Goal: Task Accomplishment & Management: Manage account settings

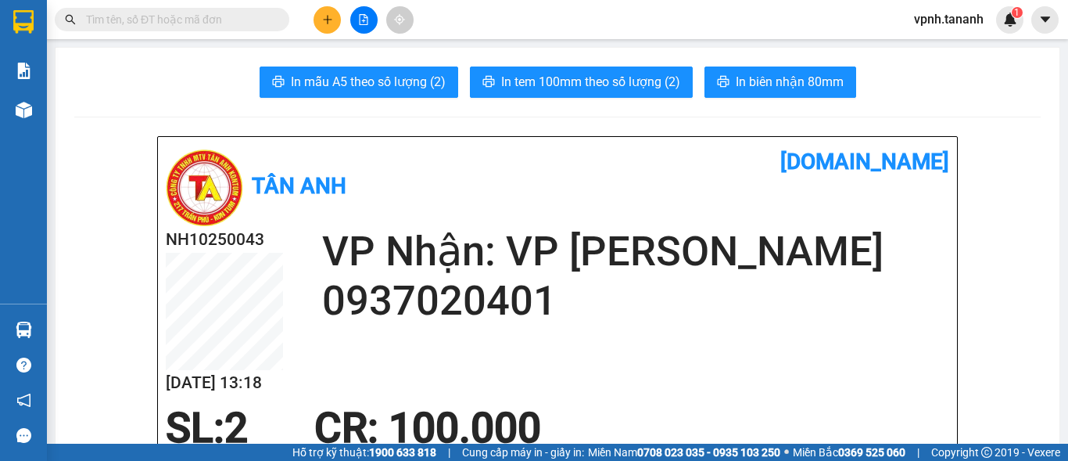
click at [325, 25] on button at bounding box center [327, 19] width 27 height 27
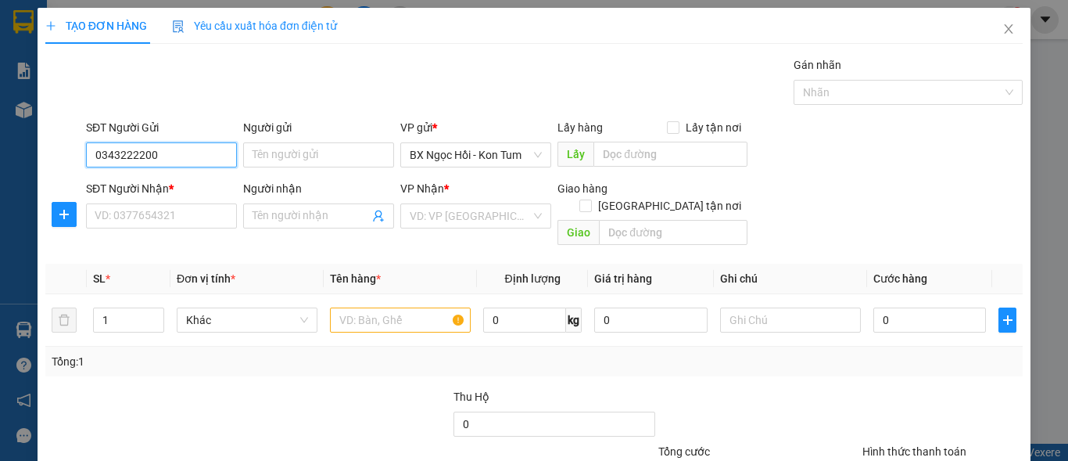
drag, startPoint x: 163, startPoint y: 151, endPoint x: 69, endPoint y: 154, distance: 94.7
click at [69, 154] on div "SĐT Người Gửi 0343222200 0343222200 Người gửi Tên người gửi VP gửi * [PERSON_NA…" at bounding box center [534, 146] width 981 height 55
type input "0343222200"
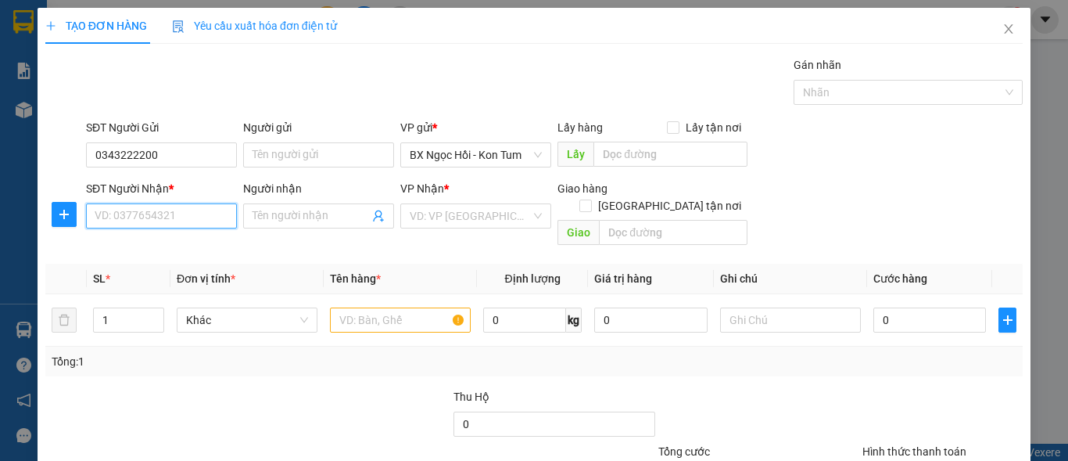
click at [96, 210] on input "SĐT Người Nhận *" at bounding box center [161, 215] width 151 height 25
paste input "0343222200"
type input "0343222200"
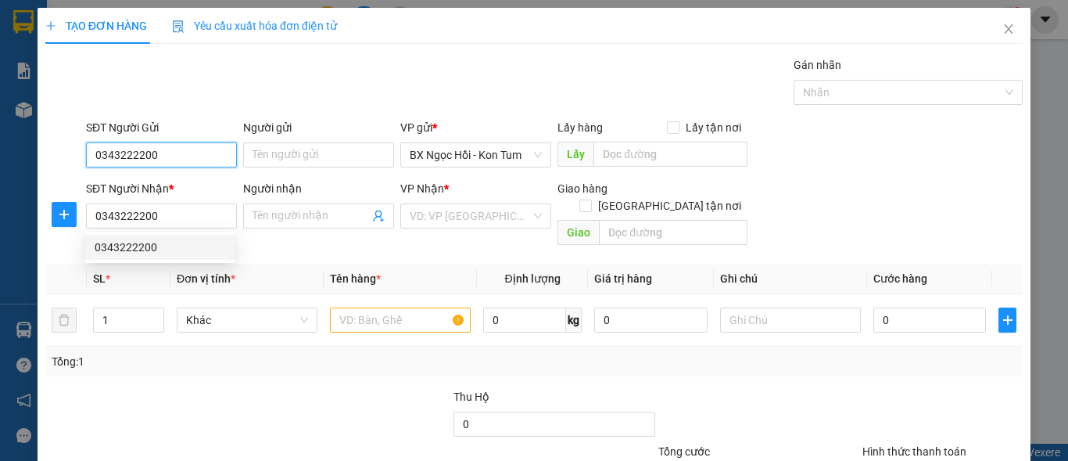
drag, startPoint x: 169, startPoint y: 156, endPoint x: 89, endPoint y: 142, distance: 81.1
click at [89, 142] on div "SĐT Người Gửi 0343222200 0343222200" at bounding box center [161, 146] width 151 height 55
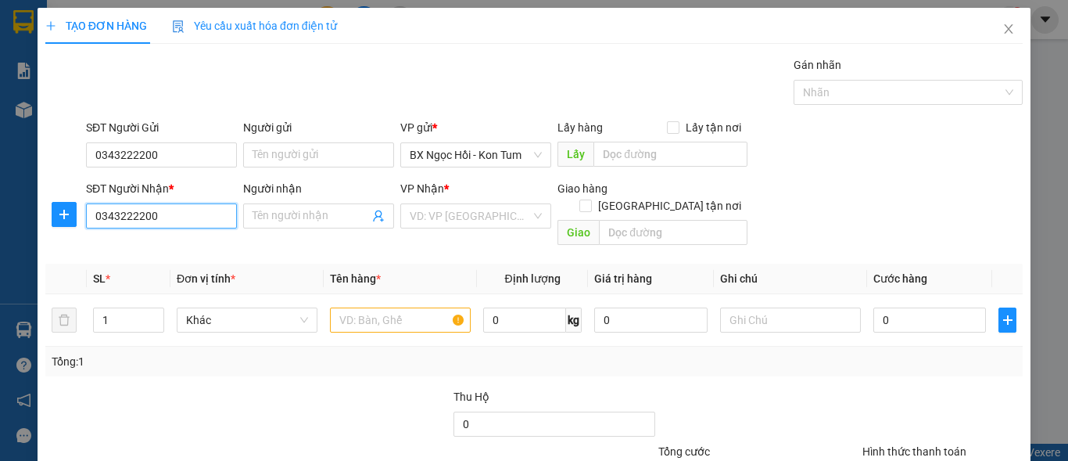
click at [178, 224] on input "0343222200" at bounding box center [161, 215] width 151 height 25
click at [149, 242] on div "0343222200" at bounding box center [160, 247] width 131 height 17
type input "50.000"
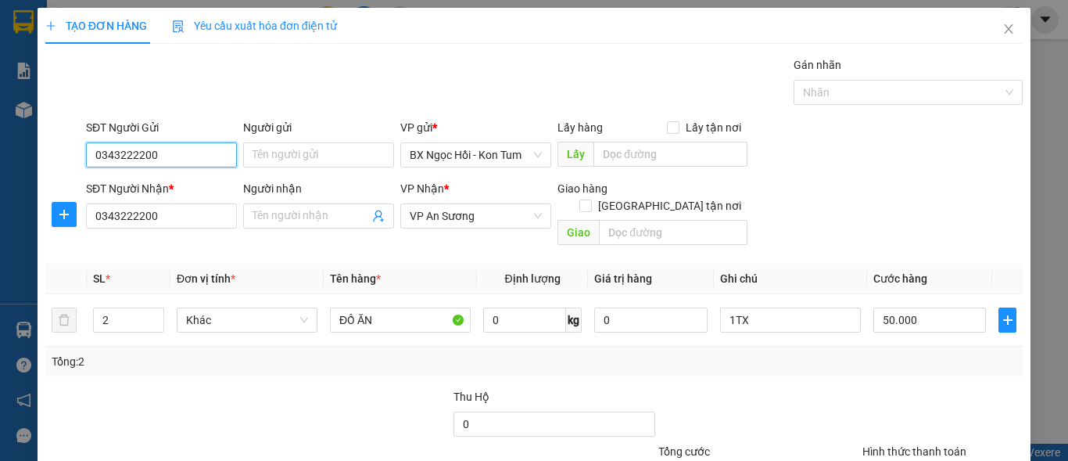
drag, startPoint x: 167, startPoint y: 146, endPoint x: 78, endPoint y: 132, distance: 90.3
click at [78, 132] on div "SĐT Người Gửi 0343222200 0343222200 Người gửi Tên người gửi VP gửi * [PERSON_NA…" at bounding box center [534, 146] width 981 height 55
click at [104, 149] on input "SĐT Người Gửi" at bounding box center [161, 154] width 151 height 25
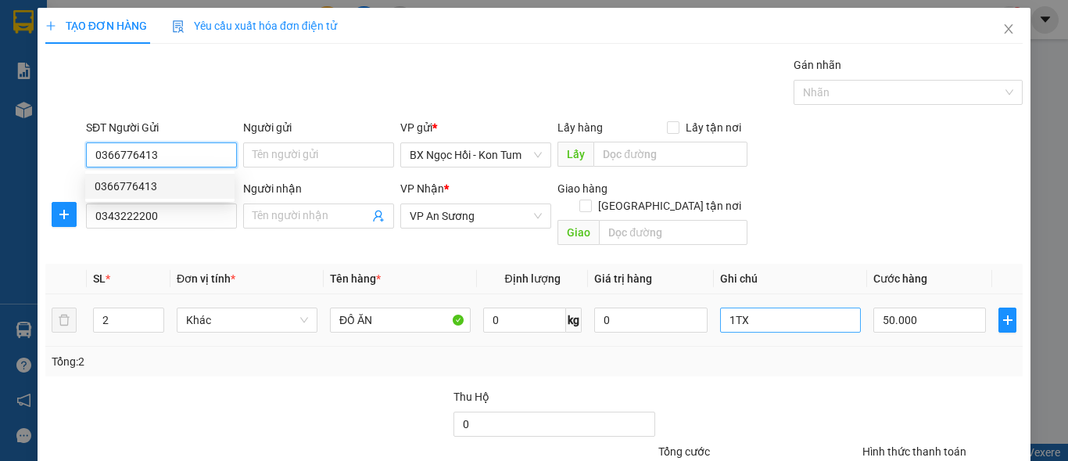
type input "0366776413"
click at [754, 307] on input "1TX" at bounding box center [790, 319] width 141 height 25
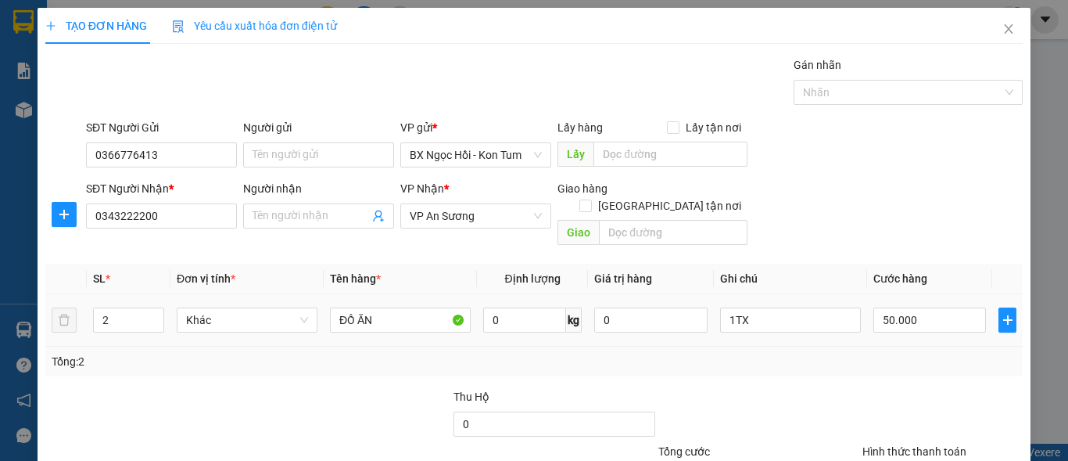
click at [924, 317] on div "50.000" at bounding box center [930, 319] width 113 height 31
click at [924, 312] on input "50.000" at bounding box center [930, 319] width 113 height 25
type input "0"
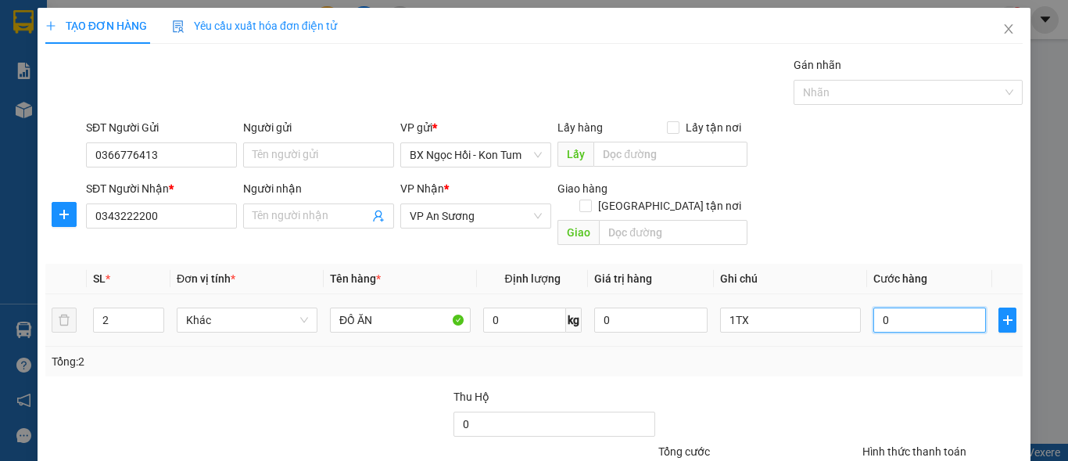
type input "0"
type input "1"
type input "01"
type input "10"
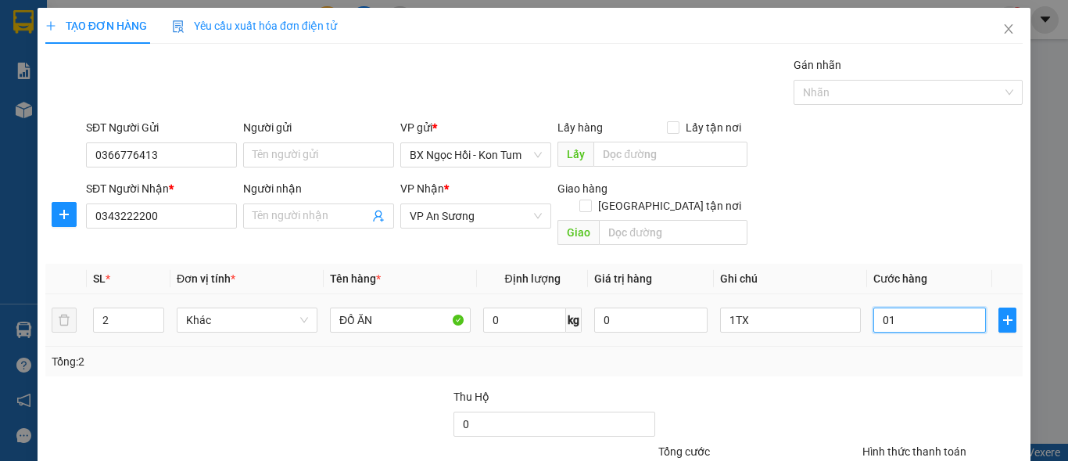
type input "10"
type input "010"
type input "100"
type input "0.100"
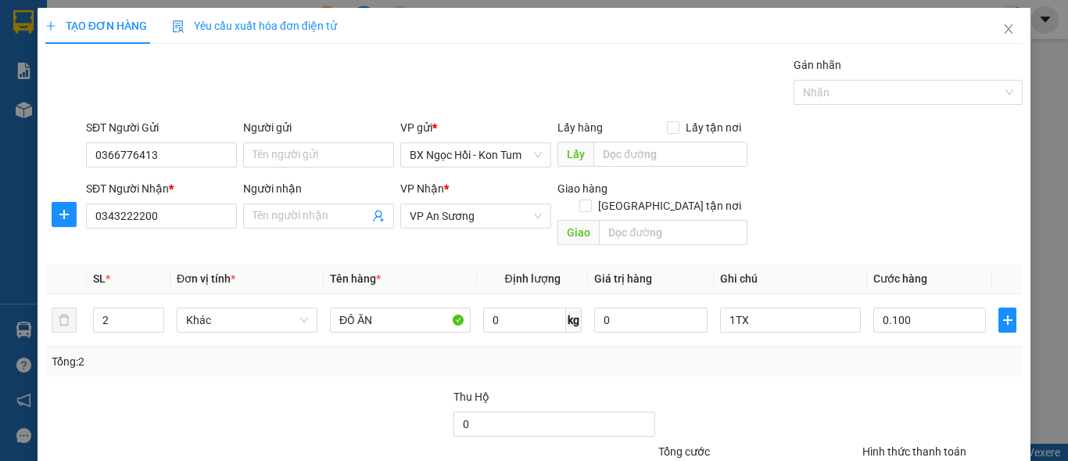
type input "100.000"
click at [901, 353] on div "Tổng: 2" at bounding box center [534, 361] width 965 height 17
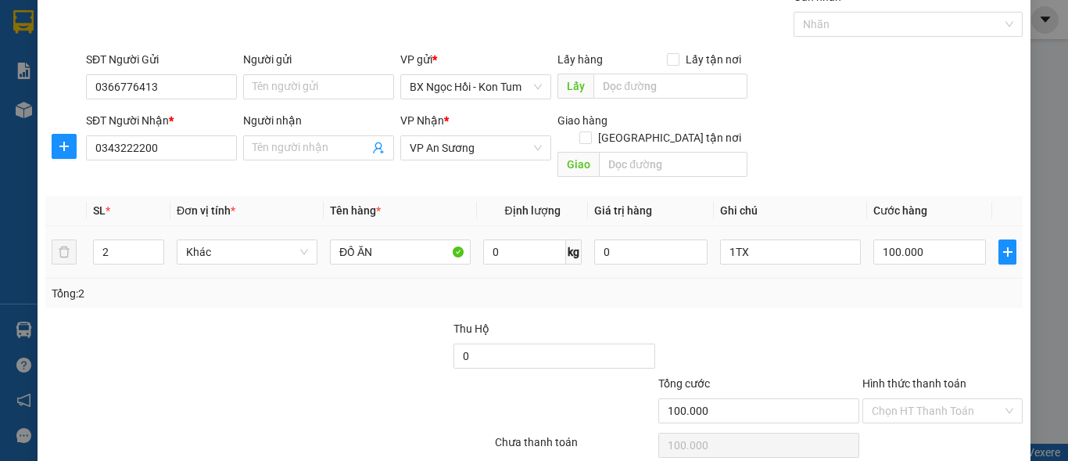
scroll to position [118, 0]
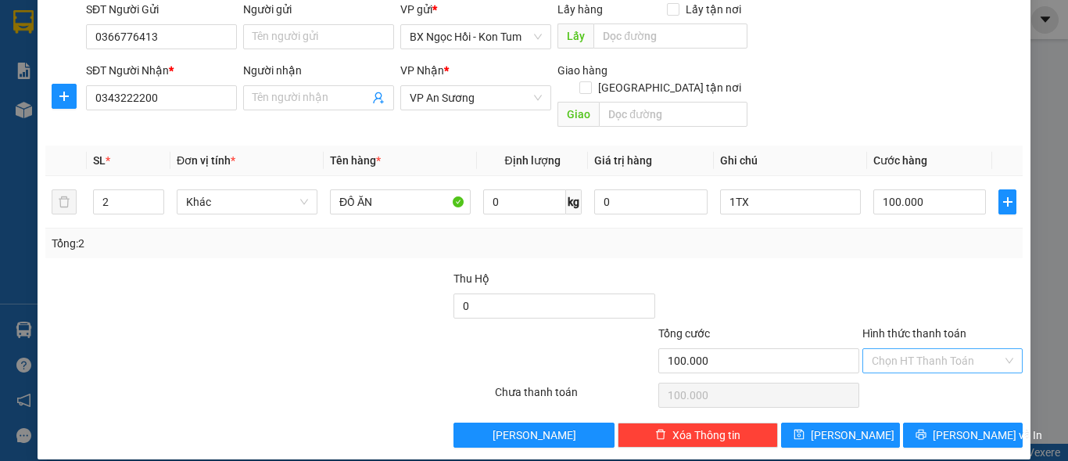
click at [916, 349] on input "Hình thức thanh toán" at bounding box center [937, 360] width 131 height 23
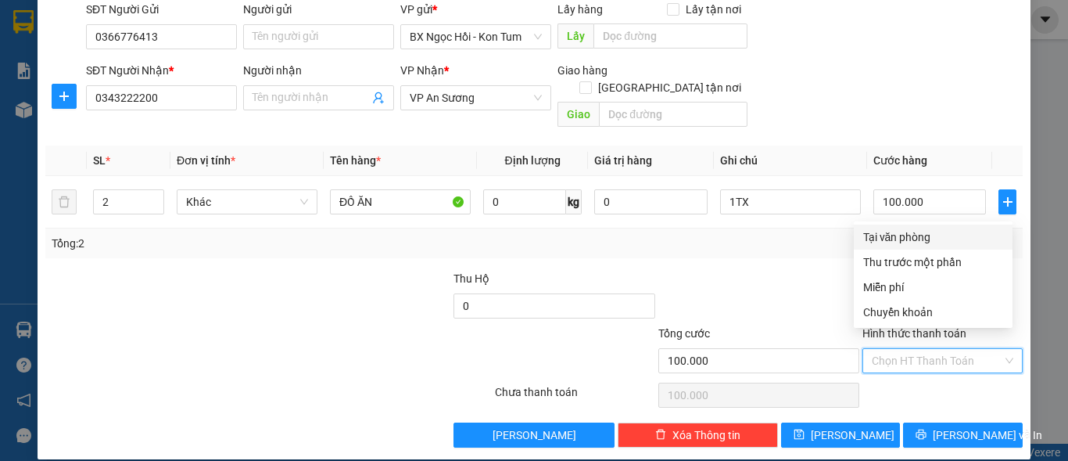
click at [908, 241] on div "Tại văn phòng" at bounding box center [933, 236] width 140 height 17
type input "0"
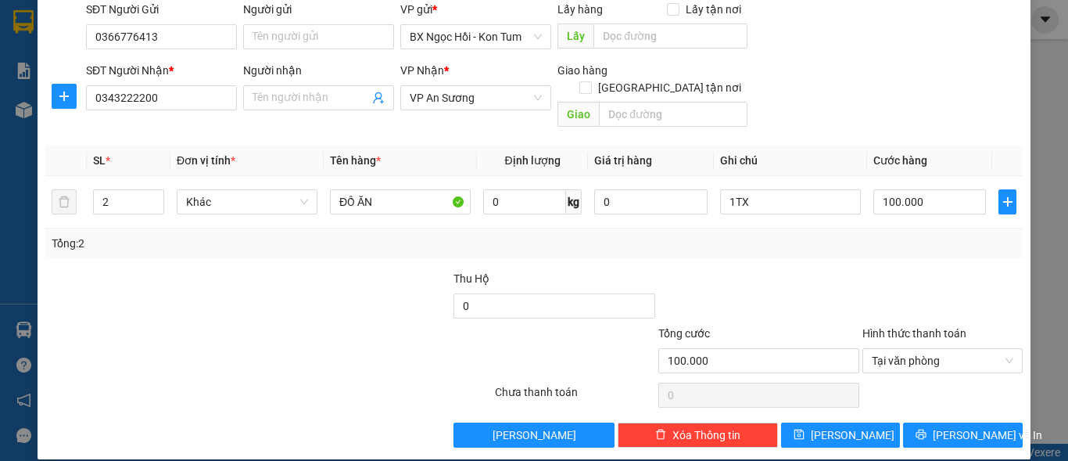
click at [1049, 398] on div "TẠO ĐƠN HÀNG Yêu cầu xuất hóa đơn điện tử Transit Pickup Surcharge Ids Transit …" at bounding box center [534, 230] width 1068 height 461
click at [967, 426] on span "[PERSON_NAME] và In" at bounding box center [987, 434] width 109 height 17
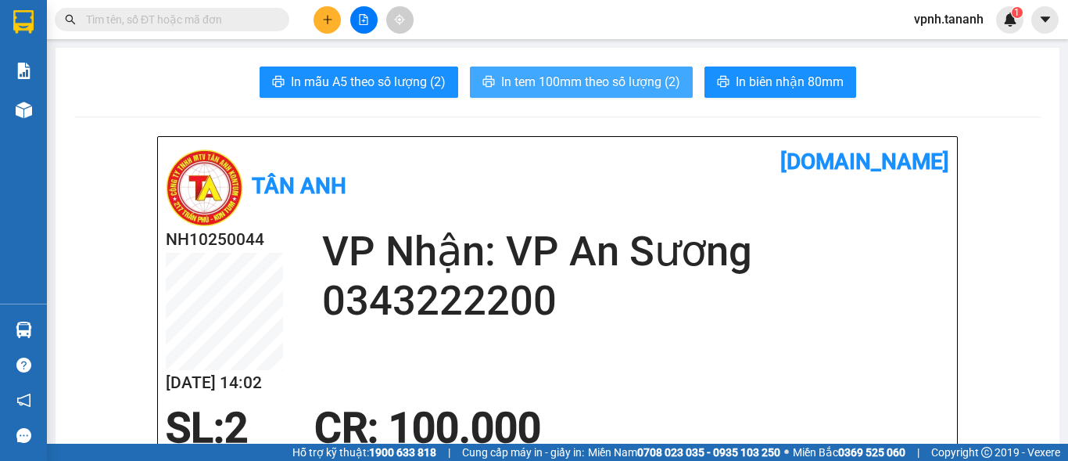
click at [554, 76] on span "In tem 100mm theo số lượng (2)" at bounding box center [590, 82] width 179 height 20
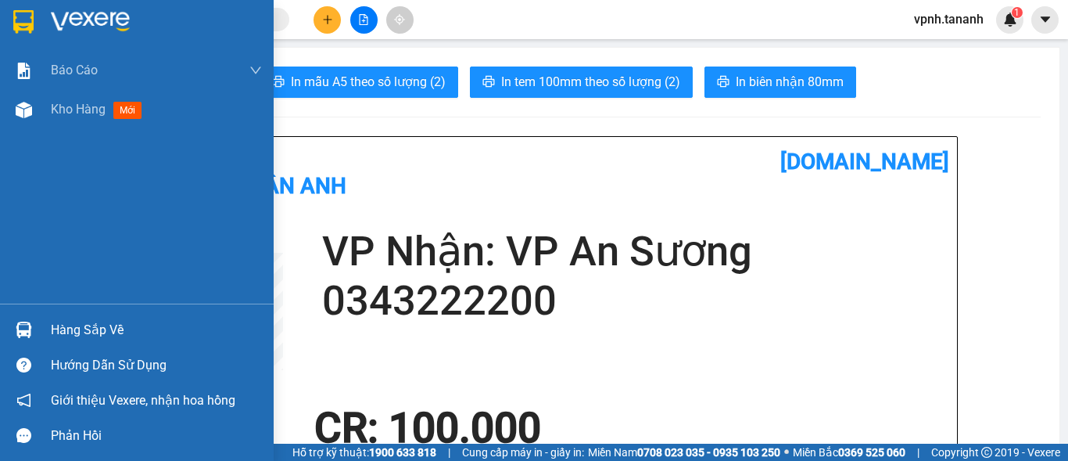
click at [16, 21] on img at bounding box center [23, 21] width 20 height 23
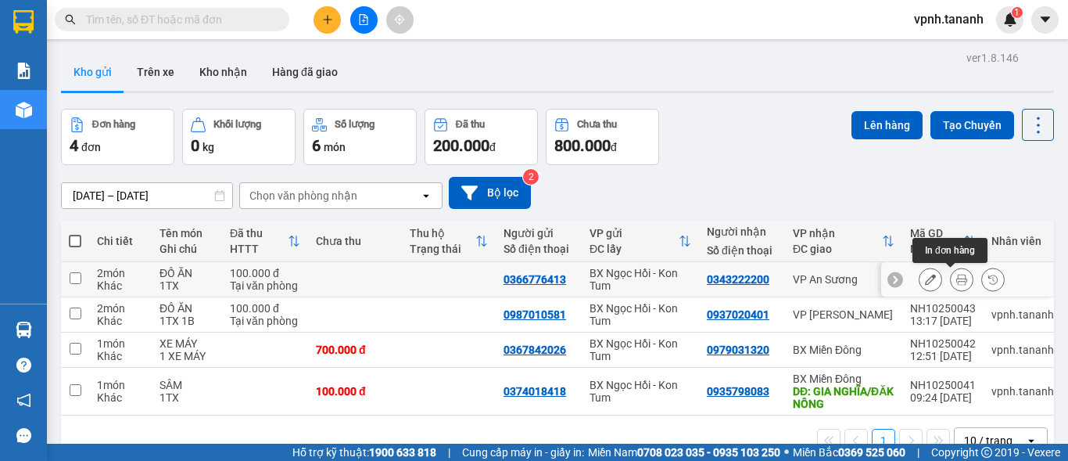
click at [924, 283] on button at bounding box center [931, 279] width 22 height 27
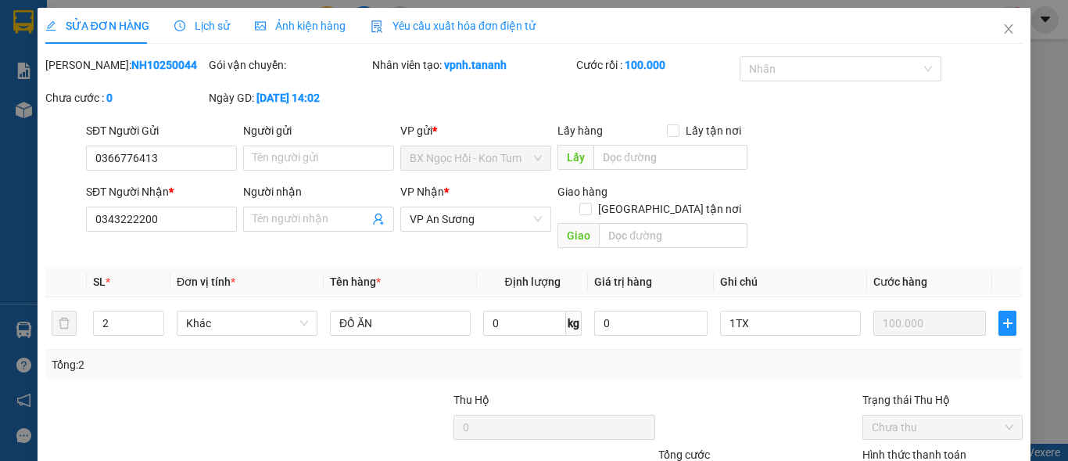
type input "0366776413"
type input "0343222200"
type input "100.000"
click at [149, 311] on span "Increase Value" at bounding box center [154, 318] width 17 height 14
type input "3"
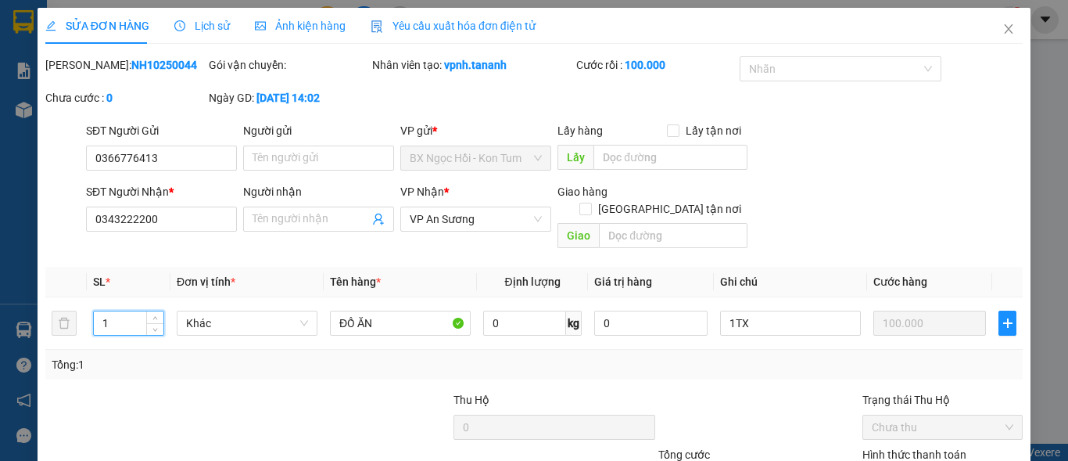
type input "1"
click at [397, 356] on div "Tổng: 1" at bounding box center [233, 364] width 362 height 17
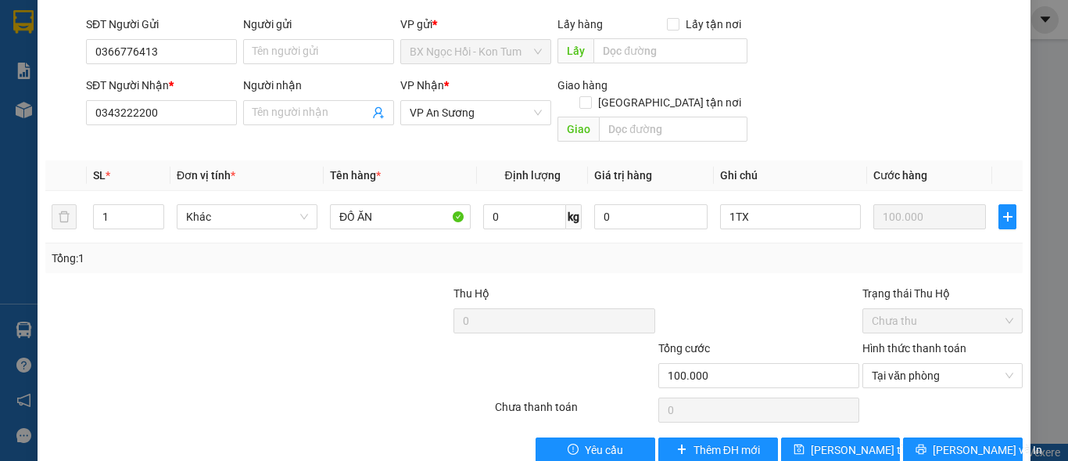
scroll to position [121, 0]
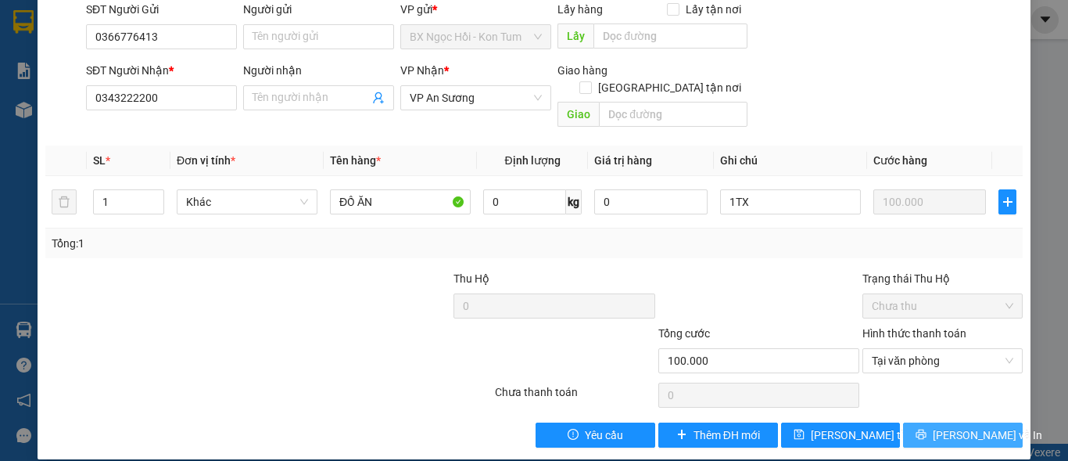
click at [938, 422] on button "[PERSON_NAME] và In" at bounding box center [963, 434] width 120 height 25
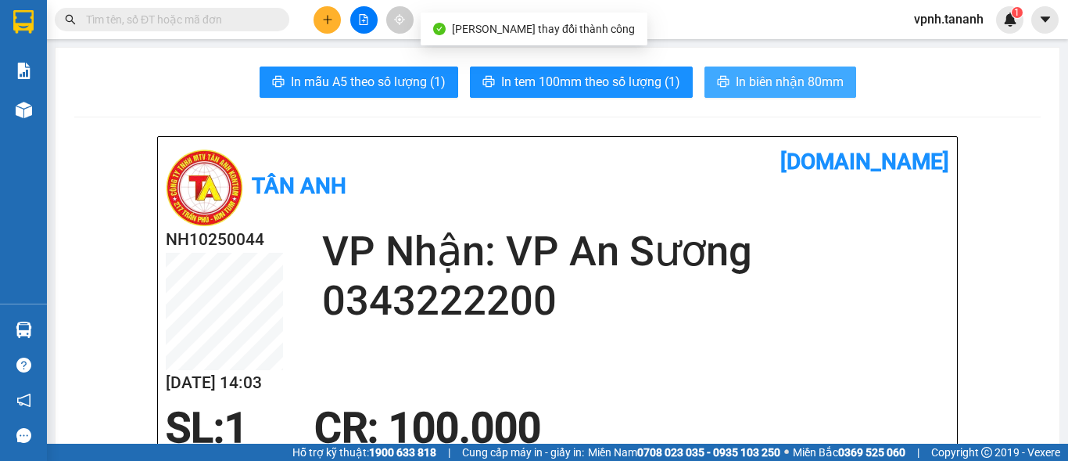
click at [762, 82] on span "In biên nhận 80mm" at bounding box center [790, 82] width 108 height 20
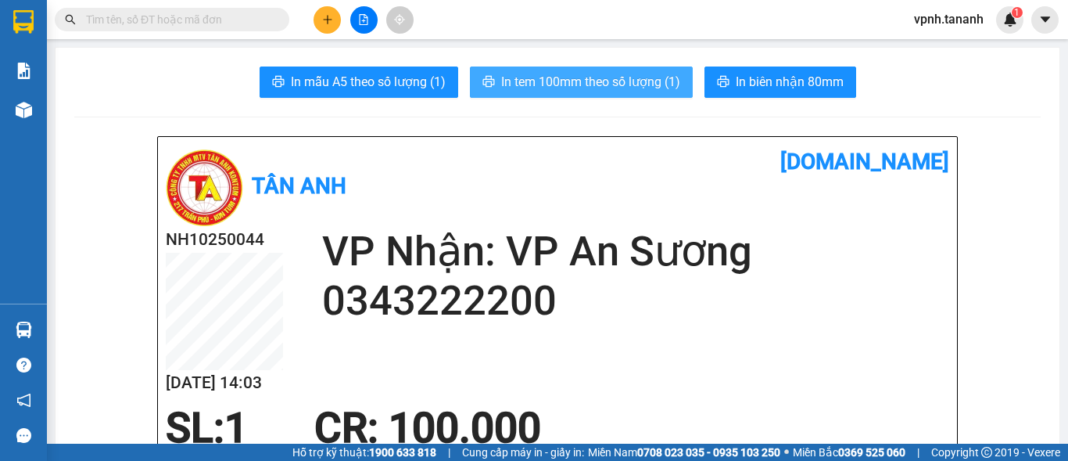
click at [552, 75] on span "In tem 100mm theo số lượng (1)" at bounding box center [590, 82] width 179 height 20
click at [648, 84] on span "In tem 100mm theo số lượng (1)" at bounding box center [590, 82] width 179 height 20
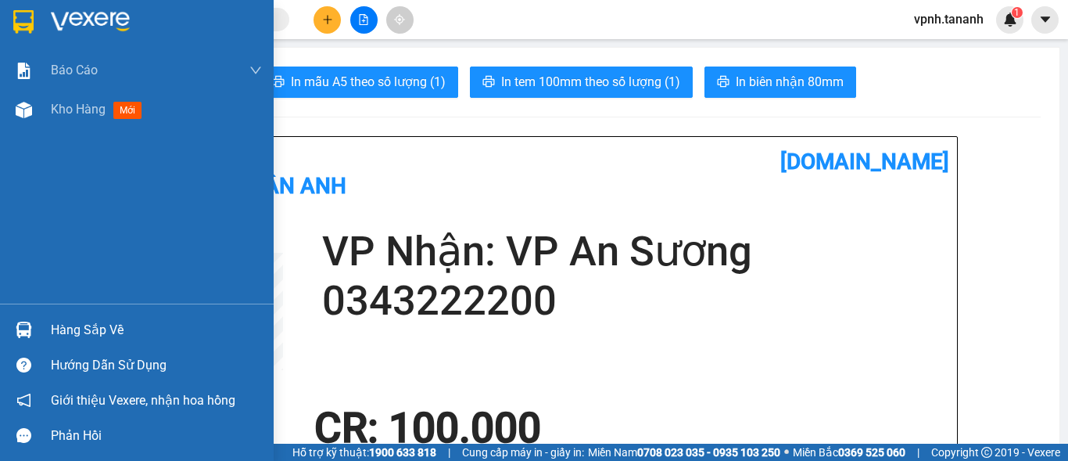
click at [31, 20] on img at bounding box center [23, 21] width 20 height 23
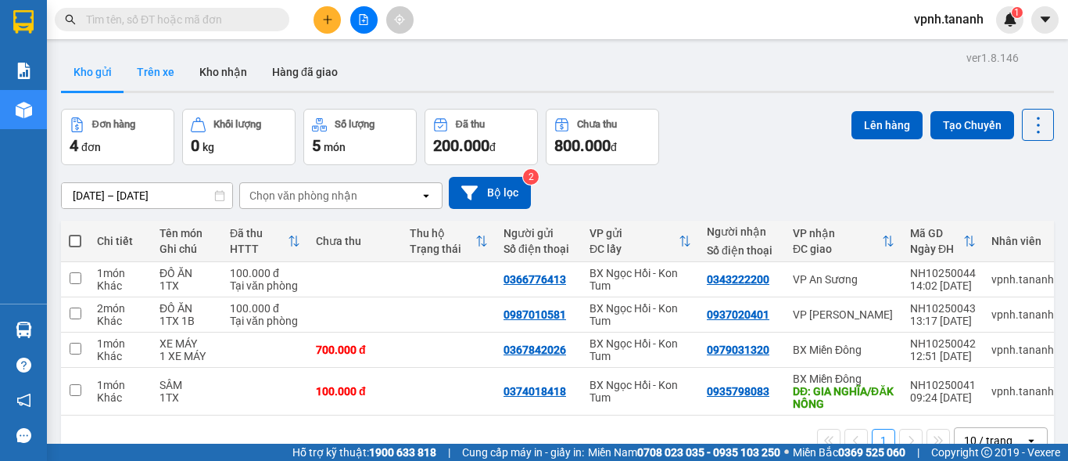
click at [165, 72] on button "Trên xe" at bounding box center [155, 72] width 63 height 38
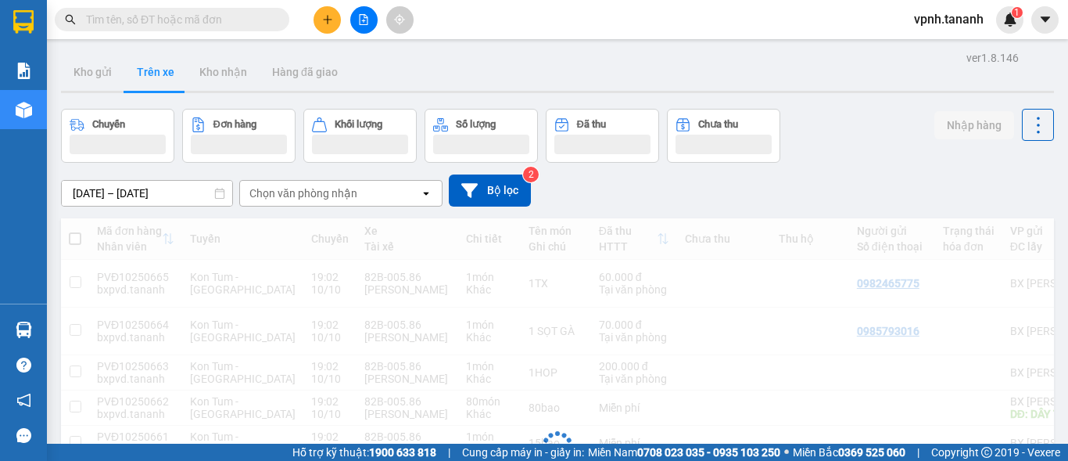
click at [318, 192] on div "Chọn văn phòng nhận" at bounding box center [303, 193] width 108 height 16
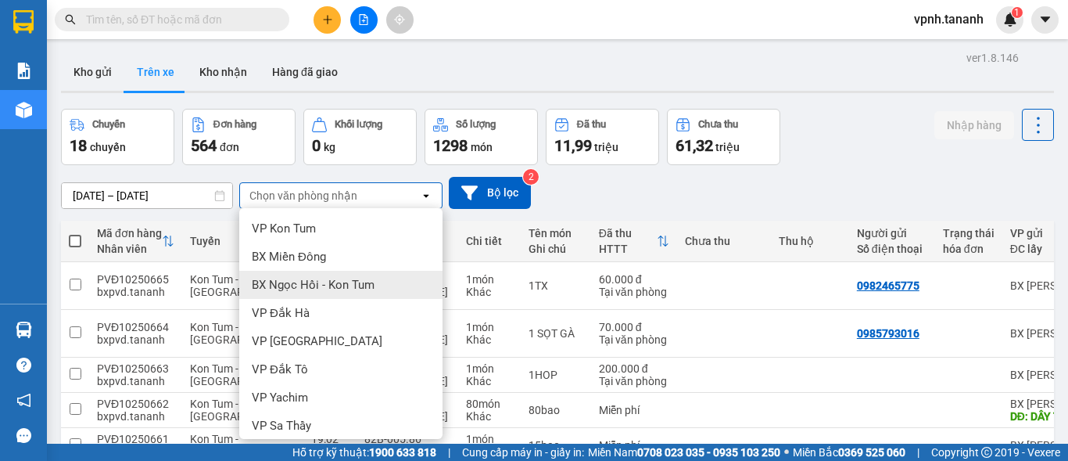
click at [317, 282] on span "BX Ngọc Hồi - Kon Tum" at bounding box center [313, 285] width 123 height 16
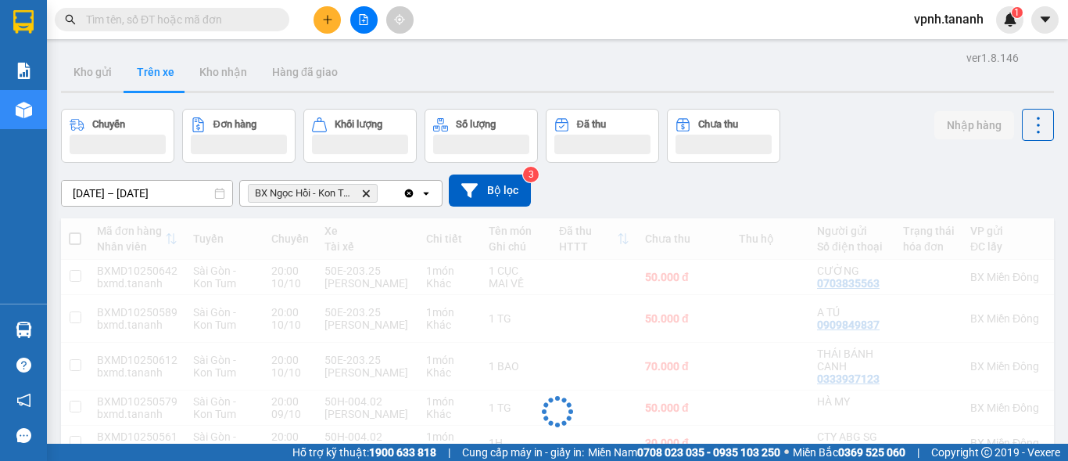
click at [135, 193] on div "ver 1.8.146 Kho gửi Trên xe Kho nhận Hàng đã giao Chuyến Đơn hàng Khối lượng Số…" at bounding box center [558, 341] width 1006 height 588
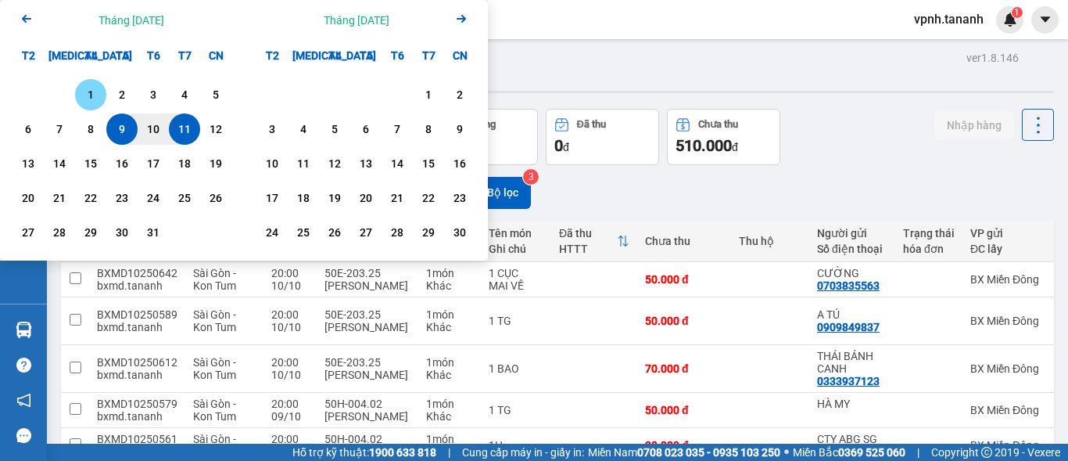
click at [99, 96] on div "1" at bounding box center [91, 94] width 22 height 19
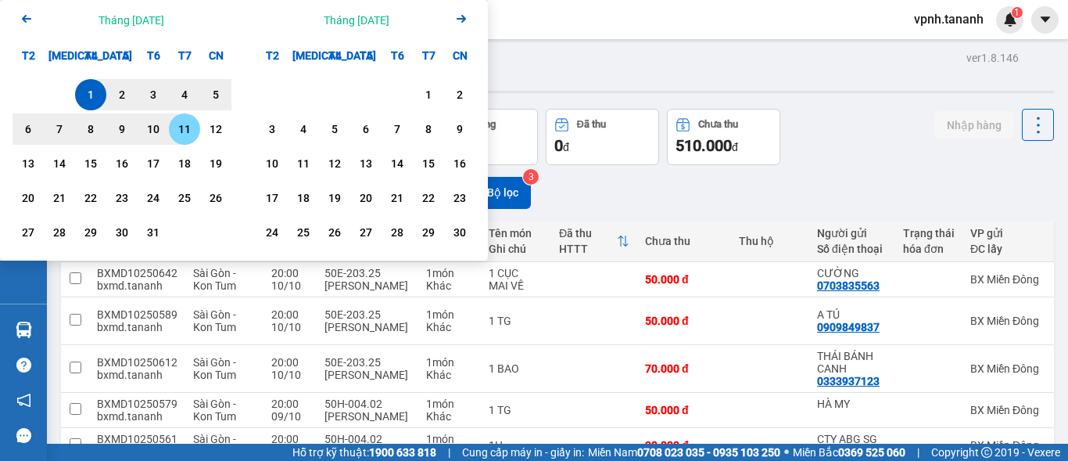
click at [183, 126] on div "11" at bounding box center [185, 129] width 22 height 19
type input "[DATE] – [DATE]"
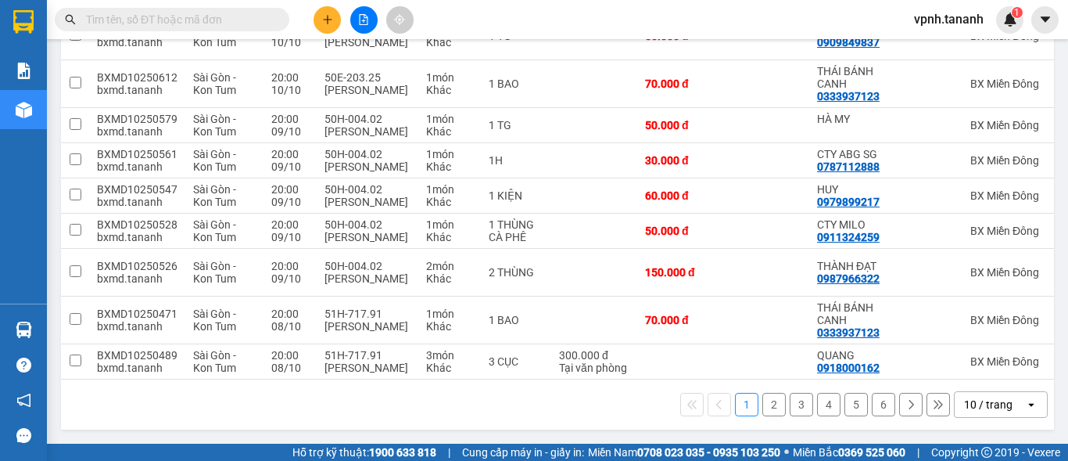
scroll to position [0, 2]
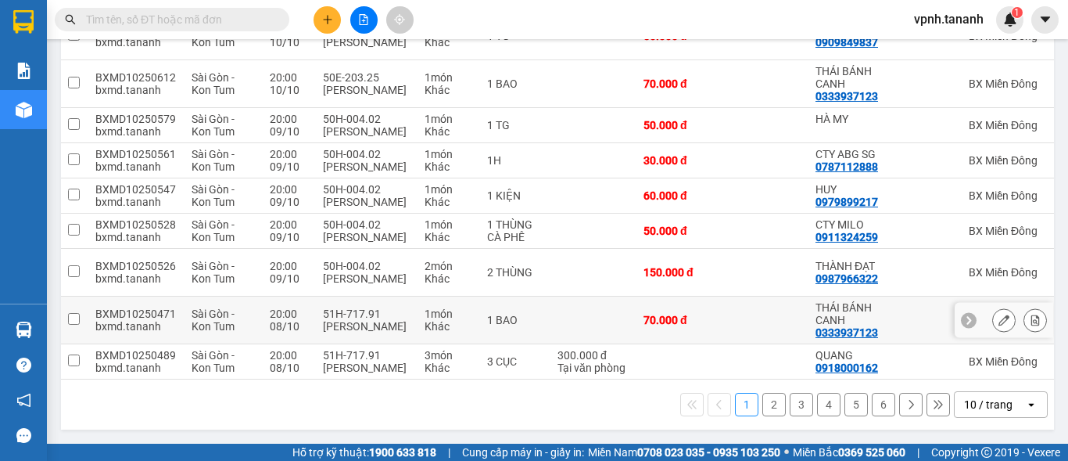
click at [74, 313] on input "checkbox" at bounding box center [74, 319] width 12 height 12
checkbox input "true"
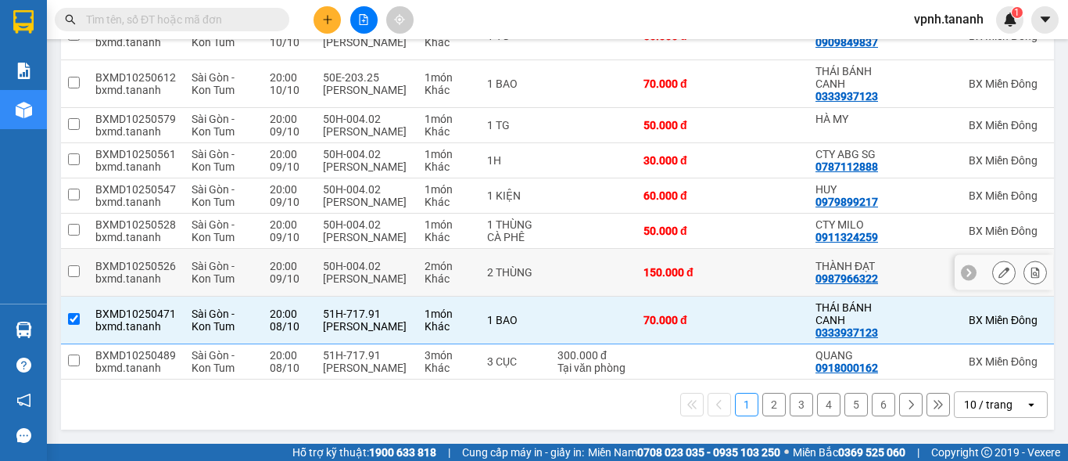
drag, startPoint x: 71, startPoint y: 253, endPoint x: 65, endPoint y: 228, distance: 25.8
click at [73, 265] on input "checkbox" at bounding box center [74, 271] width 12 height 12
checkbox input "true"
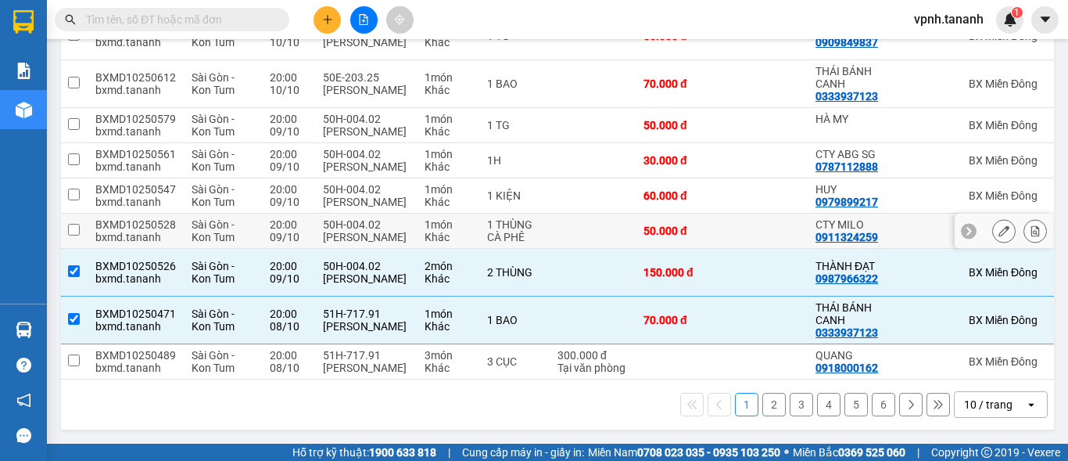
click at [70, 224] on input "checkbox" at bounding box center [74, 230] width 12 height 12
checkbox input "true"
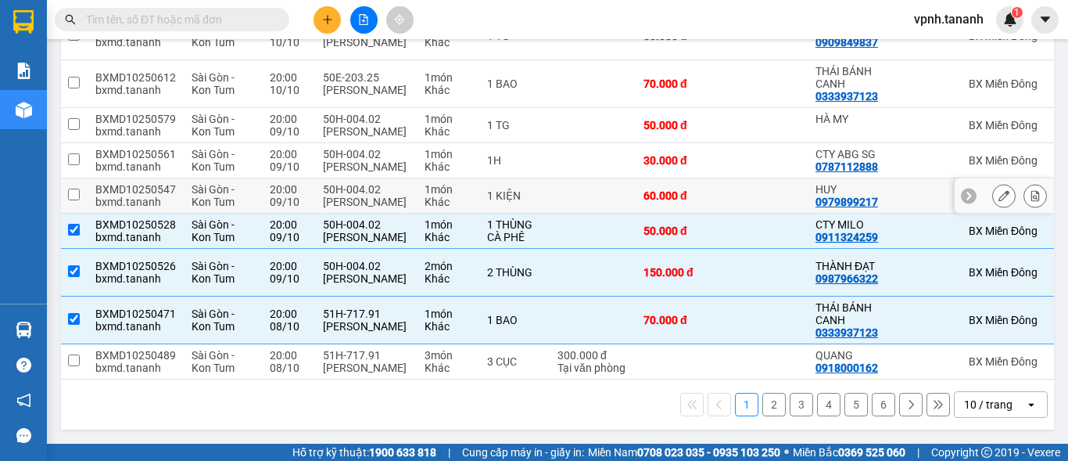
click at [74, 188] on input "checkbox" at bounding box center [74, 194] width 12 height 12
checkbox input "true"
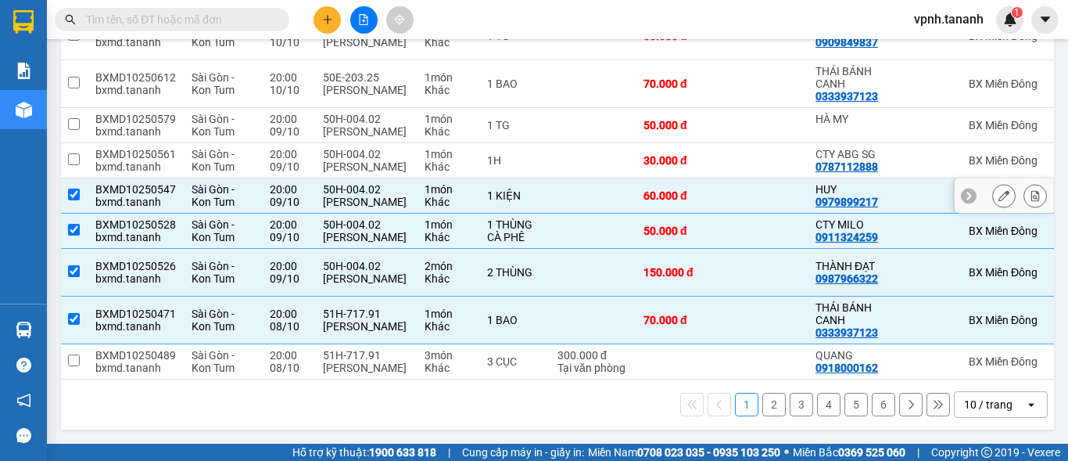
scroll to position [366, 0]
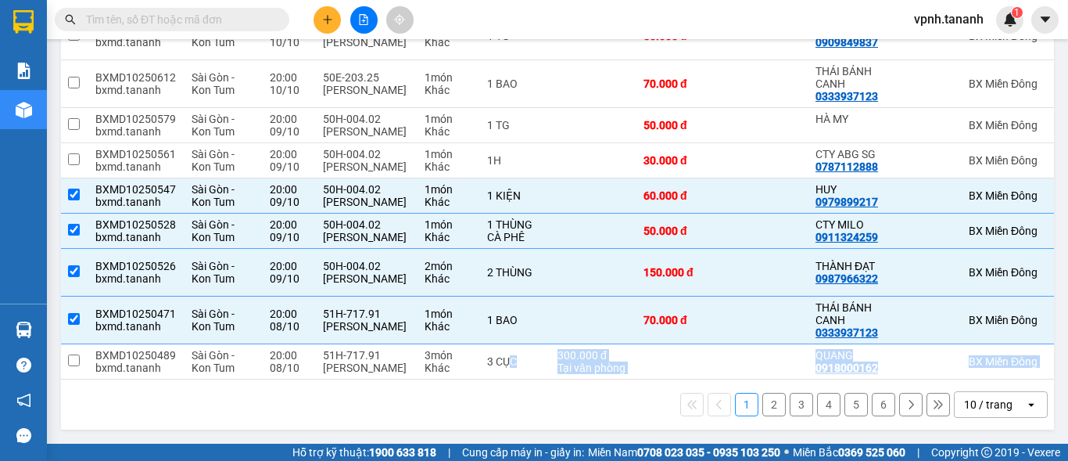
drag, startPoint x: 509, startPoint y: 371, endPoint x: 615, endPoint y: 387, distance: 106.7
click at [615, 387] on div "Mã đơn hàng Nhân viên Tuyến Chuyến Xe Tài xế Chi tiết Tên món Ghi chú Đã thu HT…" at bounding box center [557, 182] width 993 height 493
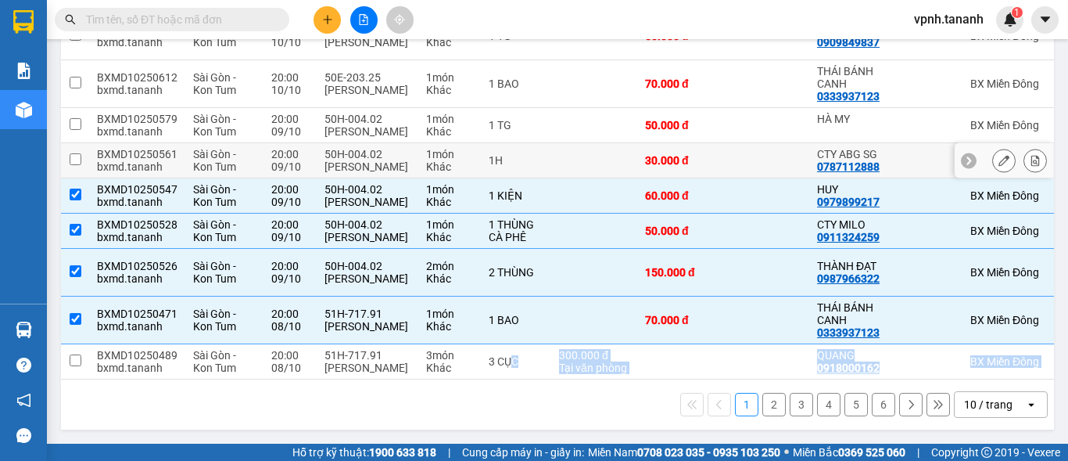
click at [75, 165] on input "checkbox" at bounding box center [76, 159] width 12 height 12
checkbox input "true"
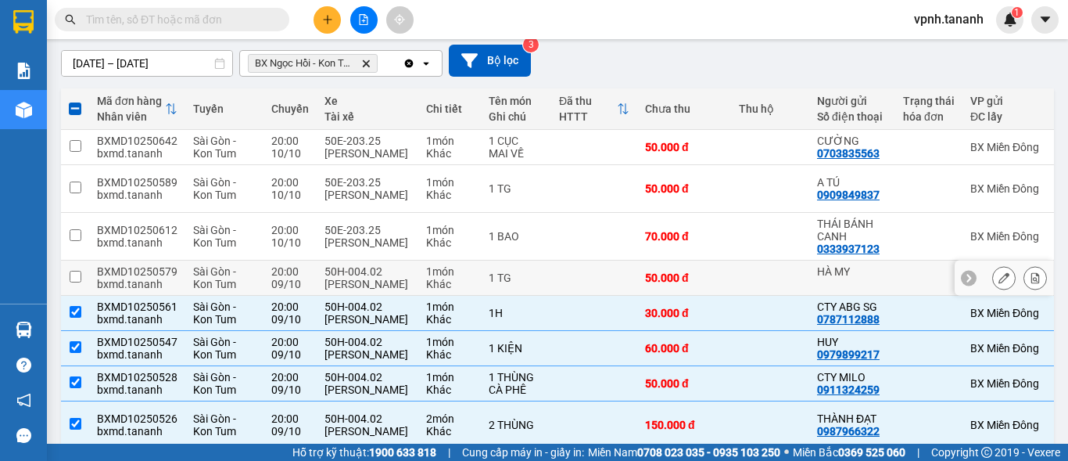
scroll to position [131, 0]
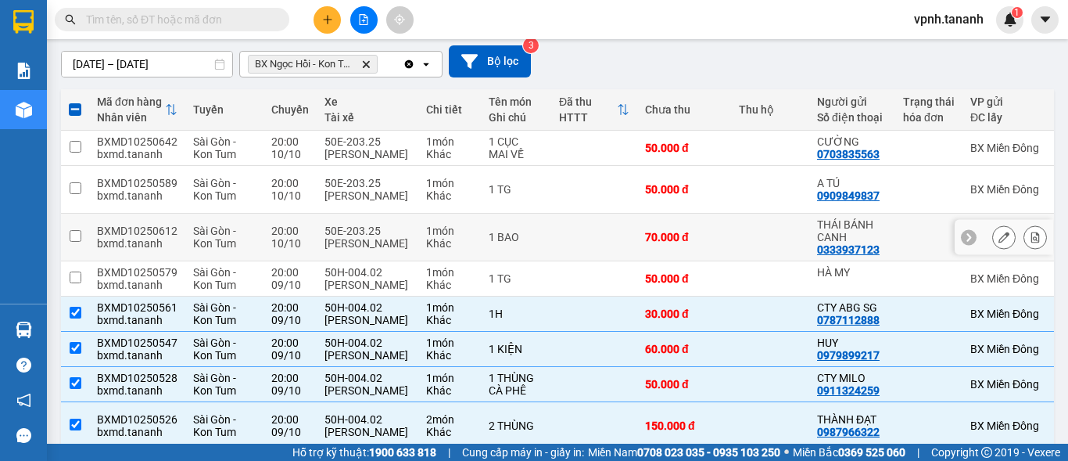
click at [75, 242] on input "checkbox" at bounding box center [76, 236] width 12 height 12
checkbox input "true"
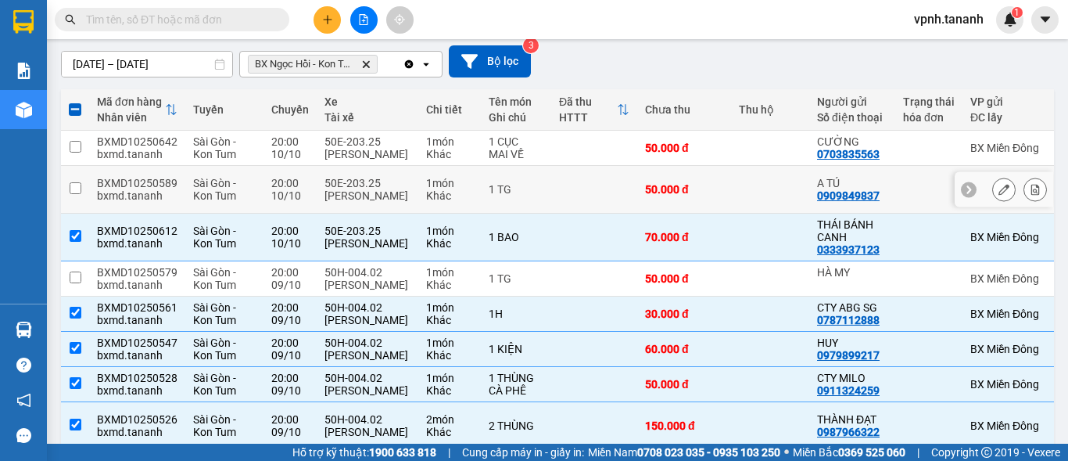
click at [77, 194] on input "checkbox" at bounding box center [76, 188] width 12 height 12
checkbox input "true"
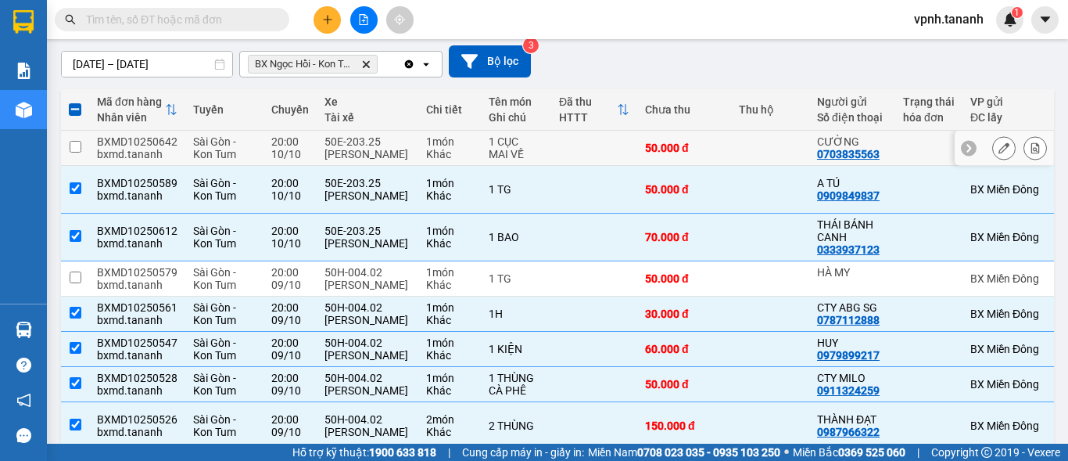
click at [77, 152] on input "checkbox" at bounding box center [76, 147] width 12 height 12
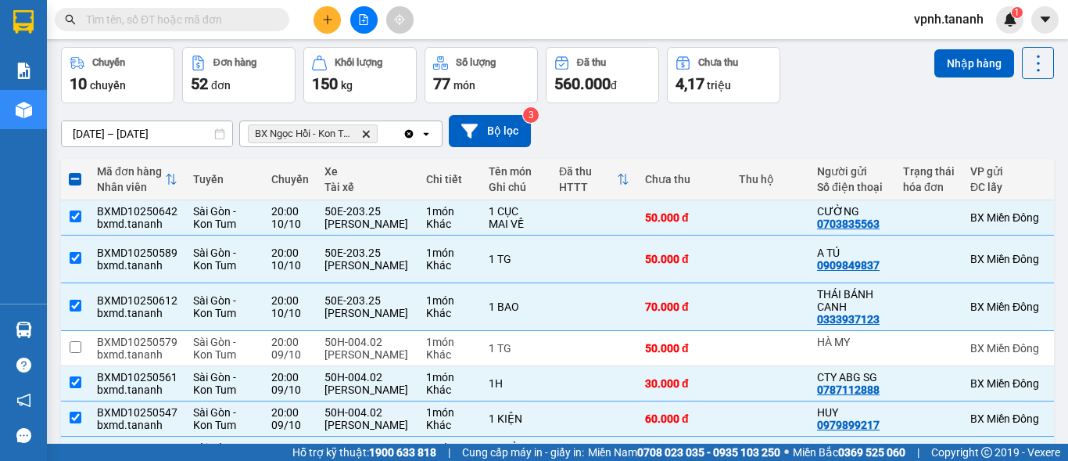
scroll to position [0, 0]
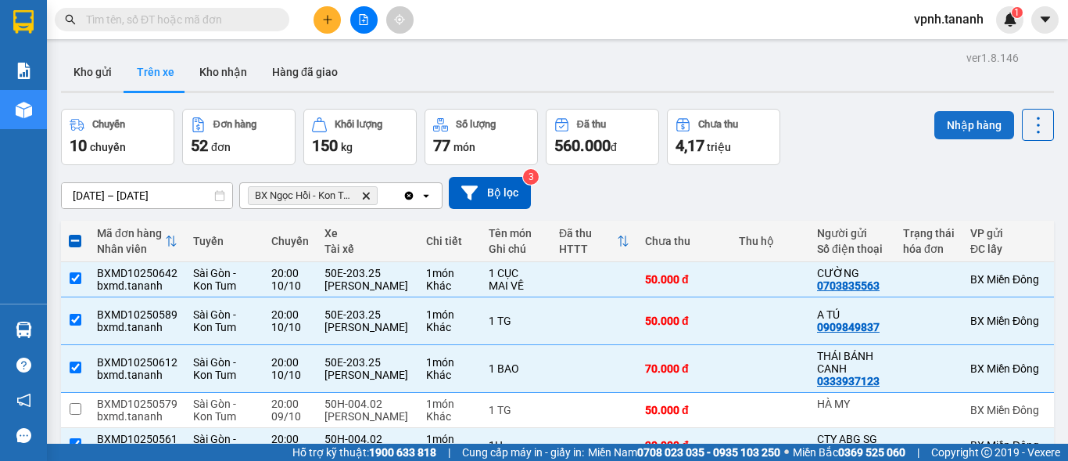
click at [962, 116] on button "Nhập hàng" at bounding box center [975, 125] width 80 height 28
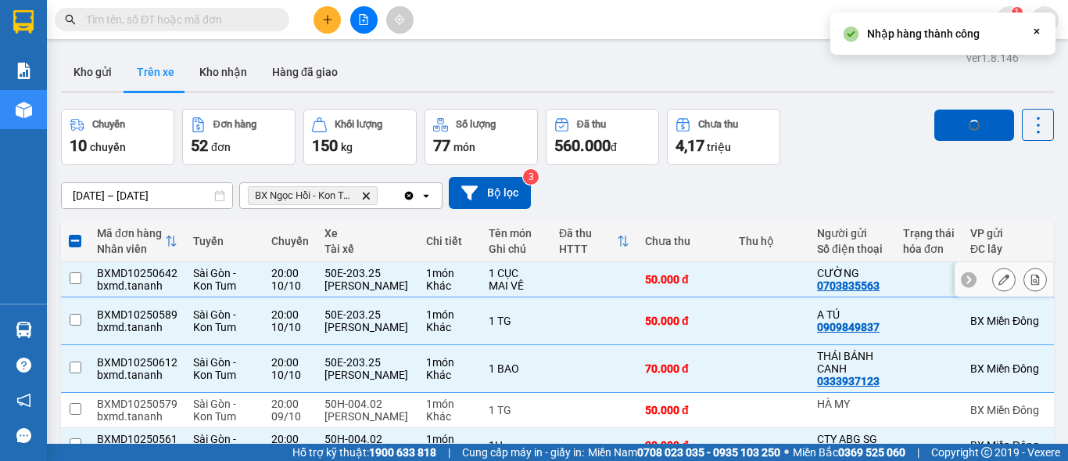
checkbox input "false"
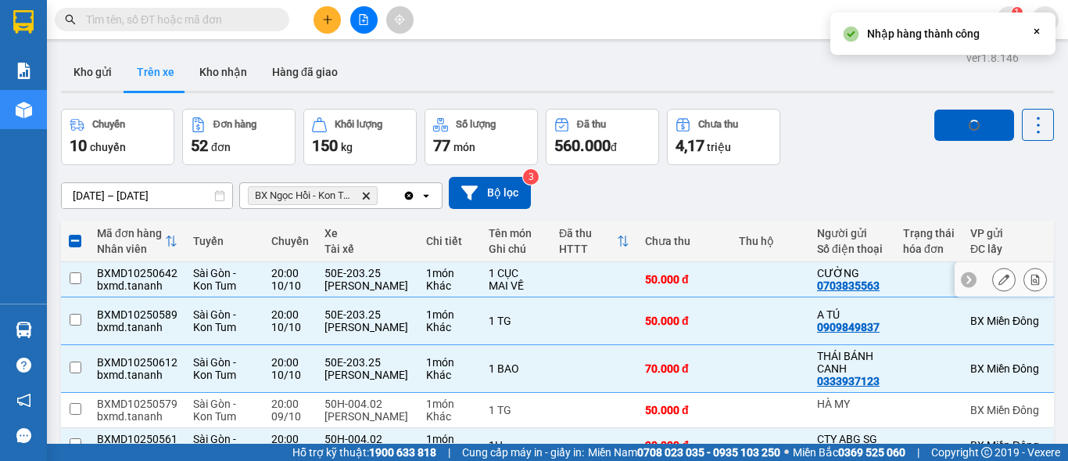
checkbox input "false"
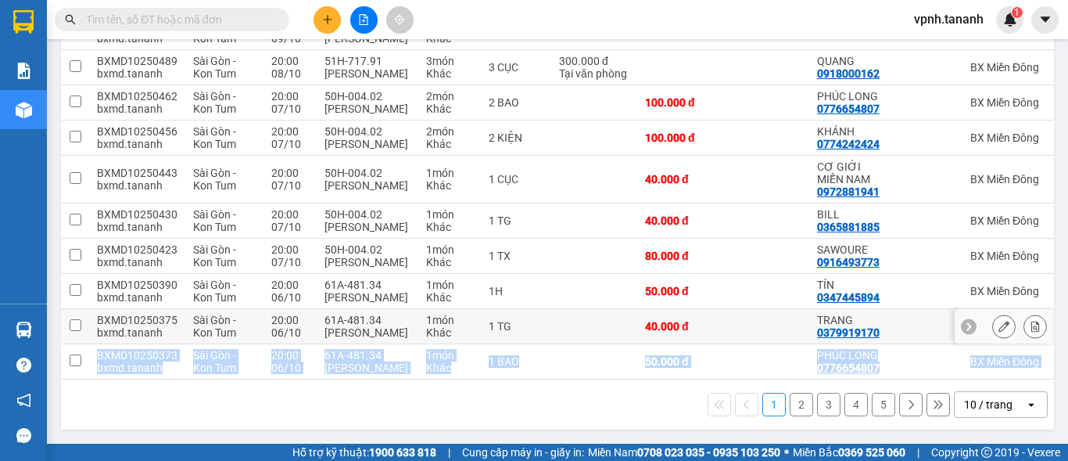
scroll to position [366, 0]
click at [519, 391] on div "1 2 3 4 5 10 / trang open" at bounding box center [557, 404] width 981 height 27
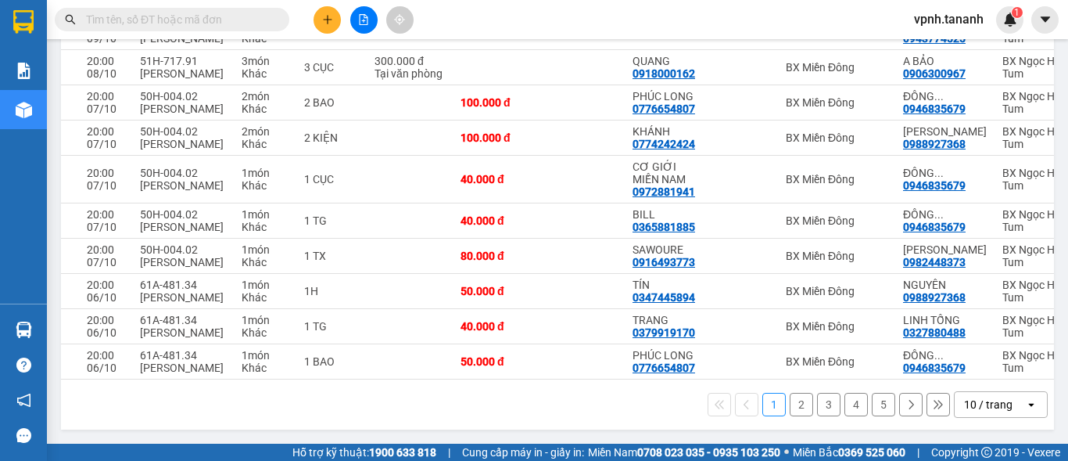
scroll to position [0, 0]
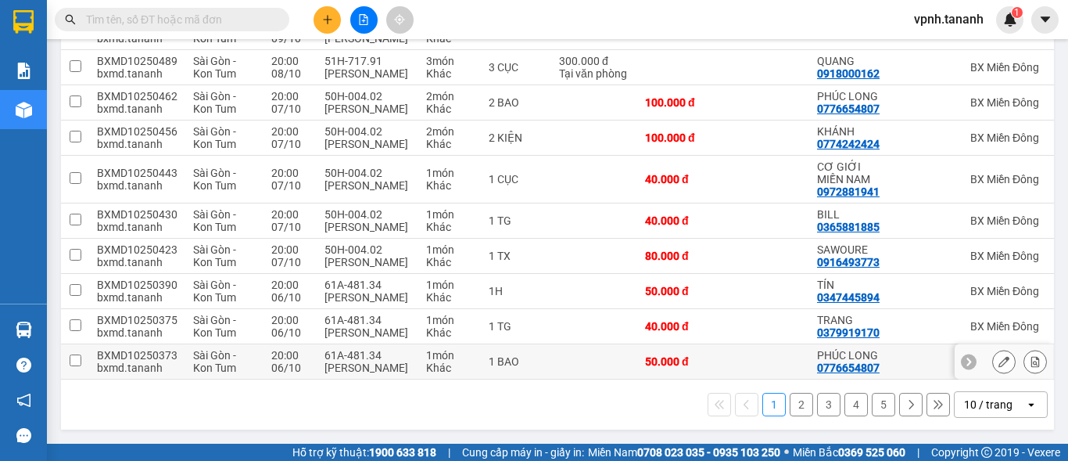
click at [62, 349] on td at bounding box center [75, 361] width 28 height 35
checkbox input "true"
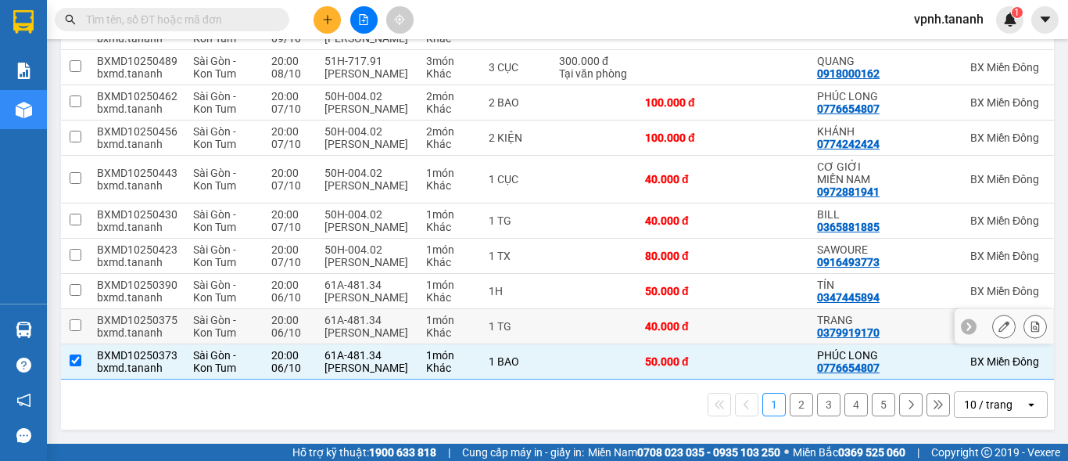
click at [70, 319] on input "checkbox" at bounding box center [76, 325] width 12 height 12
checkbox input "true"
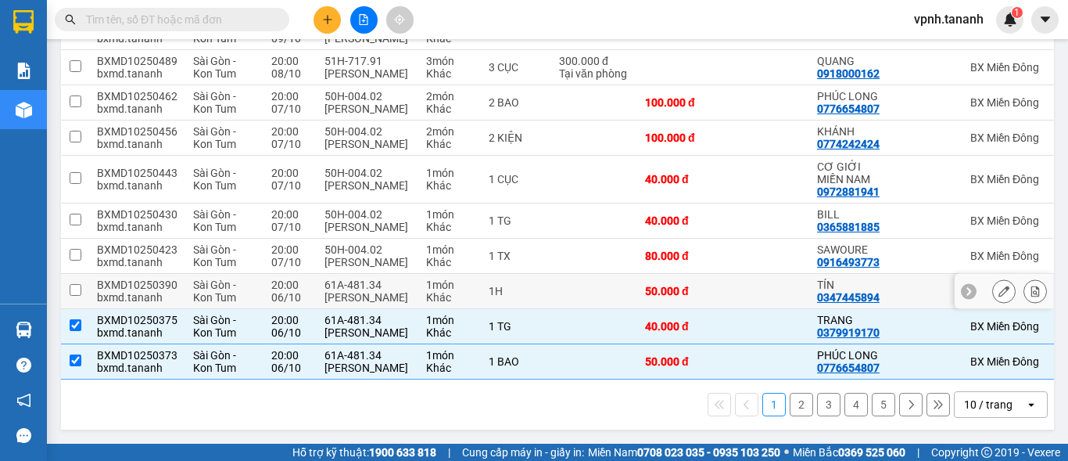
drag, startPoint x: 78, startPoint y: 253, endPoint x: 74, endPoint y: 206, distance: 46.4
click at [77, 284] on input "checkbox" at bounding box center [76, 290] width 12 height 12
checkbox input "true"
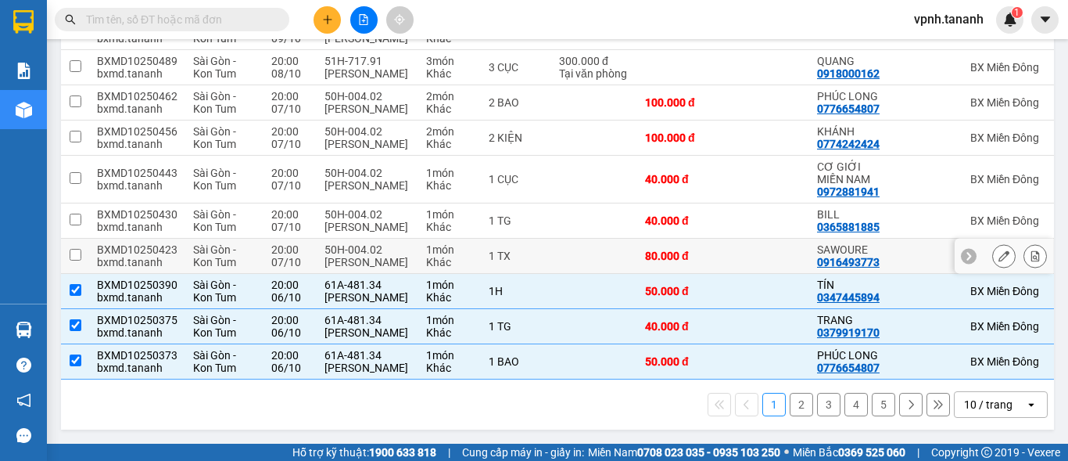
click at [74, 249] on input "checkbox" at bounding box center [76, 255] width 12 height 12
checkbox input "true"
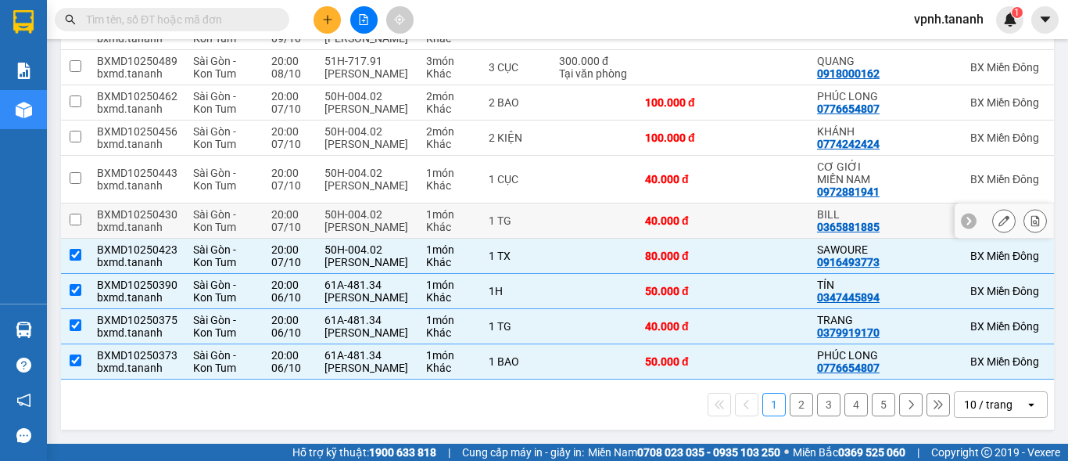
click at [75, 213] on input "checkbox" at bounding box center [76, 219] width 12 height 12
checkbox input "true"
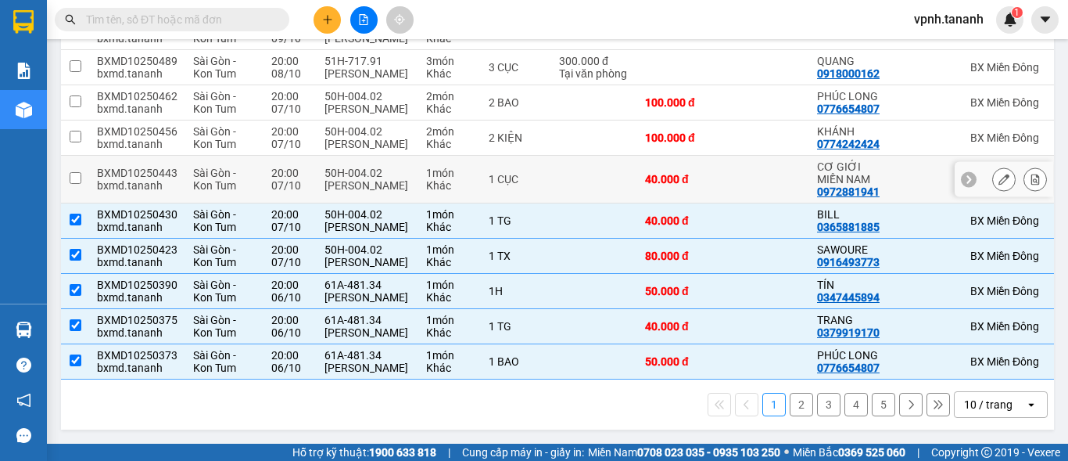
scroll to position [210, 0]
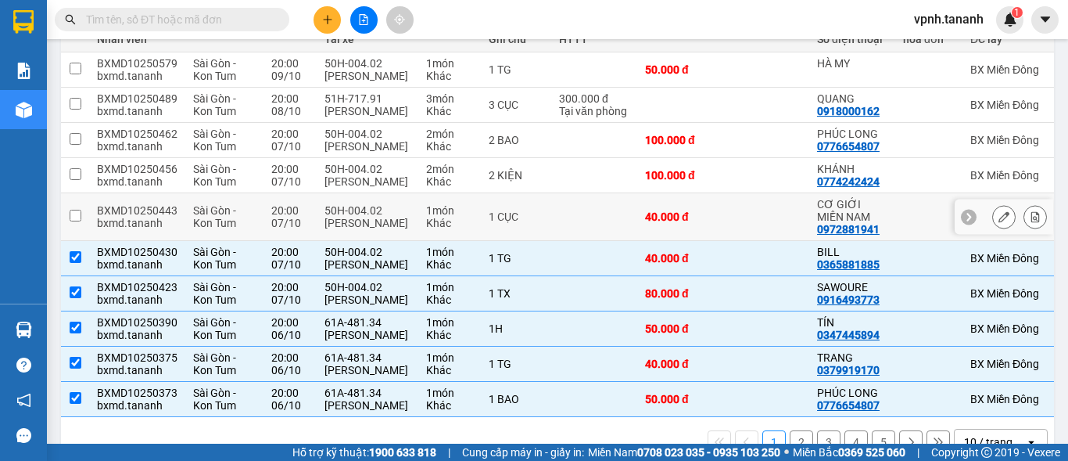
click at [71, 221] on input "checkbox" at bounding box center [76, 216] width 12 height 12
checkbox input "true"
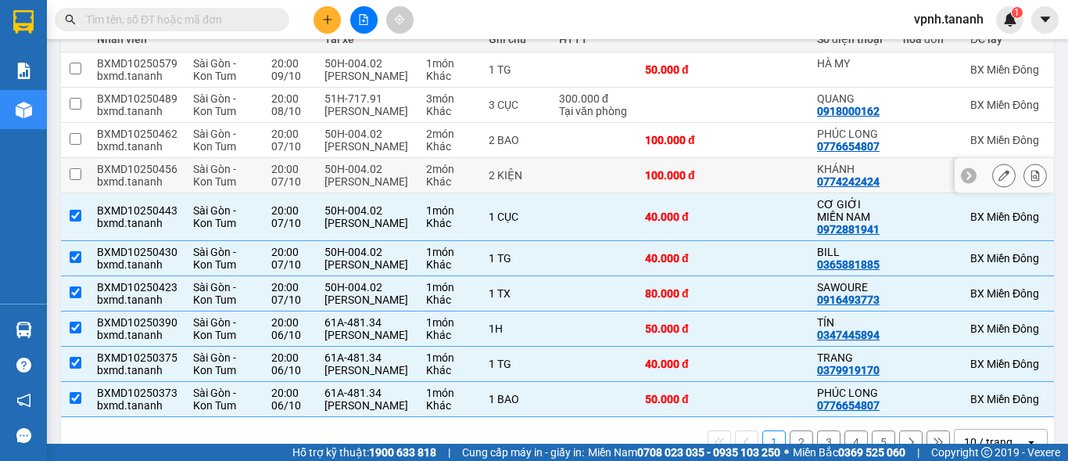
click at [81, 193] on td at bounding box center [75, 175] width 28 height 35
checkbox input "true"
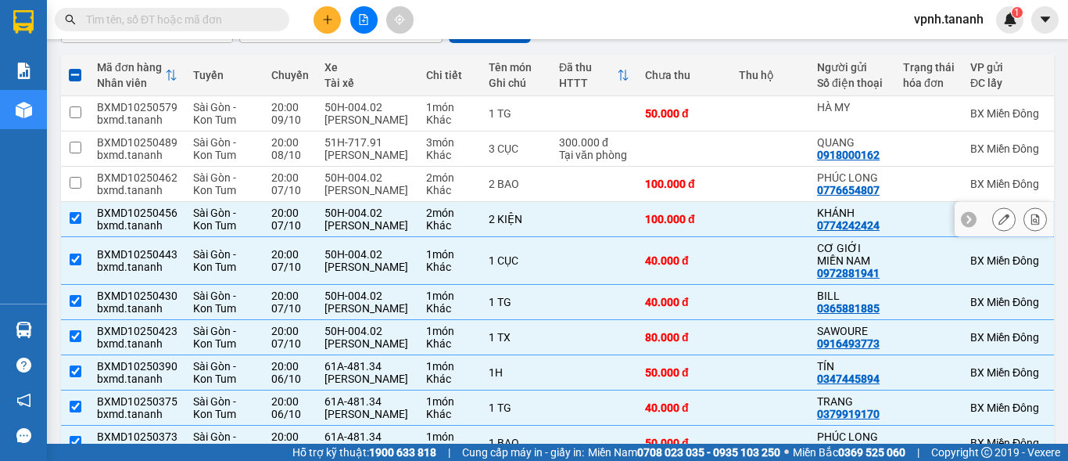
scroll to position [131, 0]
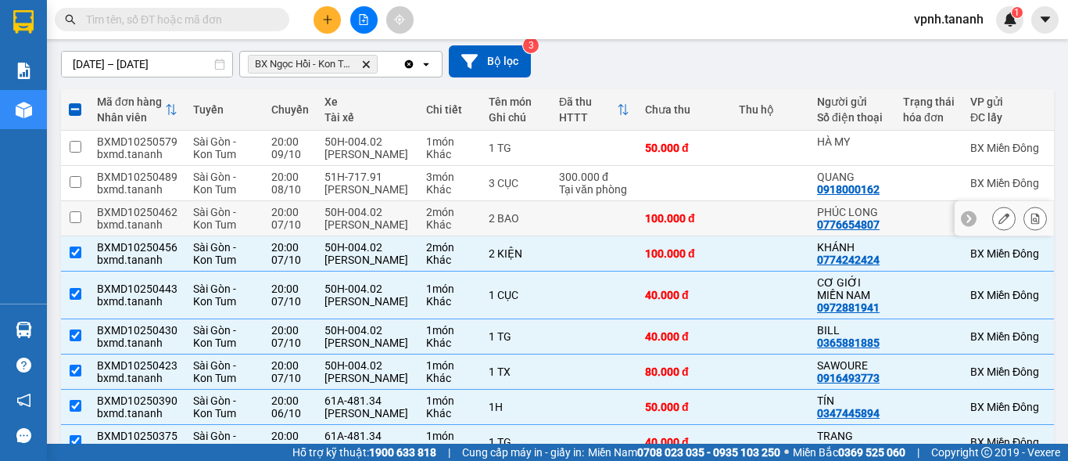
click at [74, 223] on input "checkbox" at bounding box center [76, 217] width 12 height 12
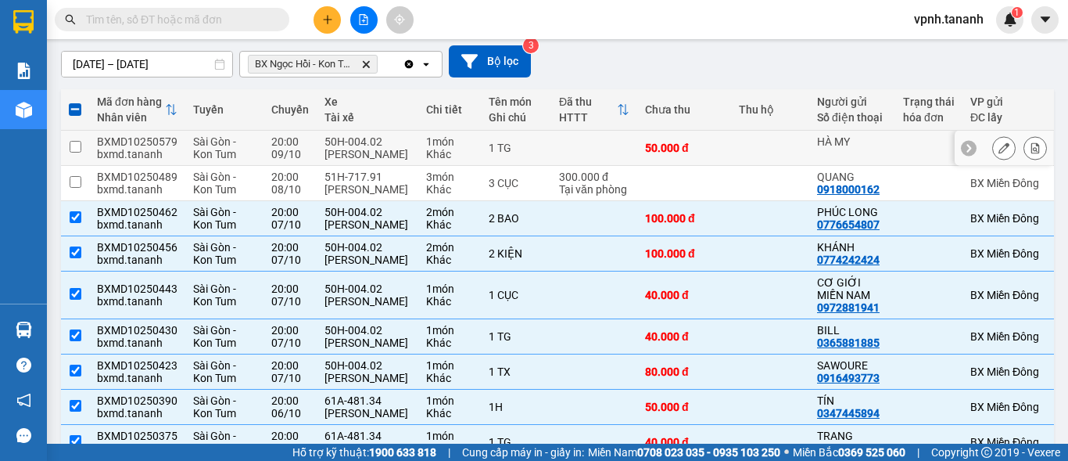
scroll to position [0, 0]
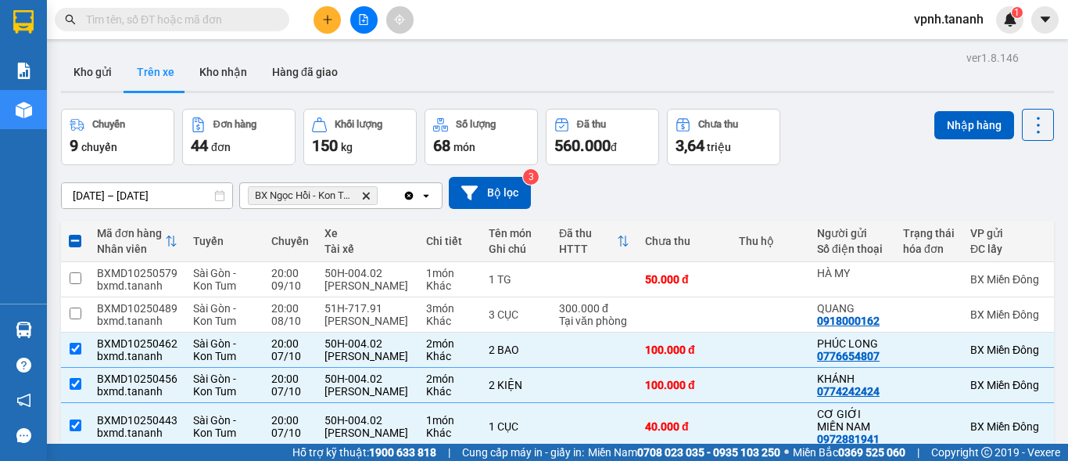
drag, startPoint x: 955, startPoint y: 125, endPoint x: 912, endPoint y: 142, distance: 46.3
click at [950, 128] on button "Nhập hàng" at bounding box center [975, 125] width 80 height 28
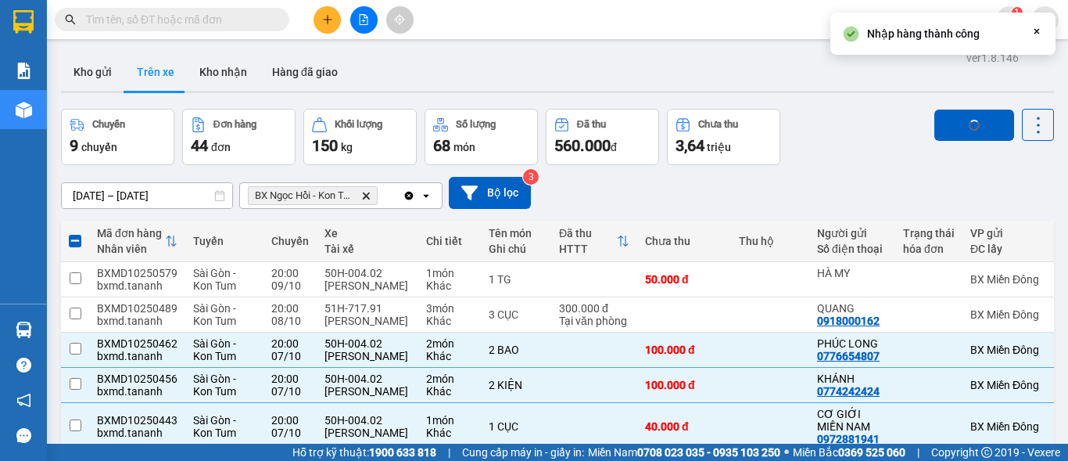
checkbox input "false"
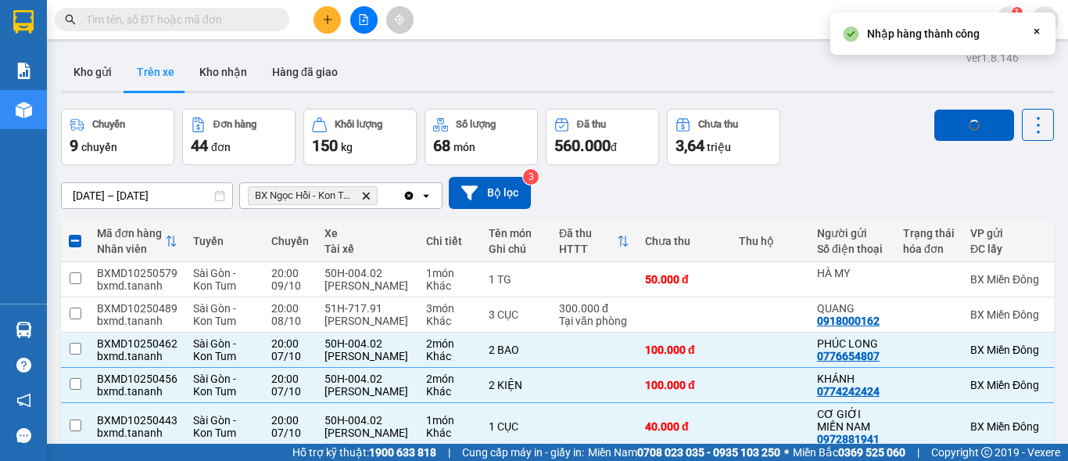
checkbox input "false"
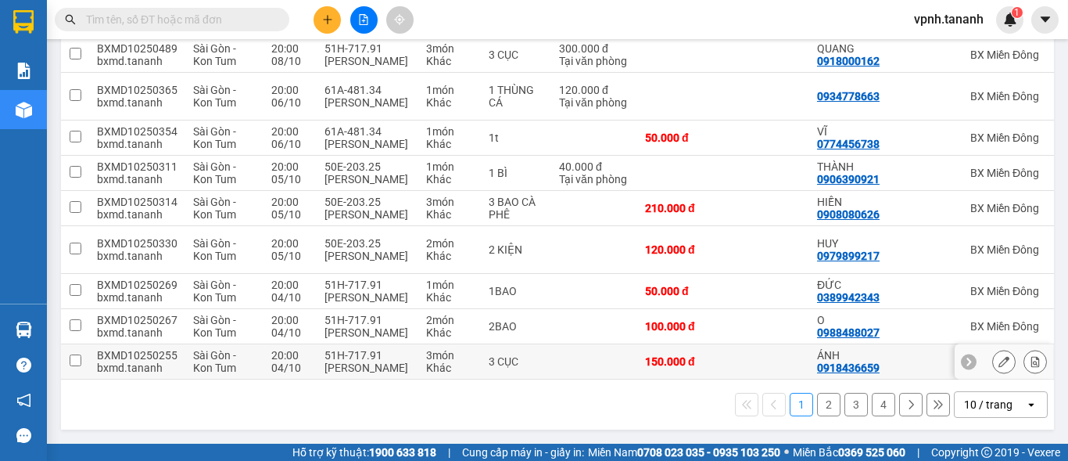
click at [74, 354] on input "checkbox" at bounding box center [76, 360] width 12 height 12
checkbox input "true"
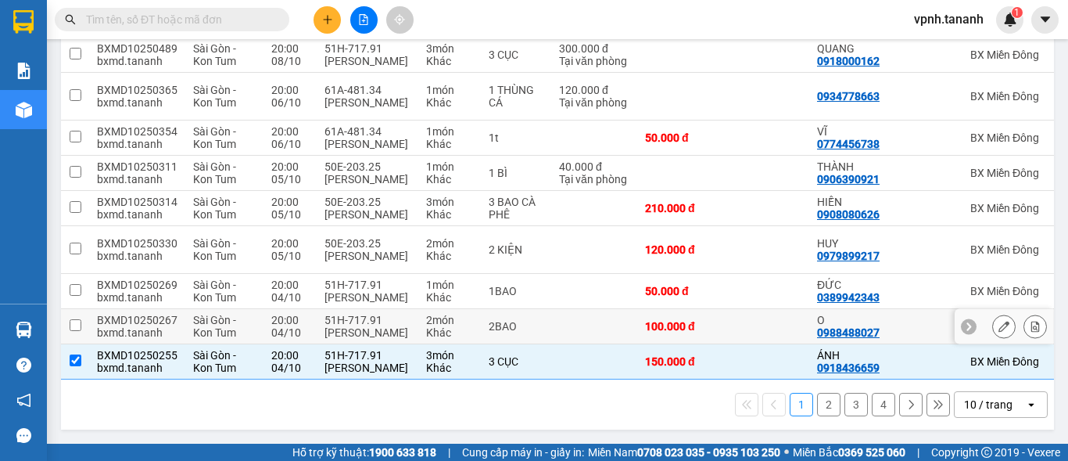
click at [80, 319] on input "checkbox" at bounding box center [76, 325] width 12 height 12
checkbox input "true"
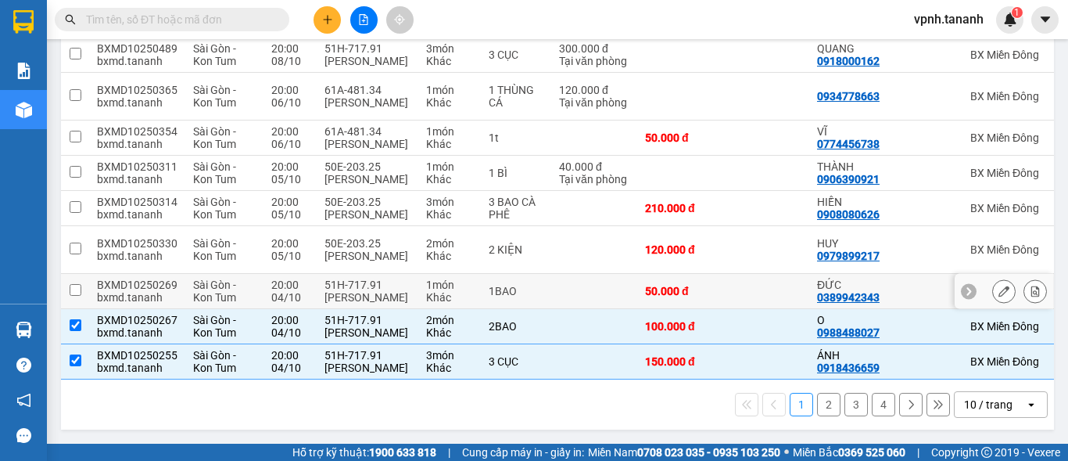
click at [81, 284] on input "checkbox" at bounding box center [76, 290] width 12 height 12
checkbox input "true"
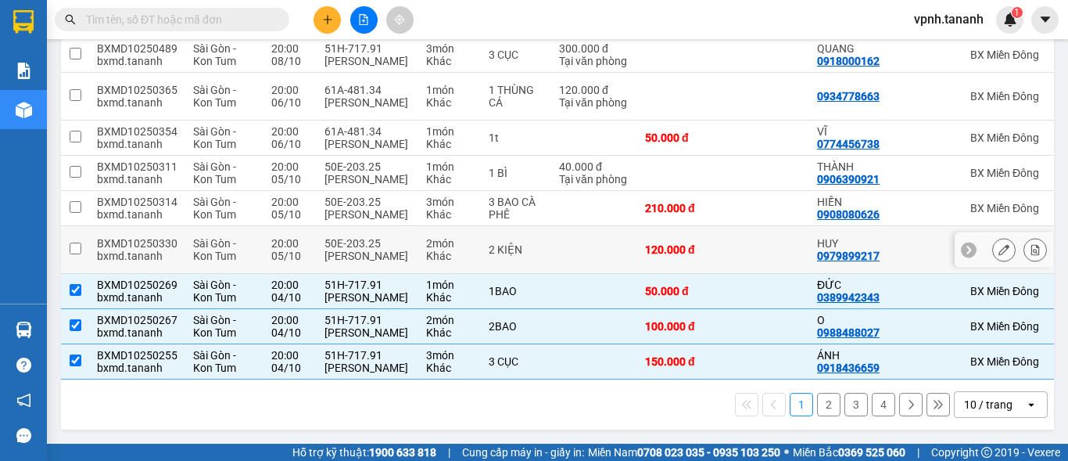
click at [81, 226] on td at bounding box center [75, 250] width 28 height 48
checkbox input "true"
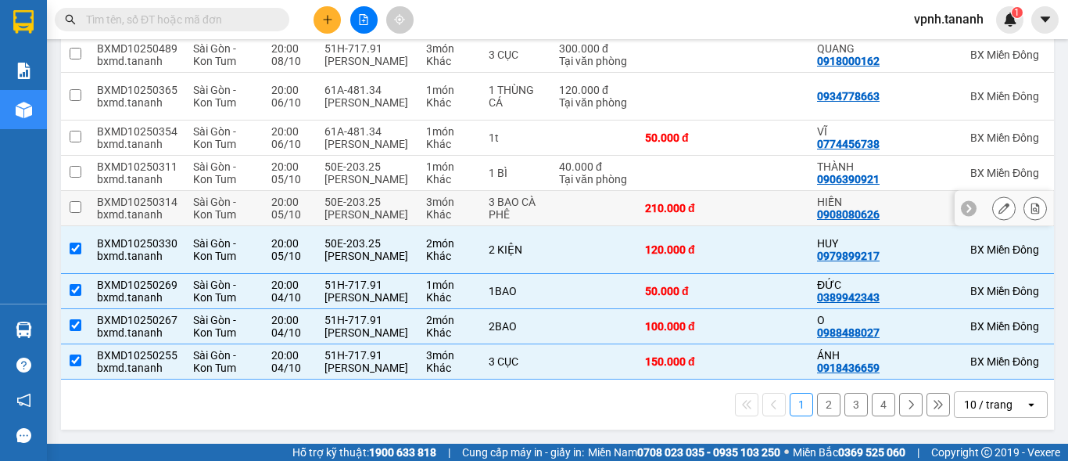
click at [76, 191] on td at bounding box center [75, 208] width 28 height 35
checkbox input "true"
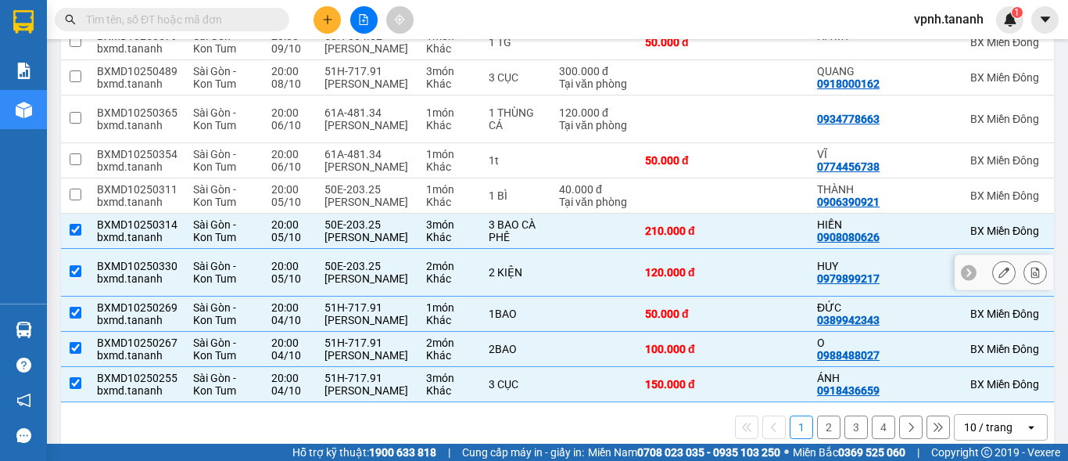
scroll to position [210, 0]
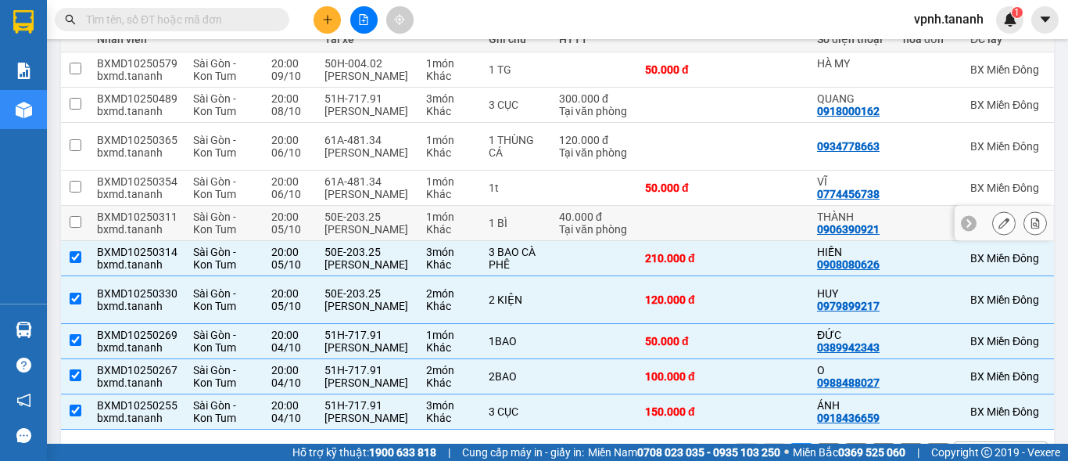
click at [68, 241] on td at bounding box center [75, 223] width 28 height 35
checkbox input "true"
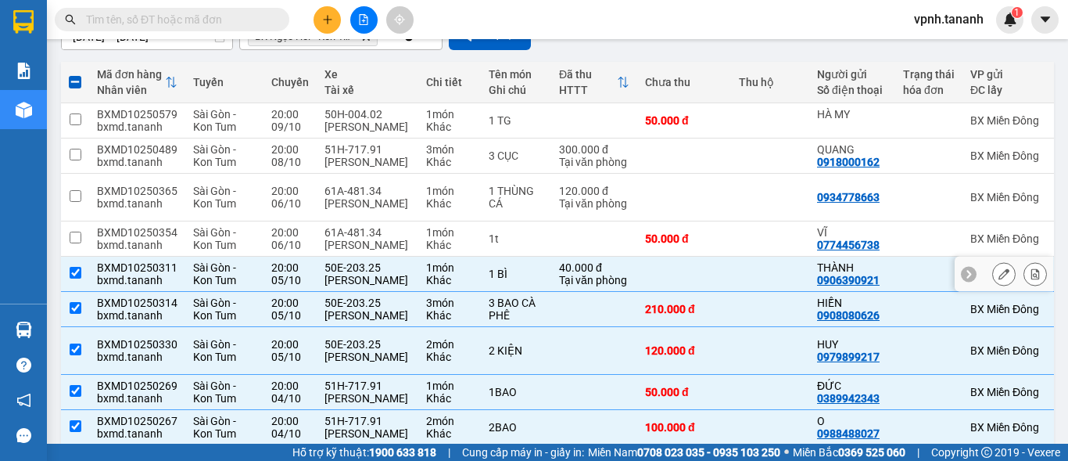
scroll to position [131, 0]
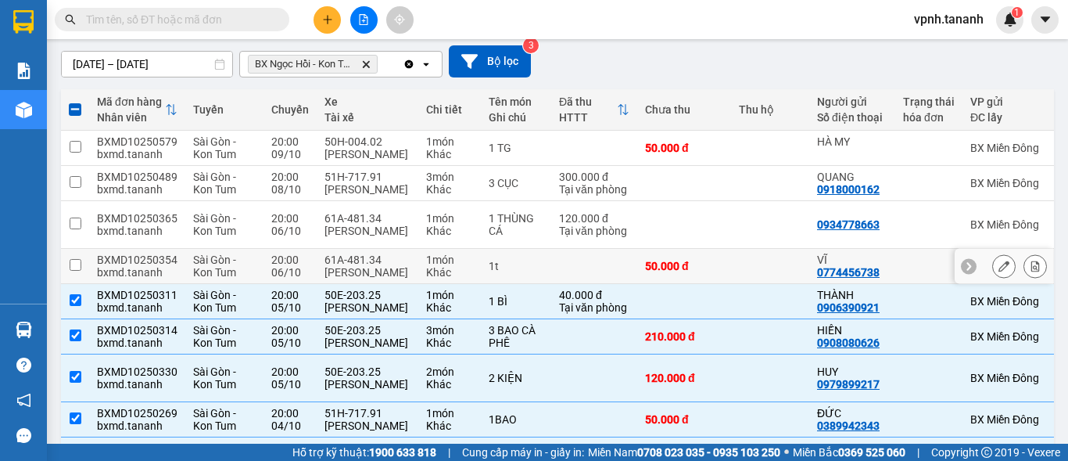
click at [76, 271] on input "checkbox" at bounding box center [76, 265] width 12 height 12
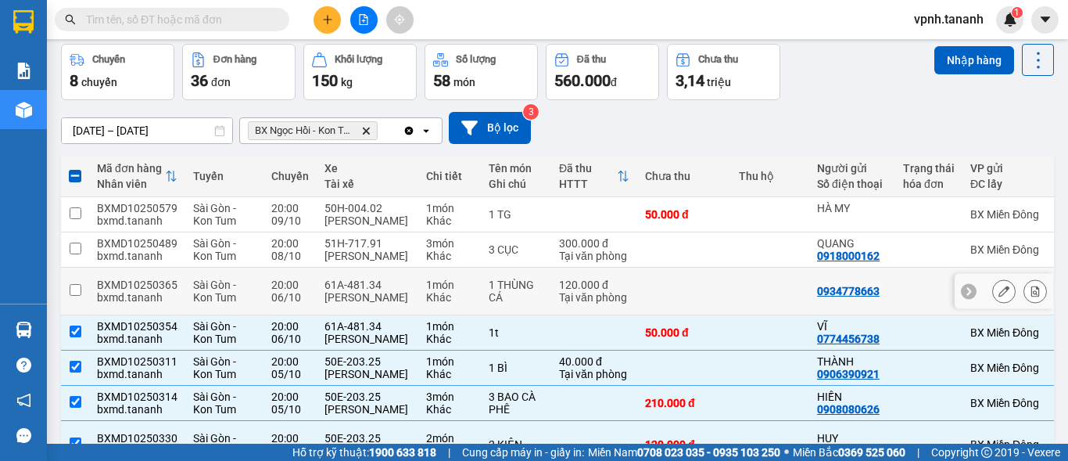
scroll to position [0, 0]
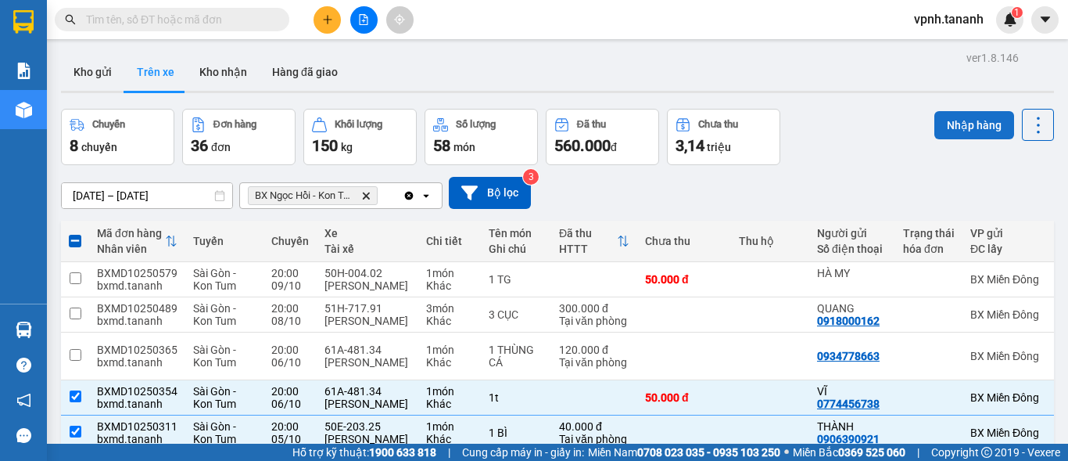
click at [959, 132] on button "Nhập hàng" at bounding box center [975, 125] width 80 height 28
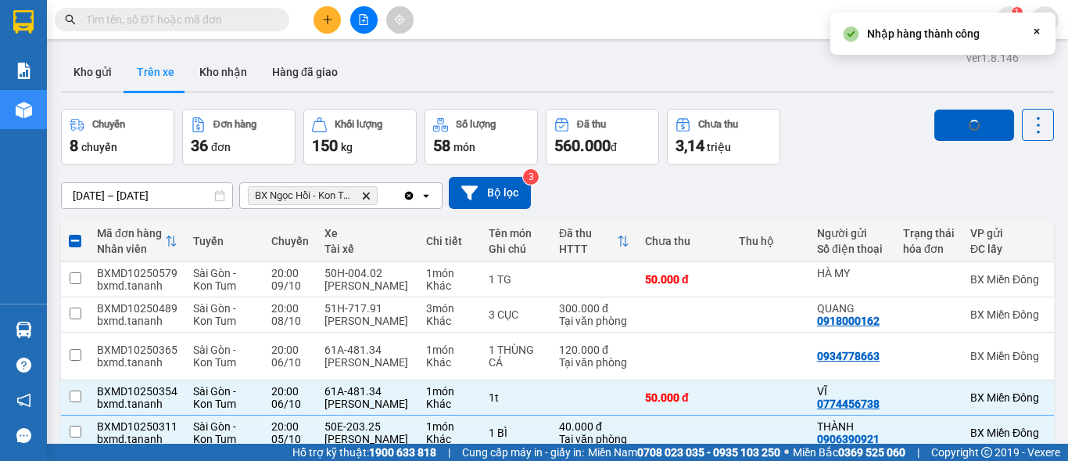
checkbox input "false"
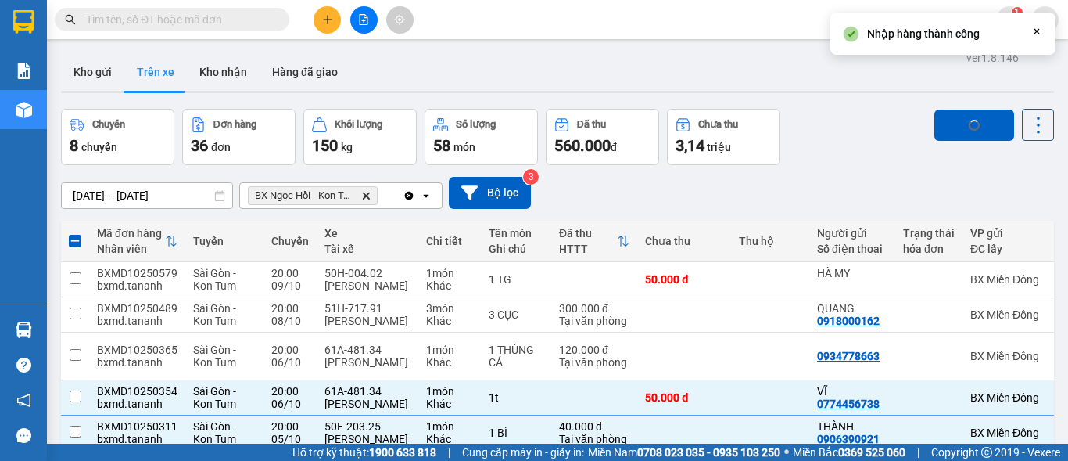
checkbox input "false"
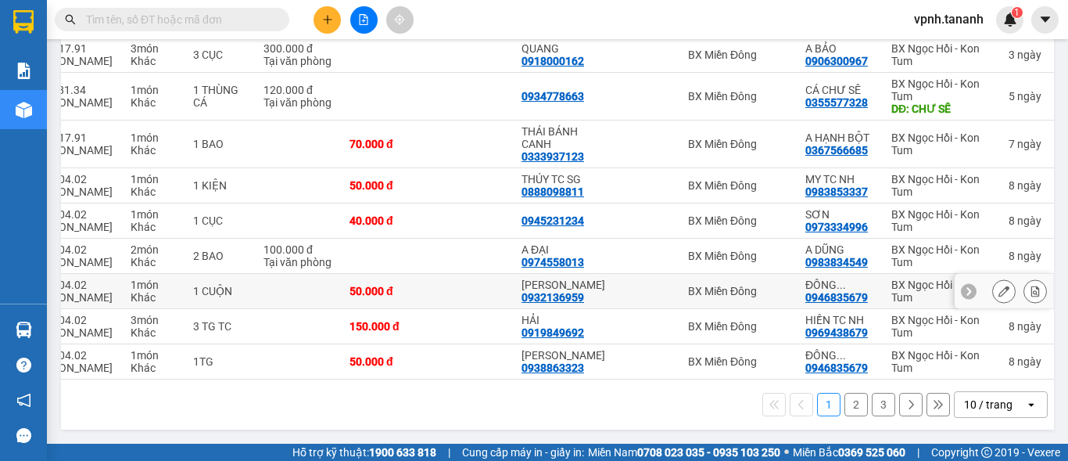
scroll to position [288, 0]
click at [336, 20] on button at bounding box center [327, 19] width 27 height 27
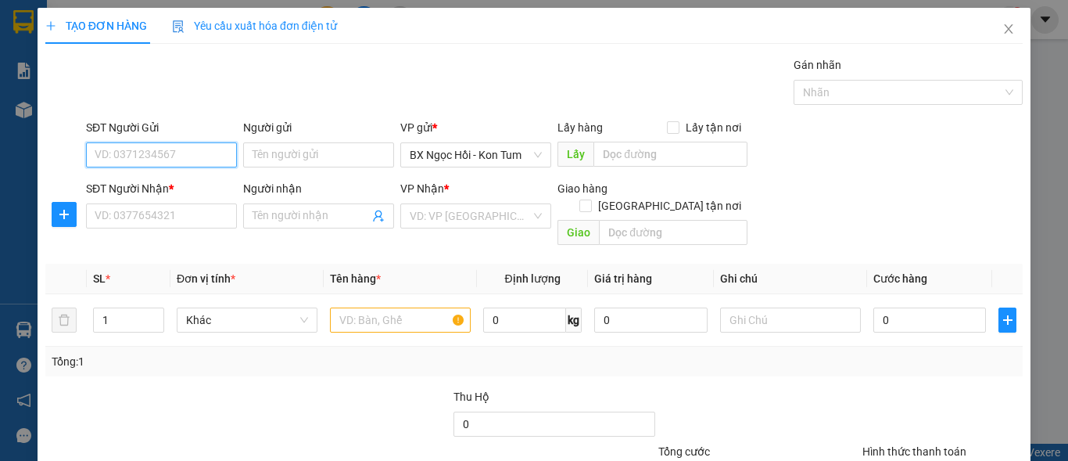
click at [127, 150] on input "SĐT Người Gửi" at bounding box center [161, 154] width 151 height 25
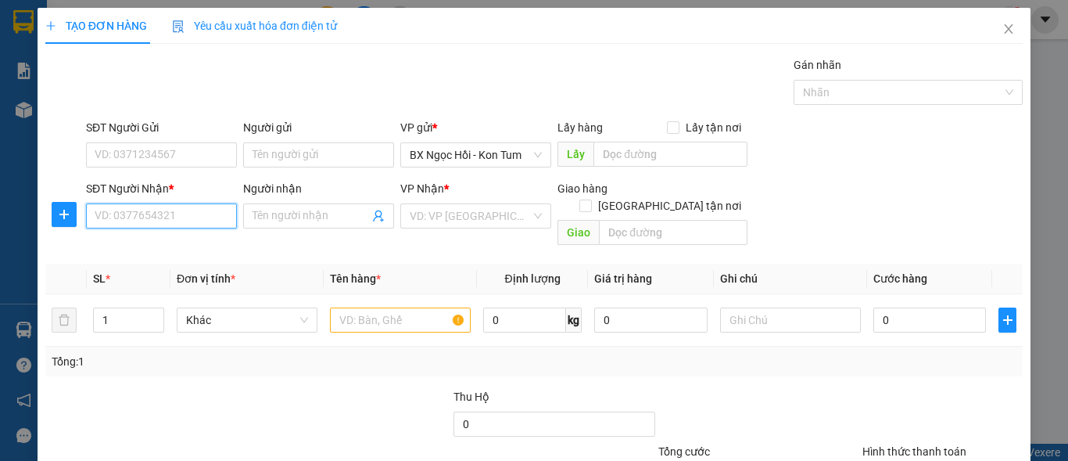
click at [133, 221] on input "SĐT Người Nhận *" at bounding box center [161, 215] width 151 height 25
type input "0985"
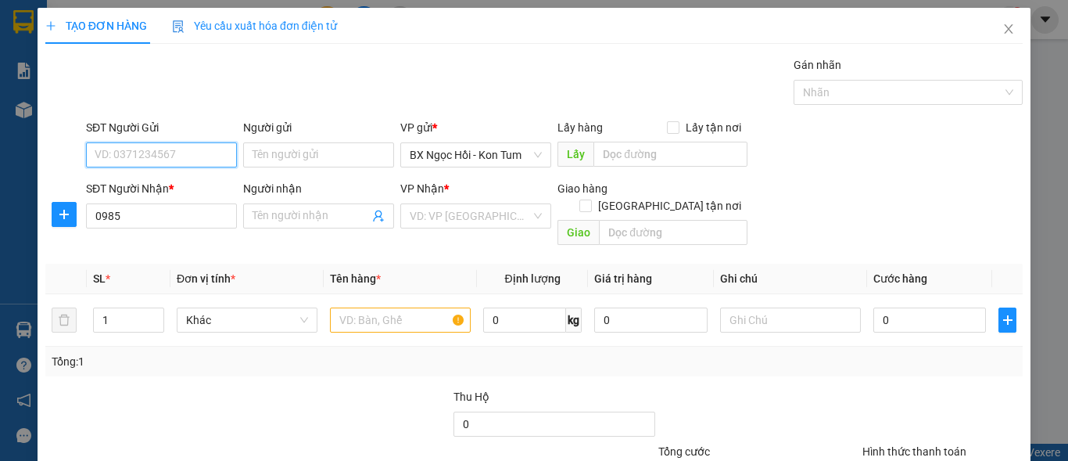
click at [181, 143] on input "SĐT Người Gửi" at bounding box center [161, 154] width 151 height 25
type input "0961202080"
click at [177, 195] on div "0961202080" at bounding box center [159, 186] width 149 height 25
type input "140.000"
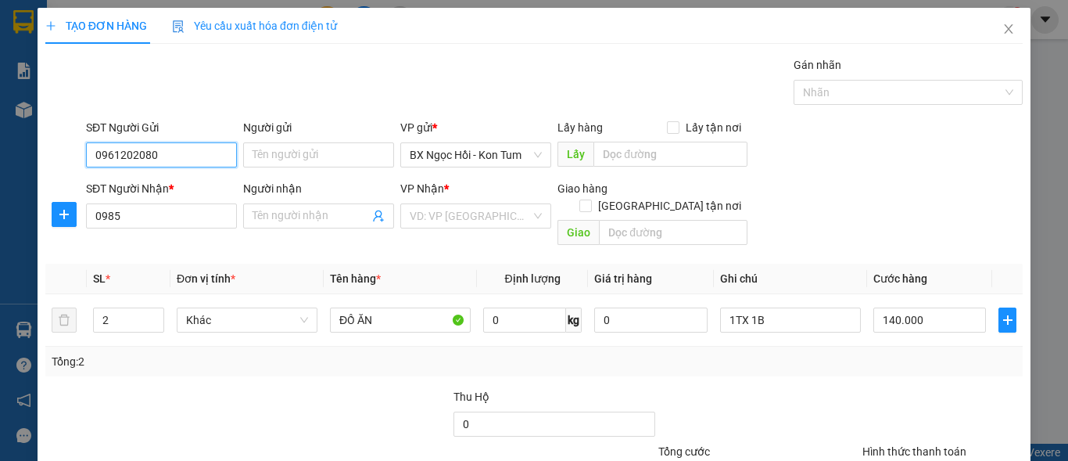
type input "0961202080"
click at [179, 190] on div "SĐT Người Nhận *" at bounding box center [161, 188] width 151 height 17
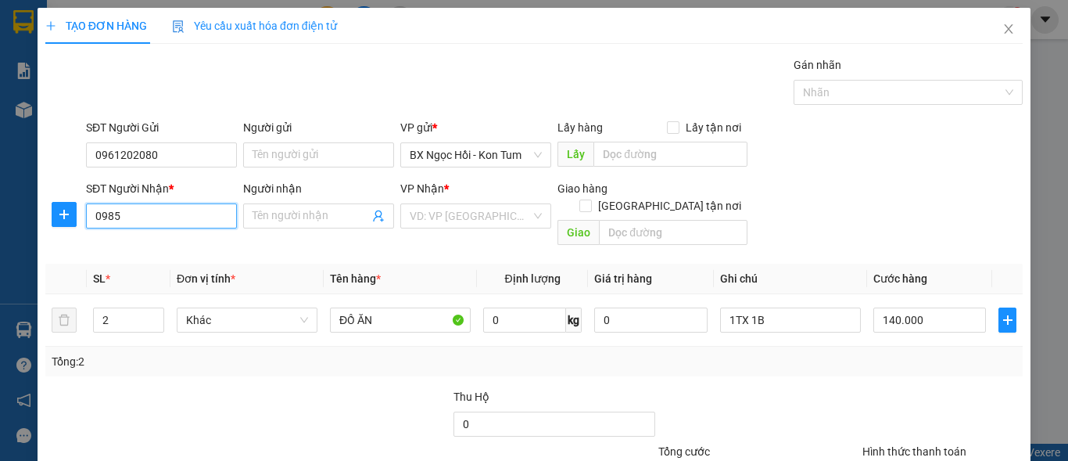
click at [179, 203] on input "0985" at bounding box center [161, 215] width 151 height 25
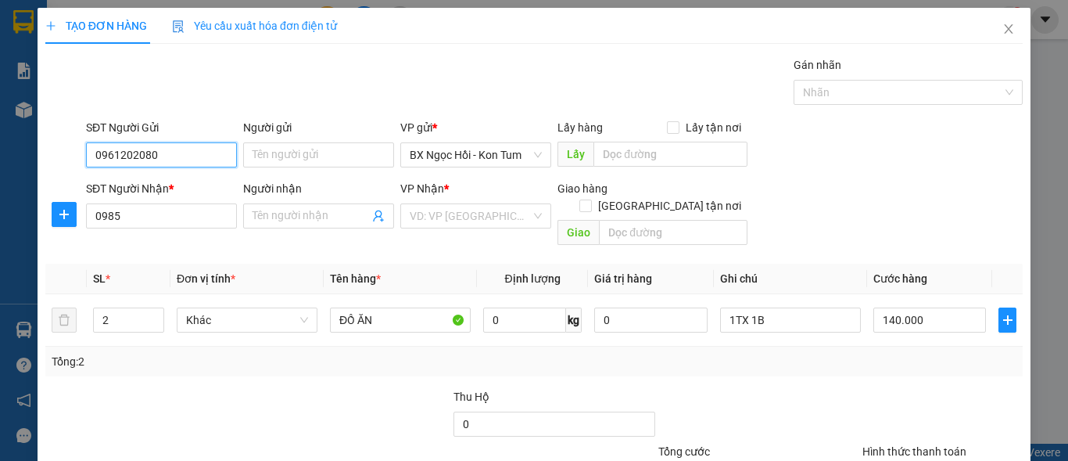
click at [185, 149] on input "0961202080" at bounding box center [161, 154] width 151 height 25
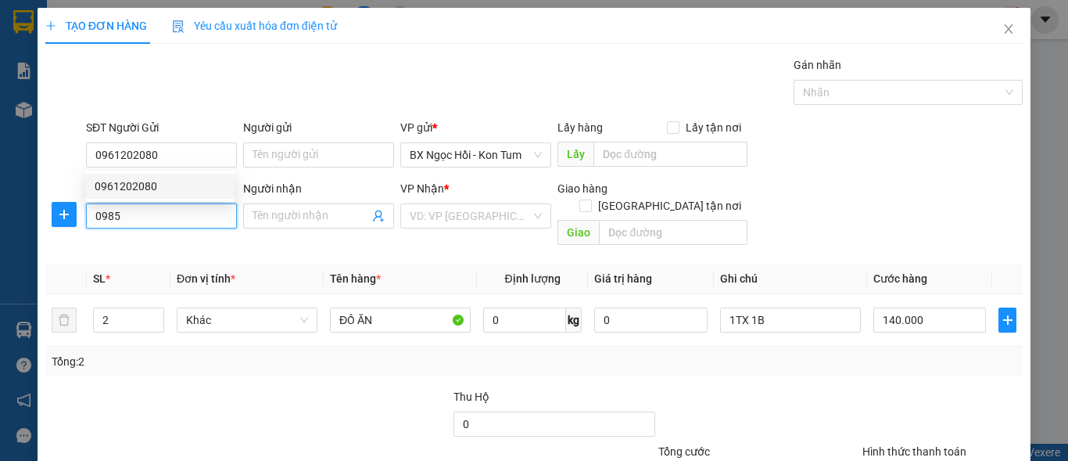
click at [135, 203] on div "SĐT Người Nhận * 0985" at bounding box center [161, 207] width 151 height 55
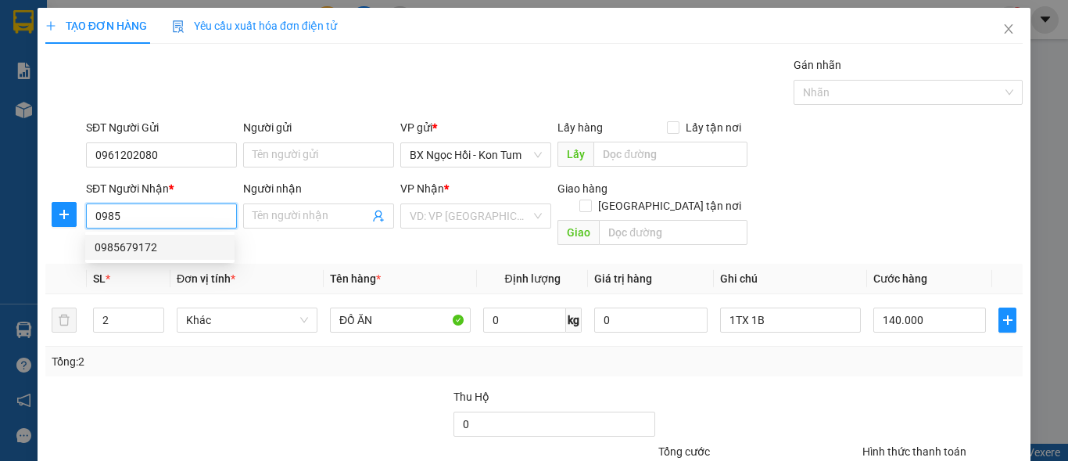
click at [133, 256] on div "0985679172" at bounding box center [159, 247] width 149 height 25
type input "0985679172"
checkbox input "true"
type input "GTNCR-150K-LONG TRƯỜNG Q.THỦ ĐỨC"
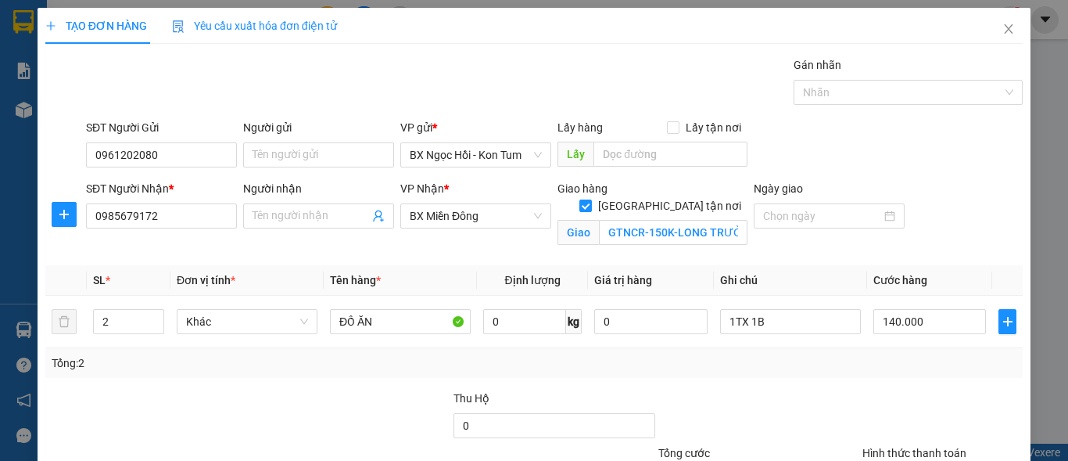
click at [564, 245] on div "Giao hàng Giao tận nơi Giao GTNCR-150K-LONG TRƯỜNG Q.THỦ [GEOGRAPHIC_DATA]" at bounding box center [652, 217] width 196 height 74
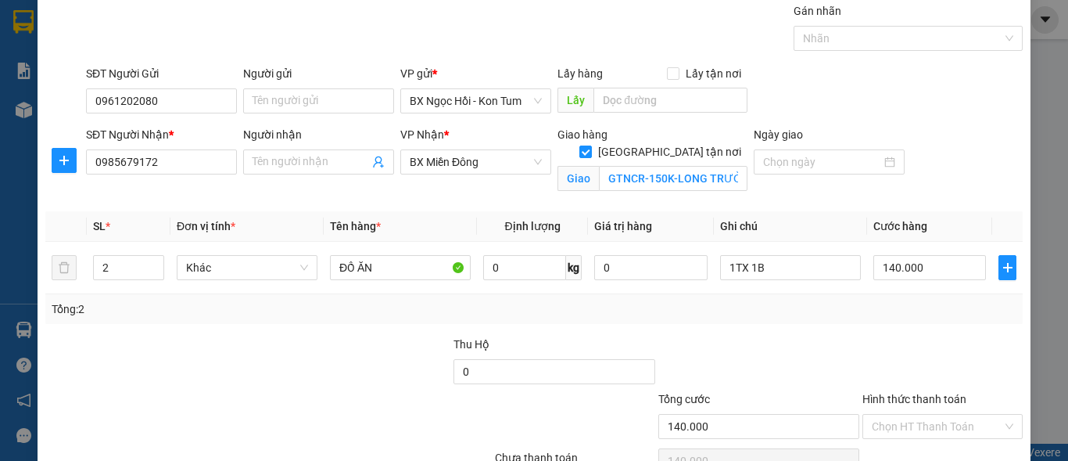
scroll to position [78, 0]
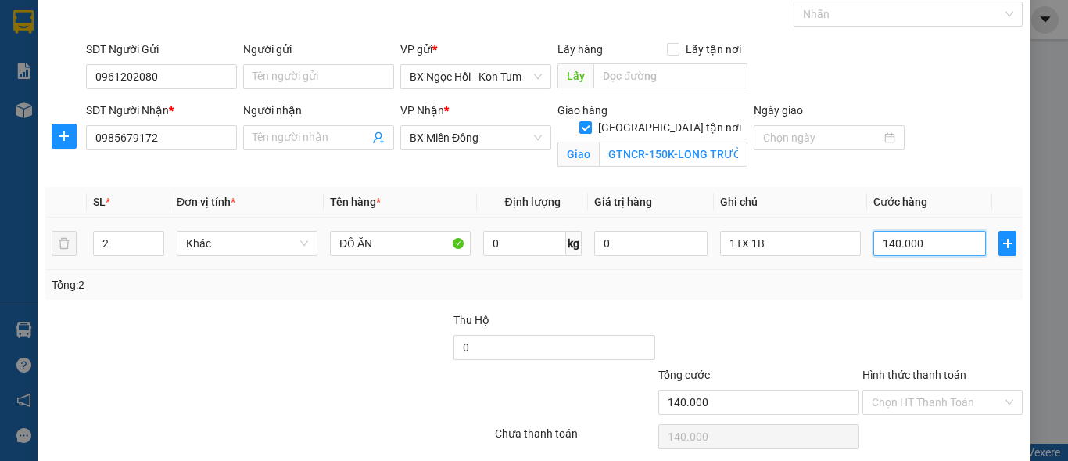
type input "0"
click at [913, 235] on input "0" at bounding box center [930, 243] width 113 height 25
type input "0"
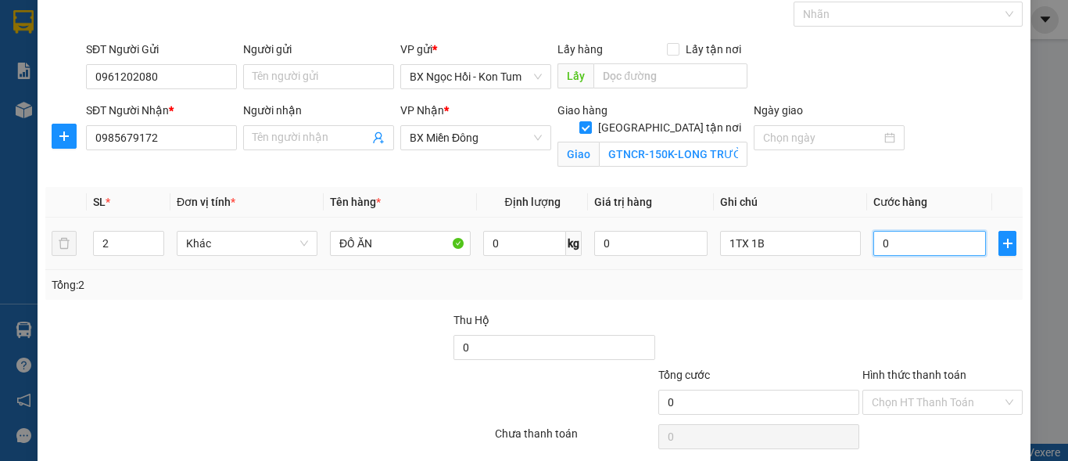
type input "2"
type input "0"
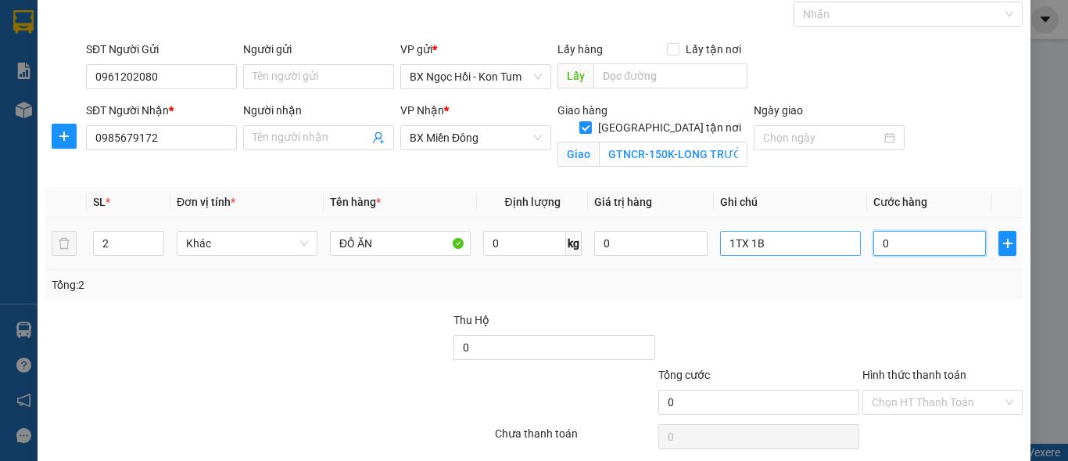
type input "0"
click at [836, 253] on input "1TX 1B" at bounding box center [790, 243] width 141 height 25
type input "1TX"
click at [127, 246] on input "2" at bounding box center [129, 242] width 70 height 23
type input "1"
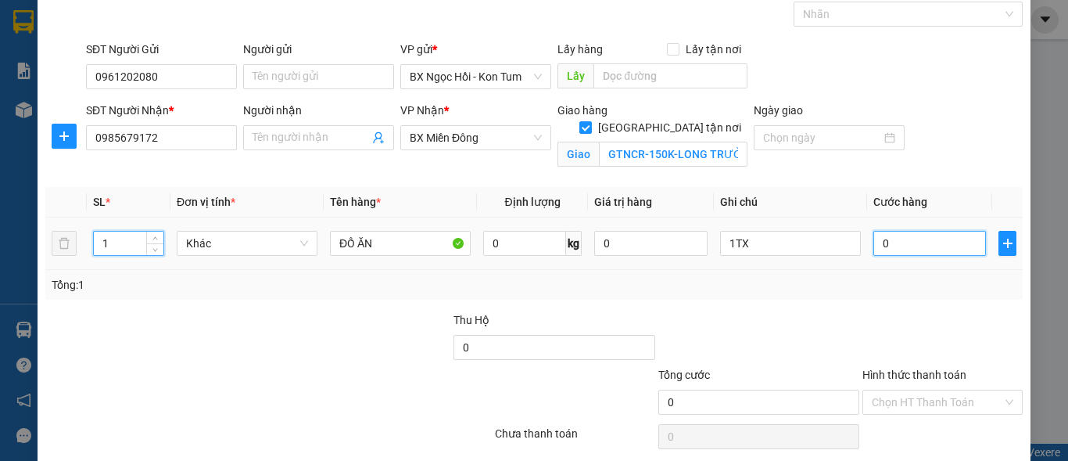
click at [895, 234] on input "0" at bounding box center [930, 243] width 113 height 25
type input "06"
type input "6"
type input "060"
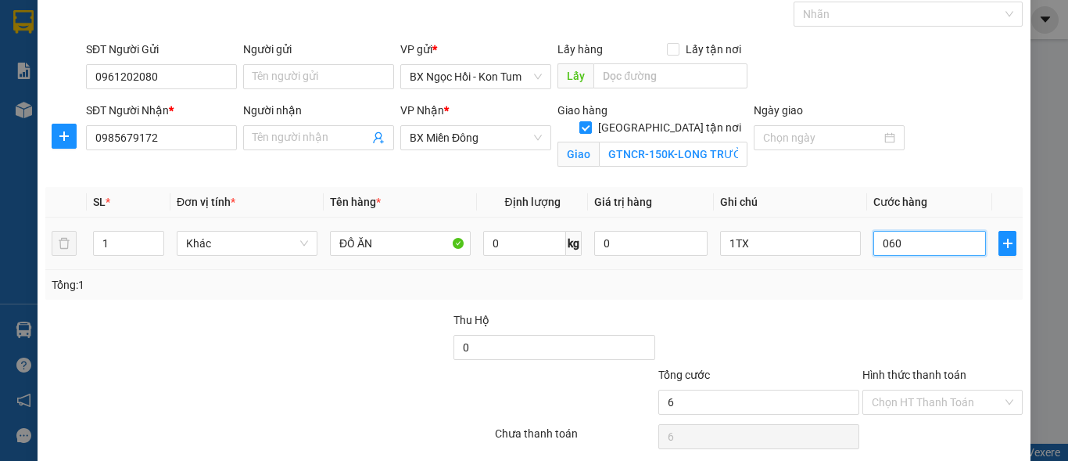
type input "60"
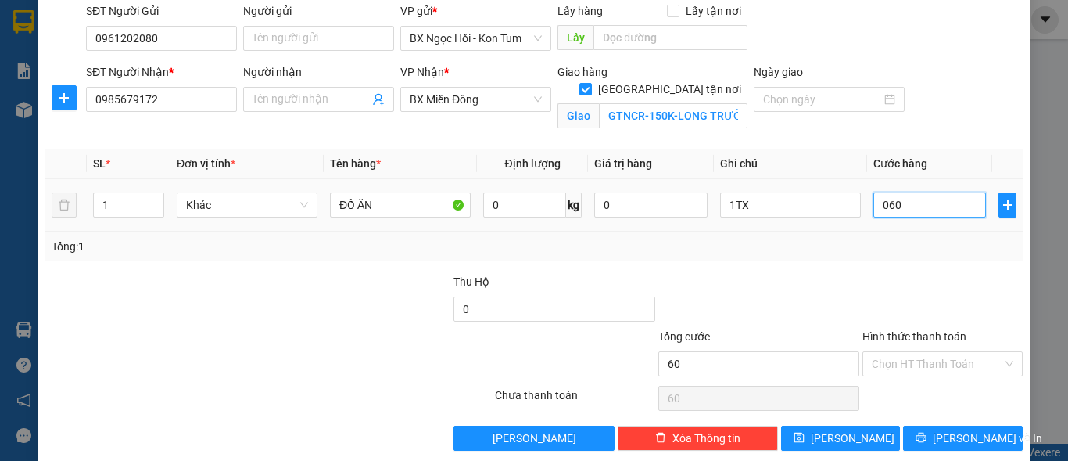
scroll to position [137, 0]
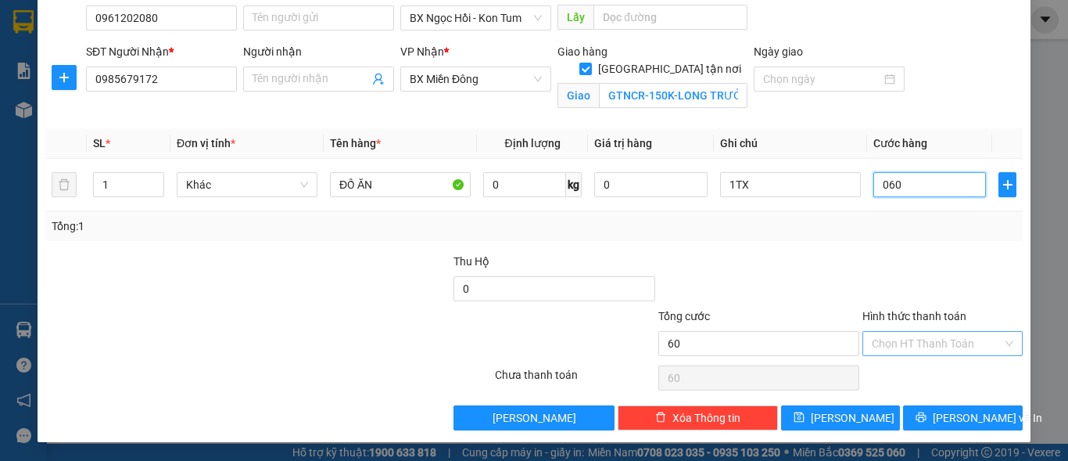
type input "060"
type input "60.000"
click at [898, 334] on input "Hình thức thanh toán" at bounding box center [937, 343] width 131 height 23
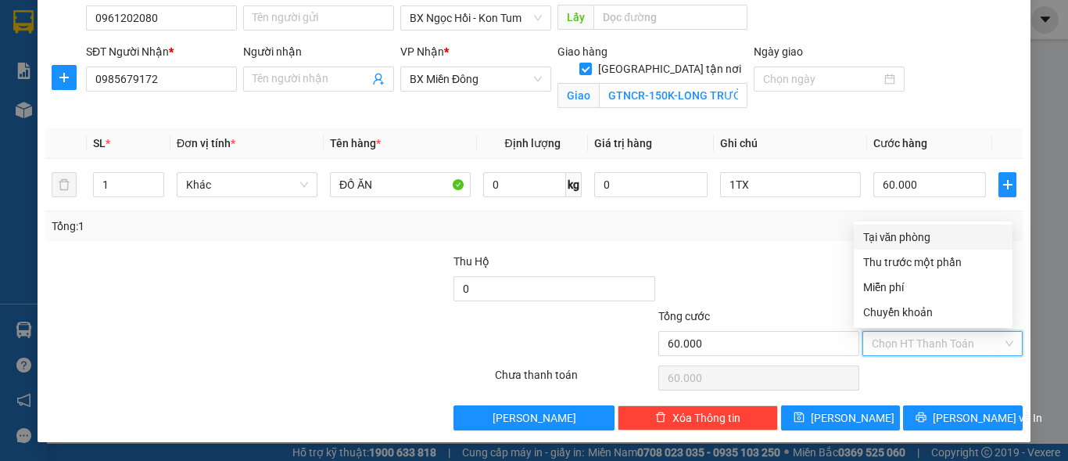
click at [876, 235] on div "Tại văn phòng" at bounding box center [933, 236] width 140 height 17
type input "0"
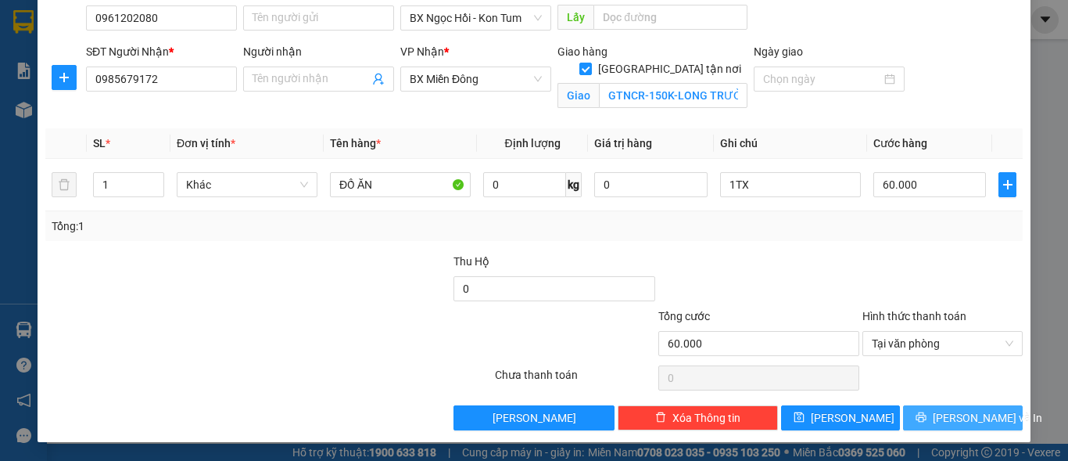
click at [950, 415] on span "[PERSON_NAME] và In" at bounding box center [987, 417] width 109 height 17
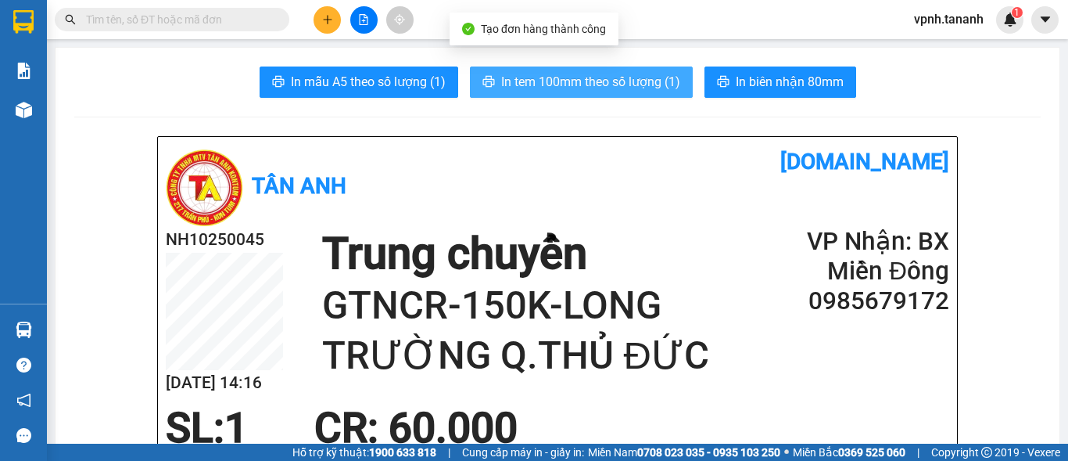
click at [629, 88] on span "In tem 100mm theo số lượng (1)" at bounding box center [590, 82] width 179 height 20
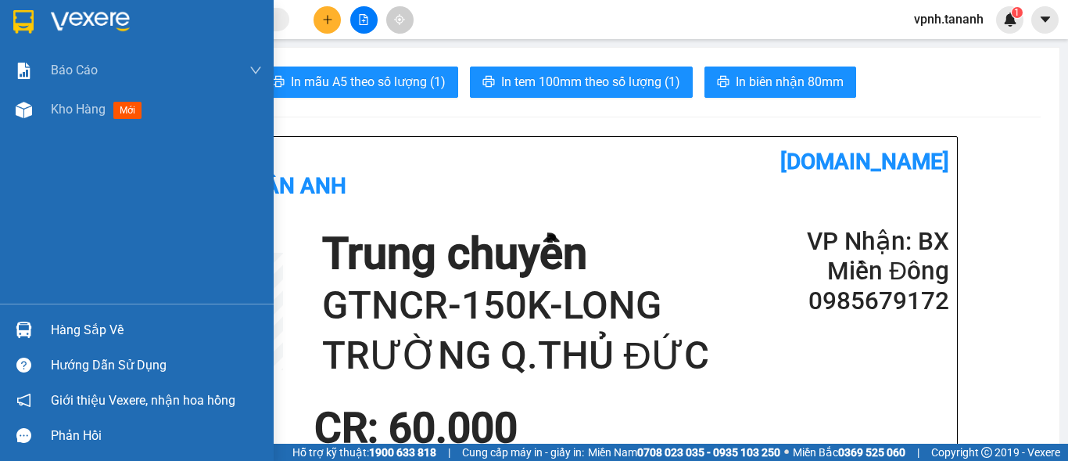
click at [18, 27] on img at bounding box center [23, 21] width 20 height 23
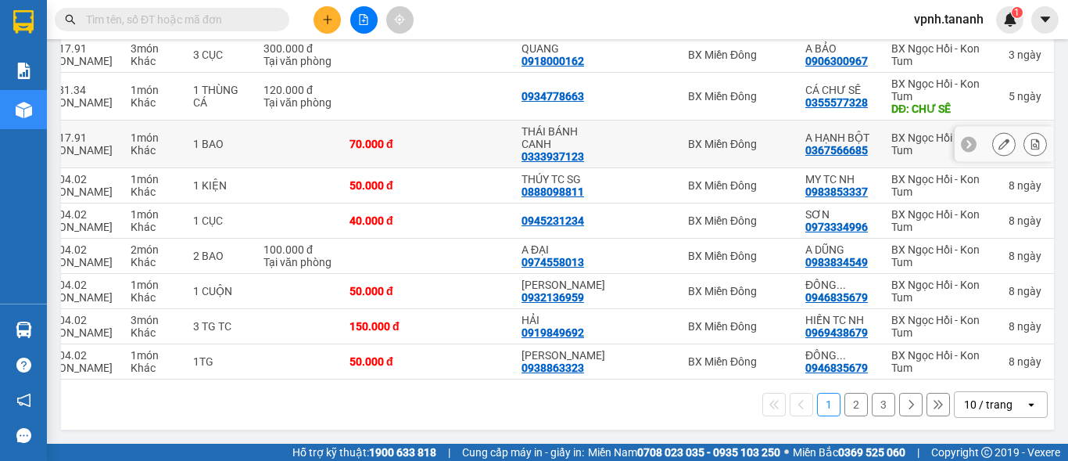
scroll to position [366, 0]
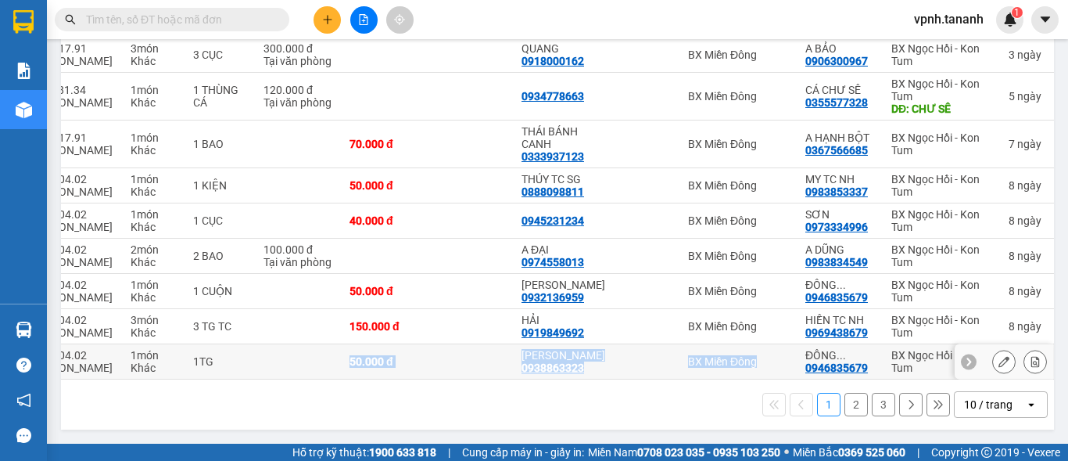
drag, startPoint x: 765, startPoint y: 372, endPoint x: 311, endPoint y: 369, distance: 453.6
click at [311, 369] on tr "BXMD10250198 bxmd.tananh [GEOGRAPHIC_DATA] - Kon Tum 20:00 [DATE] 50H-004.02 [P…" at bounding box center [411, 361] width 1292 height 35
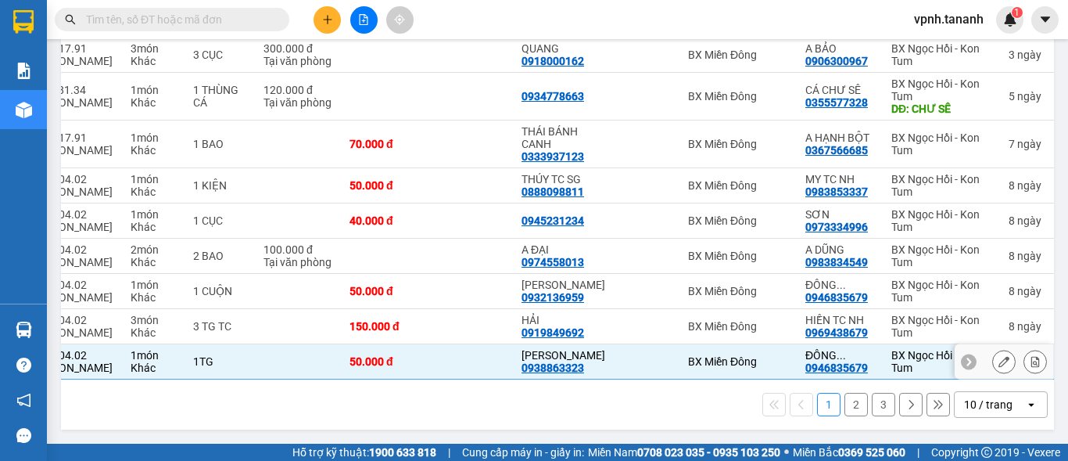
click at [339, 372] on td at bounding box center [299, 361] width 86 height 35
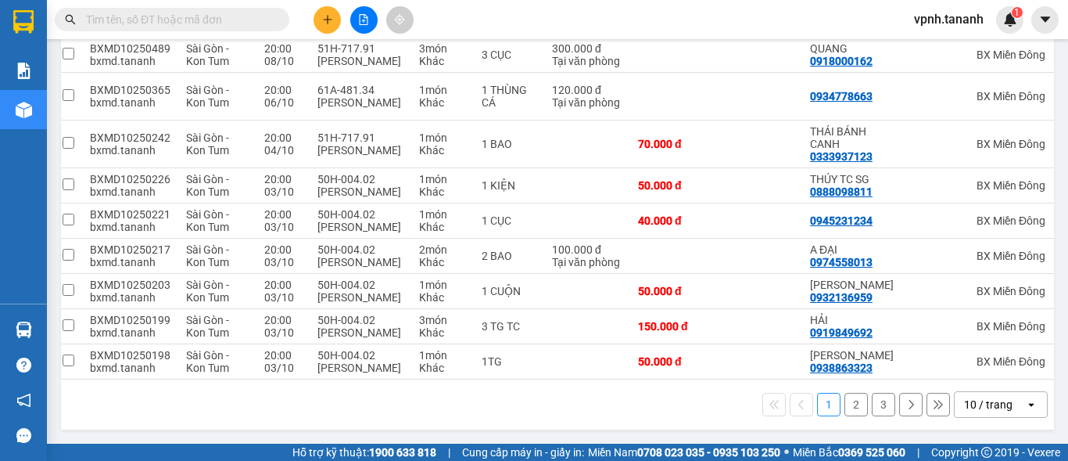
scroll to position [0, 0]
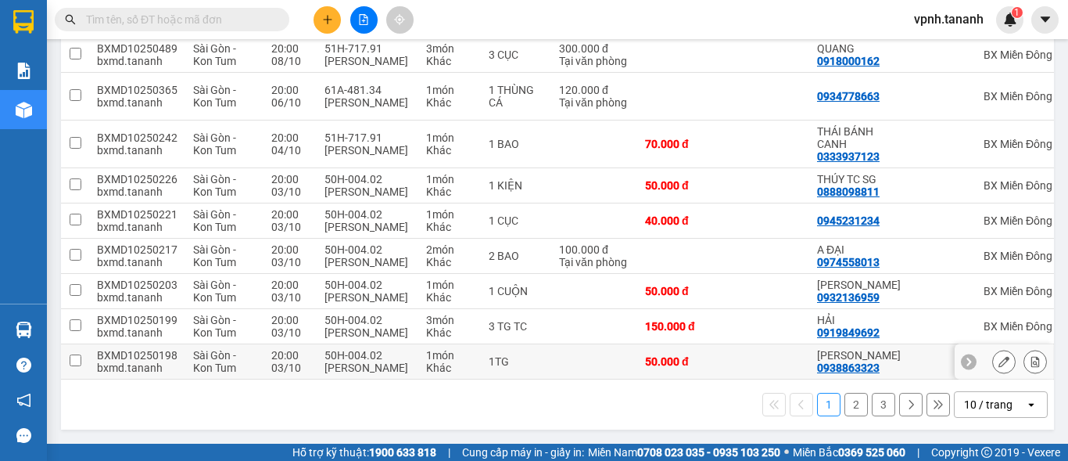
drag, startPoint x: 74, startPoint y: 350, endPoint x: 70, endPoint y: 335, distance: 15.4
click at [73, 354] on input "checkbox" at bounding box center [76, 360] width 12 height 12
checkbox input "true"
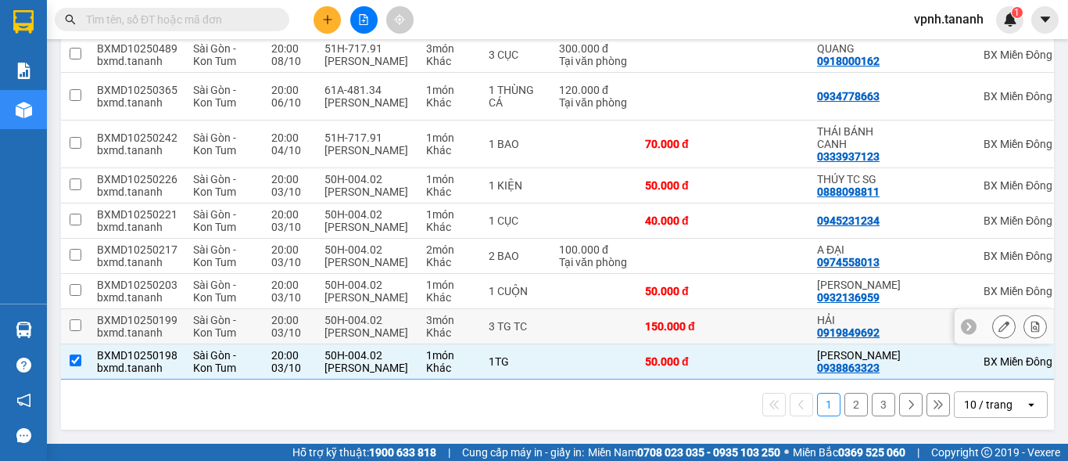
click at [70, 319] on input "checkbox" at bounding box center [76, 325] width 12 height 12
checkbox input "true"
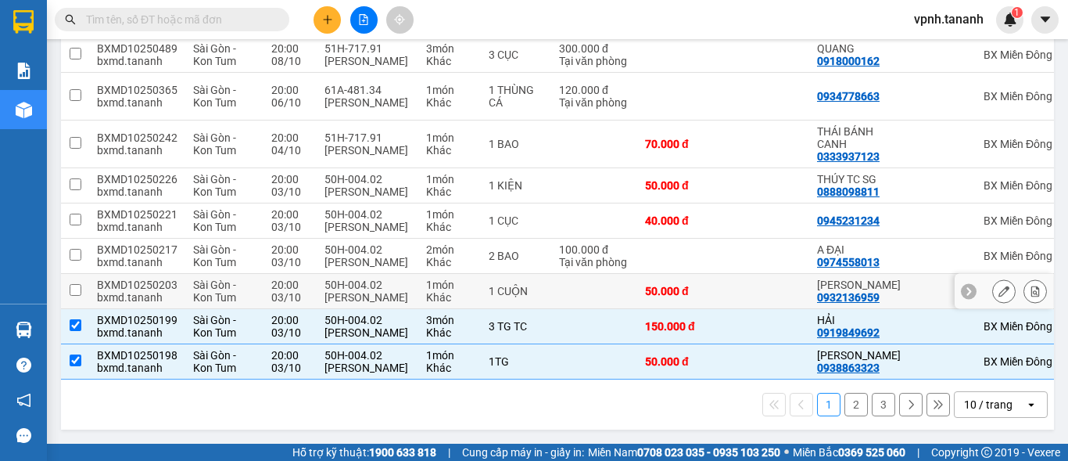
click at [74, 284] on input "checkbox" at bounding box center [76, 290] width 12 height 12
checkbox input "true"
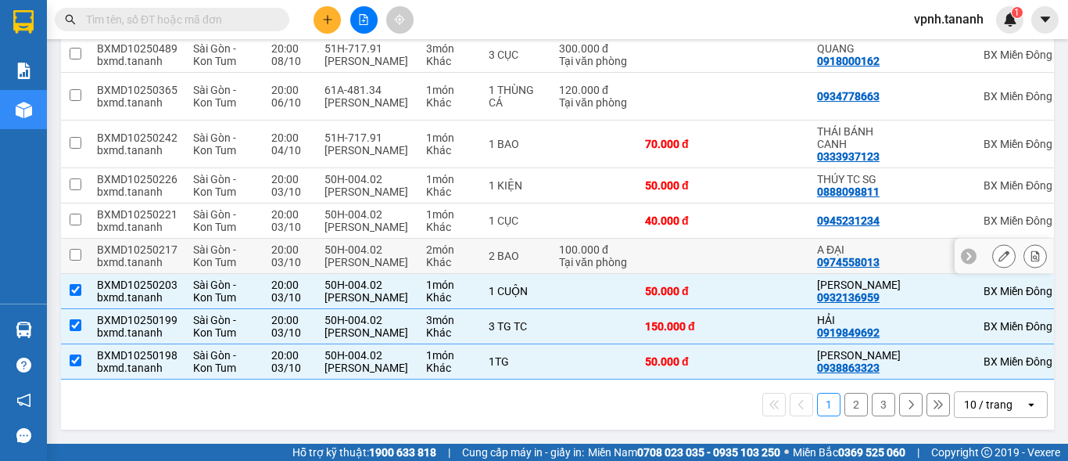
click at [75, 249] on input "checkbox" at bounding box center [76, 255] width 12 height 12
checkbox input "true"
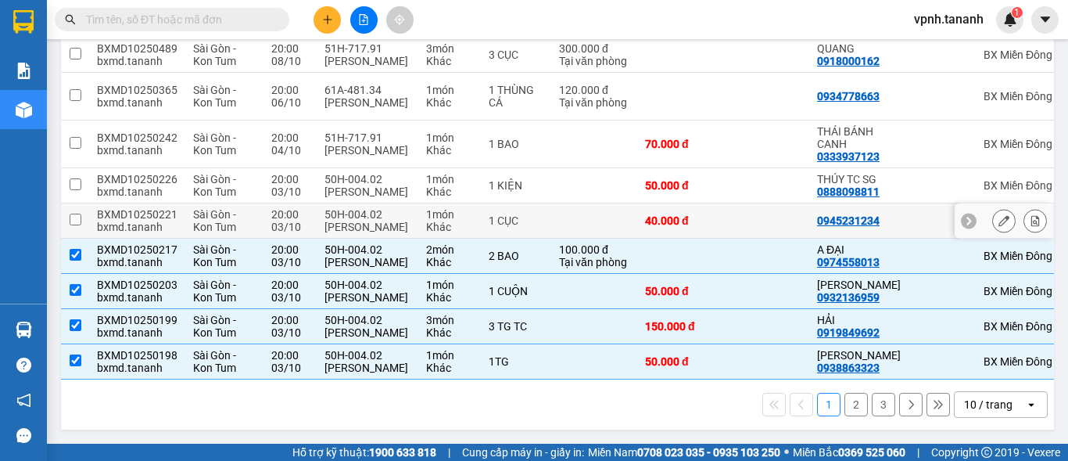
click at [74, 203] on td at bounding box center [75, 220] width 28 height 35
checkbox input "true"
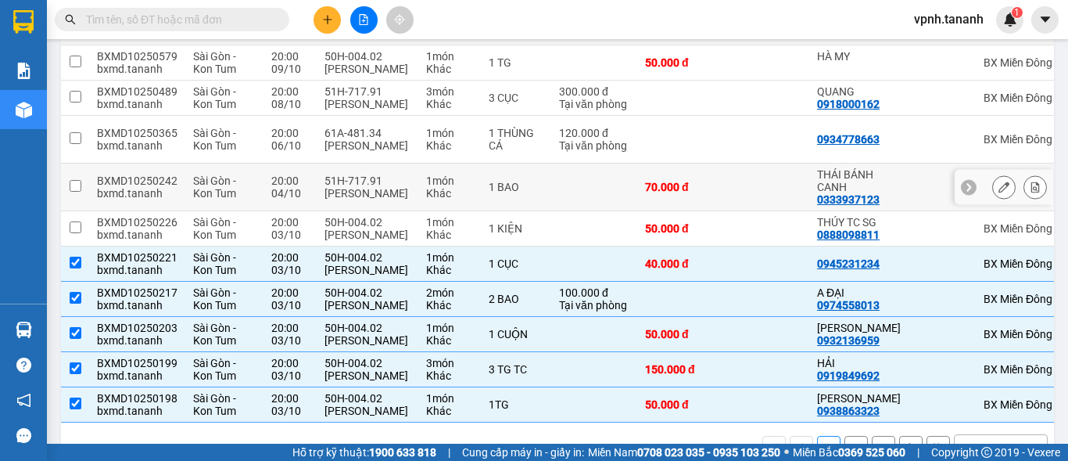
scroll to position [210, 0]
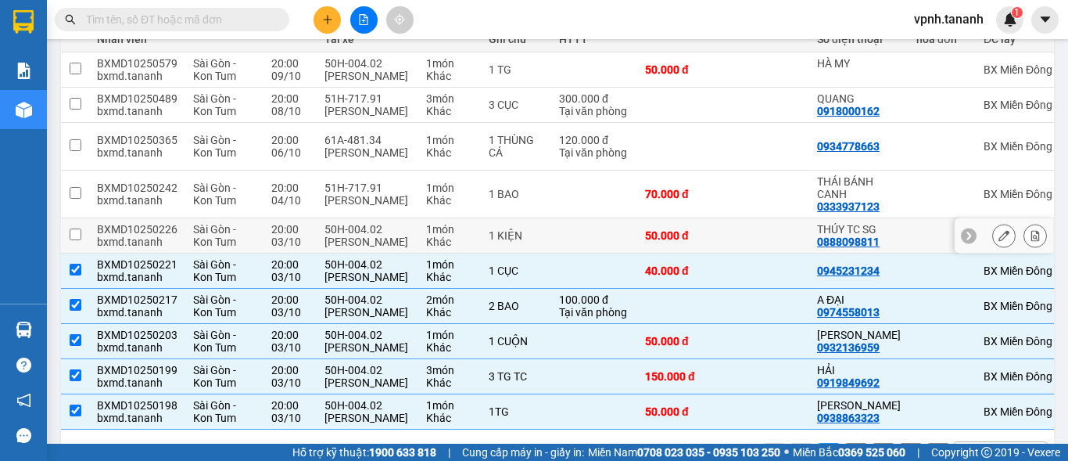
click at [76, 240] on input "checkbox" at bounding box center [76, 234] width 12 height 12
checkbox input "true"
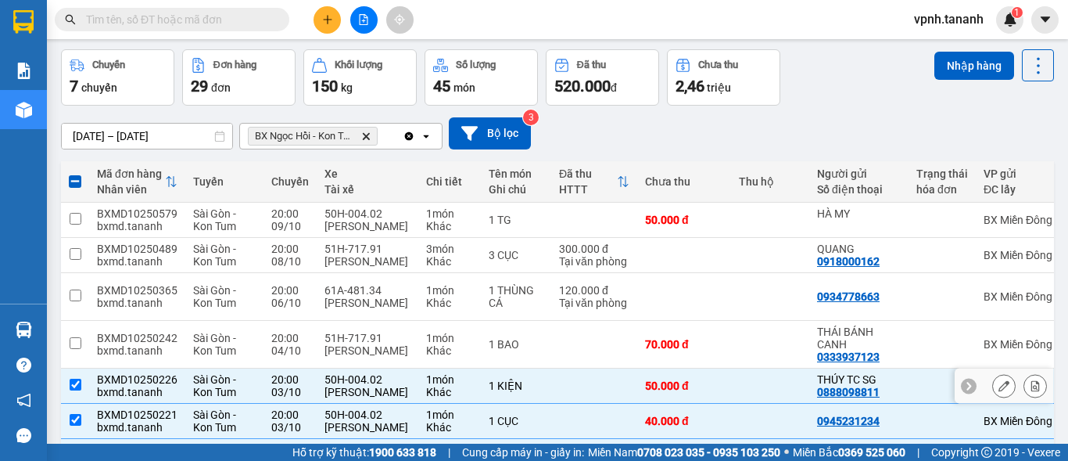
scroll to position [53, 0]
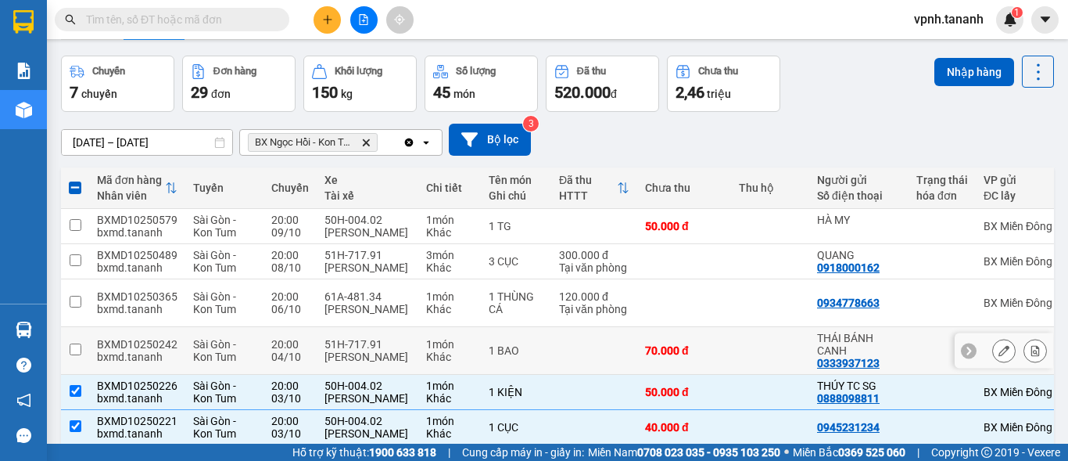
click at [77, 367] on td at bounding box center [75, 351] width 28 height 48
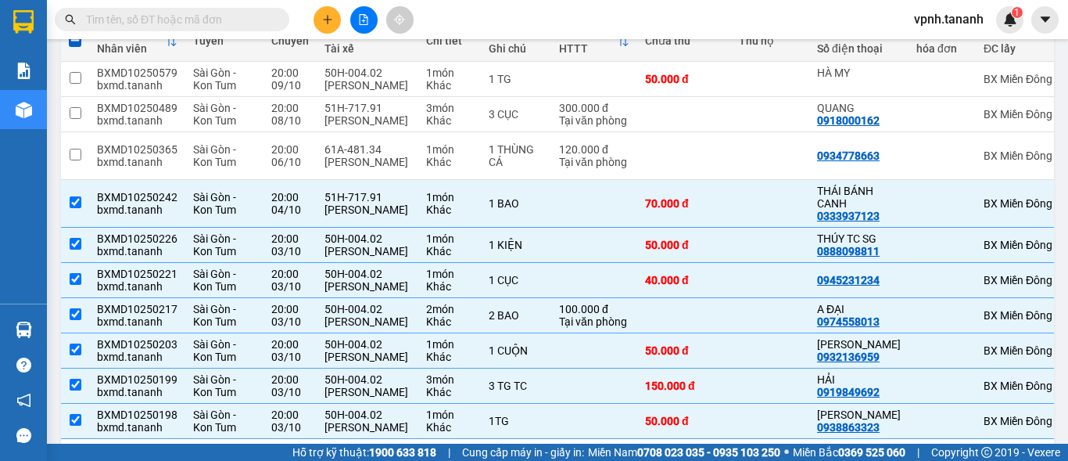
scroll to position [0, 0]
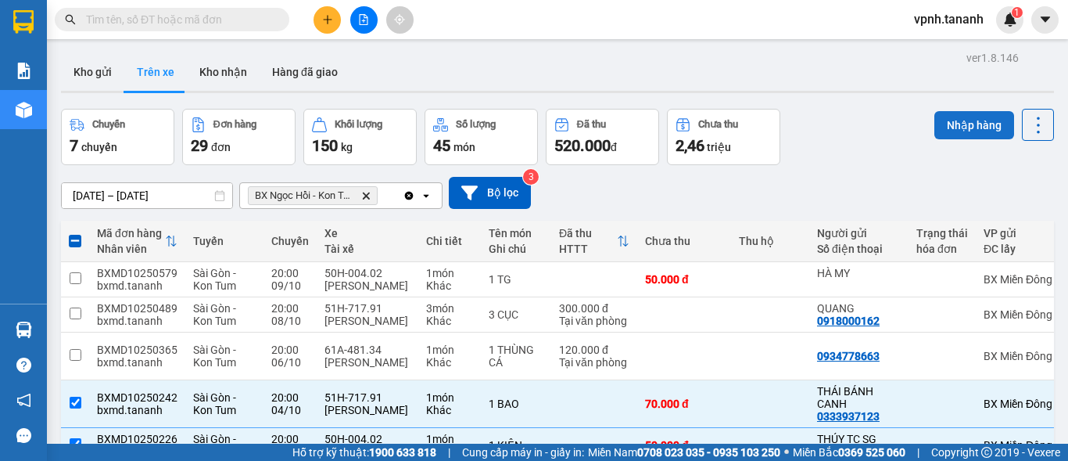
click at [978, 129] on button "Nhập hàng" at bounding box center [975, 125] width 80 height 28
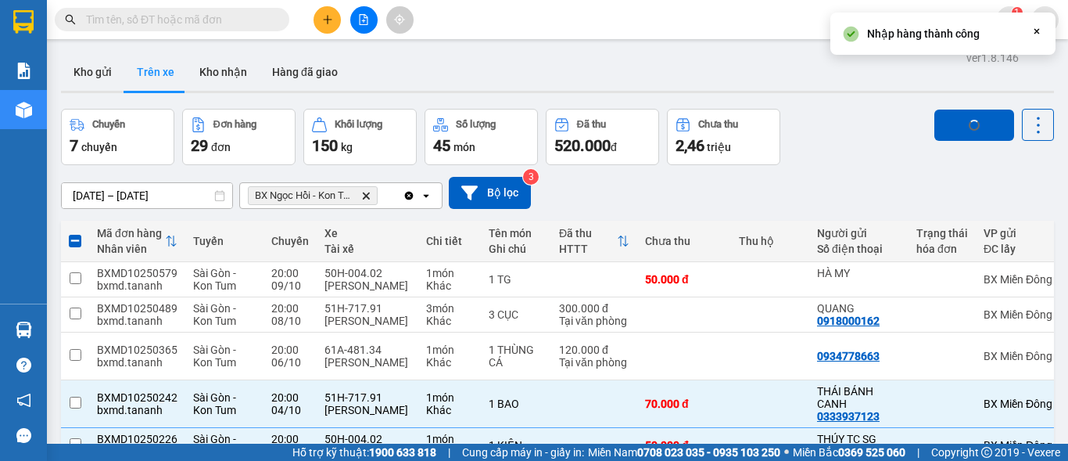
checkbox input "false"
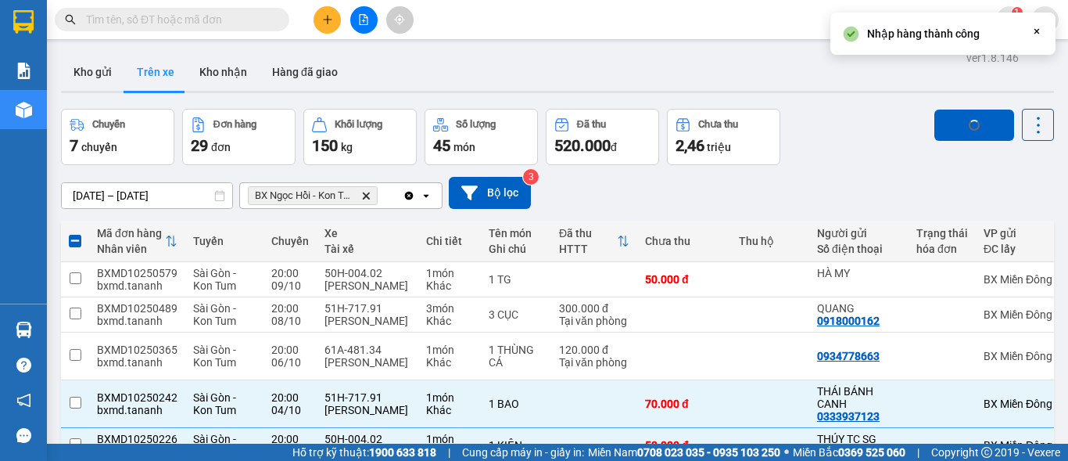
checkbox input "false"
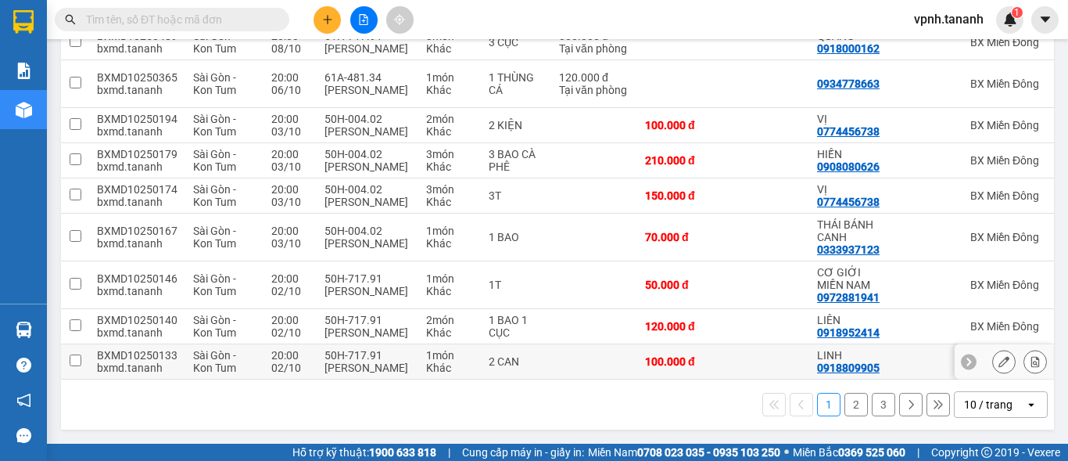
drag, startPoint x: 70, startPoint y: 355, endPoint x: 70, endPoint y: 314, distance: 41.5
click at [70, 354] on input "checkbox" at bounding box center [76, 360] width 12 height 12
checkbox input "true"
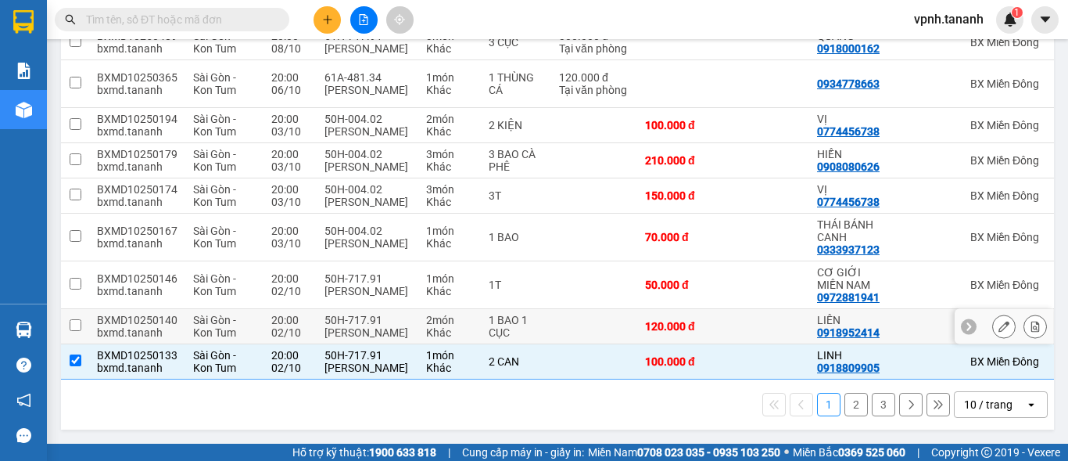
click at [70, 319] on input "checkbox" at bounding box center [76, 325] width 12 height 12
checkbox input "true"
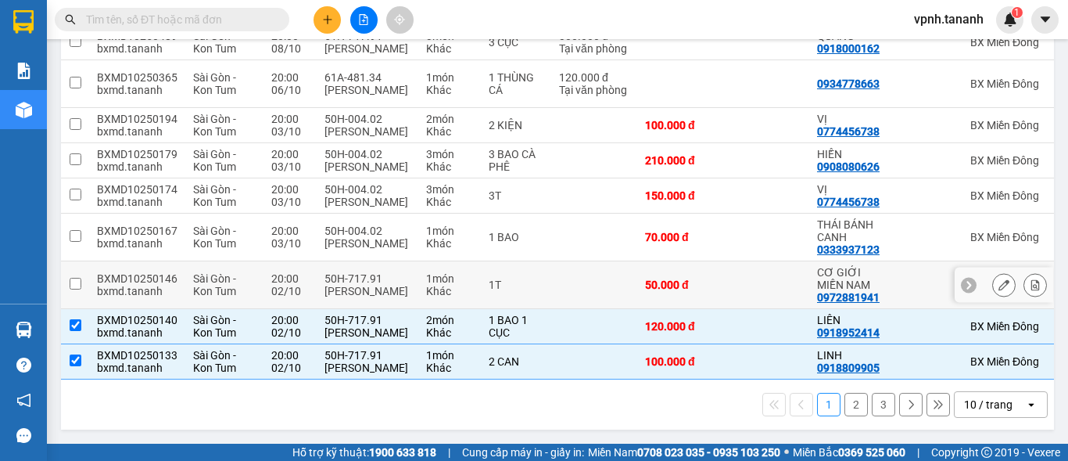
drag, startPoint x: 74, startPoint y: 282, endPoint x: 82, endPoint y: 232, distance: 49.9
click at [74, 278] on input "checkbox" at bounding box center [76, 284] width 12 height 12
checkbox input "true"
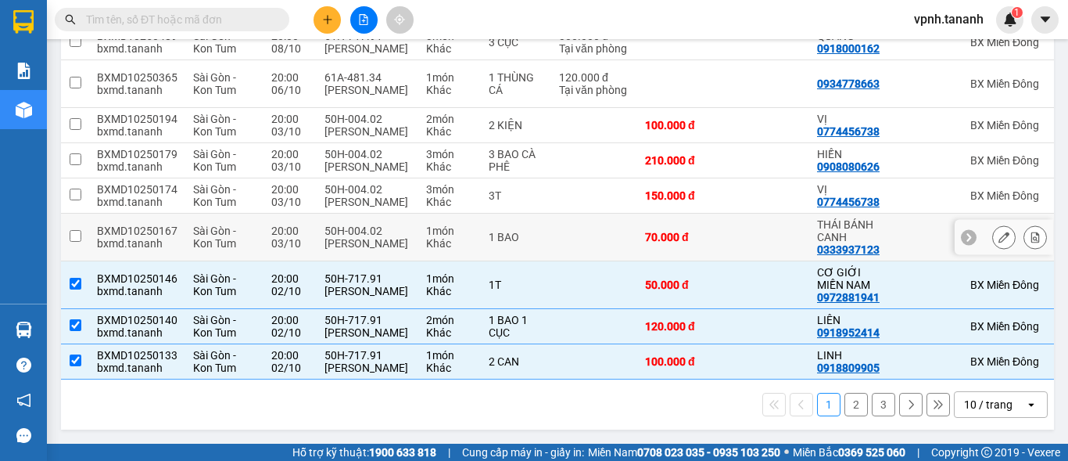
drag, startPoint x: 82, startPoint y: 231, endPoint x: 77, endPoint y: 196, distance: 35.6
click at [78, 218] on td at bounding box center [75, 237] width 28 height 48
checkbox input "true"
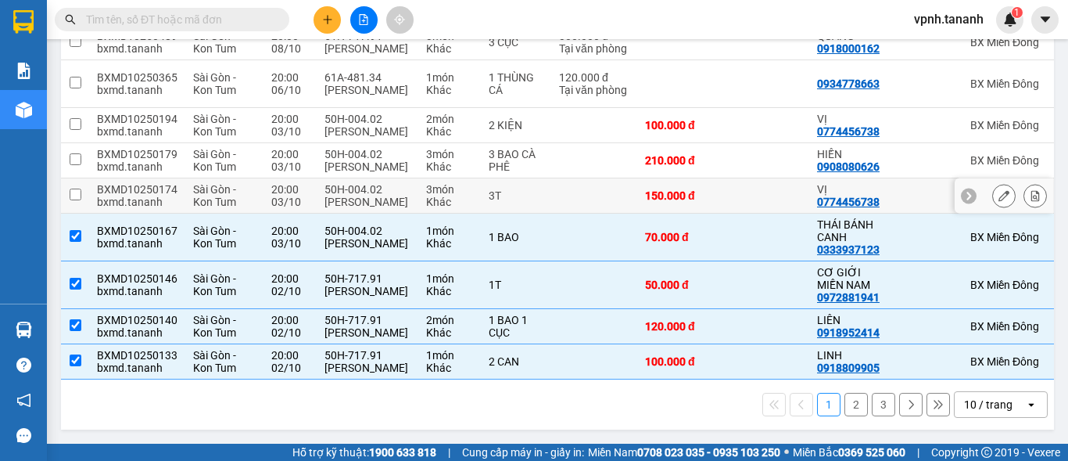
drag, startPoint x: 76, startPoint y: 182, endPoint x: 82, endPoint y: 138, distance: 44.2
click at [76, 188] on input "checkbox" at bounding box center [76, 194] width 12 height 12
checkbox input "true"
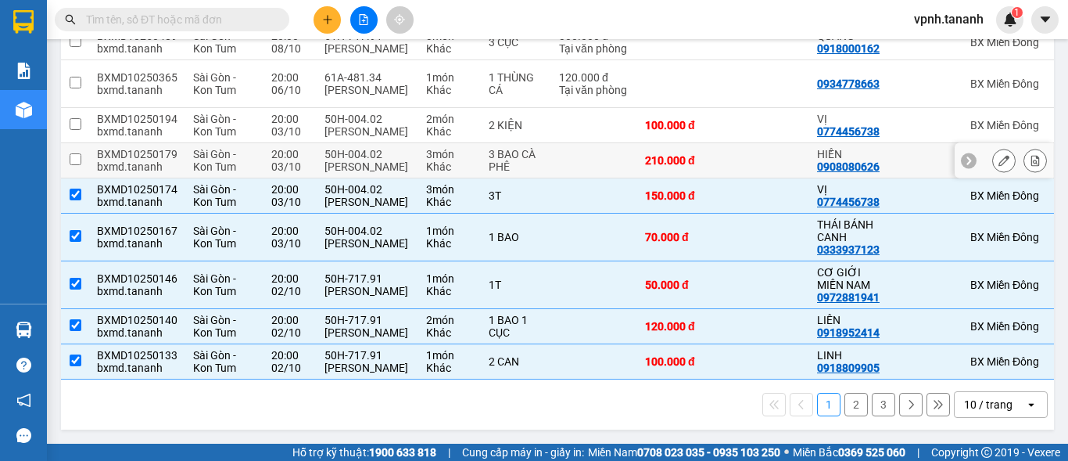
click at [81, 153] on input "checkbox" at bounding box center [76, 159] width 12 height 12
checkbox input "true"
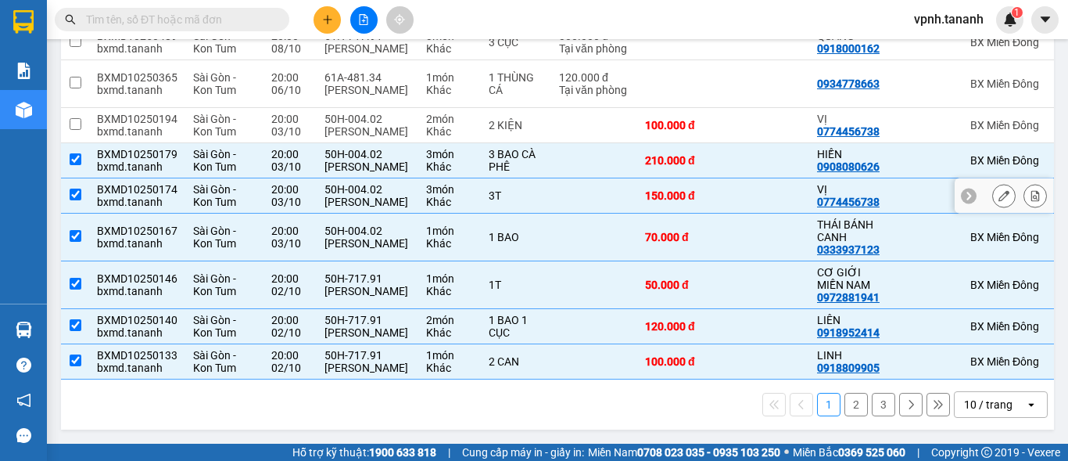
scroll to position [185, 0]
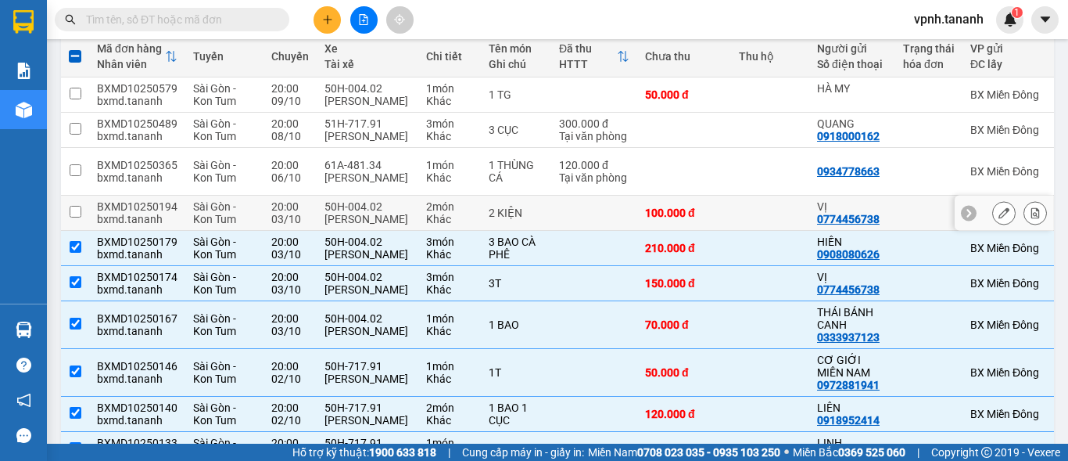
click at [73, 217] on input "checkbox" at bounding box center [76, 212] width 12 height 12
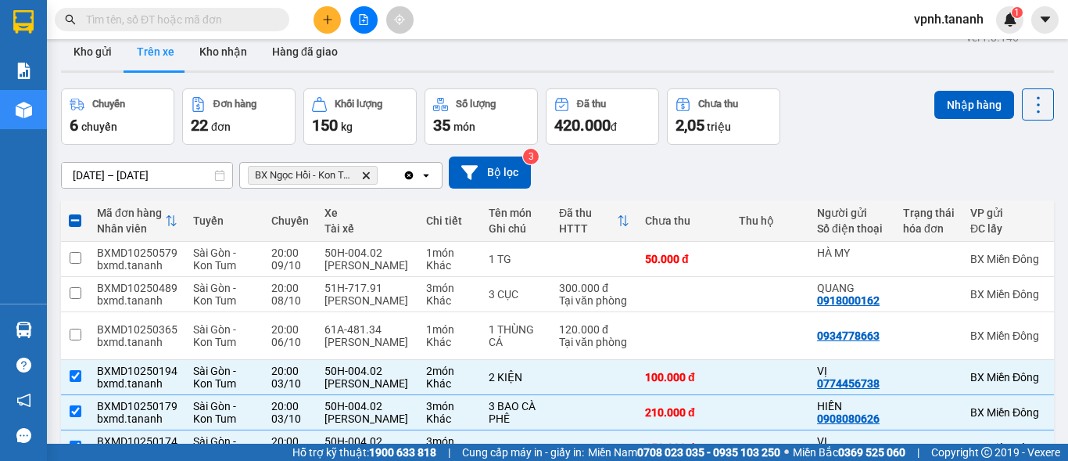
scroll to position [0, 0]
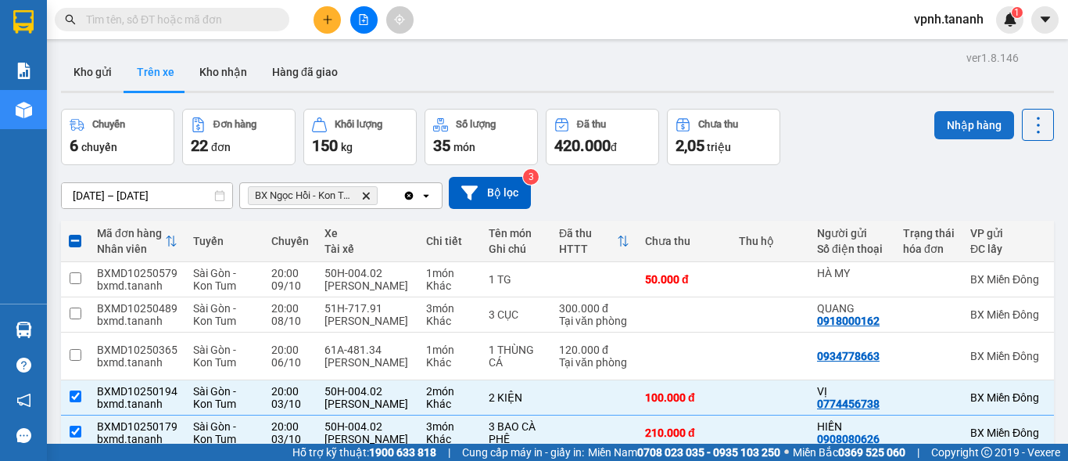
click at [975, 121] on button "Nhập hàng" at bounding box center [975, 125] width 80 height 28
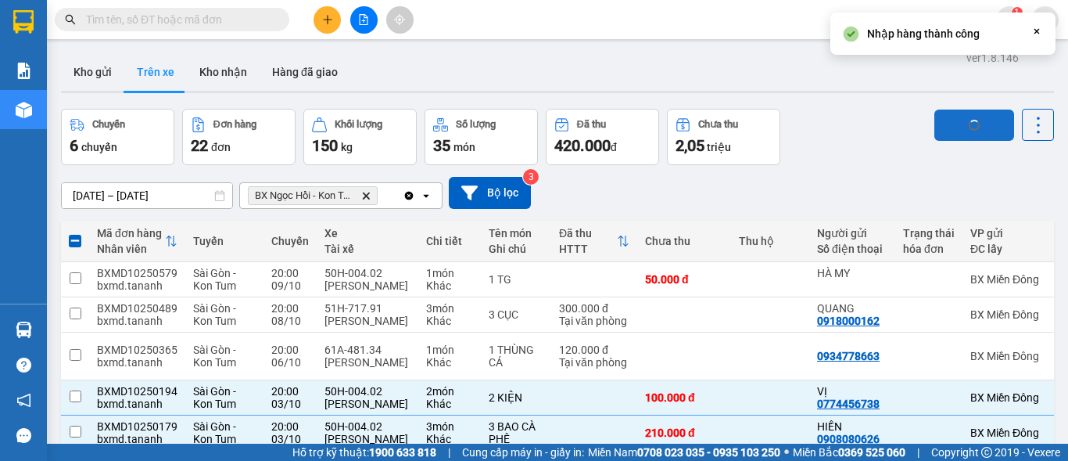
checkbox input "false"
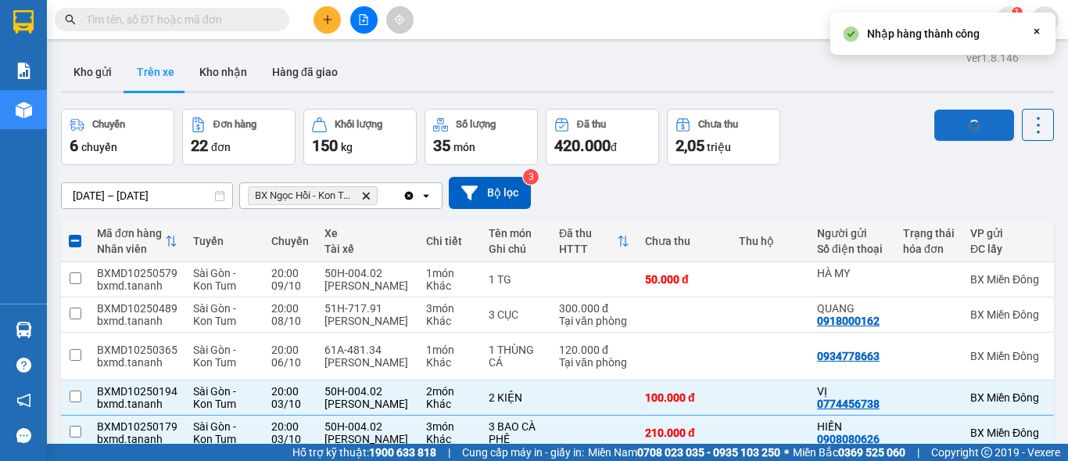
checkbox input "false"
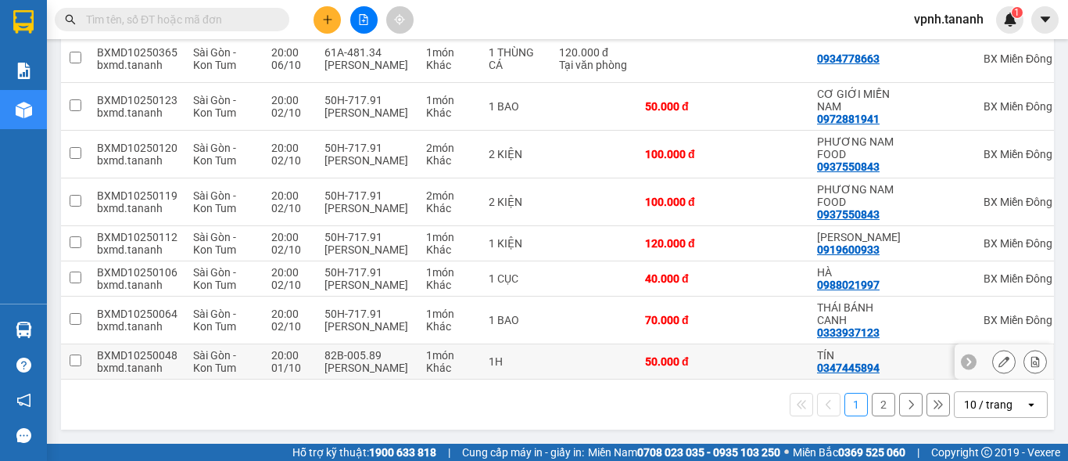
drag, startPoint x: 81, startPoint y: 343, endPoint x: 71, endPoint y: 325, distance: 20.7
click at [80, 344] on td at bounding box center [75, 361] width 28 height 35
checkbox input "true"
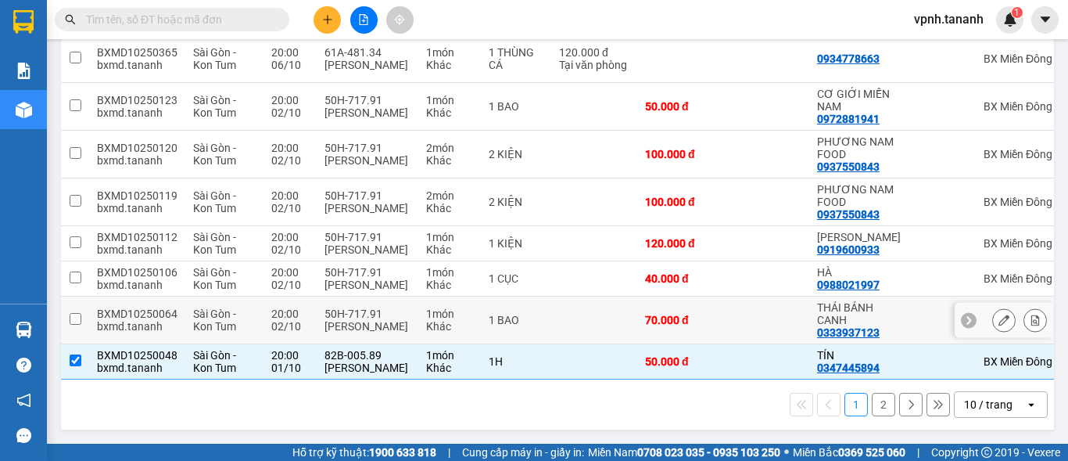
click at [70, 313] on input "checkbox" at bounding box center [76, 319] width 12 height 12
checkbox input "true"
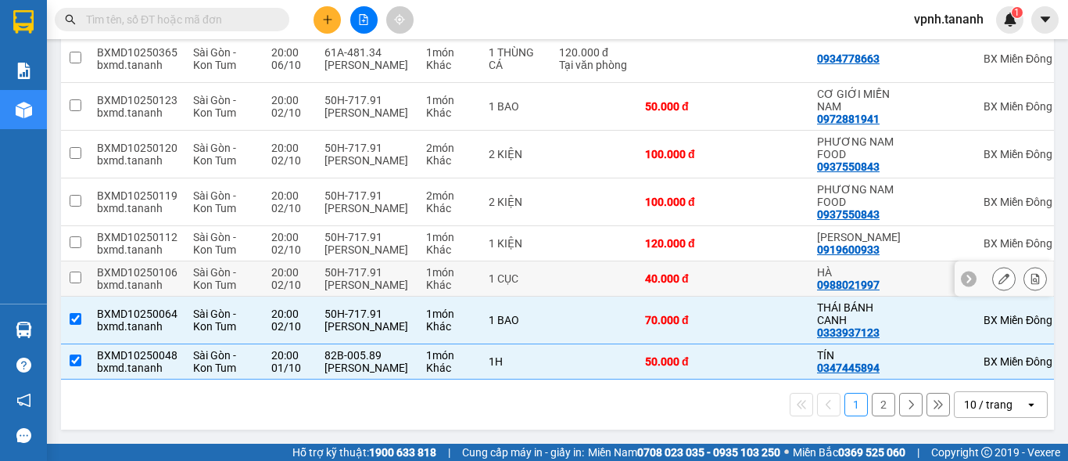
drag, startPoint x: 74, startPoint y: 261, endPoint x: 73, endPoint y: 219, distance: 42.3
click at [74, 271] on input "checkbox" at bounding box center [76, 277] width 12 height 12
checkbox input "true"
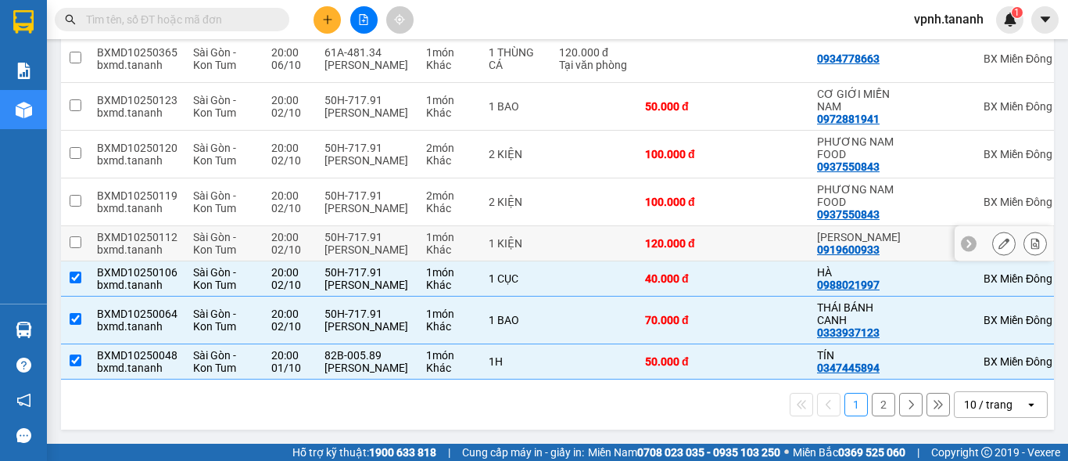
click at [73, 236] on input "checkbox" at bounding box center [76, 242] width 12 height 12
checkbox input "true"
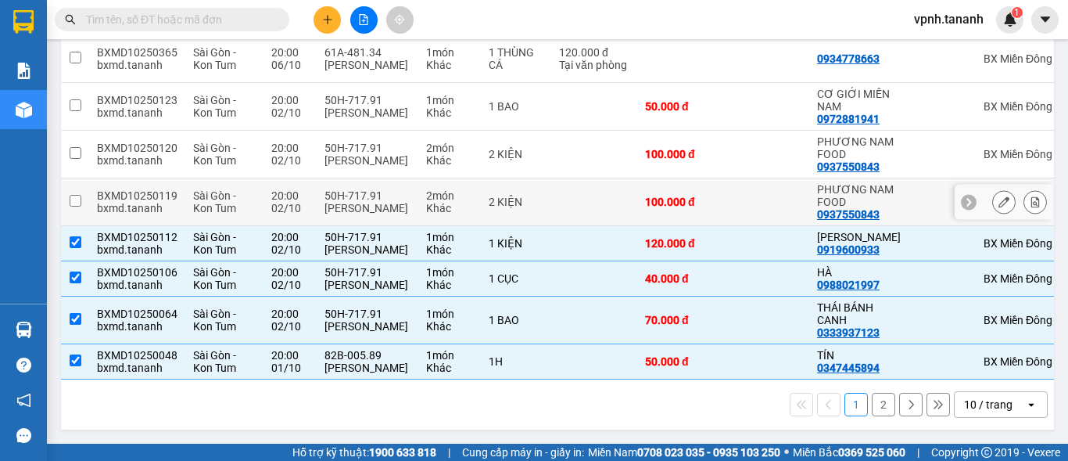
click at [72, 195] on input "checkbox" at bounding box center [76, 201] width 12 height 12
checkbox input "true"
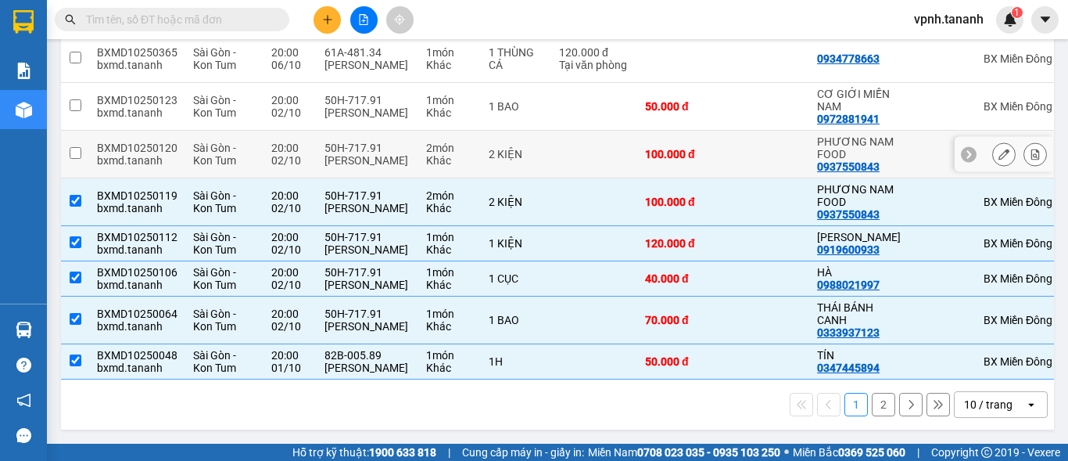
click at [73, 147] on input "checkbox" at bounding box center [76, 153] width 12 height 12
checkbox input "true"
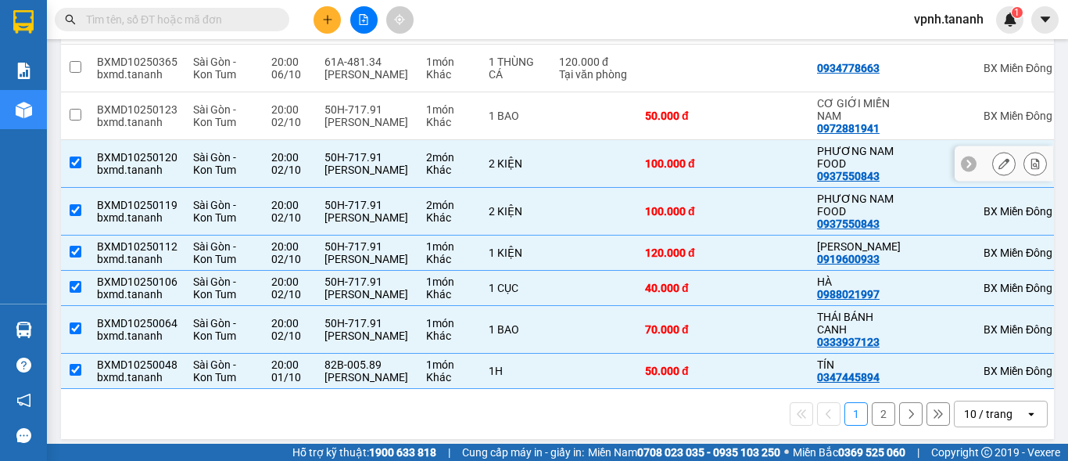
scroll to position [263, 0]
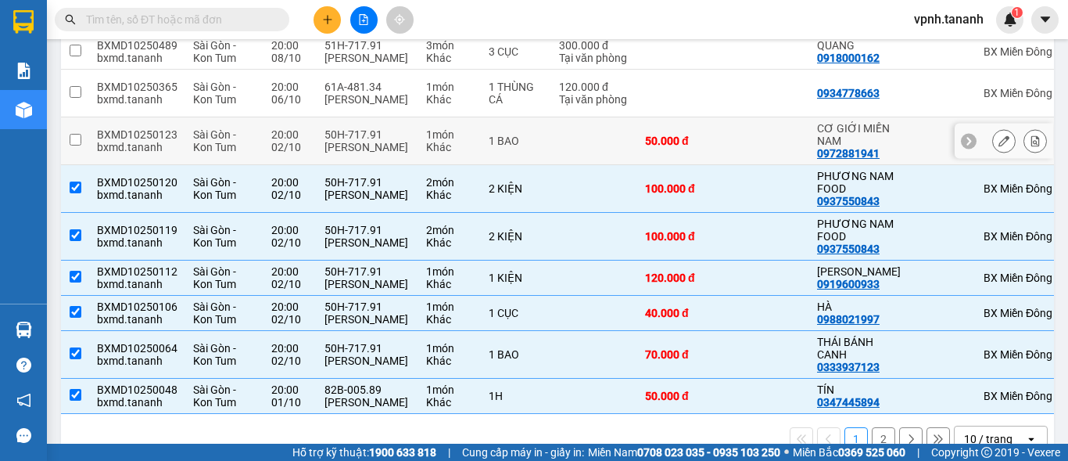
click at [81, 163] on td at bounding box center [75, 141] width 28 height 48
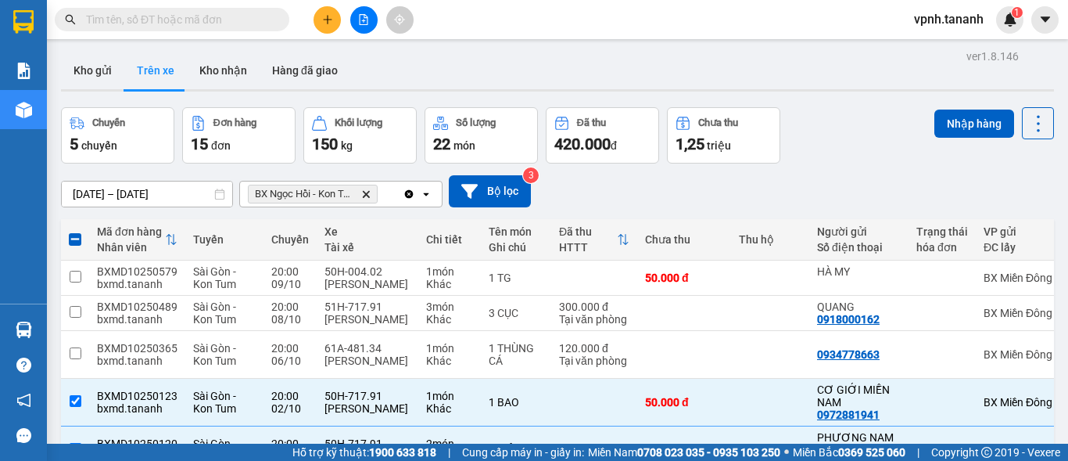
scroll to position [0, 0]
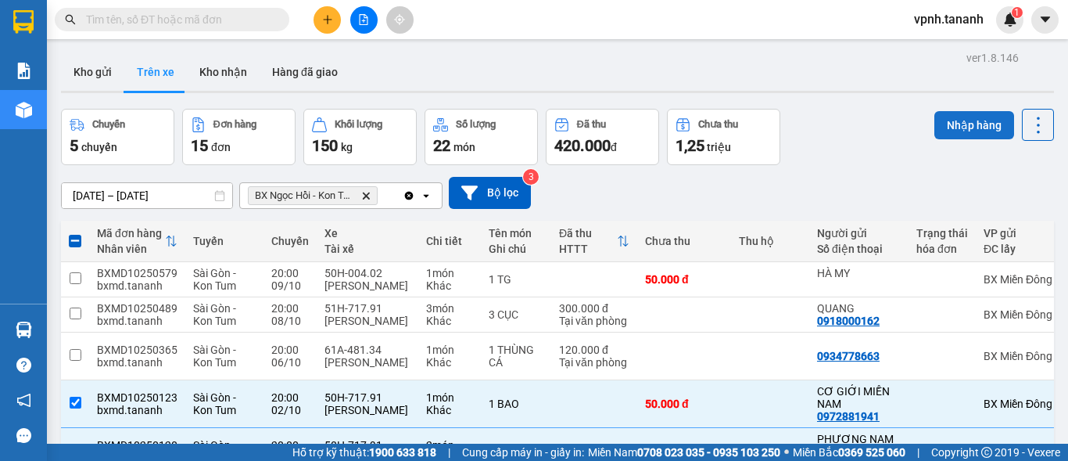
click at [966, 127] on button "Nhập hàng" at bounding box center [975, 125] width 80 height 28
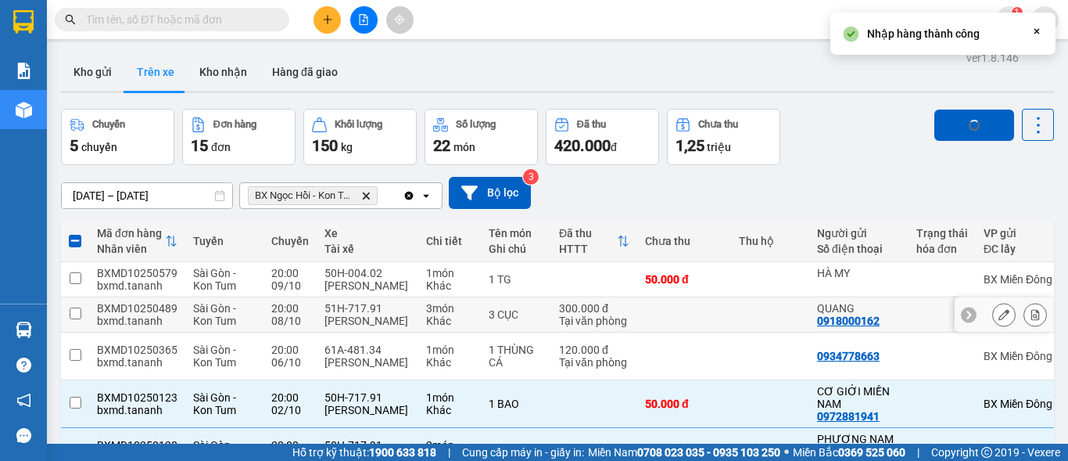
checkbox input "false"
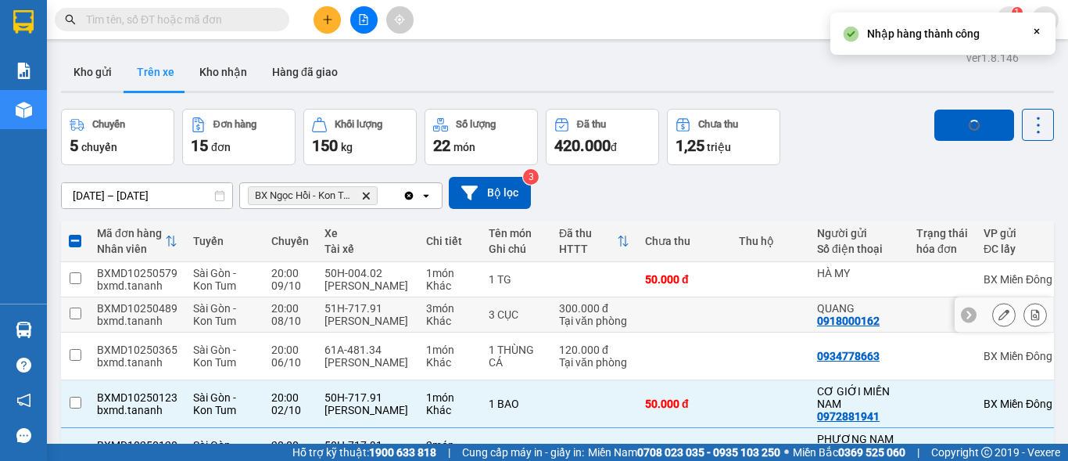
checkbox input "false"
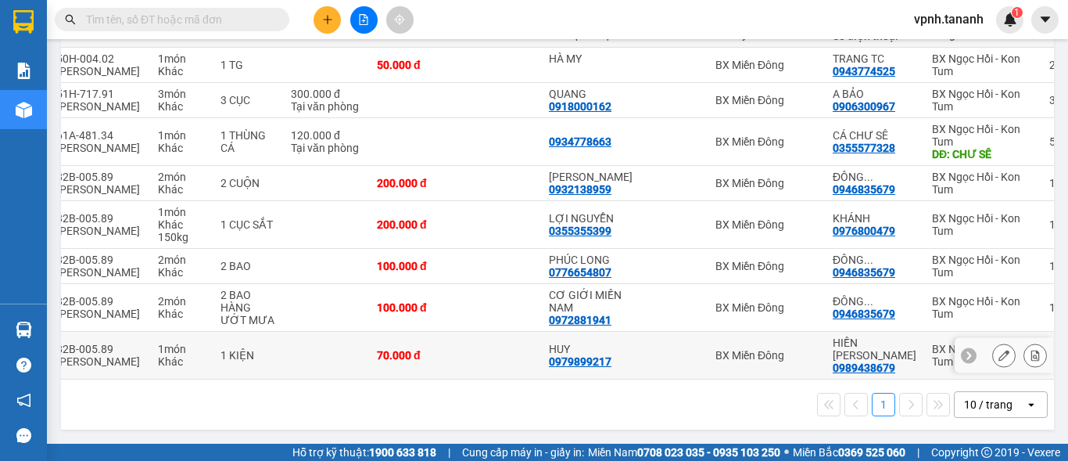
scroll to position [271, 0]
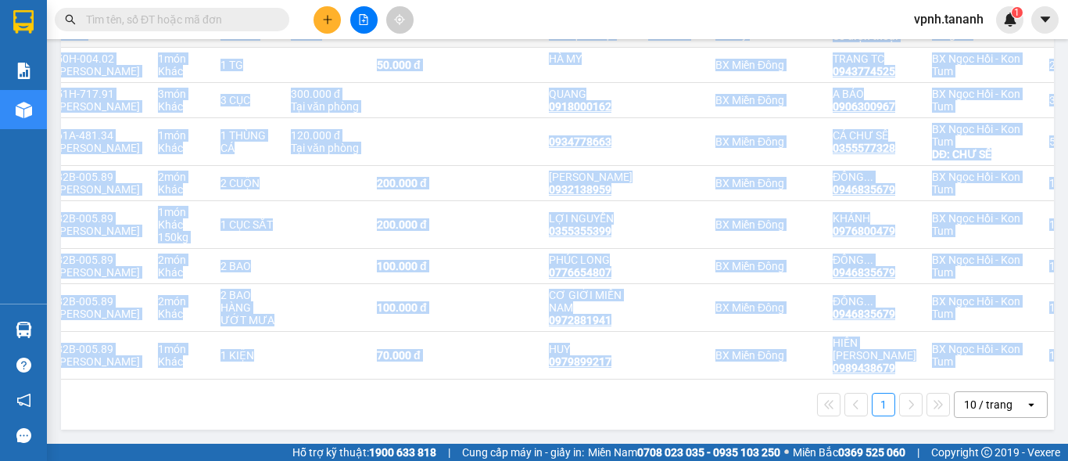
drag, startPoint x: 418, startPoint y: 380, endPoint x: 231, endPoint y: 376, distance: 186.2
click at [231, 376] on div "Mã đơn hàng Nhân viên Tuyến Chuyến Xe Tài xế Chi tiết Tên món Ghi chú Đã thu HT…" at bounding box center [557, 217] width 993 height 423
click at [389, 424] on div "1 10 / trang open" at bounding box center [557, 404] width 993 height 50
click at [568, 410] on div "1 10 / trang open" at bounding box center [557, 404] width 981 height 27
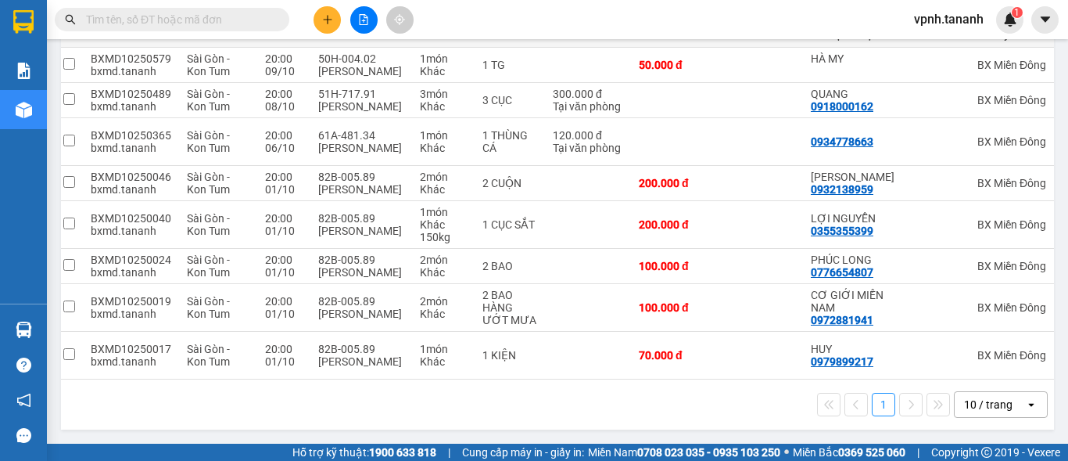
scroll to position [0, 0]
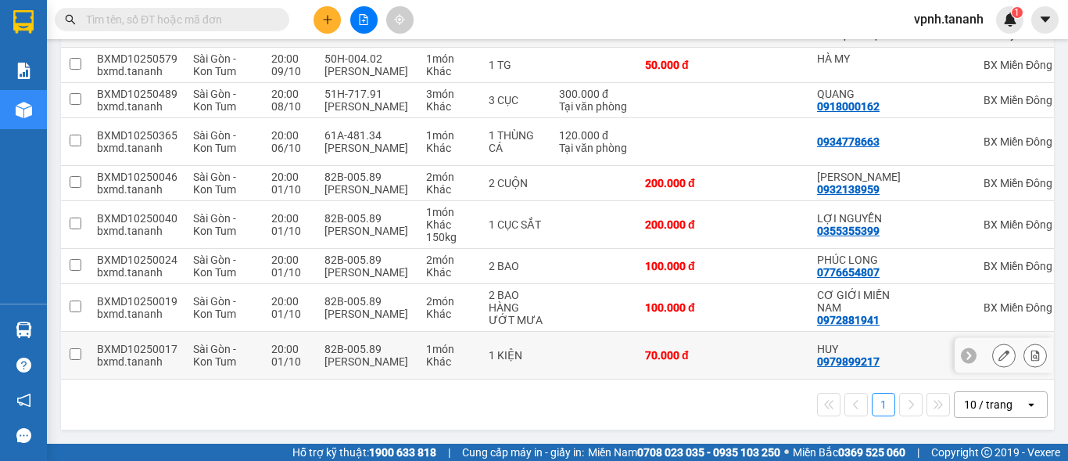
drag, startPoint x: 75, startPoint y: 345, endPoint x: 75, endPoint y: 297, distance: 47.7
click at [76, 335] on td at bounding box center [75, 356] width 28 height 48
checkbox input "true"
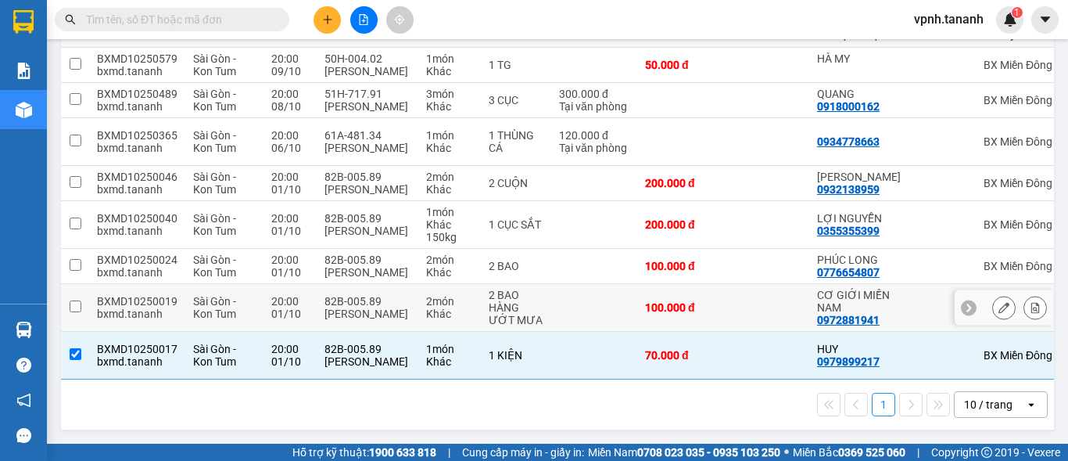
drag, startPoint x: 74, startPoint y: 295, endPoint x: 77, endPoint y: 264, distance: 30.7
click at [74, 292] on td at bounding box center [75, 308] width 28 height 48
checkbox input "true"
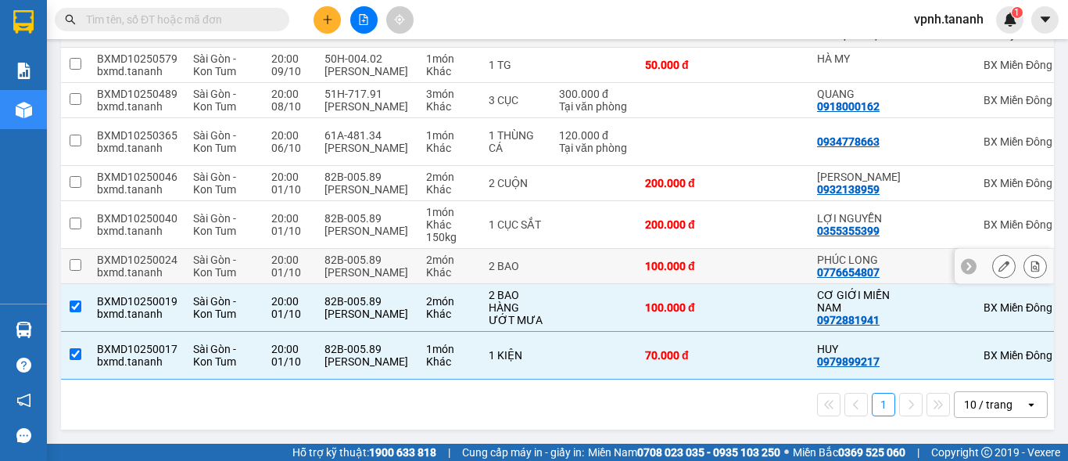
click at [76, 249] on td at bounding box center [75, 266] width 28 height 35
checkbox input "true"
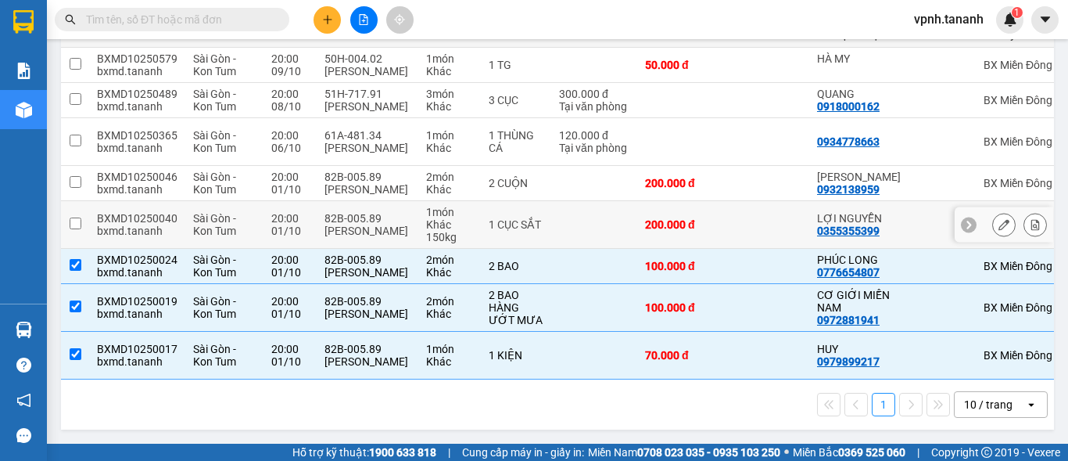
click at [76, 217] on input "checkbox" at bounding box center [76, 223] width 12 height 12
checkbox input "true"
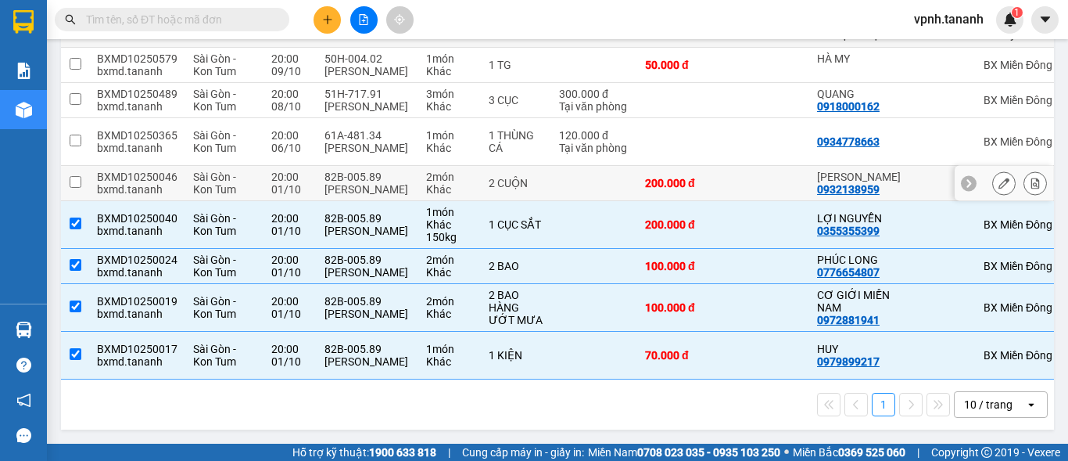
click at [77, 176] on input "checkbox" at bounding box center [76, 182] width 12 height 12
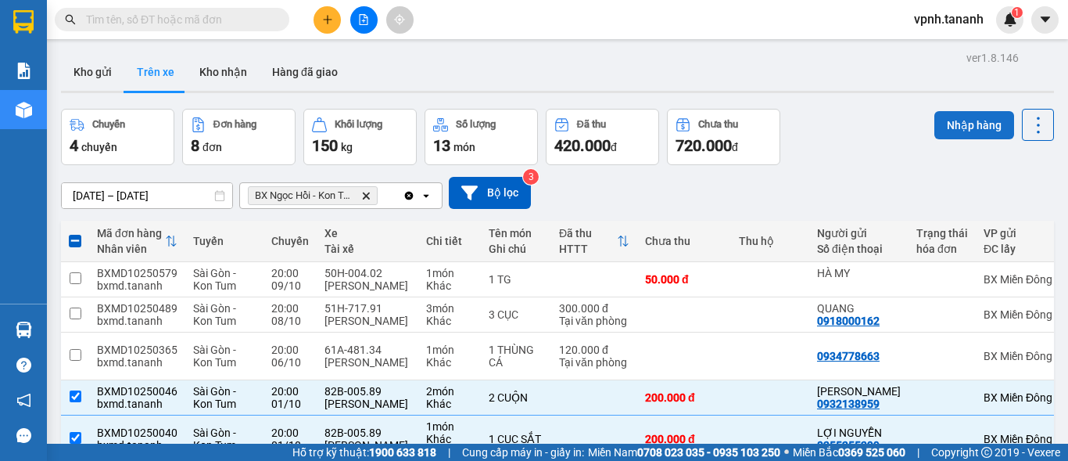
click at [969, 127] on button "Nhập hàng" at bounding box center [975, 125] width 80 height 28
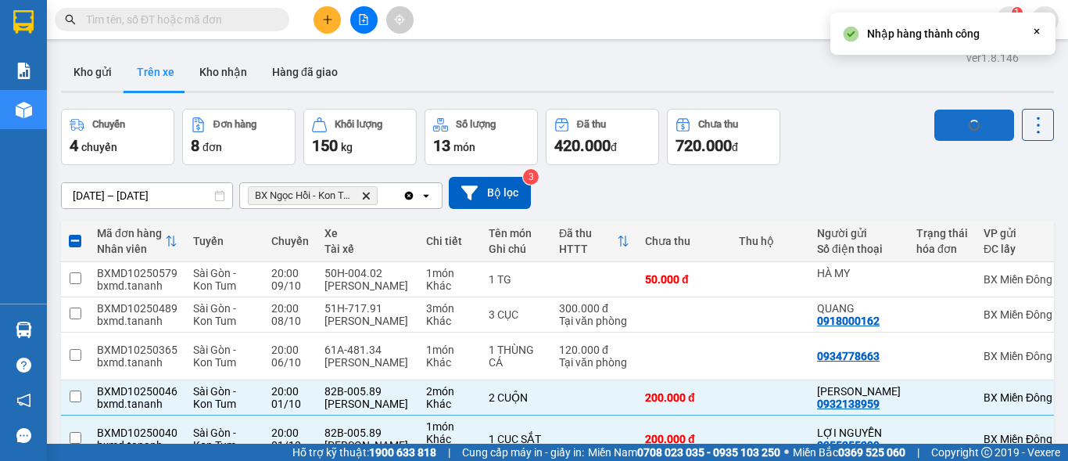
checkbox input "false"
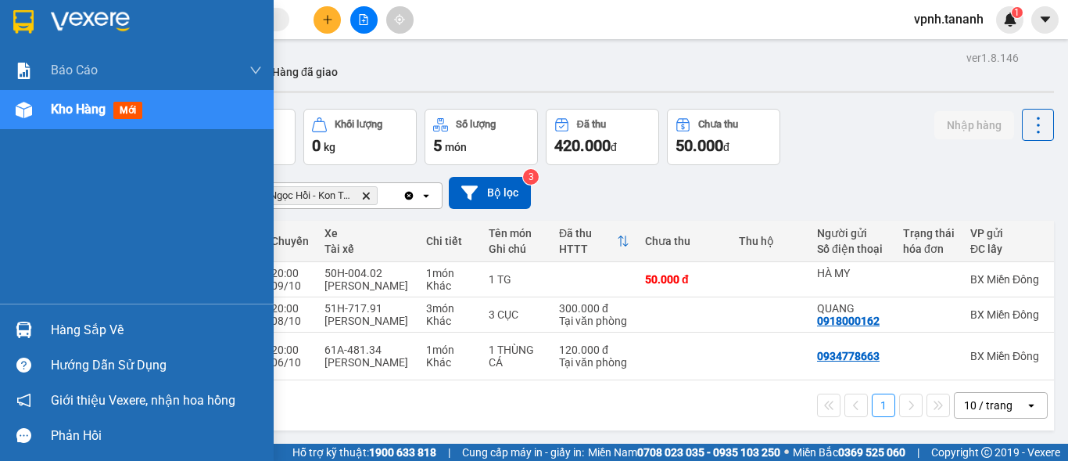
click at [28, 27] on img at bounding box center [23, 21] width 20 height 23
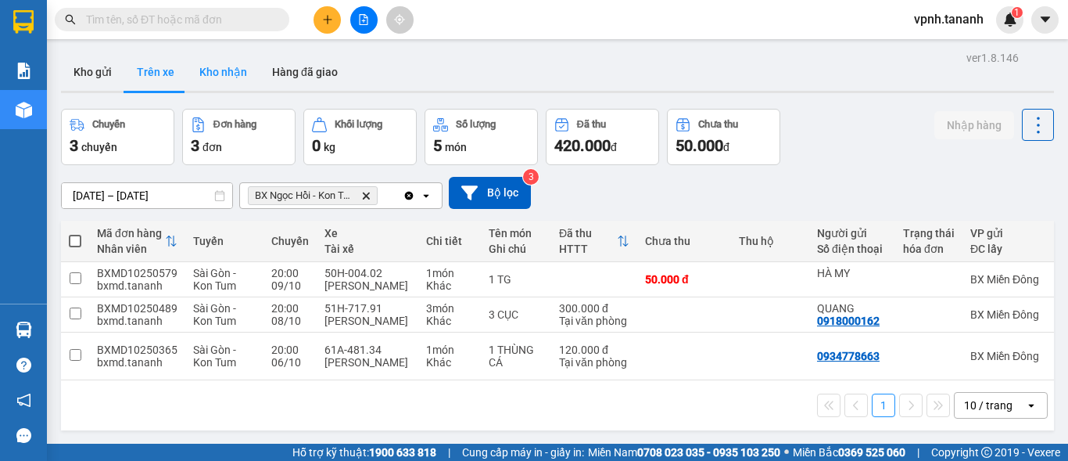
click at [213, 75] on button "Kho nhận" at bounding box center [223, 72] width 73 height 38
type input "[DATE] – [DATE]"
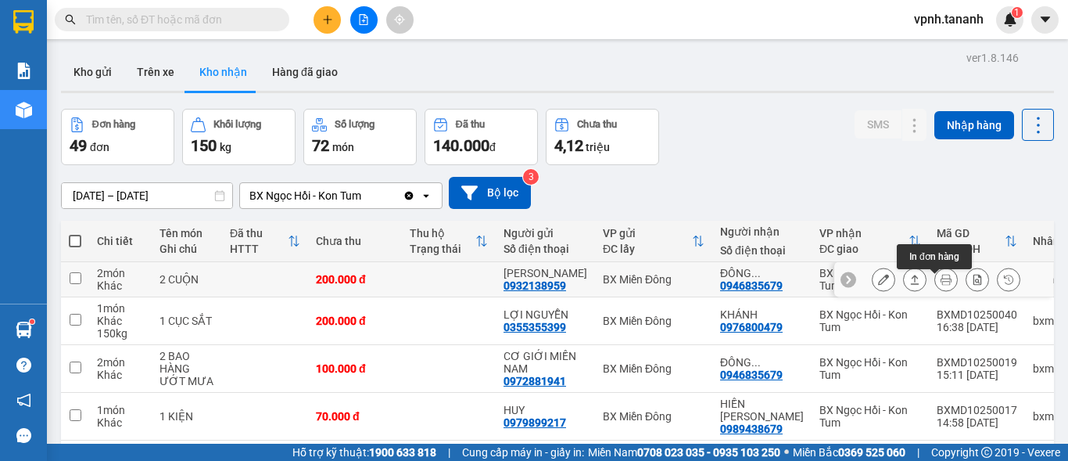
click at [941, 282] on icon at bounding box center [946, 279] width 11 height 11
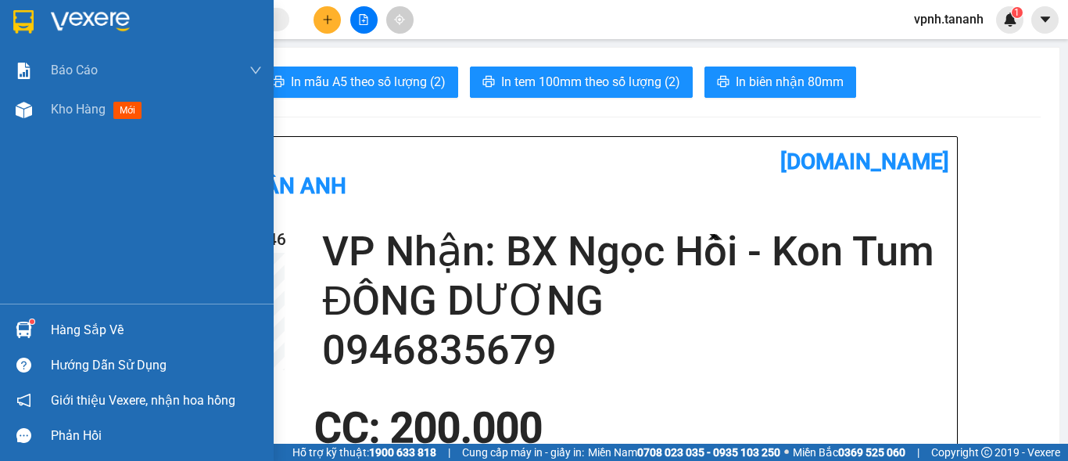
click at [29, 21] on img at bounding box center [23, 21] width 20 height 23
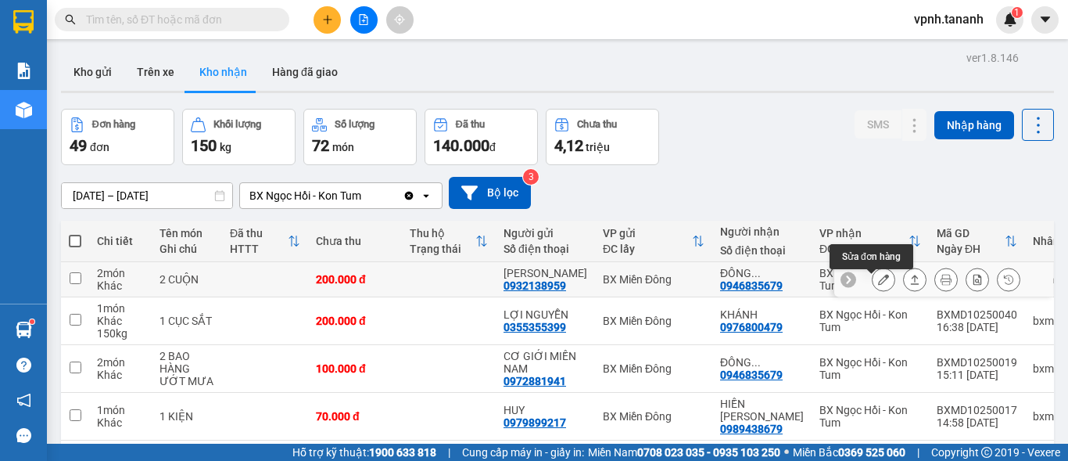
click at [878, 285] on icon at bounding box center [883, 279] width 11 height 11
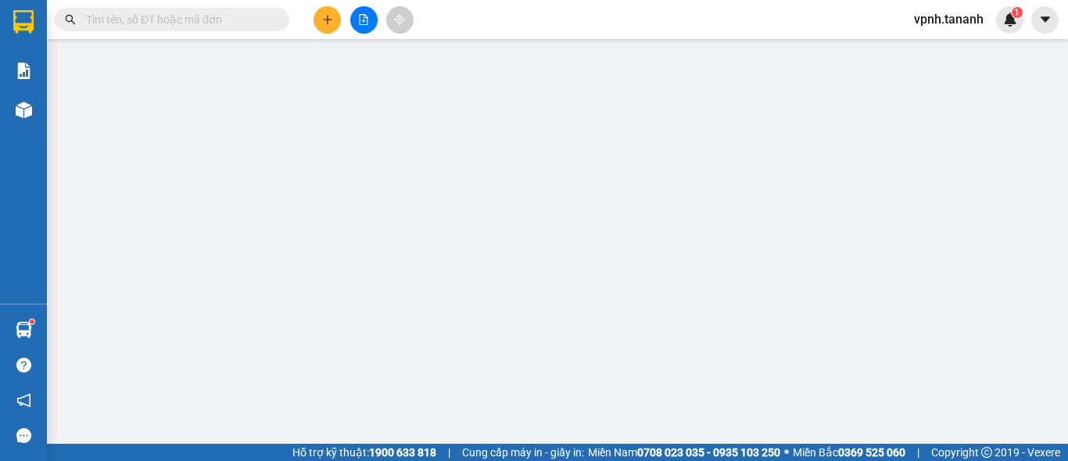
type input "0932138959"
type input "[PERSON_NAME]"
type input "0946835679"
type input "ĐÔNG DƯƠNG"
type input "200.000"
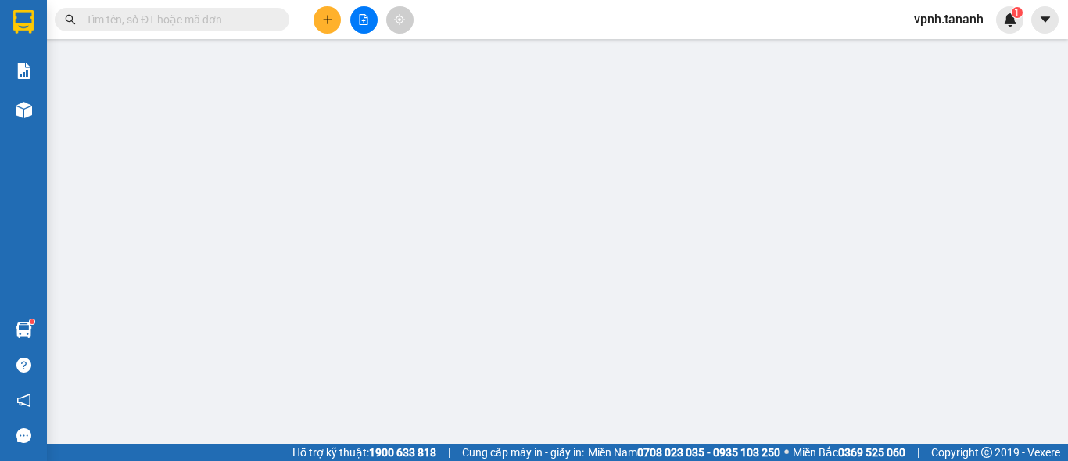
type input "200.000"
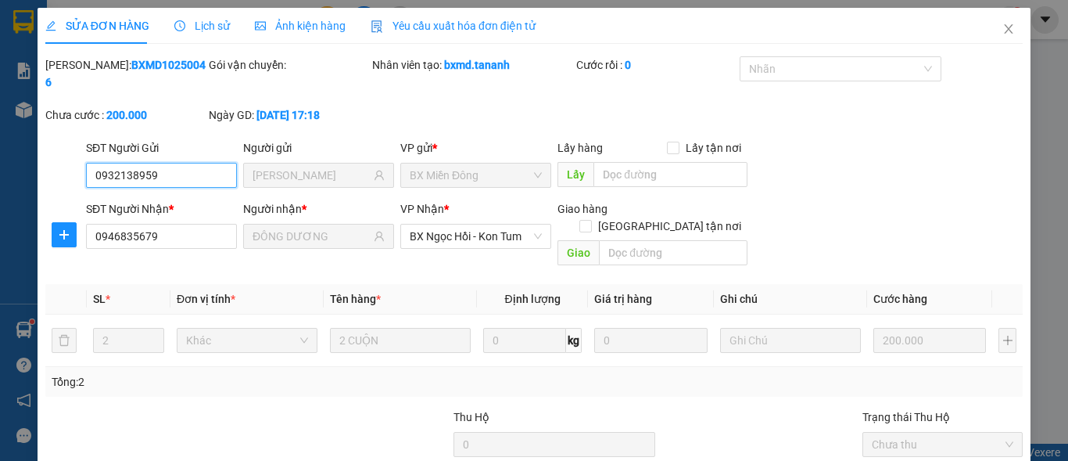
scroll to position [78, 0]
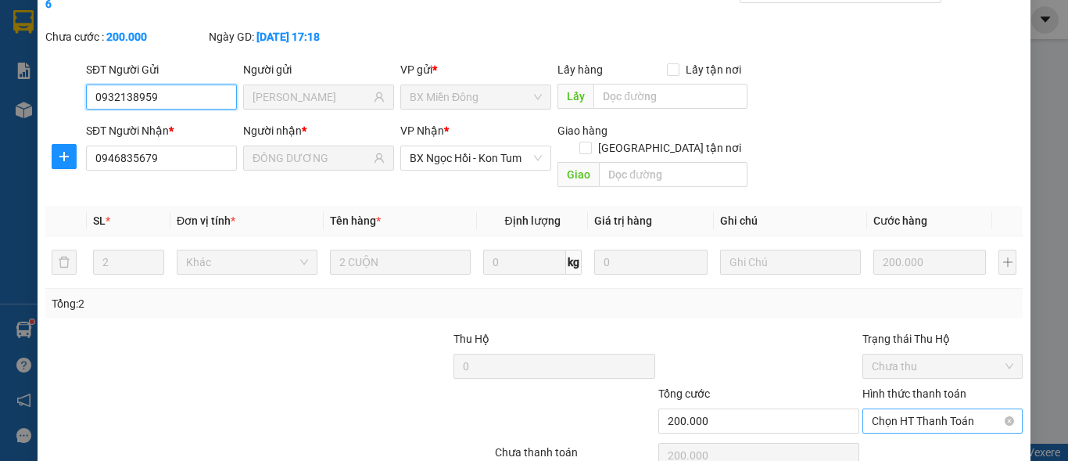
click at [952, 409] on span "Chọn HT Thanh Toán" at bounding box center [943, 420] width 142 height 23
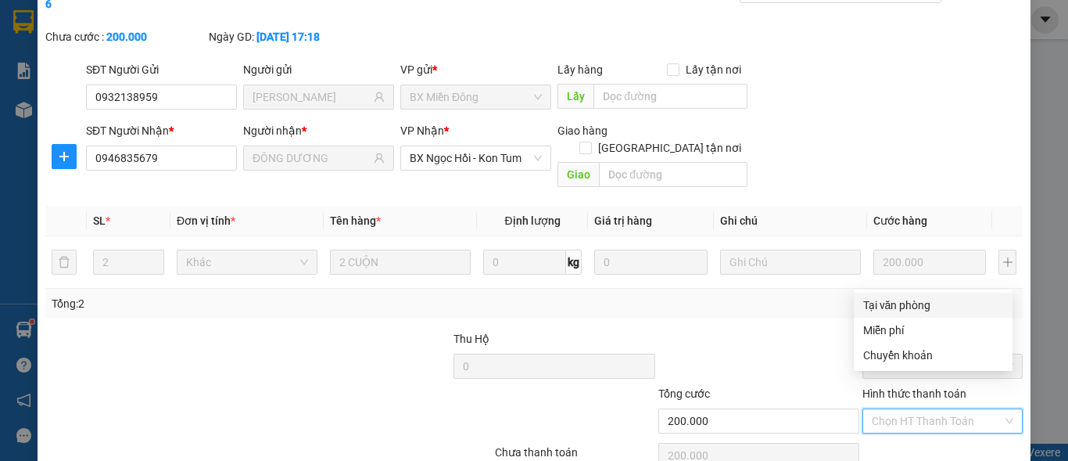
click at [312, 289] on div "Tổng: 2" at bounding box center [534, 304] width 978 height 30
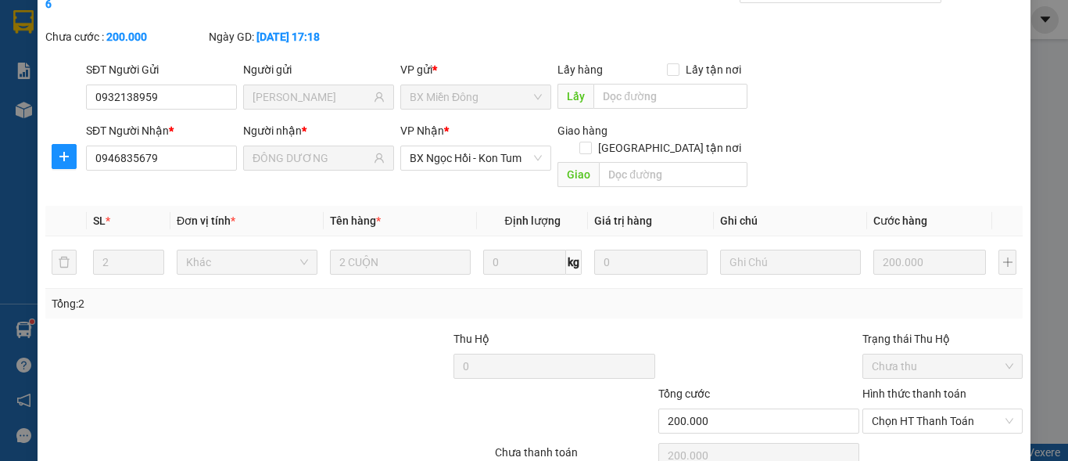
scroll to position [0, 0]
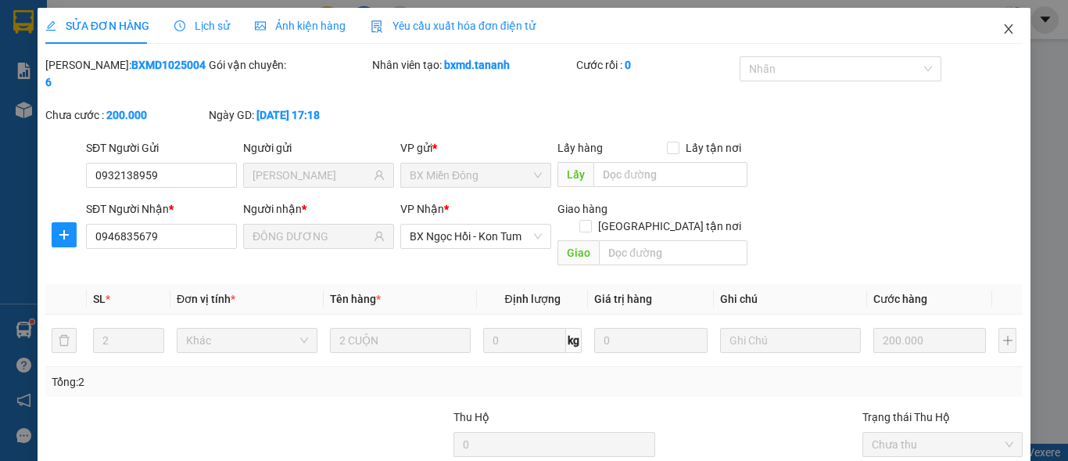
click at [1003, 30] on icon "close" at bounding box center [1009, 29] width 13 height 13
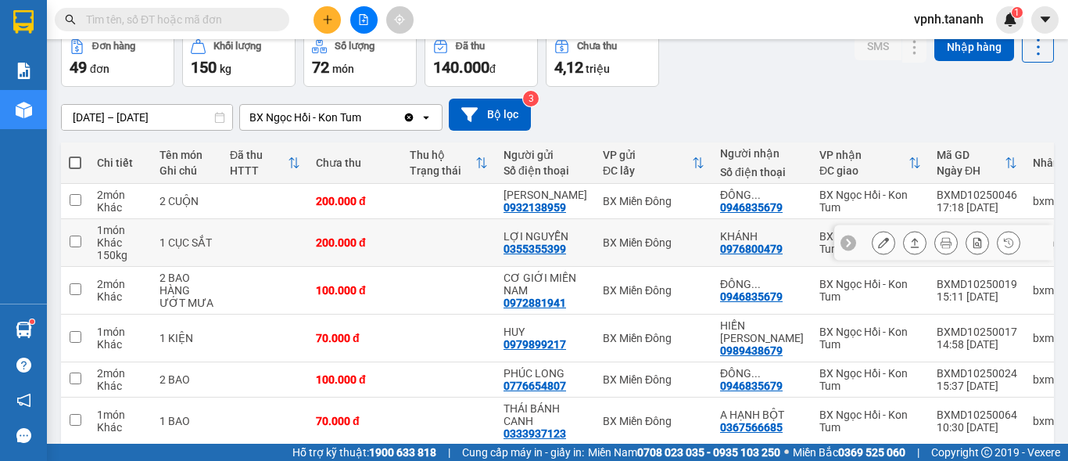
scroll to position [156, 0]
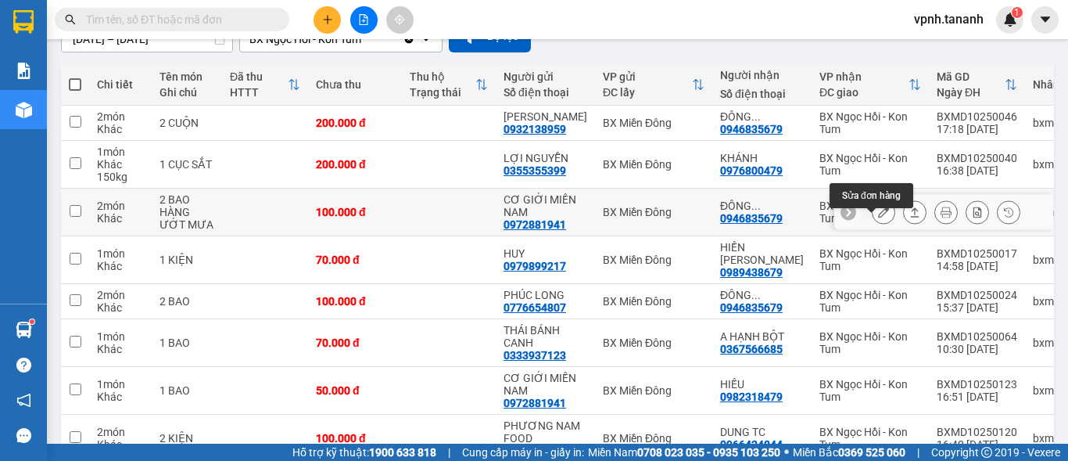
click at [873, 226] on button at bounding box center [884, 212] width 22 height 27
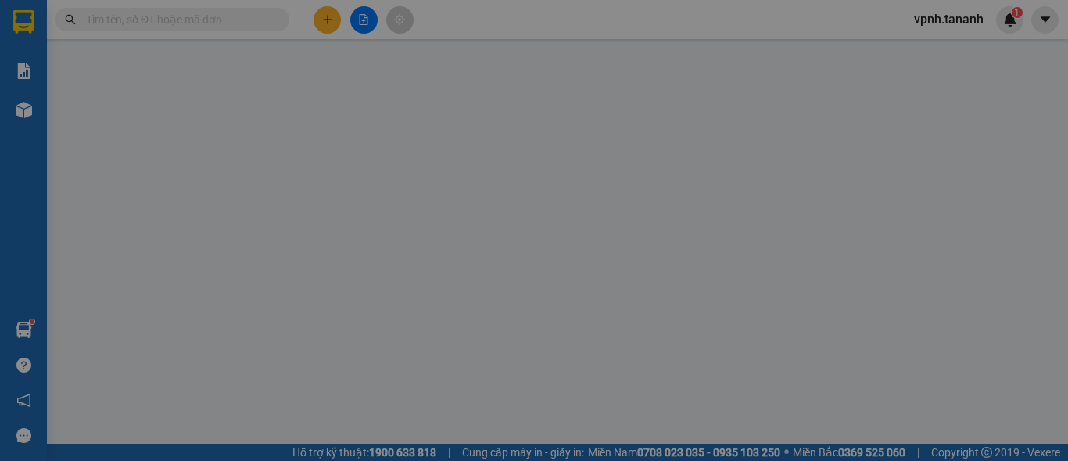
type input "0972881941"
type input "CƠ GIỚI MIỀN NAM"
type input "0946835679"
type input "ĐÔNG DƯƠNG"
type input "100.000"
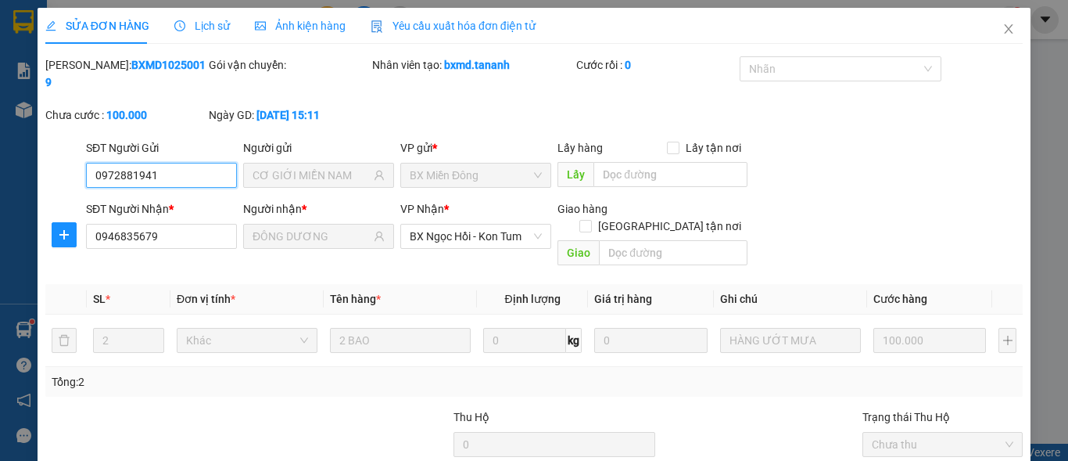
scroll to position [121, 0]
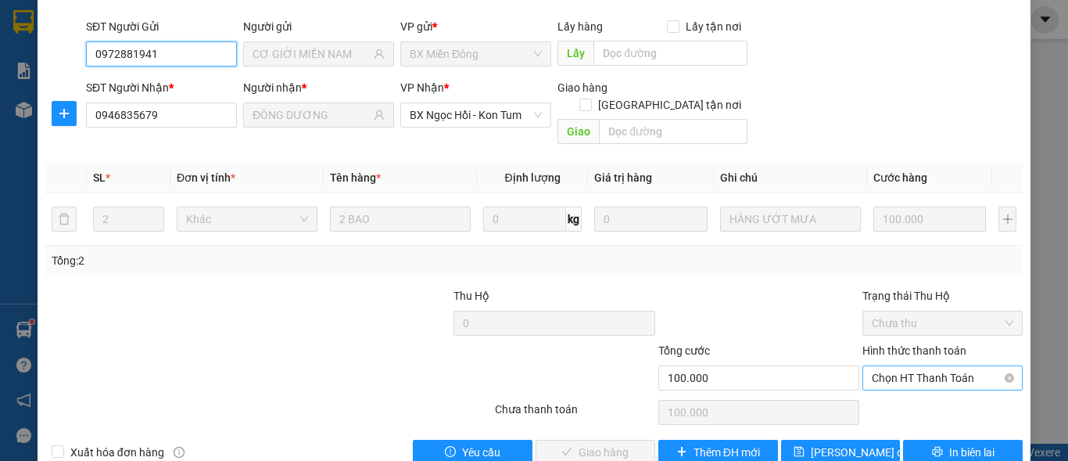
click at [922, 366] on span "Chọn HT Thanh Toán" at bounding box center [943, 377] width 142 height 23
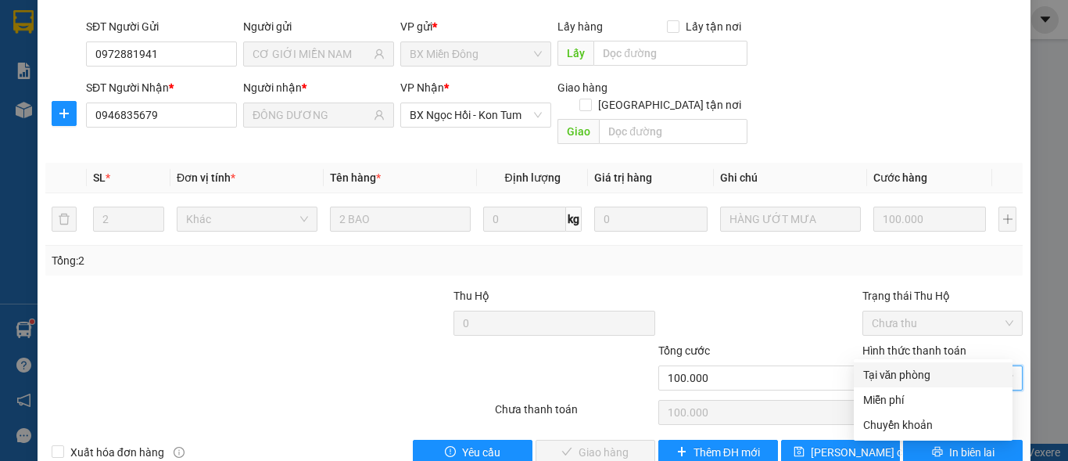
click at [902, 371] on div "Tại văn phòng" at bounding box center [933, 374] width 140 height 17
type input "0"
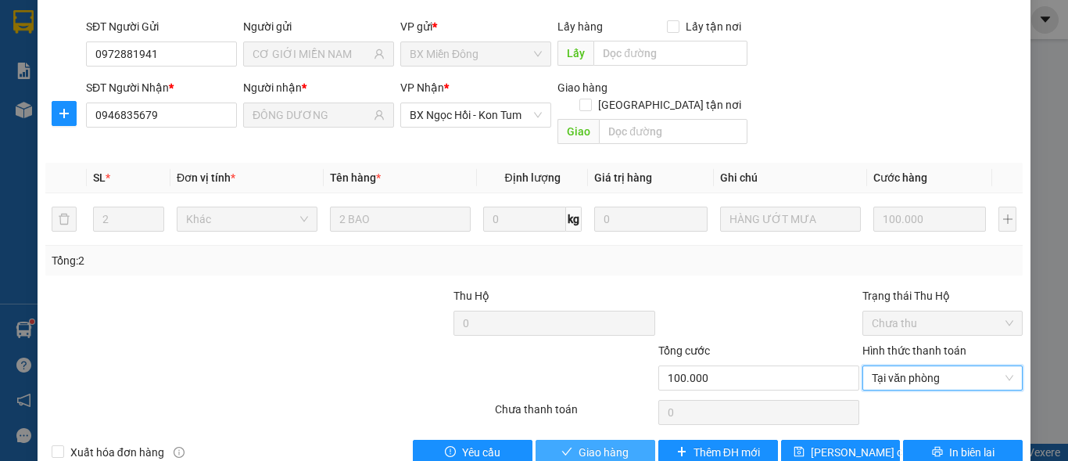
click at [608, 443] on span "Giao hàng" at bounding box center [604, 451] width 50 height 17
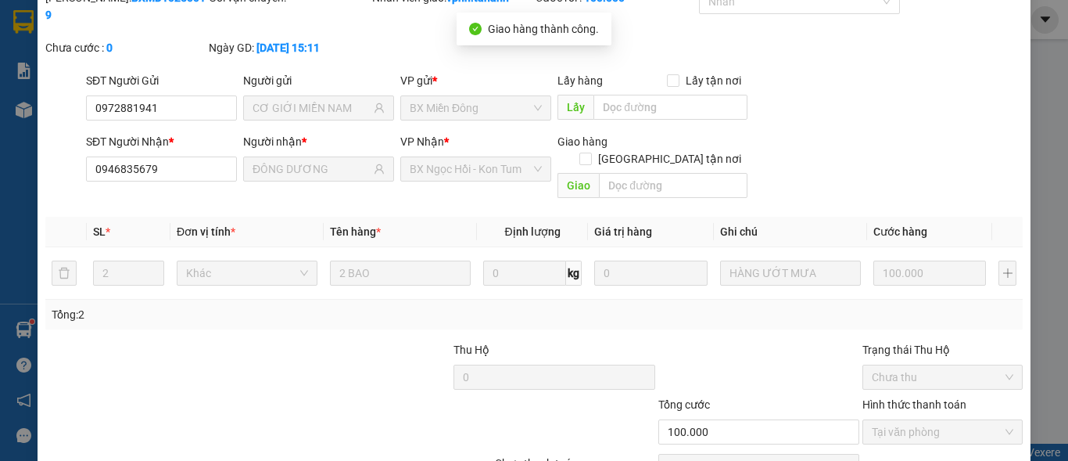
scroll to position [0, 0]
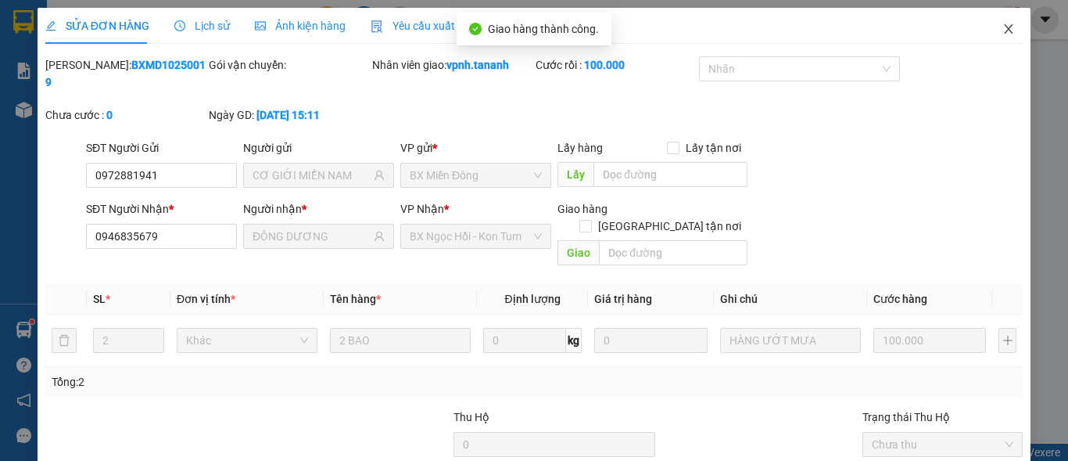
click at [1005, 31] on icon "close" at bounding box center [1009, 28] width 9 height 9
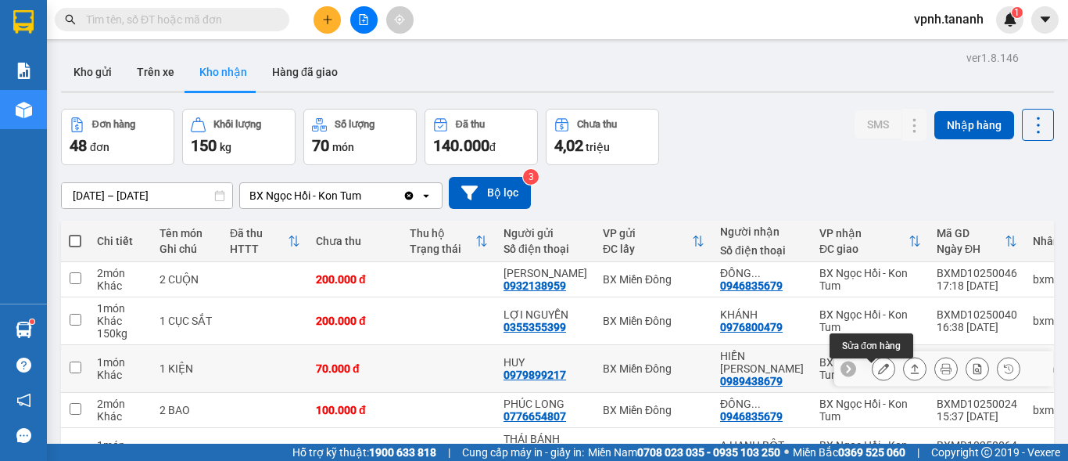
scroll to position [78, 0]
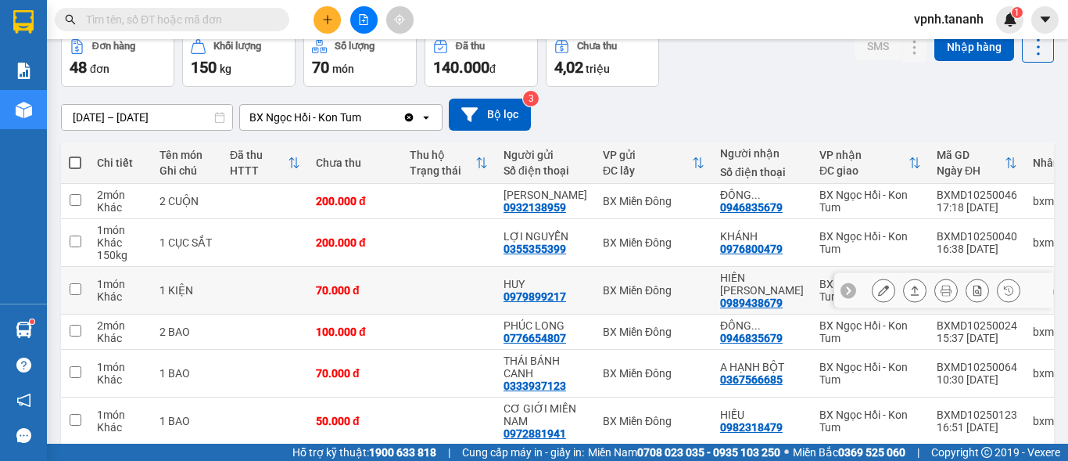
click at [881, 302] on button at bounding box center [884, 290] width 22 height 27
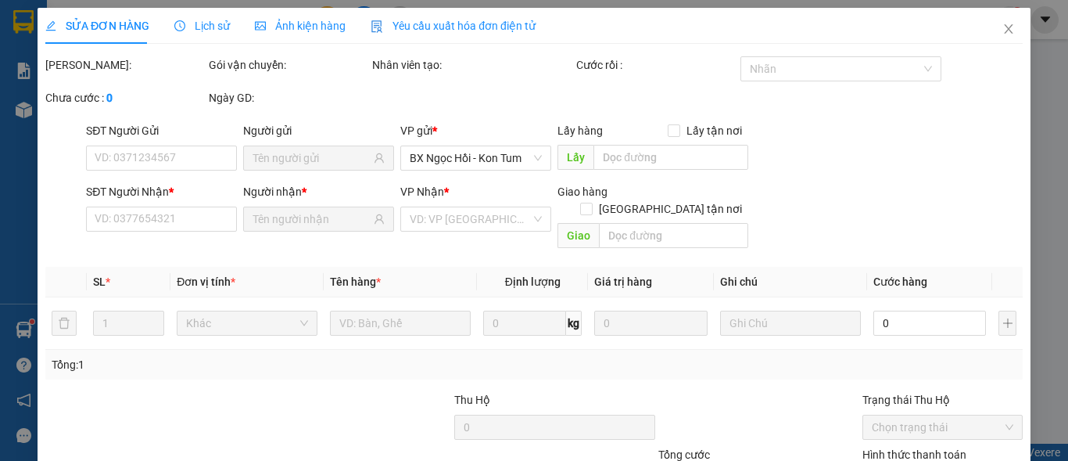
type input "0979899217"
type input "HUY"
type input "0989438679"
type input "HIỀN [PERSON_NAME]"
type input "70.000"
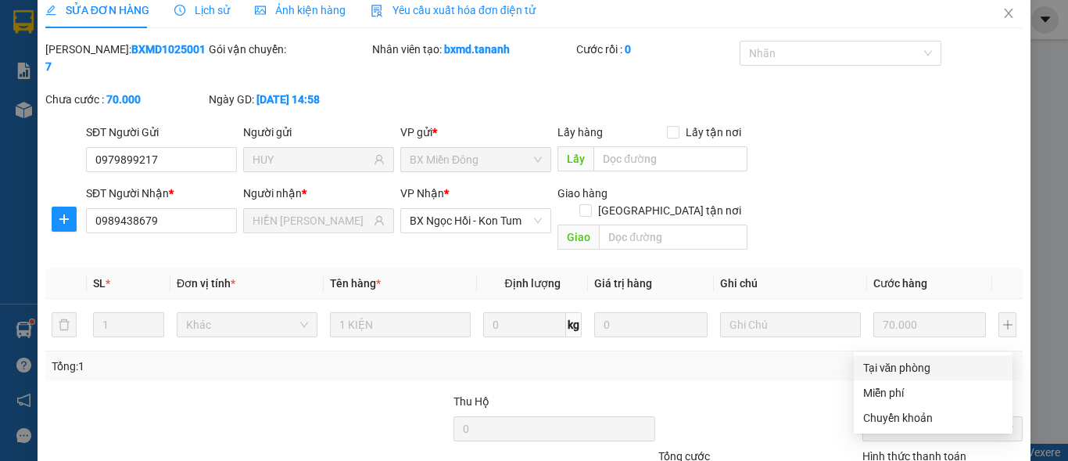
click at [902, 369] on div "Tại văn phòng" at bounding box center [933, 367] width 140 height 17
type input "0"
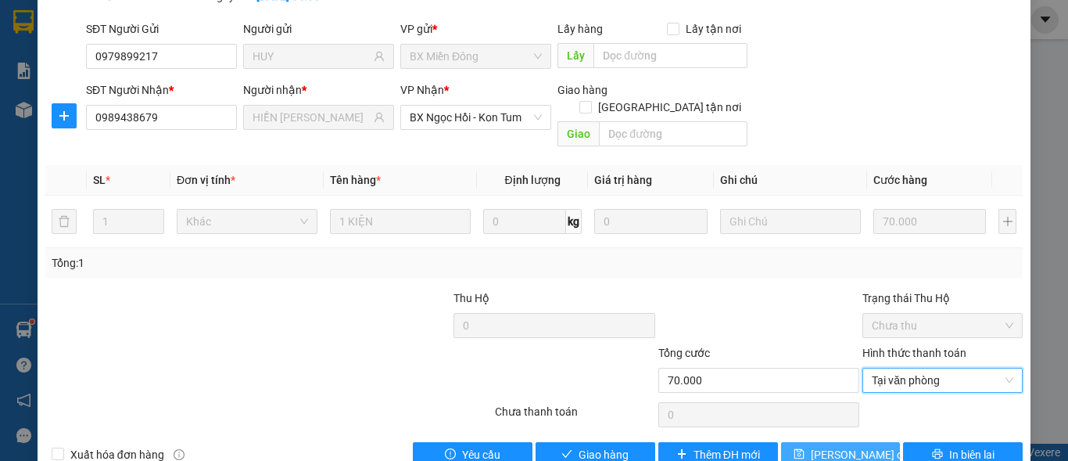
scroll to position [121, 0]
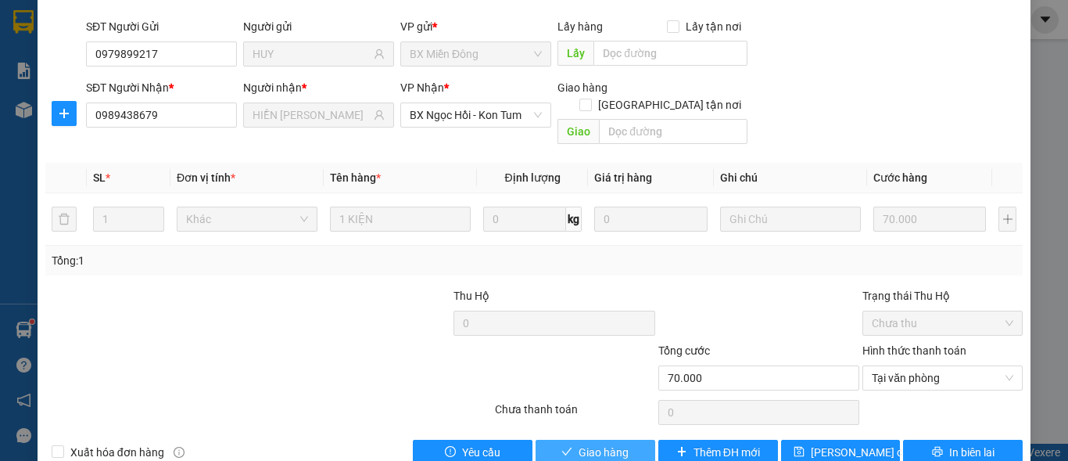
drag, startPoint x: 611, startPoint y: 411, endPoint x: 648, endPoint y: 385, distance: 45.6
click at [609, 443] on span "Giao hàng" at bounding box center [604, 451] width 50 height 17
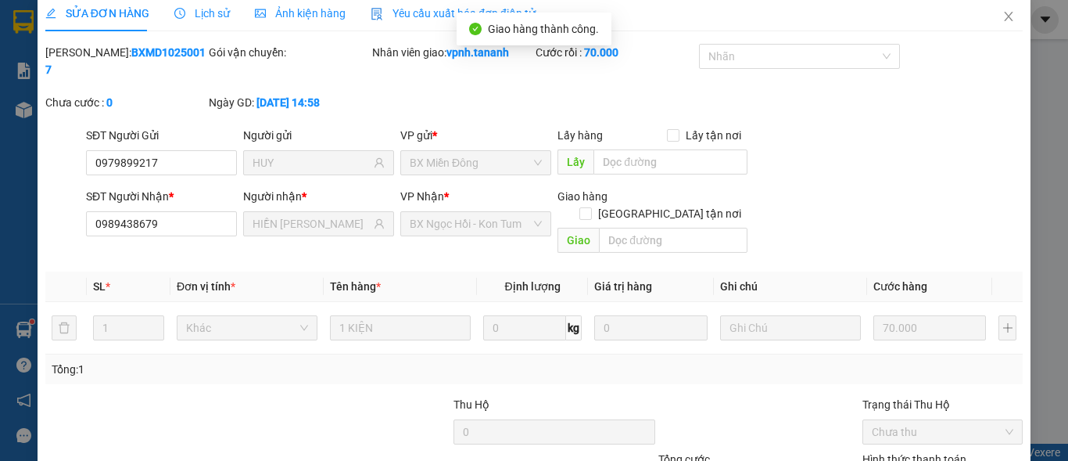
scroll to position [0, 0]
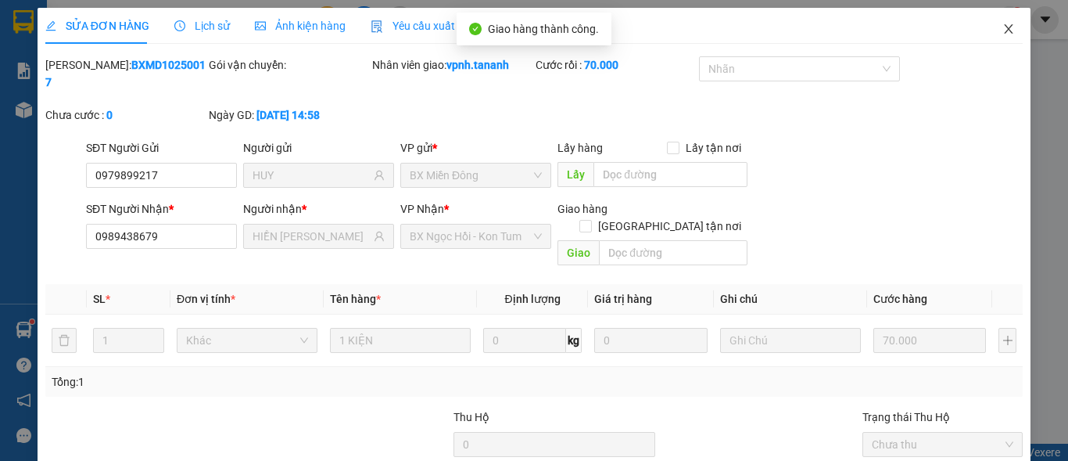
click at [1005, 29] on icon "close" at bounding box center [1009, 28] width 9 height 9
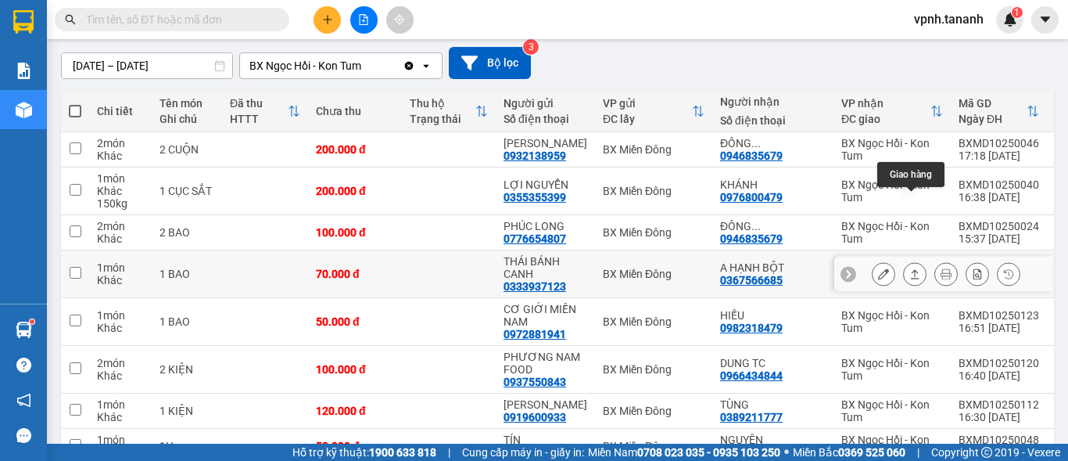
scroll to position [156, 0]
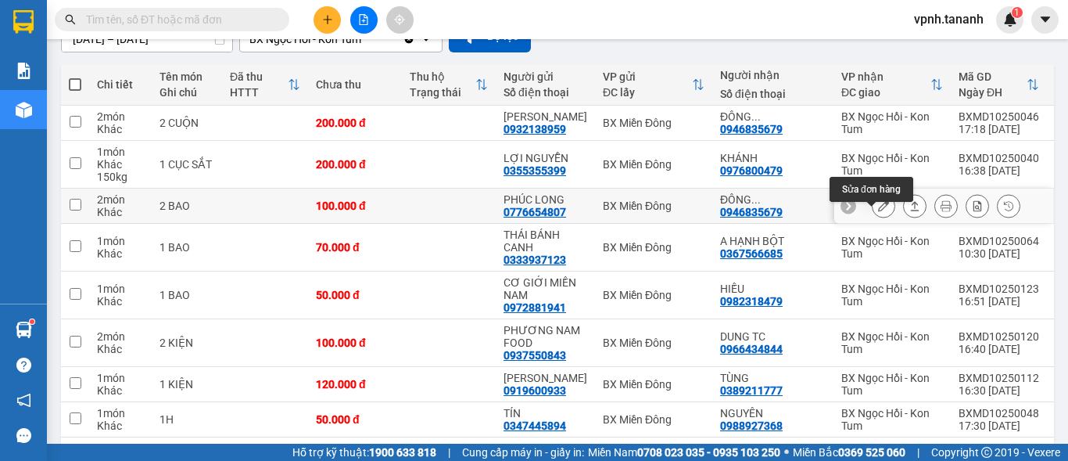
click at [877, 220] on button at bounding box center [884, 205] width 22 height 27
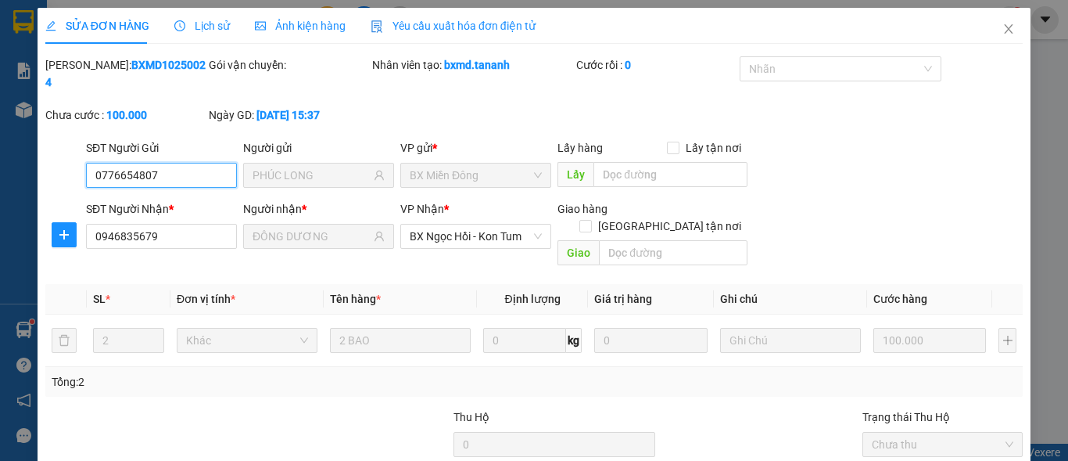
type input "0776654807"
type input "PHÚC LONG"
type input "0946835679"
type input "ĐÔNG DƯƠNG"
type input "100.000"
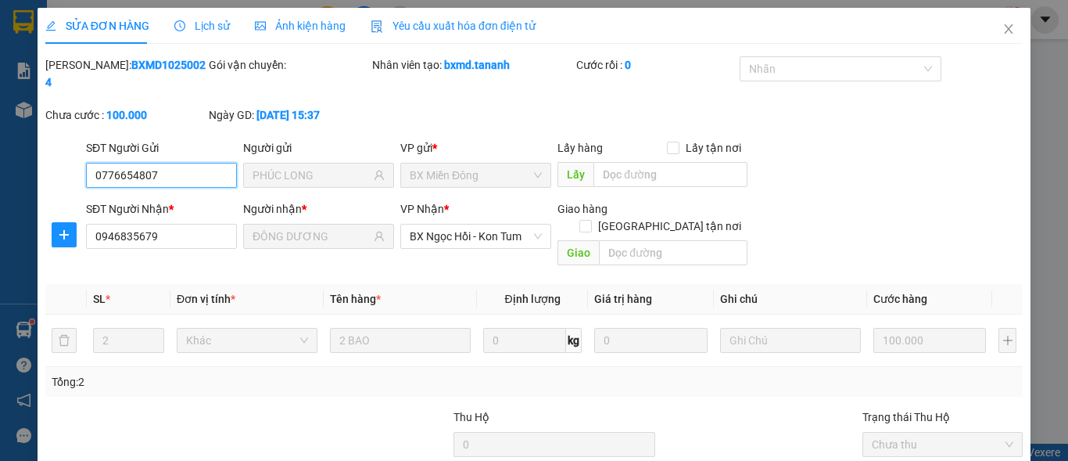
scroll to position [121, 0]
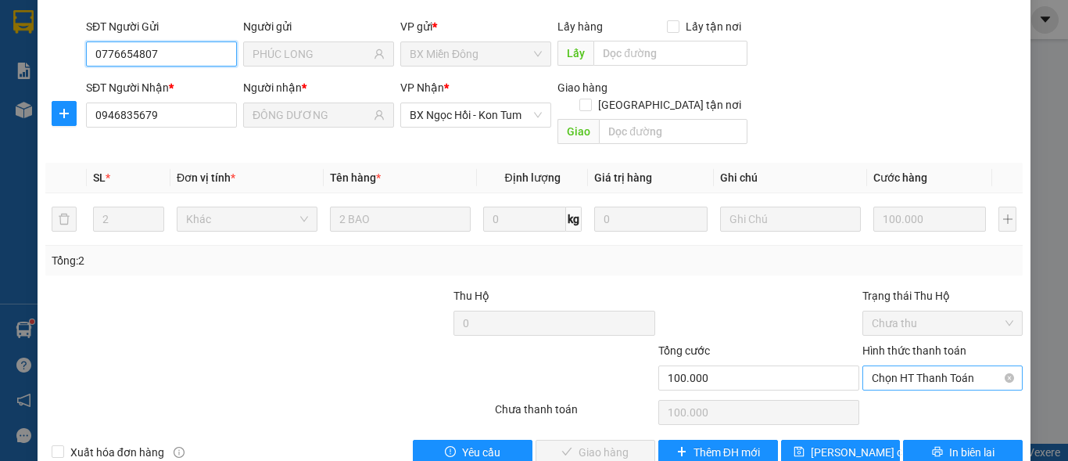
drag, startPoint x: 913, startPoint y: 343, endPoint x: 906, endPoint y: 333, distance: 12.8
click at [913, 366] on span "Chọn HT Thanh Toán" at bounding box center [943, 377] width 142 height 23
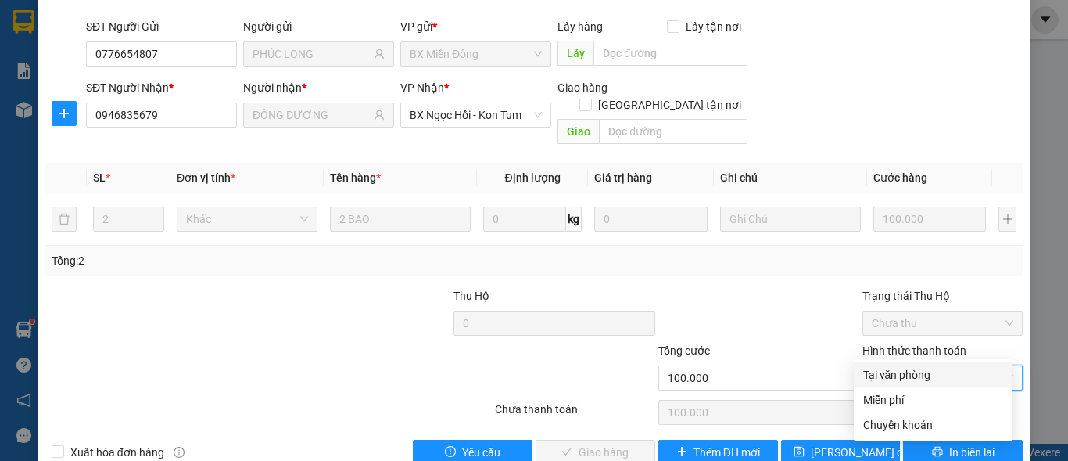
click at [893, 376] on div "Tại văn phòng" at bounding box center [933, 374] width 140 height 17
type input "0"
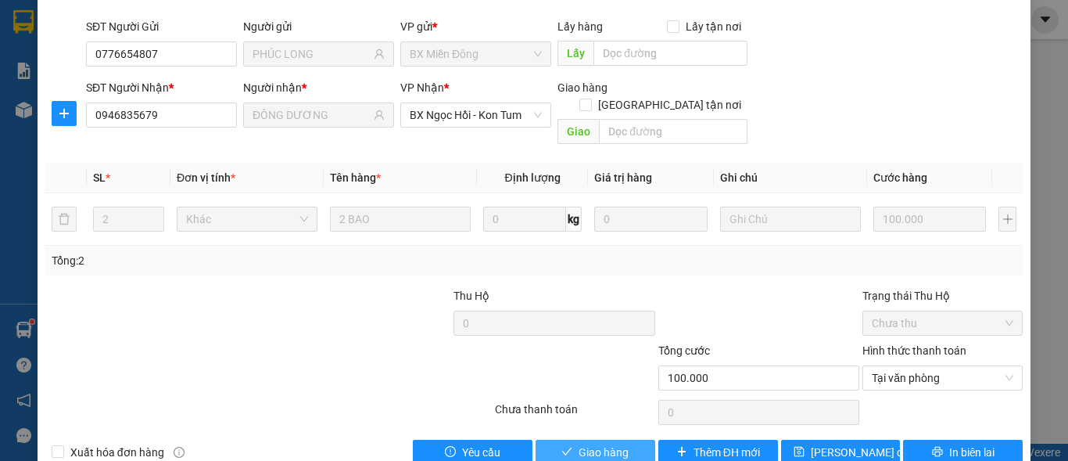
click at [600, 440] on button "Giao hàng" at bounding box center [596, 452] width 120 height 25
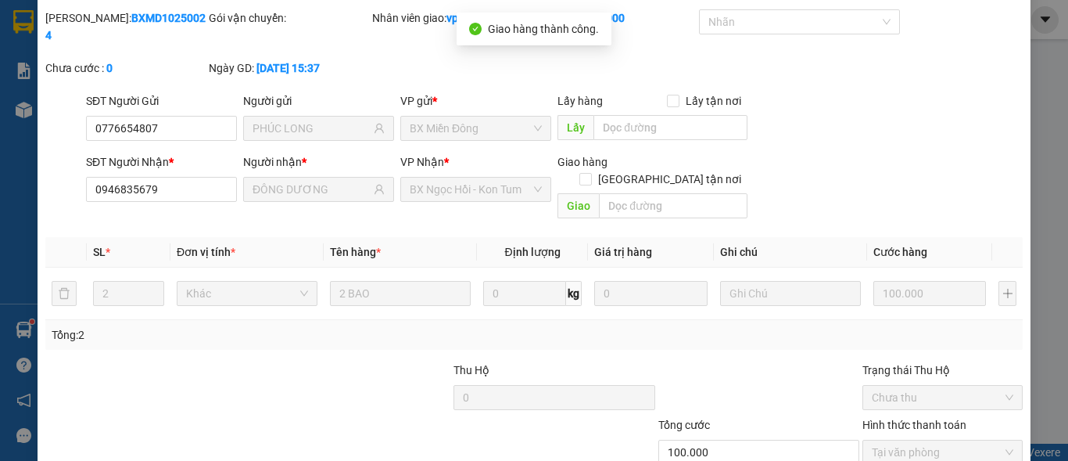
scroll to position [0, 0]
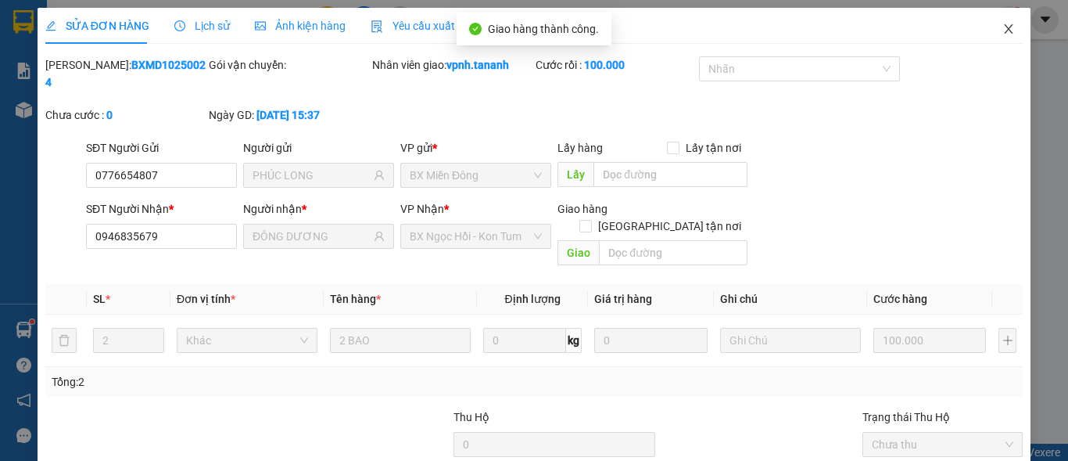
click at [989, 23] on span "Close" at bounding box center [1009, 30] width 44 height 44
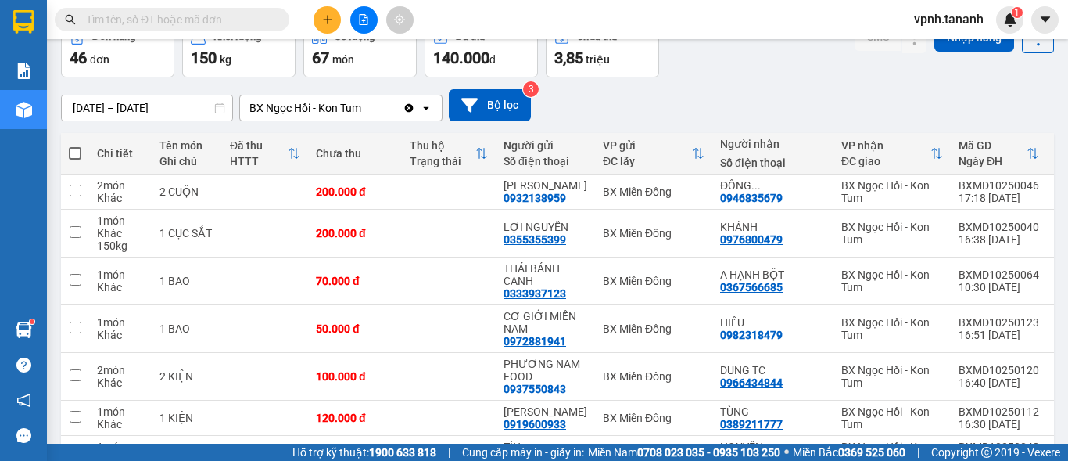
scroll to position [156, 0]
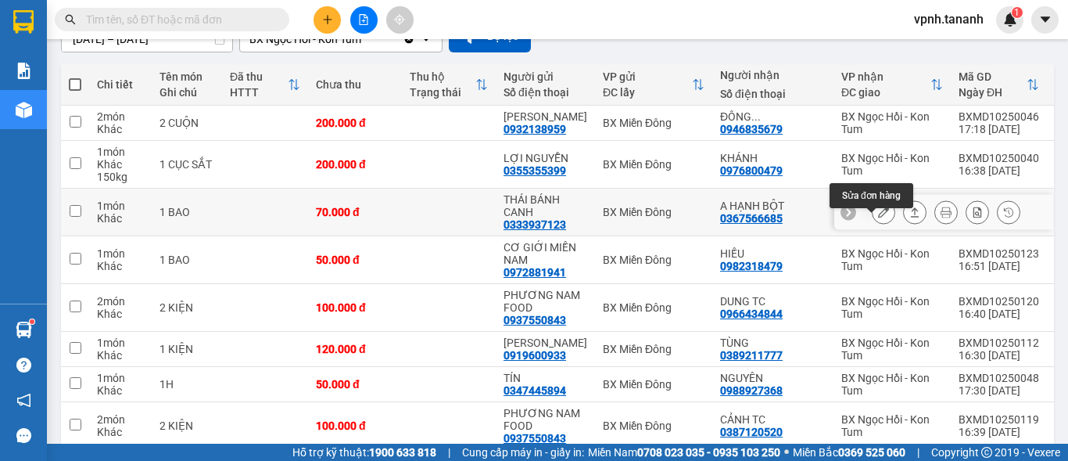
click at [873, 226] on button at bounding box center [884, 212] width 22 height 27
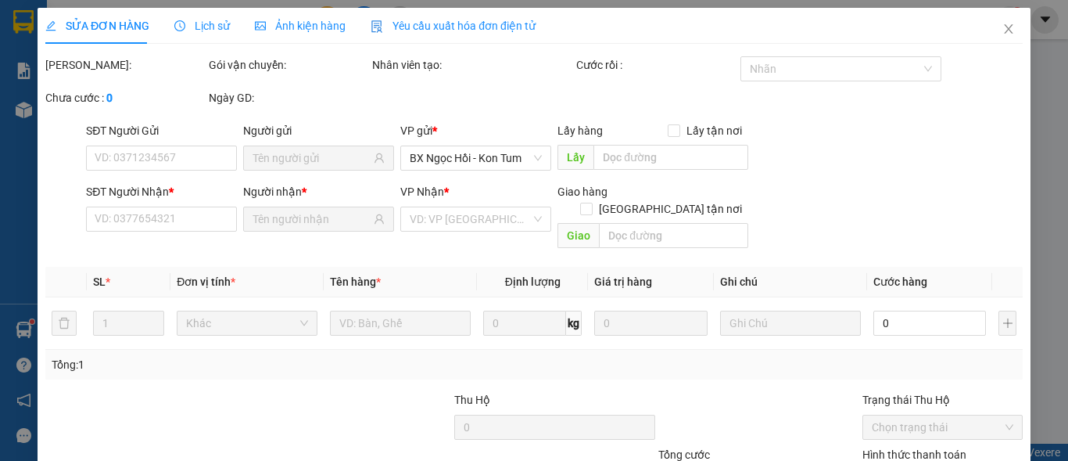
type input "0333937123"
type input "THÁI BÁNH CANH"
type input "0367566685"
type input "A HẠNH BỘT"
type input "70.000"
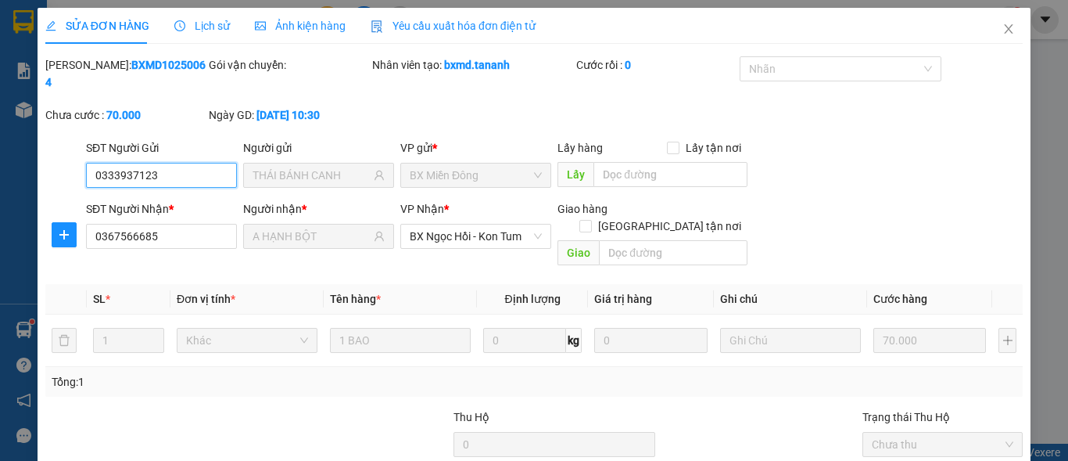
scroll to position [121, 0]
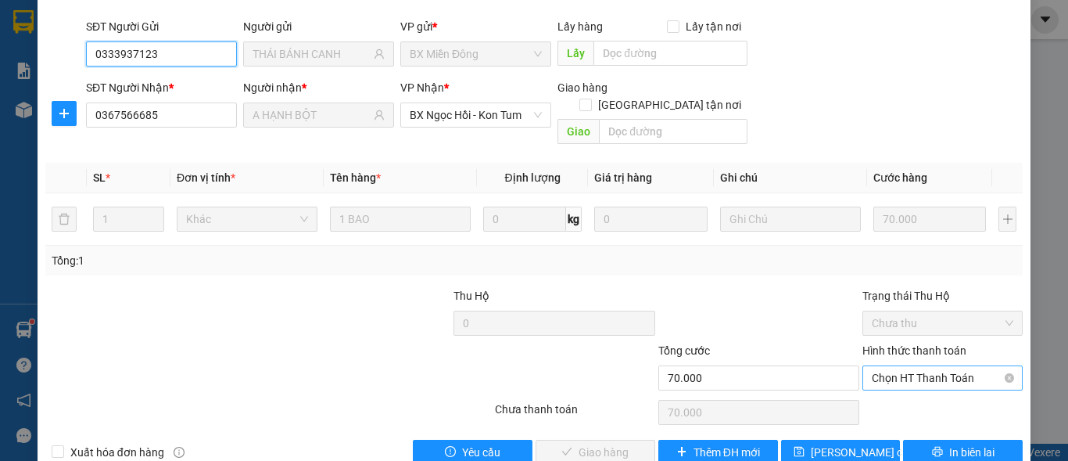
click at [919, 366] on span "Chọn HT Thanh Toán" at bounding box center [943, 377] width 142 height 23
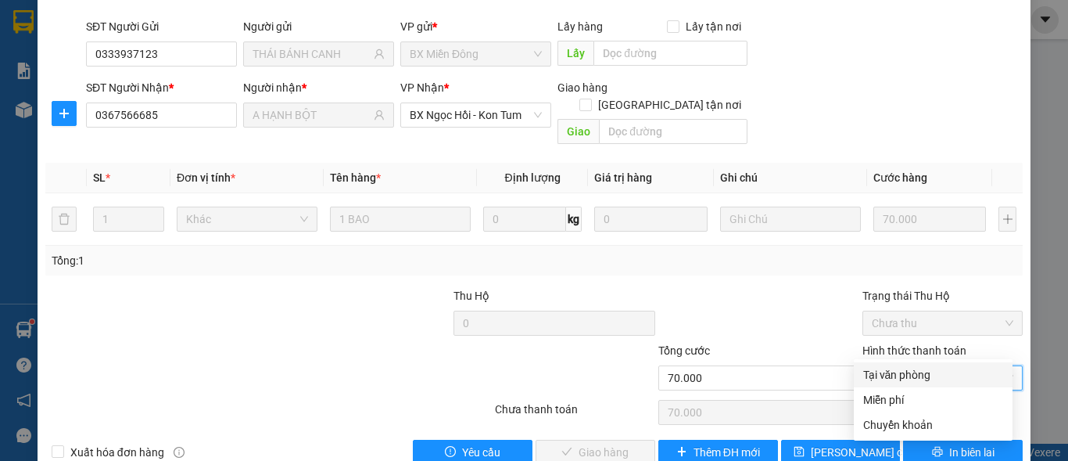
click at [896, 372] on div "Tại văn phòng" at bounding box center [933, 374] width 140 height 17
type input "0"
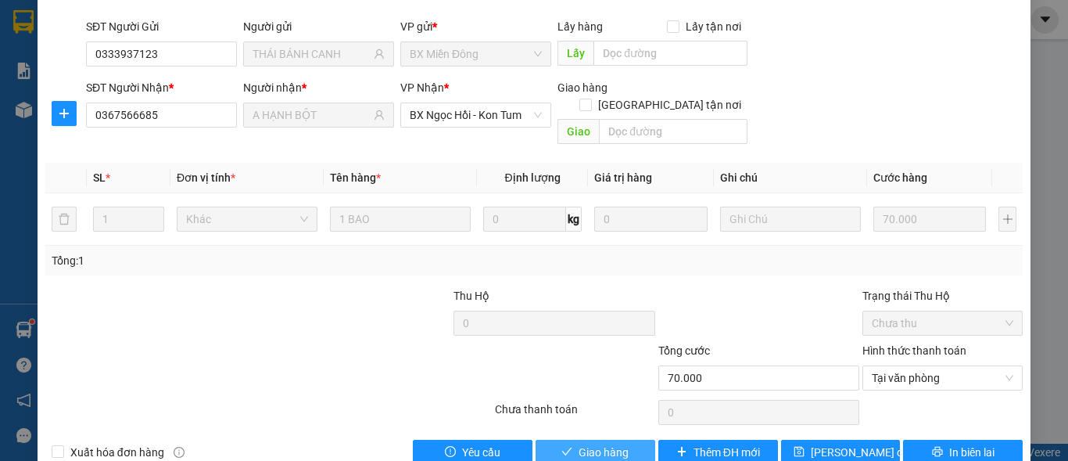
click at [579, 443] on span "Giao hàng" at bounding box center [604, 451] width 50 height 17
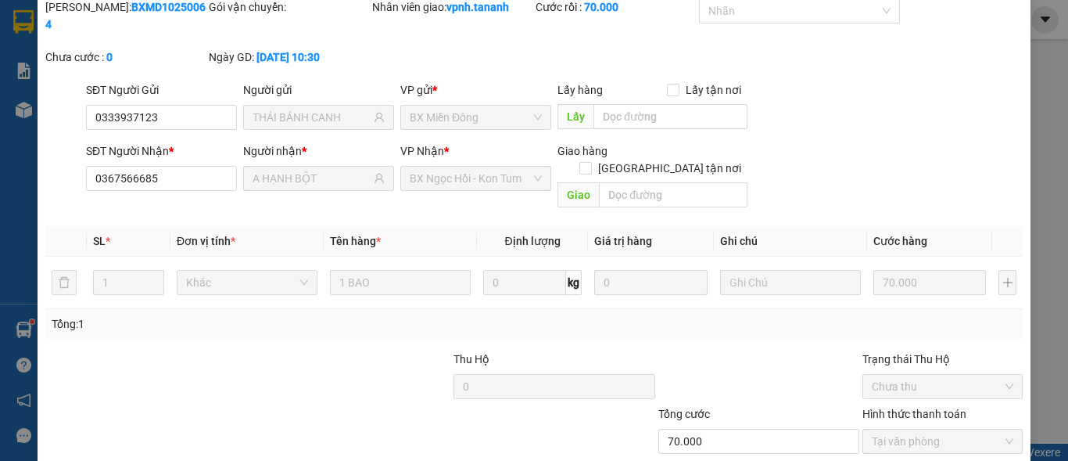
scroll to position [0, 0]
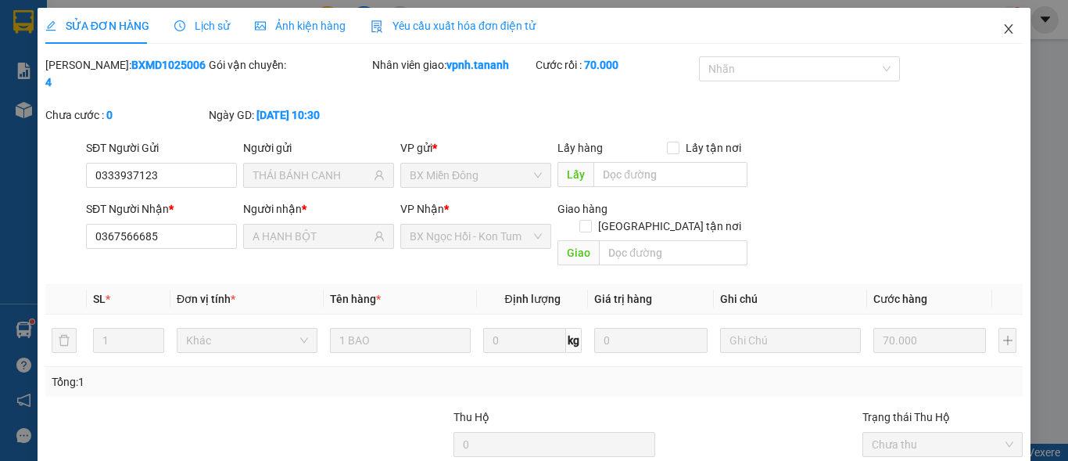
click at [1003, 30] on icon "close" at bounding box center [1009, 29] width 13 height 13
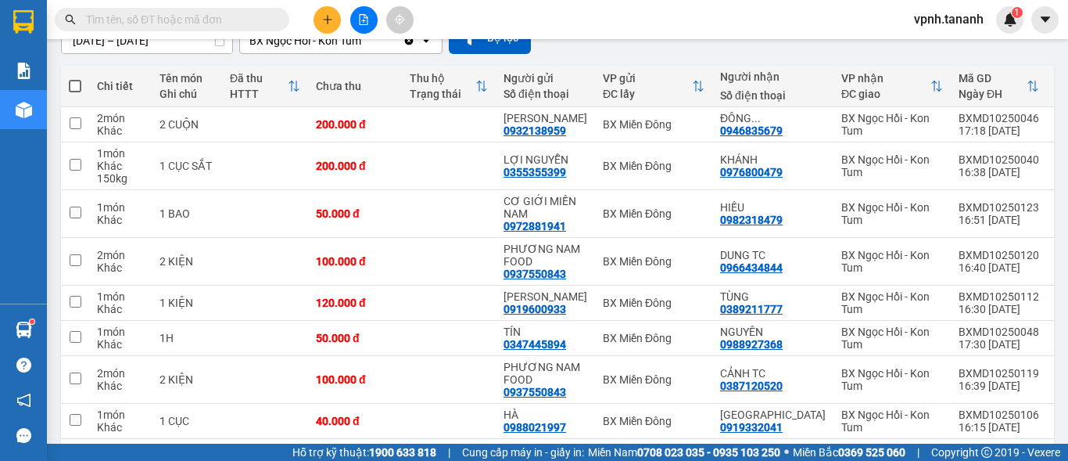
scroll to position [156, 0]
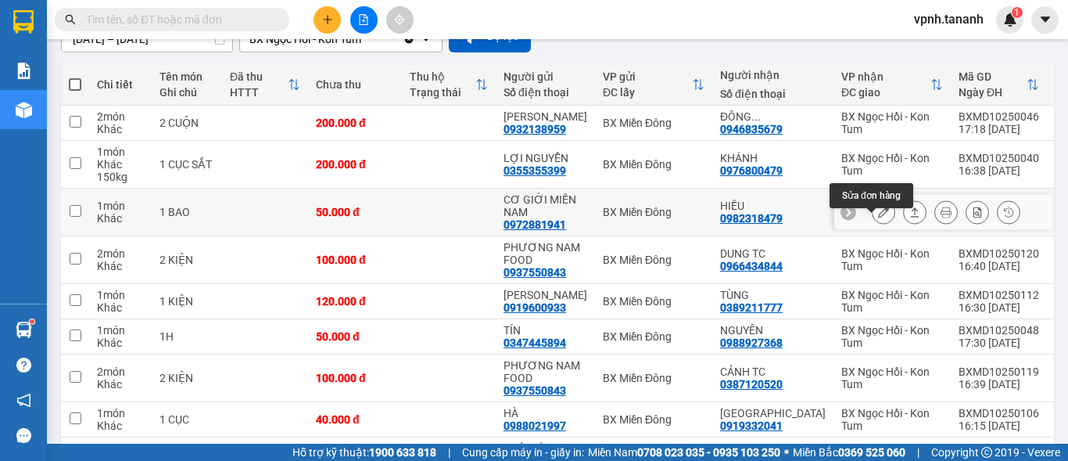
click at [878, 217] on icon at bounding box center [883, 211] width 11 height 11
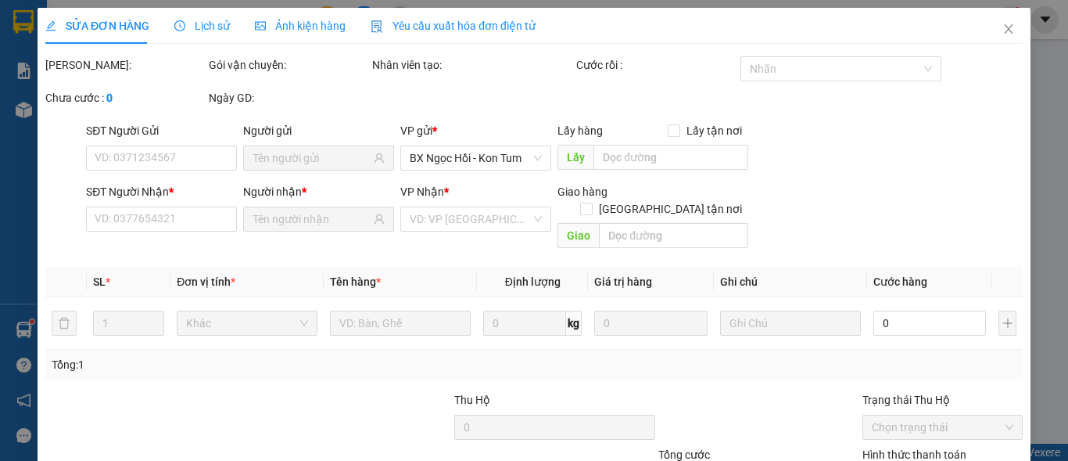
type input "0972881941"
type input "CƠ GIỚI MIỀN NAM"
type input "0982318479"
type input "HIẾU"
type input "50.000"
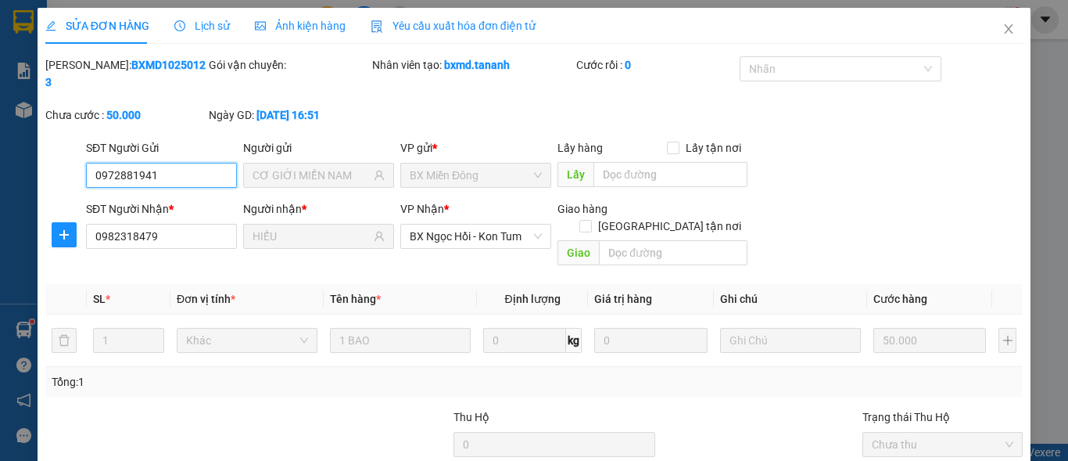
scroll to position [121, 0]
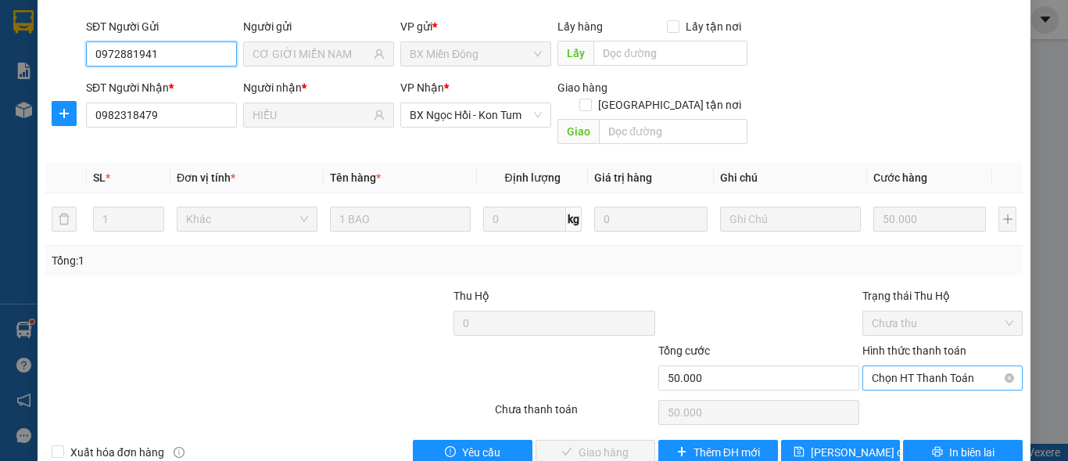
click at [879, 366] on span "Chọn HT Thanh Toán" at bounding box center [943, 377] width 142 height 23
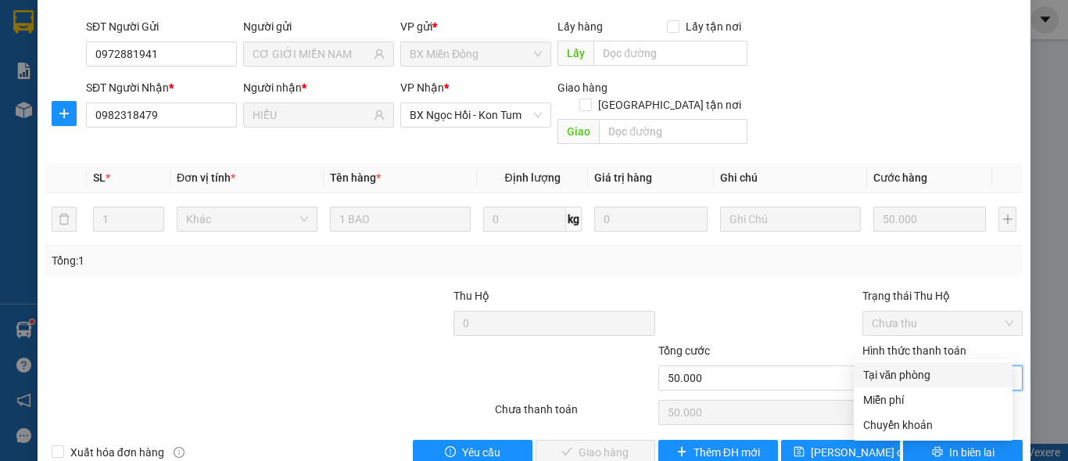
click at [898, 378] on div "Tại văn phòng" at bounding box center [933, 374] width 140 height 17
type input "0"
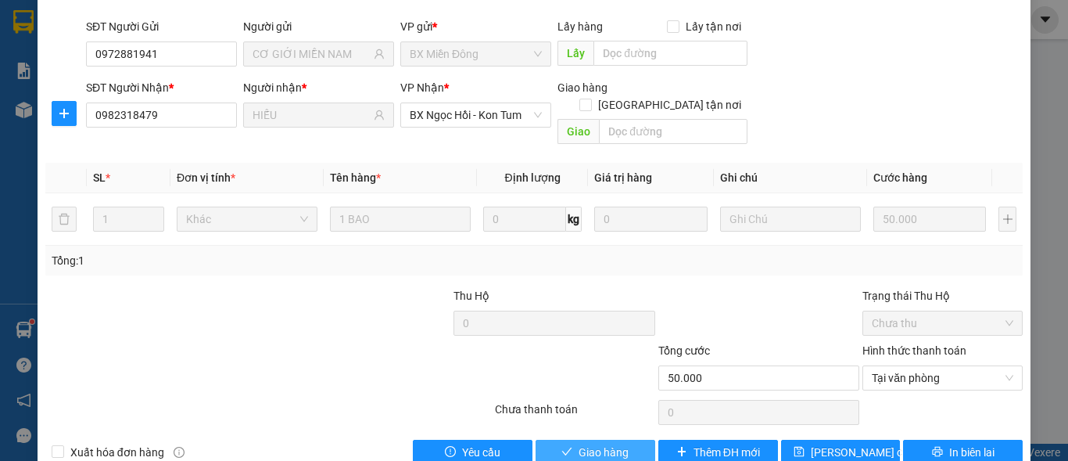
click at [587, 443] on span "Giao hàng" at bounding box center [604, 451] width 50 height 17
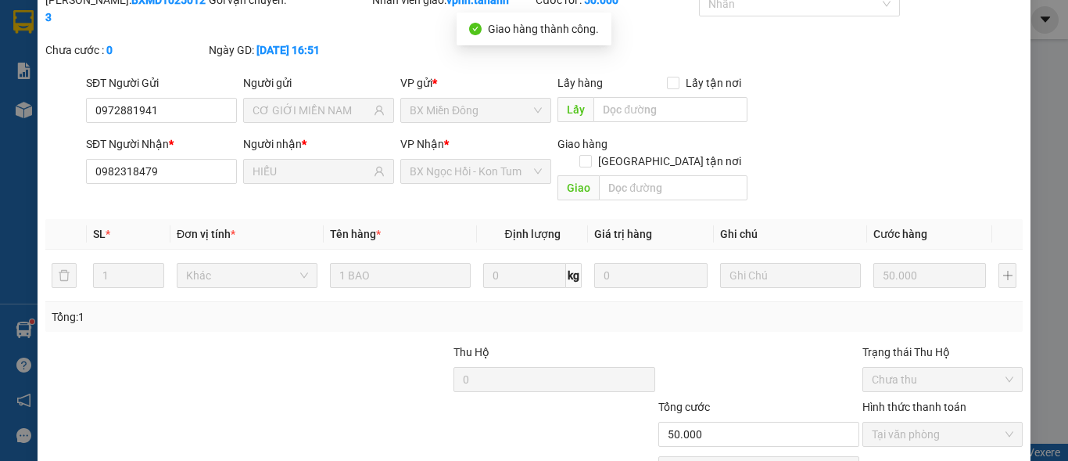
scroll to position [0, 0]
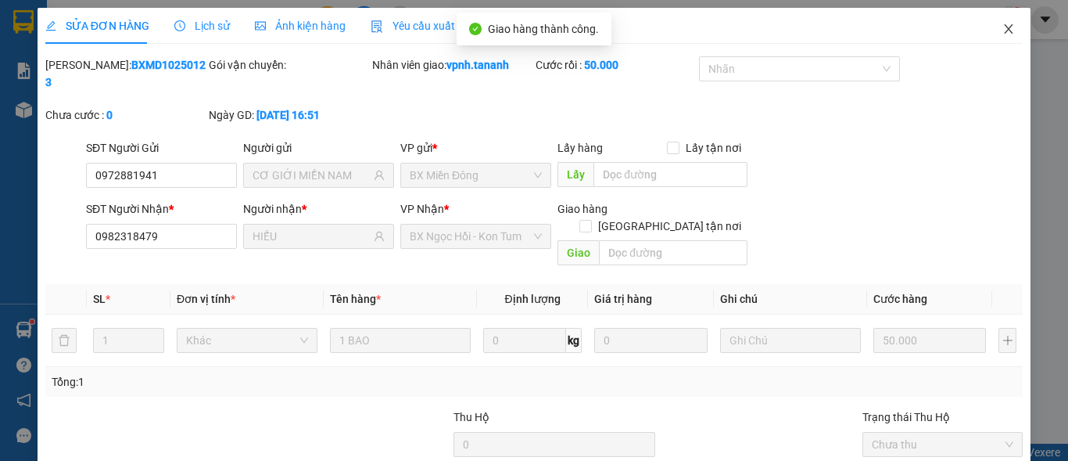
click at [1000, 37] on span "Close" at bounding box center [1009, 30] width 44 height 44
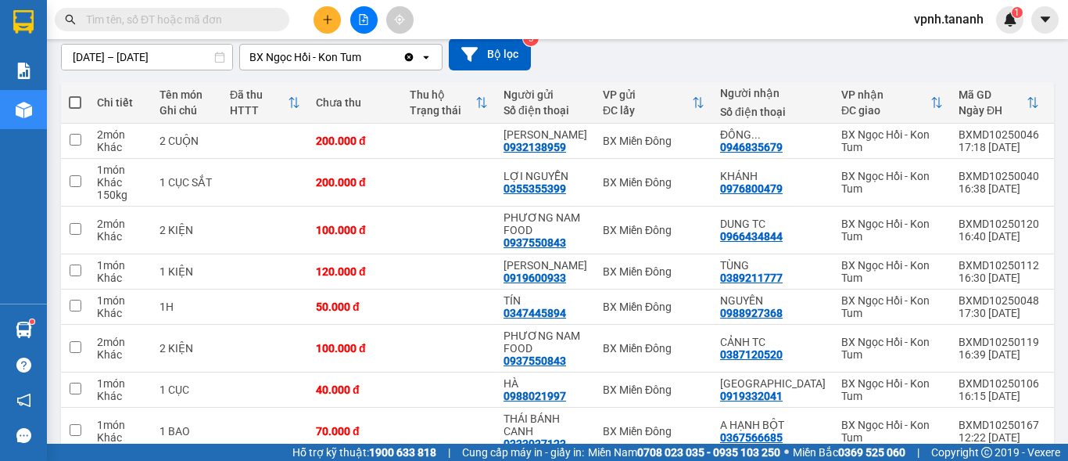
scroll to position [156, 0]
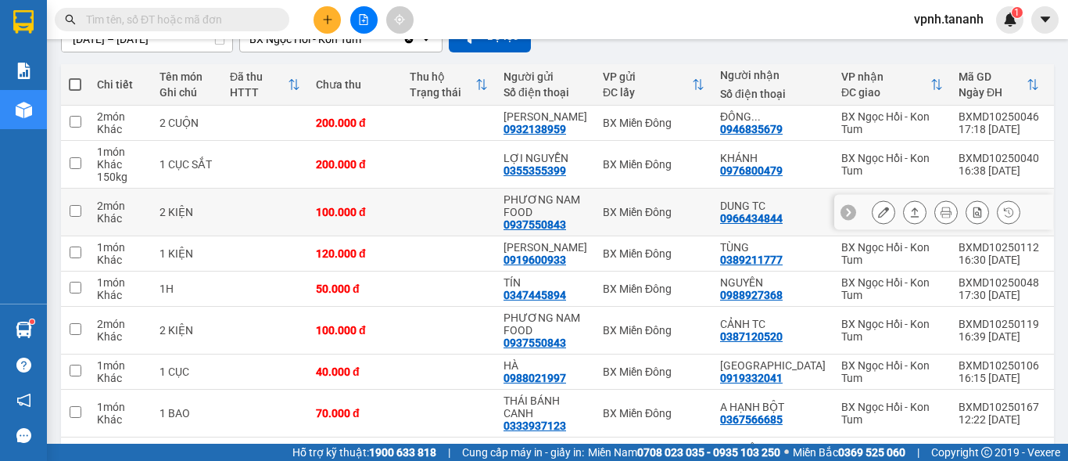
click at [878, 217] on icon at bounding box center [883, 211] width 11 height 11
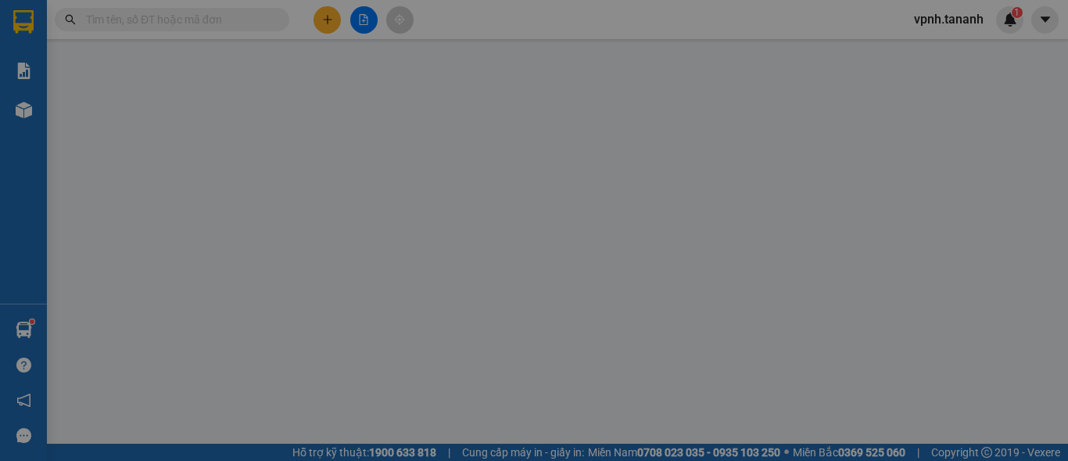
type input "0937550843"
type input "PHƯƠNG NAM FOOD"
type input "0966434844"
type input "DUNG TC"
type input "100.000"
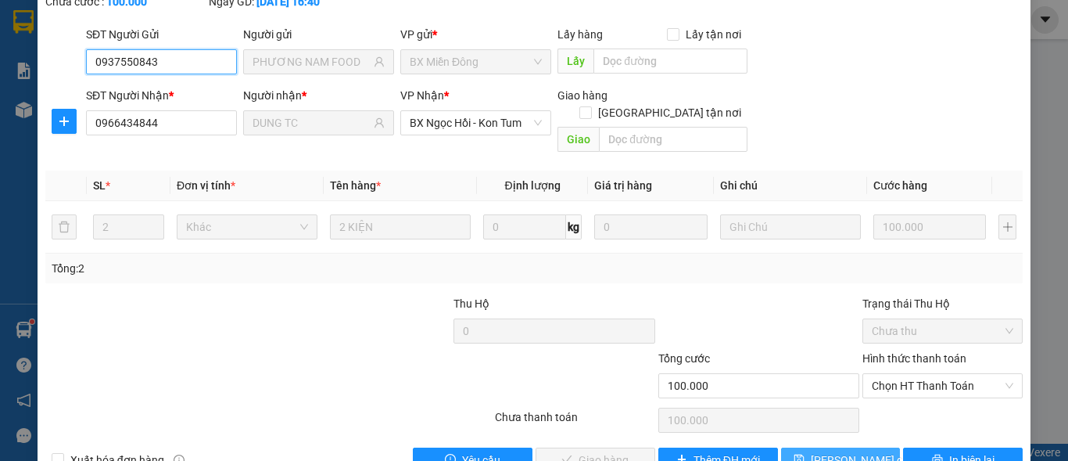
scroll to position [121, 0]
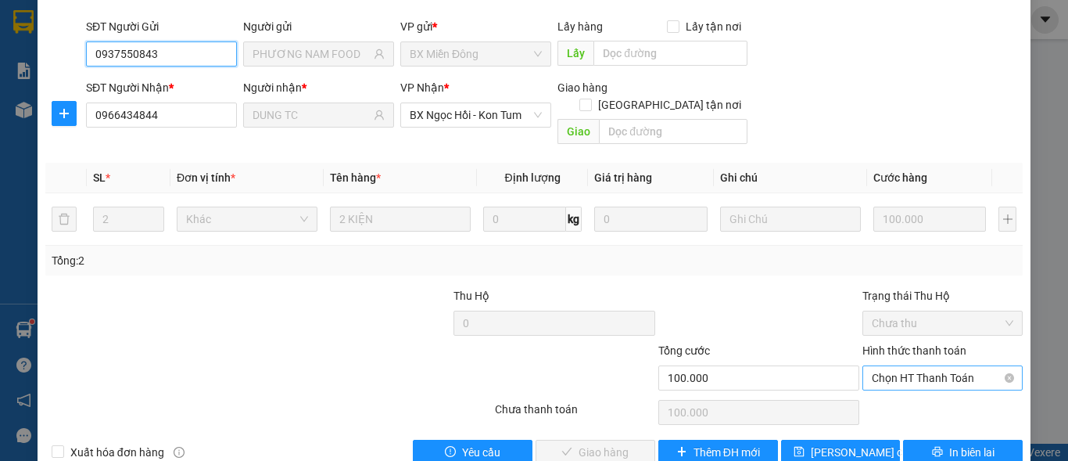
click at [911, 366] on span "Chọn HT Thanh Toán" at bounding box center [943, 377] width 142 height 23
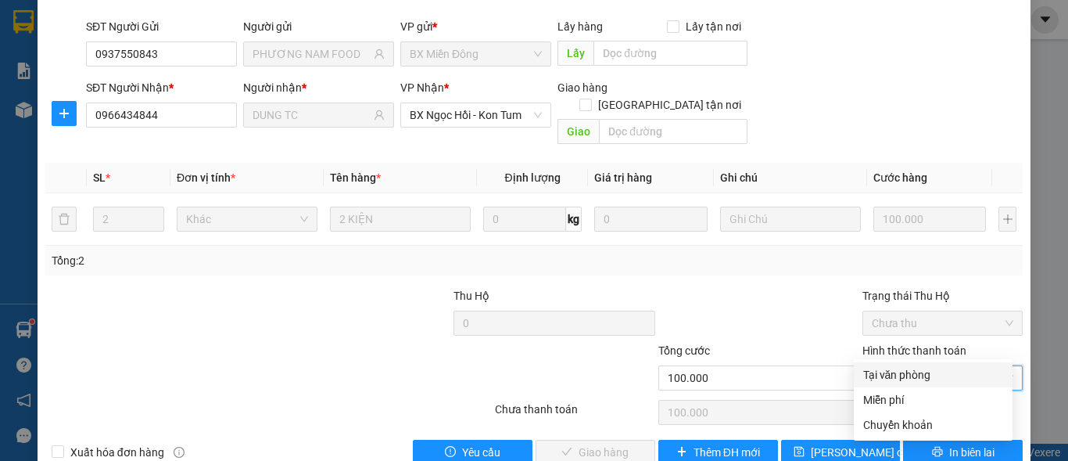
click at [913, 361] on div "Total Paid Fee 0 Total UnPaid Fee 100.000 Cash Collection Total Fee Mã ĐH: BXMD…" at bounding box center [534, 199] width 978 height 529
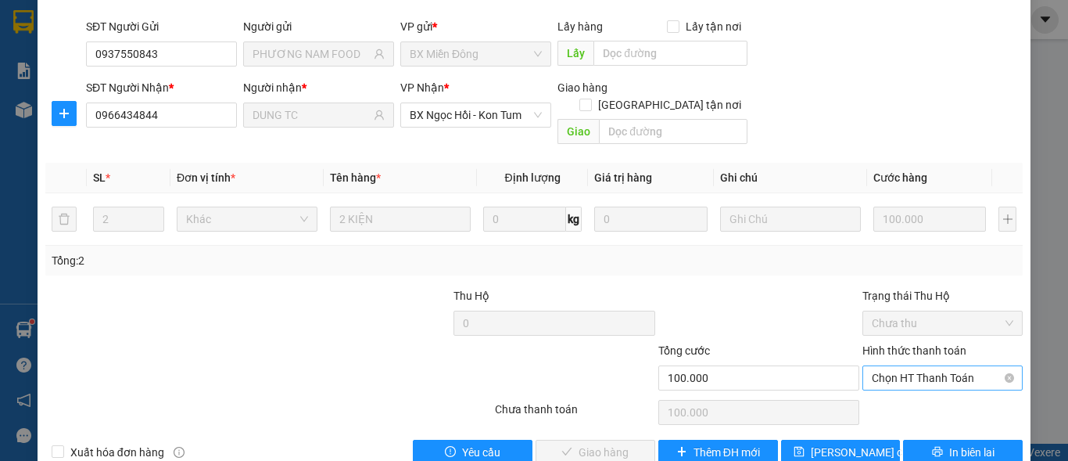
click at [917, 366] on span "Chọn HT Thanh Toán" at bounding box center [943, 377] width 142 height 23
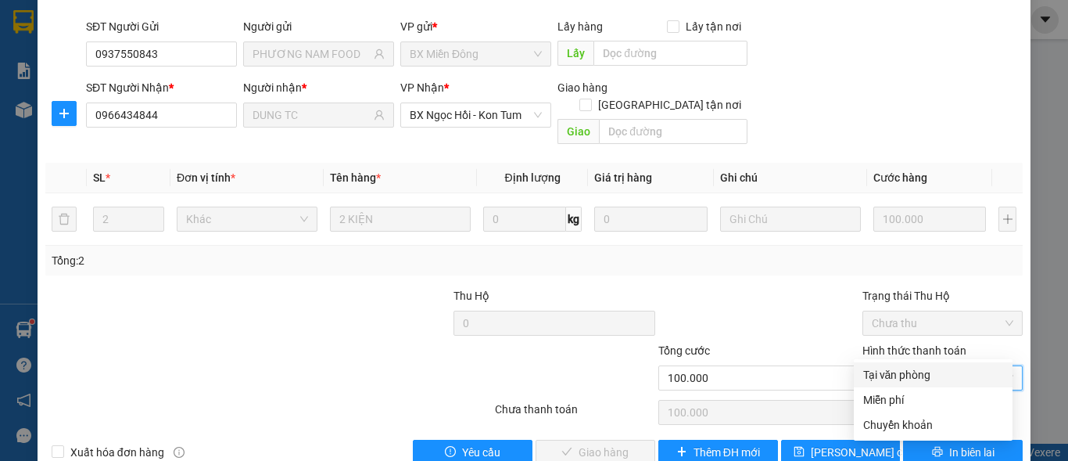
click at [928, 374] on div "Tại văn phòng" at bounding box center [933, 374] width 140 height 17
type input "0"
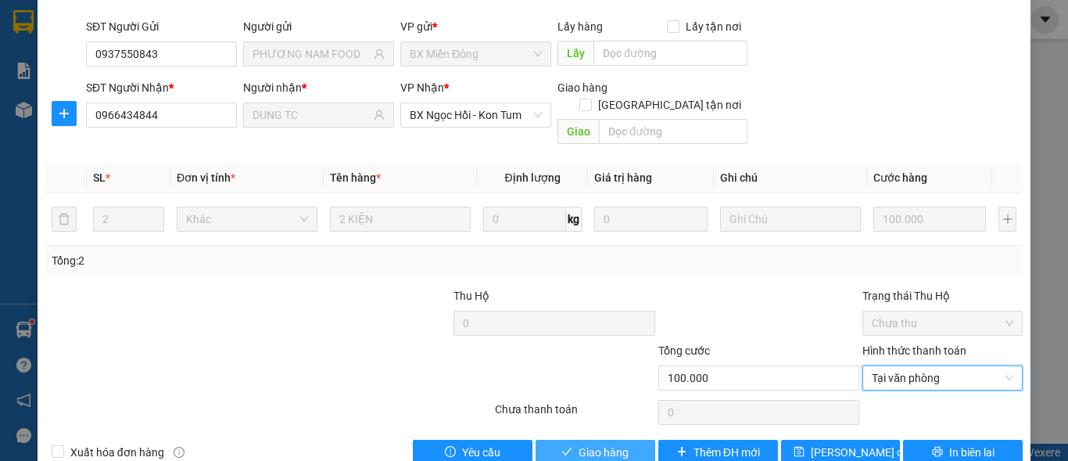
drag, startPoint x: 597, startPoint y: 421, endPoint x: 666, endPoint y: 359, distance: 92.5
click at [597, 443] on span "Giao hàng" at bounding box center [604, 451] width 50 height 17
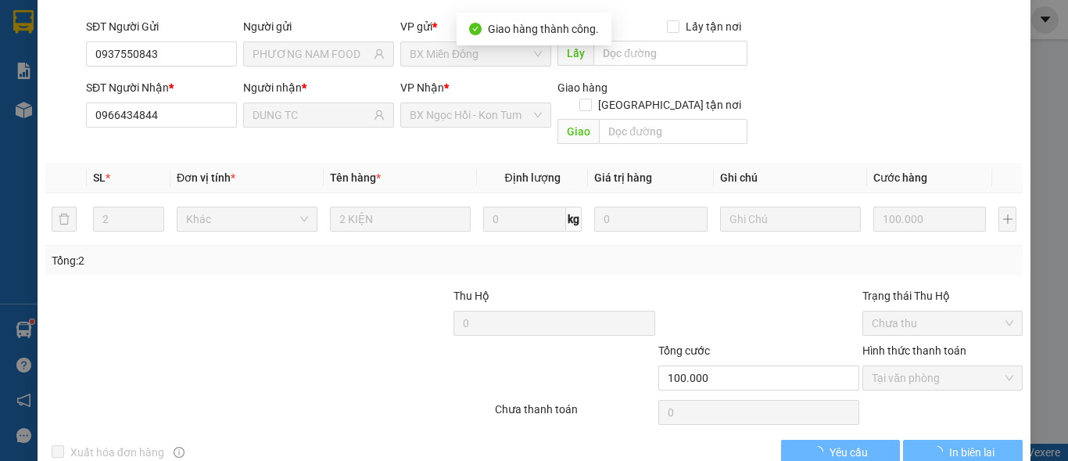
scroll to position [0, 0]
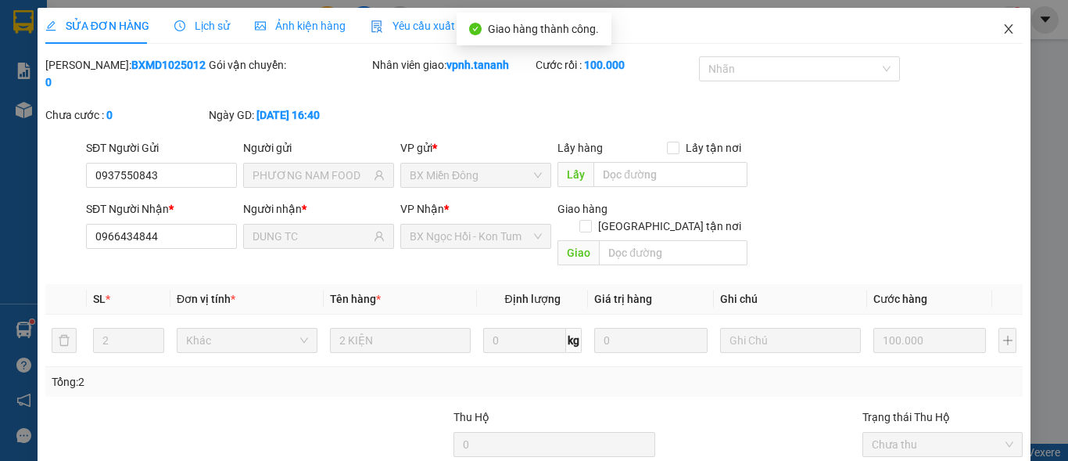
click at [1003, 34] on icon "close" at bounding box center [1009, 29] width 13 height 13
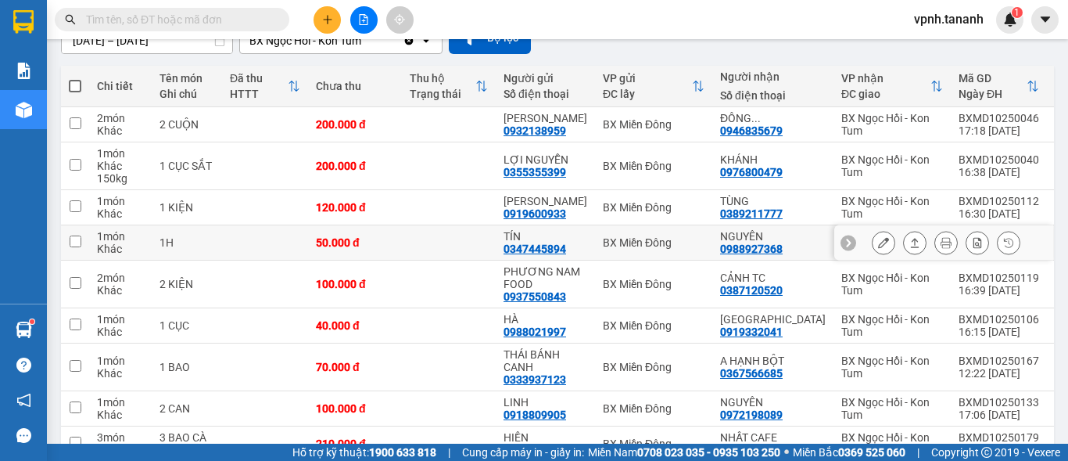
scroll to position [156, 0]
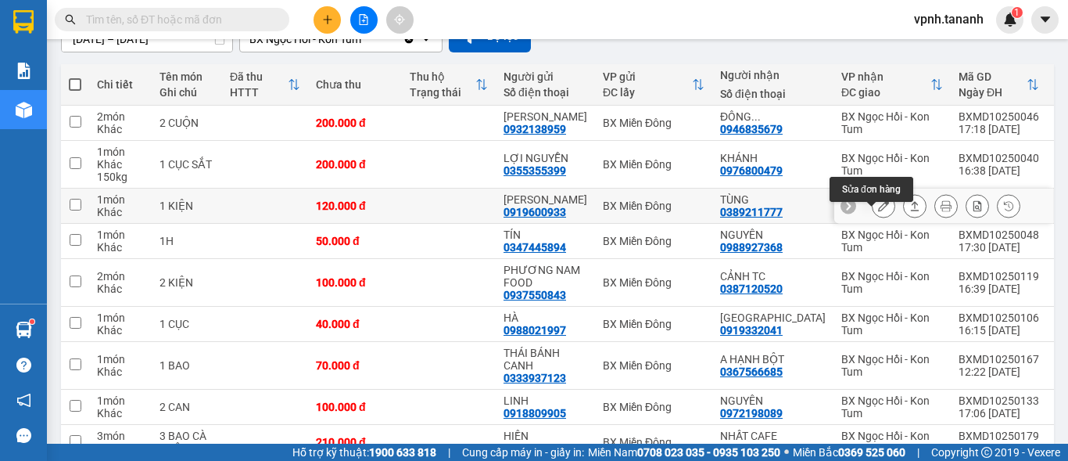
click at [881, 220] on button at bounding box center [884, 205] width 22 height 27
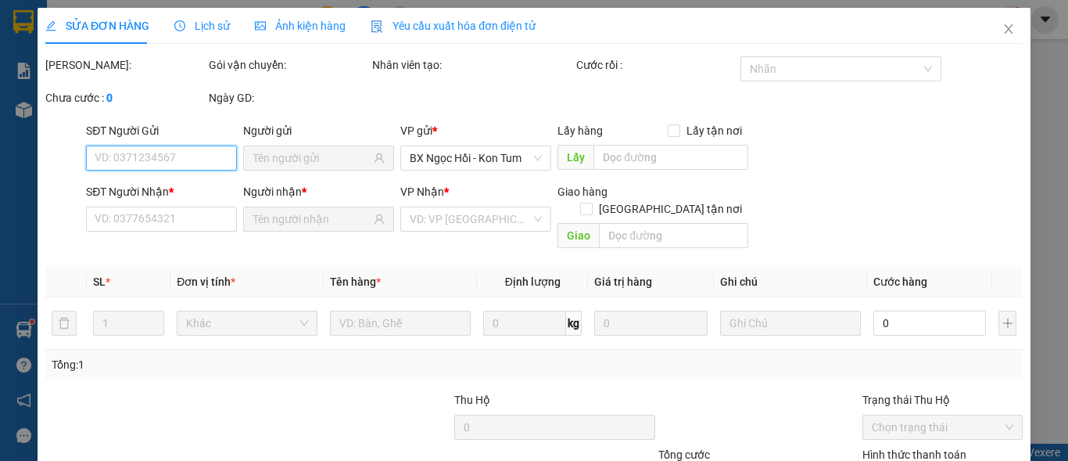
type input "0919600933"
type input "[PERSON_NAME]"
type input "0389211777"
type input "TÙNG"
type input "120.000"
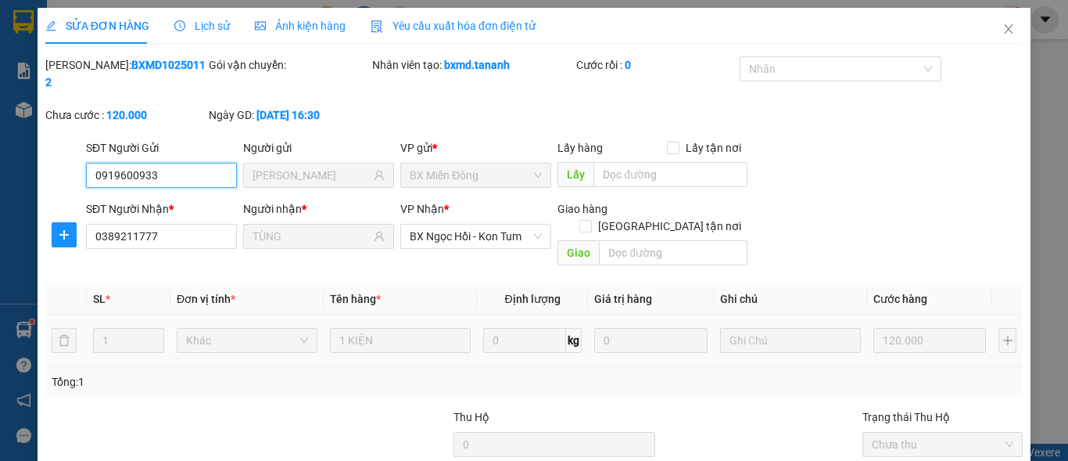
scroll to position [121, 0]
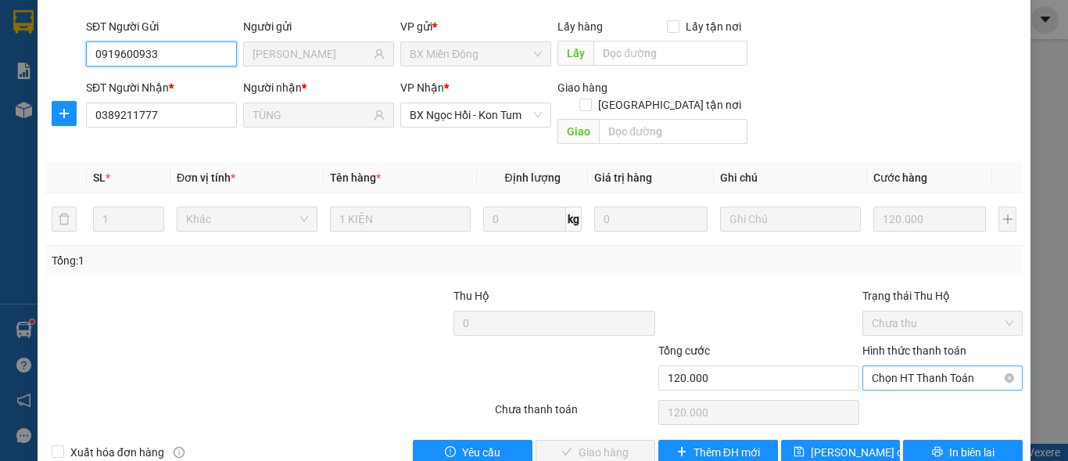
click at [901, 366] on span "Chọn HT Thanh Toán" at bounding box center [943, 377] width 142 height 23
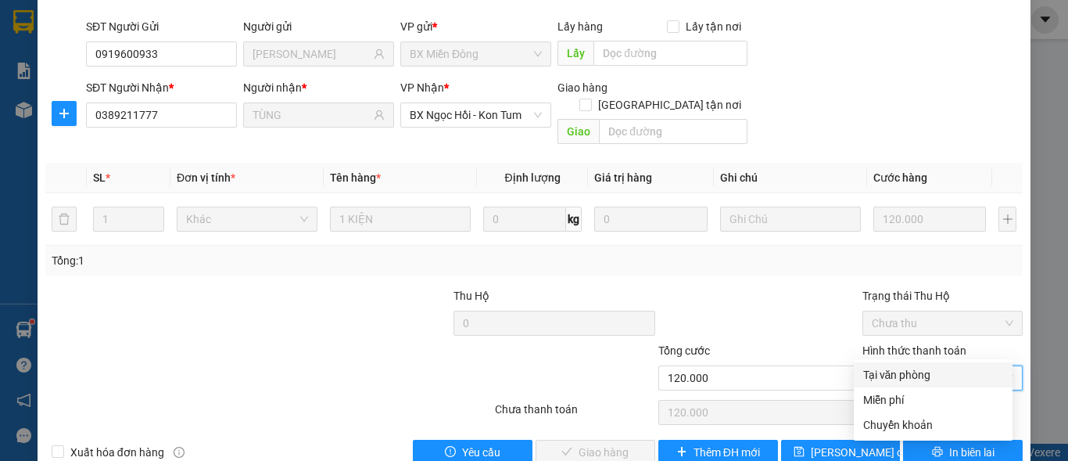
drag, startPoint x: 910, startPoint y: 368, endPoint x: 902, endPoint y: 368, distance: 8.6
click at [910, 369] on div "Tại văn phòng" at bounding box center [933, 374] width 140 height 17
type input "0"
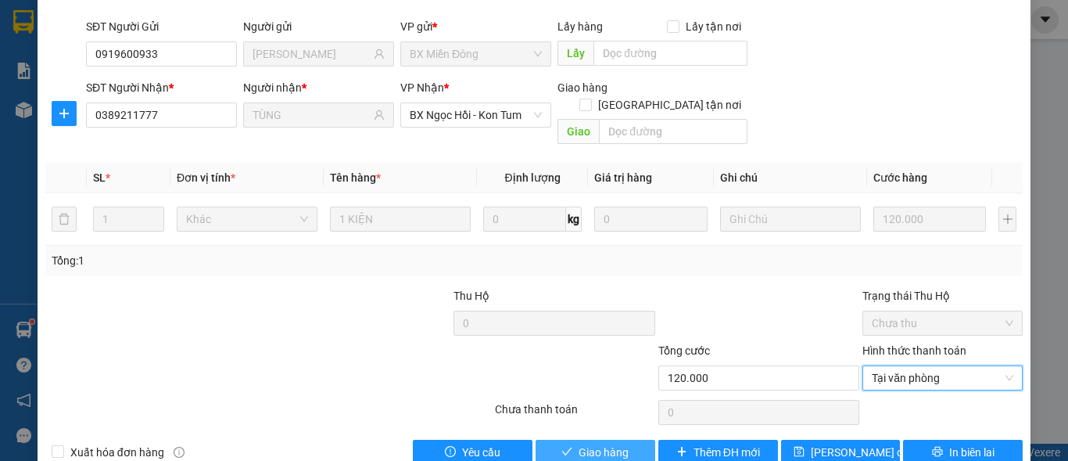
click at [606, 443] on span "Giao hàng" at bounding box center [604, 451] width 50 height 17
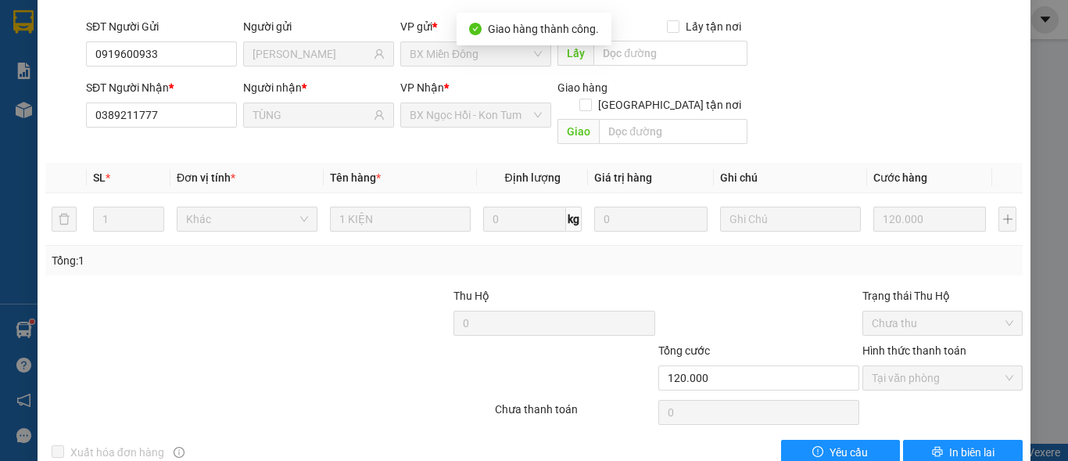
scroll to position [0, 0]
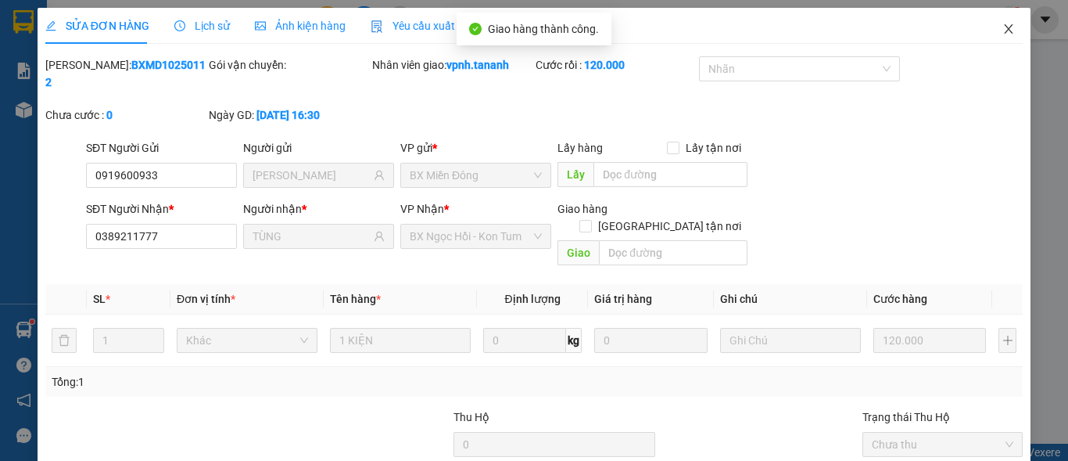
click at [1003, 30] on icon "close" at bounding box center [1009, 29] width 13 height 13
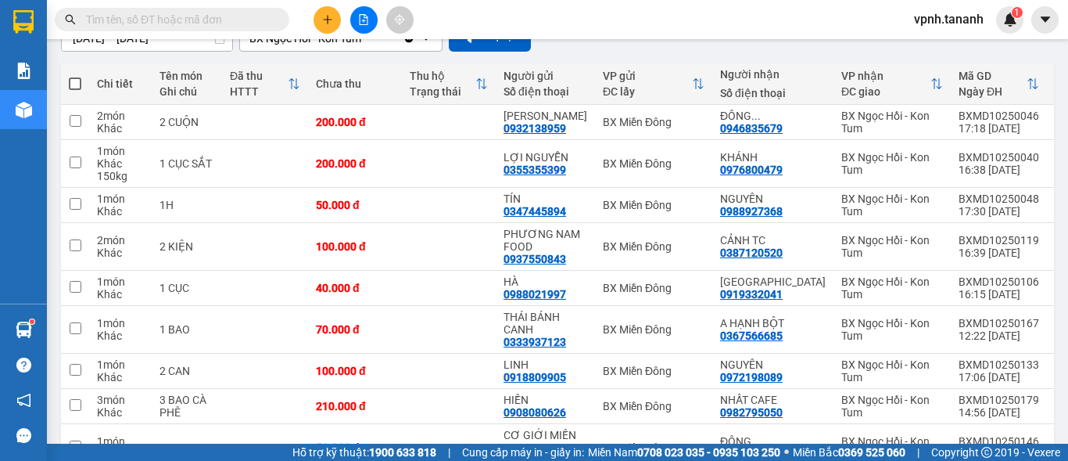
scroll to position [235, 0]
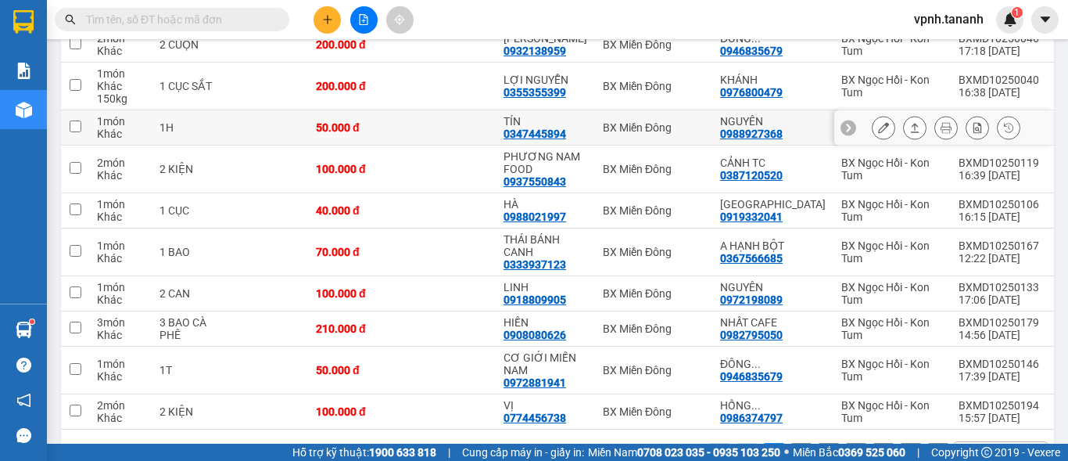
click at [878, 133] on icon at bounding box center [883, 127] width 11 height 11
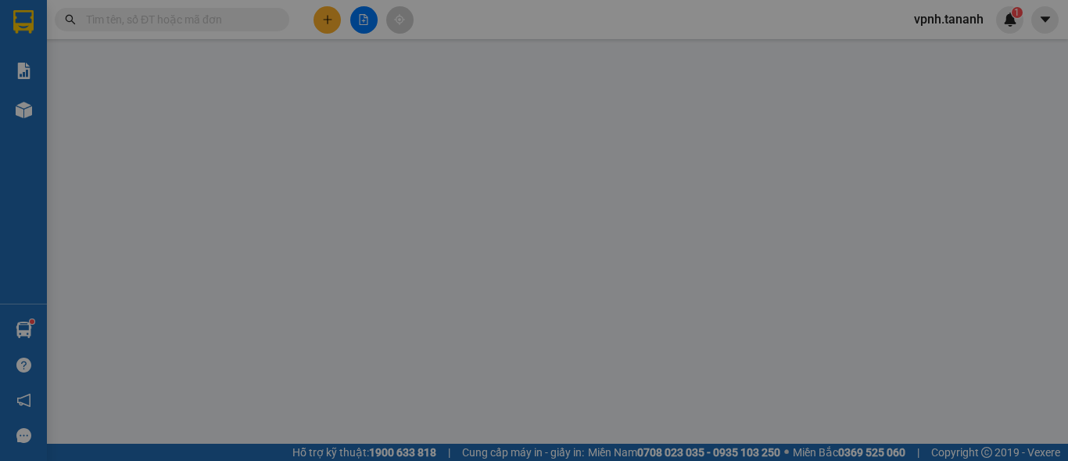
type input "0347445894"
type input "TÍN"
type input "0988927368"
type input "NGUYÊN"
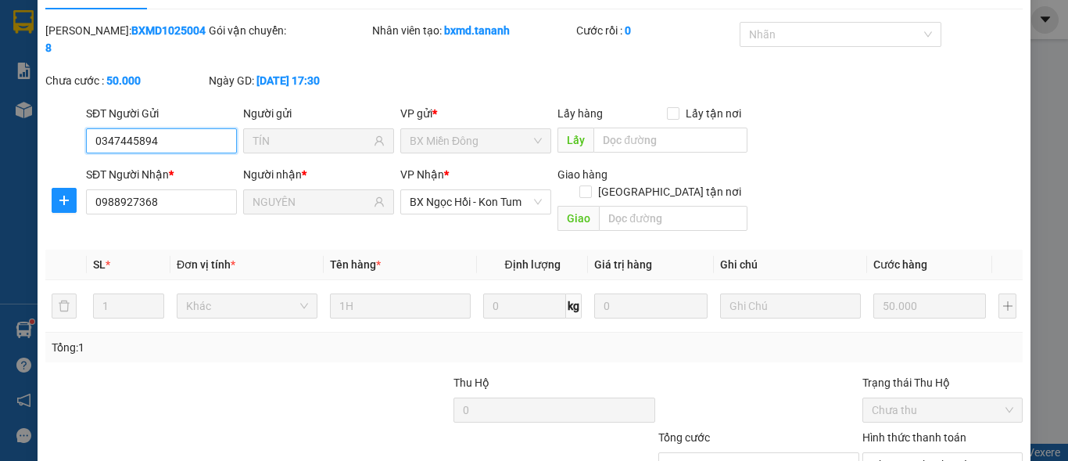
scroll to position [113, 0]
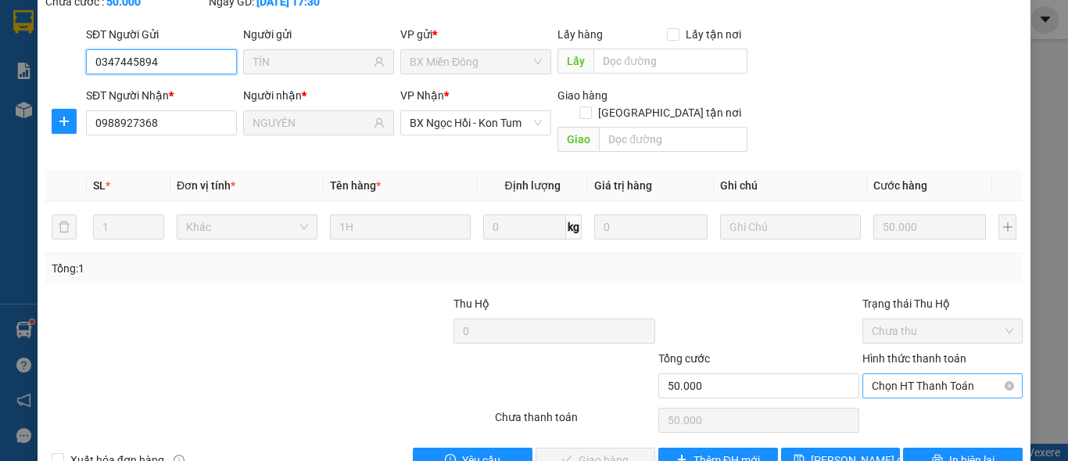
click at [918, 374] on span "Chọn HT Thanh Toán" at bounding box center [943, 385] width 142 height 23
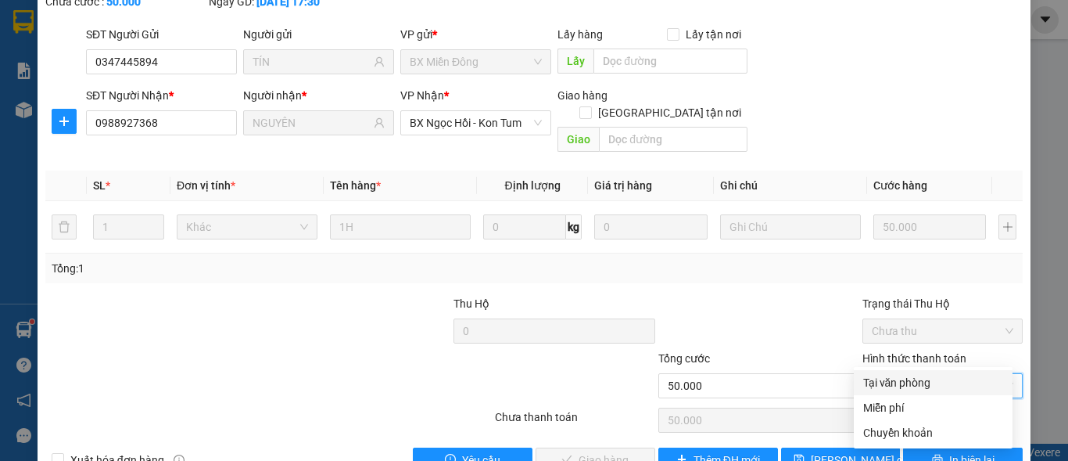
click at [903, 380] on div "Tại văn phòng" at bounding box center [933, 382] width 140 height 17
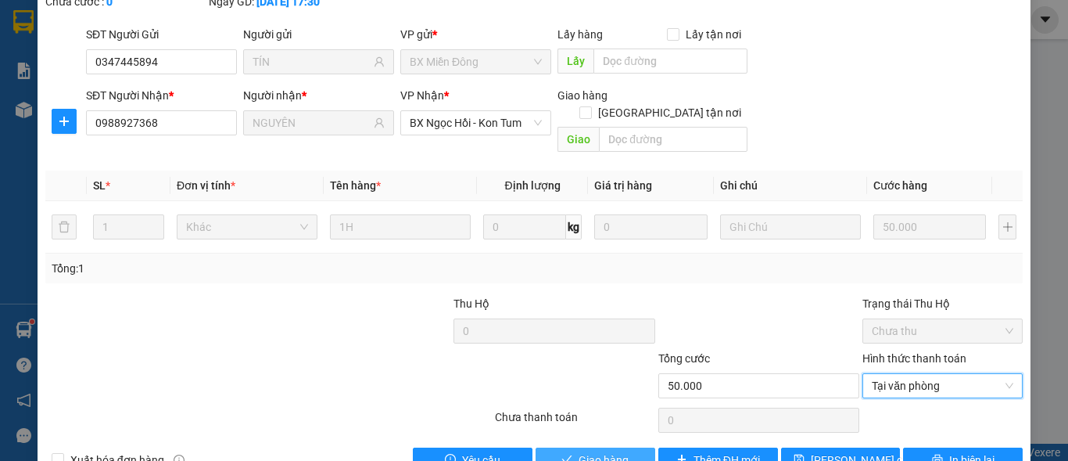
click at [598, 451] on span "Giao hàng" at bounding box center [604, 459] width 50 height 17
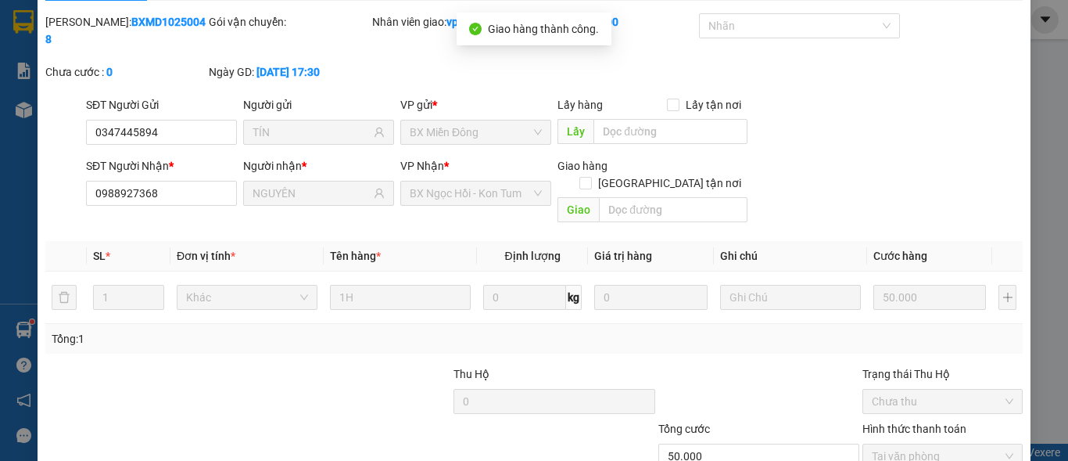
scroll to position [0, 0]
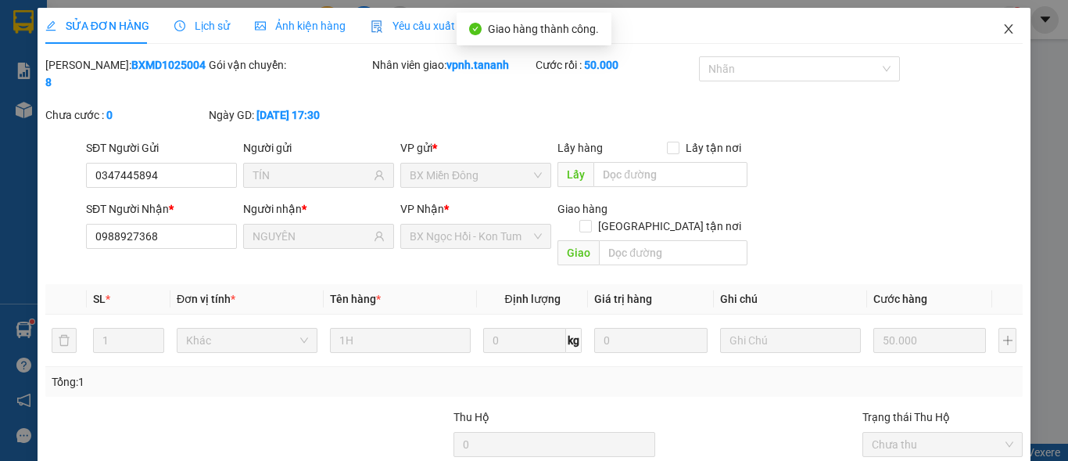
click at [1005, 31] on icon "close" at bounding box center [1009, 28] width 9 height 9
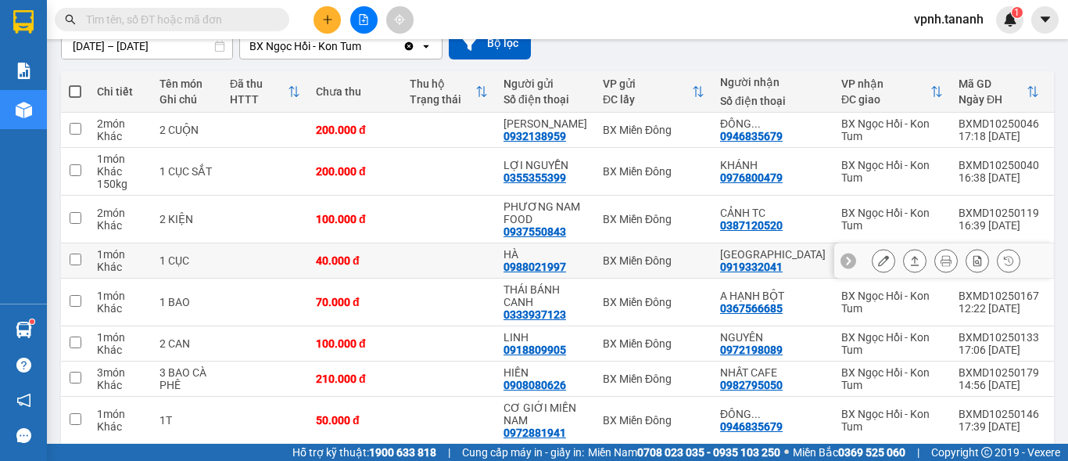
scroll to position [156, 0]
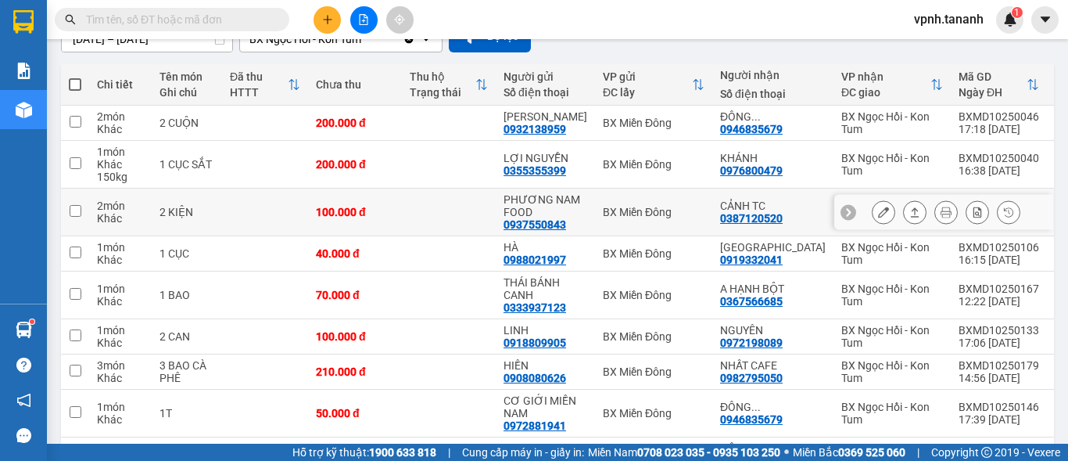
click at [878, 217] on icon at bounding box center [883, 211] width 11 height 11
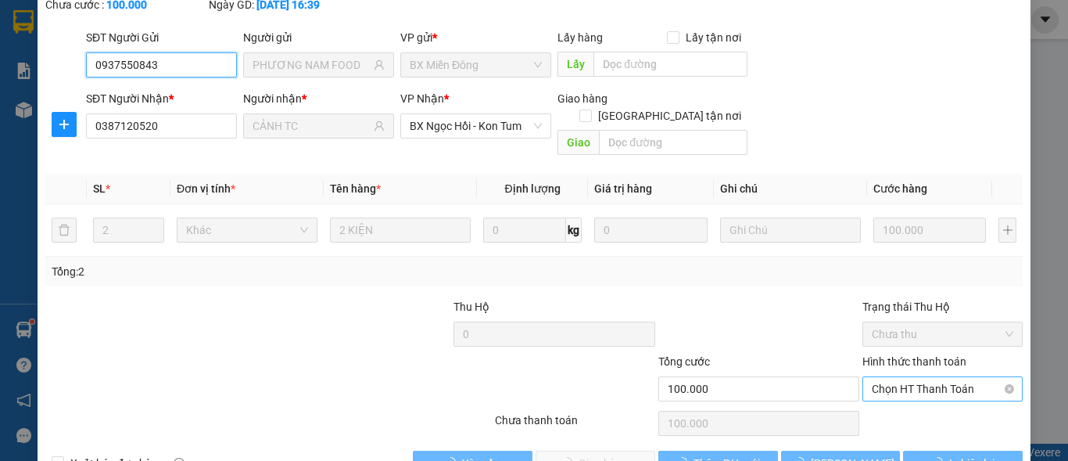
scroll to position [121, 0]
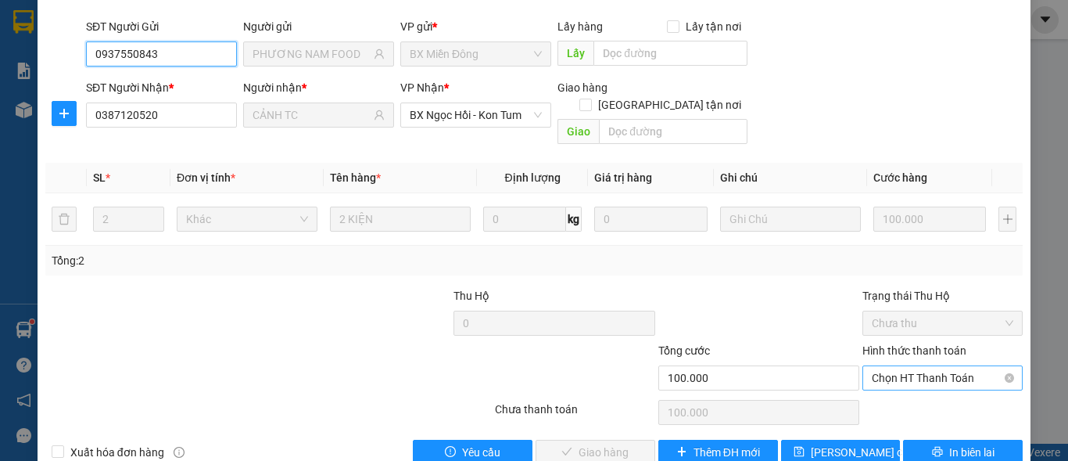
click at [892, 366] on span "Chọn HT Thanh Toán" at bounding box center [943, 377] width 142 height 23
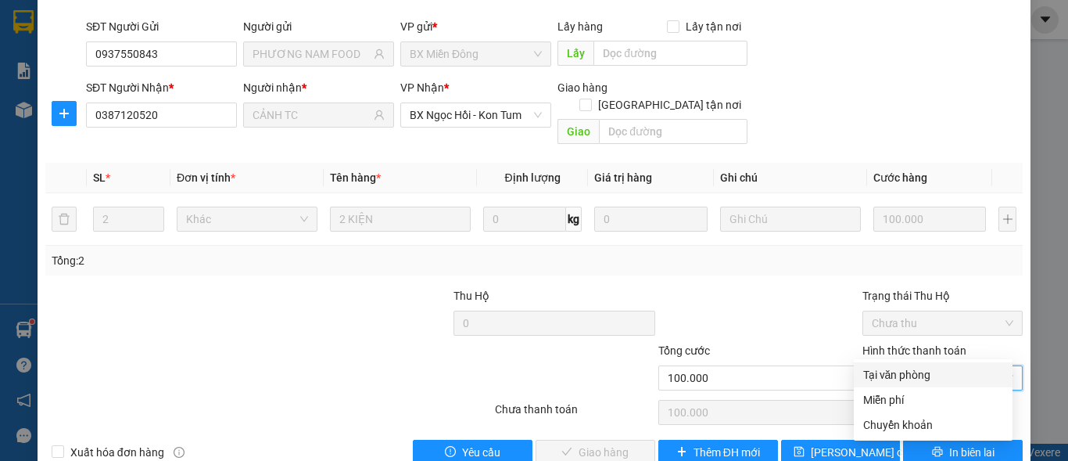
click at [893, 375] on div "Tại văn phòng" at bounding box center [933, 374] width 140 height 17
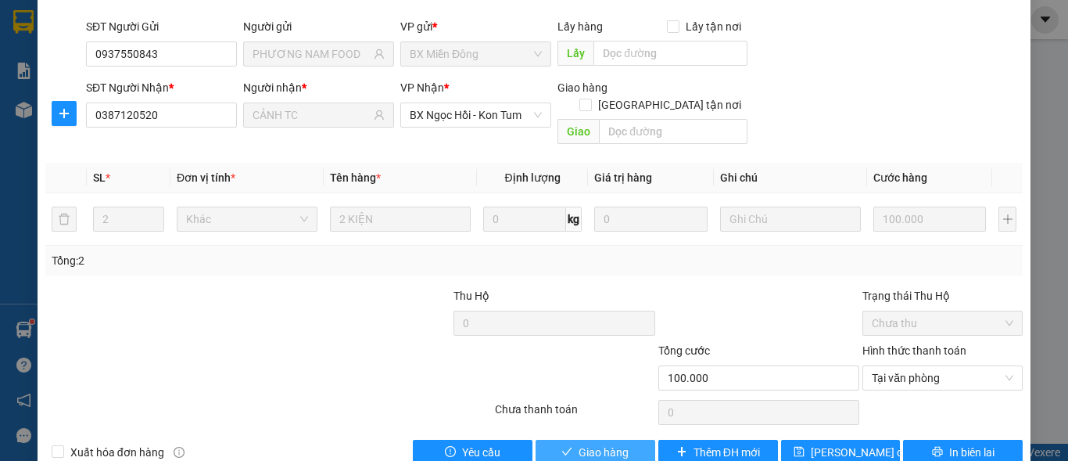
click at [579, 443] on span "Giao hàng" at bounding box center [604, 451] width 50 height 17
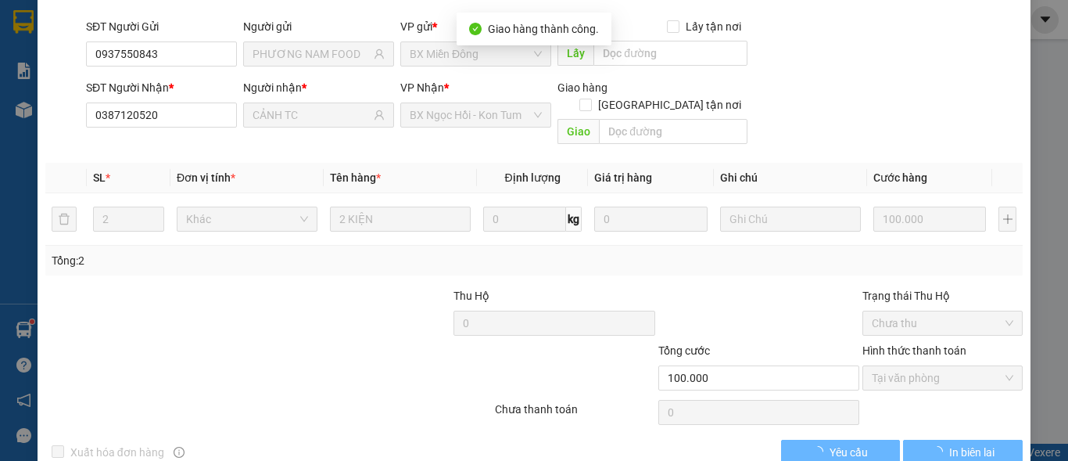
scroll to position [0, 0]
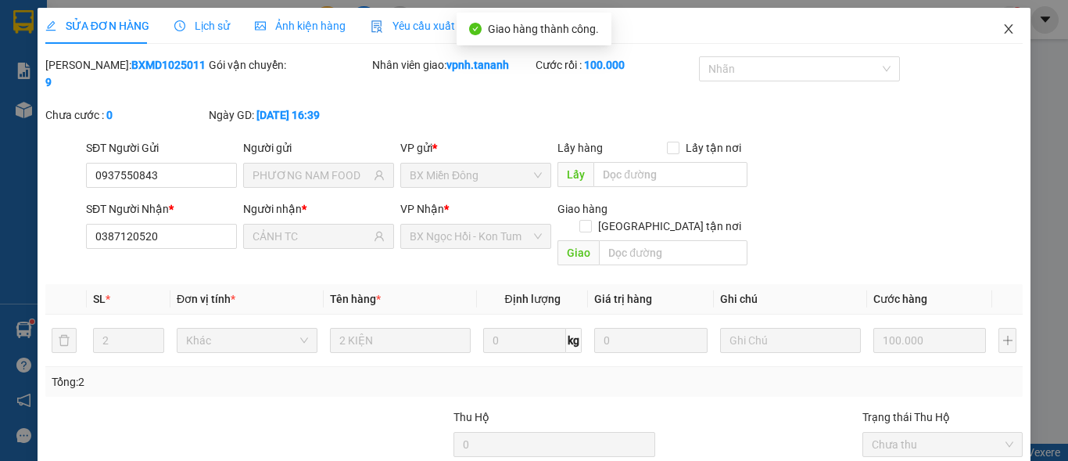
click at [1003, 33] on icon "close" at bounding box center [1009, 29] width 13 height 13
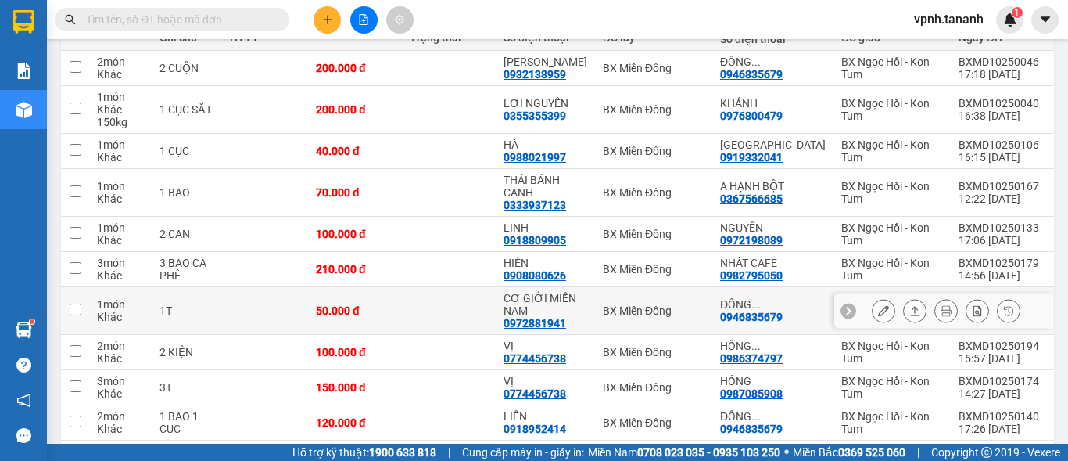
scroll to position [235, 0]
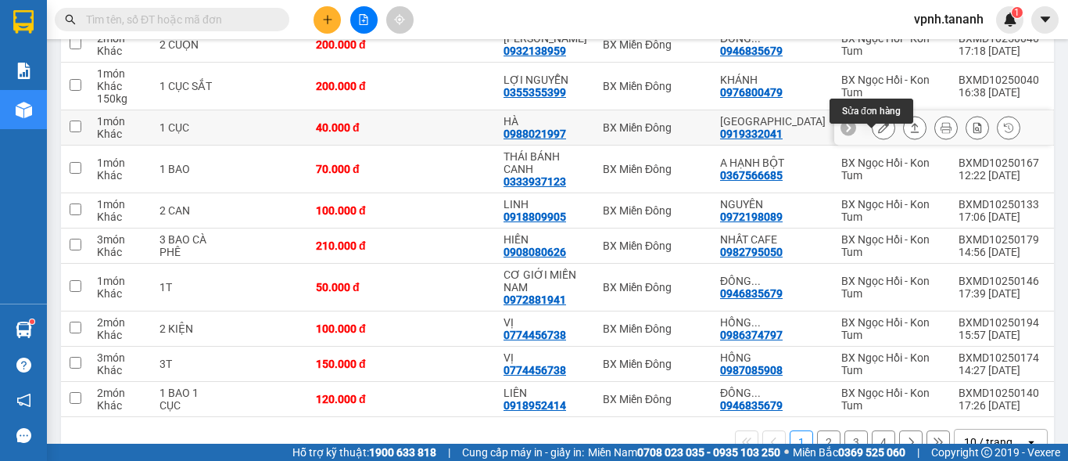
click at [878, 133] on icon at bounding box center [883, 127] width 11 height 11
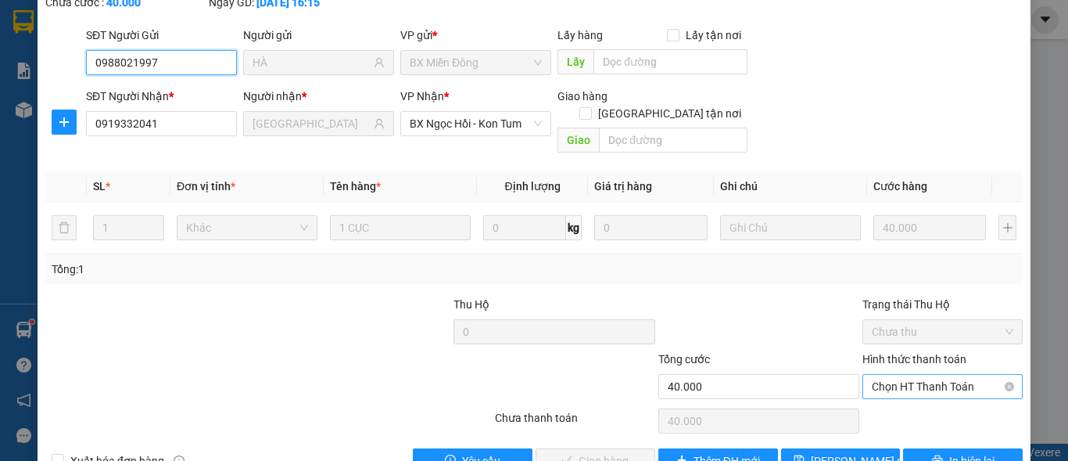
scroll to position [113, 0]
click at [920, 374] on span "Chọn HT Thanh Toán" at bounding box center [943, 385] width 142 height 23
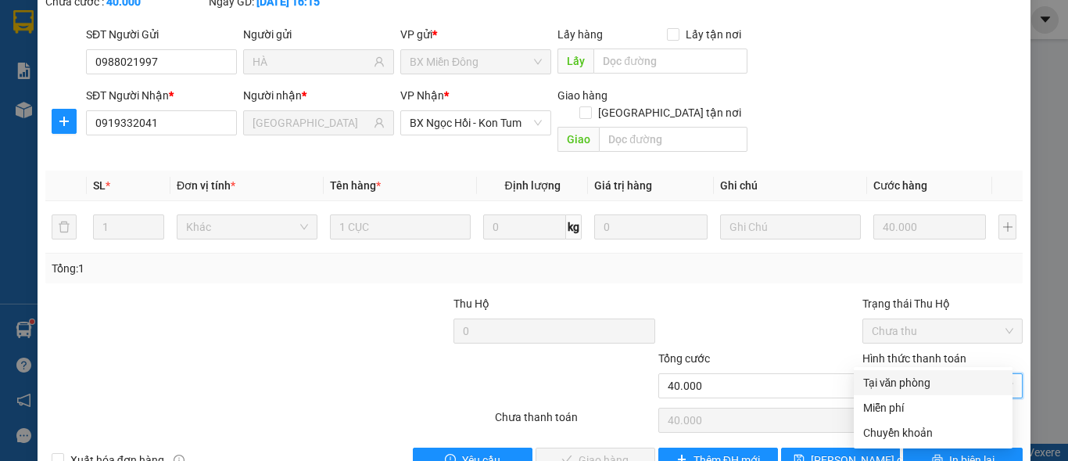
click at [915, 373] on div "Tại văn phòng" at bounding box center [933, 382] width 159 height 25
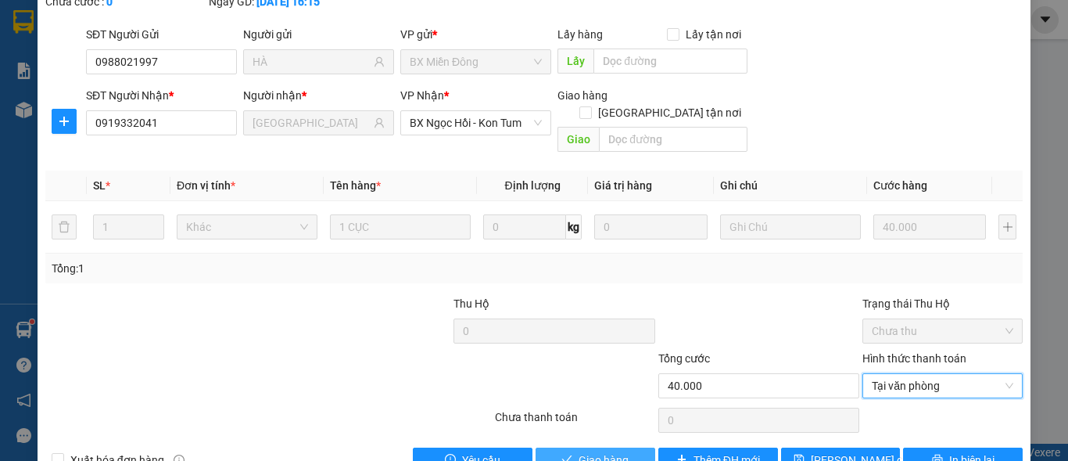
click at [610, 451] on span "Giao hàng" at bounding box center [604, 459] width 50 height 17
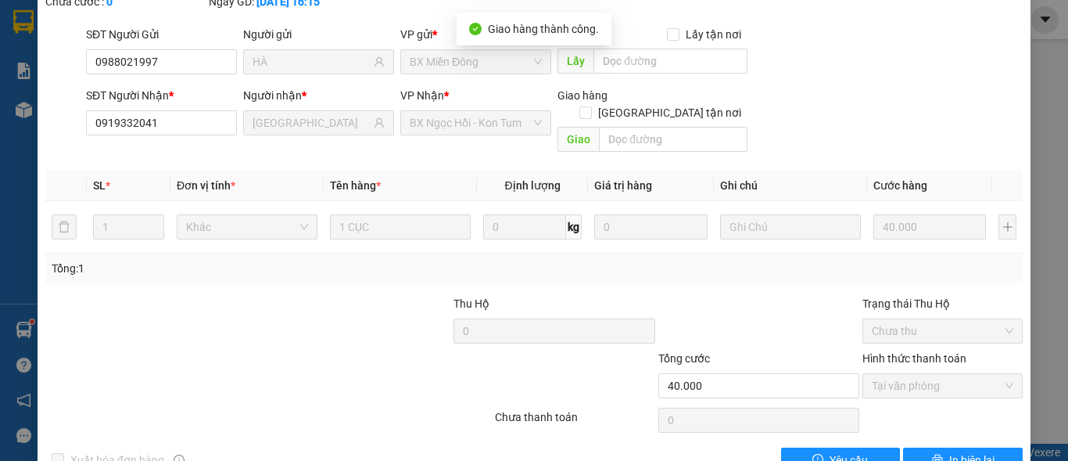
scroll to position [0, 0]
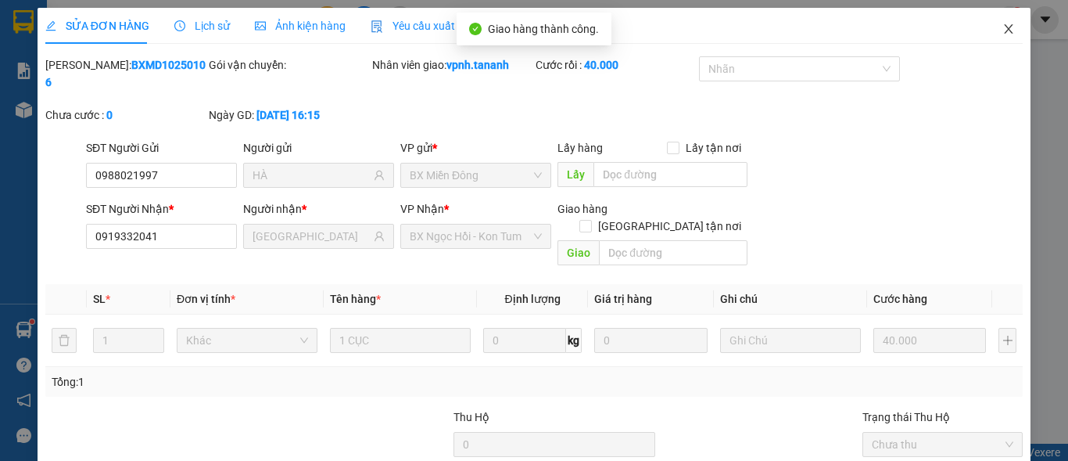
click at [1003, 33] on icon "close" at bounding box center [1009, 29] width 13 height 13
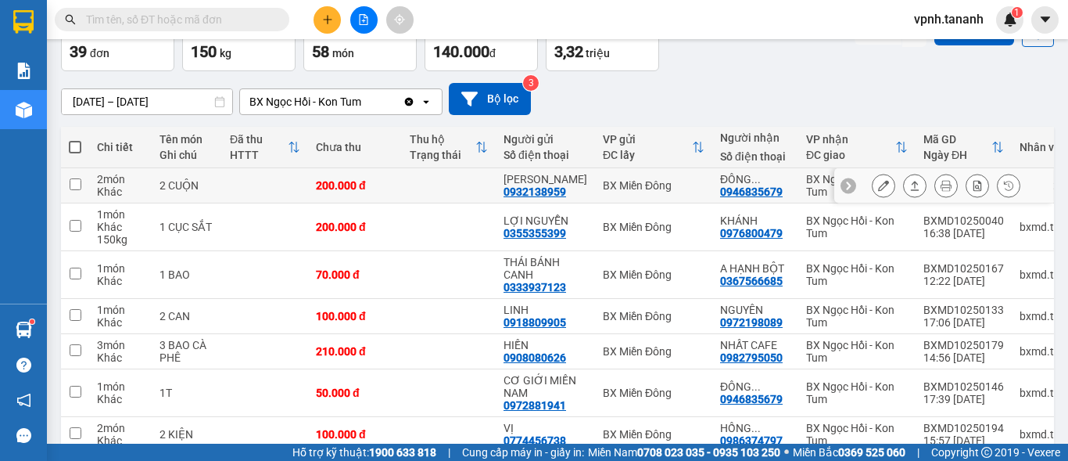
scroll to position [156, 0]
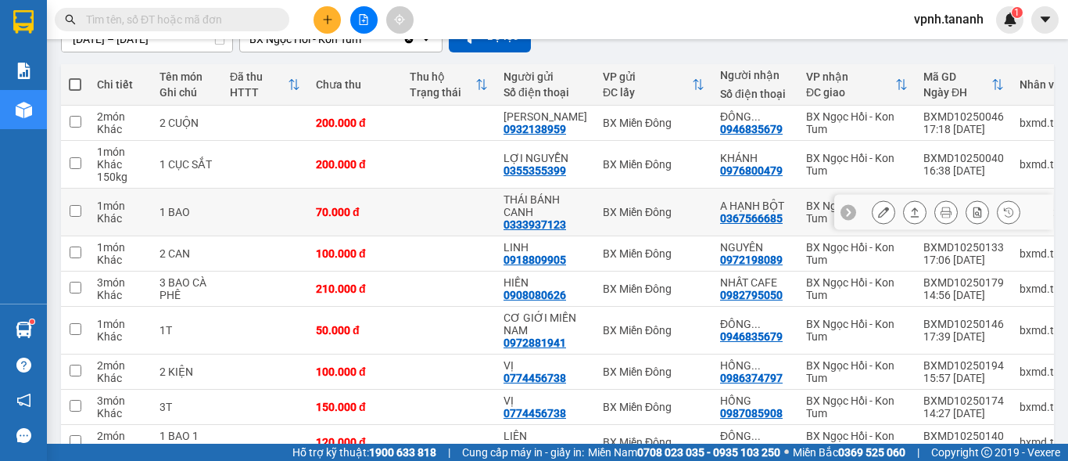
click at [878, 217] on icon at bounding box center [883, 211] width 11 height 11
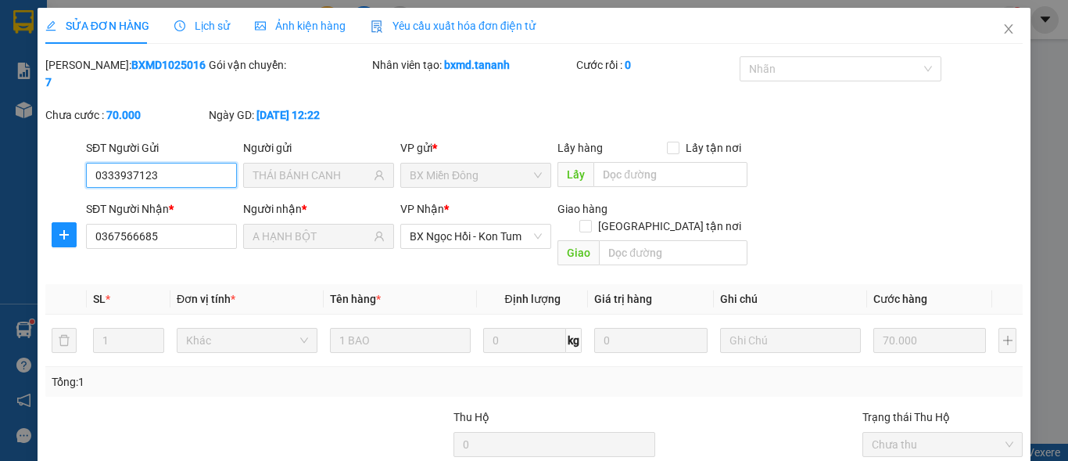
scroll to position [121, 0]
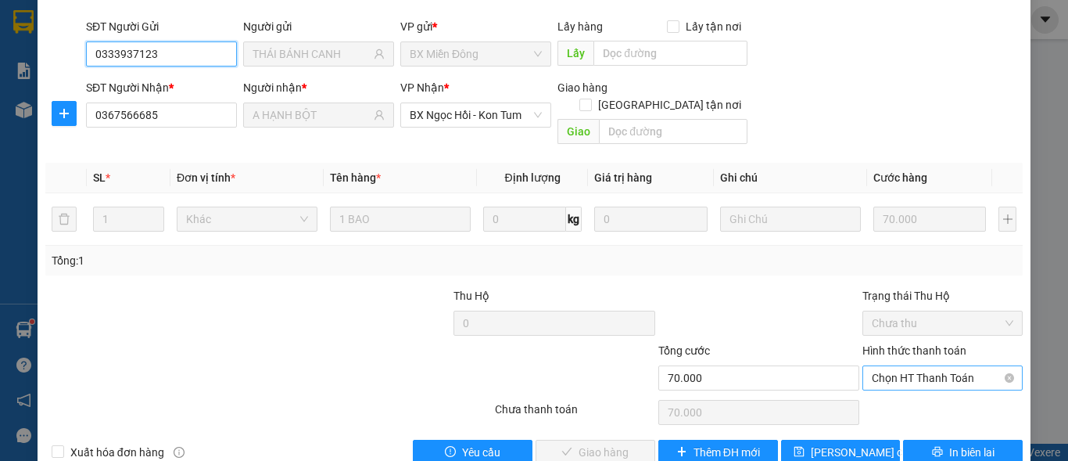
click at [915, 366] on span "Chọn HT Thanh Toán" at bounding box center [943, 377] width 142 height 23
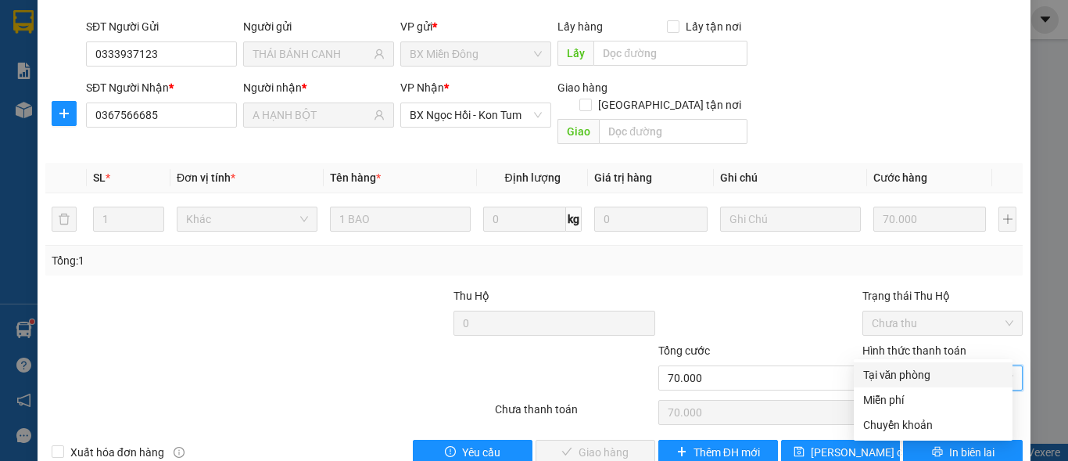
click at [902, 365] on div "Tại văn phòng" at bounding box center [933, 374] width 159 height 25
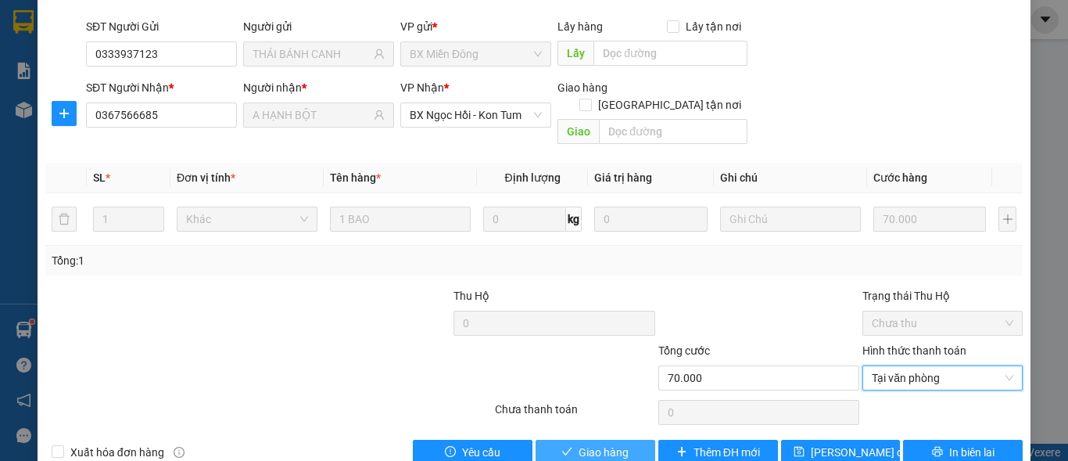
click at [568, 440] on button "Giao hàng" at bounding box center [596, 452] width 120 height 25
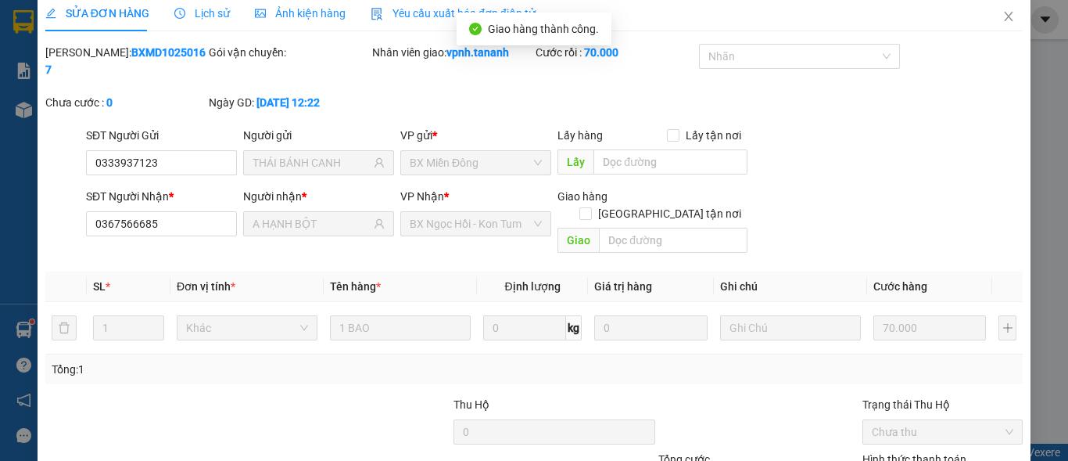
scroll to position [0, 0]
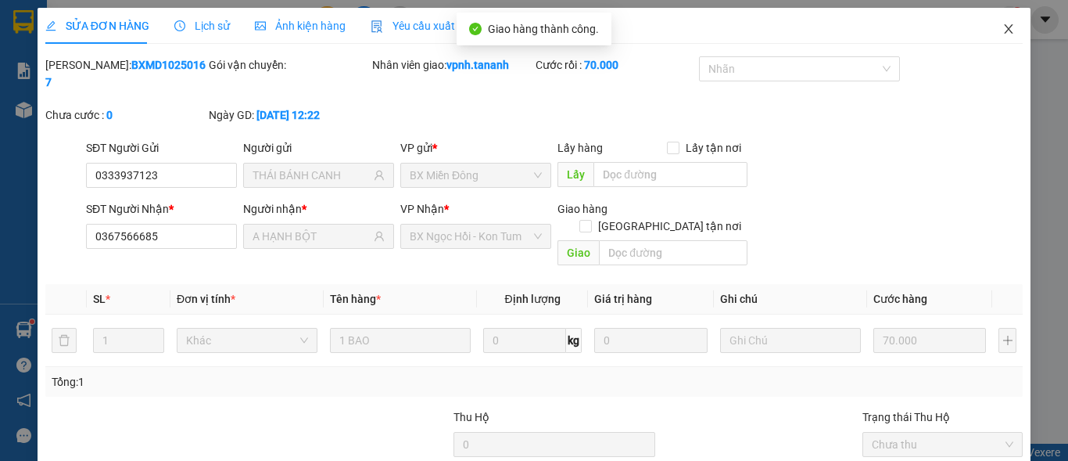
click at [1003, 27] on span "Close" at bounding box center [1009, 30] width 44 height 44
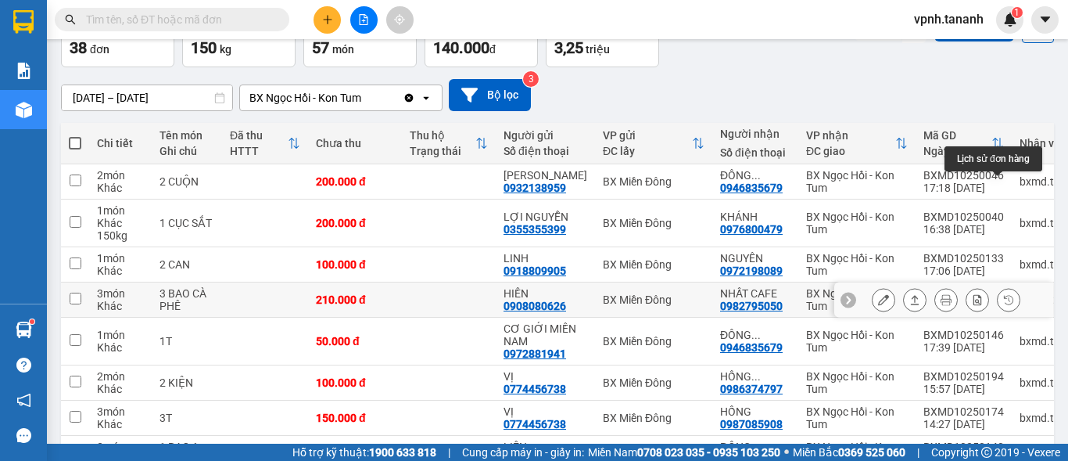
scroll to position [156, 0]
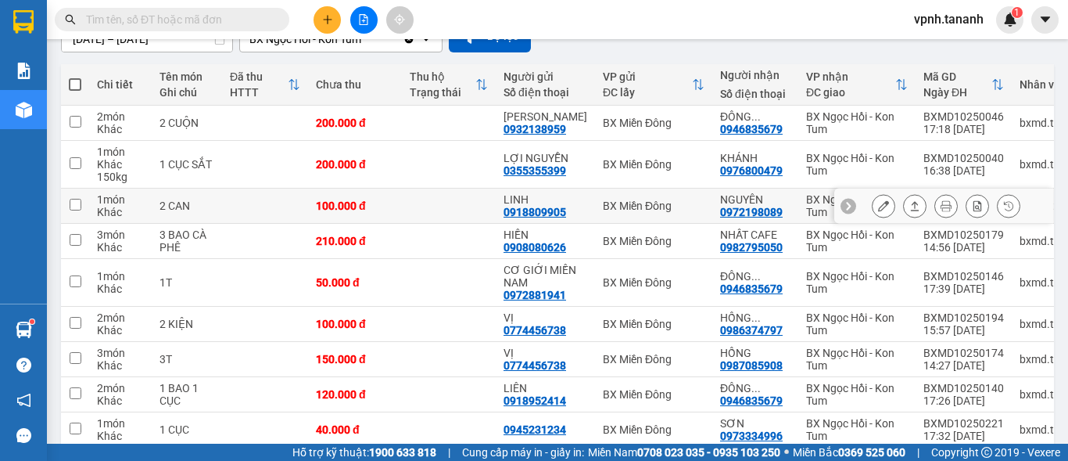
click at [881, 218] on button at bounding box center [884, 205] width 22 height 27
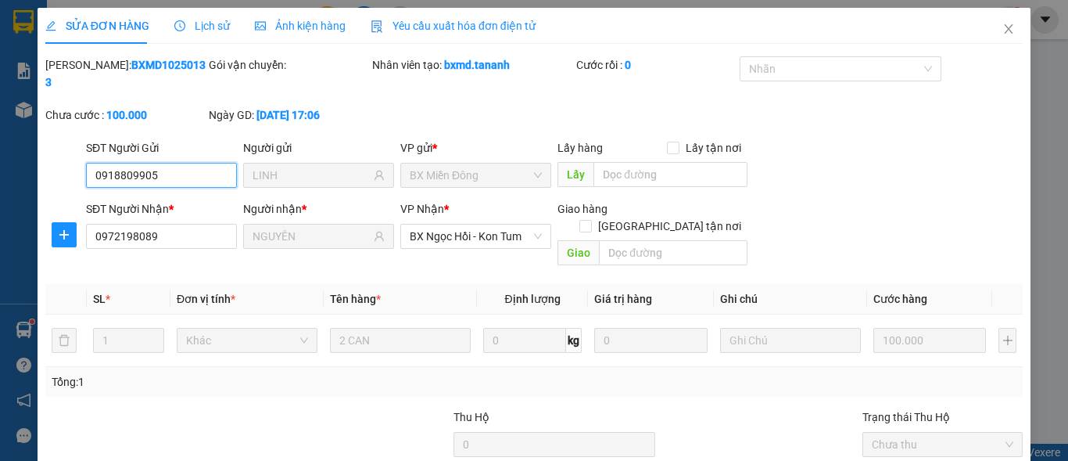
scroll to position [121, 0]
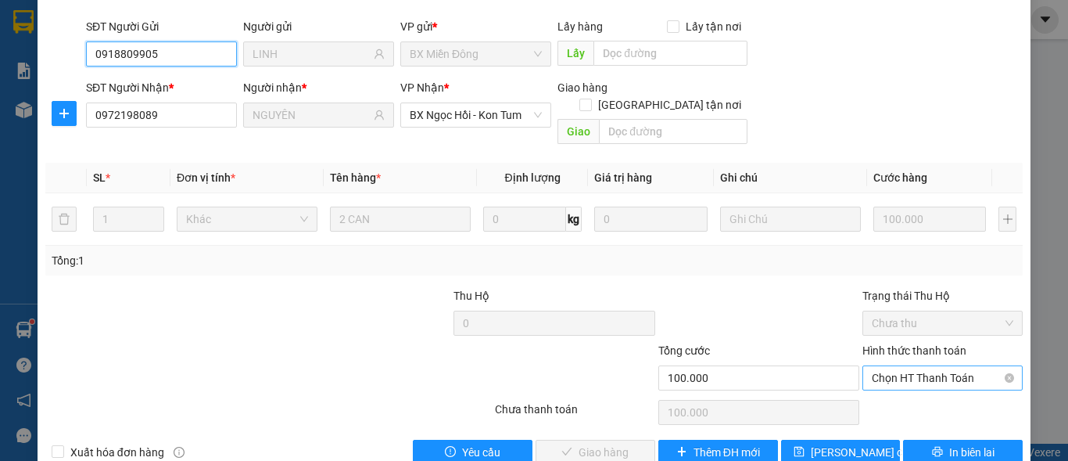
click at [877, 366] on span "Chọn HT Thanh Toán" at bounding box center [943, 377] width 142 height 23
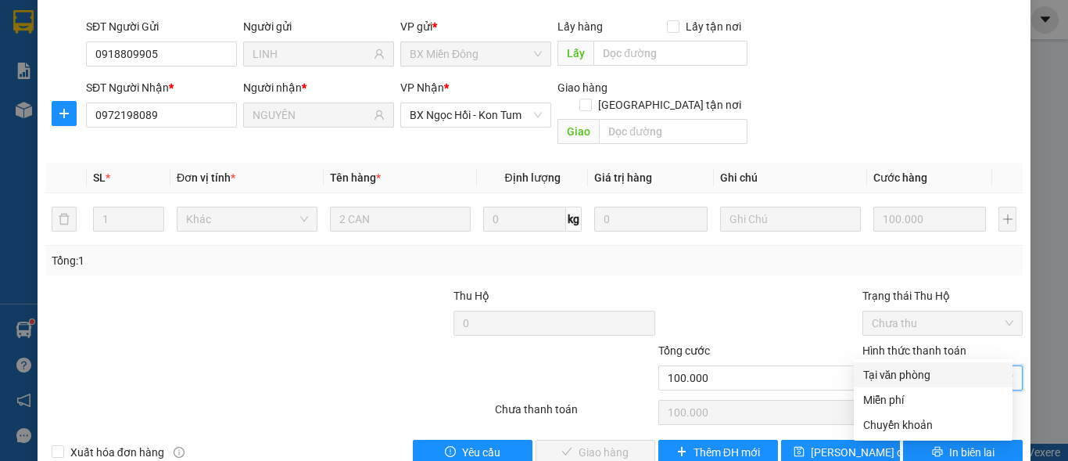
click at [898, 369] on div "Tại văn phòng" at bounding box center [933, 374] width 140 height 17
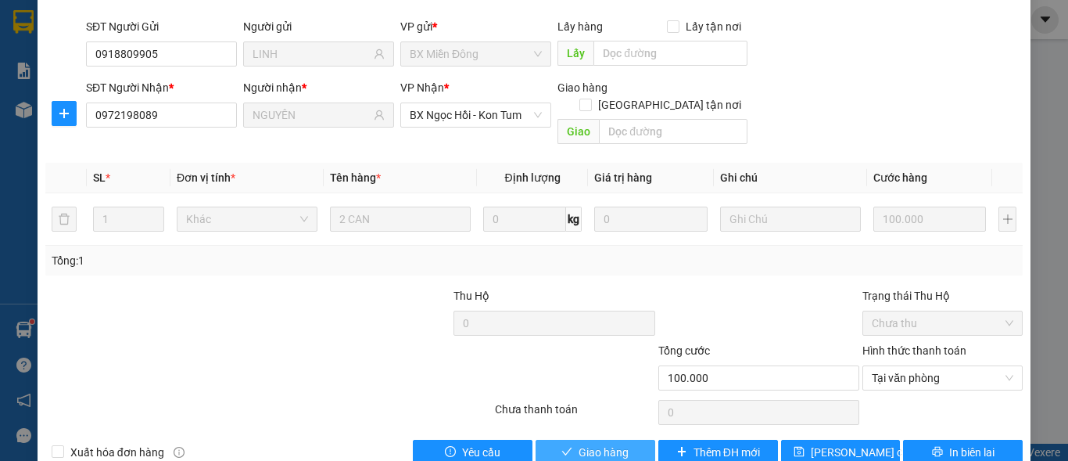
click at [612, 443] on span "Giao hàng" at bounding box center [604, 451] width 50 height 17
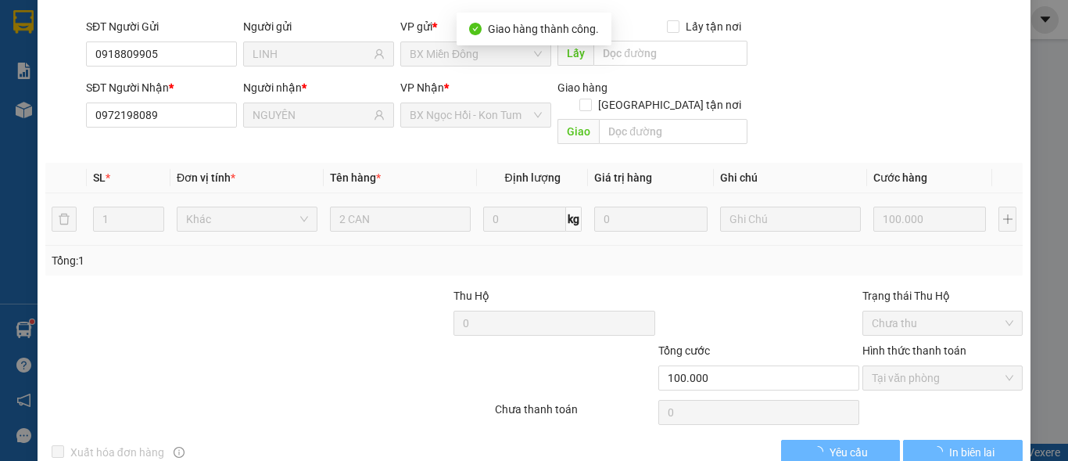
scroll to position [0, 0]
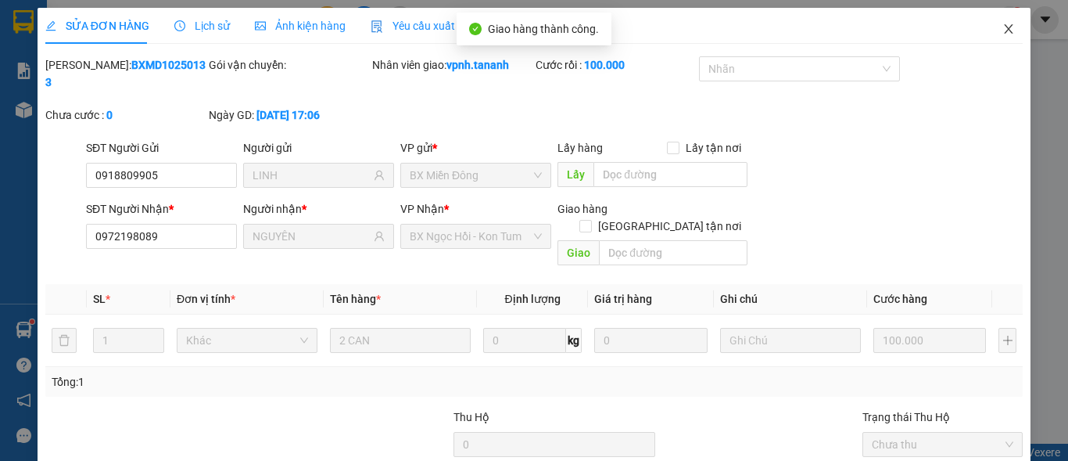
click at [996, 22] on span "Close" at bounding box center [1009, 30] width 44 height 44
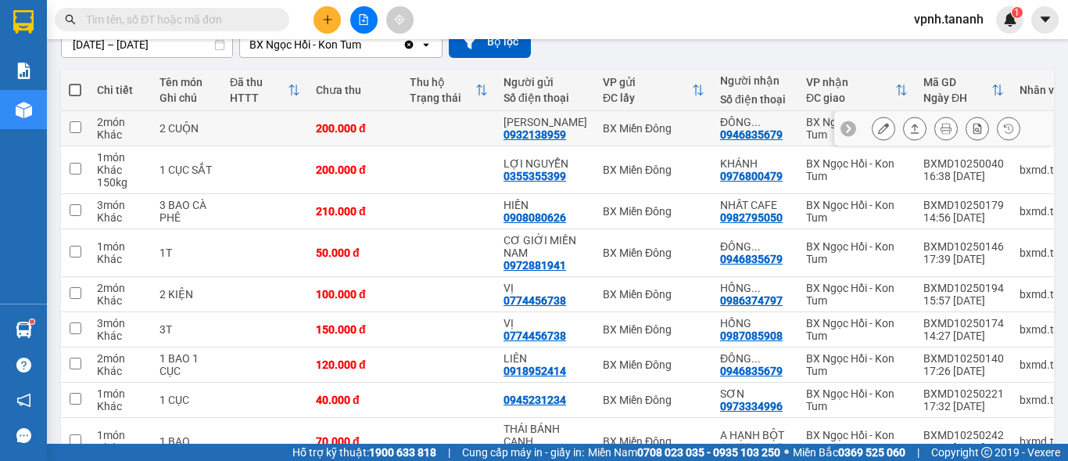
scroll to position [156, 0]
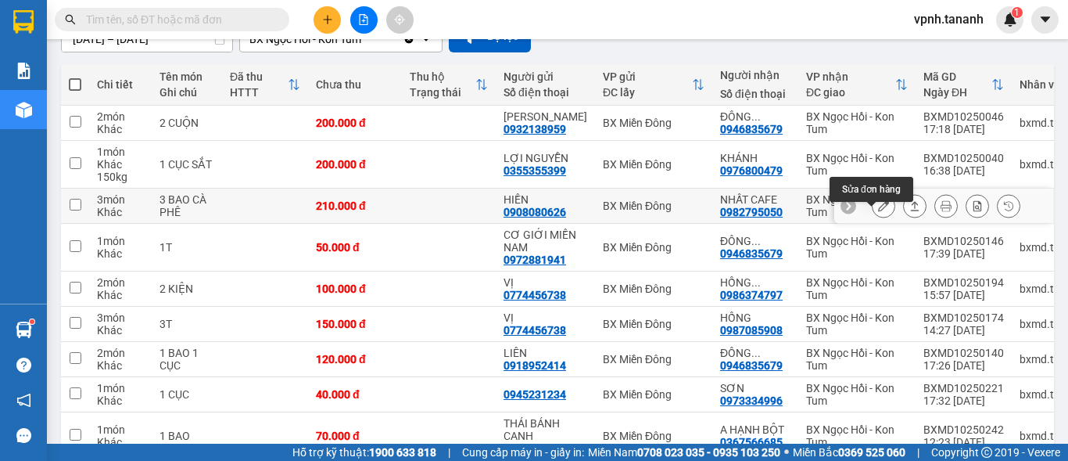
click at [878, 211] on icon at bounding box center [883, 205] width 11 height 11
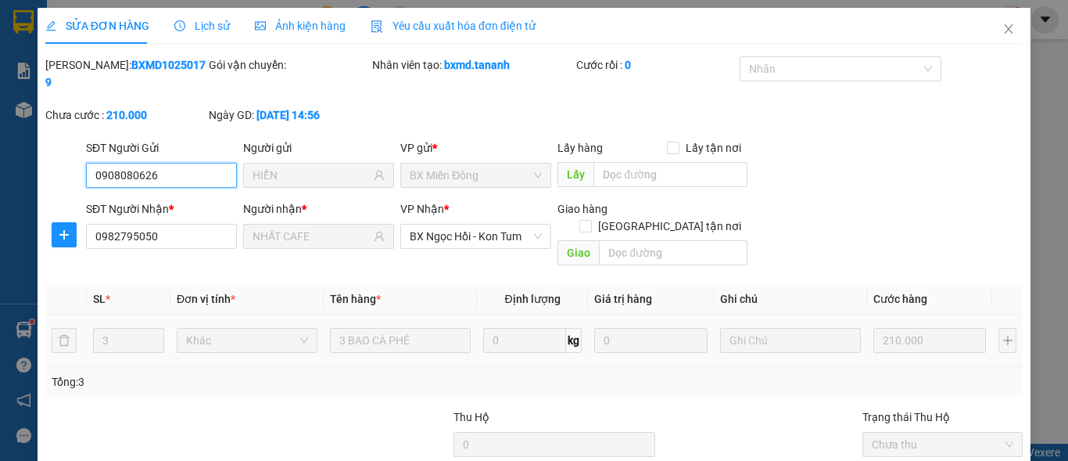
scroll to position [121, 0]
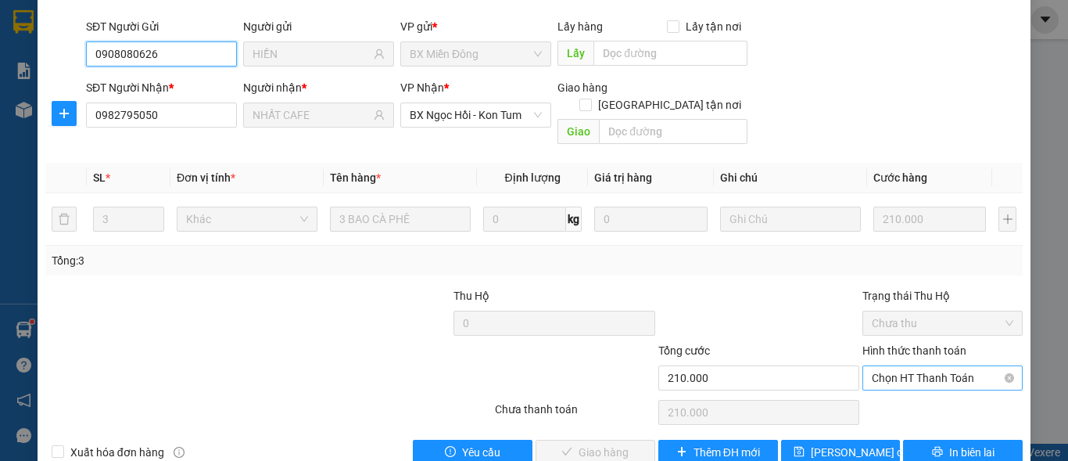
click at [894, 366] on span "Chọn HT Thanh Toán" at bounding box center [943, 377] width 142 height 23
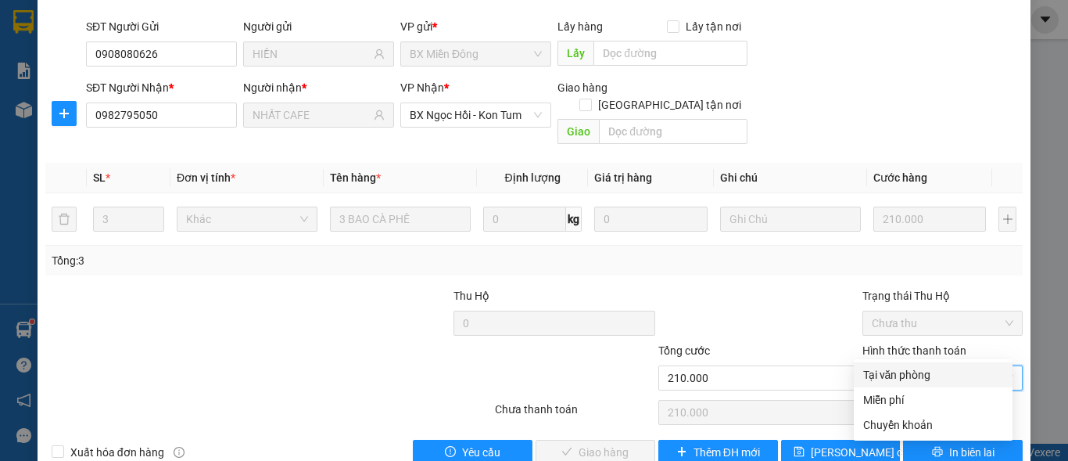
click at [894, 368] on div "Tại văn phòng" at bounding box center [933, 374] width 140 height 17
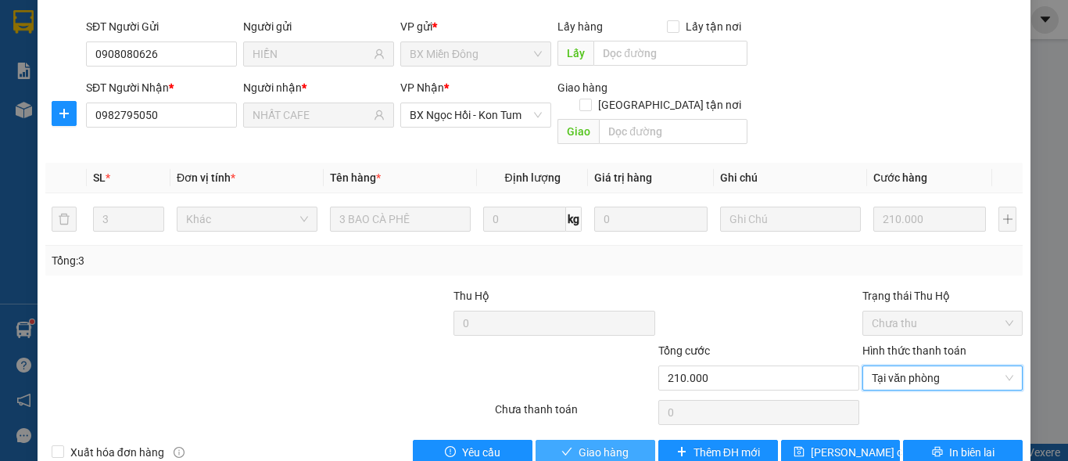
click at [638, 440] on button "Giao hàng" at bounding box center [596, 452] width 120 height 25
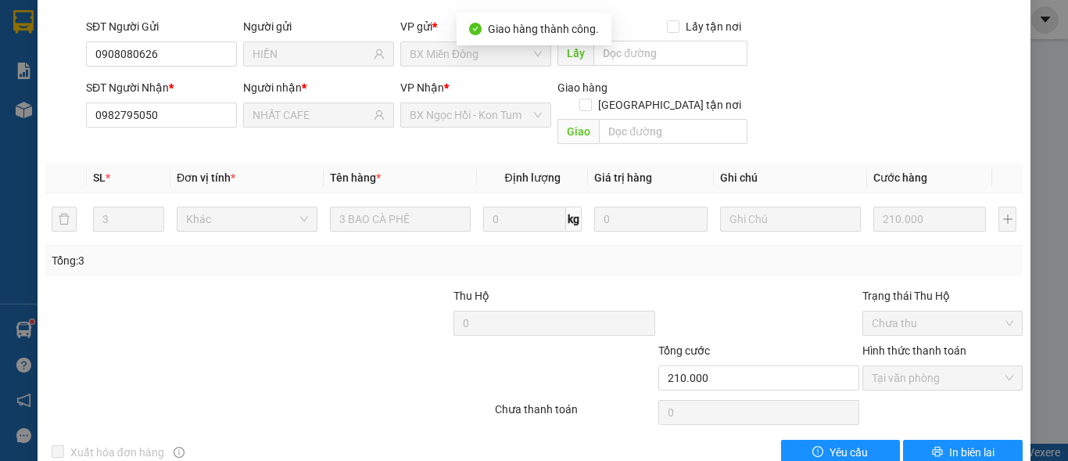
scroll to position [0, 0]
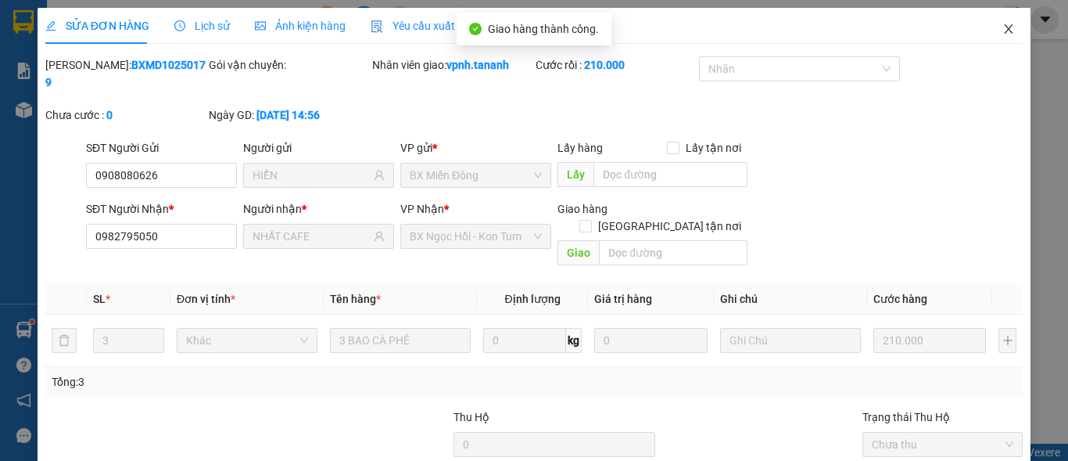
click at [1003, 31] on icon "close" at bounding box center [1009, 29] width 13 height 13
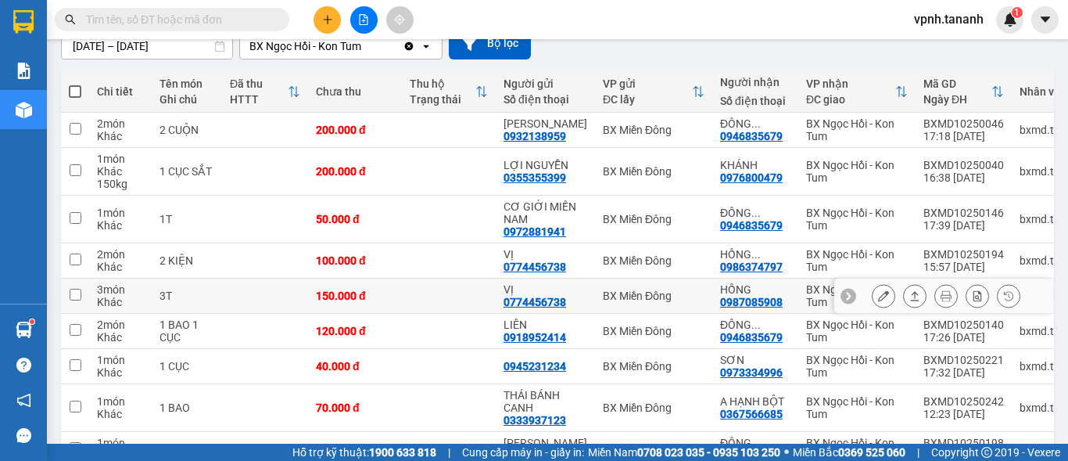
scroll to position [156, 0]
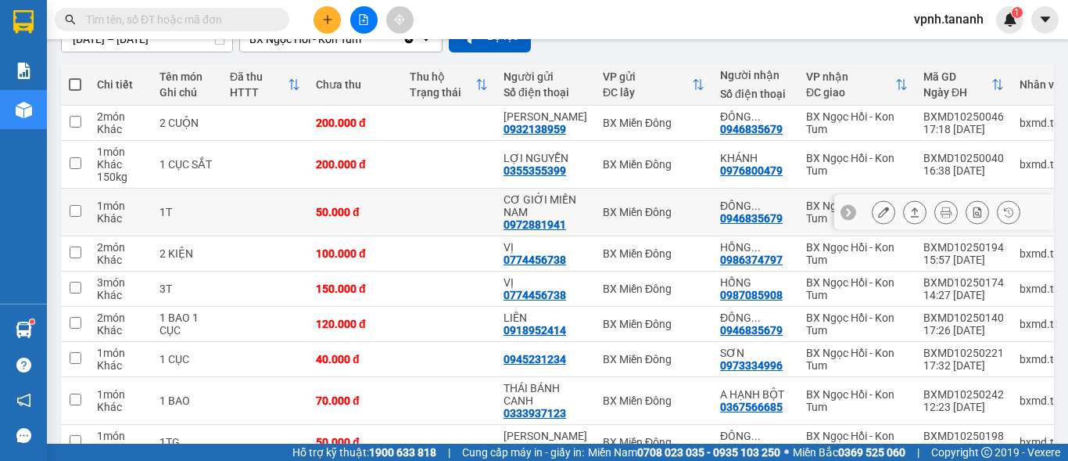
click at [878, 226] on button at bounding box center [884, 212] width 22 height 27
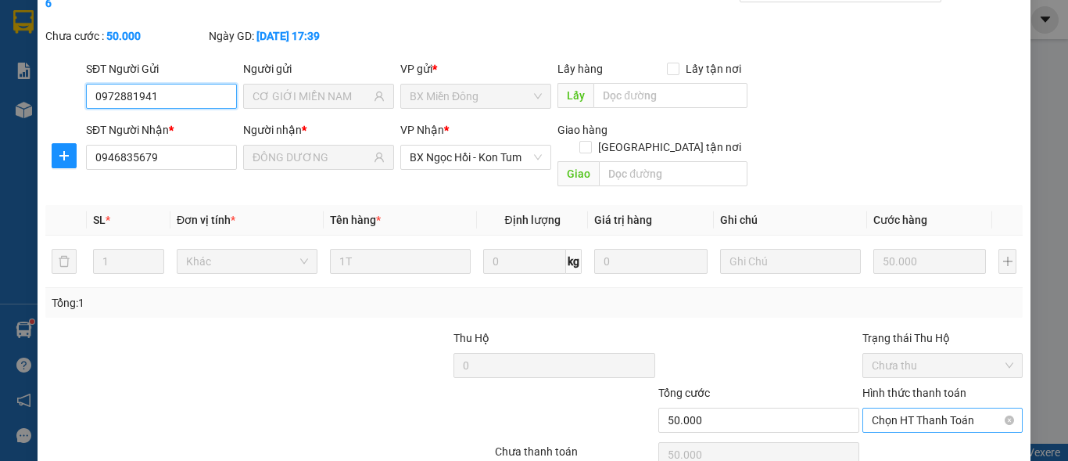
scroll to position [113, 0]
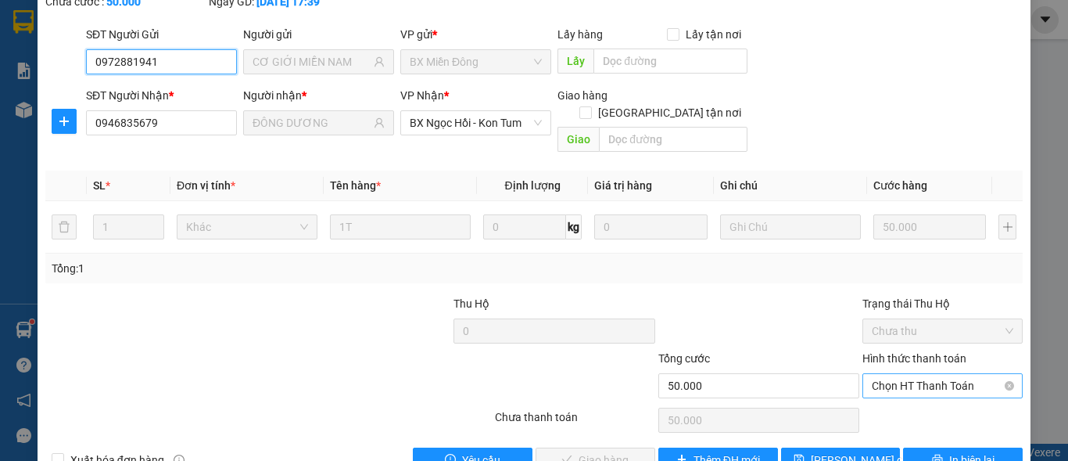
click at [902, 374] on span "Chọn HT Thanh Toán" at bounding box center [943, 385] width 142 height 23
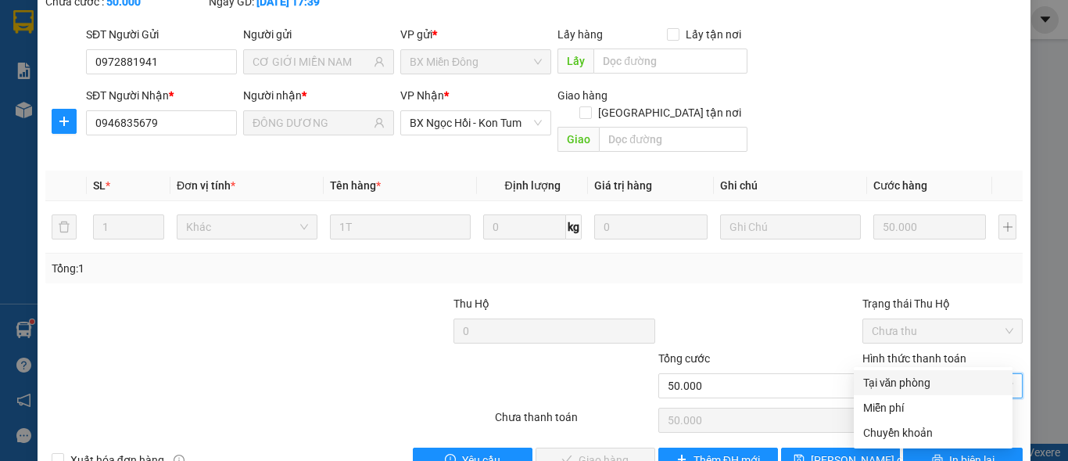
click at [899, 376] on div "Tại văn phòng" at bounding box center [933, 382] width 140 height 17
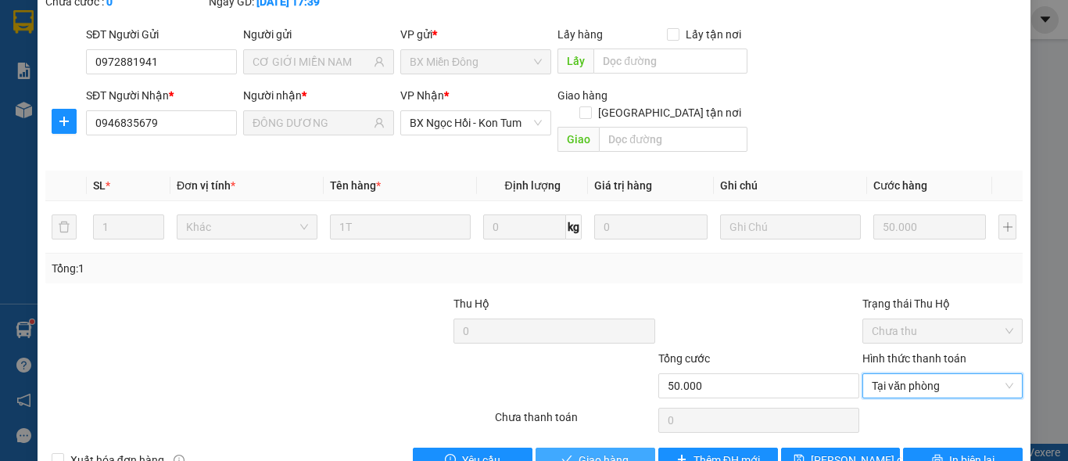
click at [620, 451] on span "Giao hàng" at bounding box center [604, 459] width 50 height 17
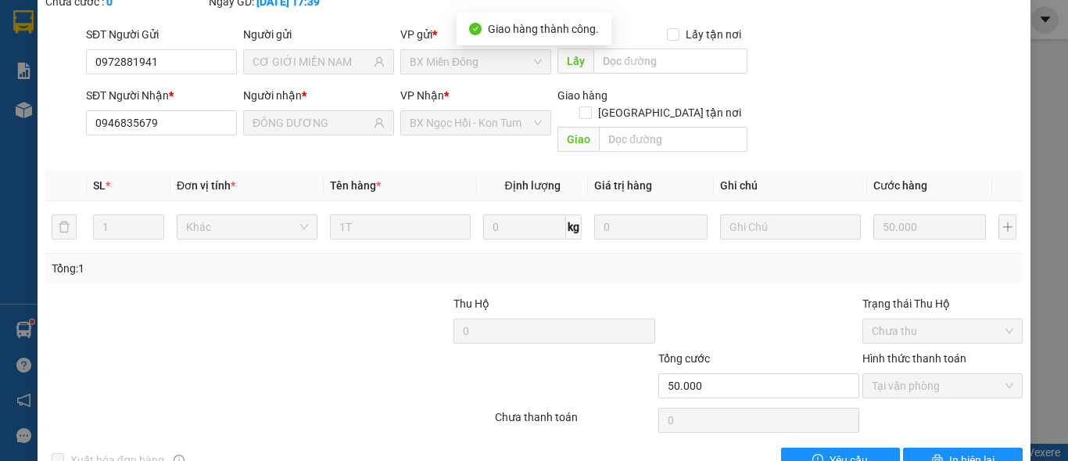
scroll to position [0, 0]
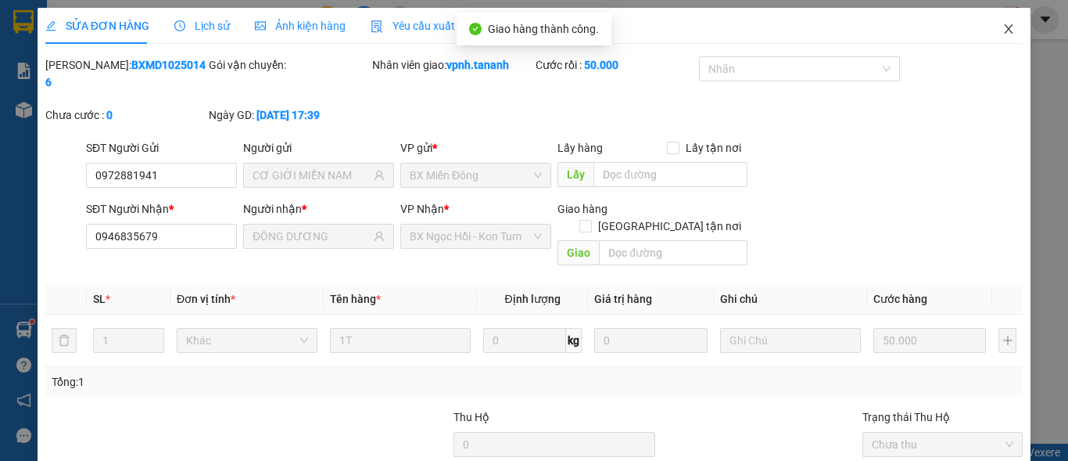
click at [1003, 34] on icon "close" at bounding box center [1009, 29] width 13 height 13
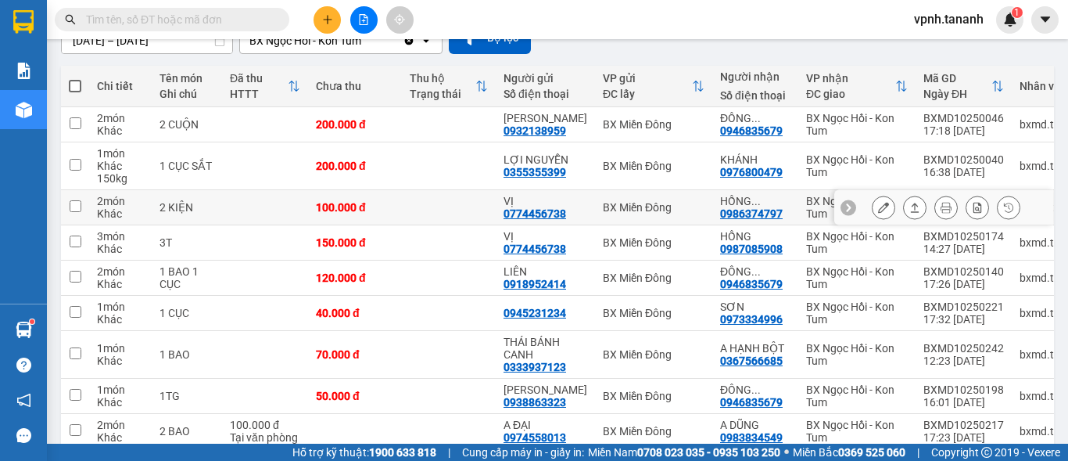
scroll to position [156, 0]
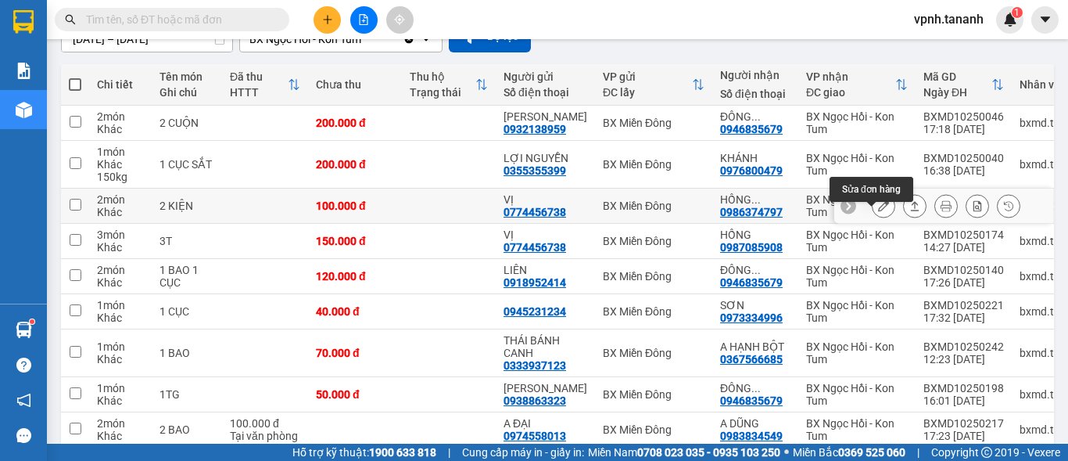
click at [878, 211] on icon at bounding box center [883, 205] width 11 height 11
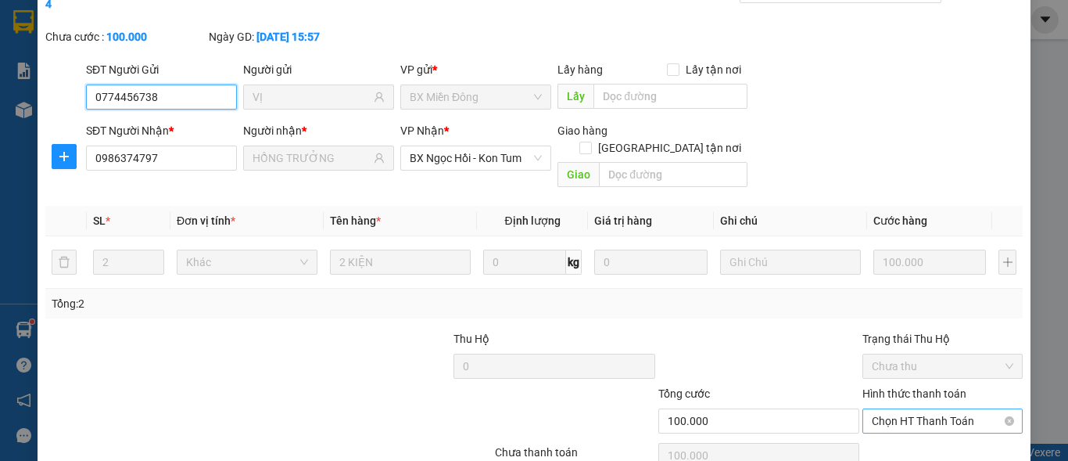
scroll to position [113, 0]
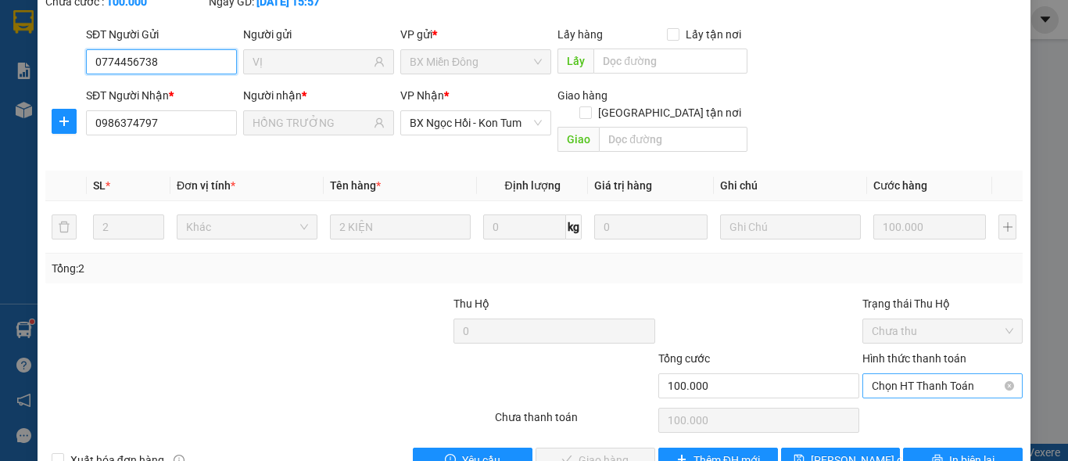
click at [909, 374] on span "Chọn HT Thanh Toán" at bounding box center [943, 385] width 142 height 23
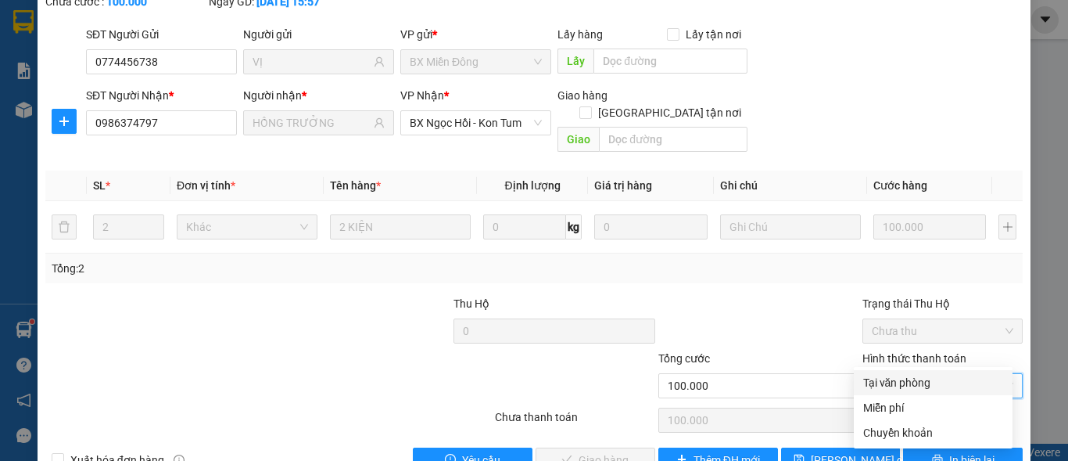
click at [906, 371] on div "Tại văn phòng" at bounding box center [933, 382] width 159 height 25
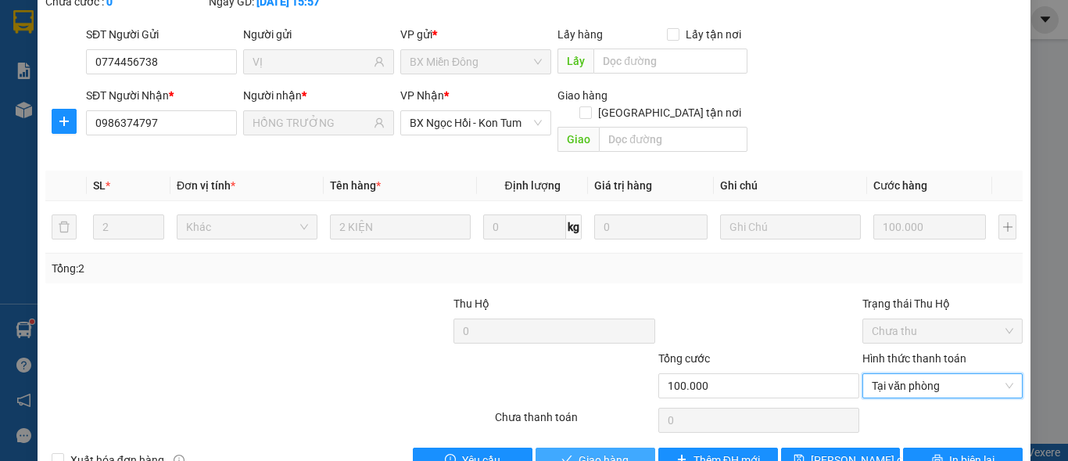
click at [632, 447] on button "Giao hàng" at bounding box center [596, 459] width 120 height 25
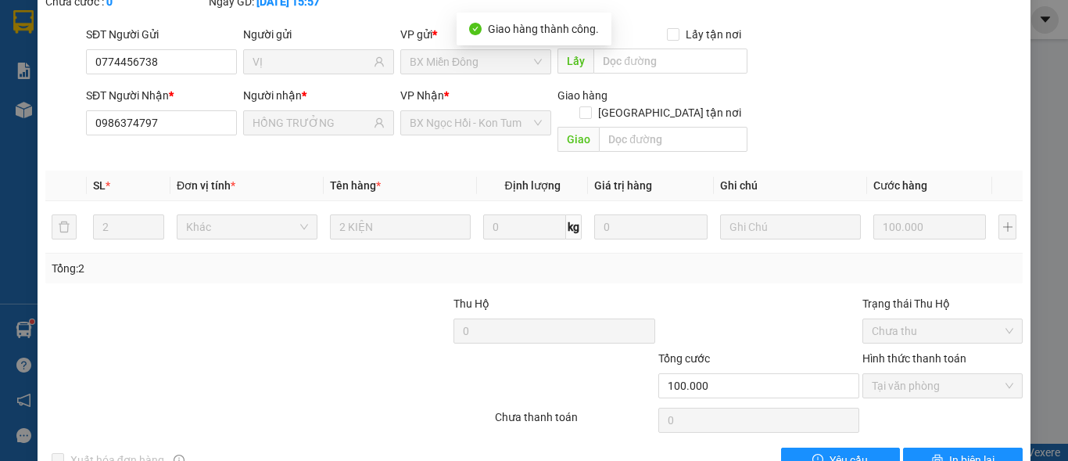
scroll to position [0, 0]
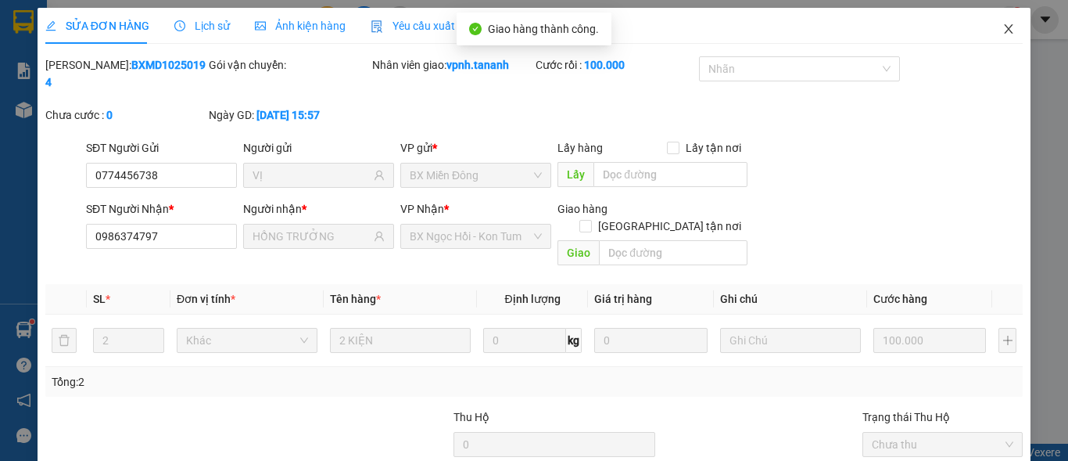
click at [999, 39] on span "Close" at bounding box center [1009, 30] width 44 height 44
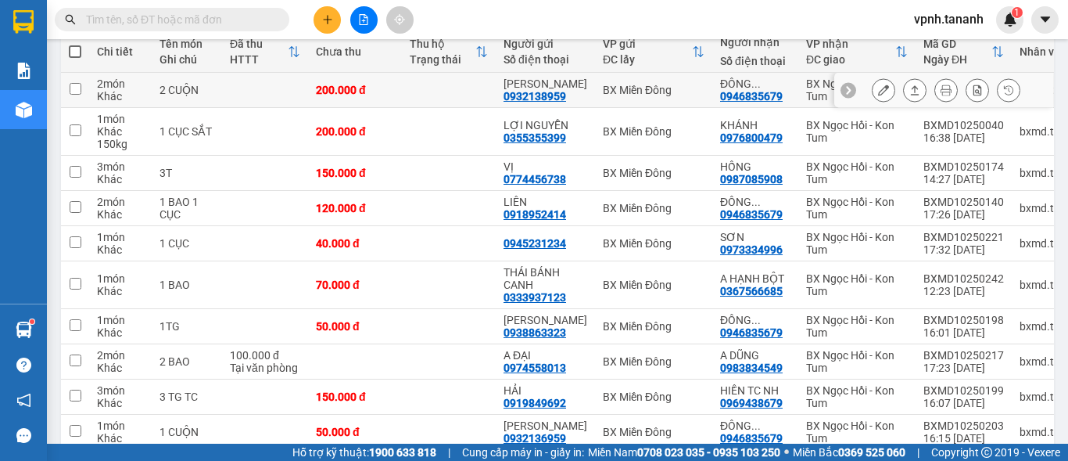
scroll to position [235, 0]
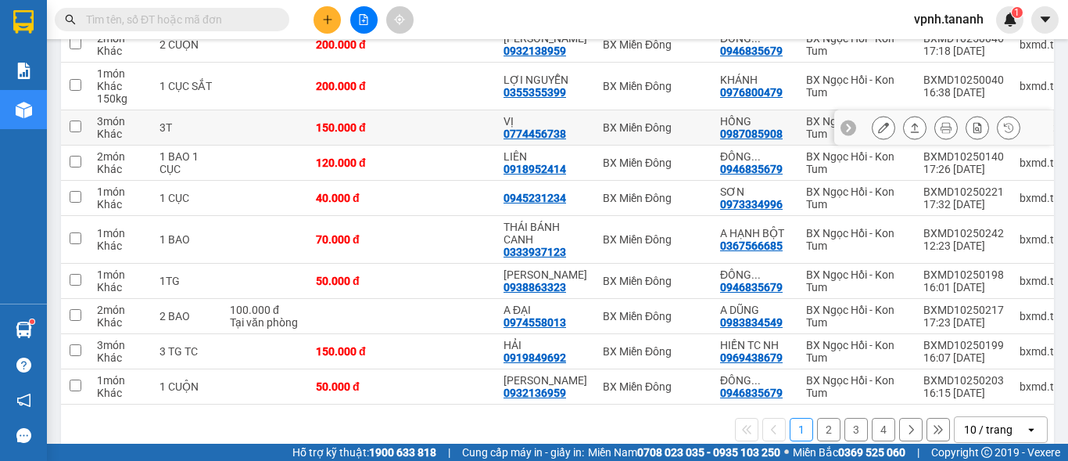
click at [877, 142] on button at bounding box center [884, 127] width 22 height 27
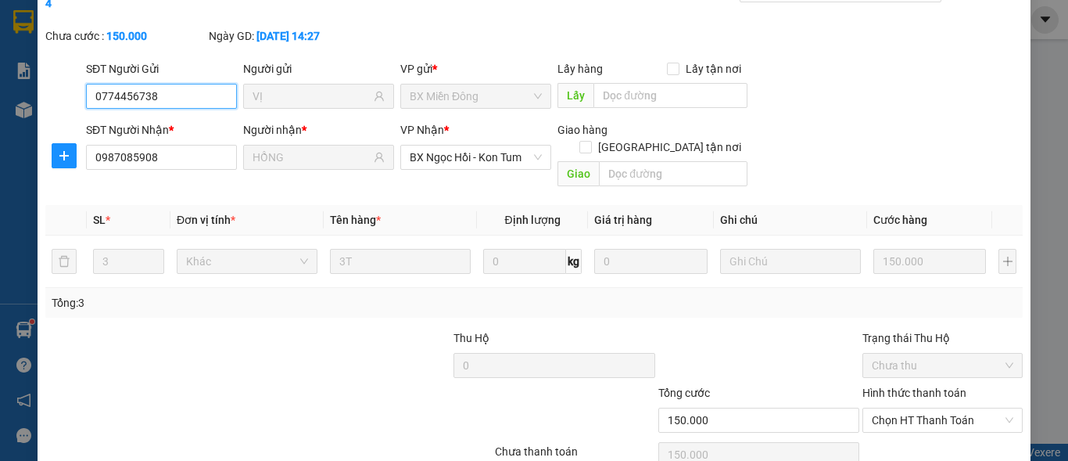
scroll to position [113, 0]
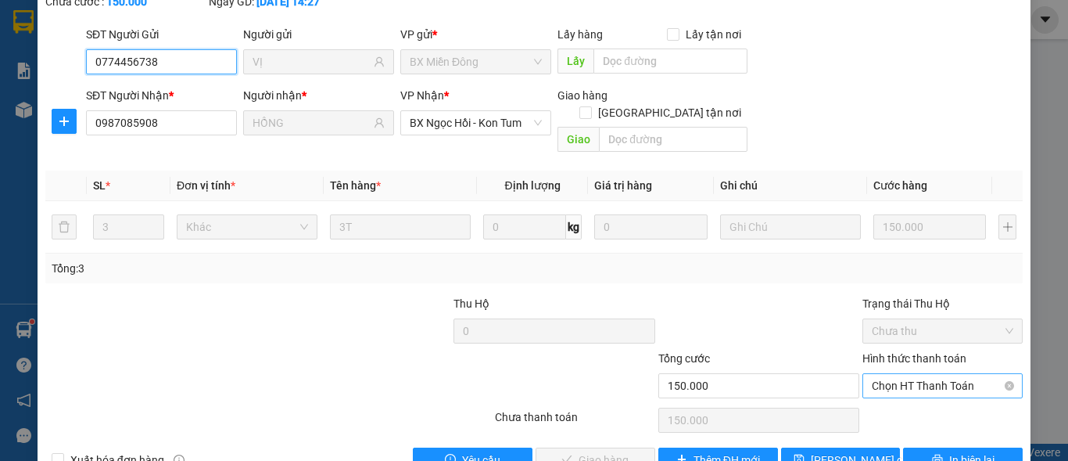
click at [909, 374] on span "Chọn HT Thanh Toán" at bounding box center [943, 385] width 142 height 23
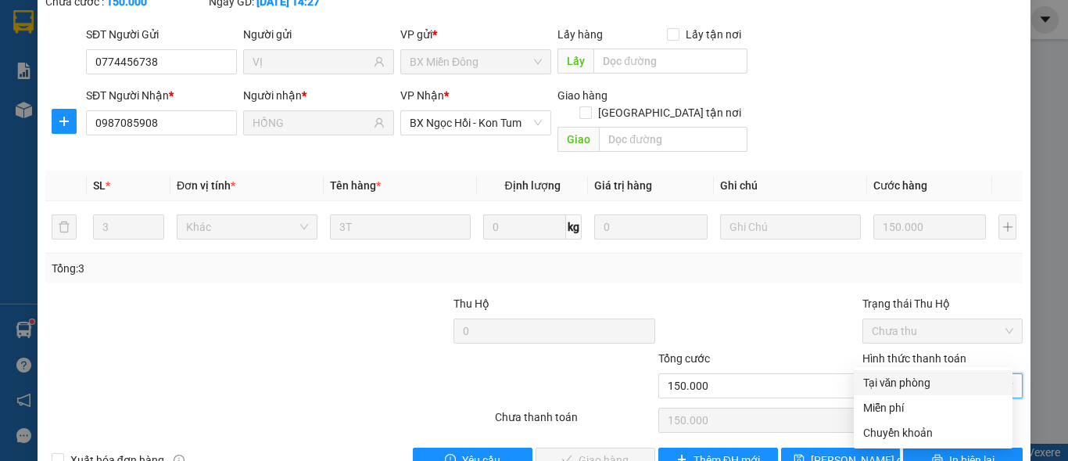
click at [906, 382] on div "Tại văn phòng" at bounding box center [933, 382] width 140 height 17
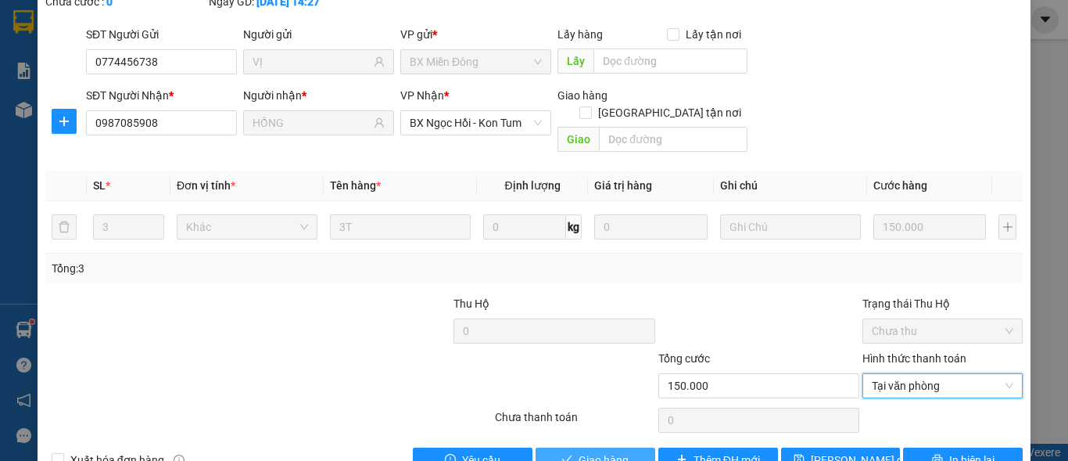
click at [625, 447] on button "Giao hàng" at bounding box center [596, 459] width 120 height 25
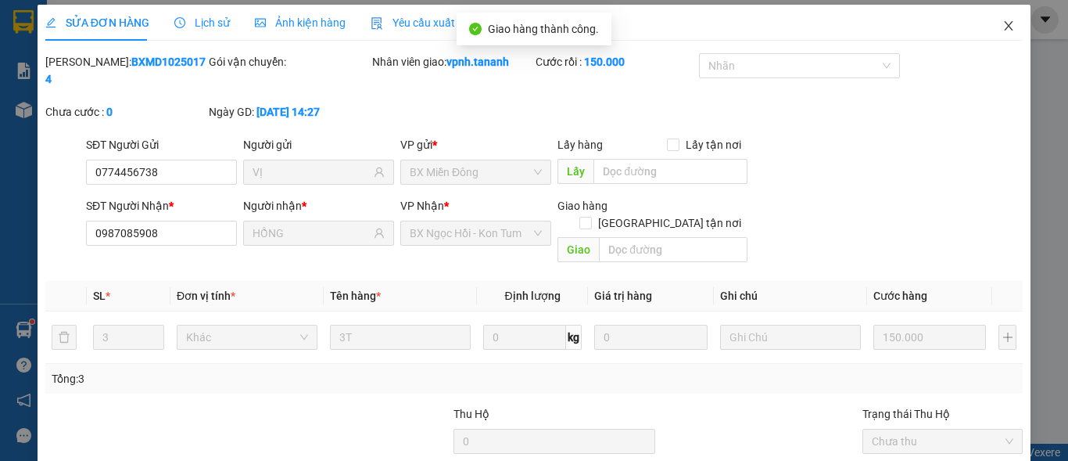
scroll to position [0, 0]
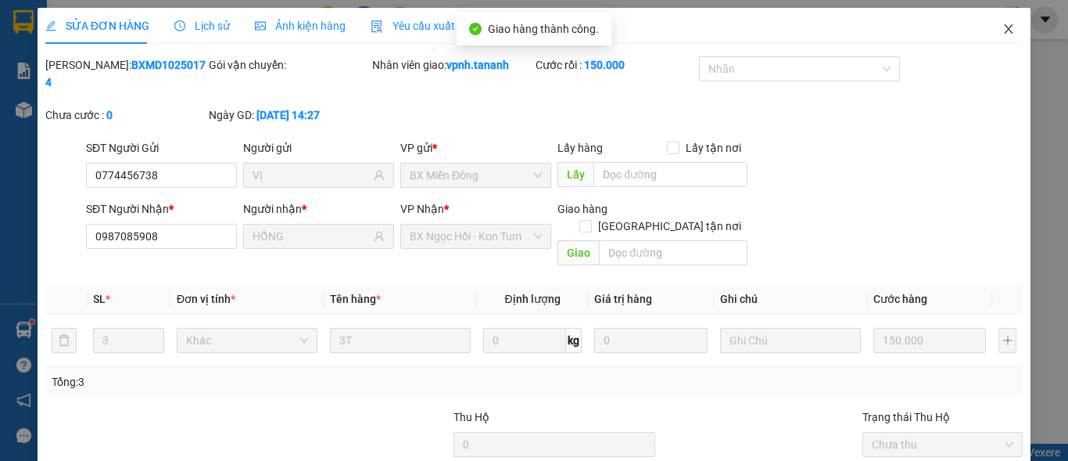
click at [992, 36] on span "Close" at bounding box center [1009, 30] width 44 height 44
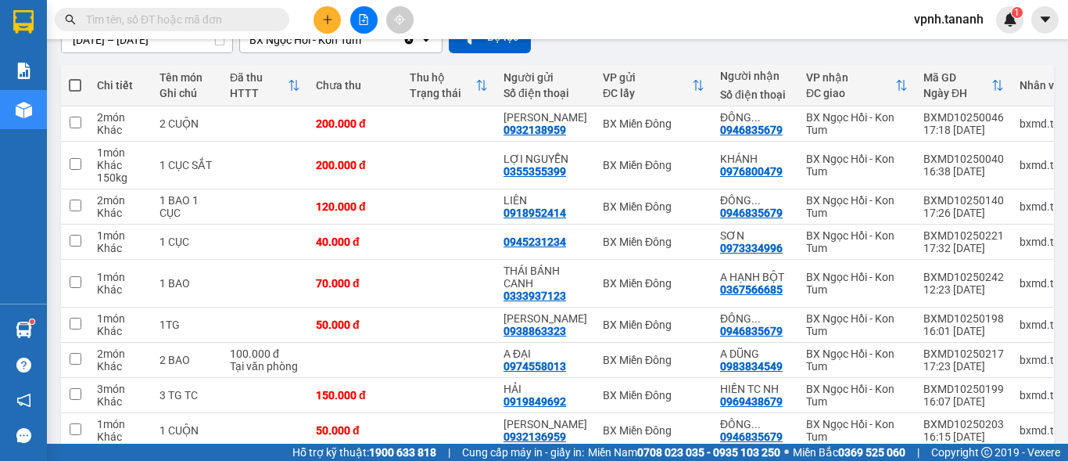
scroll to position [156, 0]
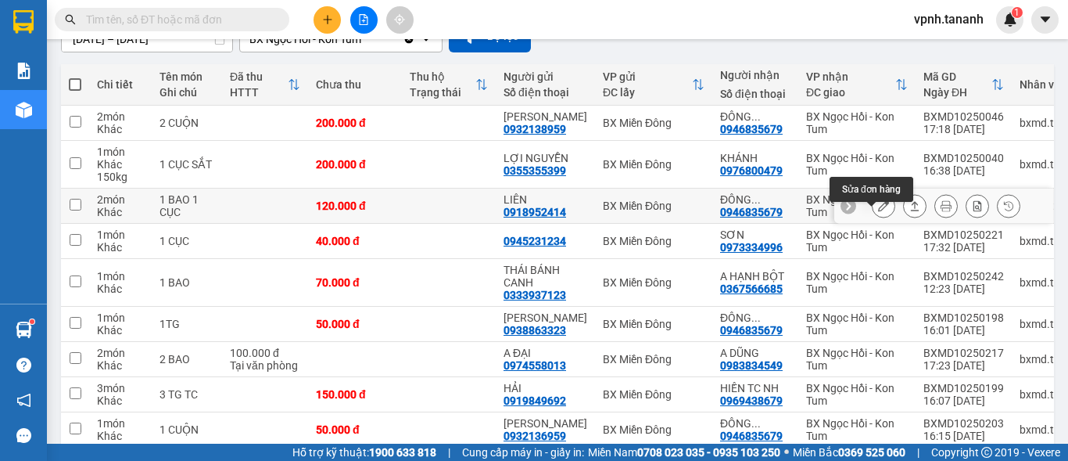
click at [878, 211] on icon at bounding box center [883, 205] width 11 height 11
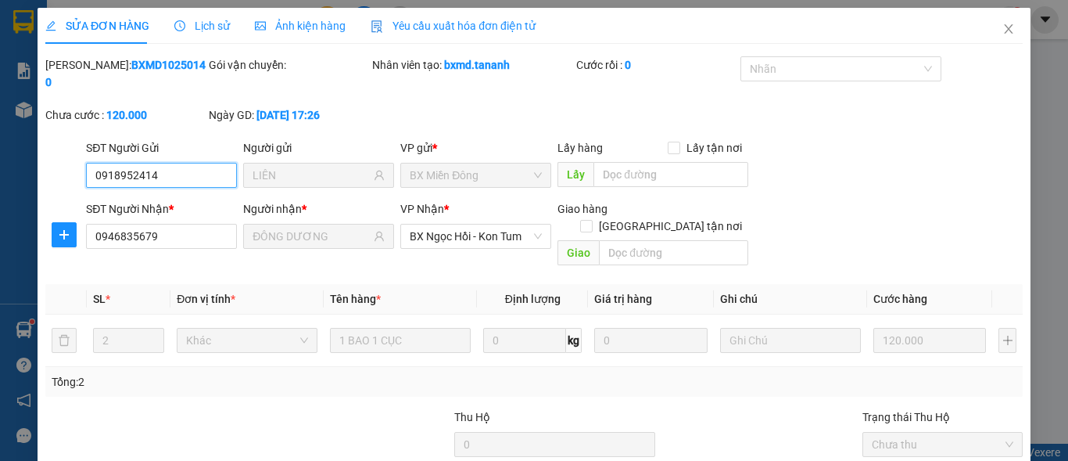
scroll to position [113, 0]
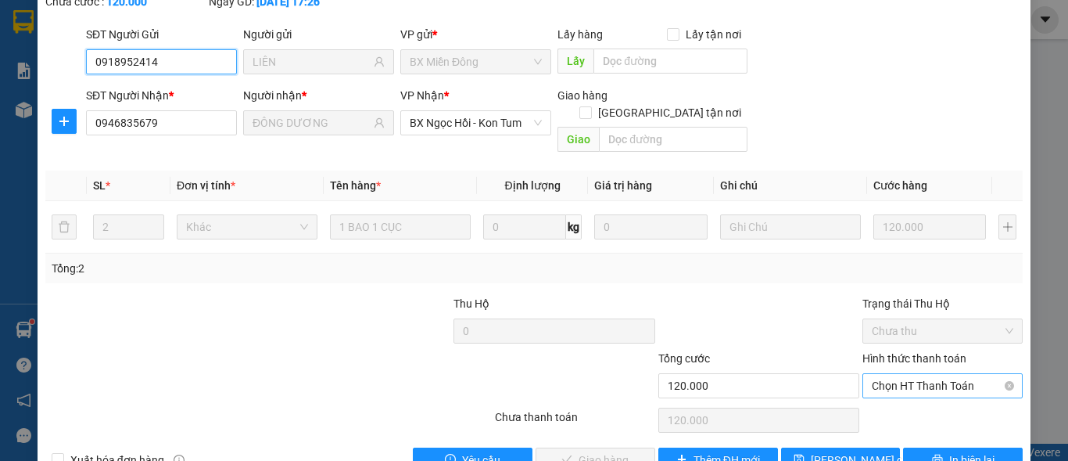
click at [920, 374] on span "Chọn HT Thanh Toán" at bounding box center [943, 385] width 142 height 23
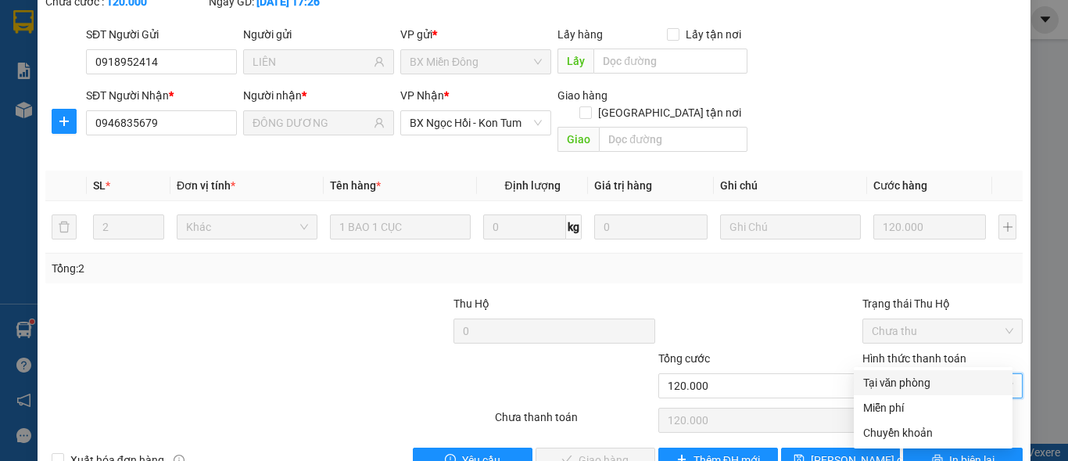
click at [916, 382] on div "Tại văn phòng" at bounding box center [933, 382] width 140 height 17
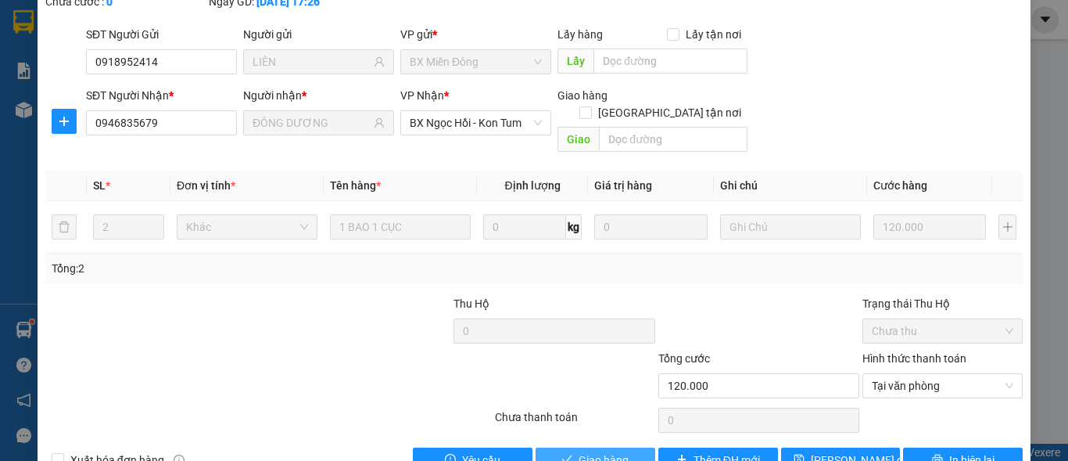
click at [610, 451] on span "Giao hàng" at bounding box center [604, 459] width 50 height 17
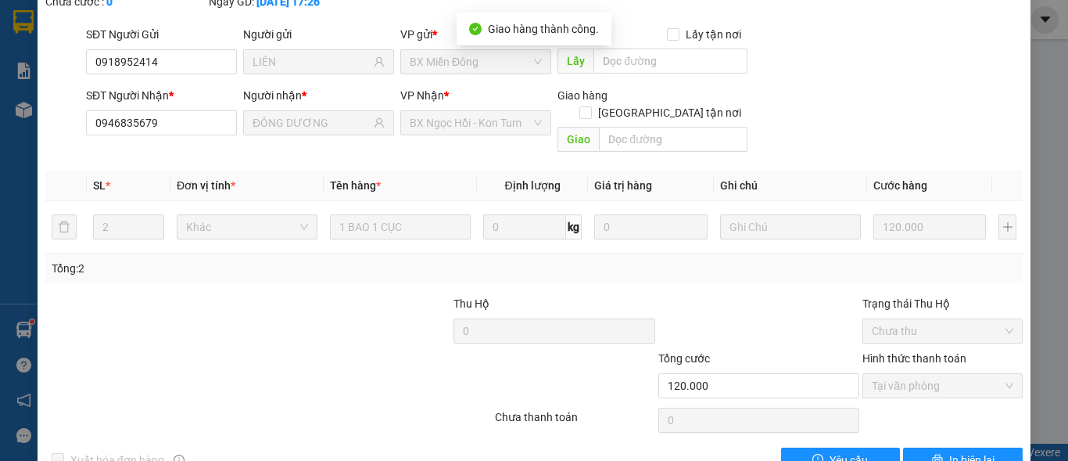
scroll to position [0, 0]
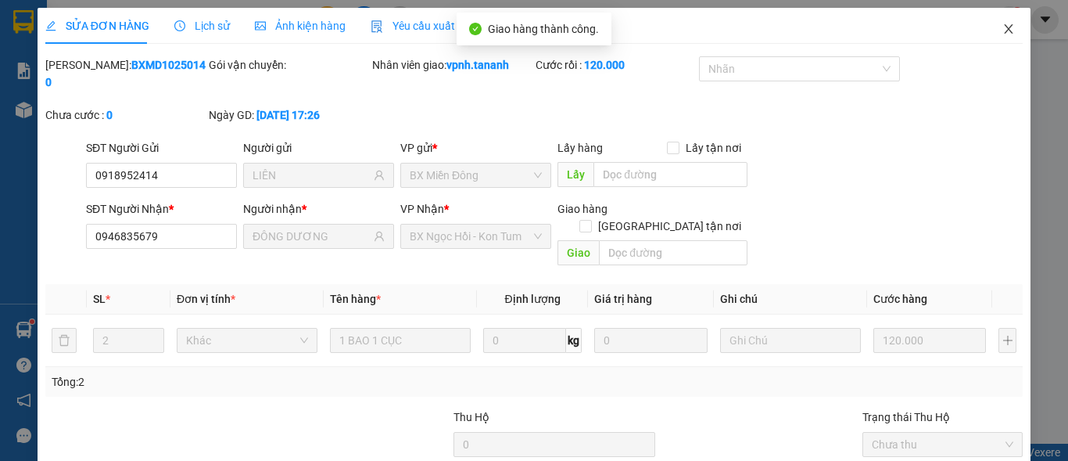
click at [1004, 27] on span "Close" at bounding box center [1009, 30] width 44 height 44
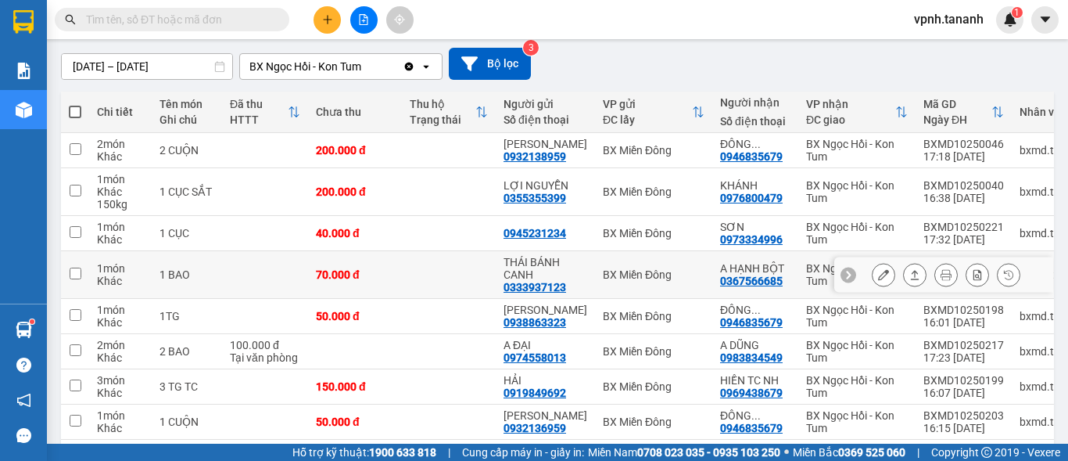
scroll to position [156, 0]
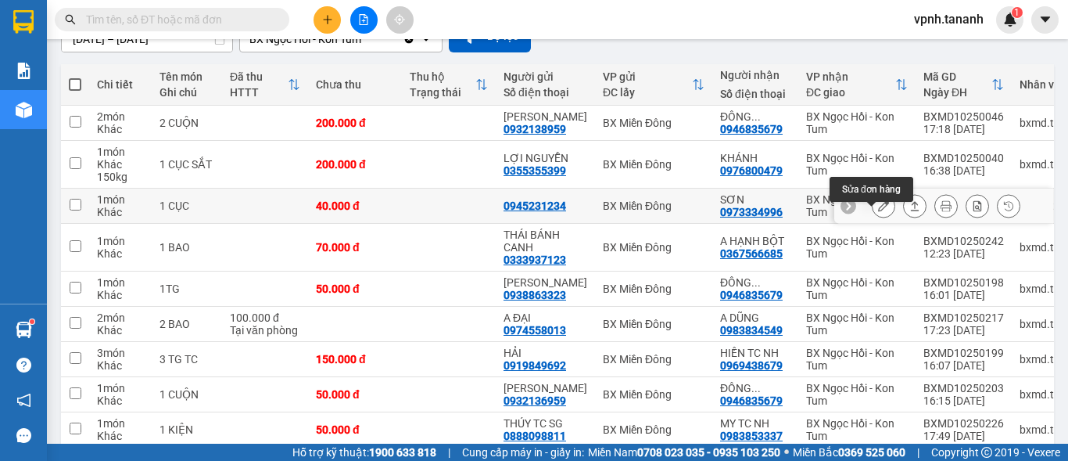
click at [873, 217] on button at bounding box center [884, 205] width 22 height 27
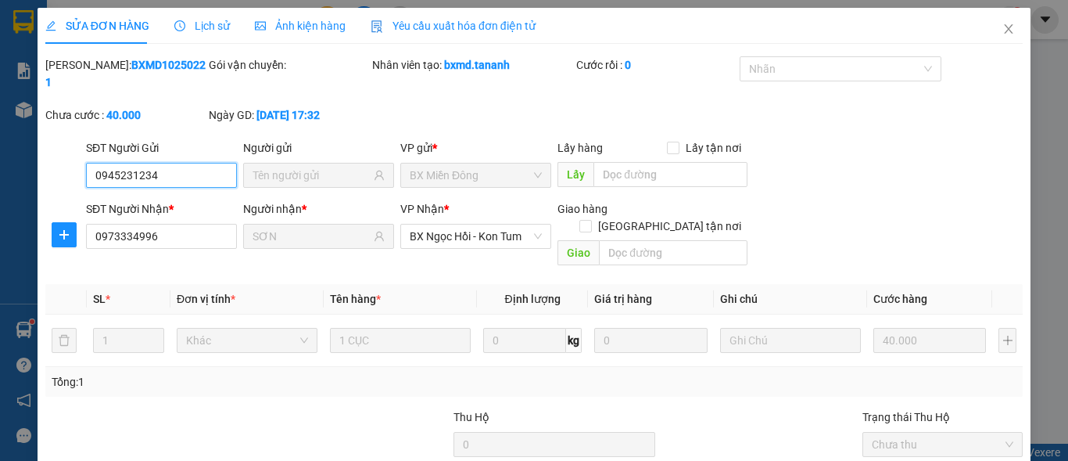
scroll to position [121, 0]
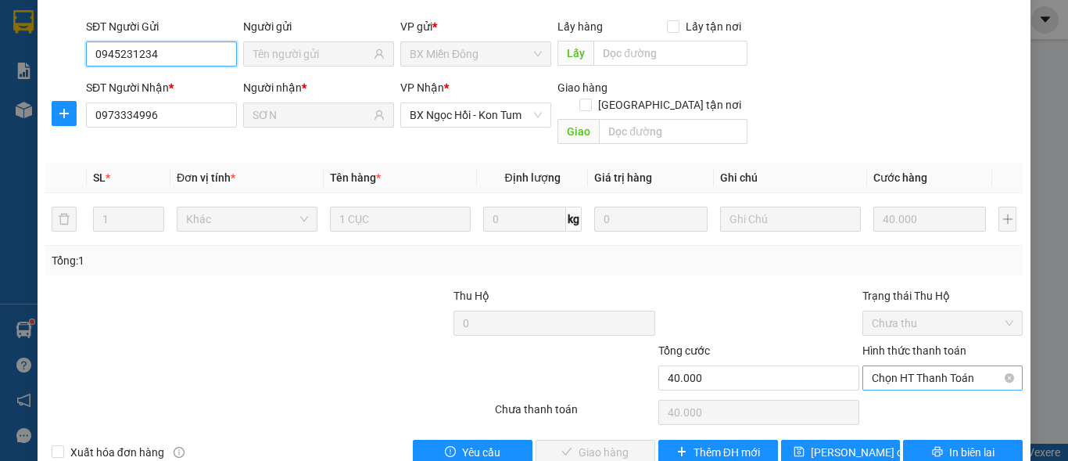
click at [901, 366] on span "Chọn HT Thanh Toán" at bounding box center [943, 377] width 142 height 23
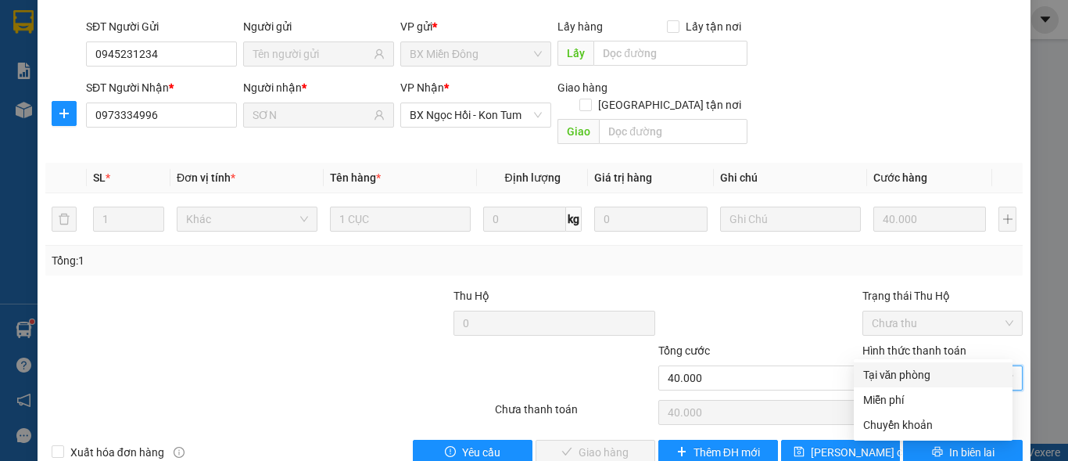
click at [904, 379] on div "Tại văn phòng" at bounding box center [933, 374] width 140 height 17
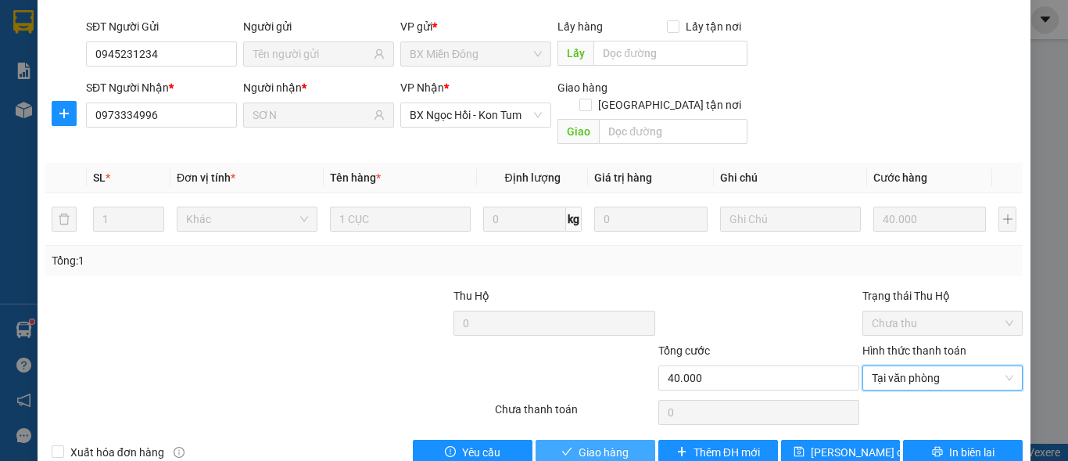
click at [619, 440] on button "Giao hàng" at bounding box center [596, 452] width 120 height 25
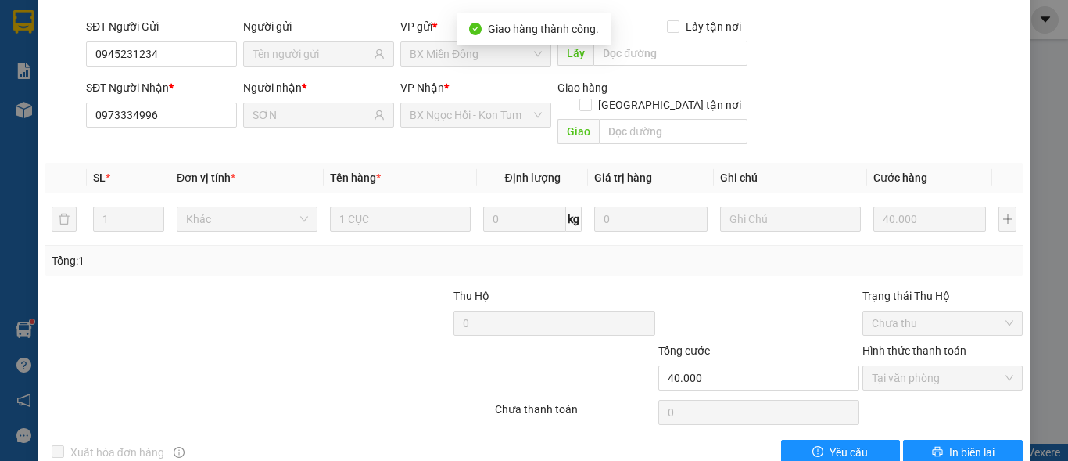
scroll to position [0, 0]
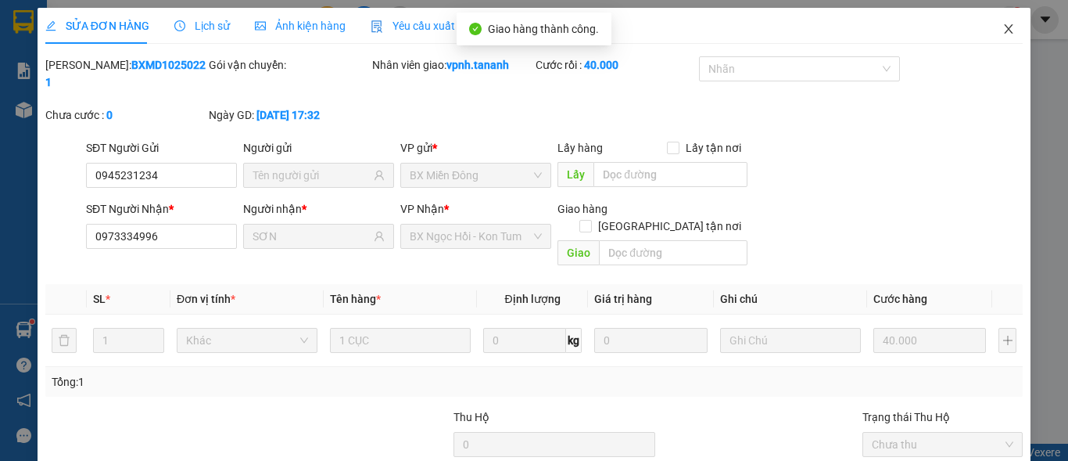
click at [1003, 32] on icon "close" at bounding box center [1009, 29] width 13 height 13
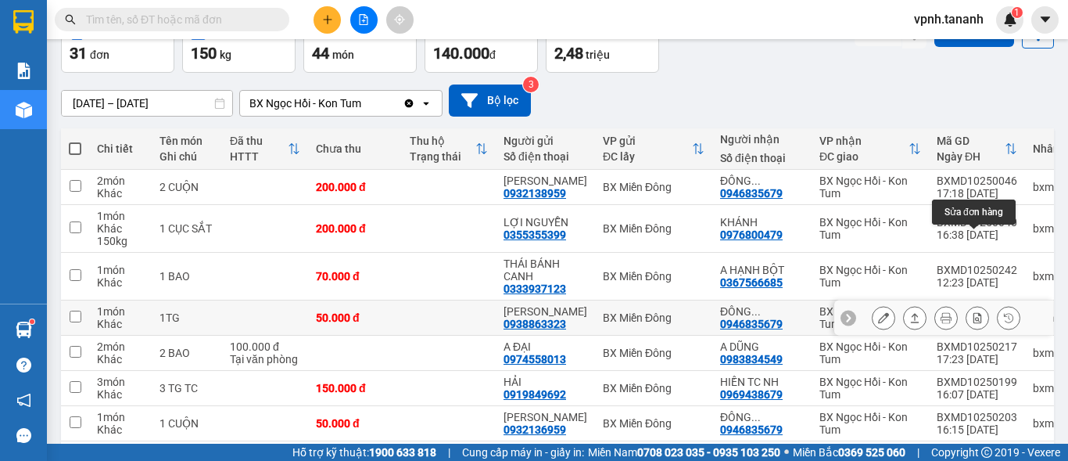
scroll to position [156, 0]
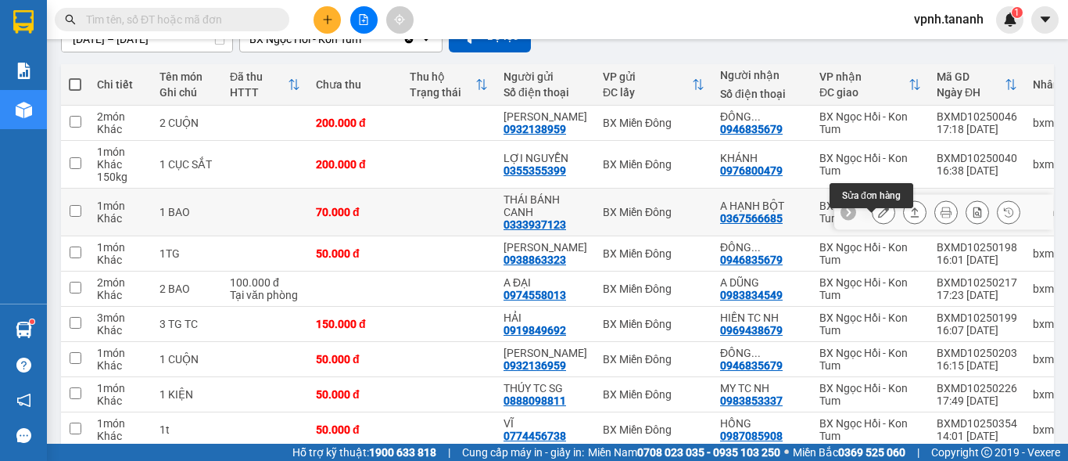
click at [878, 217] on icon at bounding box center [883, 211] width 11 height 11
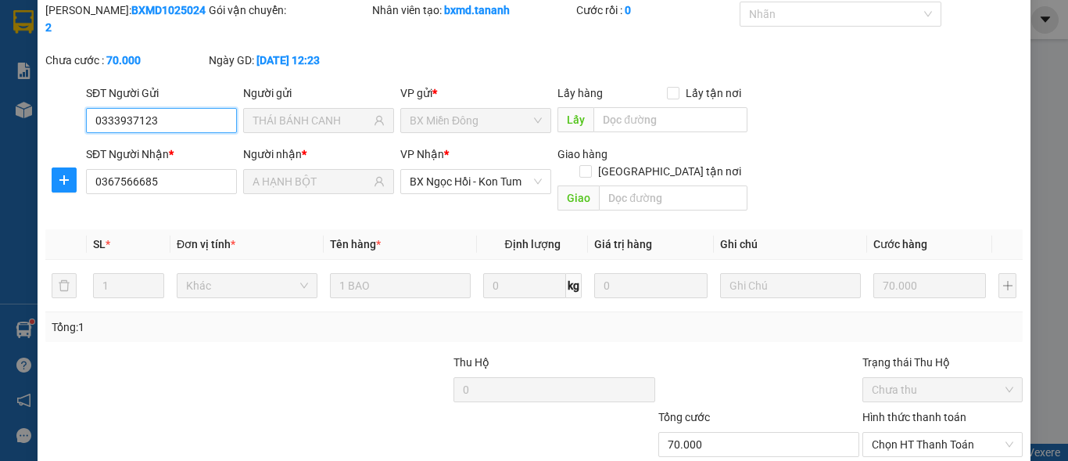
scroll to position [121, 0]
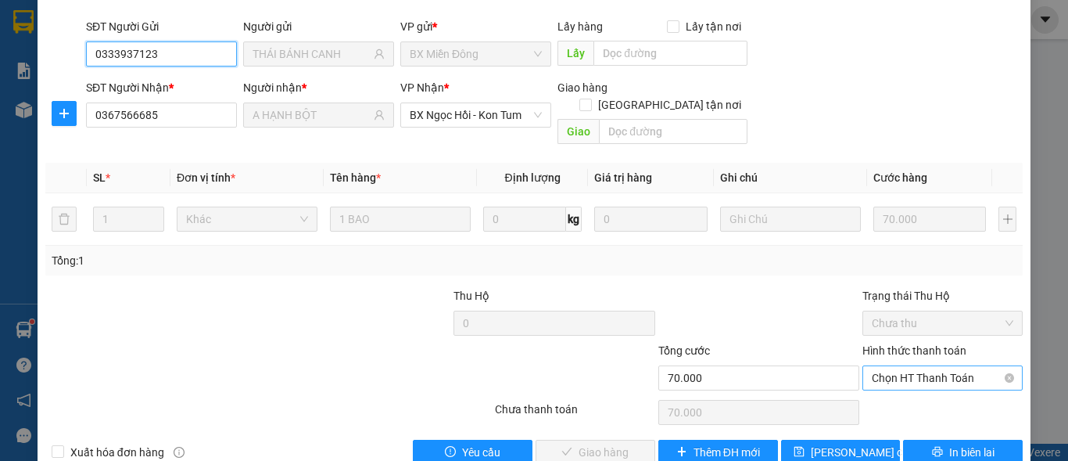
click at [885, 366] on span "Chọn HT Thanh Toán" at bounding box center [943, 377] width 142 height 23
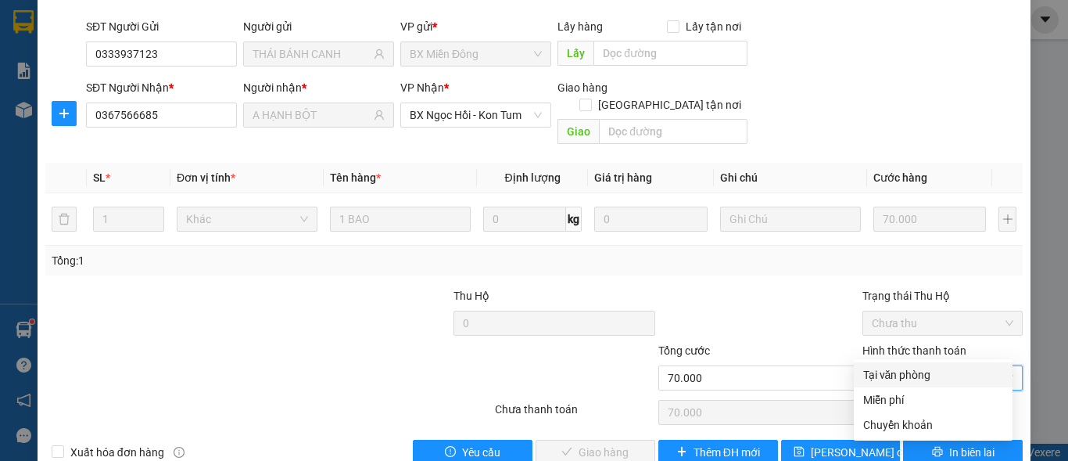
click at [885, 381] on div "Tại văn phòng" at bounding box center [933, 374] width 140 height 17
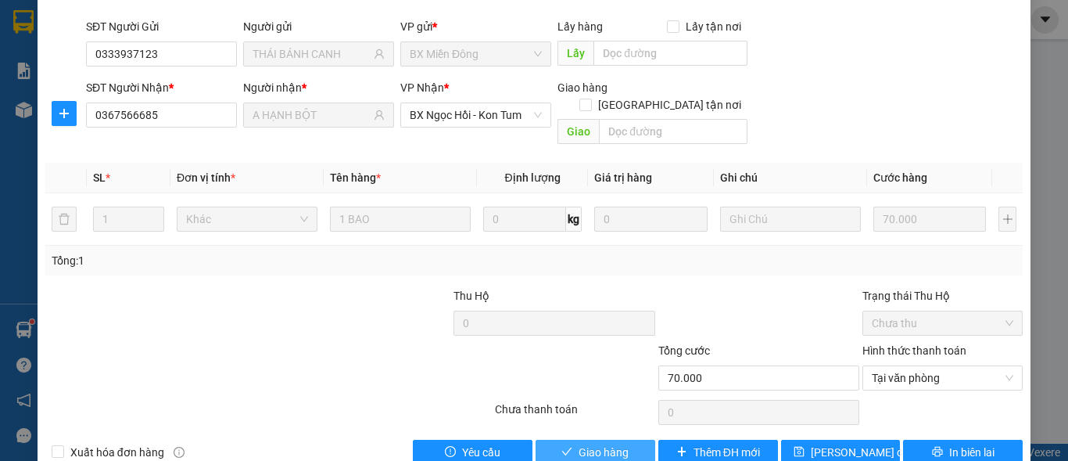
click at [579, 443] on span "Giao hàng" at bounding box center [604, 451] width 50 height 17
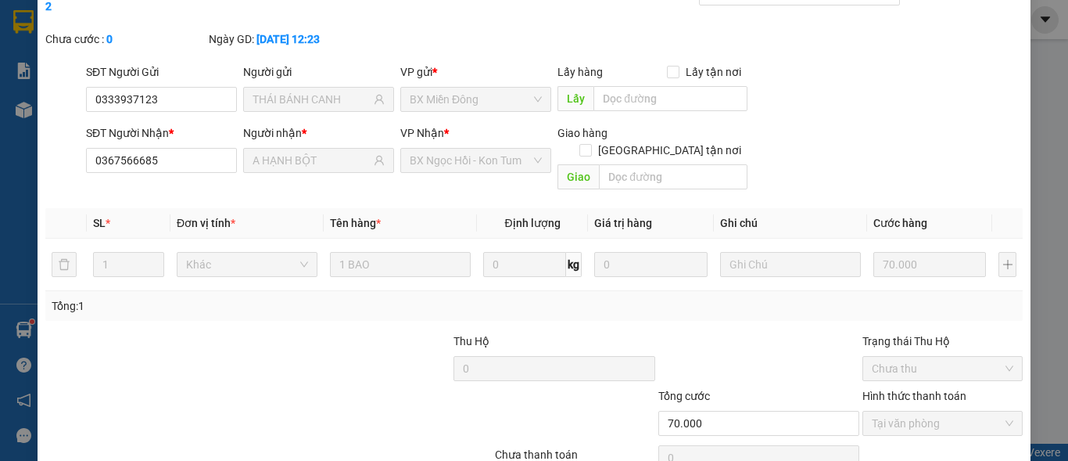
scroll to position [0, 0]
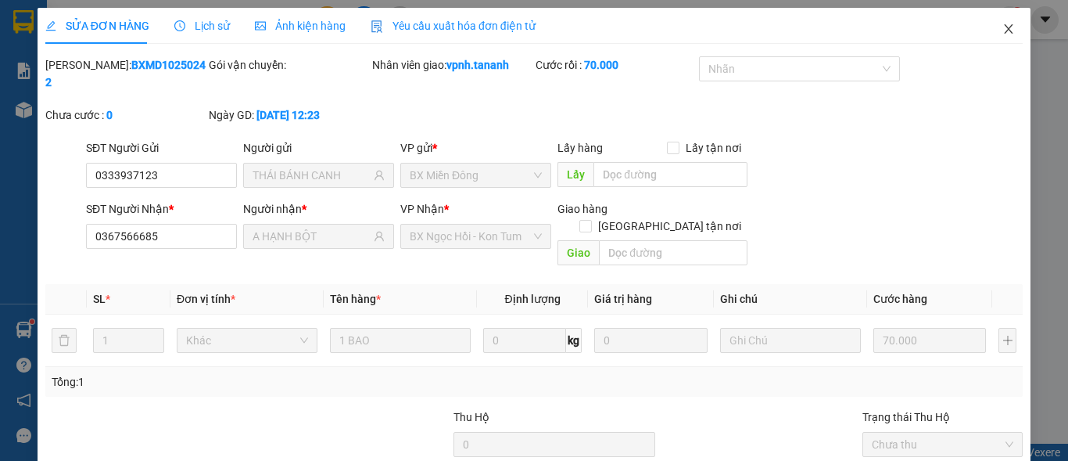
click at [1003, 23] on icon "close" at bounding box center [1009, 29] width 13 height 13
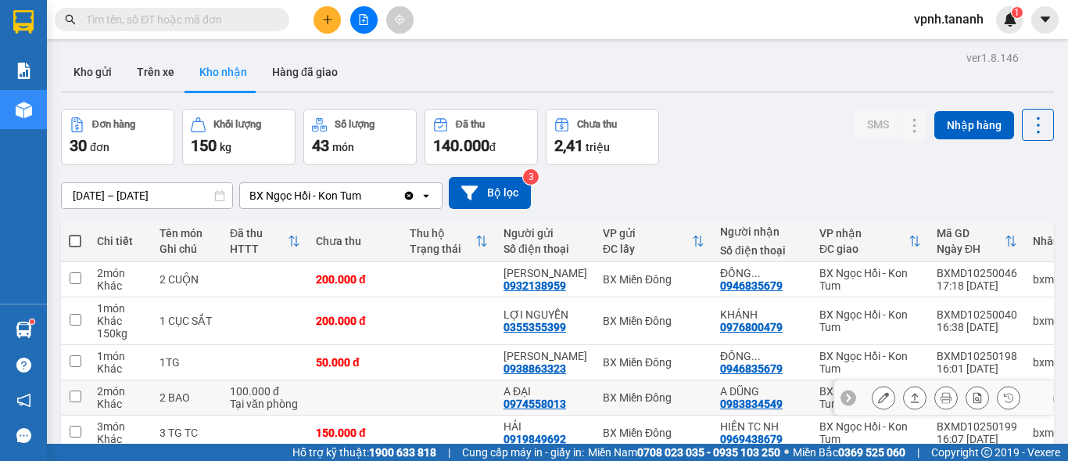
scroll to position [78, 0]
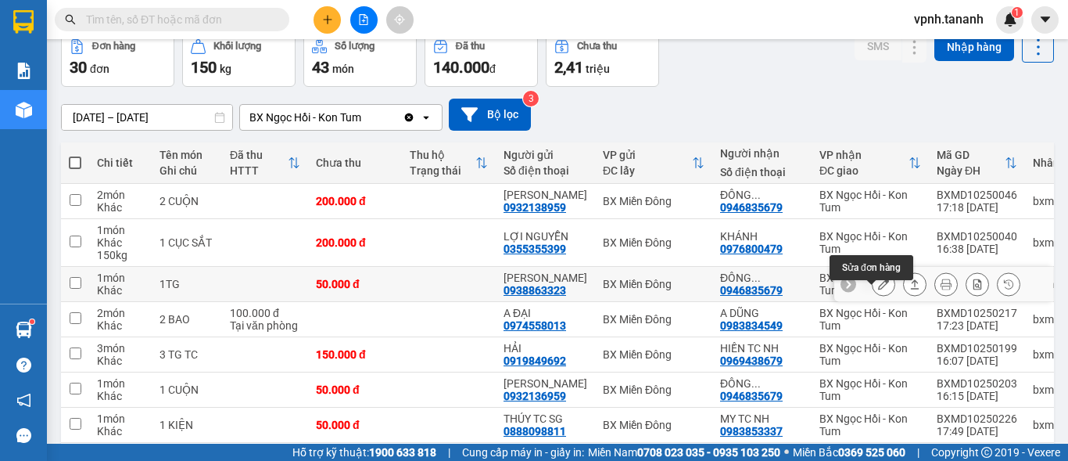
click at [878, 289] on icon at bounding box center [883, 283] width 11 height 11
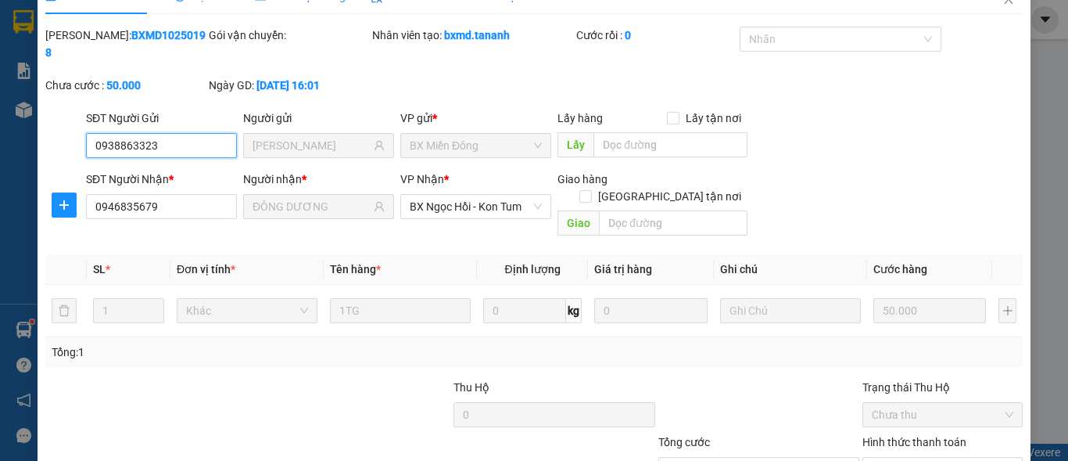
scroll to position [121, 0]
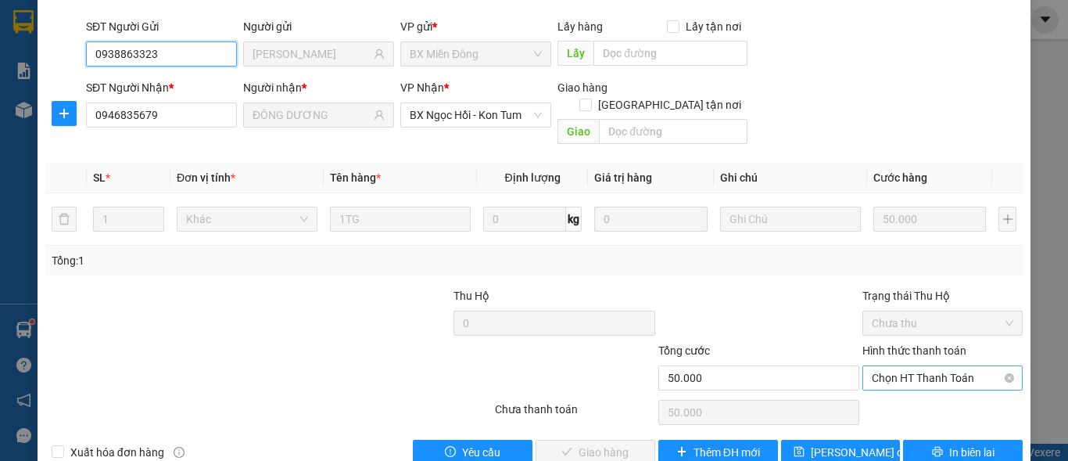
click at [877, 366] on span "Chọn HT Thanh Toán" at bounding box center [943, 377] width 142 height 23
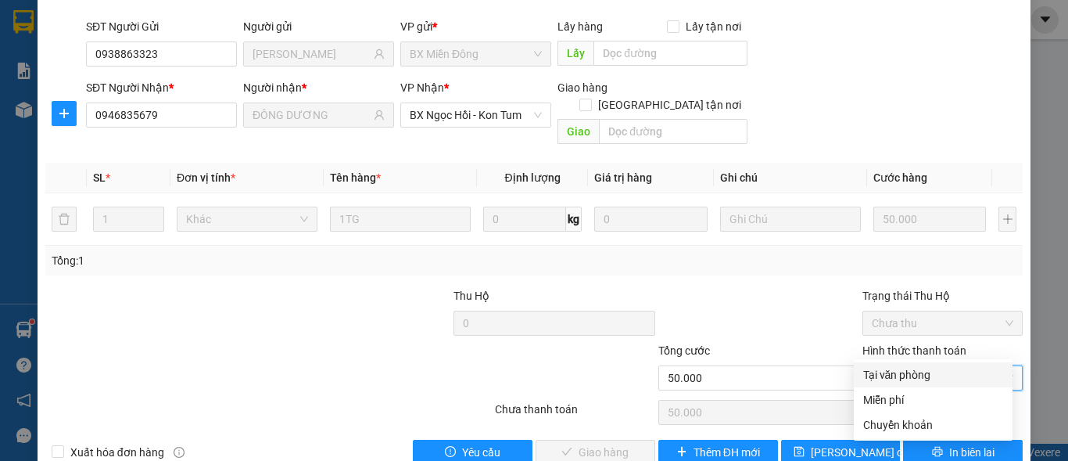
click at [882, 368] on div "Tại văn phòng" at bounding box center [933, 374] width 140 height 17
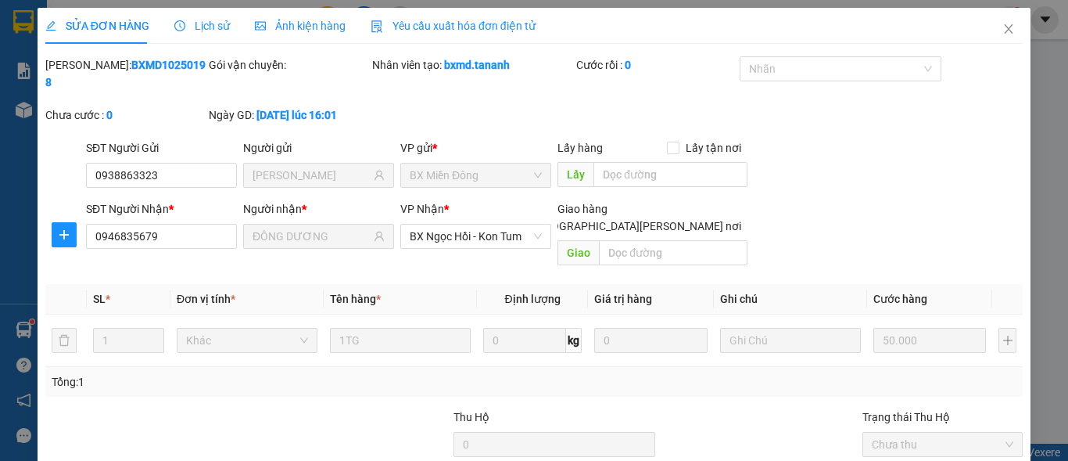
scroll to position [121, 0]
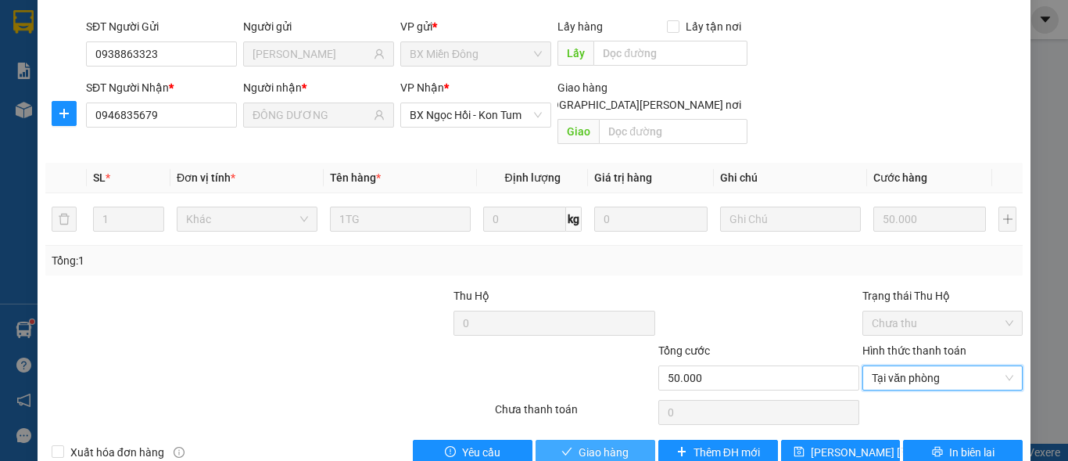
click at [612, 443] on span "Giao hàng" at bounding box center [604, 451] width 50 height 17
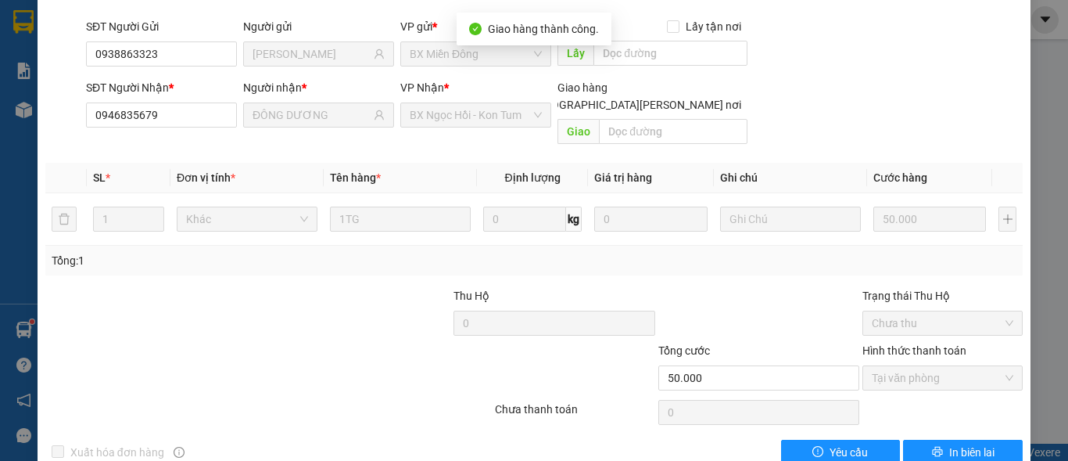
scroll to position [0, 0]
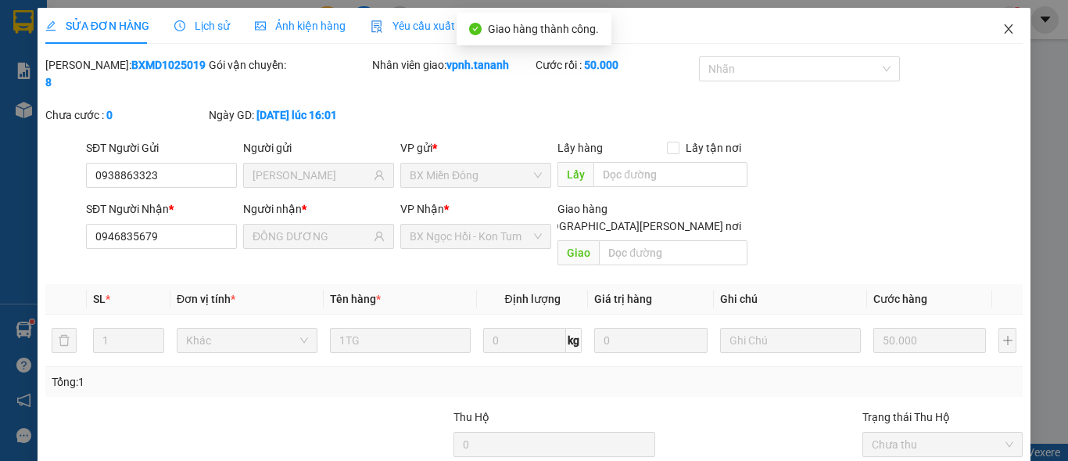
click at [1005, 26] on icon "close" at bounding box center [1009, 28] width 9 height 9
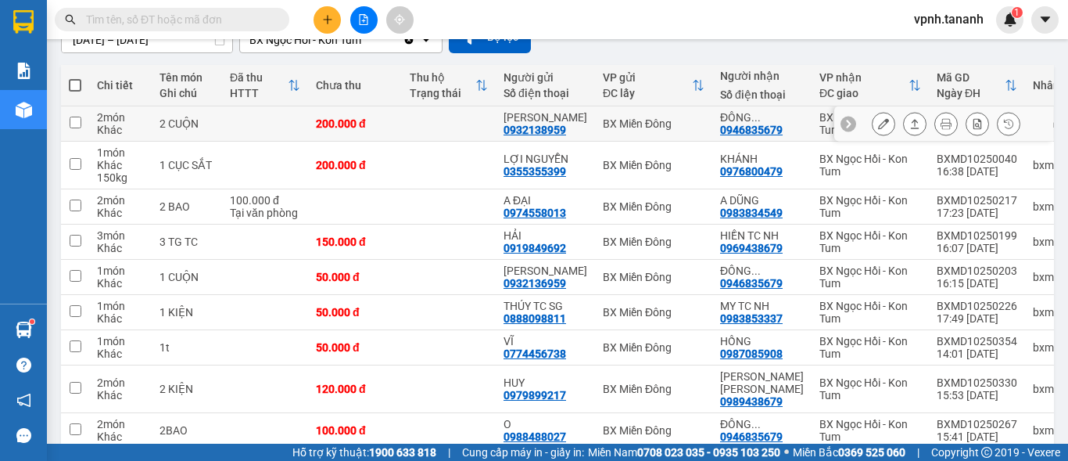
scroll to position [156, 0]
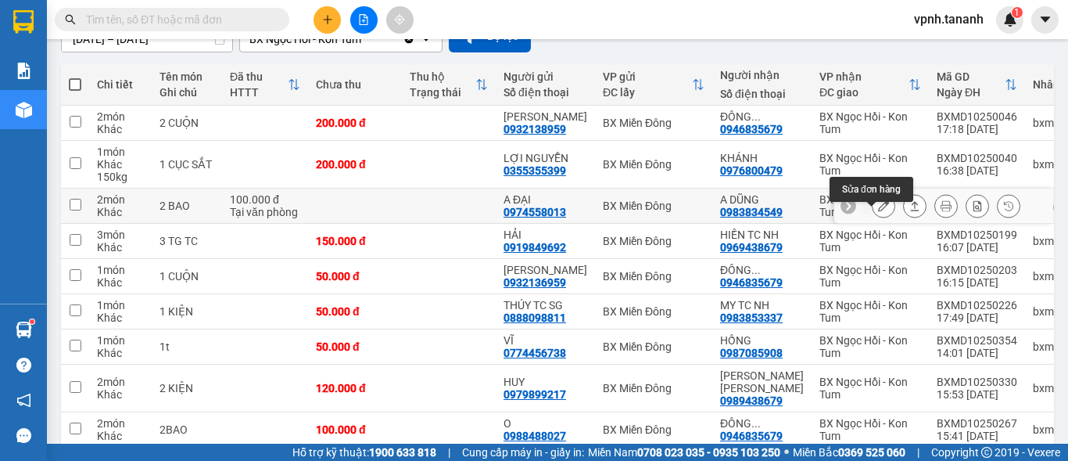
click at [873, 220] on button at bounding box center [884, 205] width 22 height 27
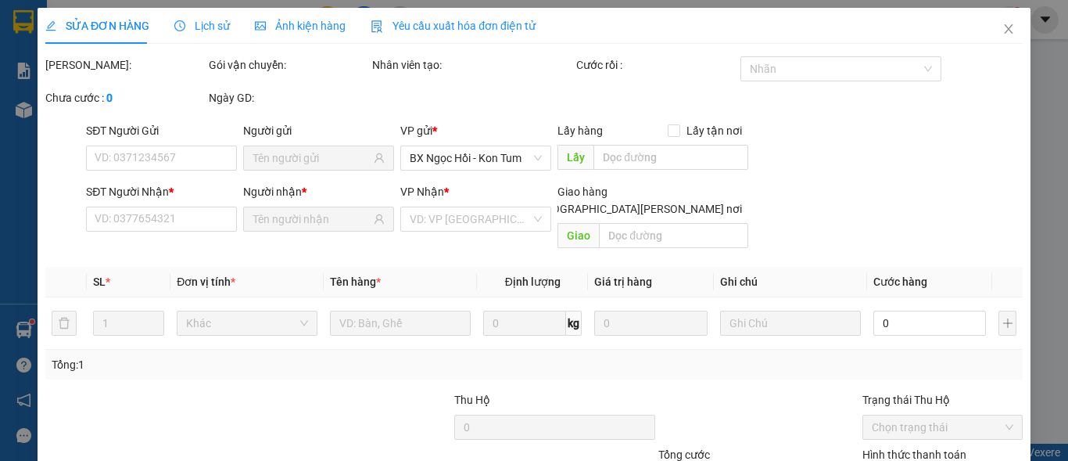
type input "0974558013"
type input "A ĐẠI"
type input "0983834549"
type input "A DŨNG"
type input "100.000"
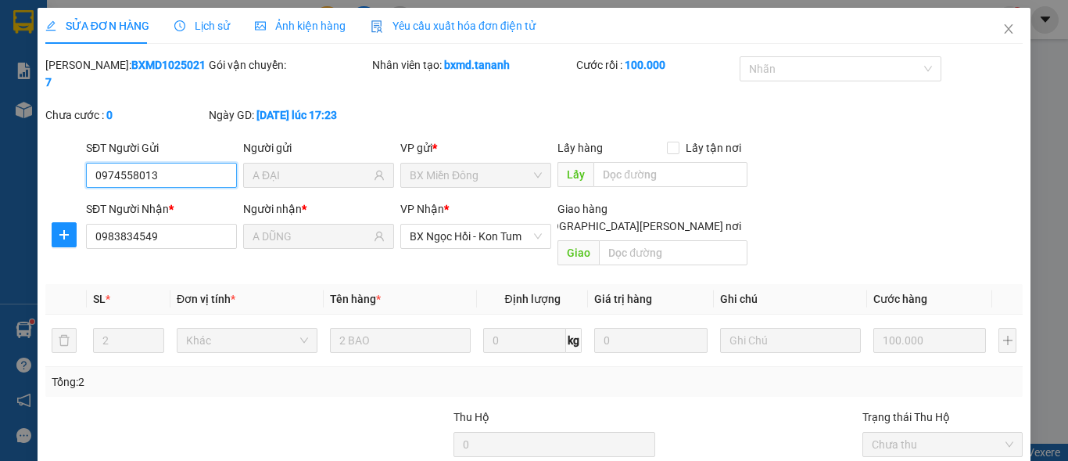
scroll to position [121, 0]
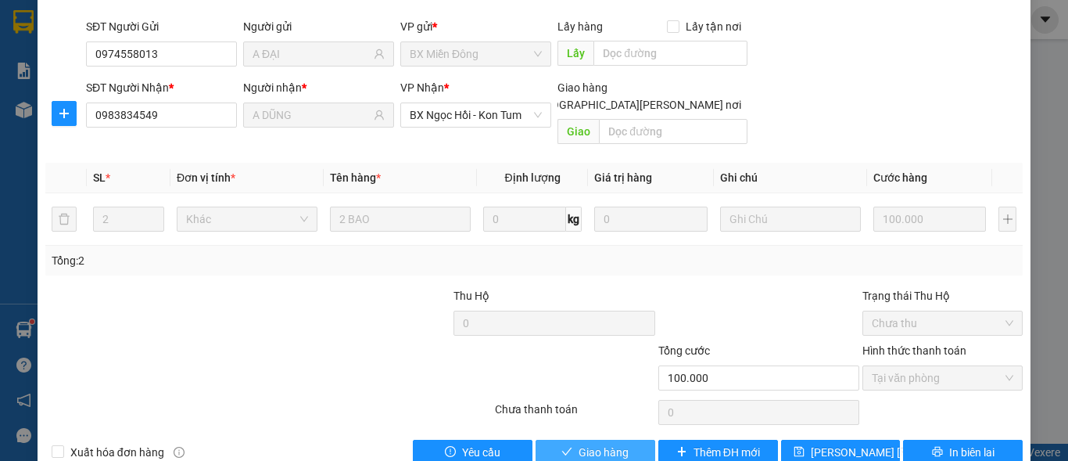
drag, startPoint x: 578, startPoint y: 412, endPoint x: 722, endPoint y: 307, distance: 178.0
click at [579, 443] on span "Giao hàng" at bounding box center [604, 451] width 50 height 17
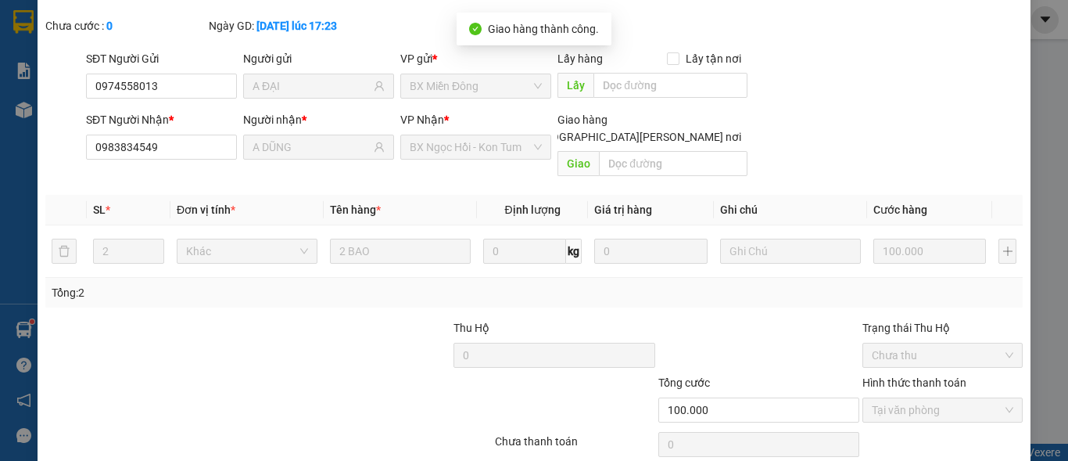
scroll to position [0, 0]
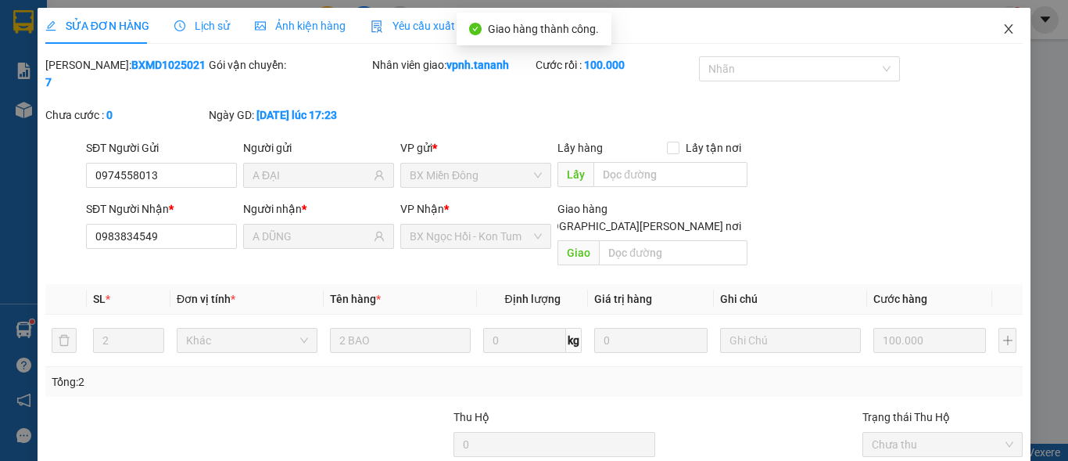
click at [1005, 30] on icon "close" at bounding box center [1009, 28] width 9 height 9
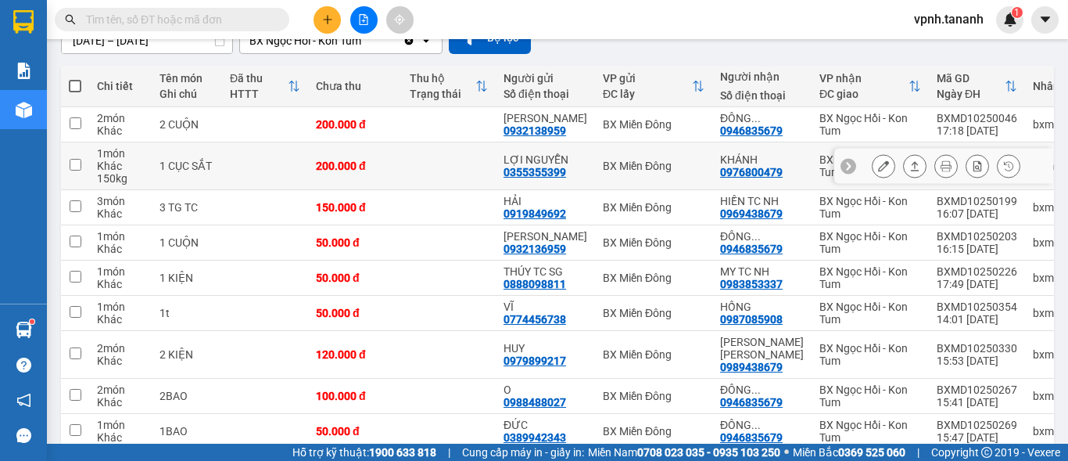
scroll to position [156, 0]
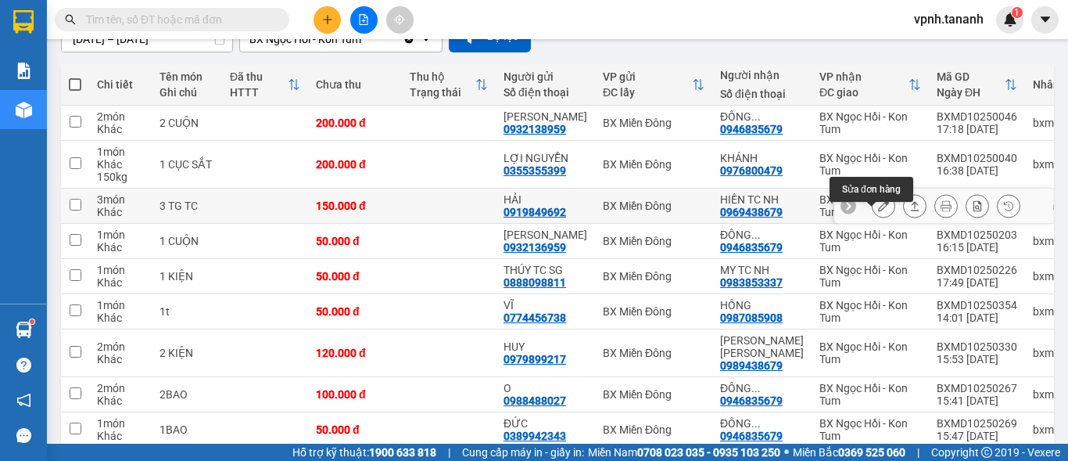
click at [878, 211] on icon at bounding box center [883, 205] width 11 height 11
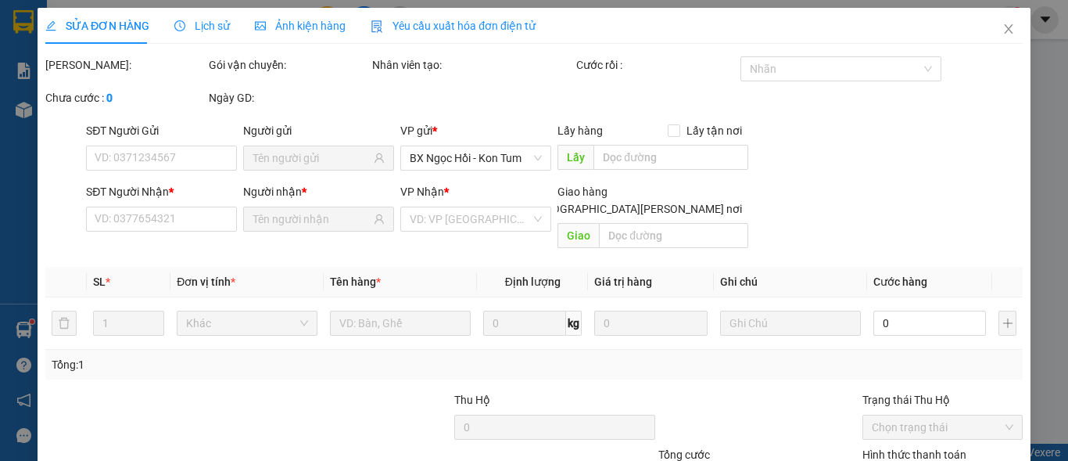
type input "0919849692"
type input "HẢI"
type input "0969438679"
type input "HIỀN TC NH"
type input "150.000"
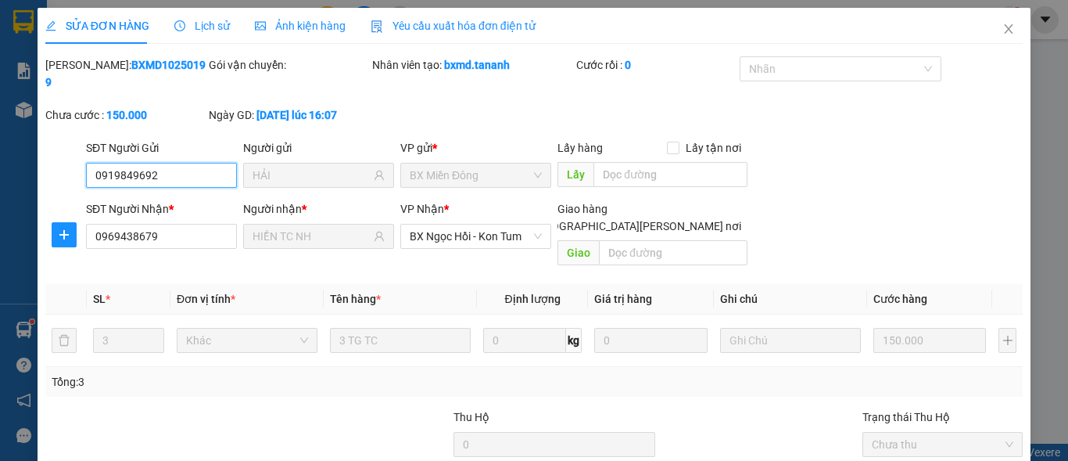
scroll to position [121, 0]
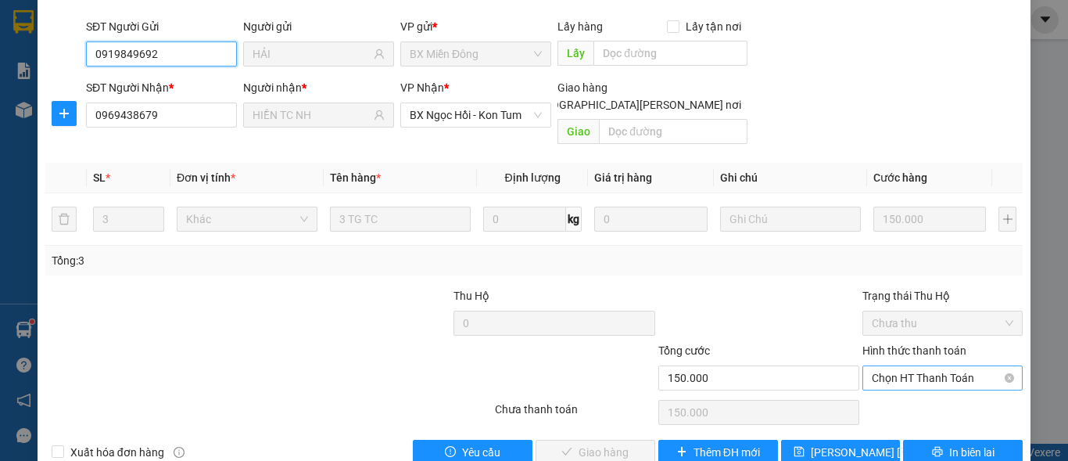
click at [877, 366] on span "Chọn HT Thanh Toán" at bounding box center [943, 377] width 142 height 23
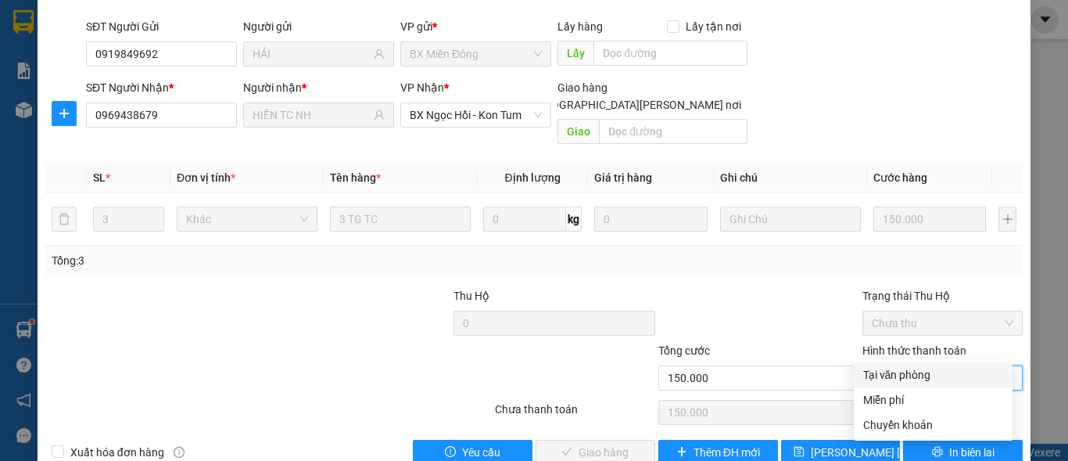
click at [890, 368] on div "Tại văn phòng" at bounding box center [933, 374] width 140 height 17
type input "0"
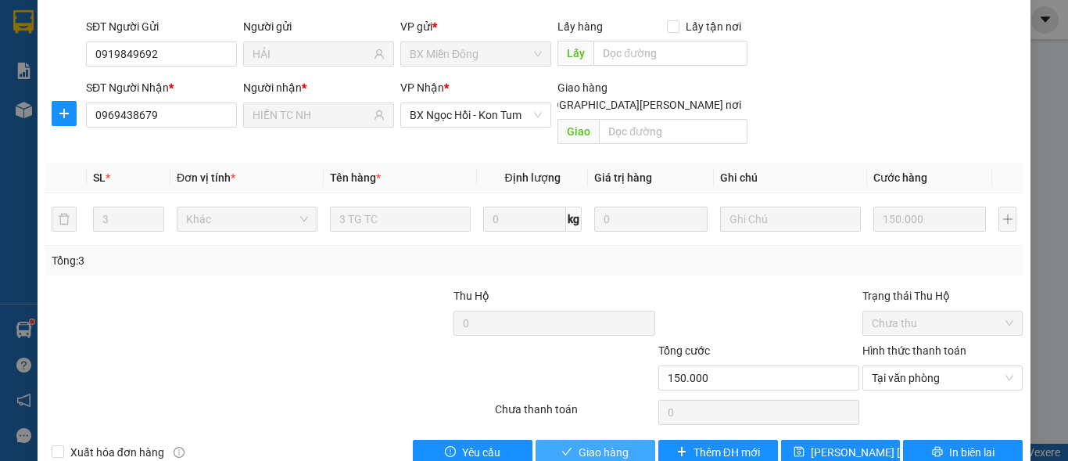
click at [550, 440] on button "Giao hàng" at bounding box center [596, 452] width 120 height 25
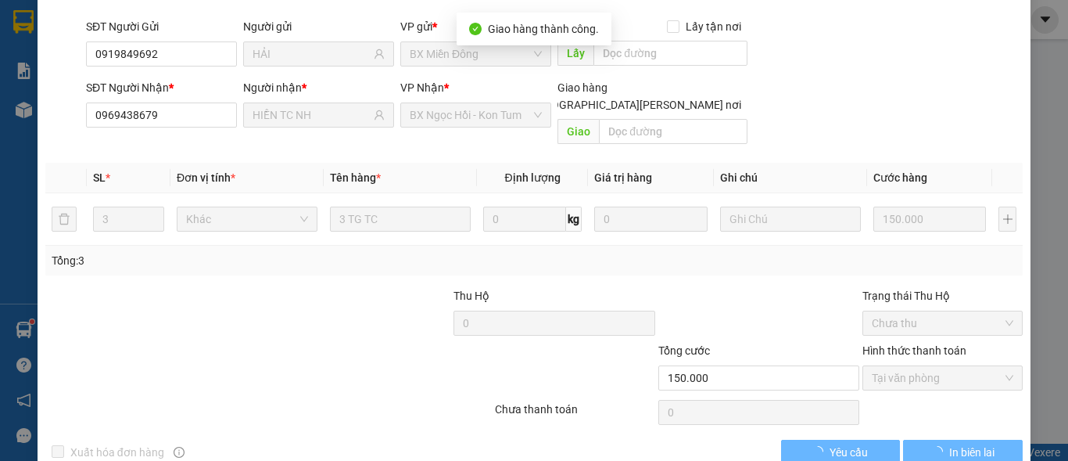
scroll to position [0, 0]
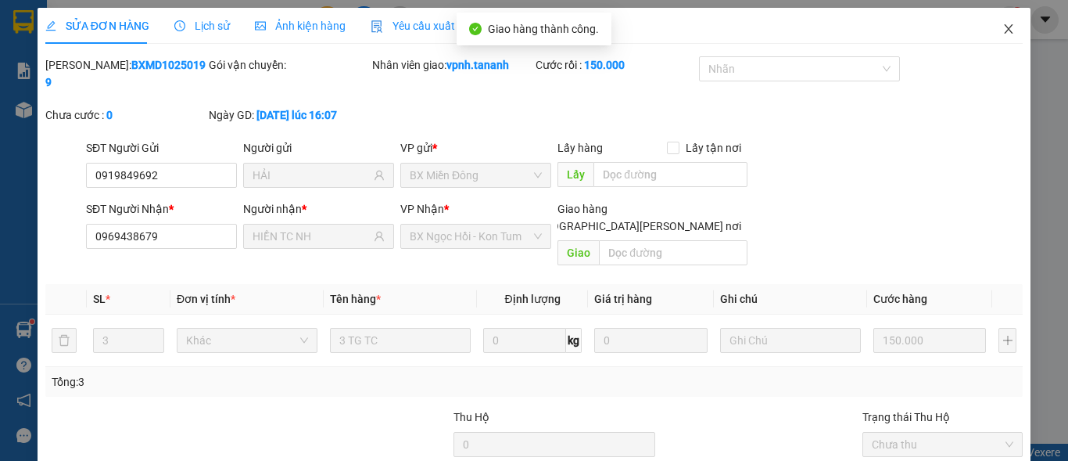
click at [1008, 30] on span "Close" at bounding box center [1009, 30] width 44 height 44
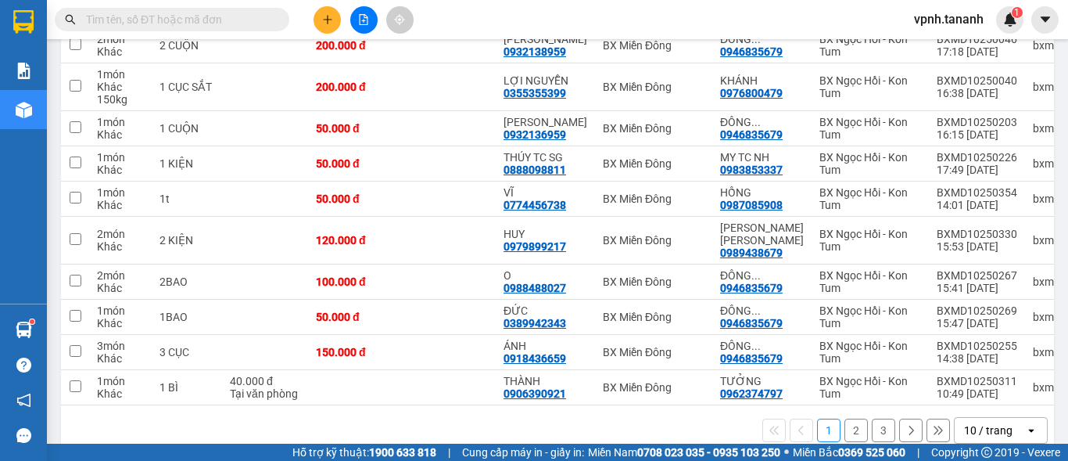
scroll to position [235, 0]
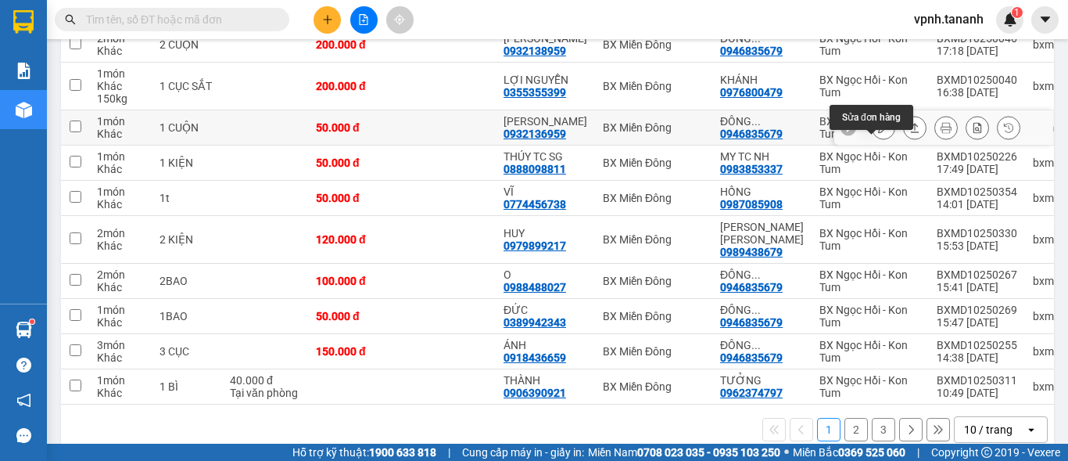
click at [878, 133] on icon at bounding box center [883, 127] width 11 height 11
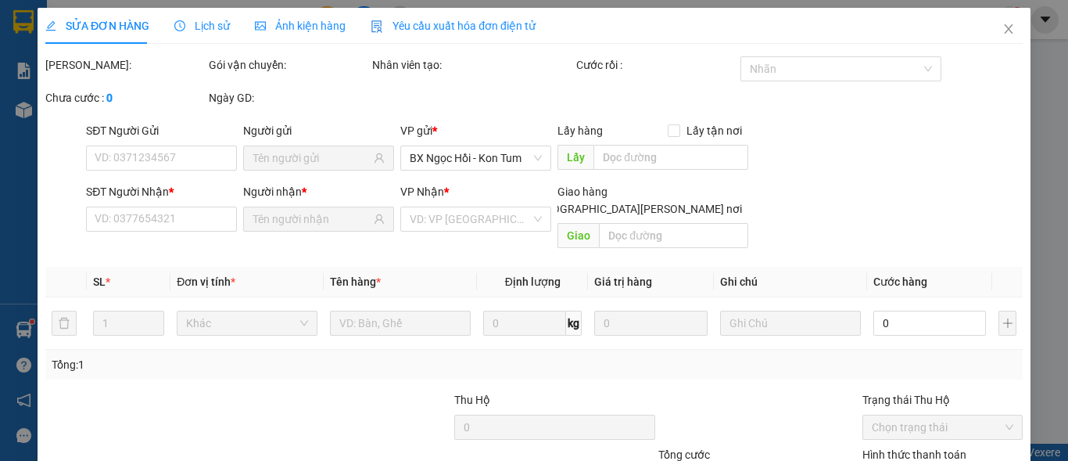
type input "0932136959"
type input "[PERSON_NAME]"
type input "0946835679"
type input "ĐÔNG DƯƠNG"
type input "50.000"
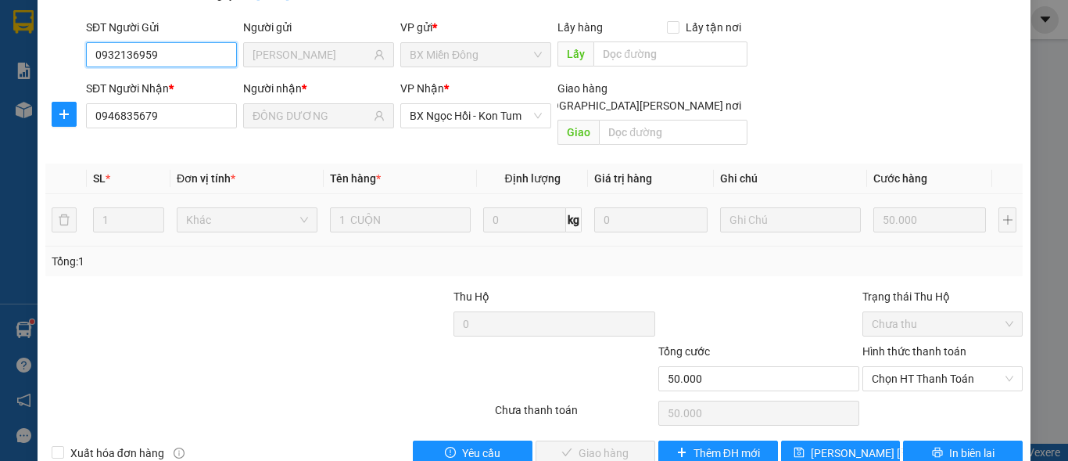
scroll to position [121, 0]
click at [890, 366] on span "Chọn HT Thanh Toán" at bounding box center [943, 377] width 142 height 23
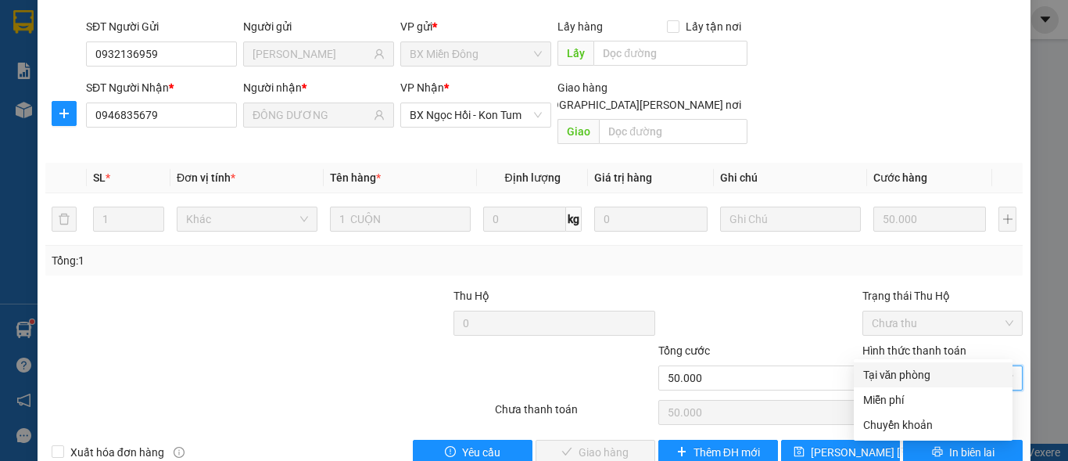
click at [888, 369] on div "Tại văn phòng" at bounding box center [933, 374] width 140 height 17
type input "0"
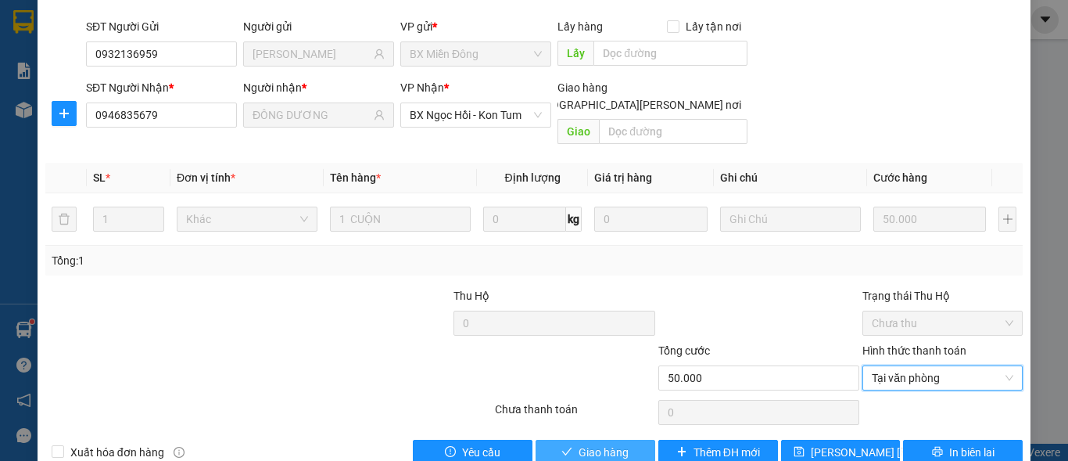
click at [584, 443] on span "Giao hàng" at bounding box center [604, 451] width 50 height 17
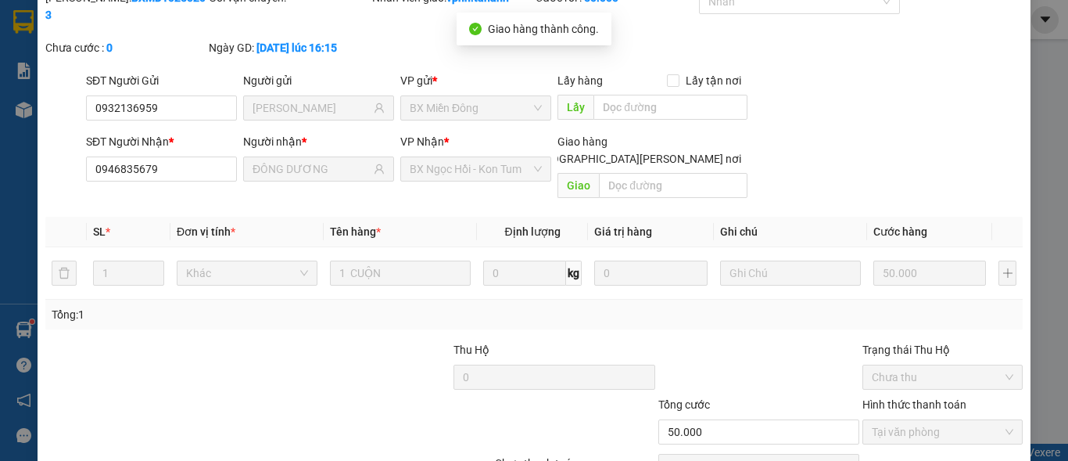
scroll to position [0, 0]
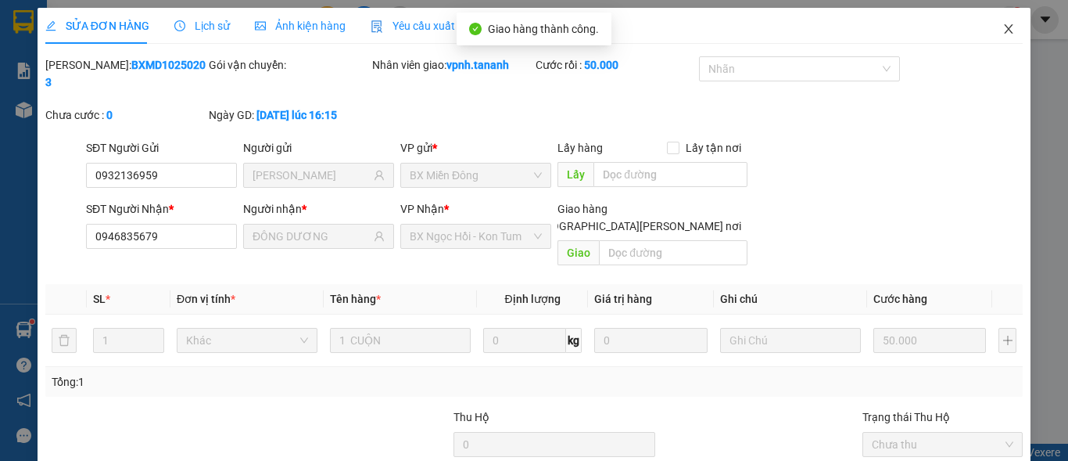
click at [999, 36] on span "Close" at bounding box center [1009, 30] width 44 height 44
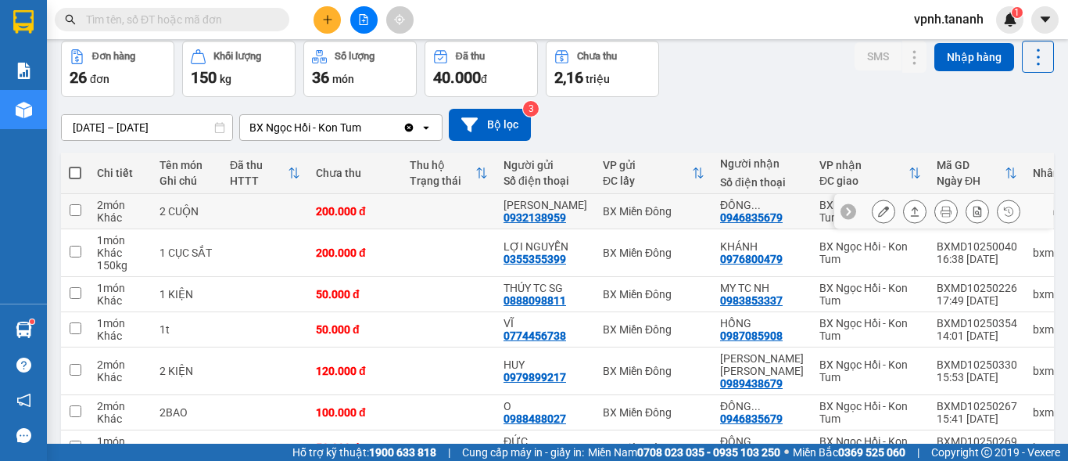
scroll to position [156, 0]
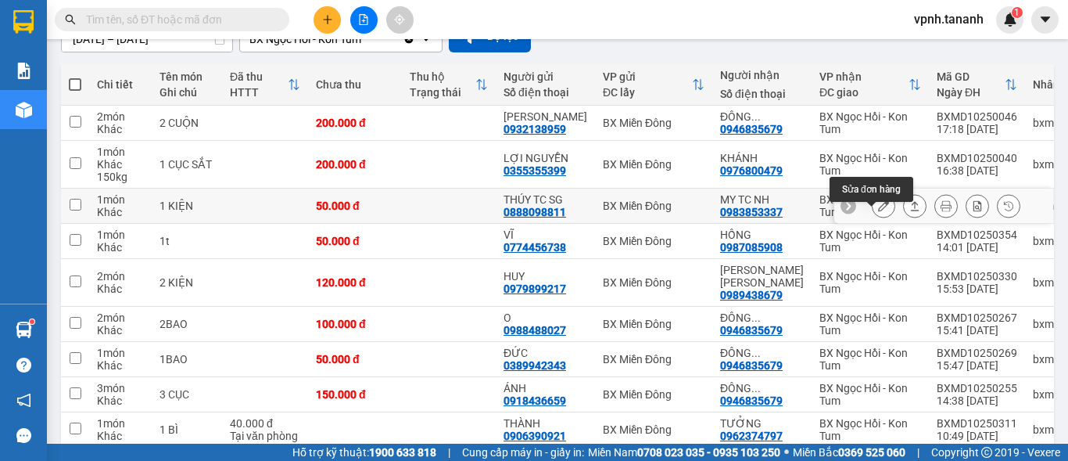
click at [873, 220] on button at bounding box center [884, 205] width 22 height 27
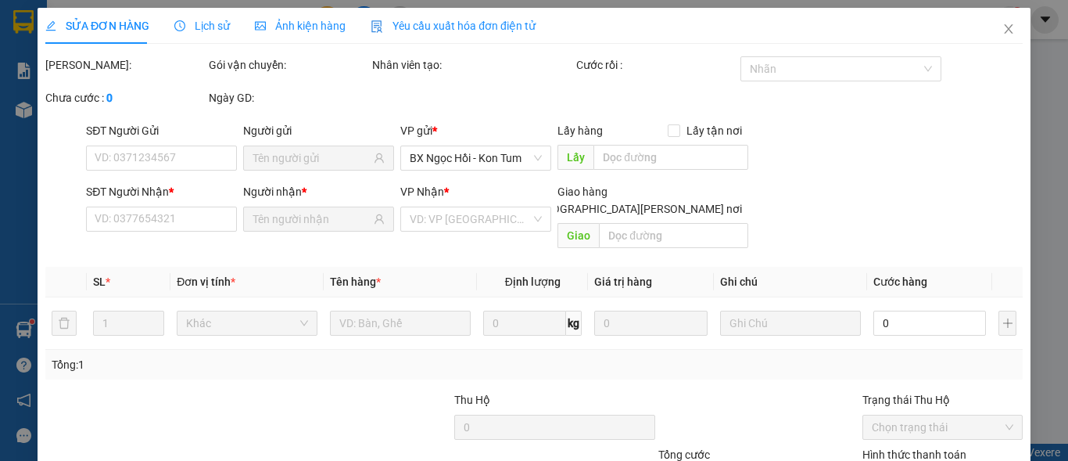
type input "0888098811"
type input "THÚY TC SG"
type input "0983853337"
type input "MY TC NH"
type input "50.000"
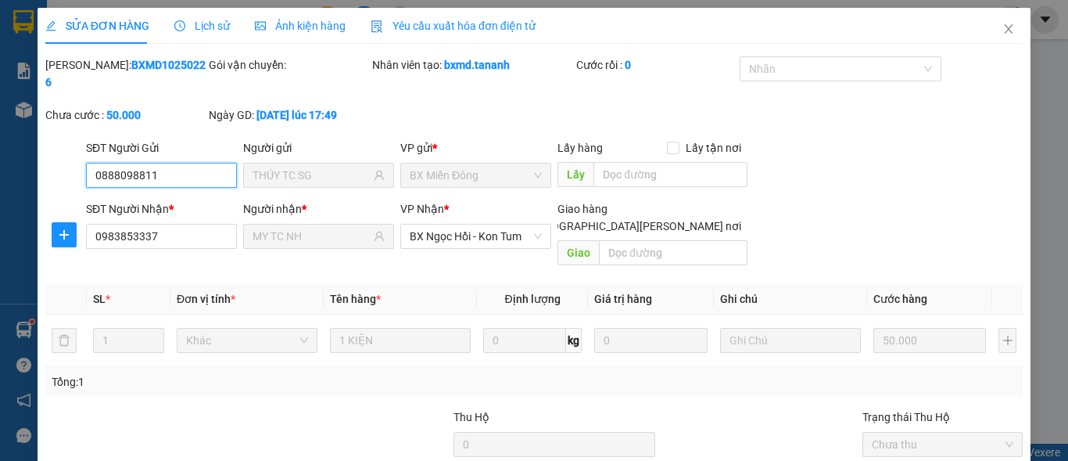
scroll to position [121, 0]
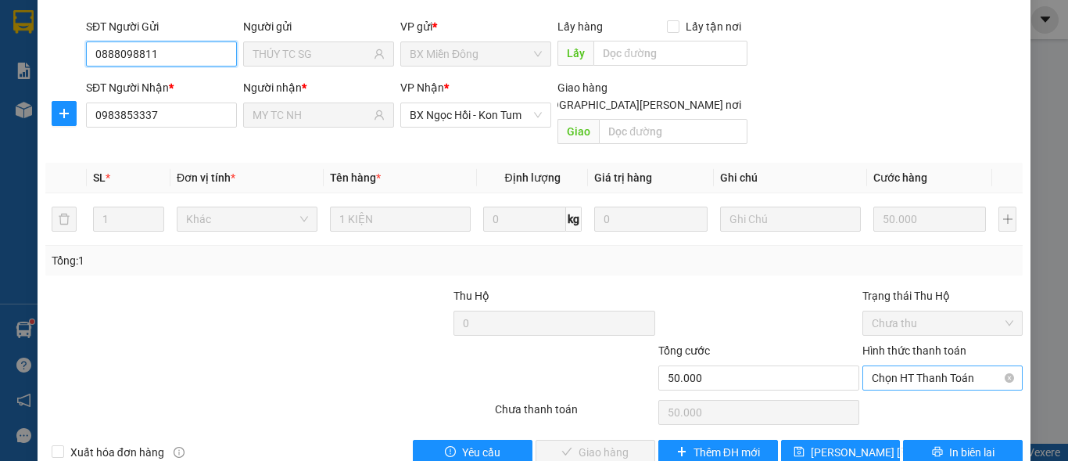
click at [909, 366] on span "Chọn HT Thanh Toán" at bounding box center [943, 377] width 142 height 23
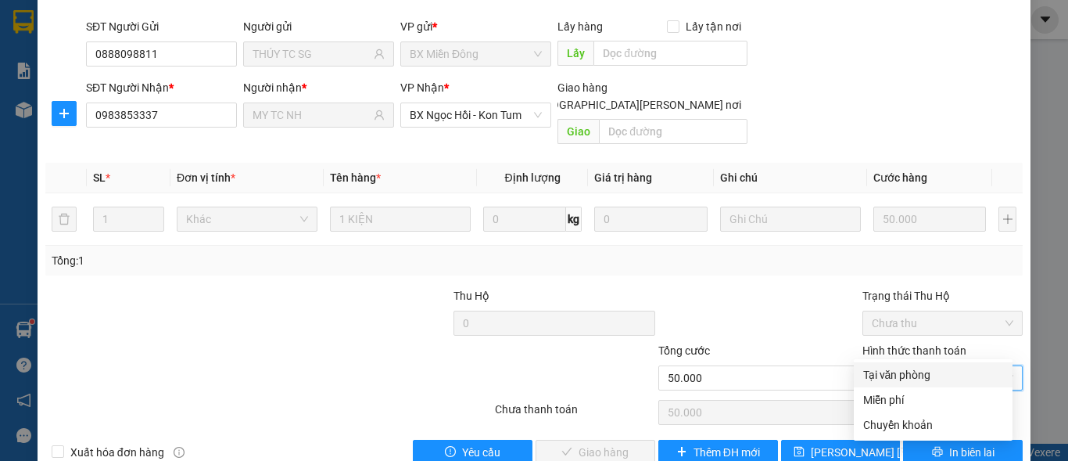
click at [909, 382] on div "Tại văn phòng" at bounding box center [933, 374] width 140 height 17
type input "0"
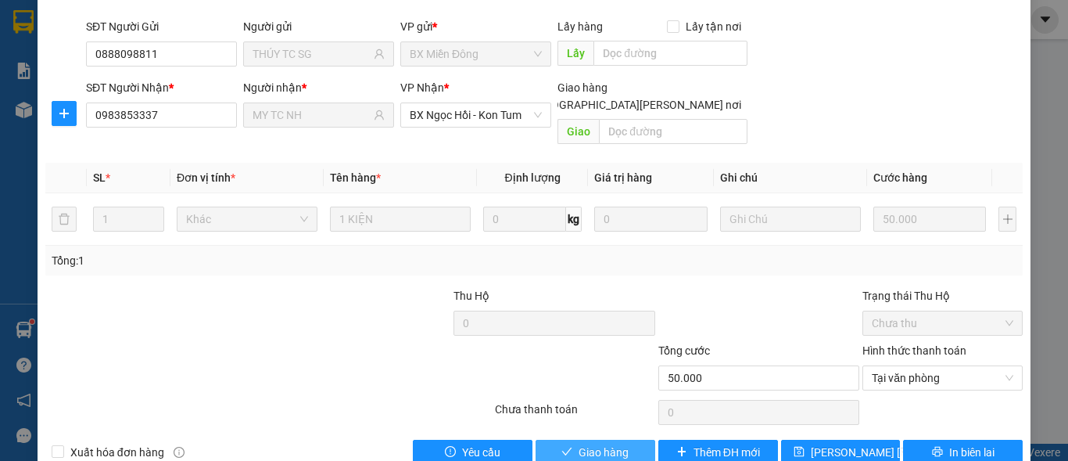
click at [579, 443] on span "Giao hàng" at bounding box center [604, 451] width 50 height 17
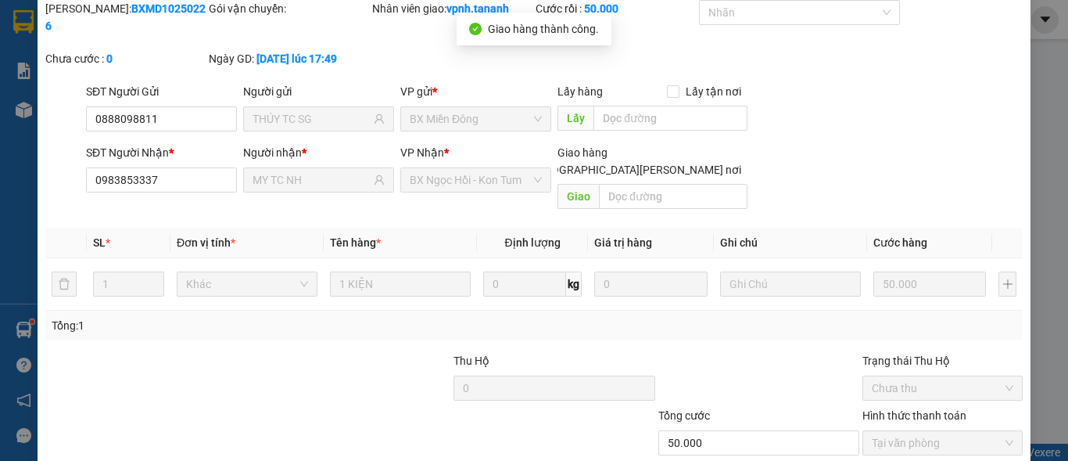
scroll to position [0, 0]
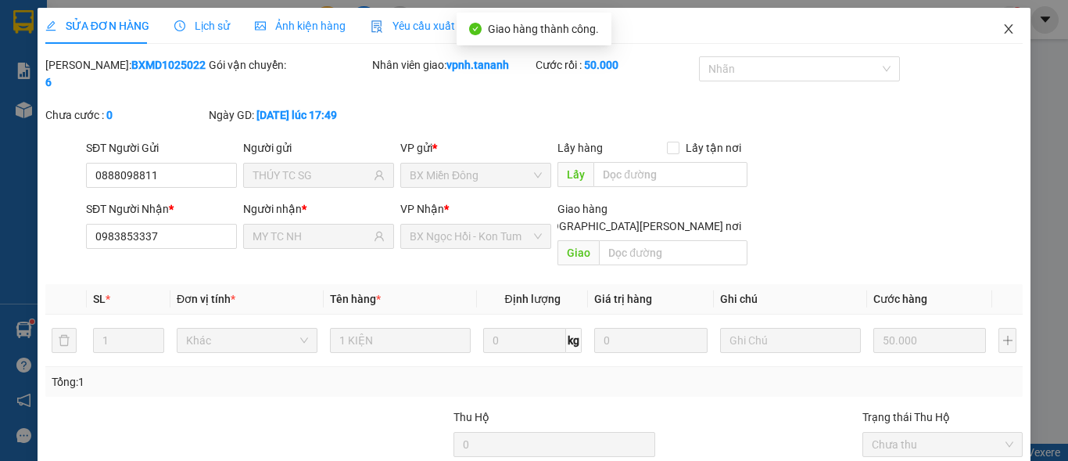
click at [1003, 23] on icon "close" at bounding box center [1009, 29] width 13 height 13
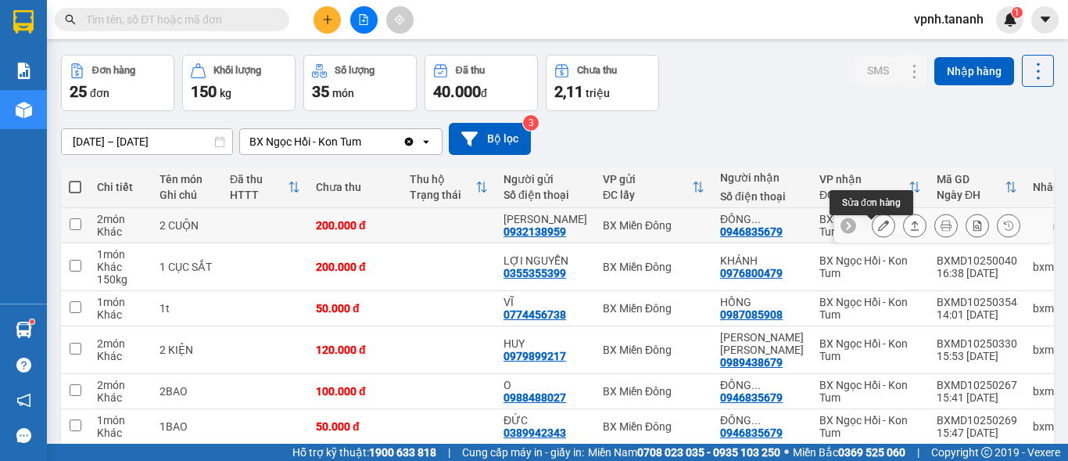
scroll to position [78, 0]
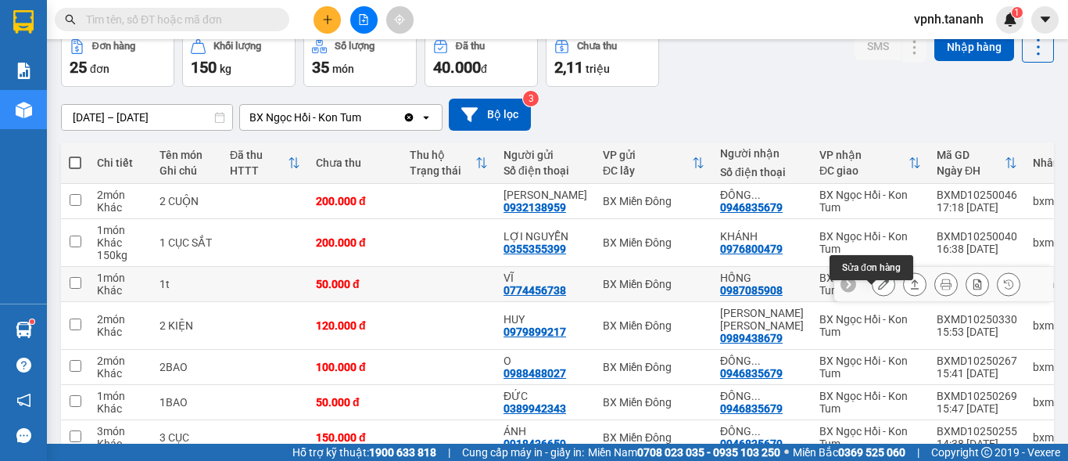
click at [878, 289] on icon at bounding box center [883, 283] width 11 height 11
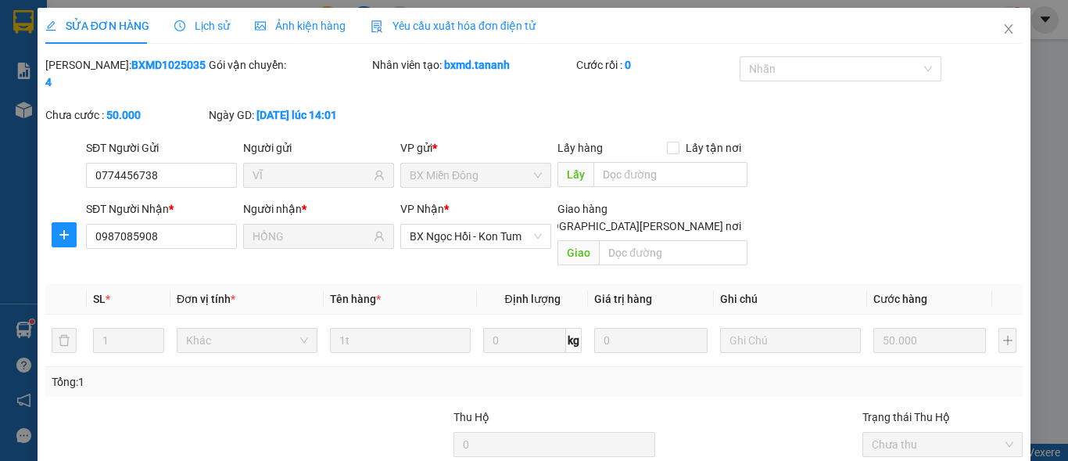
type input "0774456738"
type input "VĨ"
type input "0987085908"
type input "HỒNG"
type input "50.000"
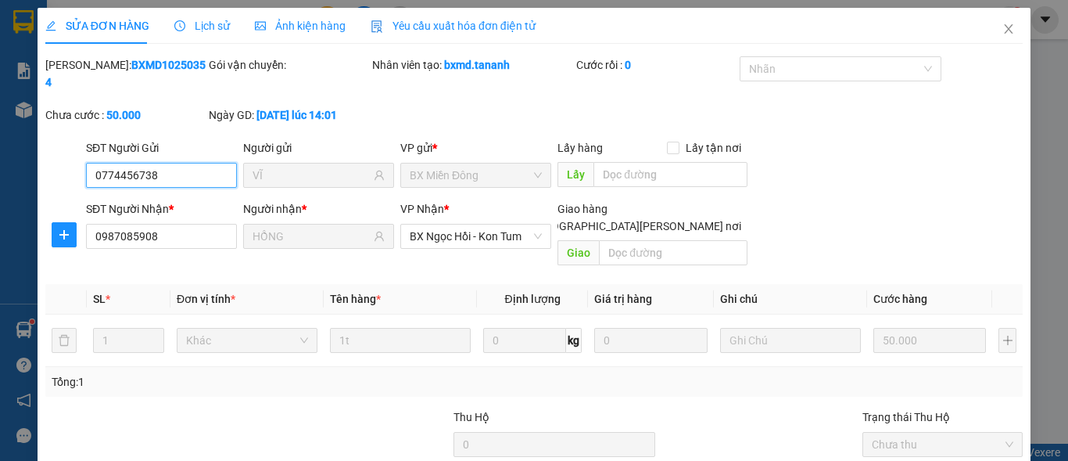
scroll to position [121, 0]
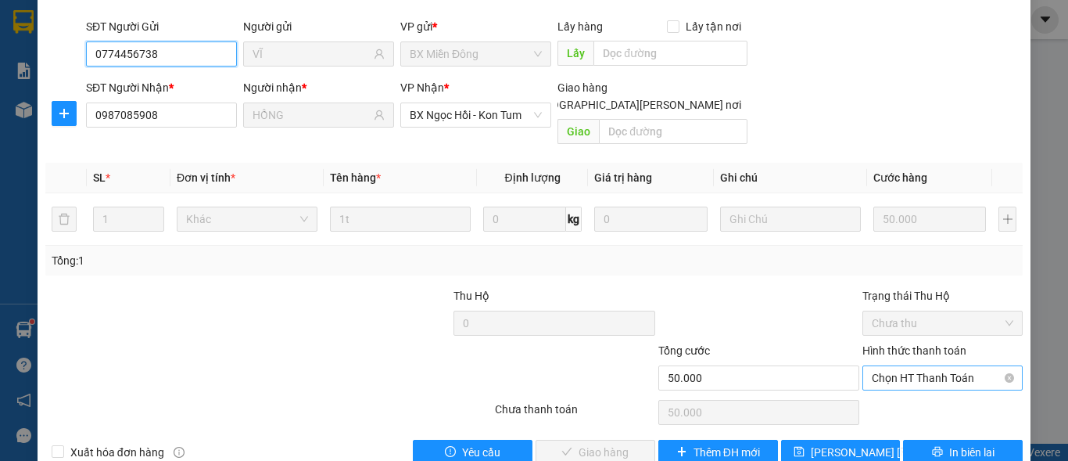
click at [904, 366] on span "Chọn HT Thanh Toán" at bounding box center [943, 377] width 142 height 23
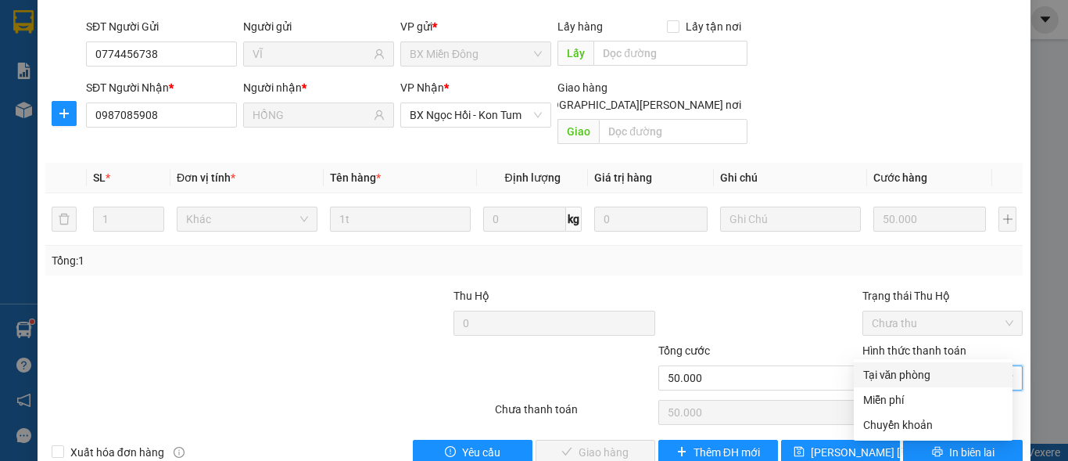
drag, startPoint x: 900, startPoint y: 372, endPoint x: 823, endPoint y: 391, distance: 79.7
click at [900, 373] on div "Tại văn phòng" at bounding box center [933, 374] width 140 height 17
type input "0"
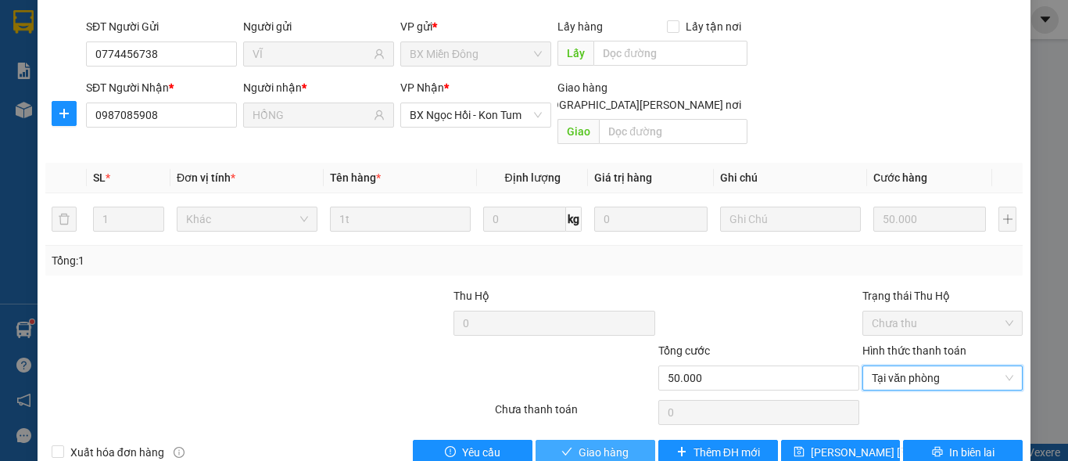
click at [616, 443] on span "Giao hàng" at bounding box center [604, 451] width 50 height 17
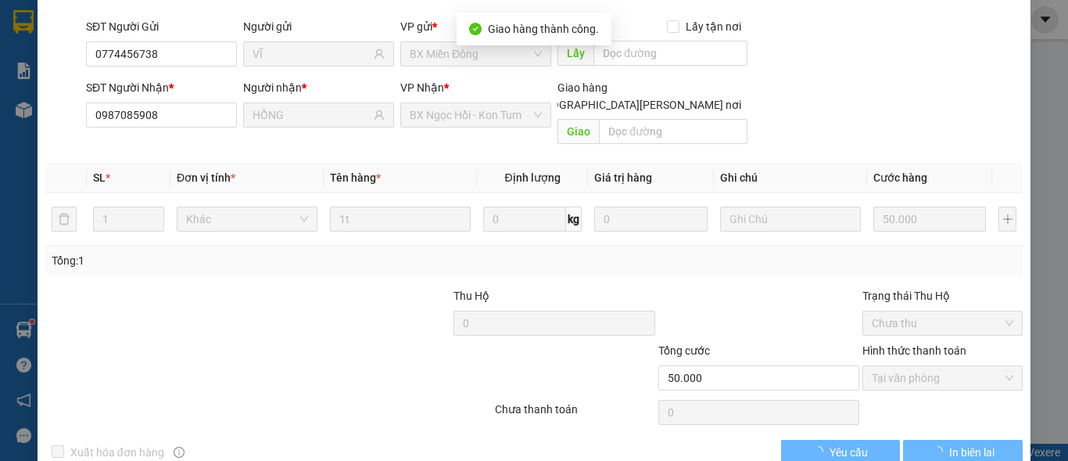
scroll to position [0, 0]
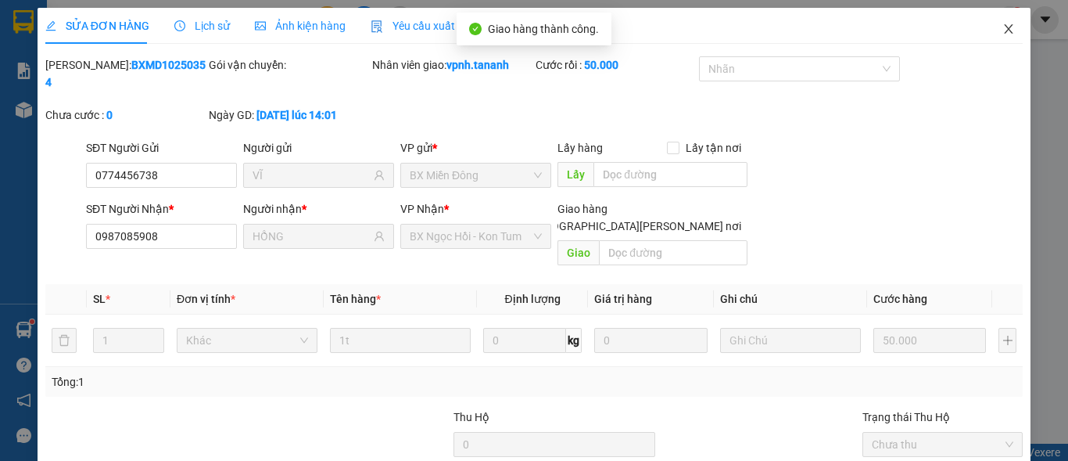
click at [1003, 25] on icon "close" at bounding box center [1009, 29] width 13 height 13
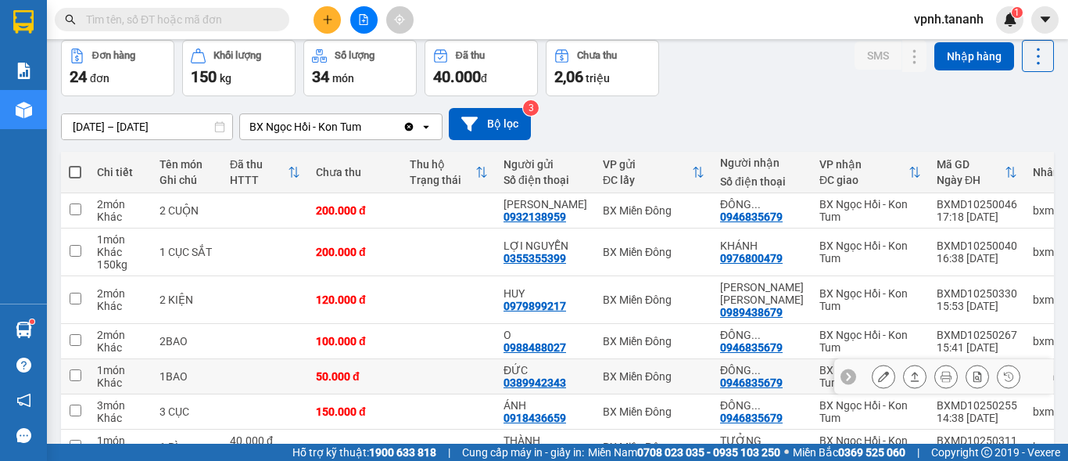
scroll to position [156, 0]
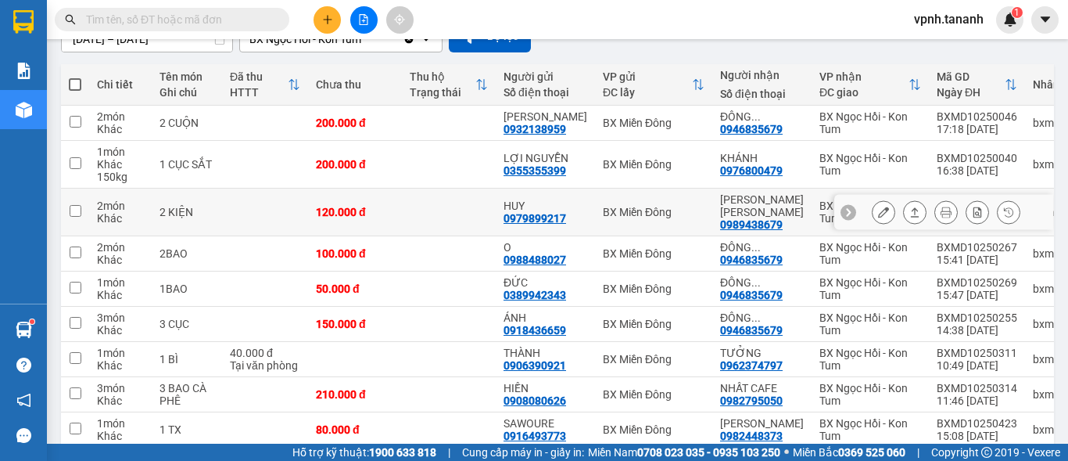
click at [878, 217] on icon at bounding box center [883, 211] width 11 height 11
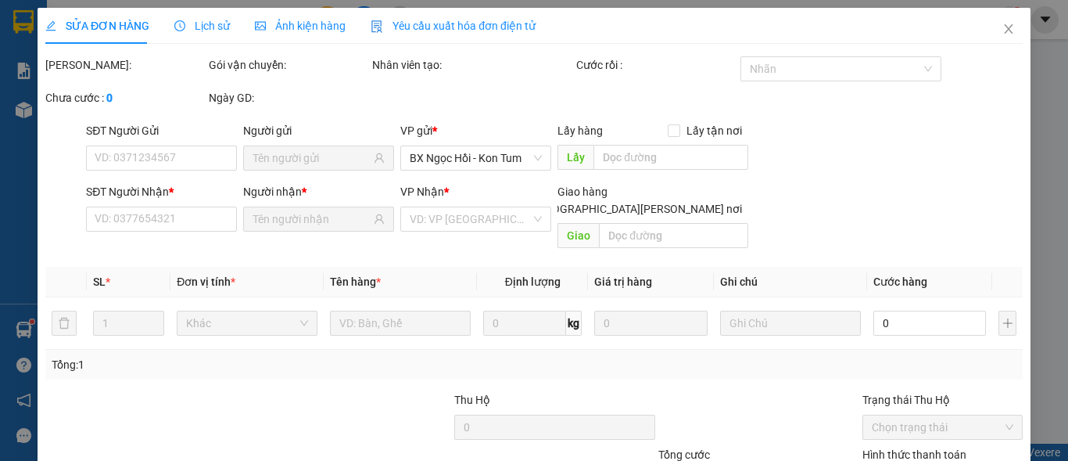
type input "0979899217"
type input "HUY"
type input "0989438679"
type input "HIỀN [PERSON_NAME]"
type input "120.000"
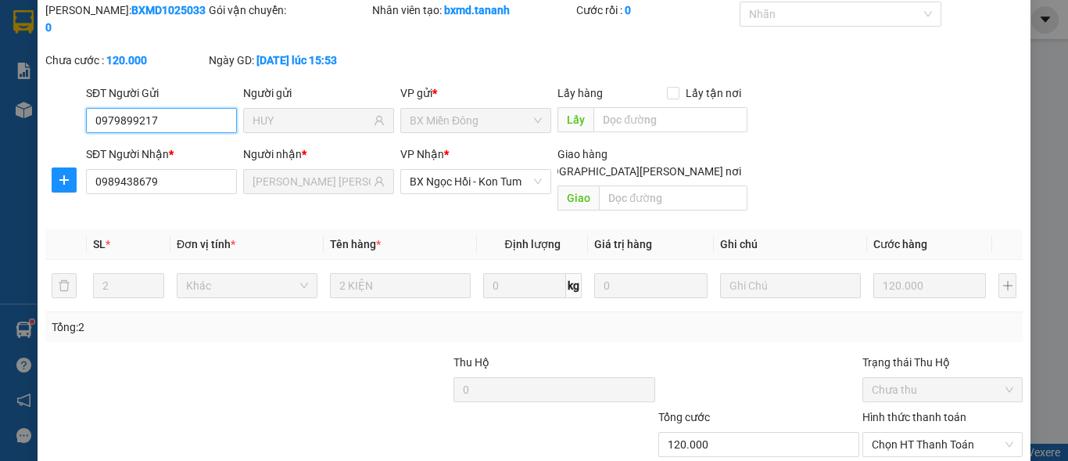
scroll to position [121, 0]
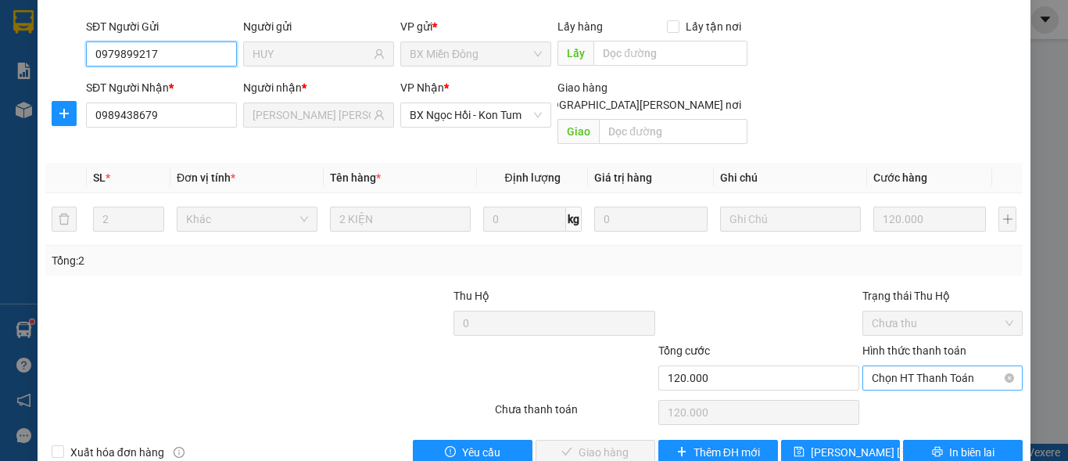
click at [913, 366] on span "Chọn HT Thanh Toán" at bounding box center [943, 377] width 142 height 23
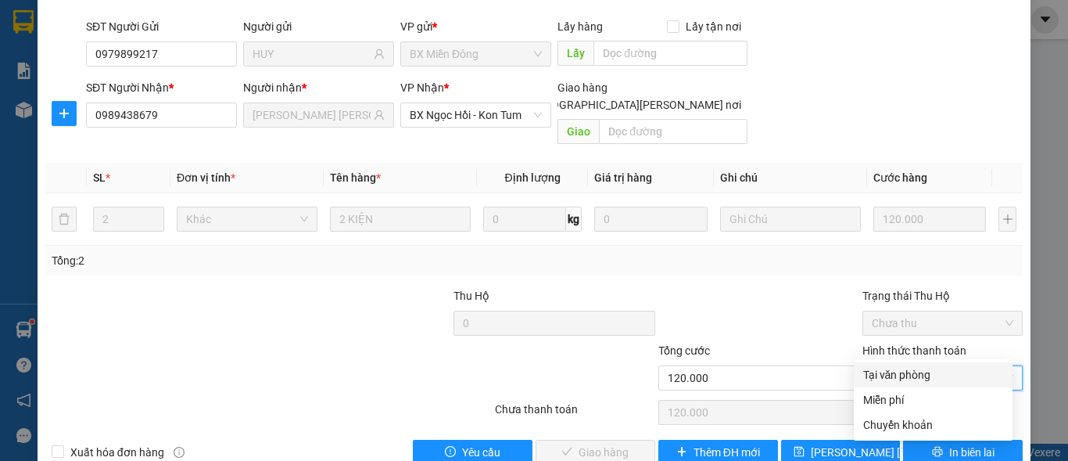
click at [908, 381] on div "Tại văn phòng" at bounding box center [933, 374] width 140 height 17
type input "0"
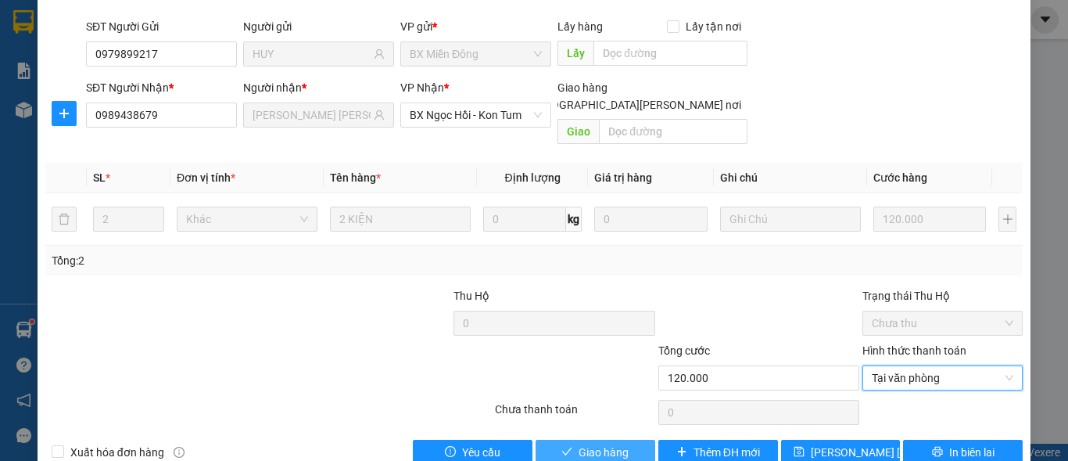
click at [586, 443] on span "Giao hàng" at bounding box center [604, 451] width 50 height 17
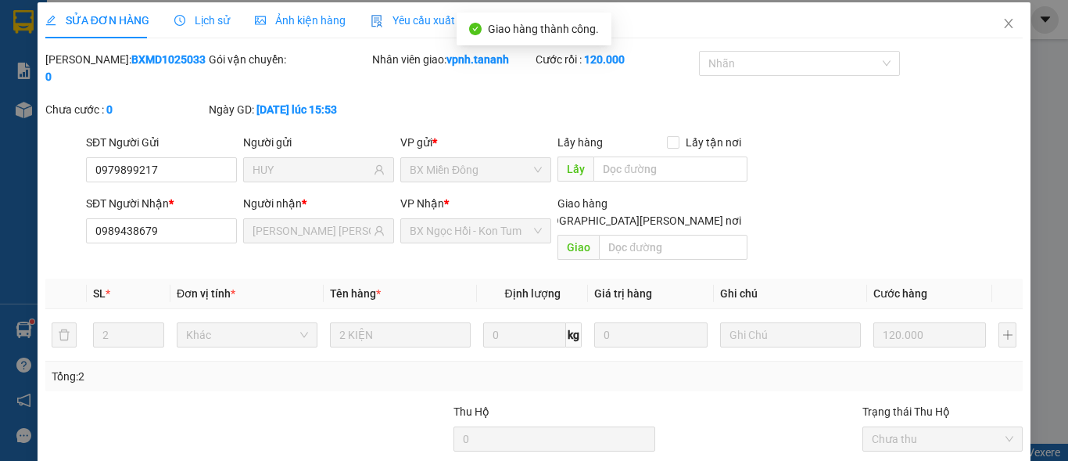
scroll to position [0, 0]
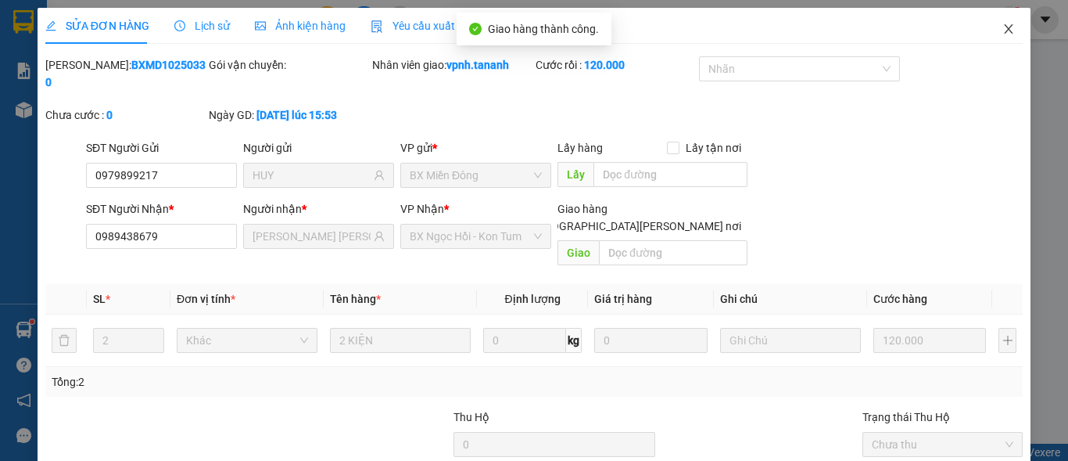
click at [1003, 32] on icon "close" at bounding box center [1009, 29] width 13 height 13
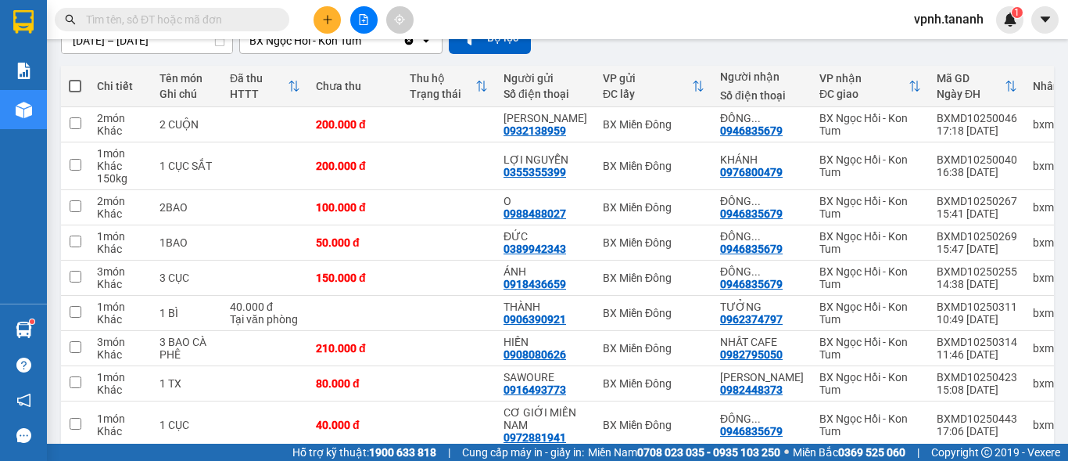
scroll to position [156, 0]
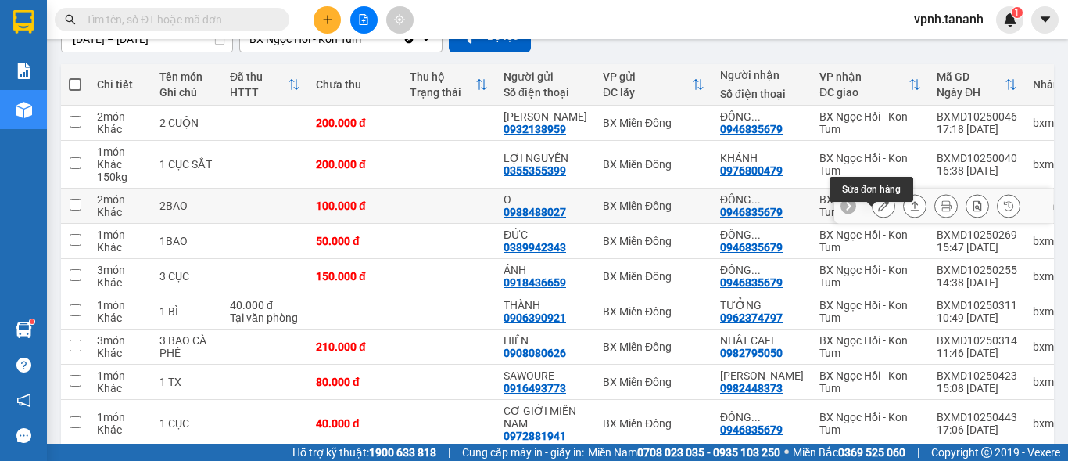
click at [878, 211] on icon at bounding box center [883, 205] width 11 height 11
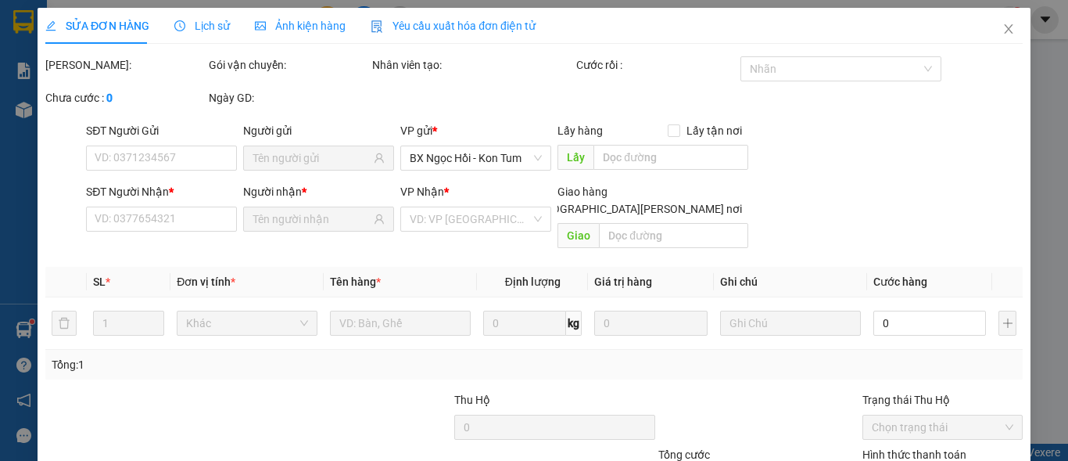
type input "0988488027"
type input "O"
type input "0946835679"
type input "ĐÔNG DƯƠNG"
type input "100.000"
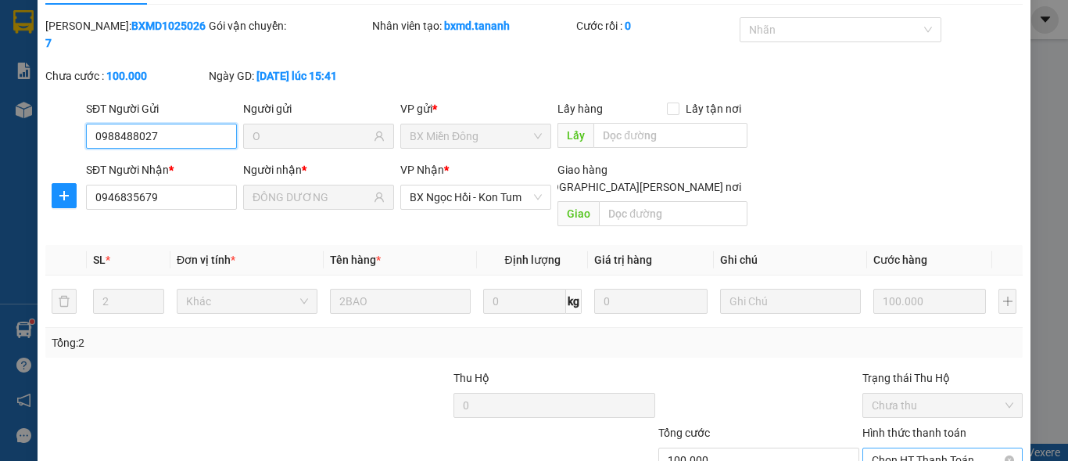
scroll to position [121, 0]
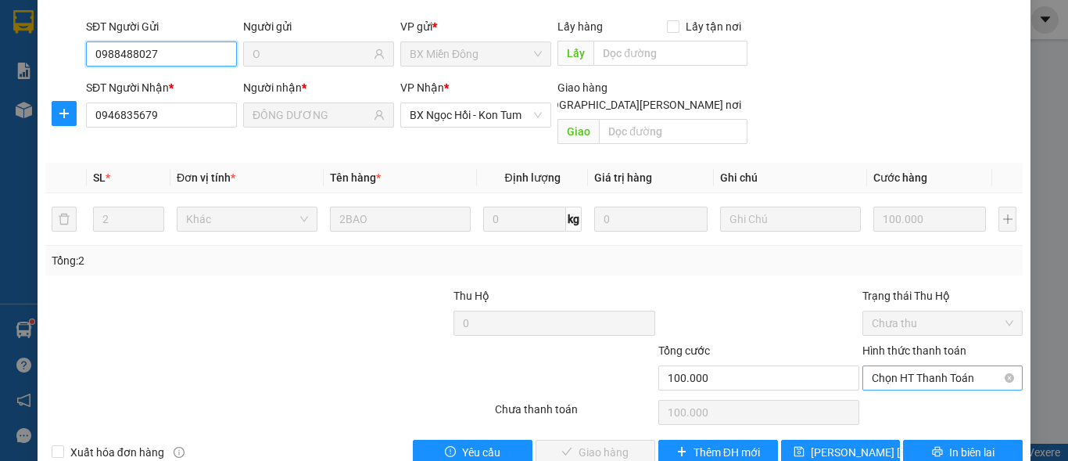
click at [913, 366] on span "Chọn HT Thanh Toán" at bounding box center [943, 377] width 142 height 23
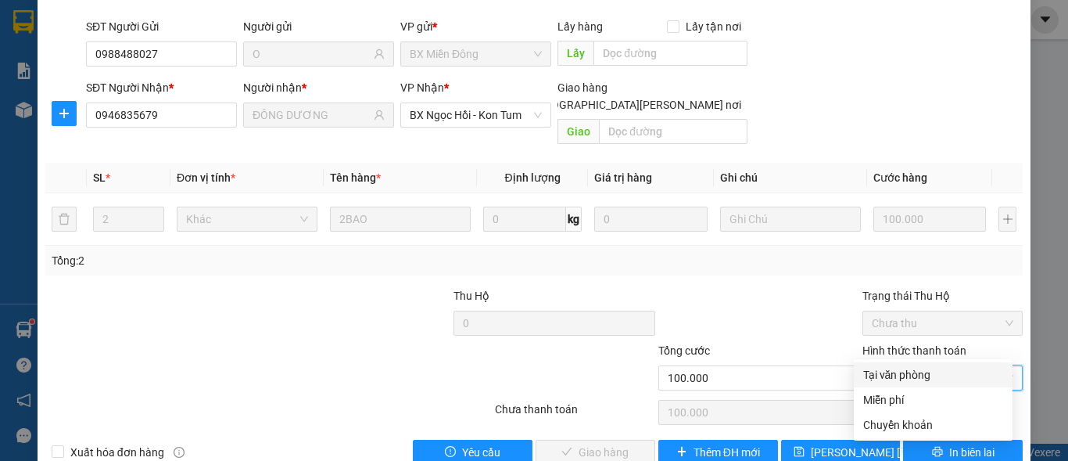
click at [913, 365] on div "Tại văn phòng" at bounding box center [933, 374] width 159 height 25
type input "0"
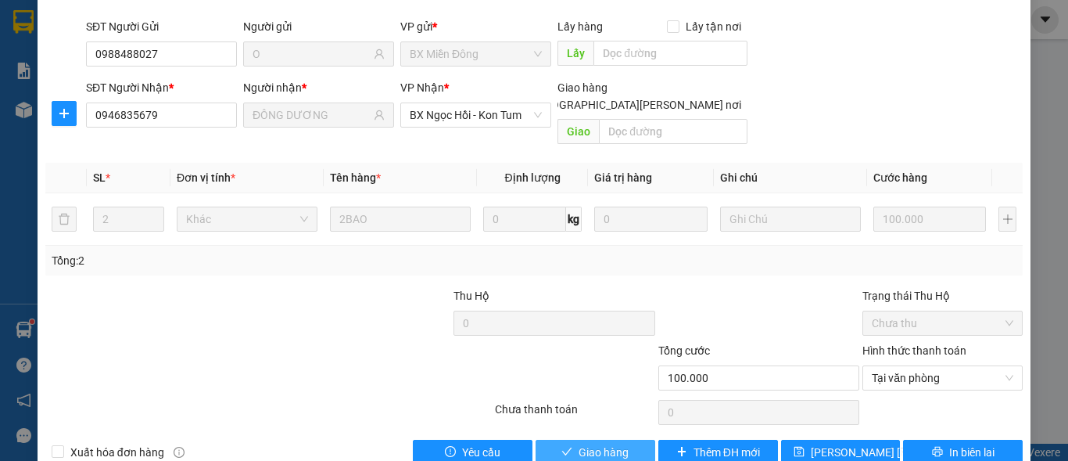
click at [598, 443] on span "Giao hàng" at bounding box center [604, 451] width 50 height 17
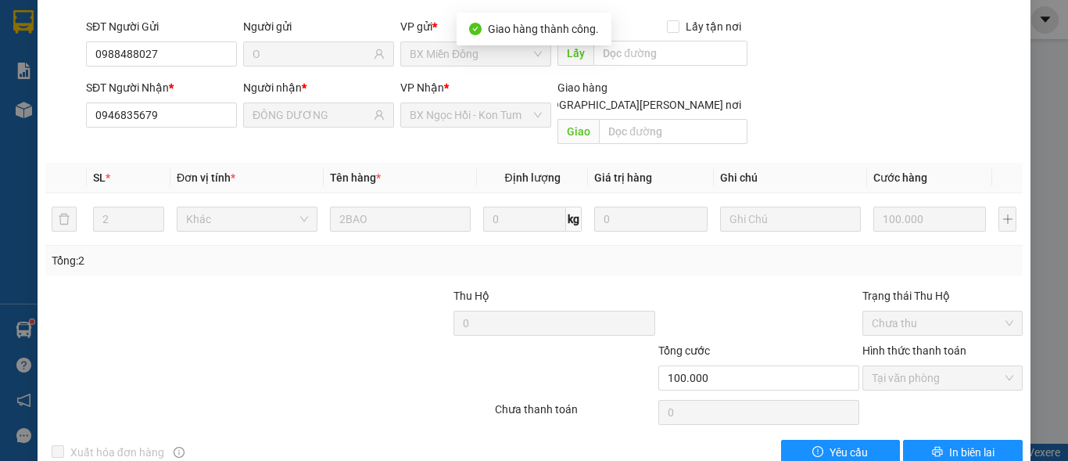
scroll to position [0, 0]
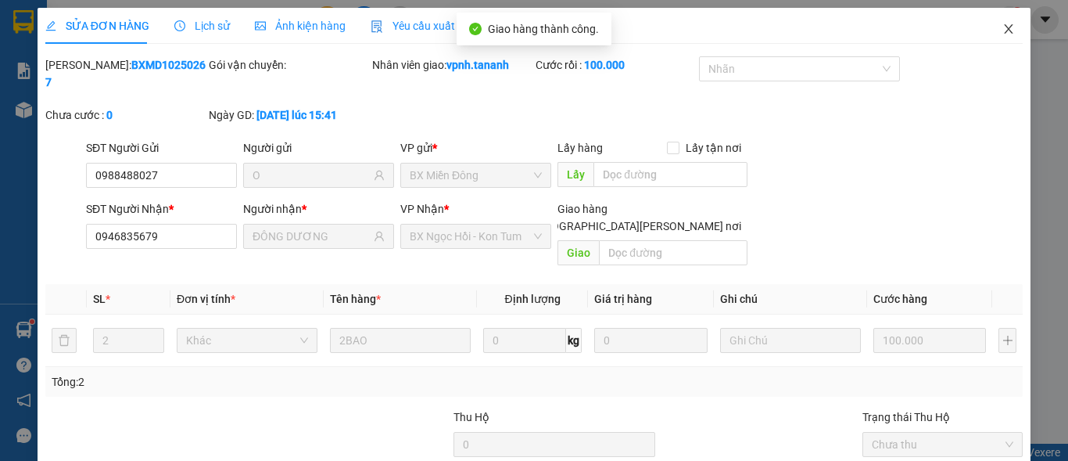
click at [1003, 30] on icon "close" at bounding box center [1009, 29] width 13 height 13
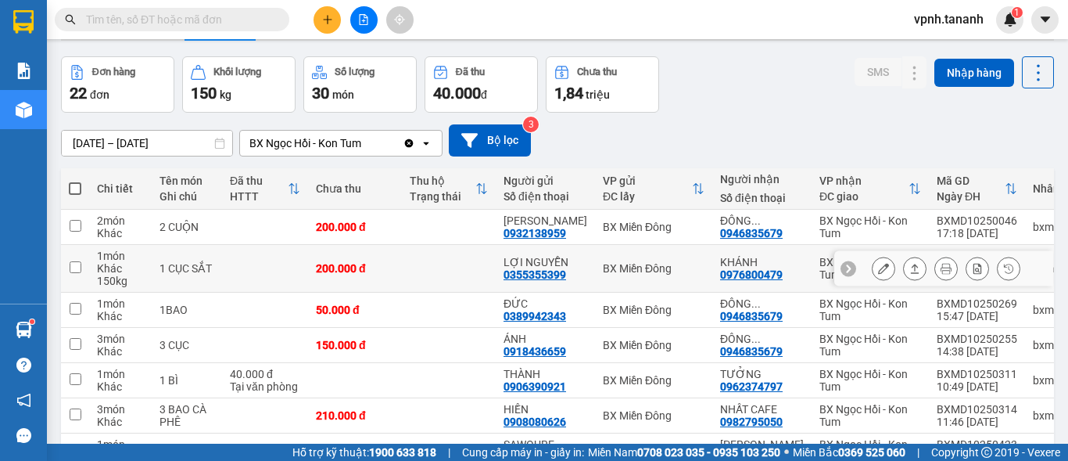
scroll to position [78, 0]
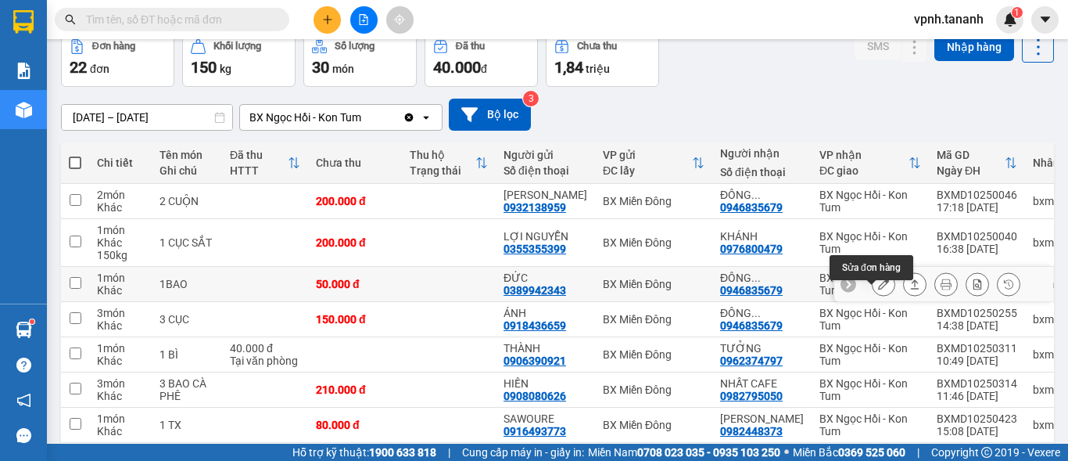
click at [878, 289] on icon at bounding box center [883, 283] width 11 height 11
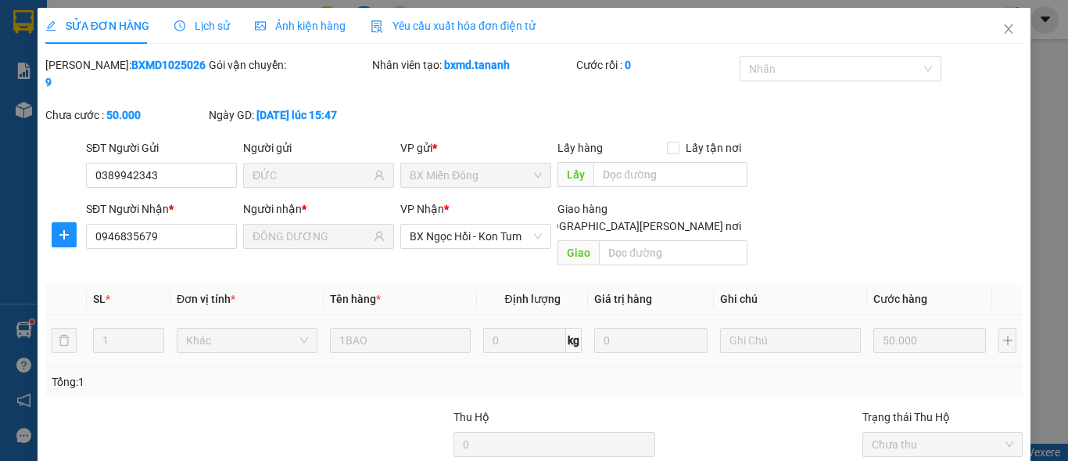
type input "0389942343"
type input "ĐỨC"
type input "0946835679"
type input "ĐÔNG DƯƠNG"
type input "50.000"
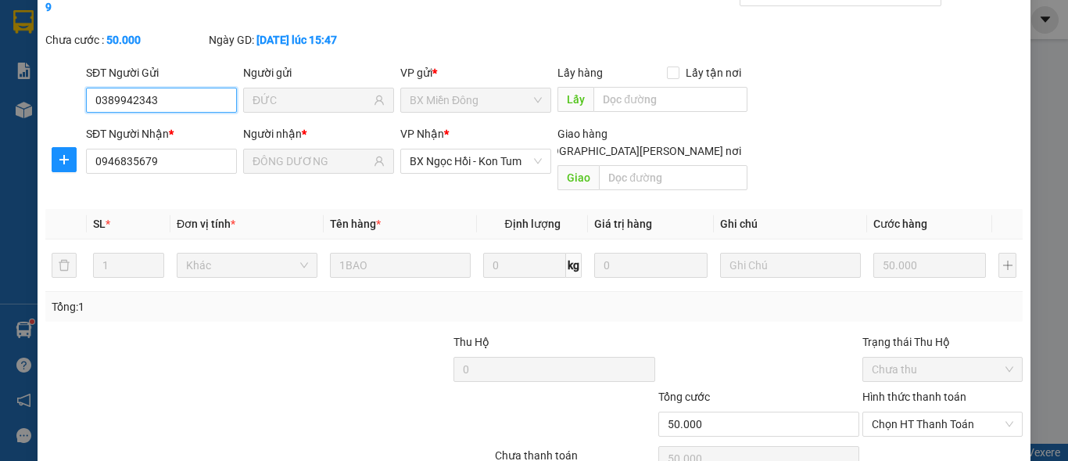
scroll to position [121, 0]
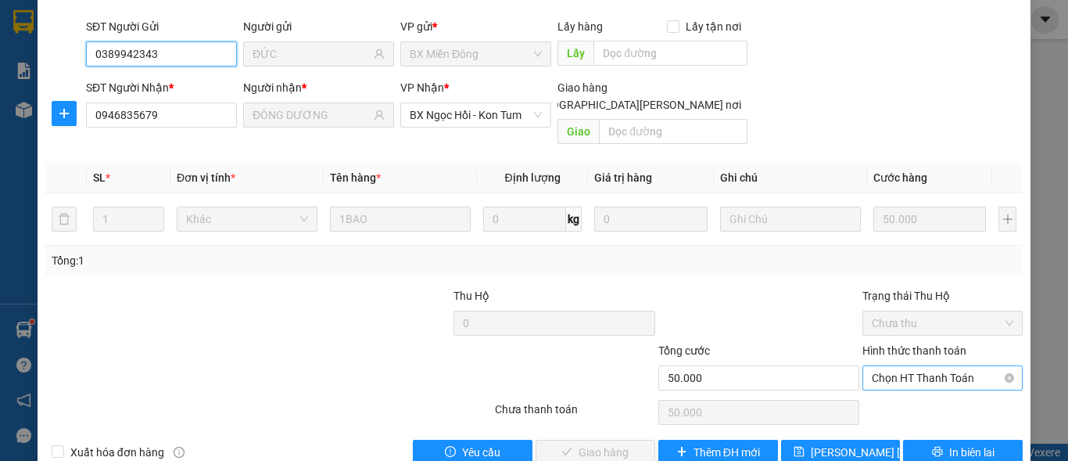
click at [902, 366] on span "Chọn HT Thanh Toán" at bounding box center [943, 377] width 142 height 23
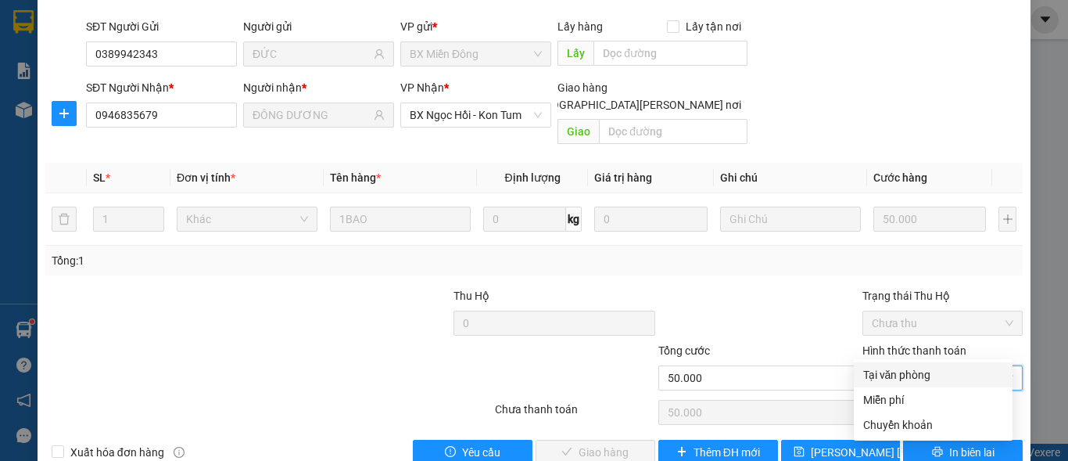
click at [913, 374] on div "Tại văn phòng" at bounding box center [933, 374] width 140 height 17
type input "0"
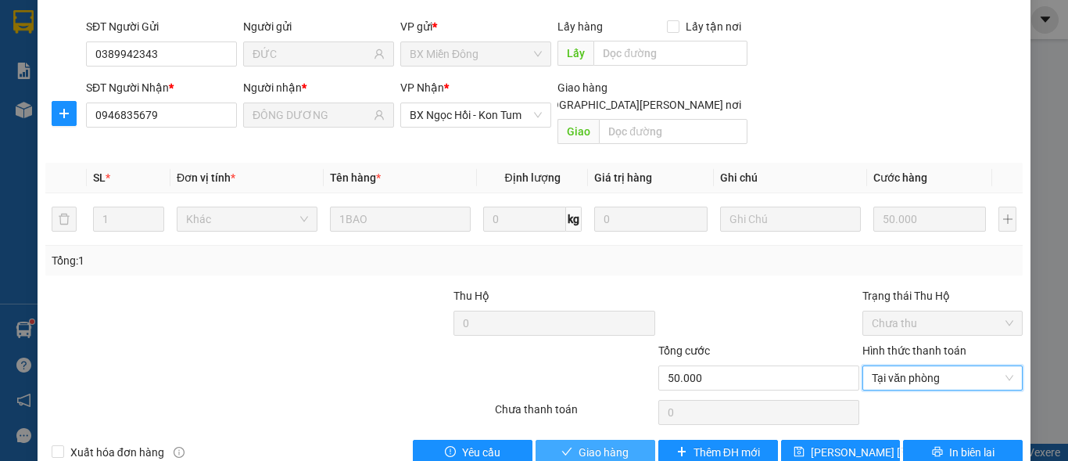
click at [632, 440] on button "Giao hàng" at bounding box center [596, 452] width 120 height 25
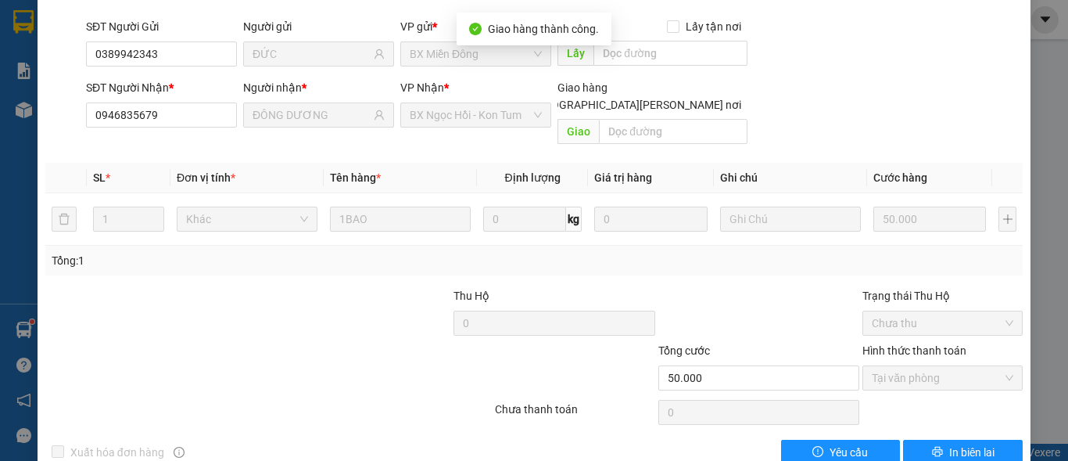
scroll to position [0, 0]
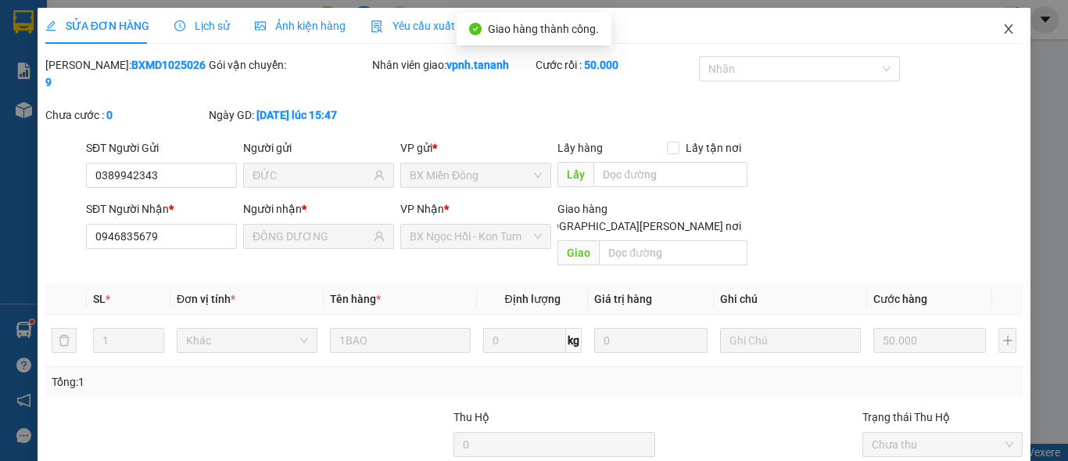
click at [1005, 30] on icon "close" at bounding box center [1009, 28] width 9 height 9
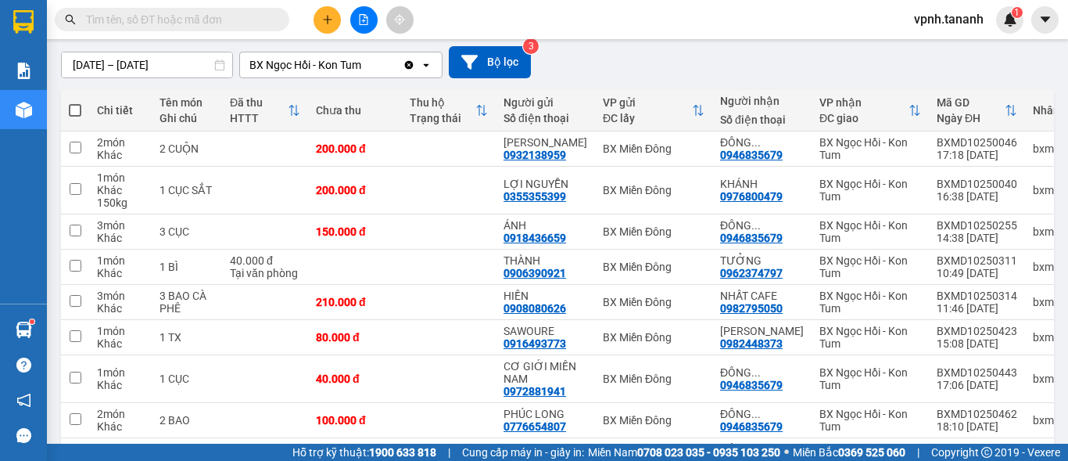
scroll to position [156, 0]
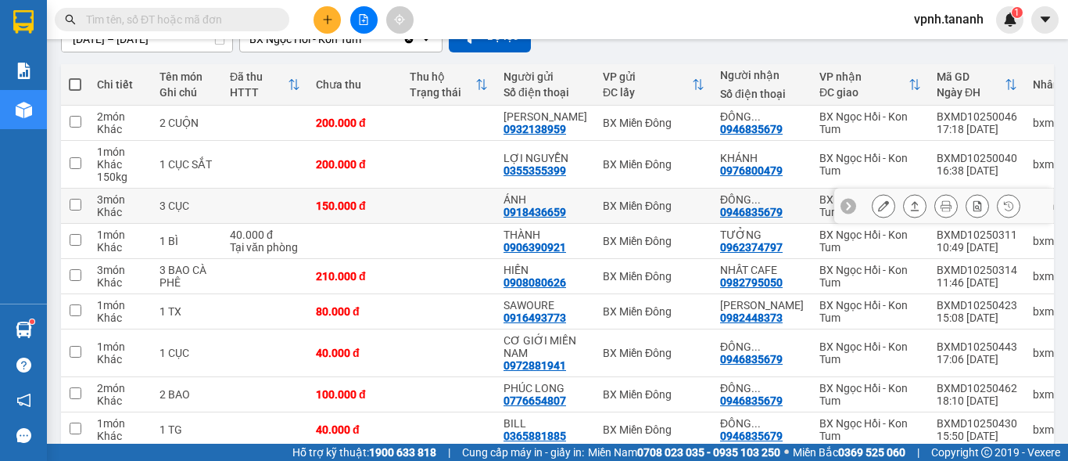
click at [878, 211] on icon at bounding box center [883, 205] width 11 height 11
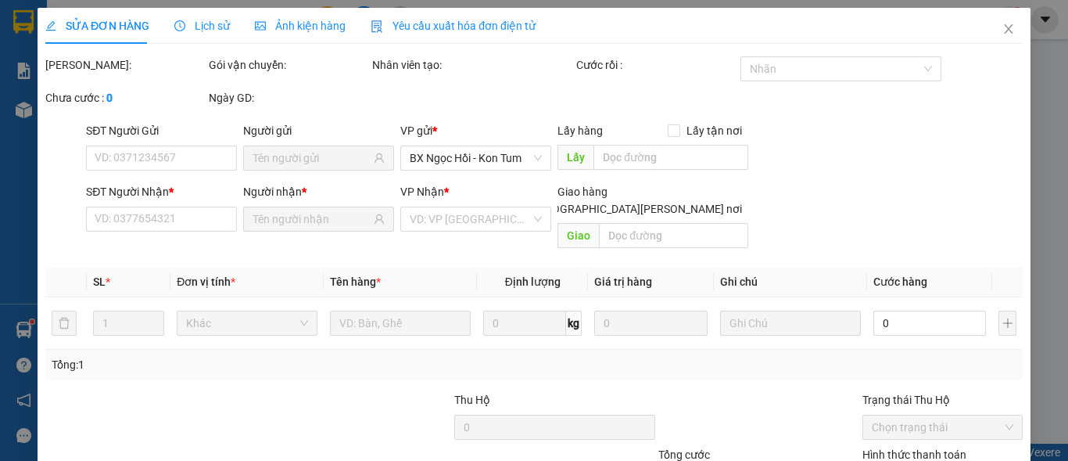
type input "0918436659"
type input "ÁNH"
type input "0946835679"
type input "ĐÔNG DƯƠNG"
type input "150.000"
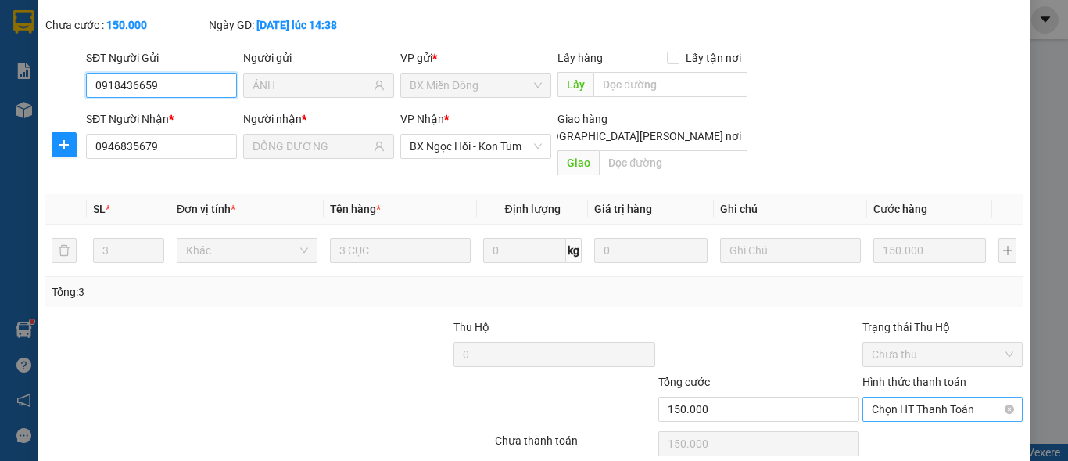
scroll to position [121, 0]
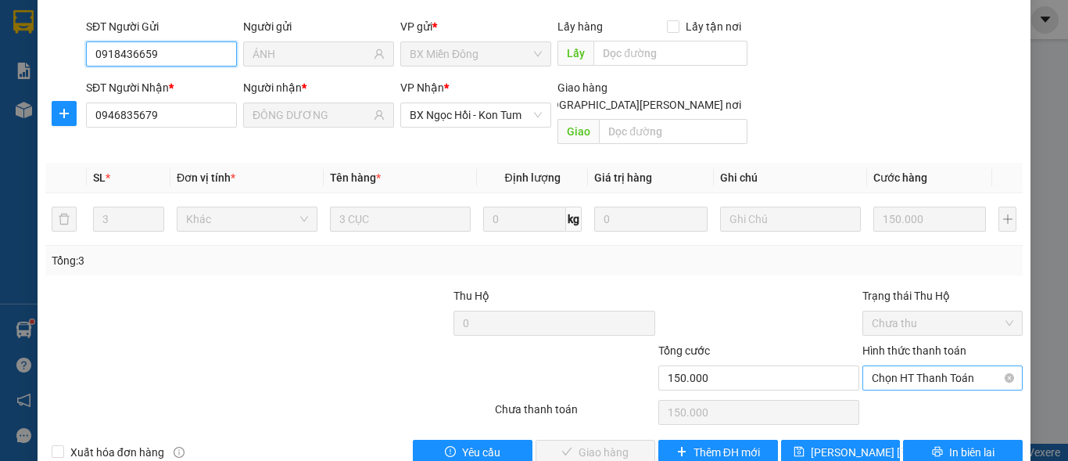
click at [892, 366] on span "Chọn HT Thanh Toán" at bounding box center [943, 377] width 142 height 23
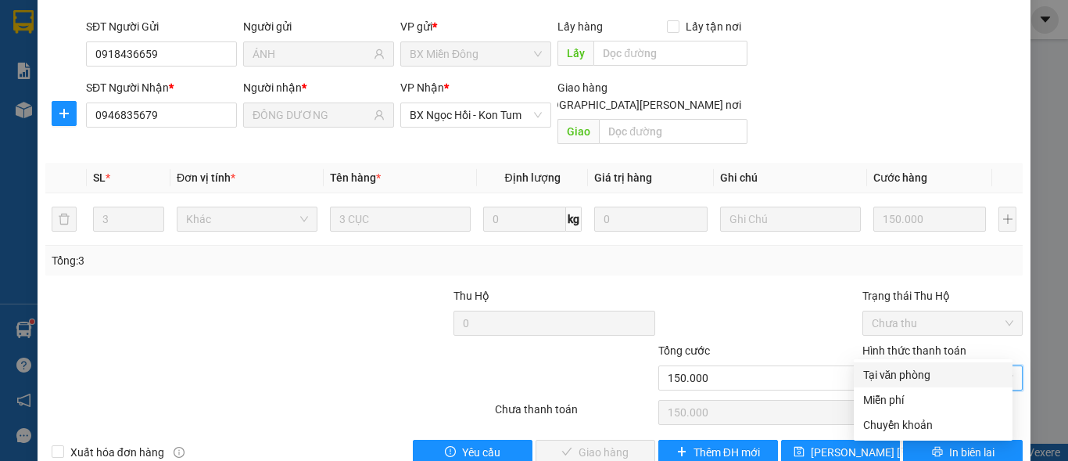
click at [899, 372] on div "Tại văn phòng" at bounding box center [933, 374] width 140 height 17
type input "0"
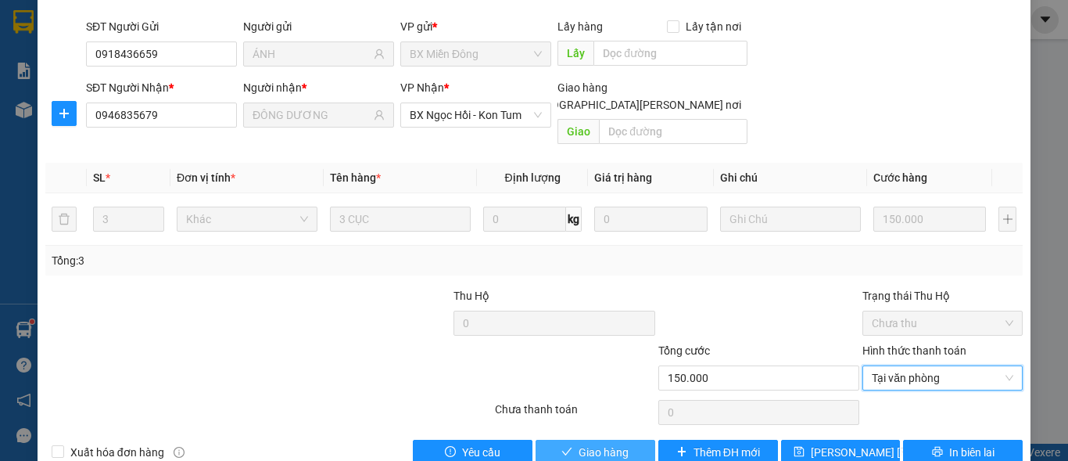
click at [601, 443] on span "Giao hàng" at bounding box center [604, 451] width 50 height 17
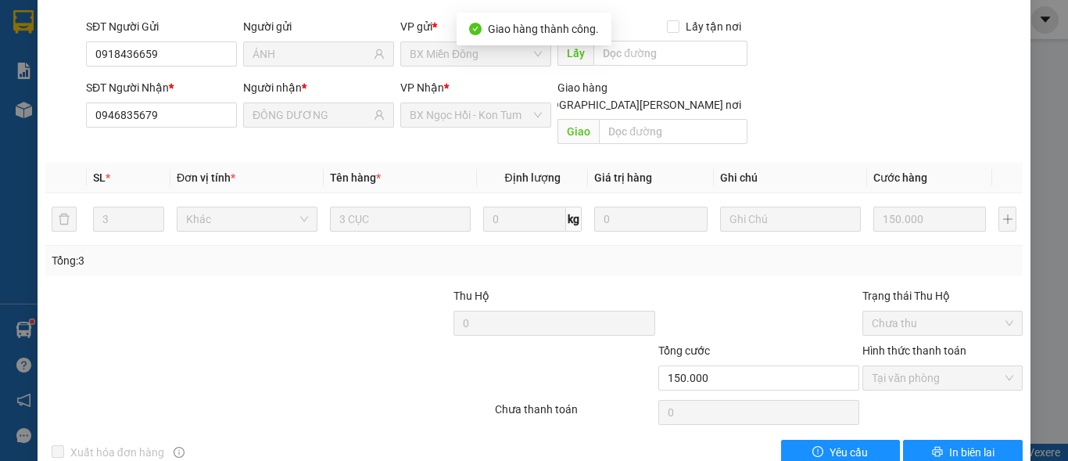
scroll to position [0, 0]
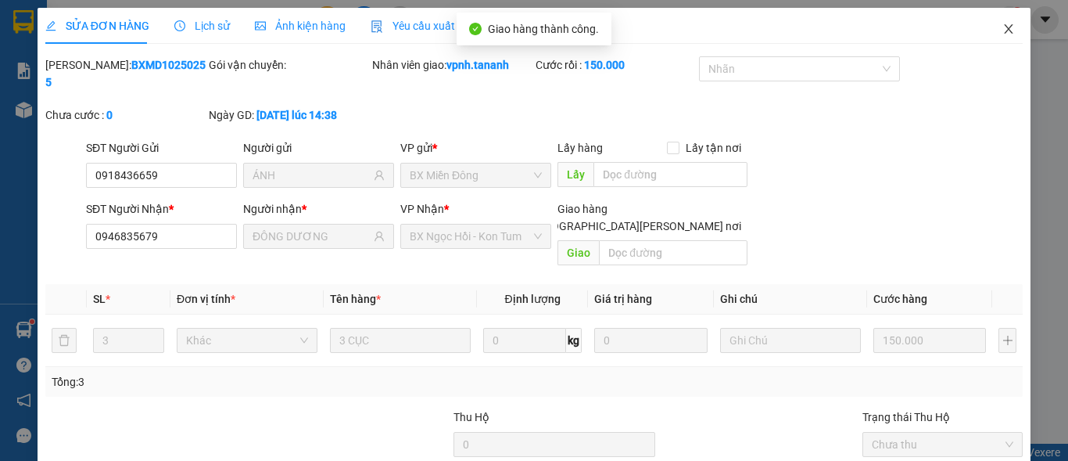
click at [1009, 31] on span "Close" at bounding box center [1009, 30] width 44 height 44
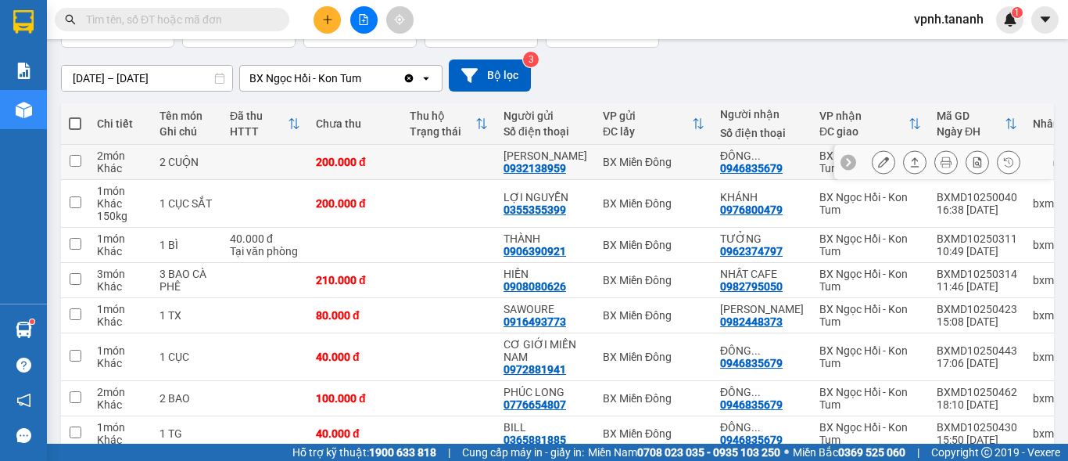
scroll to position [156, 0]
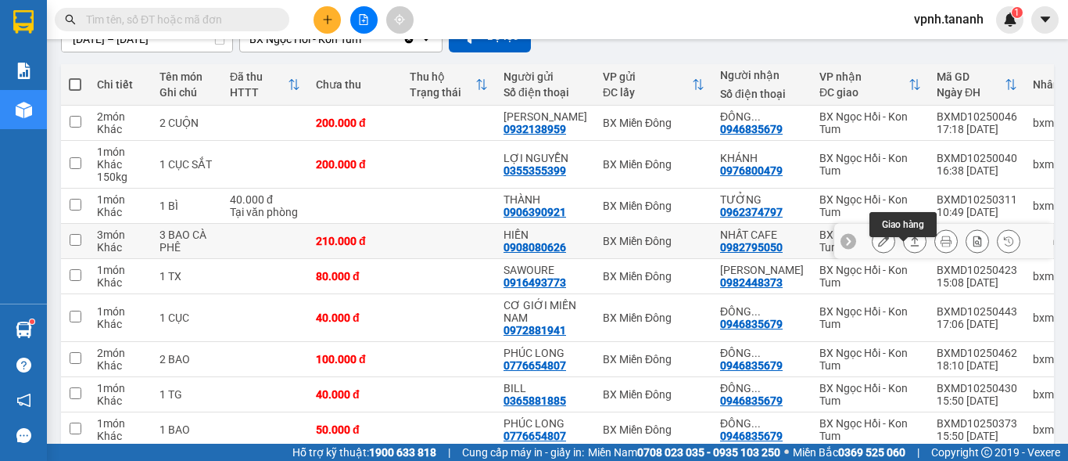
click at [909, 255] on button at bounding box center [915, 241] width 22 height 27
click at [904, 255] on button at bounding box center [915, 241] width 22 height 27
click at [878, 246] on icon at bounding box center [883, 240] width 11 height 11
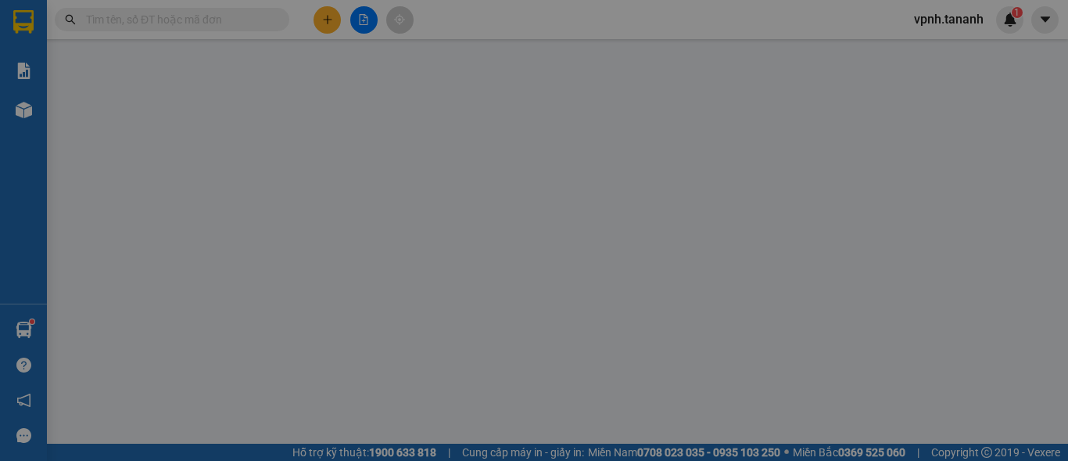
type input "0908080626"
type input "HIỀN"
type input "0982795050"
type input "NHẤT CAFE"
type input "210.000"
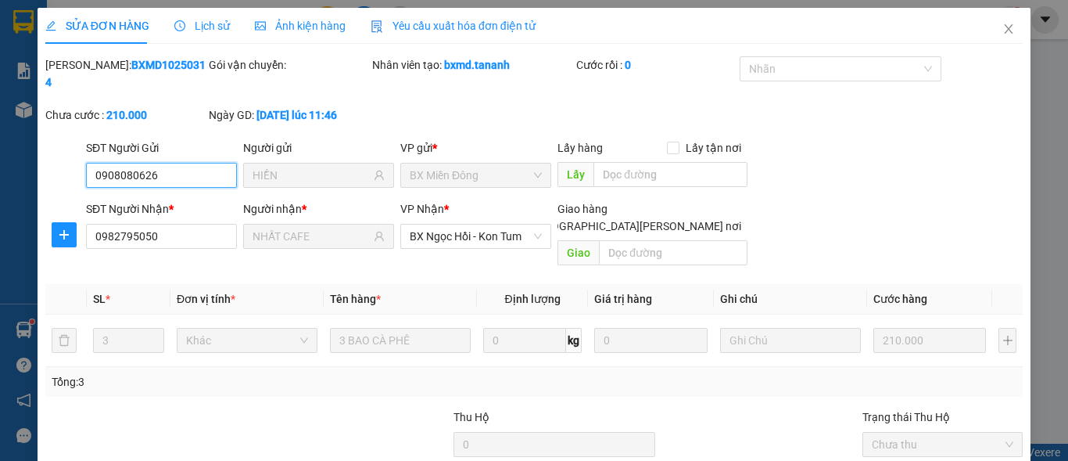
scroll to position [121, 0]
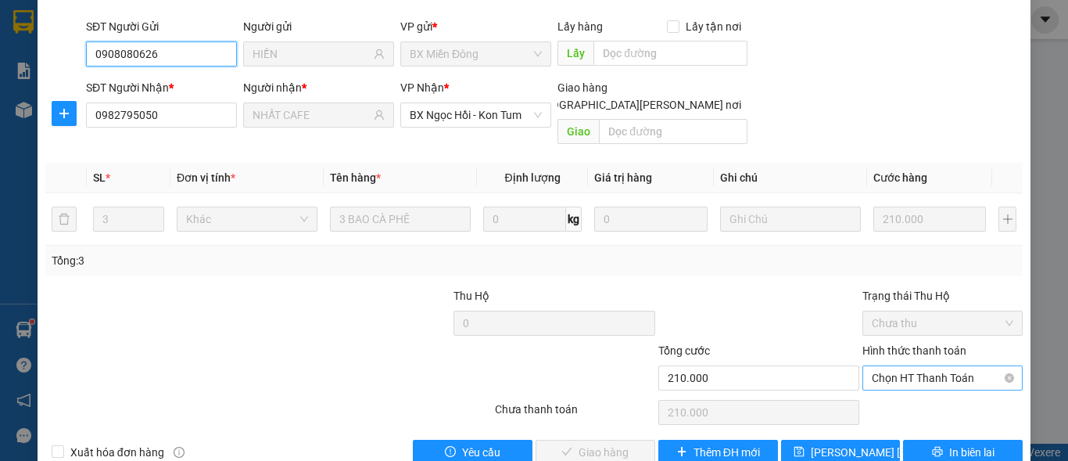
click at [912, 366] on span "Chọn HT Thanh Toán" at bounding box center [943, 377] width 142 height 23
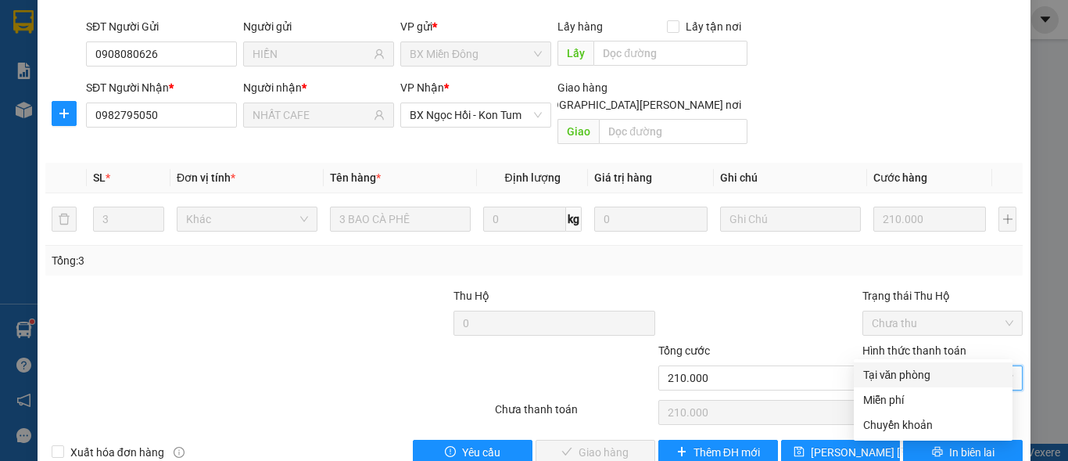
click at [924, 370] on div "Tại văn phòng" at bounding box center [933, 374] width 140 height 17
type input "0"
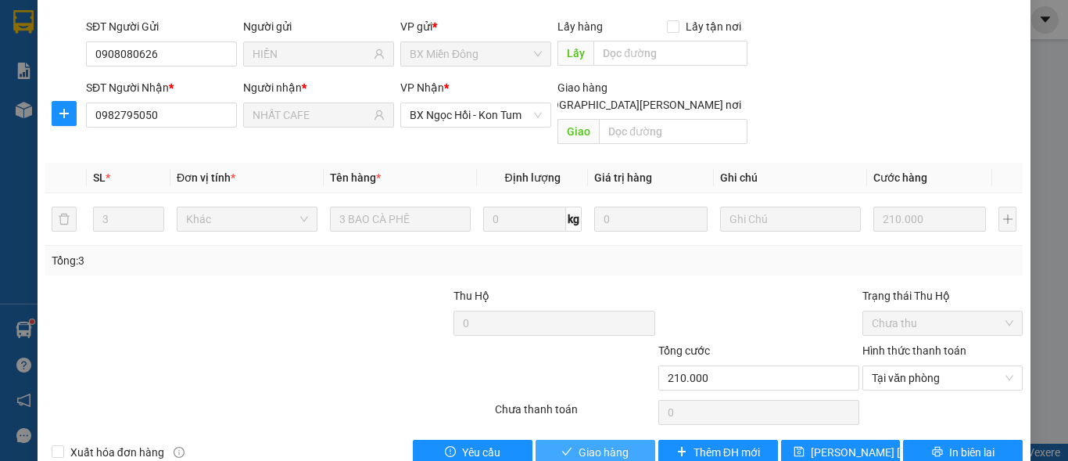
click at [630, 440] on button "Giao hàng" at bounding box center [596, 452] width 120 height 25
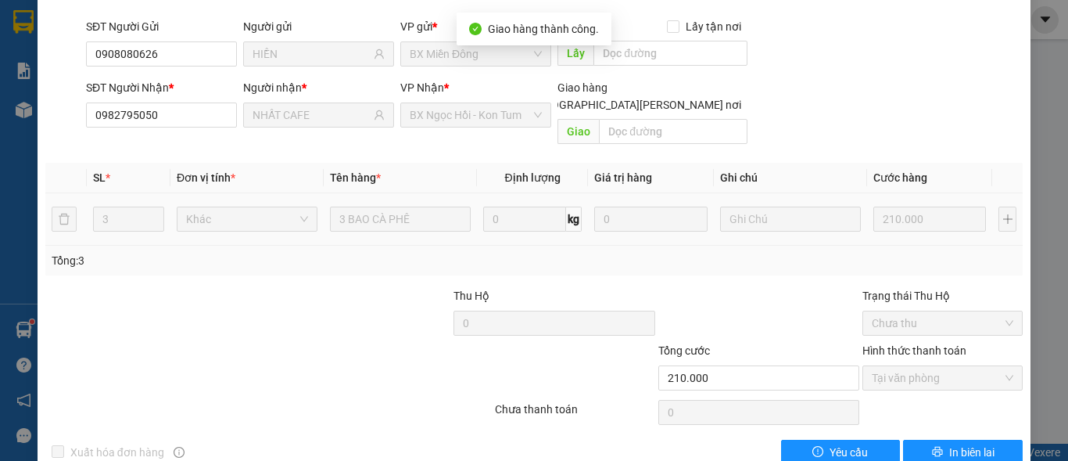
scroll to position [0, 0]
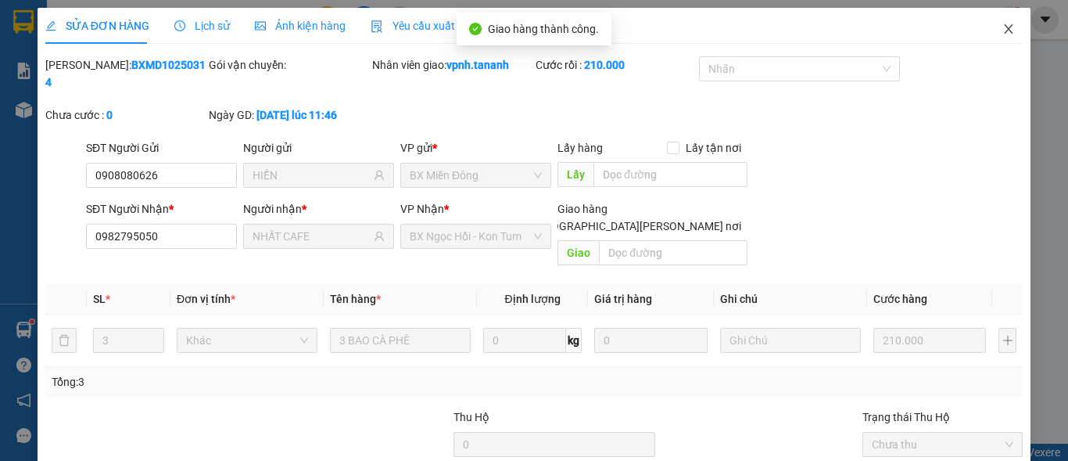
click at [990, 29] on span "Close" at bounding box center [1009, 30] width 44 height 44
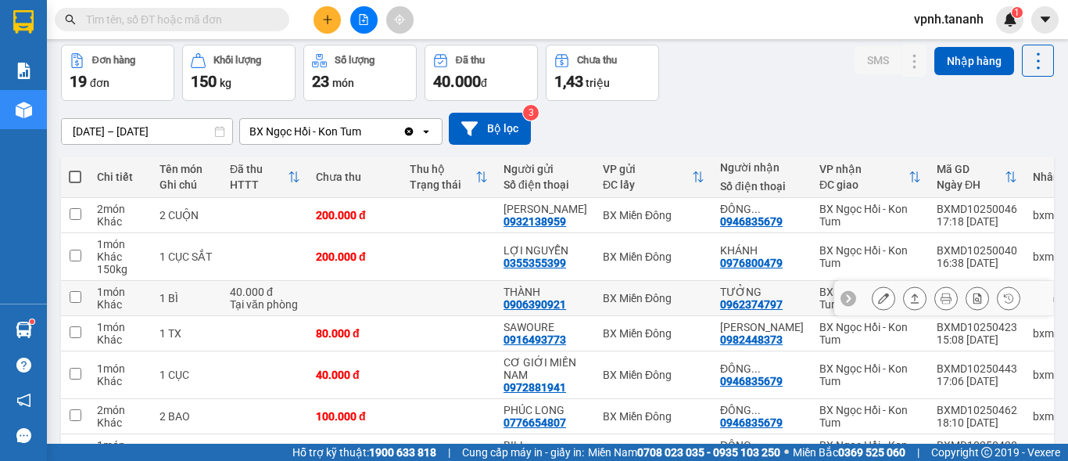
scroll to position [156, 0]
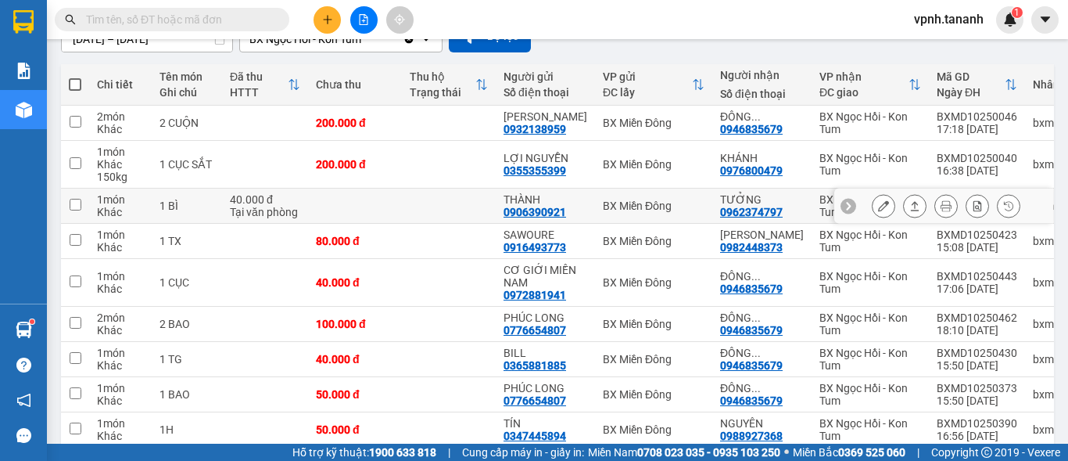
click at [879, 219] on button at bounding box center [884, 205] width 22 height 27
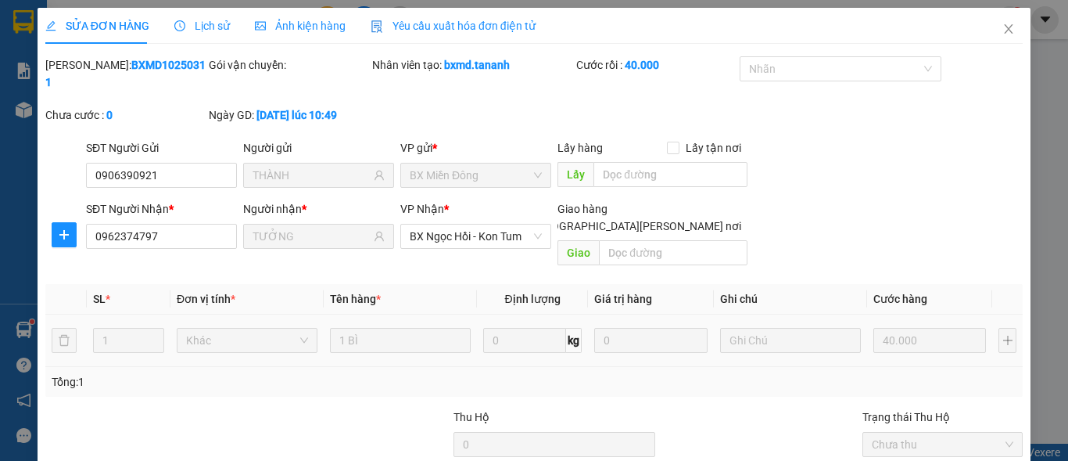
type input "0906390921"
type input "THÀNH"
type input "0962374797"
type input "TƯỞNG"
type input "40.000"
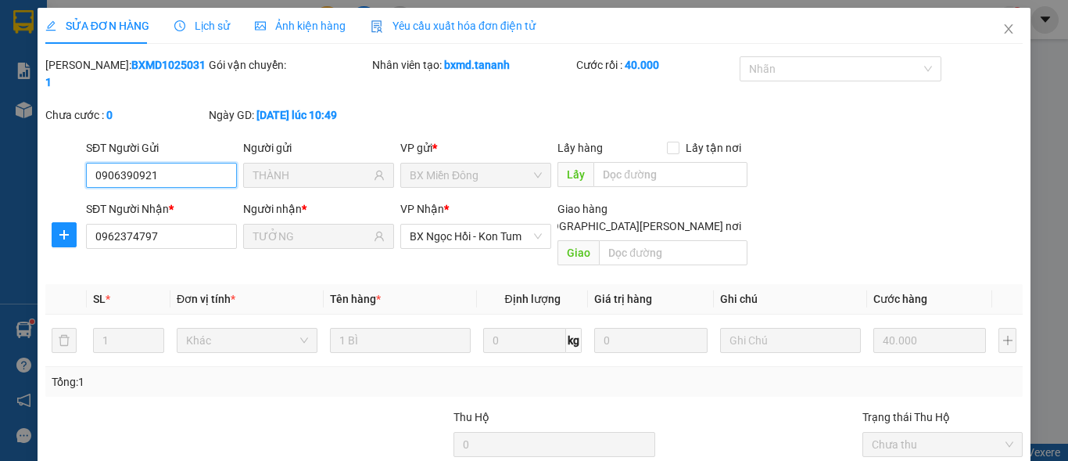
scroll to position [121, 0]
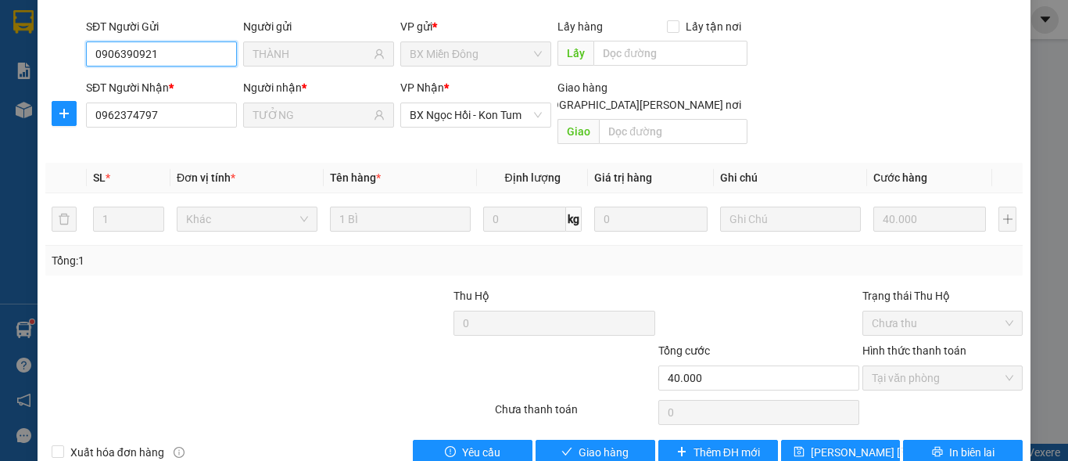
click at [904, 366] on span "Tại văn phòng" at bounding box center [943, 377] width 142 height 23
click at [630, 440] on button "Giao hàng" at bounding box center [596, 452] width 120 height 25
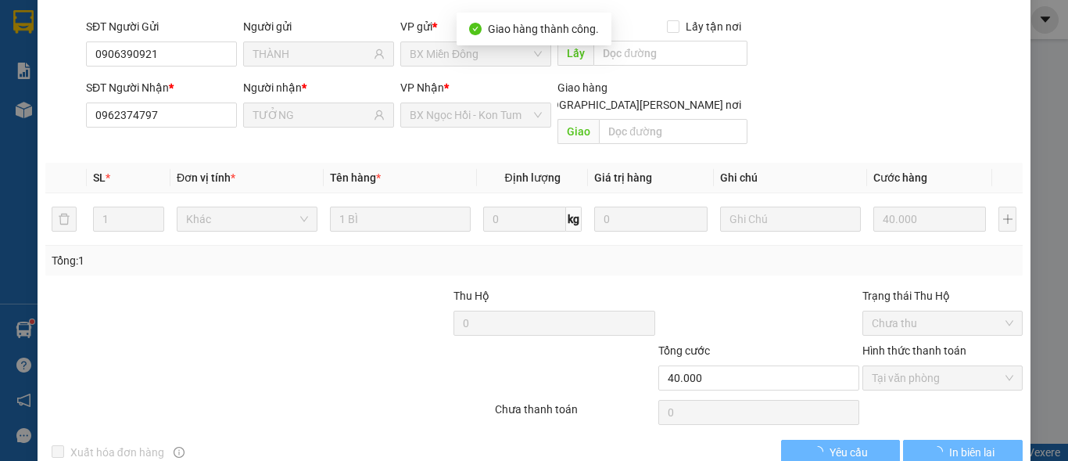
scroll to position [0, 0]
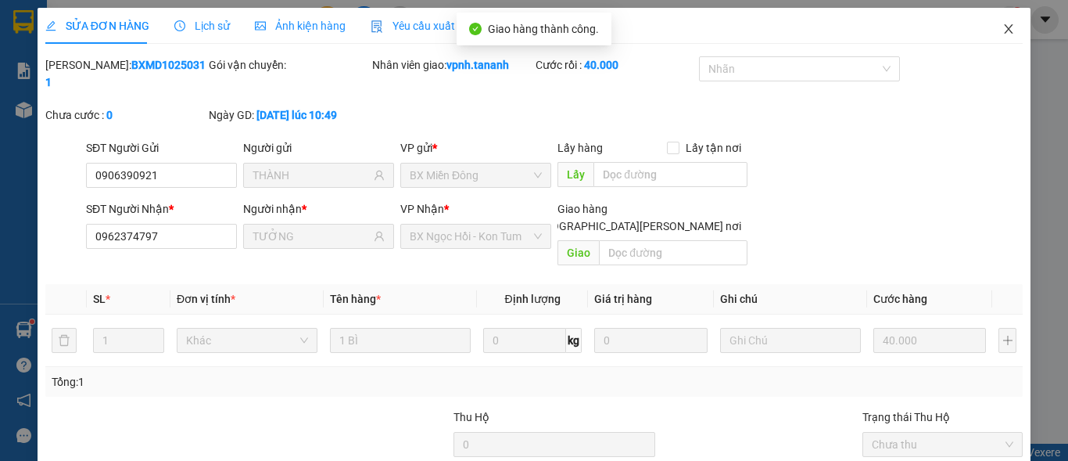
click at [1003, 27] on icon "close" at bounding box center [1009, 29] width 13 height 13
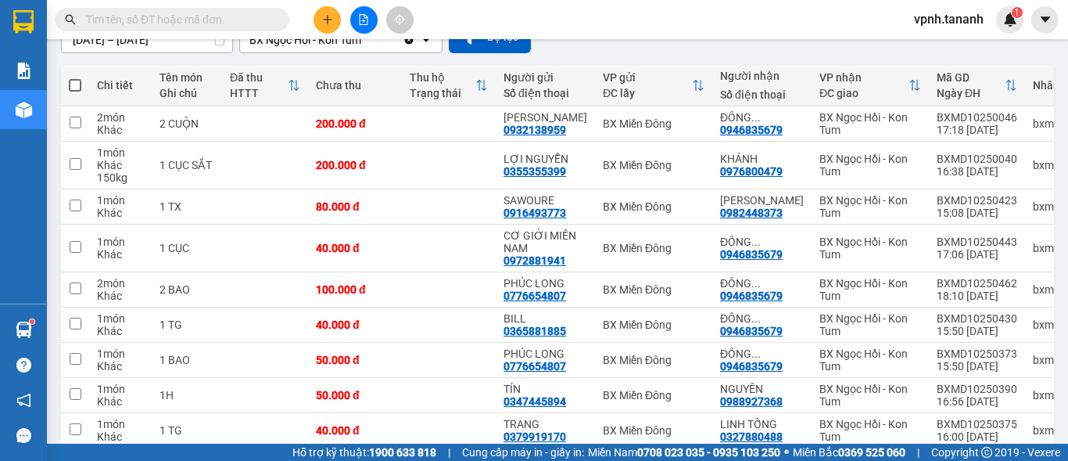
scroll to position [156, 0]
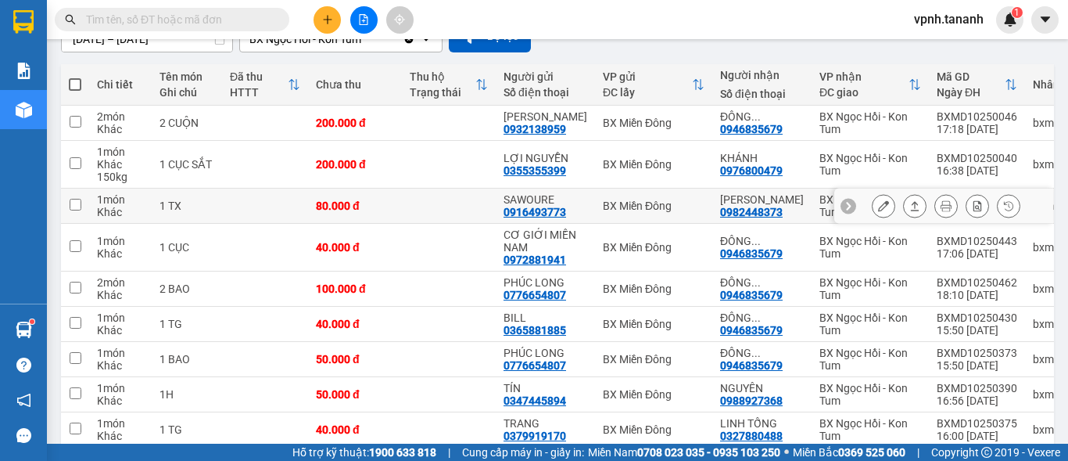
click at [873, 220] on button at bounding box center [884, 205] width 22 height 27
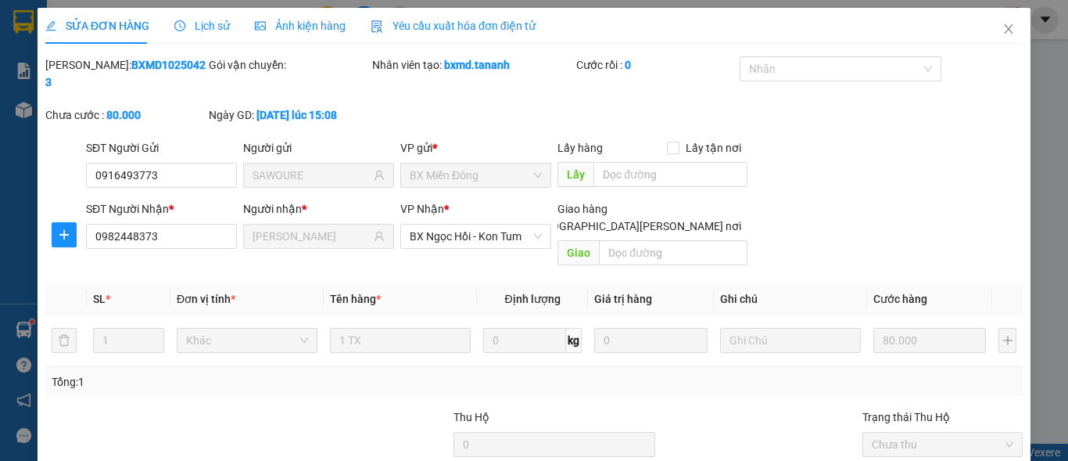
type input "0916493773"
type input "SAWOURE"
type input "0982448373"
type input "[PERSON_NAME]"
type input "80.000"
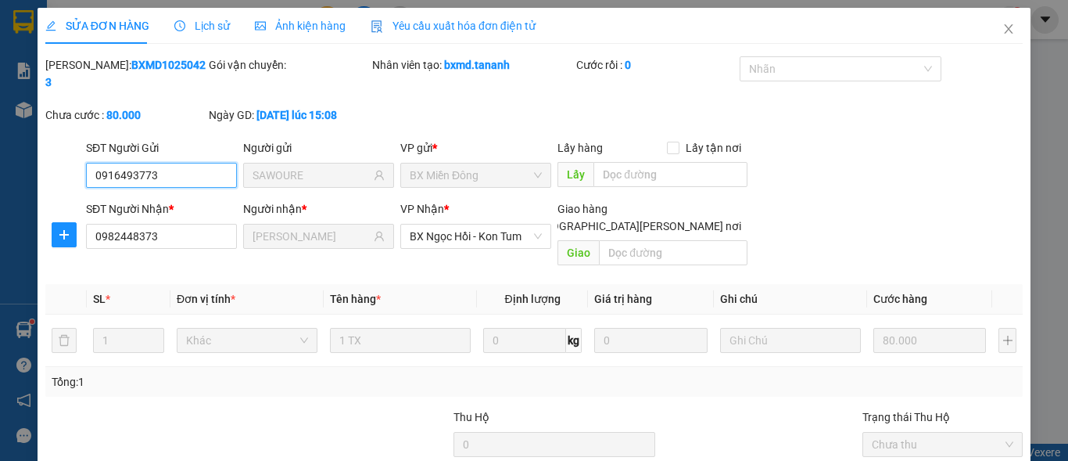
scroll to position [121, 0]
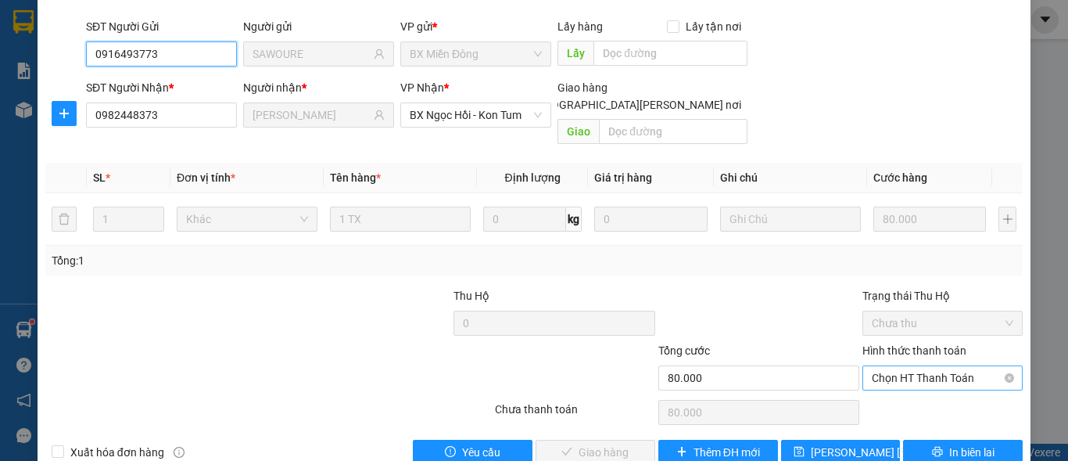
click at [924, 366] on span "Chọn HT Thanh Toán" at bounding box center [943, 377] width 142 height 23
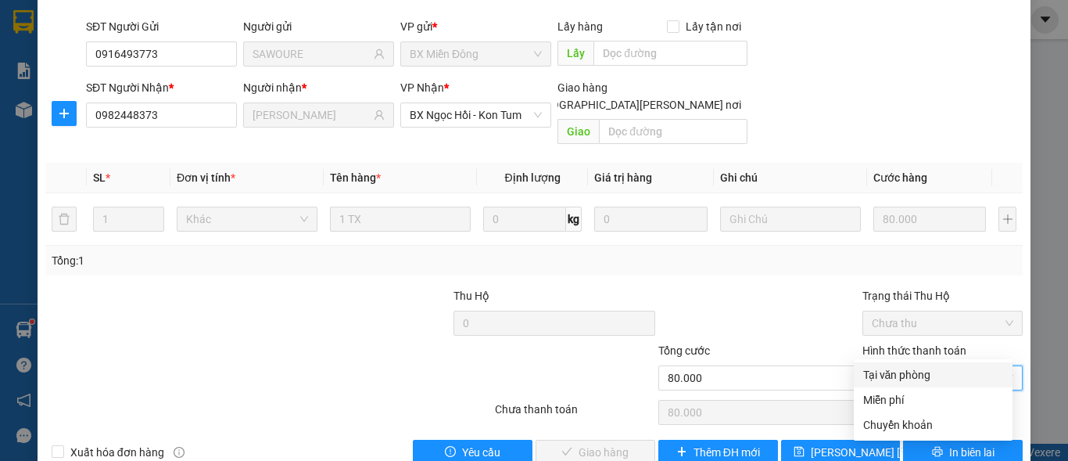
click at [905, 375] on div "Tại văn phòng" at bounding box center [933, 374] width 140 height 17
type input "0"
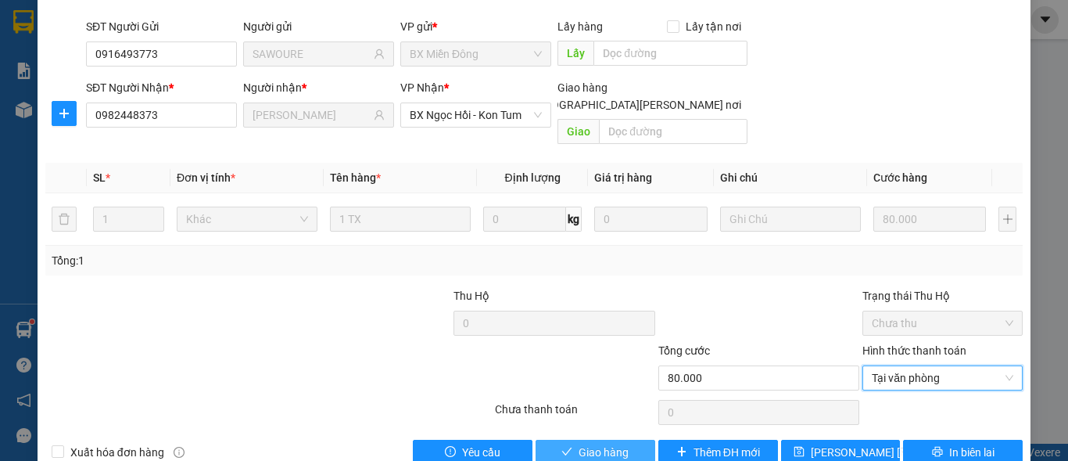
click at [634, 440] on button "Giao hàng" at bounding box center [596, 452] width 120 height 25
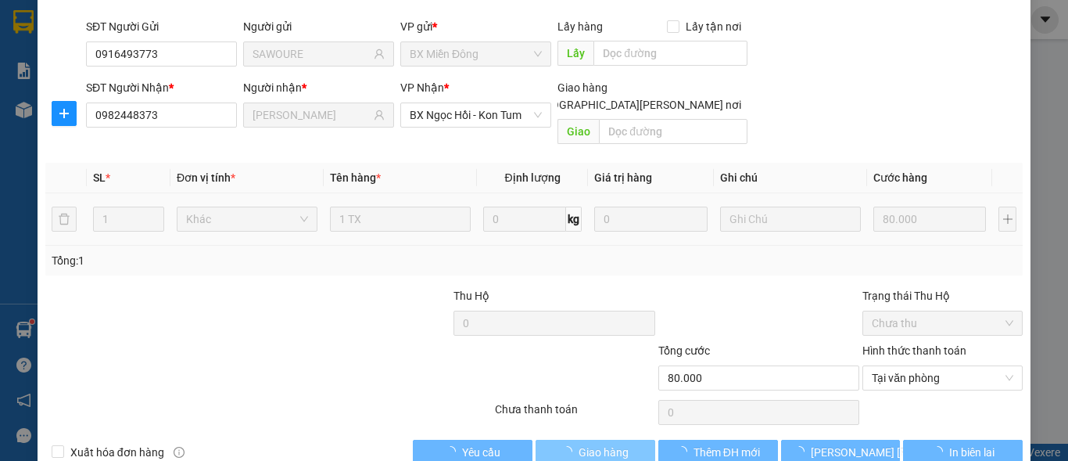
scroll to position [0, 0]
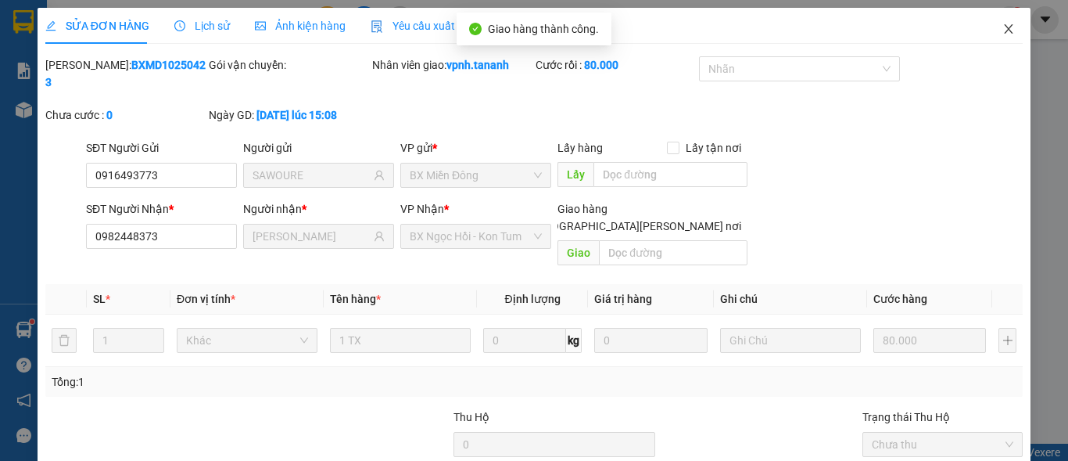
click at [1003, 29] on icon "close" at bounding box center [1009, 29] width 13 height 13
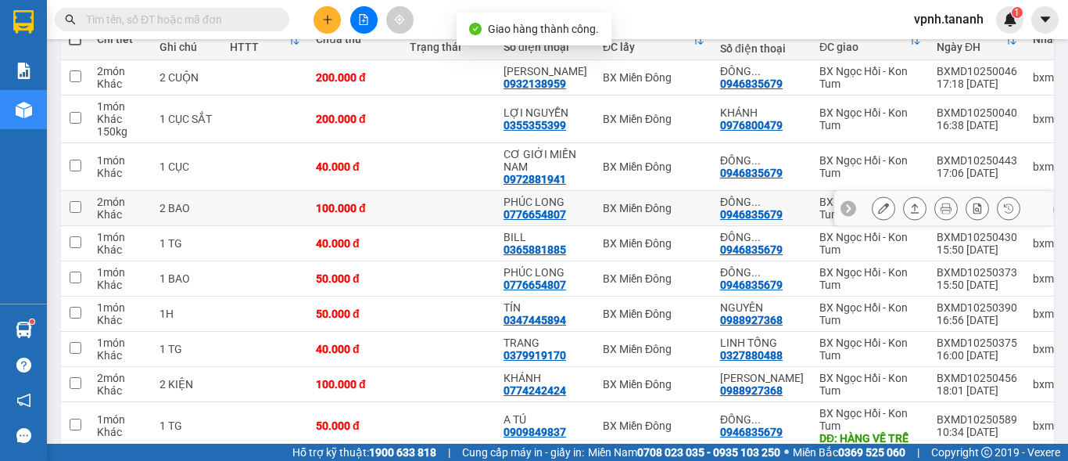
scroll to position [235, 0]
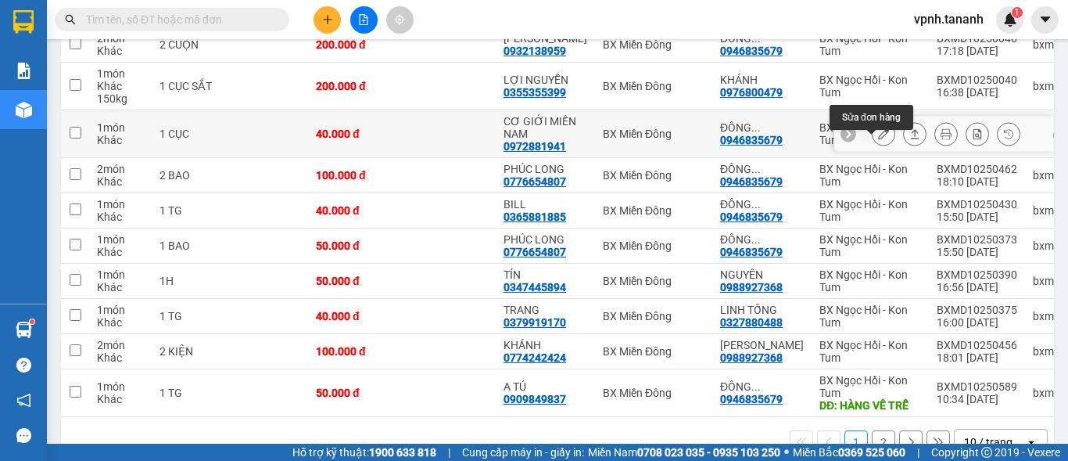
click at [878, 139] on icon at bounding box center [883, 133] width 11 height 11
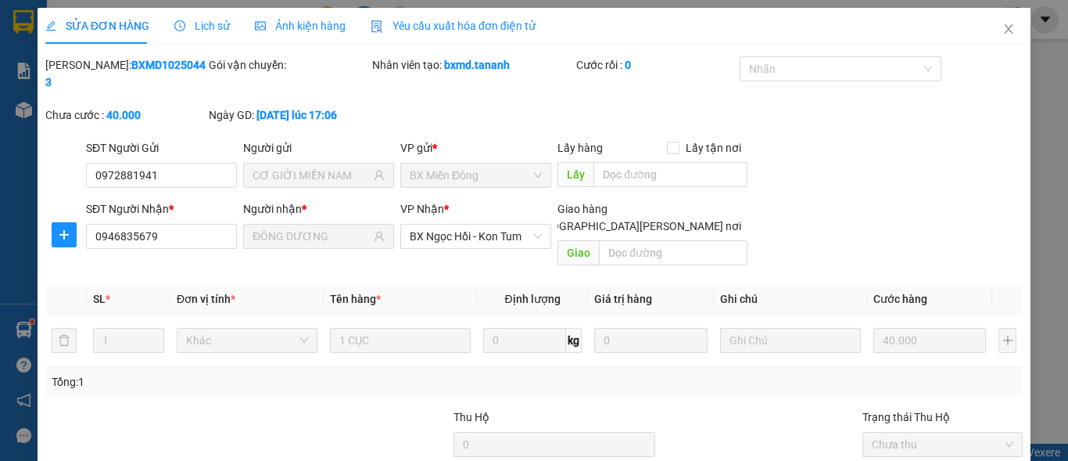
type input "0972881941"
type input "CƠ GIỚI MIỀN NAM"
type input "0946835679"
type input "ĐÔNG DƯƠNG"
type input "40.000"
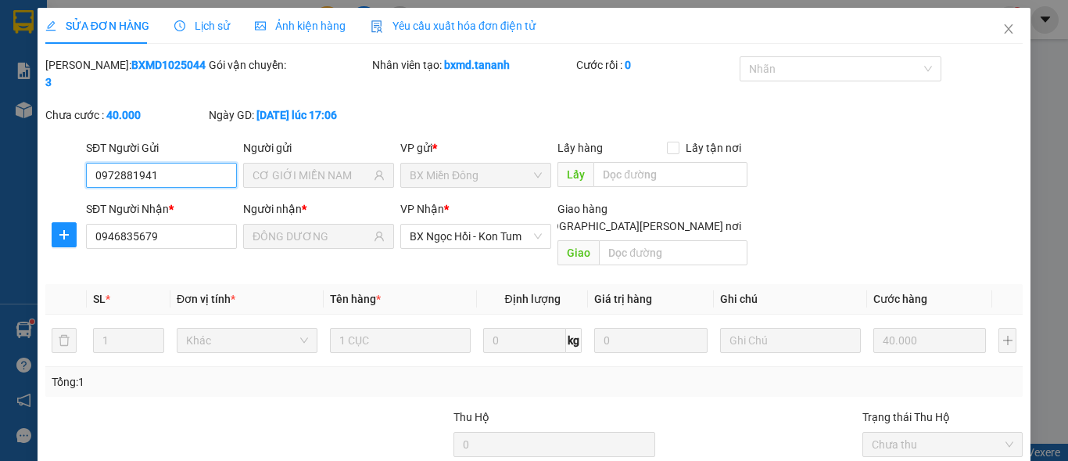
scroll to position [121, 0]
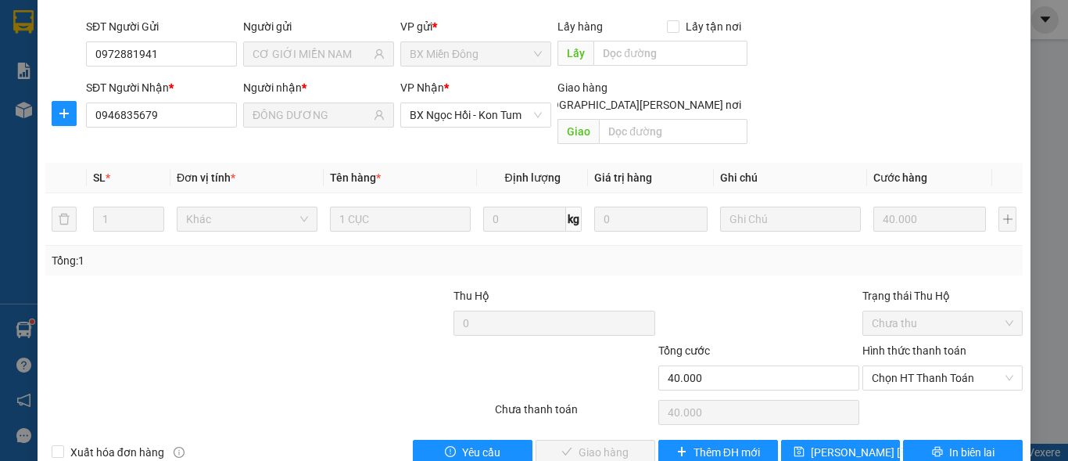
click at [916, 342] on div "Hình thức thanh toán" at bounding box center [943, 353] width 160 height 23
click at [910, 366] on span "Chọn HT Thanh Toán" at bounding box center [943, 377] width 142 height 23
click at [913, 364] on div "Tại văn phòng" at bounding box center [933, 374] width 159 height 25
type input "0"
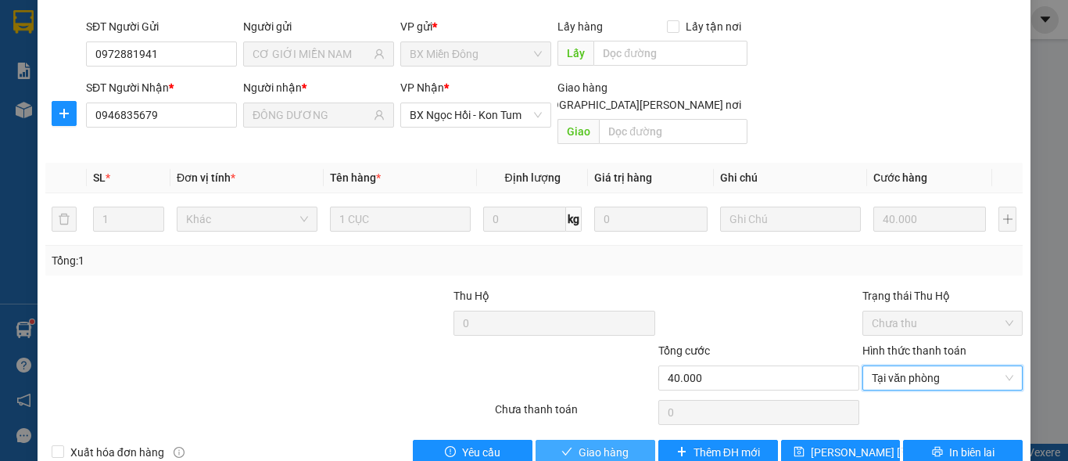
click at [596, 443] on span "Giao hàng" at bounding box center [604, 451] width 50 height 17
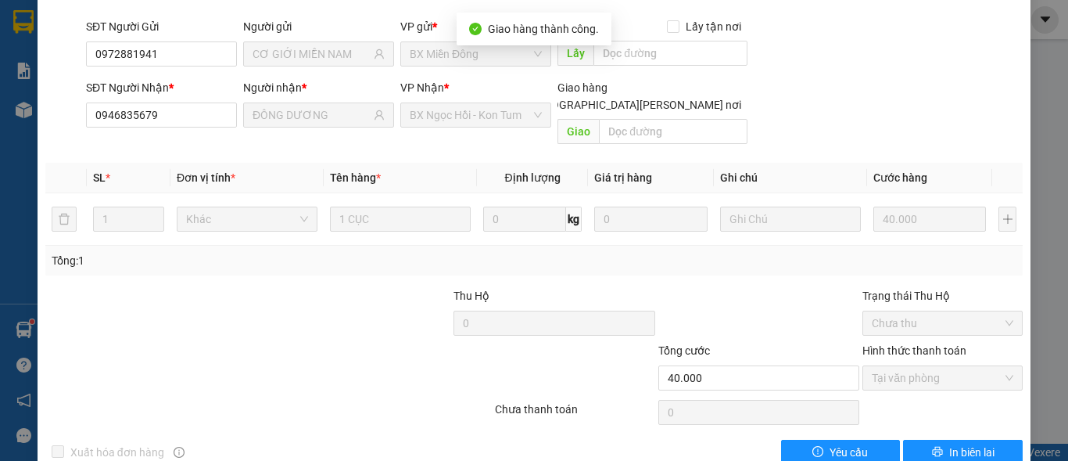
scroll to position [0, 0]
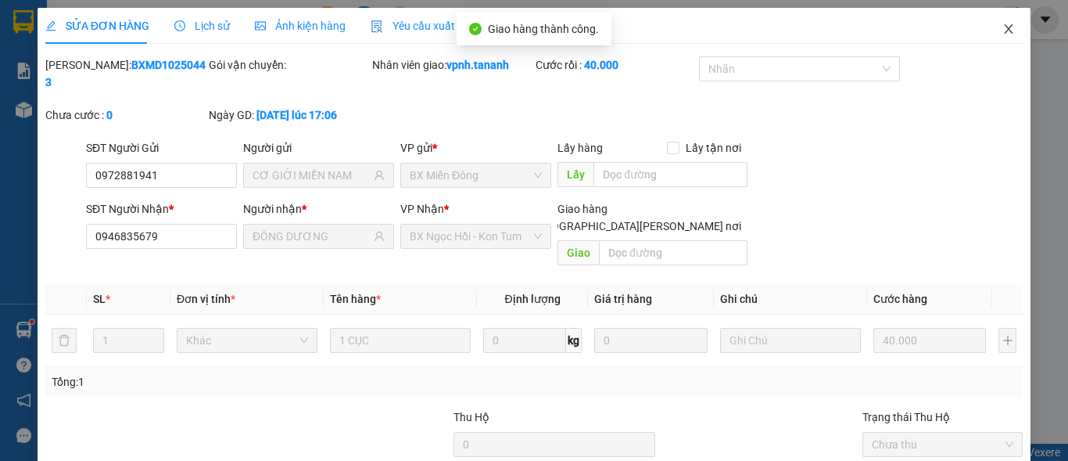
click at [1003, 28] on icon "close" at bounding box center [1009, 29] width 13 height 13
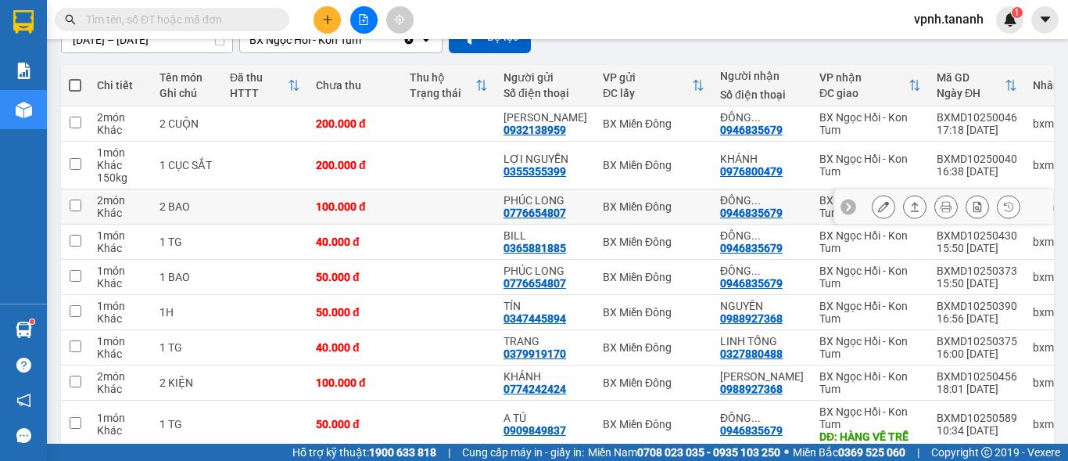
scroll to position [156, 0]
click at [877, 220] on button at bounding box center [884, 205] width 22 height 27
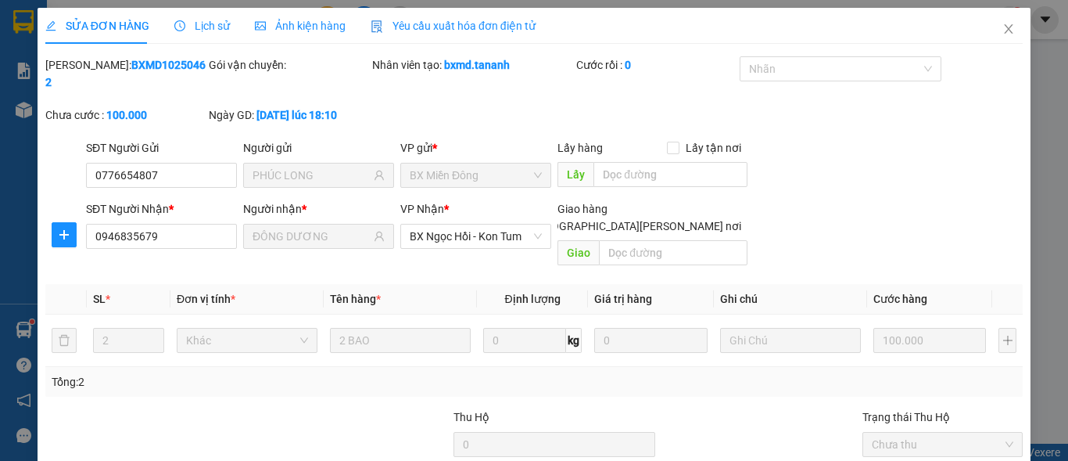
type input "0776654807"
type input "PHÚC LONG"
type input "0946835679"
type input "ĐÔNG DƯƠNG"
type input "100.000"
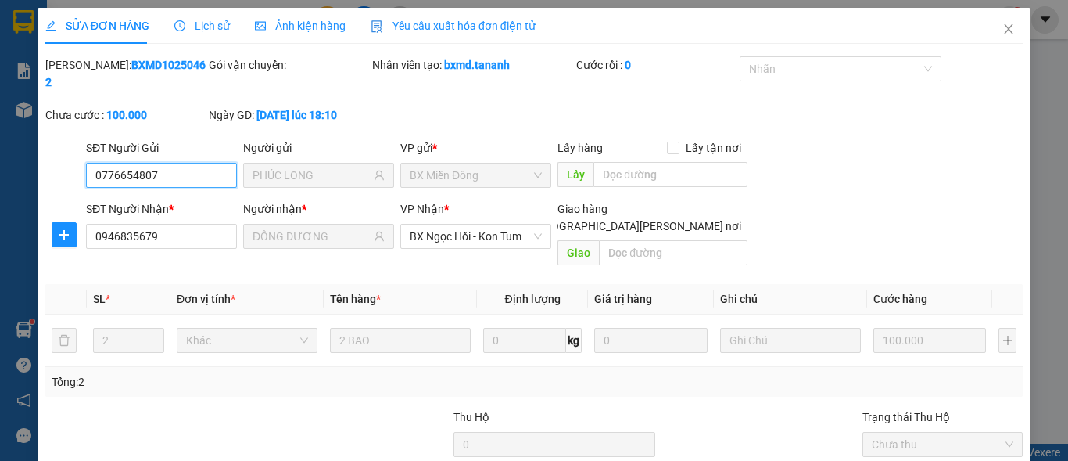
scroll to position [121, 0]
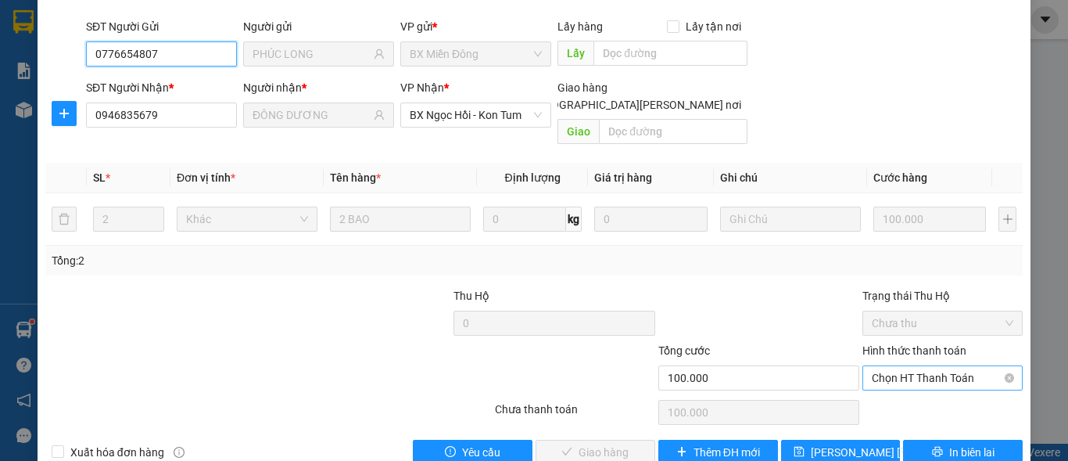
click at [937, 366] on span "Chọn HT Thanh Toán" at bounding box center [943, 377] width 142 height 23
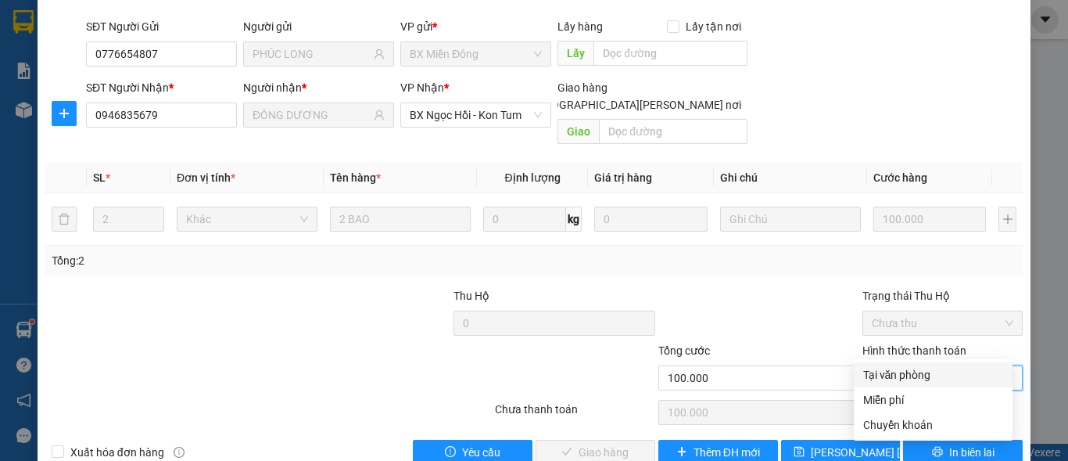
click at [922, 372] on div "Tại văn phòng" at bounding box center [933, 374] width 140 height 17
type input "0"
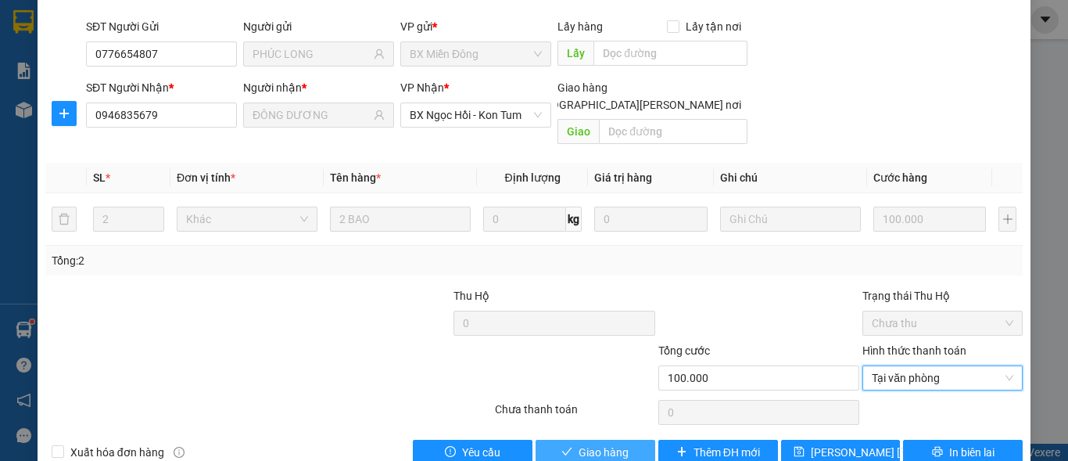
click at [607, 443] on span "Giao hàng" at bounding box center [604, 451] width 50 height 17
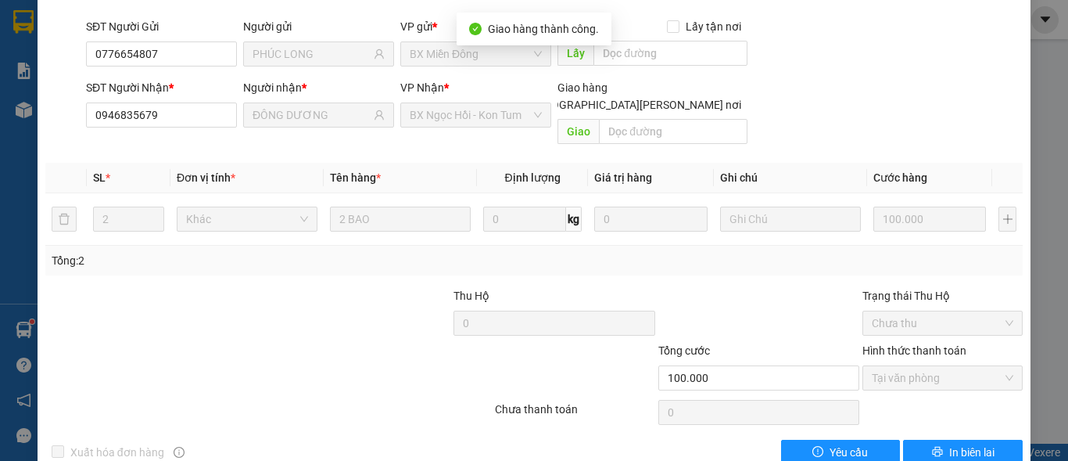
scroll to position [0, 0]
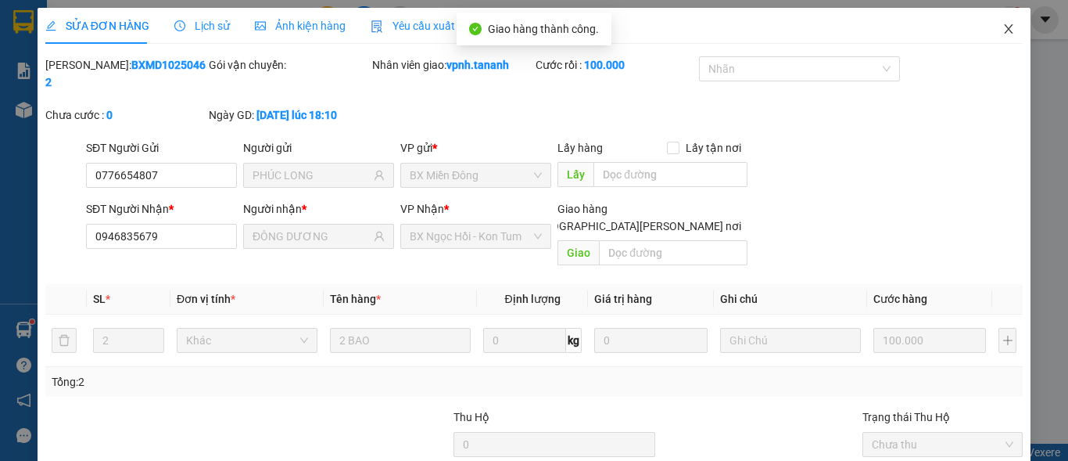
click at [988, 23] on span "Close" at bounding box center [1009, 30] width 44 height 44
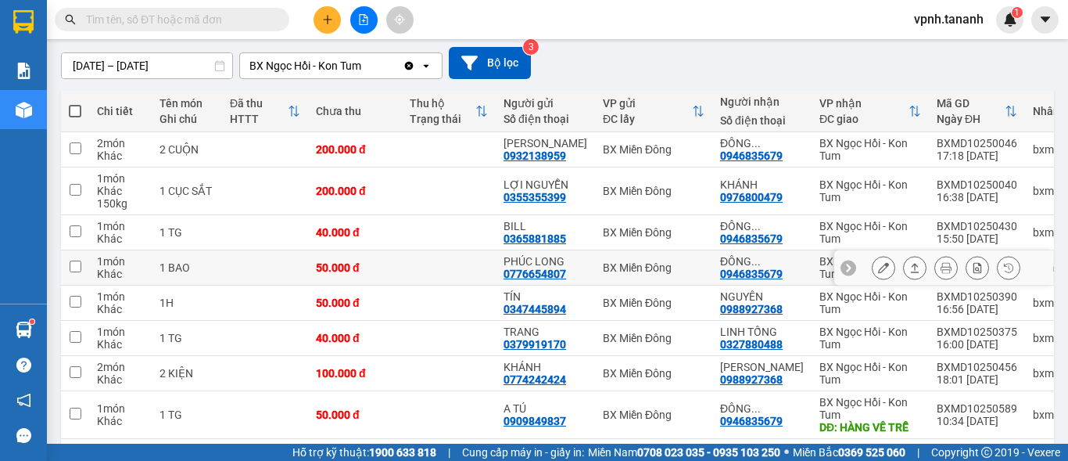
scroll to position [156, 0]
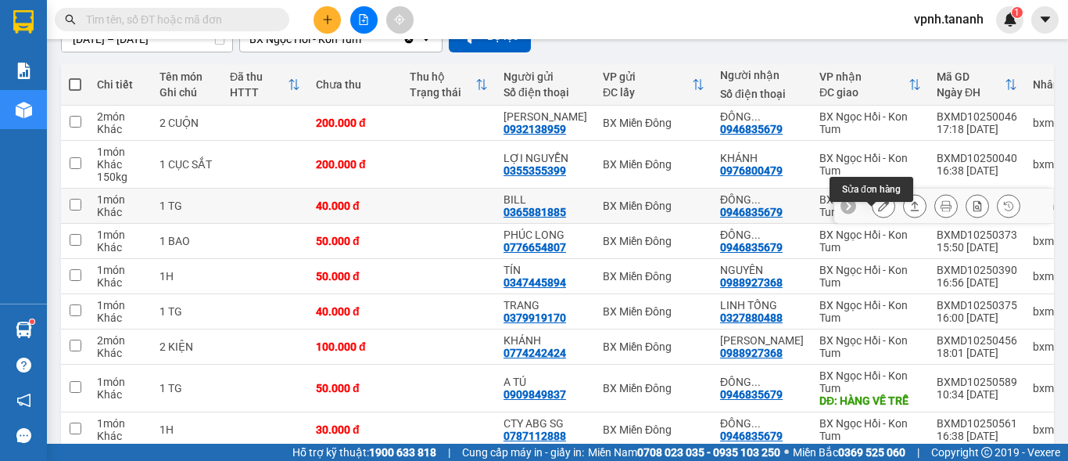
click at [874, 220] on button at bounding box center [884, 205] width 22 height 27
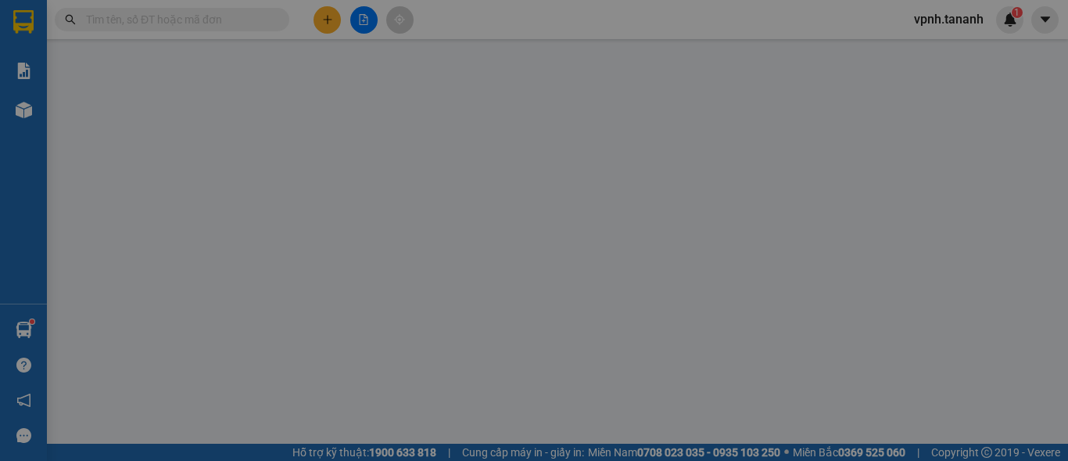
type input "0365881885"
type input "BILL"
type input "0946835679"
type input "ĐÔNG DƯƠNG"
type input "40.000"
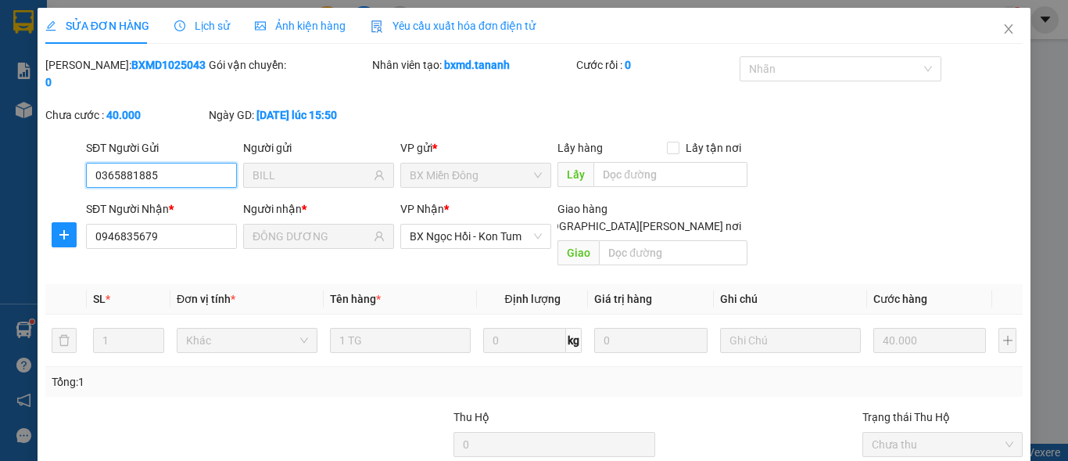
scroll to position [121, 0]
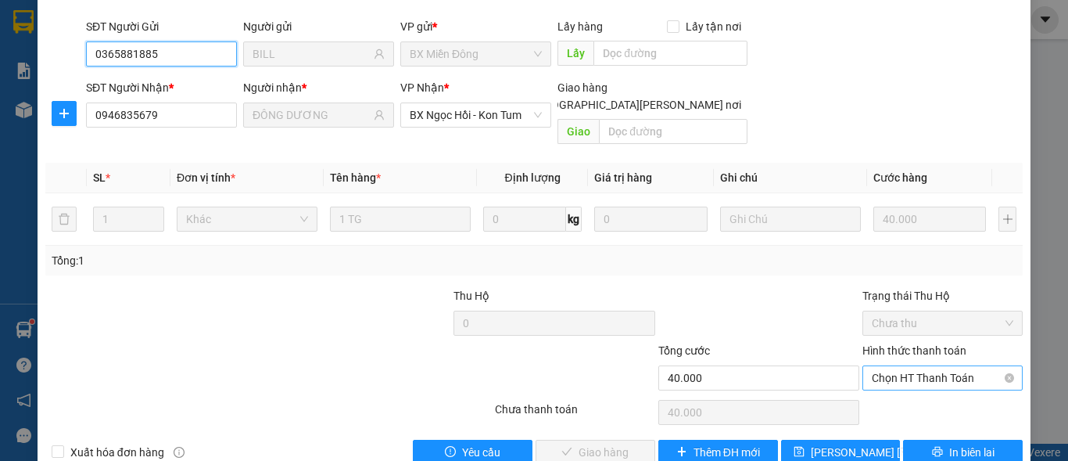
click at [958, 366] on span "Chọn HT Thanh Toán" at bounding box center [943, 377] width 142 height 23
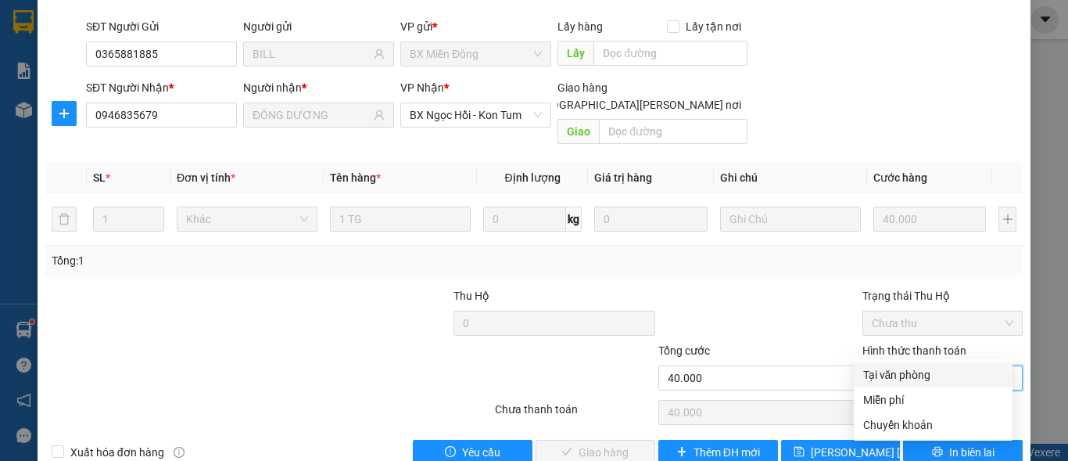
click at [932, 372] on div "Tại văn phòng" at bounding box center [933, 374] width 140 height 17
type input "0"
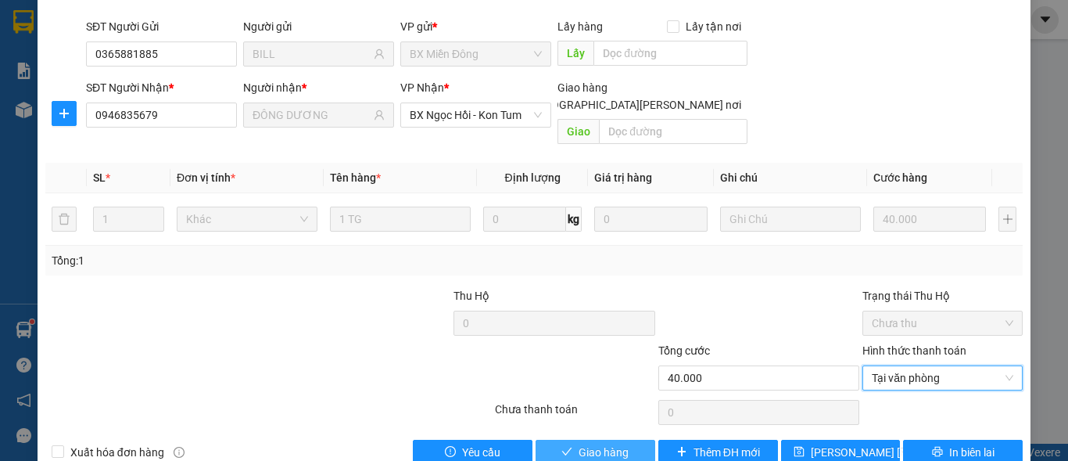
click at [580, 443] on span "Giao hàng" at bounding box center [604, 451] width 50 height 17
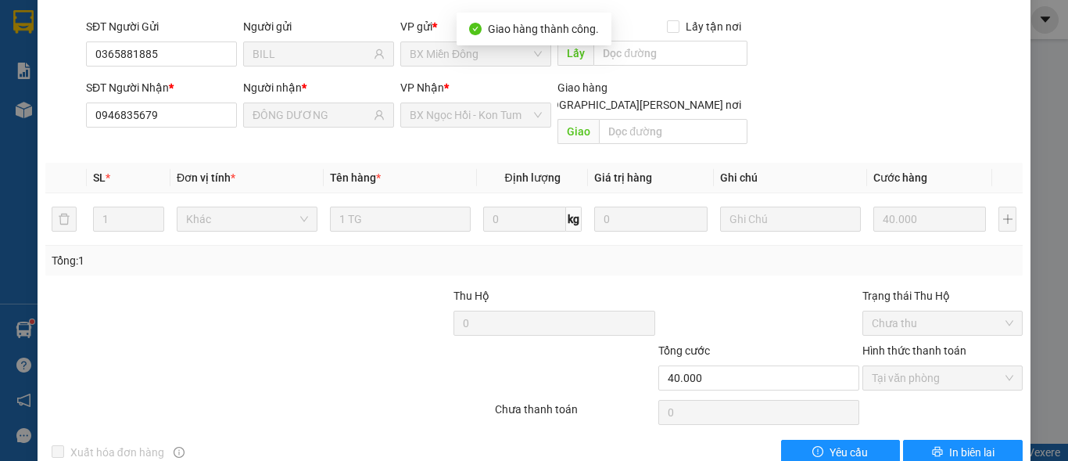
scroll to position [0, 0]
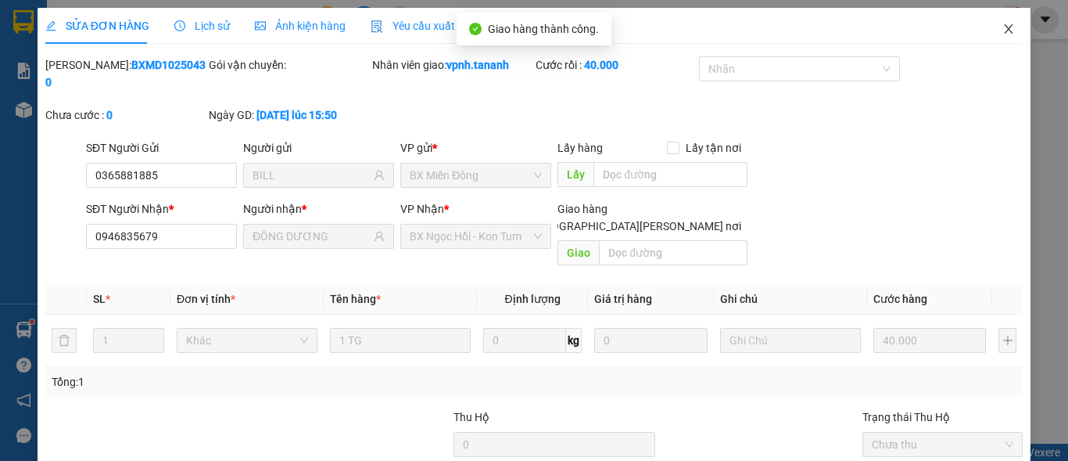
click at [1003, 23] on icon "close" at bounding box center [1009, 29] width 13 height 13
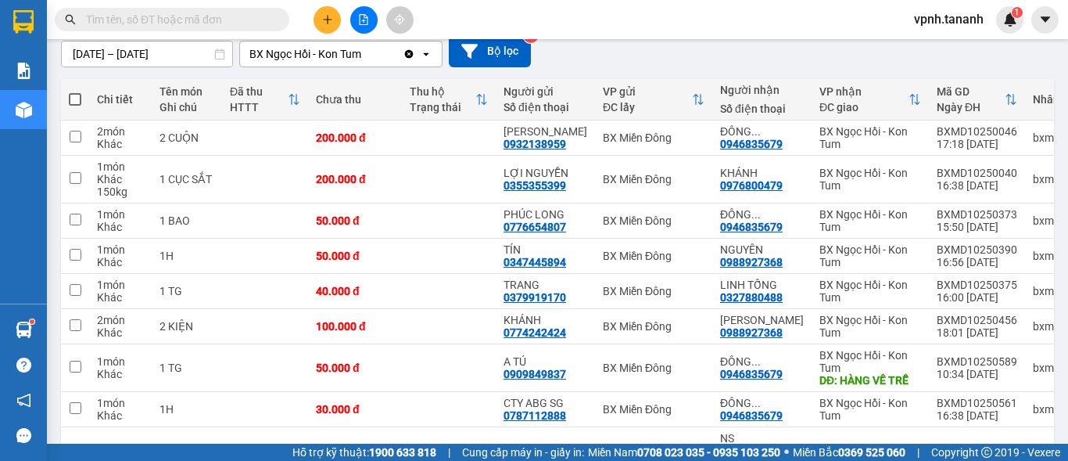
scroll to position [156, 0]
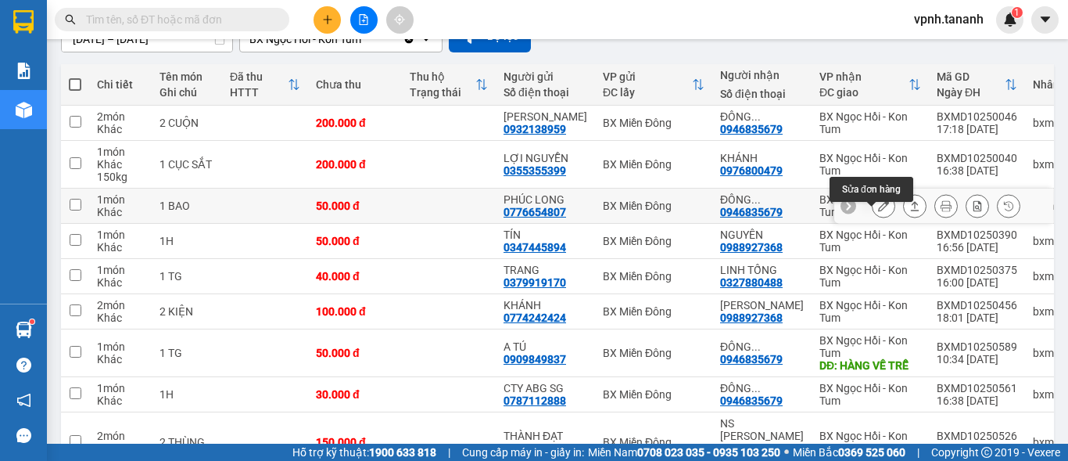
click at [873, 220] on button at bounding box center [884, 205] width 22 height 27
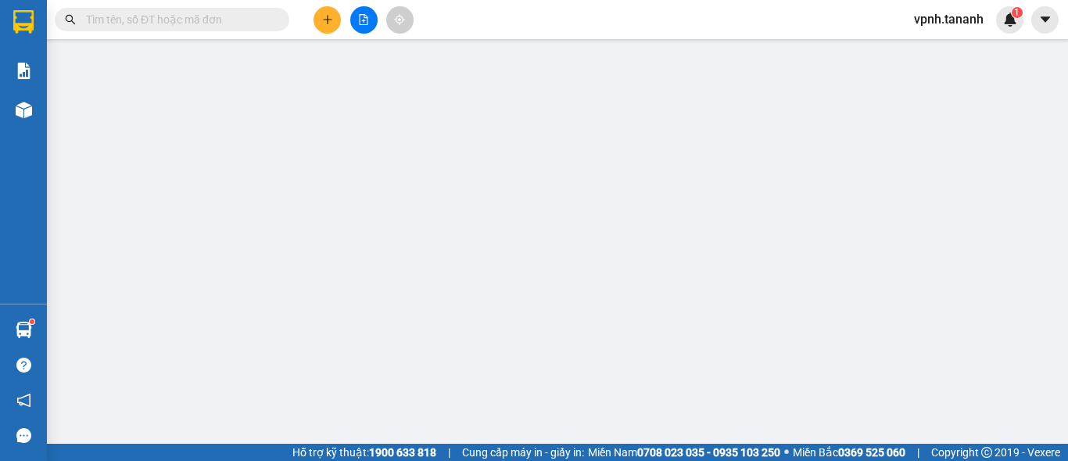
type input "0776654807"
type input "PHÚC LONG"
type input "0946835679"
type input "ĐÔNG DƯƠNG"
type input "50.000"
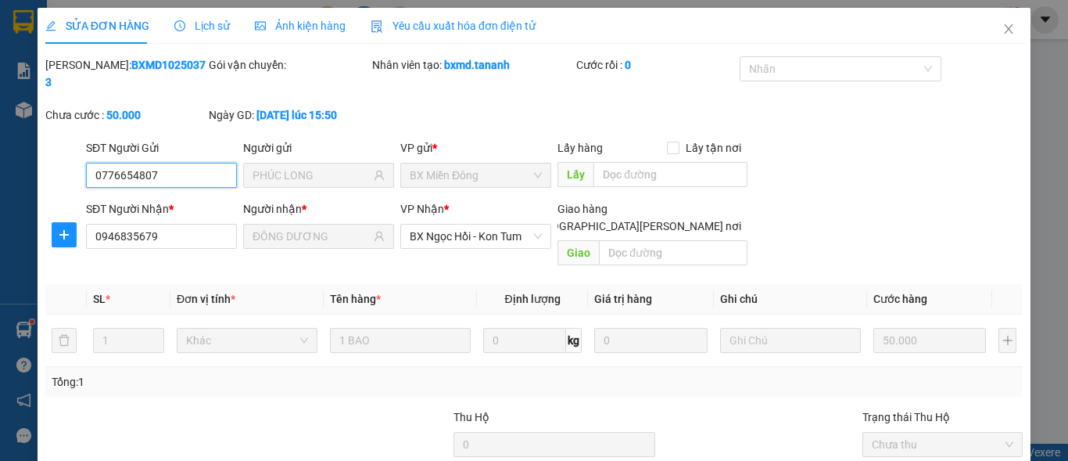
scroll to position [121, 0]
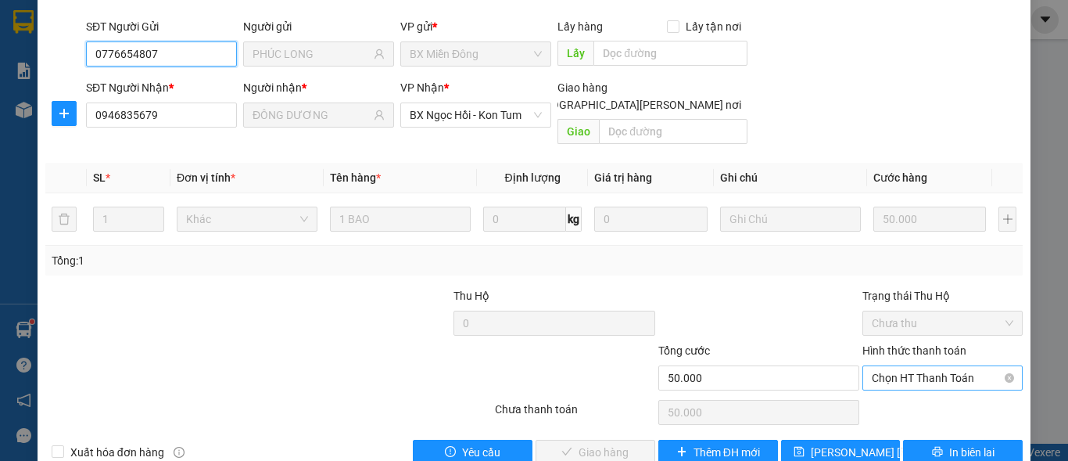
click at [873, 366] on span "Chọn HT Thanh Toán" at bounding box center [943, 377] width 142 height 23
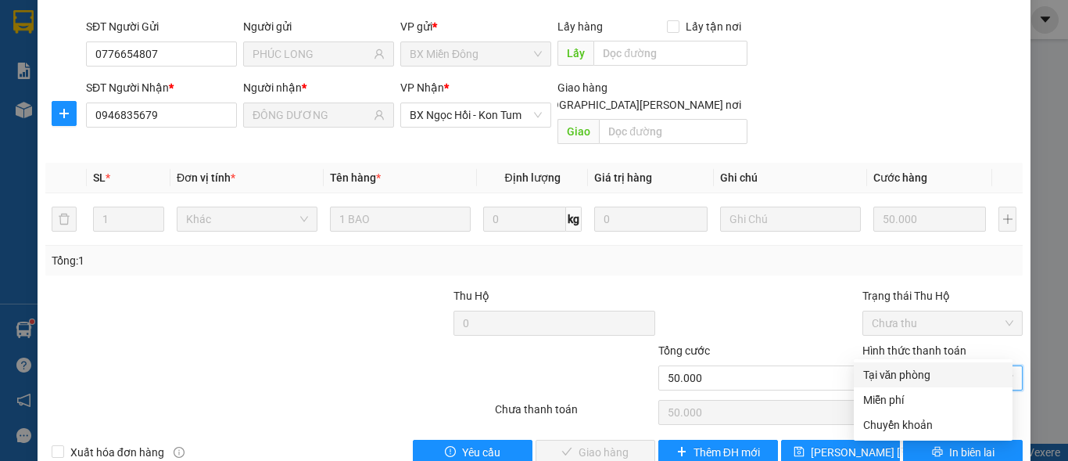
click at [881, 368] on div "Tại văn phòng" at bounding box center [933, 374] width 140 height 17
type input "0"
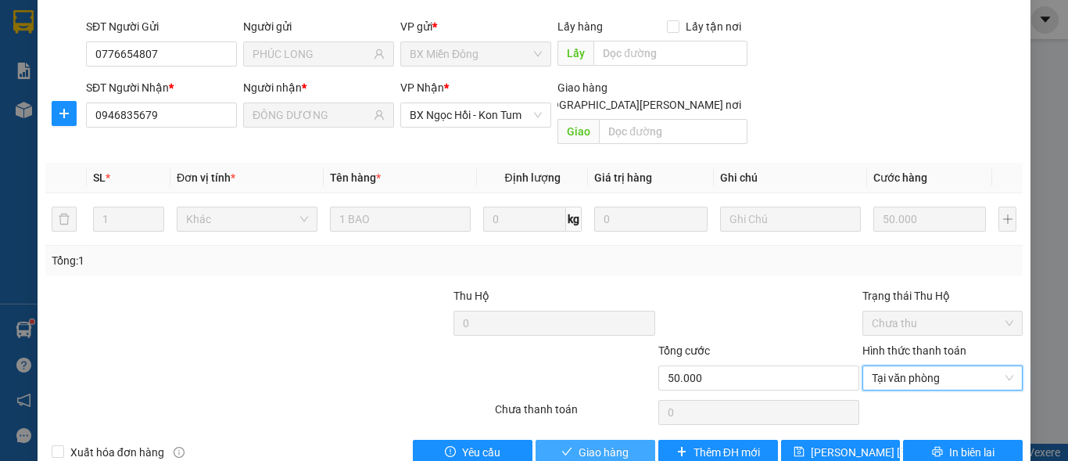
drag, startPoint x: 623, startPoint y: 409, endPoint x: 659, endPoint y: 386, distance: 43.6
click at [622, 440] on button "Giao hàng" at bounding box center [596, 452] width 120 height 25
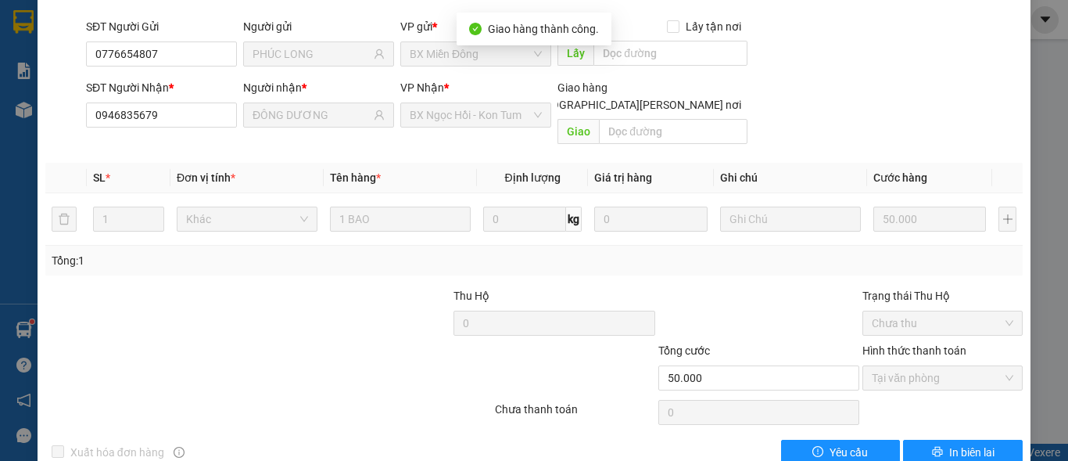
scroll to position [0, 0]
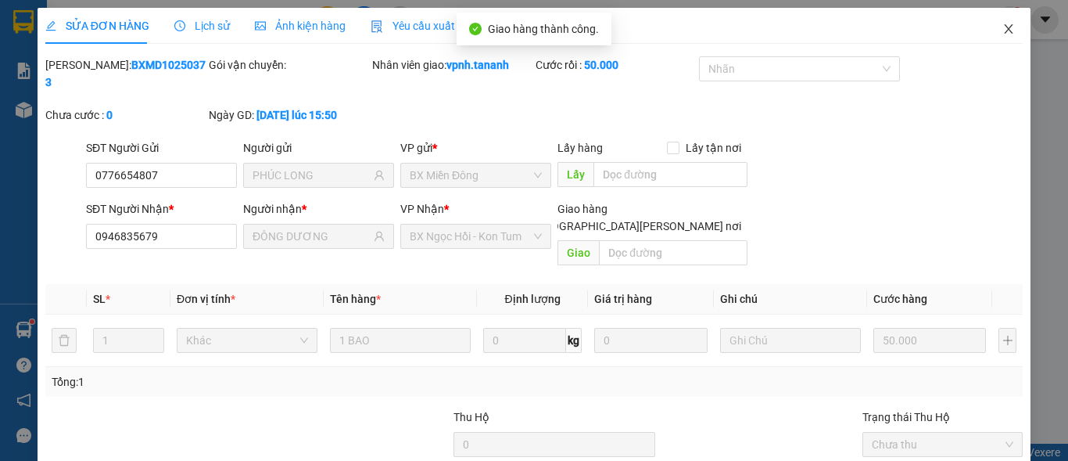
click at [1002, 40] on span "Close" at bounding box center [1009, 30] width 44 height 44
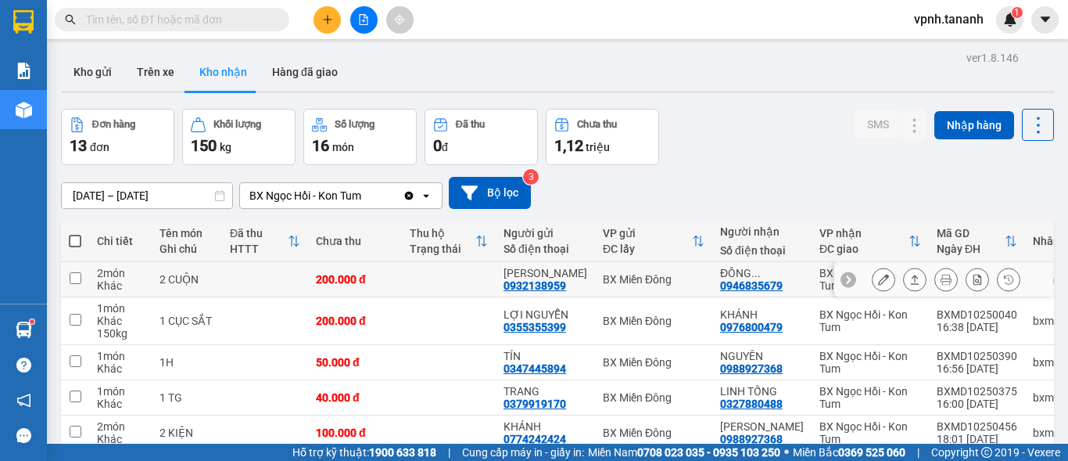
scroll to position [78, 0]
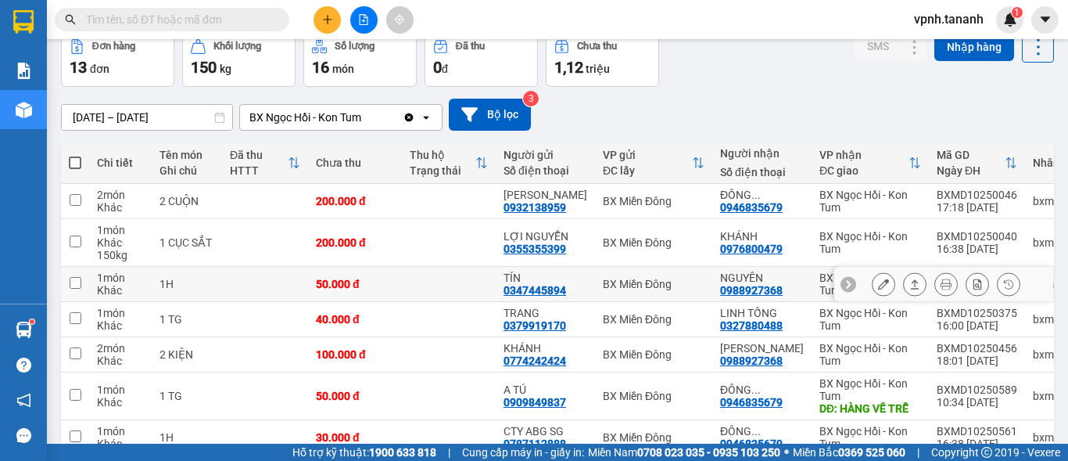
click at [878, 289] on icon at bounding box center [883, 283] width 11 height 11
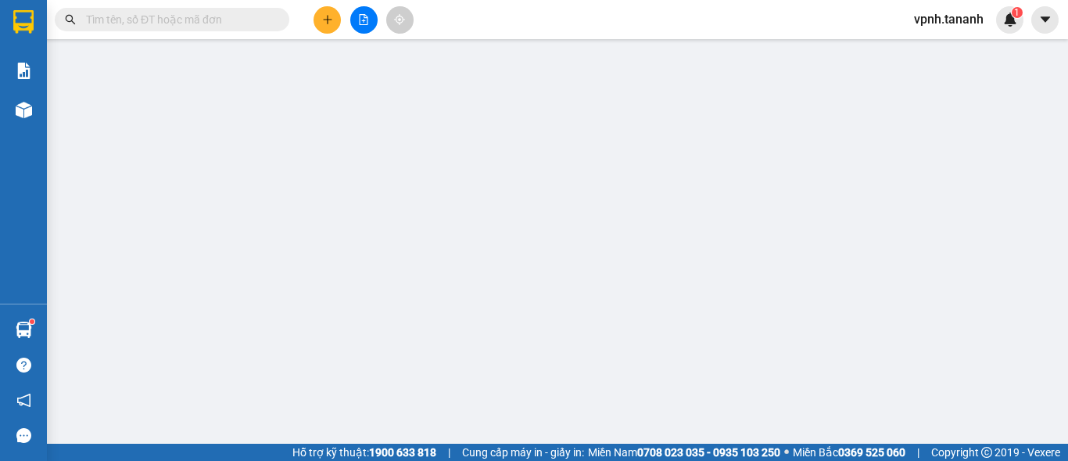
type input "0347445894"
type input "TÍN"
type input "0988927368"
type input "NGUYÊN"
type input "50.000"
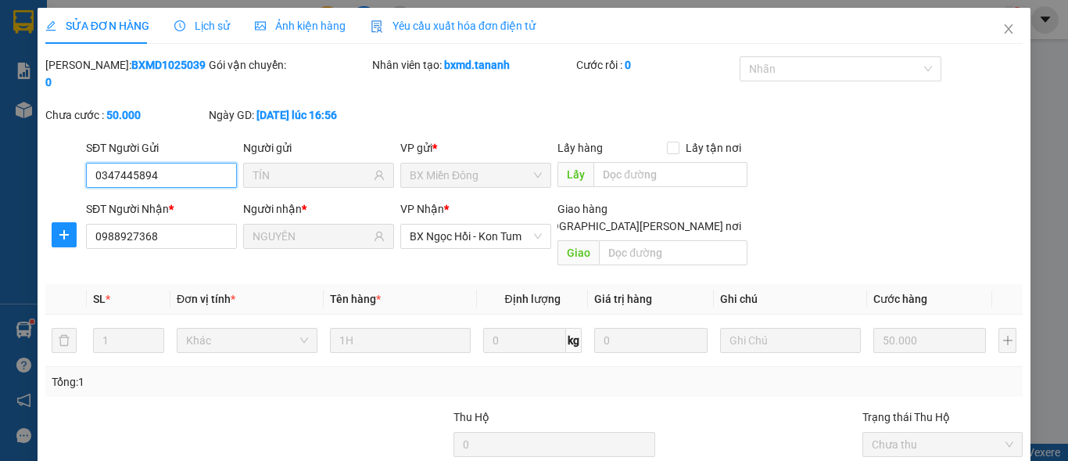
scroll to position [121, 0]
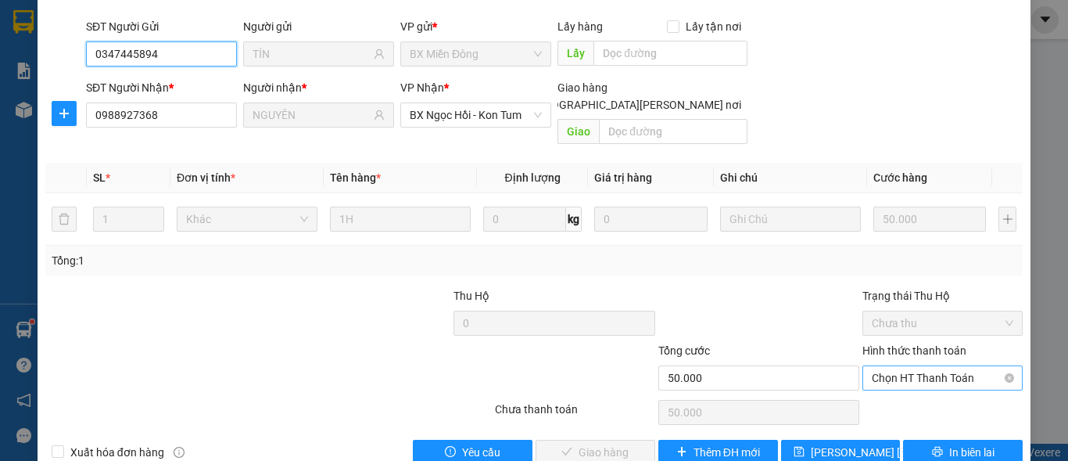
click at [922, 366] on span "Chọn HT Thanh Toán" at bounding box center [943, 377] width 142 height 23
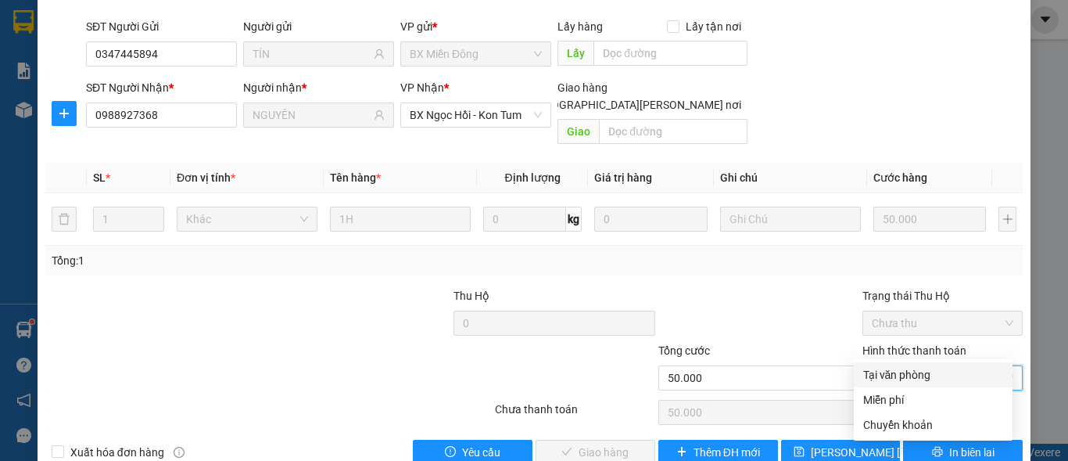
click at [906, 368] on div "Tại văn phòng" at bounding box center [933, 374] width 140 height 17
type input "0"
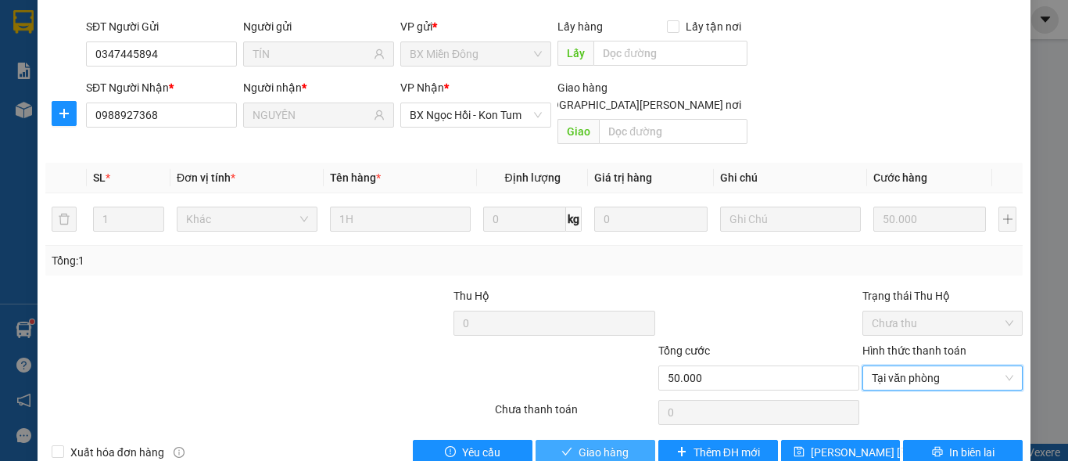
click at [619, 443] on span "Giao hàng" at bounding box center [604, 451] width 50 height 17
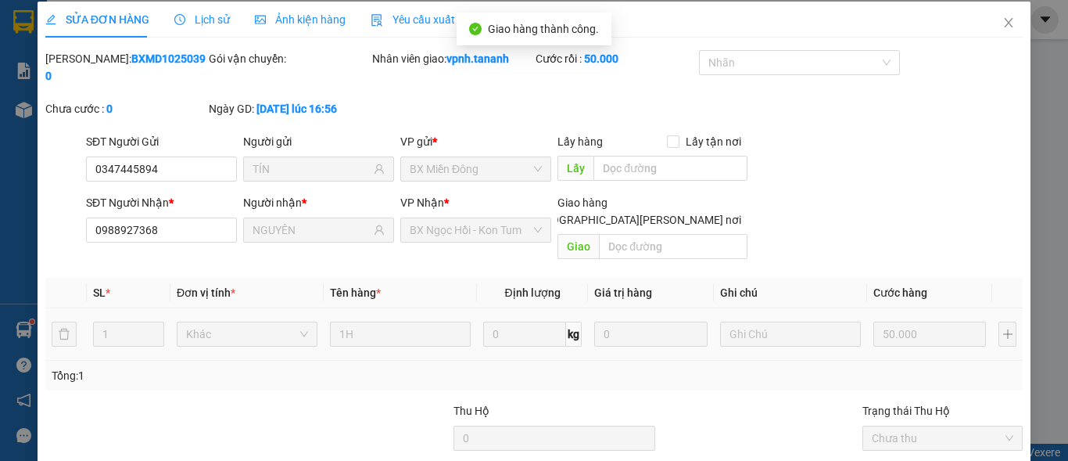
scroll to position [0, 0]
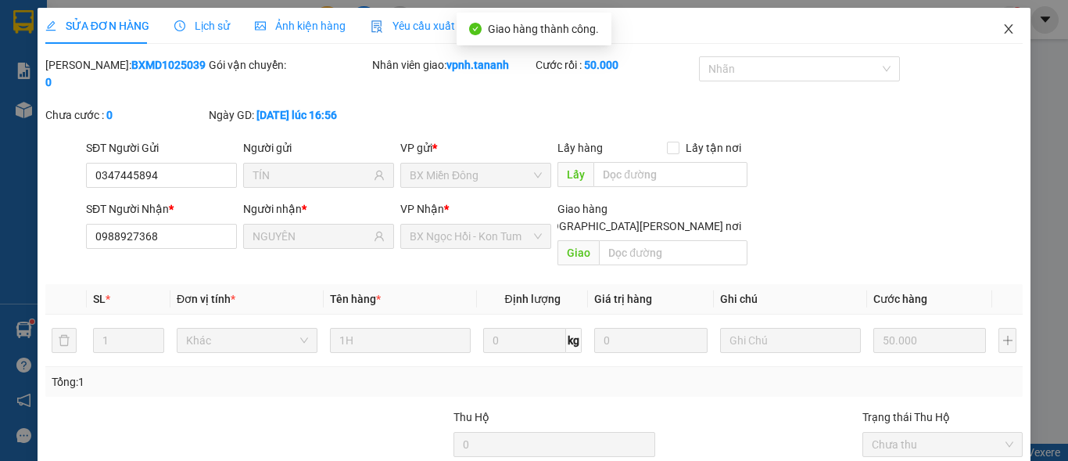
click at [1003, 34] on icon "close" at bounding box center [1009, 29] width 13 height 13
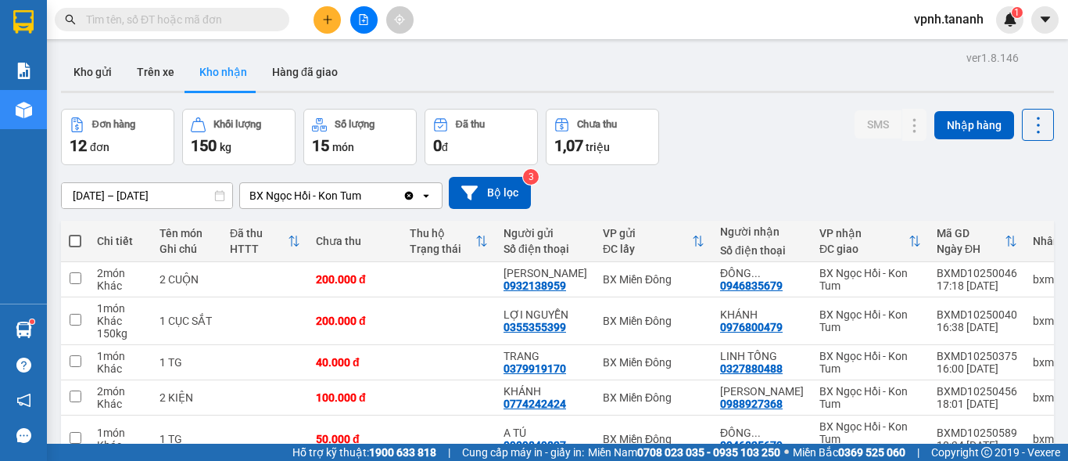
scroll to position [78, 0]
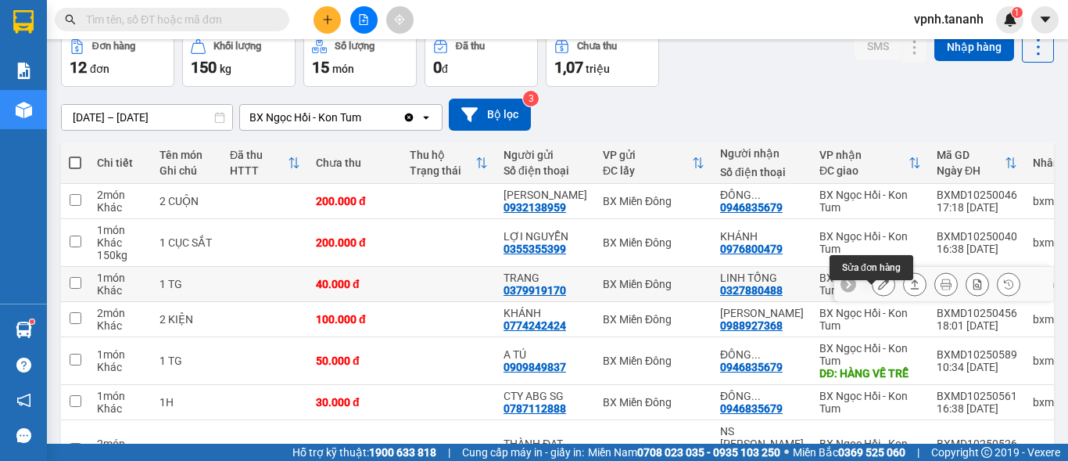
click at [873, 298] on button at bounding box center [884, 284] width 22 height 27
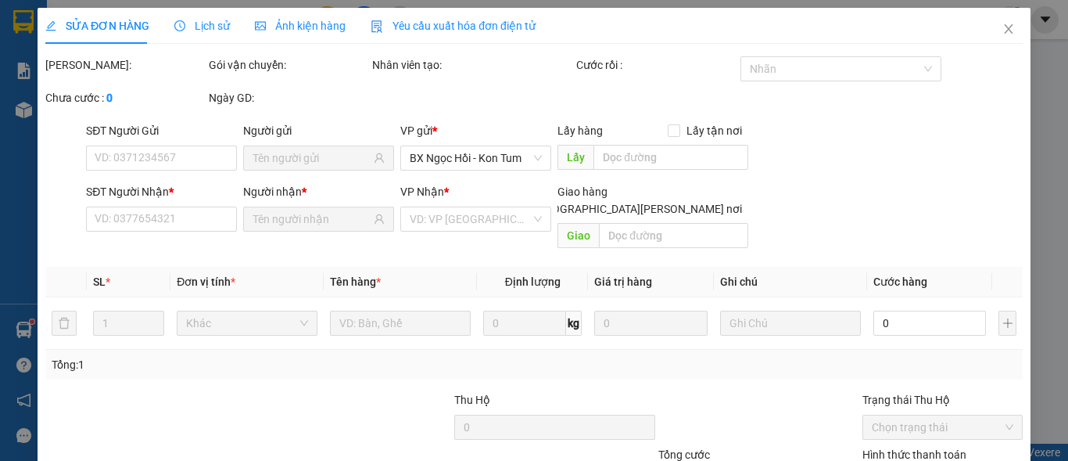
type input "0379919170"
type input "TRANG"
type input "0327880488"
type input "LINH TỐNG"
type input "40.000"
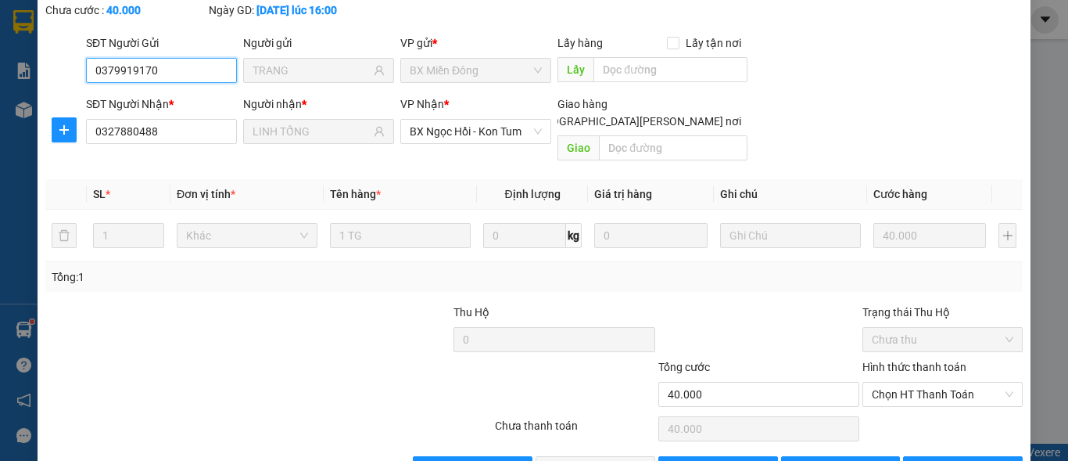
scroll to position [113, 0]
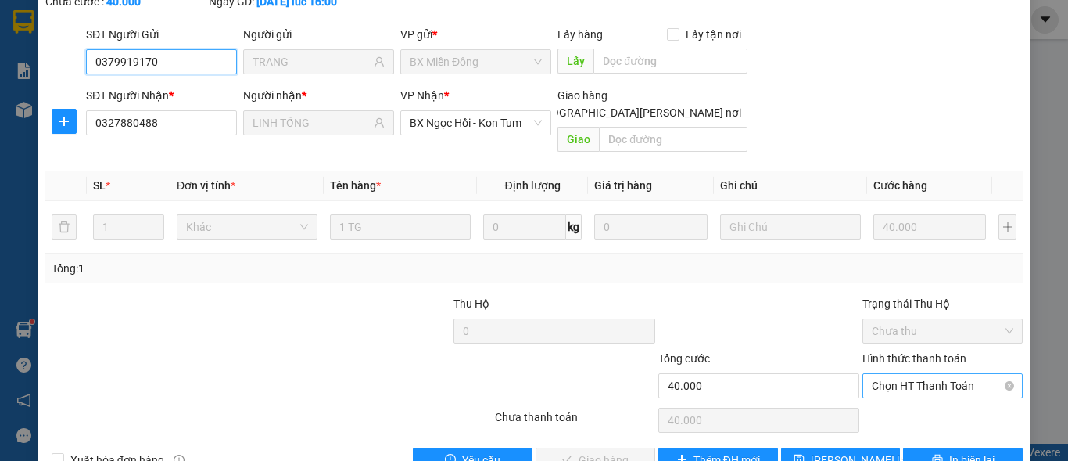
click at [919, 374] on span "Chọn HT Thanh Toán" at bounding box center [943, 385] width 142 height 23
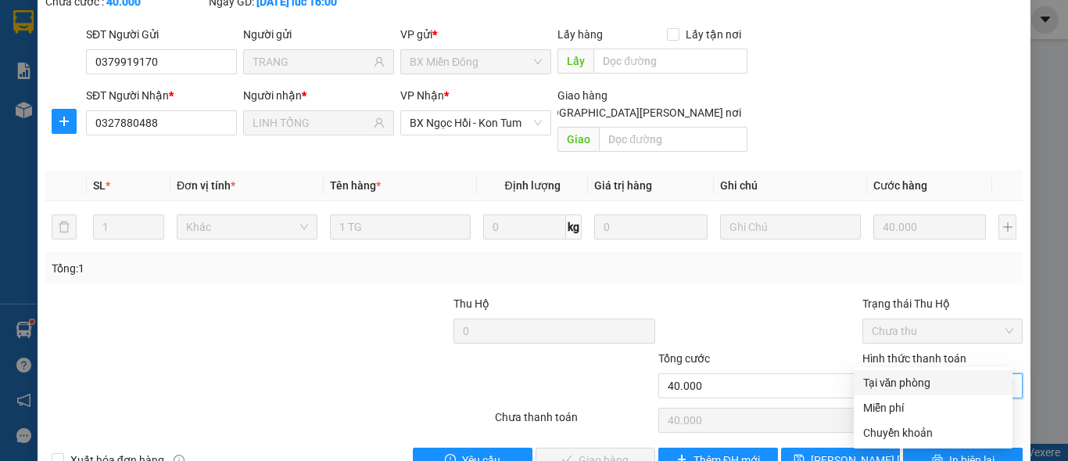
click at [920, 389] on div "Tại văn phòng" at bounding box center [933, 382] width 140 height 17
type input "0"
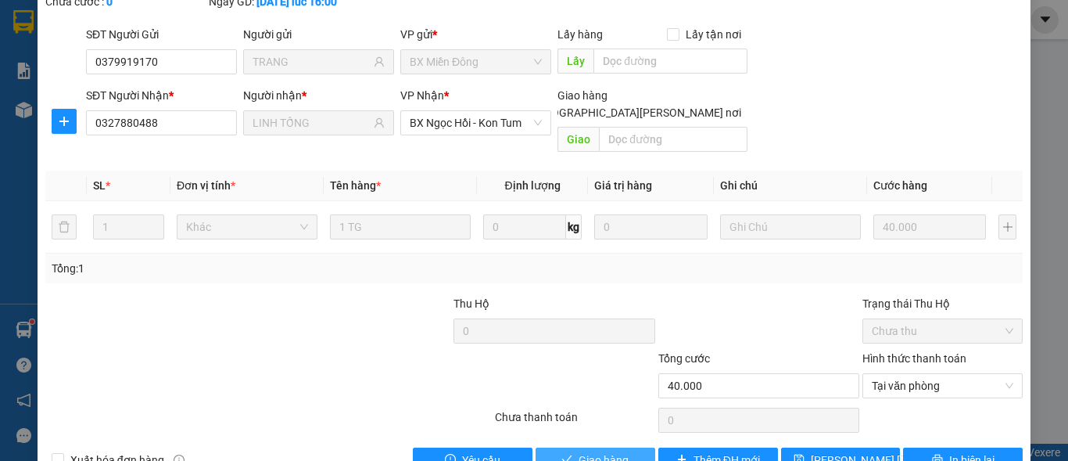
drag, startPoint x: 576, startPoint y: 429, endPoint x: 812, endPoint y: 265, distance: 286.6
click at [579, 451] on span "Giao hàng" at bounding box center [604, 459] width 50 height 17
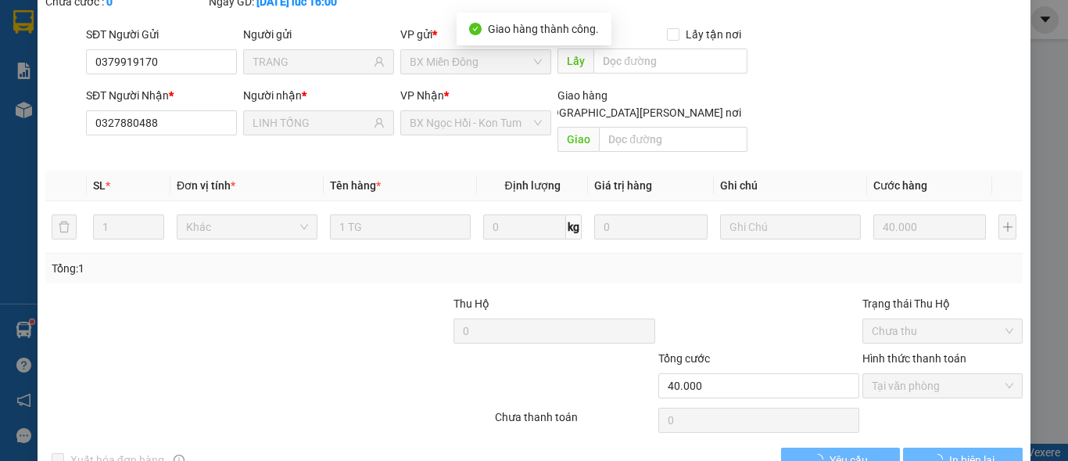
scroll to position [0, 0]
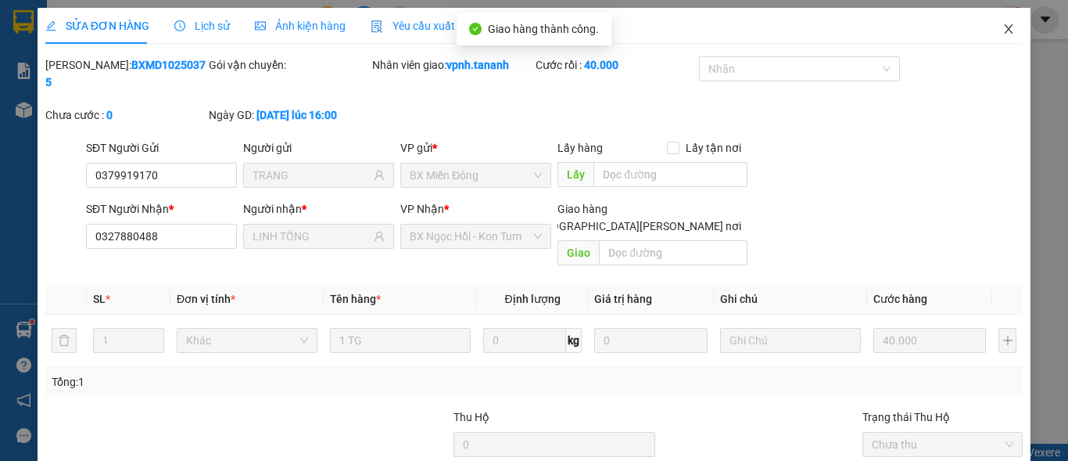
click at [1005, 27] on span "Close" at bounding box center [1009, 30] width 44 height 44
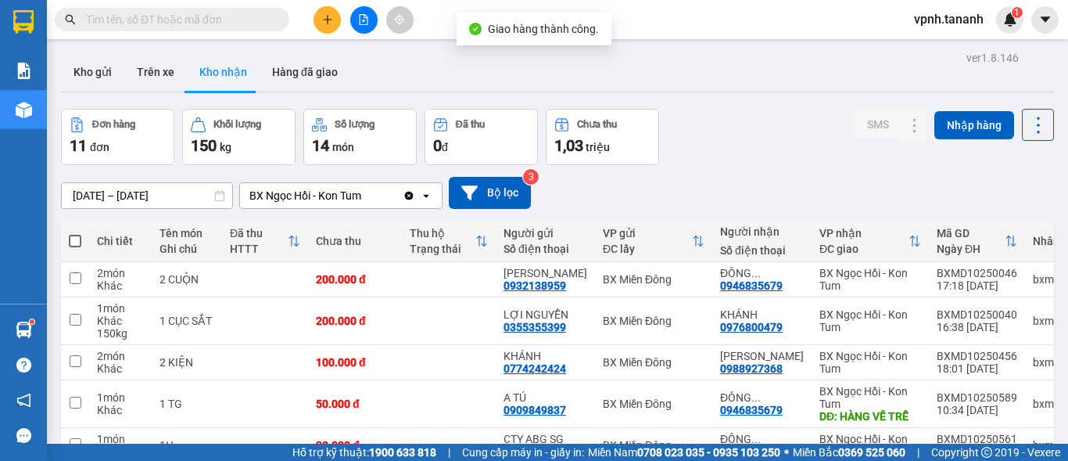
scroll to position [156, 0]
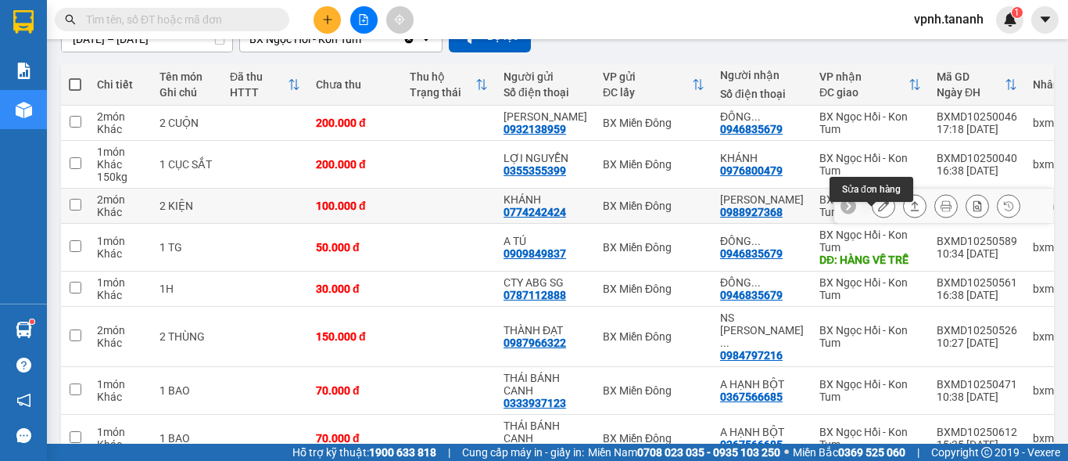
click at [878, 211] on icon at bounding box center [883, 205] width 11 height 11
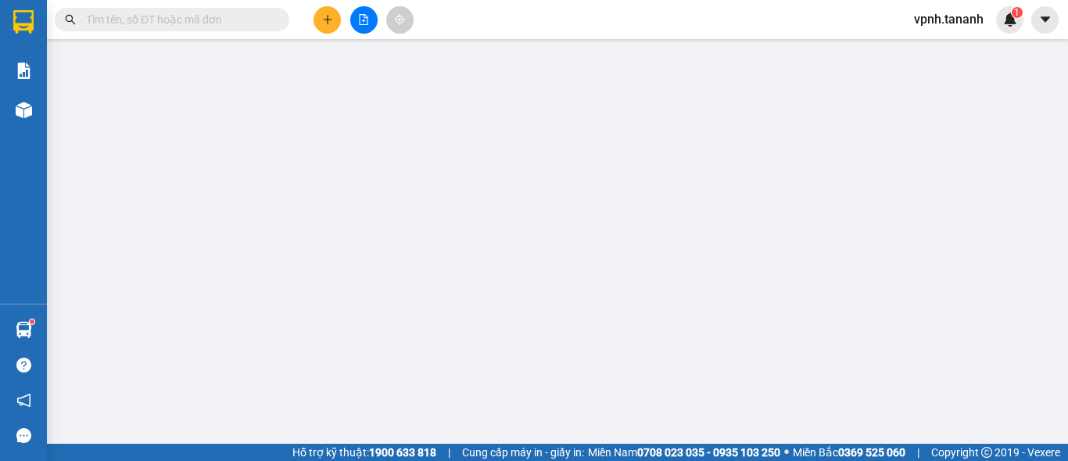
type input "0774242424"
type input "KHÁNH"
type input "0988927368"
type input "[PERSON_NAME]"
type input "100.000"
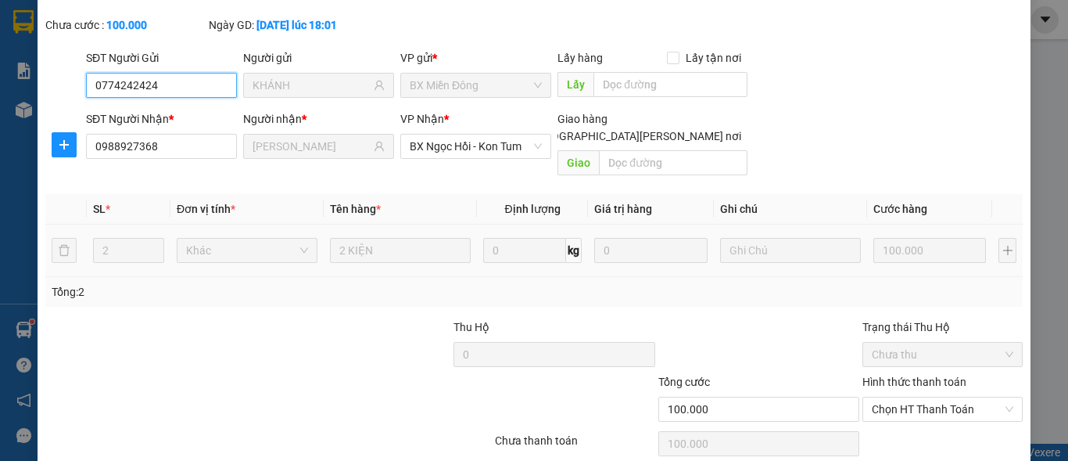
scroll to position [121, 0]
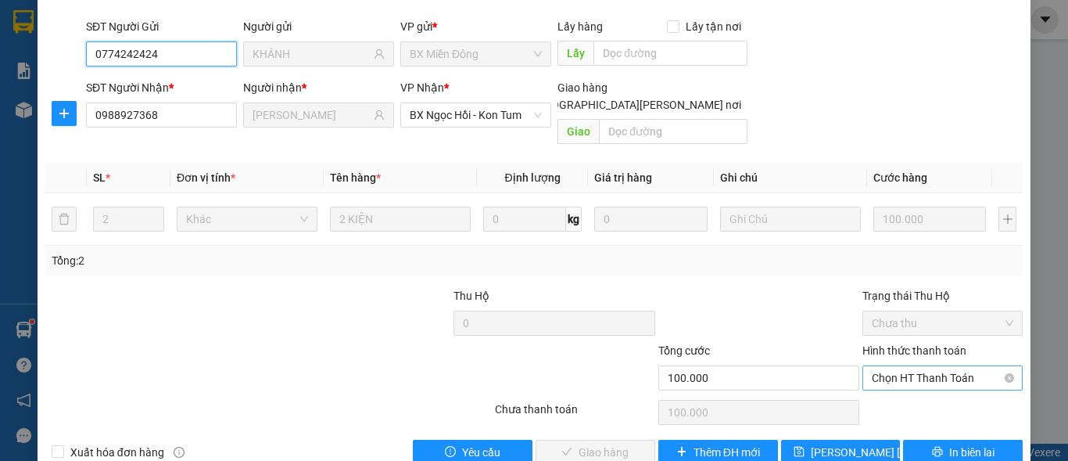
click at [913, 366] on span "Chọn HT Thanh Toán" at bounding box center [943, 377] width 142 height 23
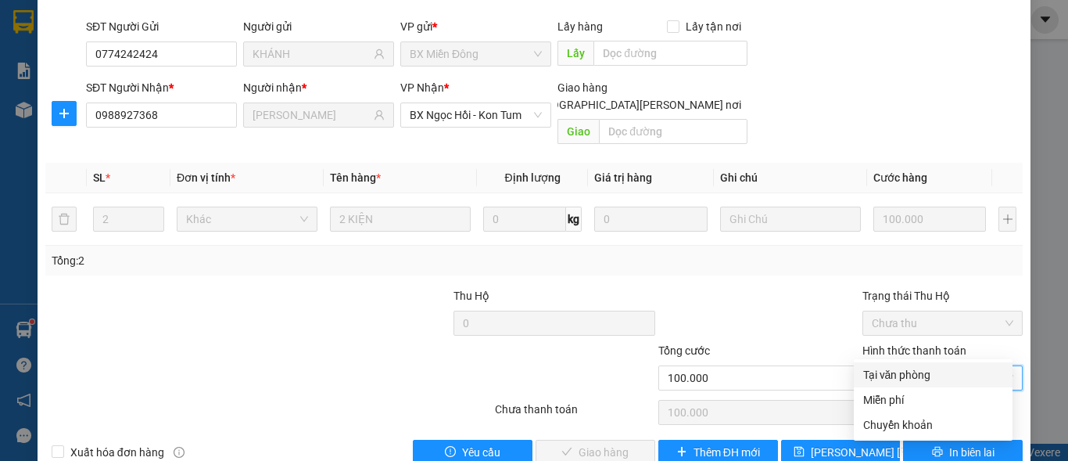
click at [917, 372] on div "Tại văn phòng" at bounding box center [933, 374] width 140 height 17
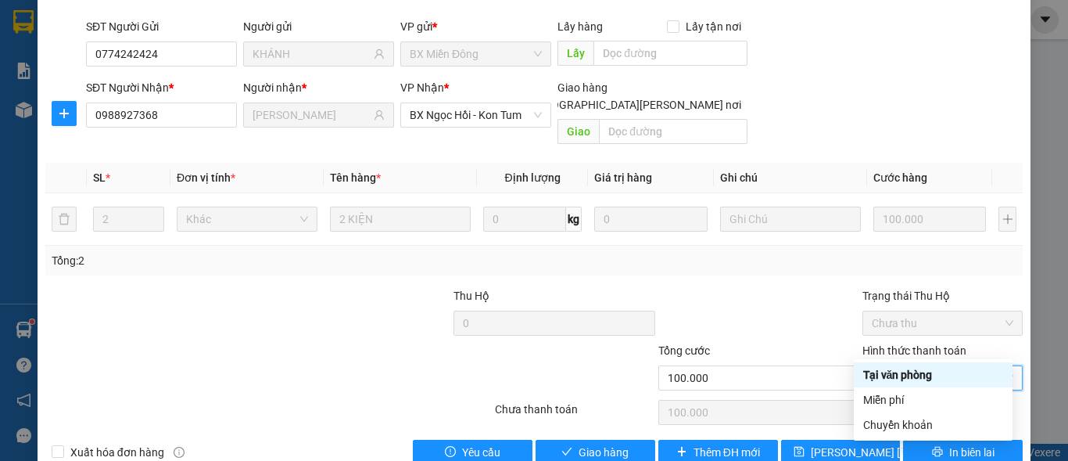
type input "0"
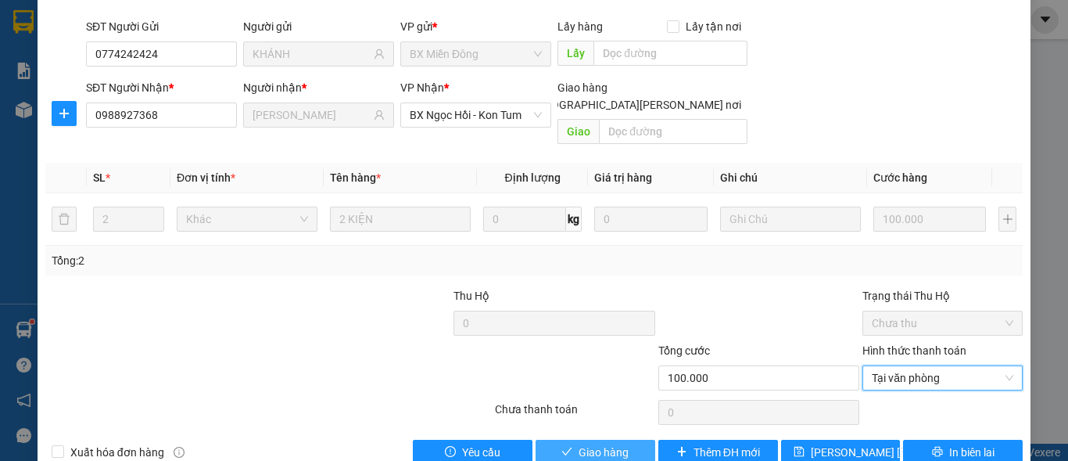
click at [601, 443] on span "Giao hàng" at bounding box center [604, 451] width 50 height 17
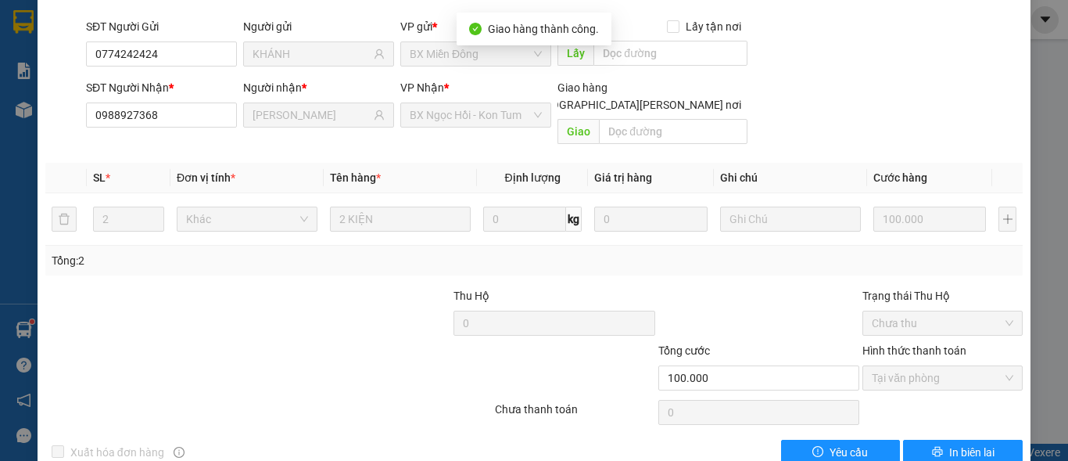
scroll to position [0, 0]
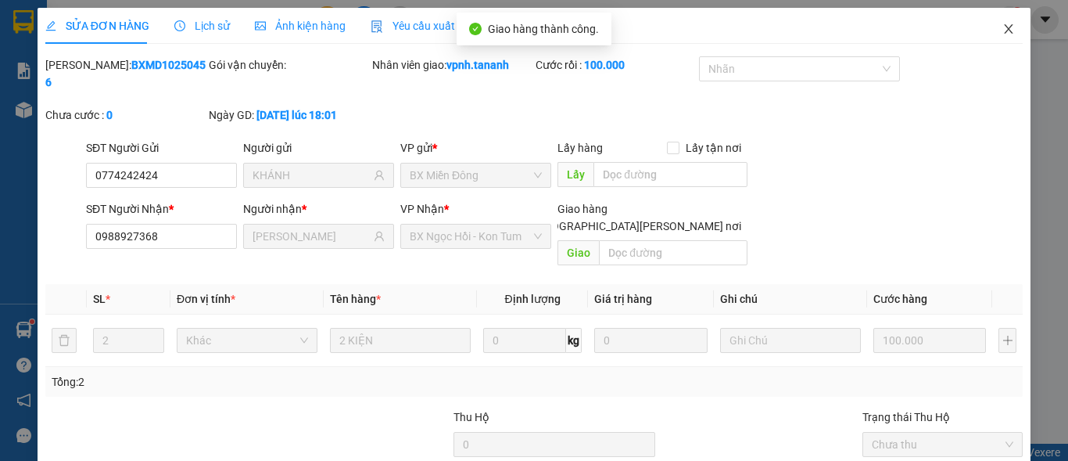
click at [996, 23] on span "Close" at bounding box center [1009, 30] width 44 height 44
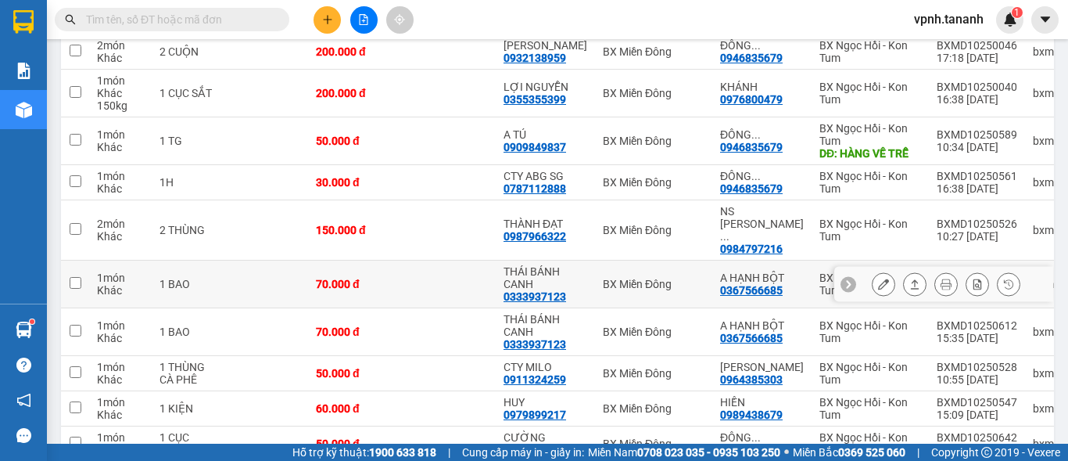
scroll to position [235, 0]
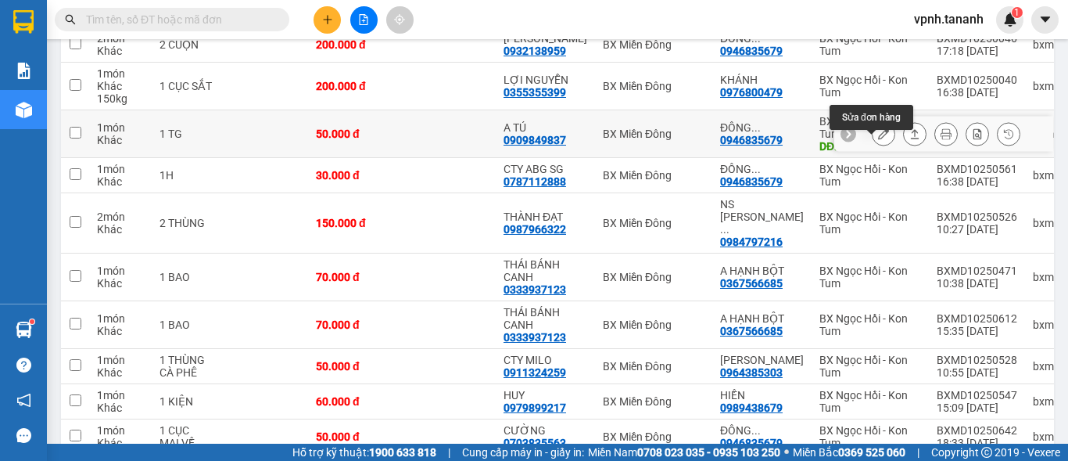
click at [878, 139] on icon at bounding box center [883, 133] width 11 height 11
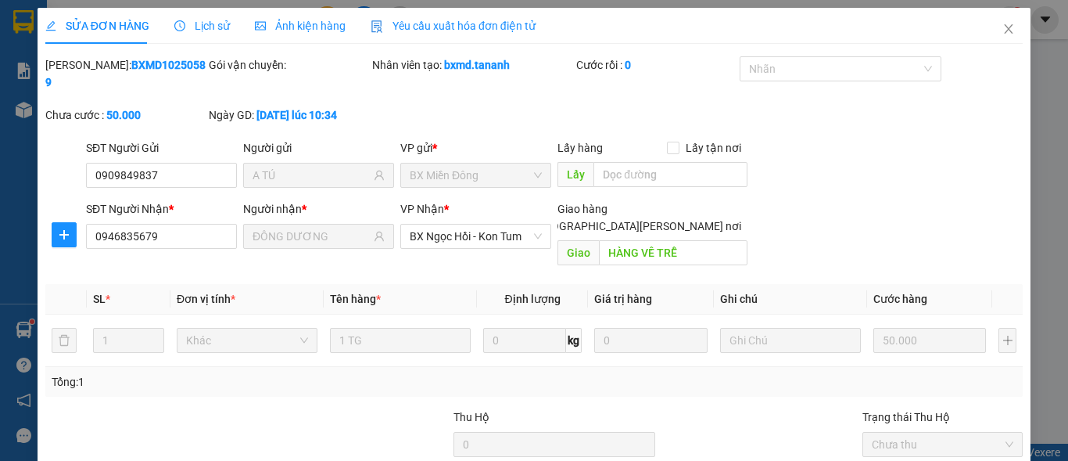
type input "0909849837"
type input "A TÚ"
type input "0946835679"
type input "ĐÔNG DƯƠNG"
type input "HÀNG VỀ TRỄ"
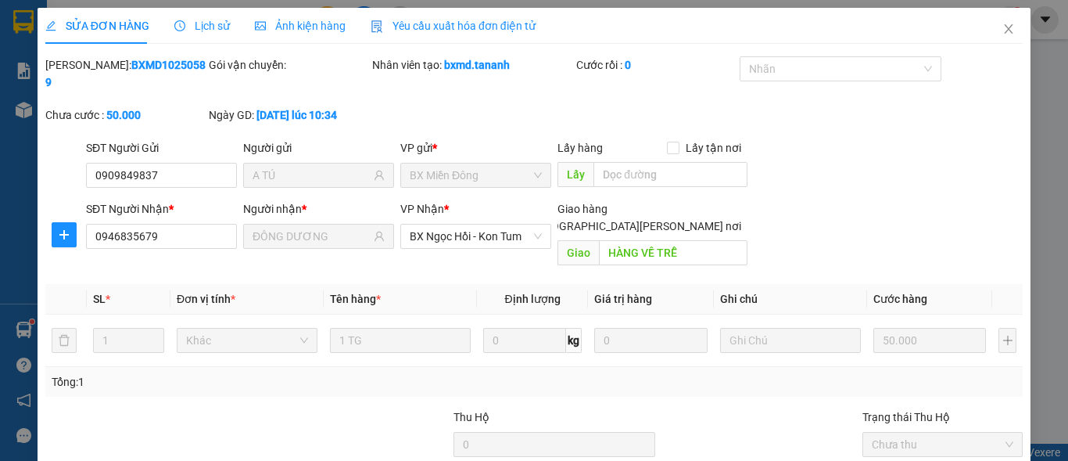
type input "50.000"
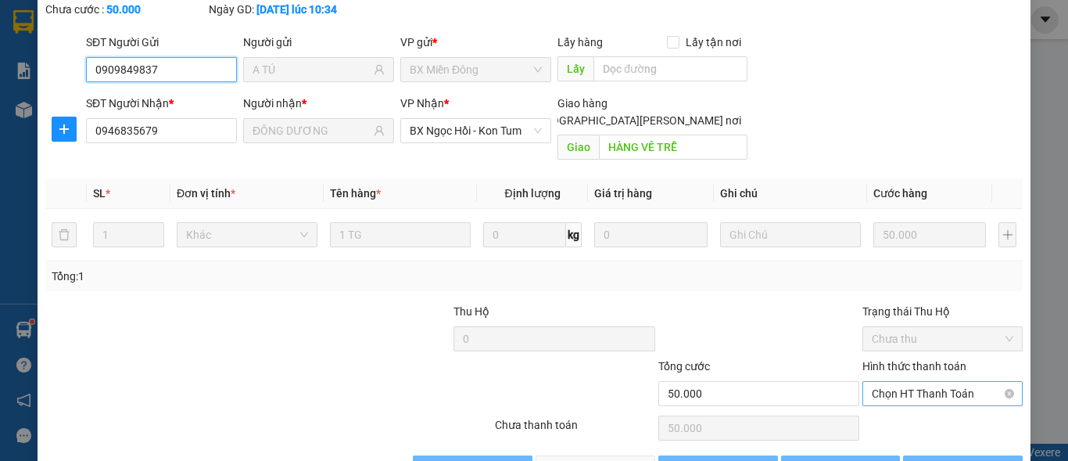
scroll to position [121, 0]
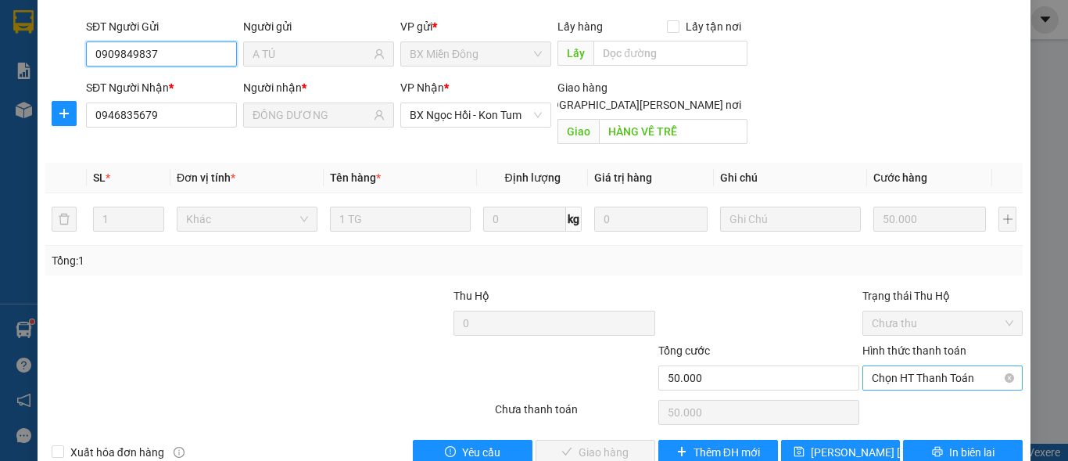
click at [916, 366] on span "Chọn HT Thanh Toán" at bounding box center [943, 377] width 142 height 23
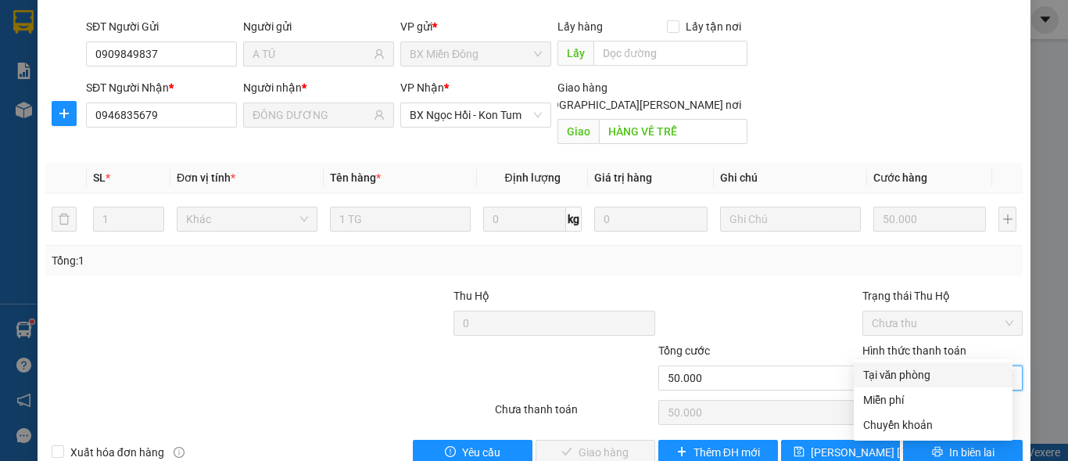
drag, startPoint x: 896, startPoint y: 368, endPoint x: 879, endPoint y: 362, distance: 18.3
click at [895, 368] on div "Tại văn phòng" at bounding box center [933, 374] width 140 height 17
type input "0"
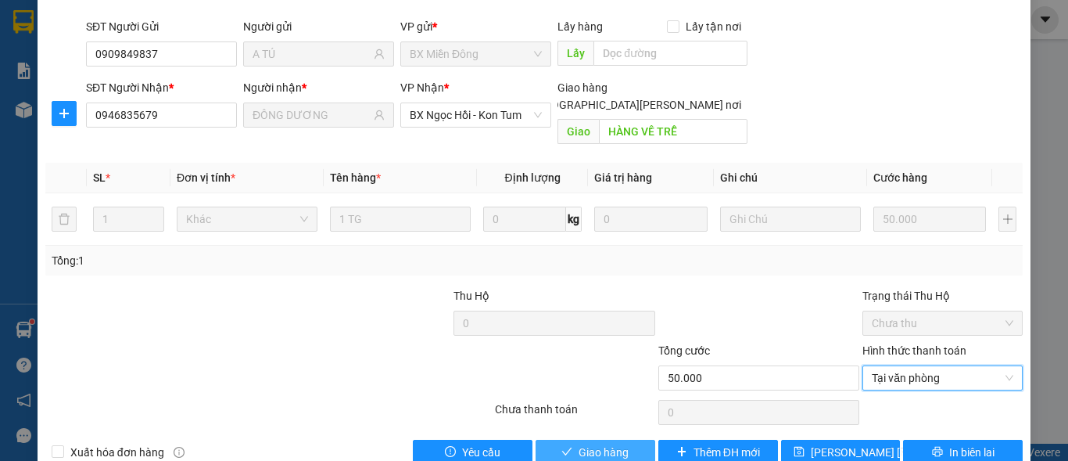
click at [626, 440] on button "Giao hàng" at bounding box center [596, 452] width 120 height 25
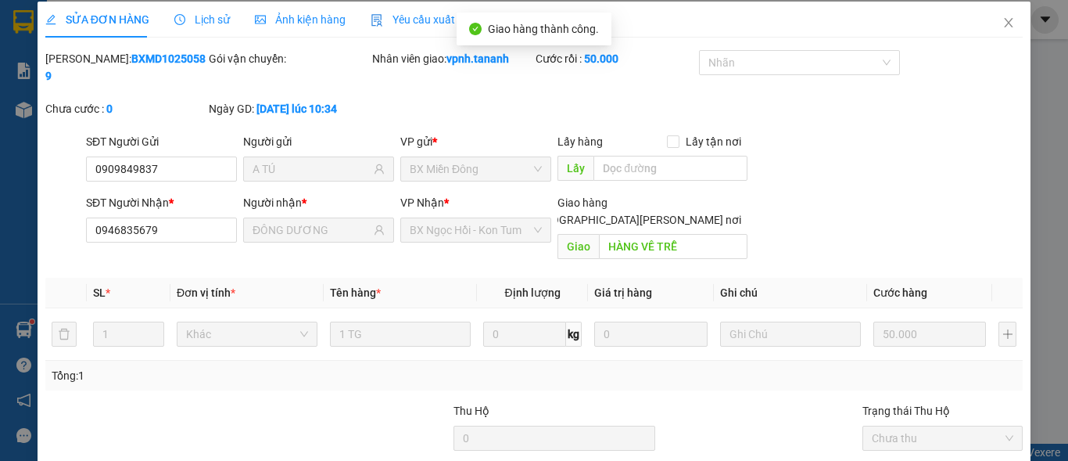
scroll to position [0, 0]
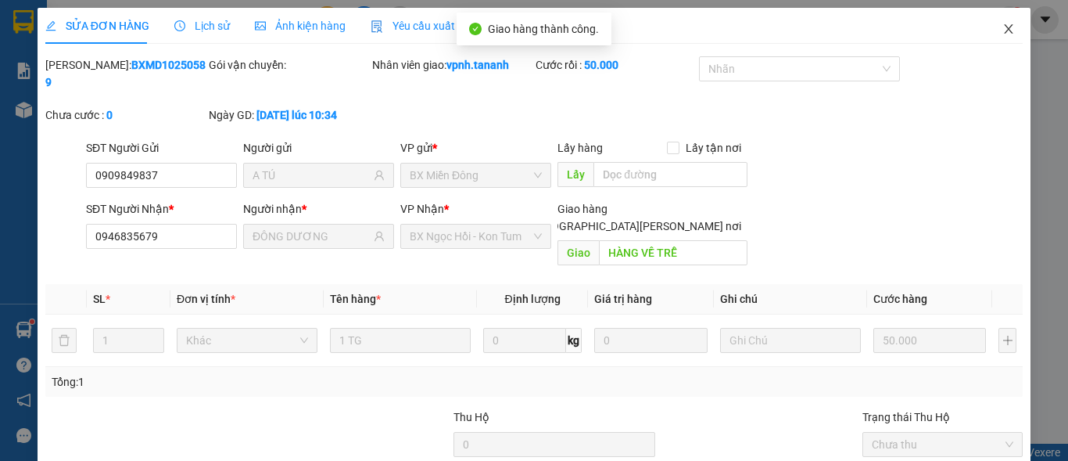
click at [996, 22] on span "Close" at bounding box center [1009, 30] width 44 height 44
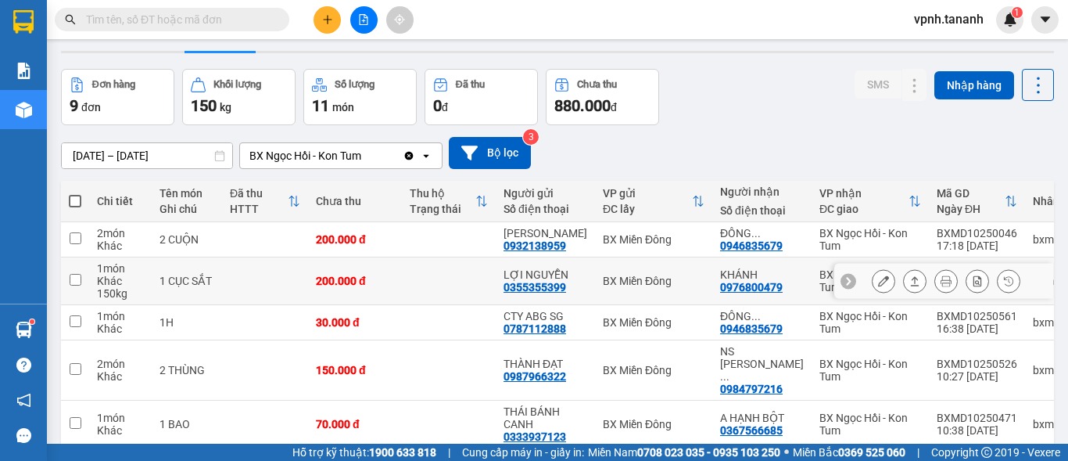
scroll to position [78, 0]
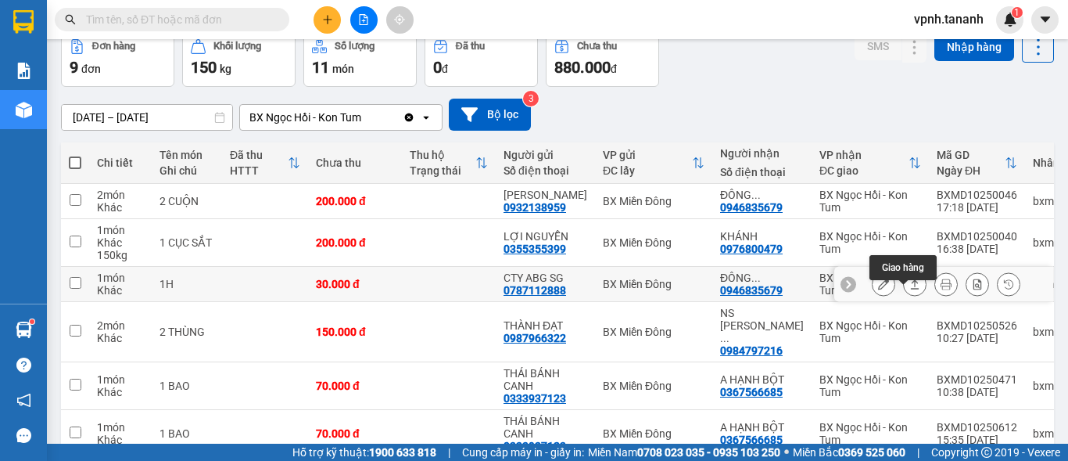
click at [878, 289] on icon at bounding box center [883, 283] width 11 height 11
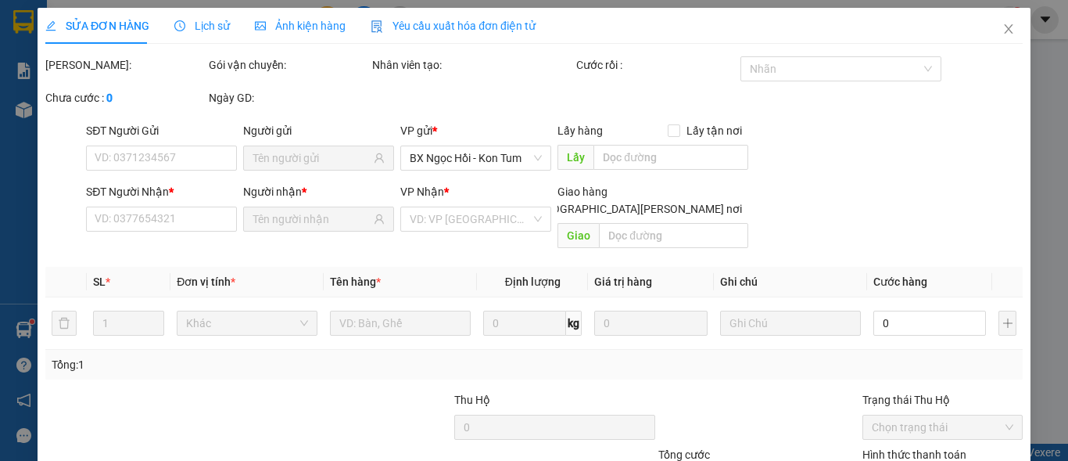
type input "0787112888"
type input "CTY ABG SG"
type input "0946835679"
type input "ĐÔNG DƯƠNG"
type input "30.000"
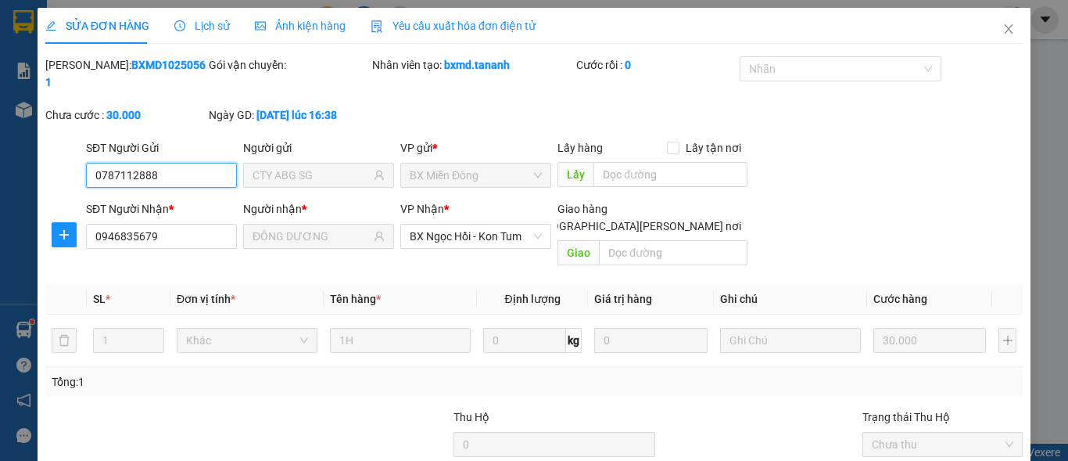
scroll to position [121, 0]
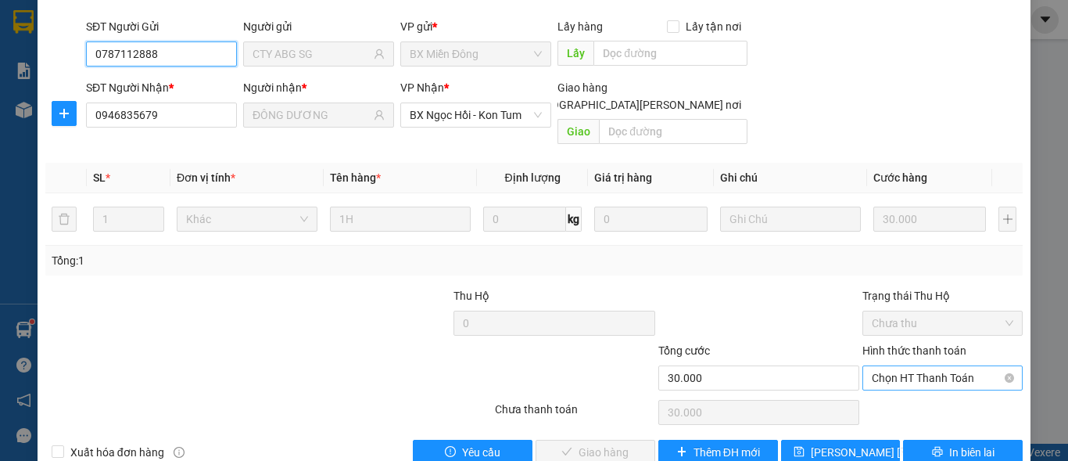
click at [932, 366] on span "Chọn HT Thanh Toán" at bounding box center [943, 377] width 142 height 23
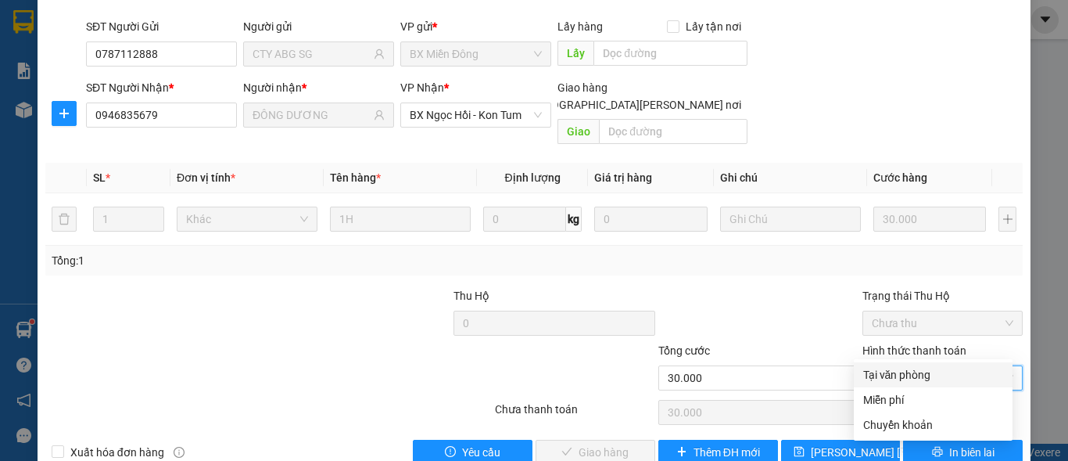
click at [918, 367] on div "Tại văn phòng" at bounding box center [933, 374] width 140 height 17
type input "0"
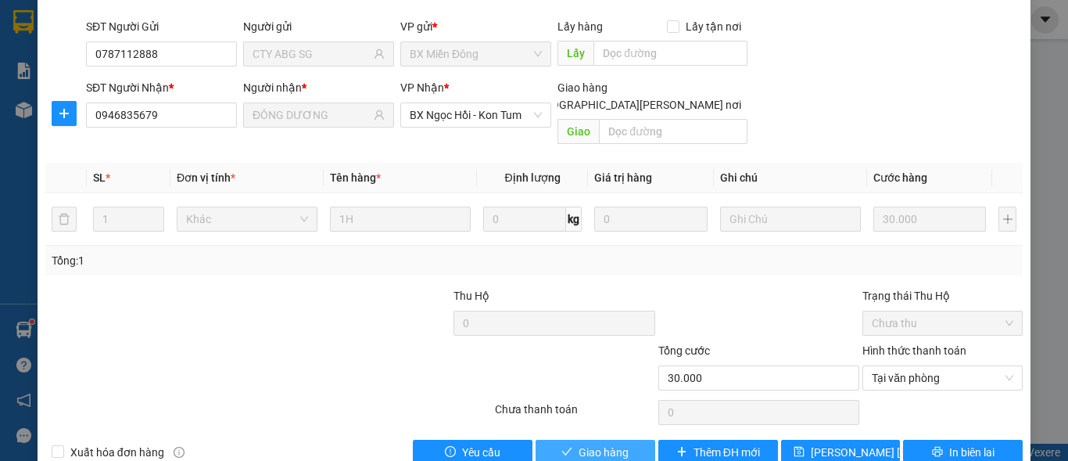
click at [591, 443] on span "Giao hàng" at bounding box center [604, 451] width 50 height 17
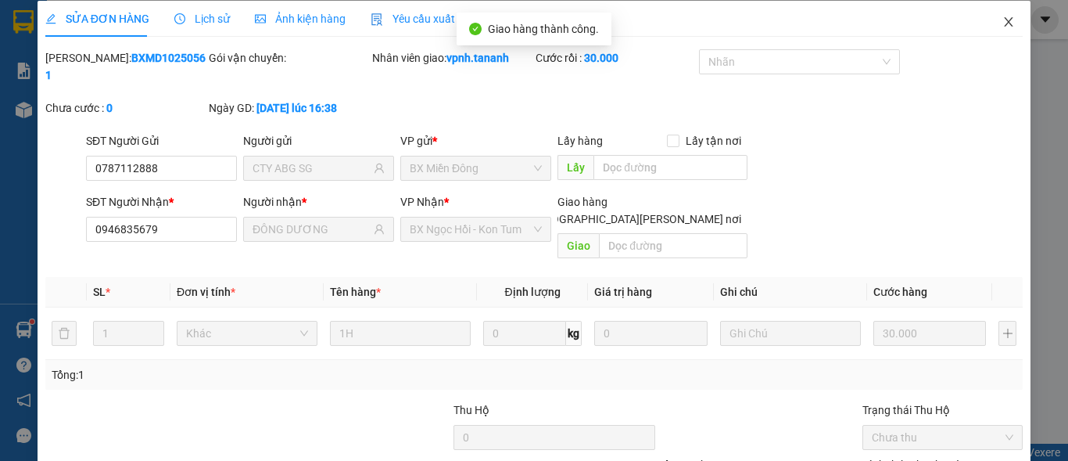
scroll to position [0, 0]
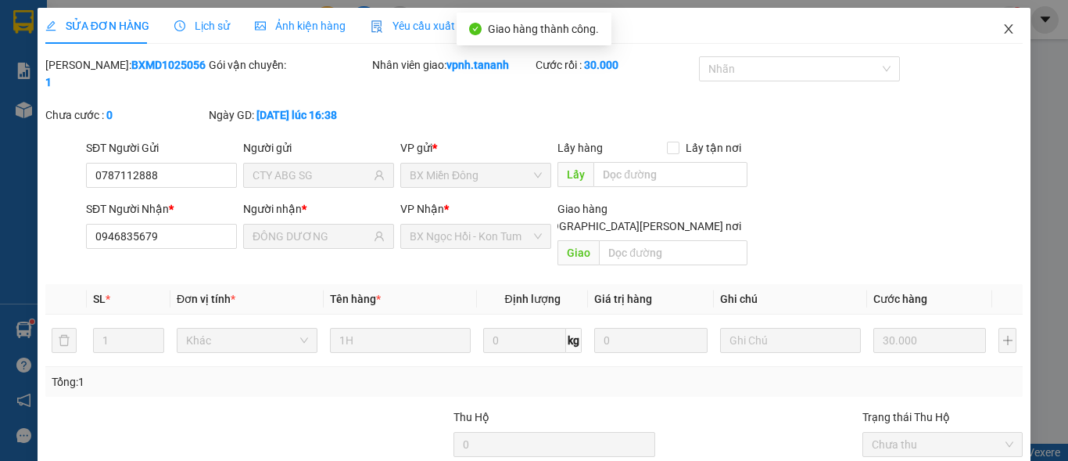
click at [1003, 34] on icon "close" at bounding box center [1009, 29] width 13 height 13
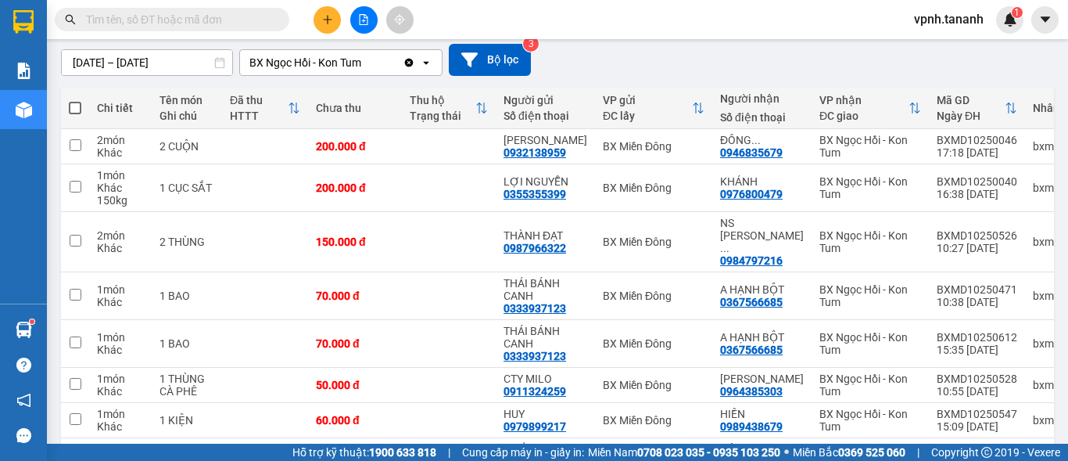
scroll to position [156, 0]
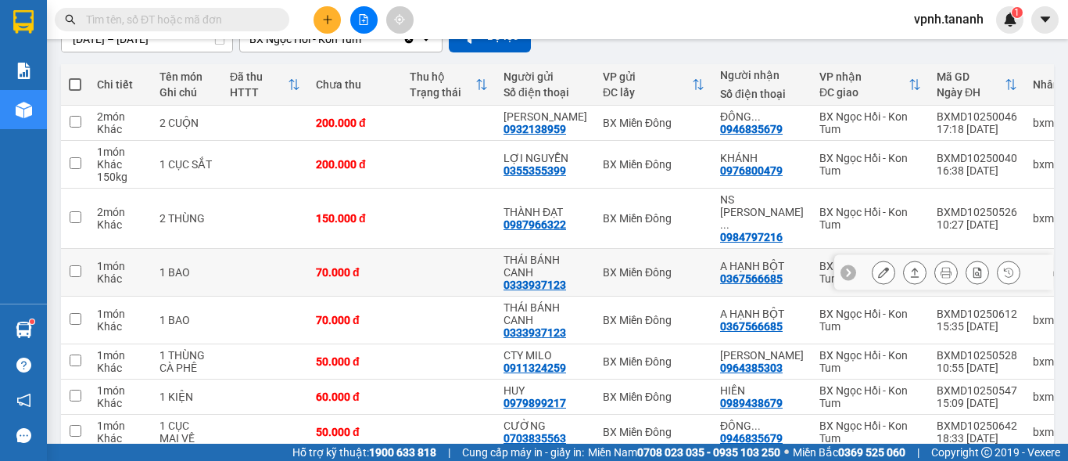
click at [883, 260] on div at bounding box center [883, 271] width 23 height 23
click at [877, 260] on button at bounding box center [884, 272] width 22 height 27
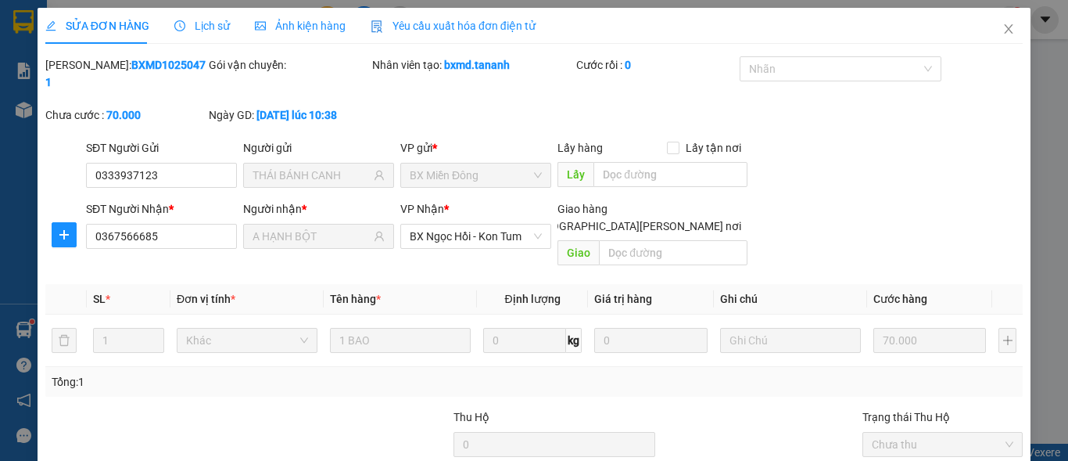
type input "0333937123"
type input "THÁI BÁNH CANH"
type input "0367566685"
type input "A HẠNH BỘT"
type input "70.000"
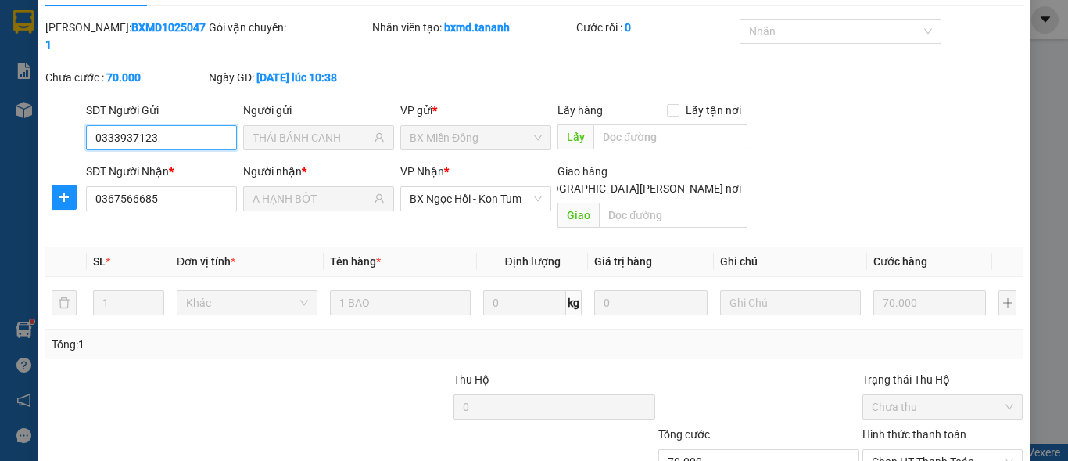
scroll to position [121, 0]
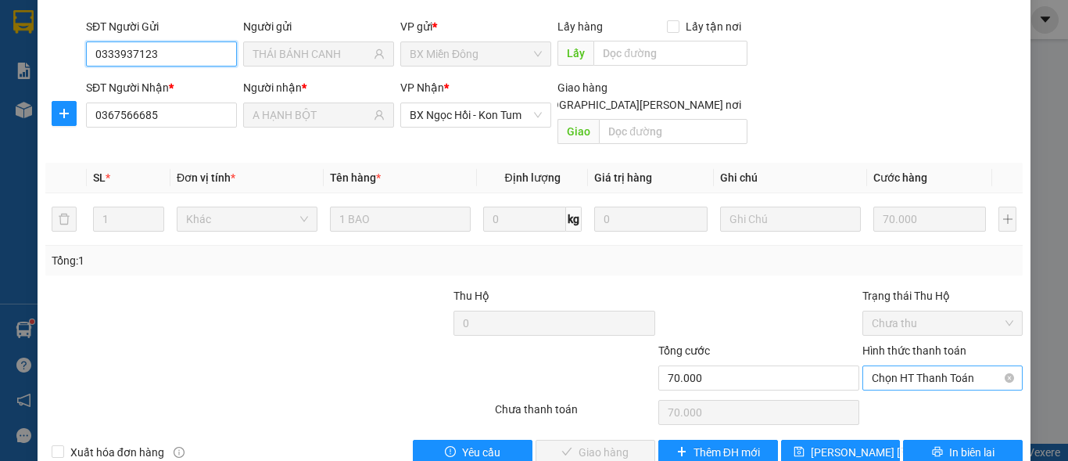
click at [906, 366] on span "Chọn HT Thanh Toán" at bounding box center [943, 377] width 142 height 23
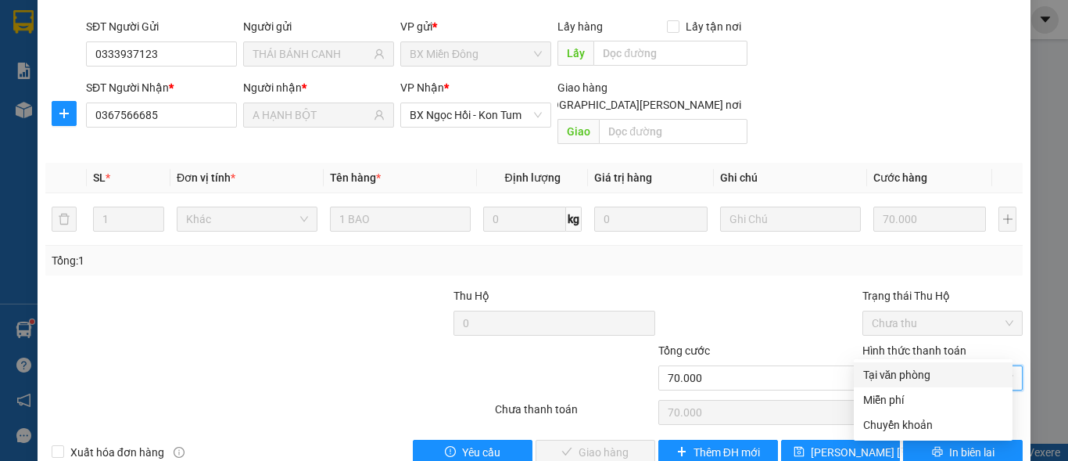
click at [897, 371] on div "Tại văn phòng" at bounding box center [933, 374] width 140 height 17
type input "0"
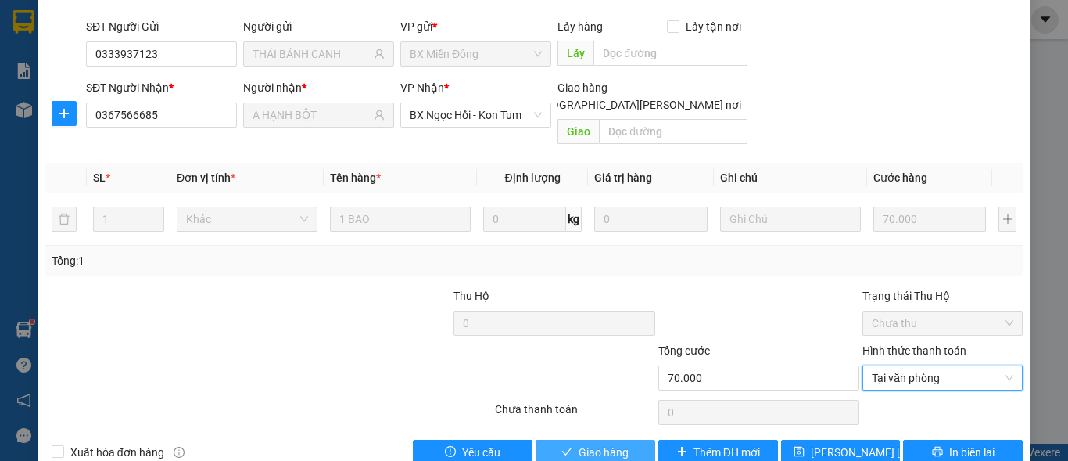
click at [608, 443] on span "Giao hàng" at bounding box center [604, 451] width 50 height 17
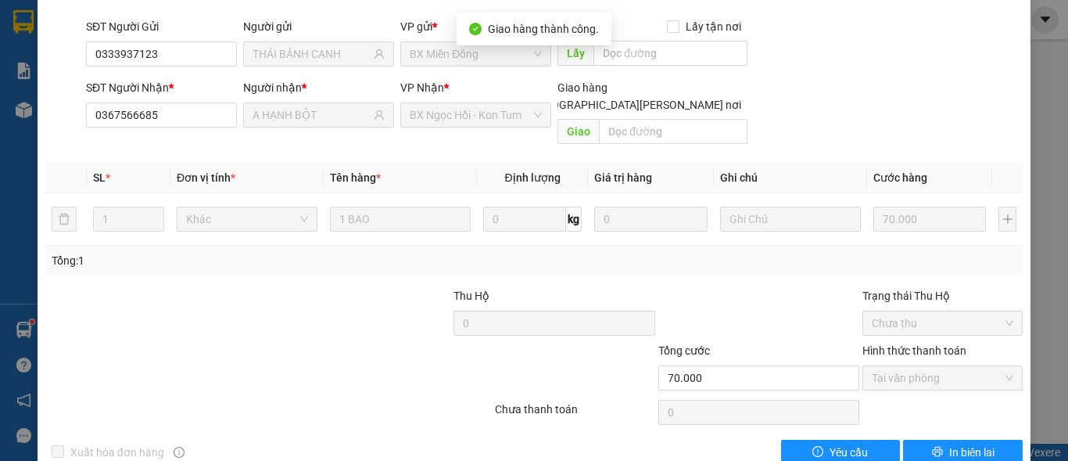
scroll to position [0, 0]
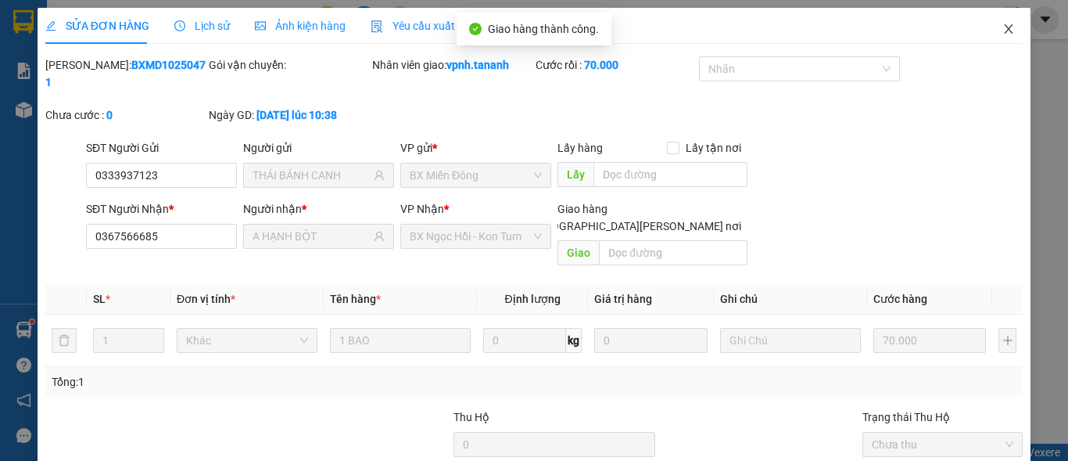
click at [1003, 34] on icon "close" at bounding box center [1009, 29] width 13 height 13
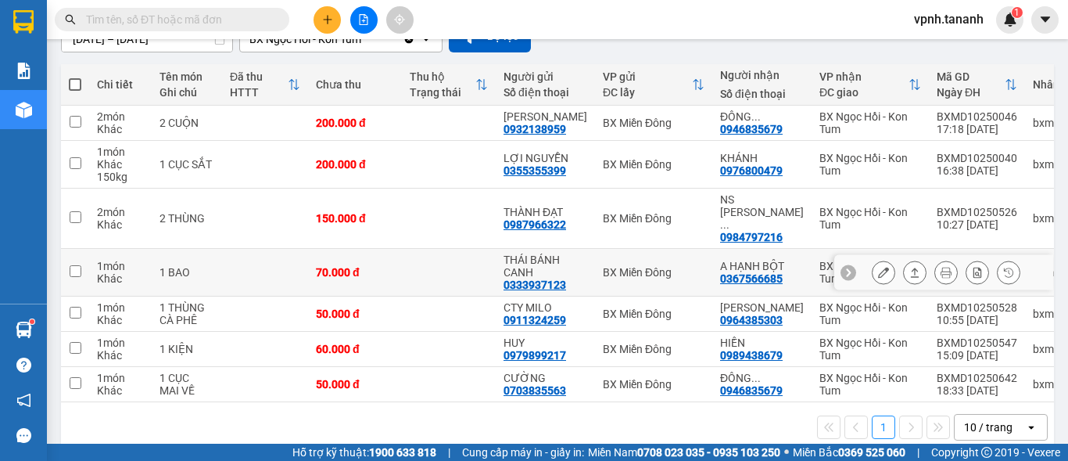
scroll to position [173, 0]
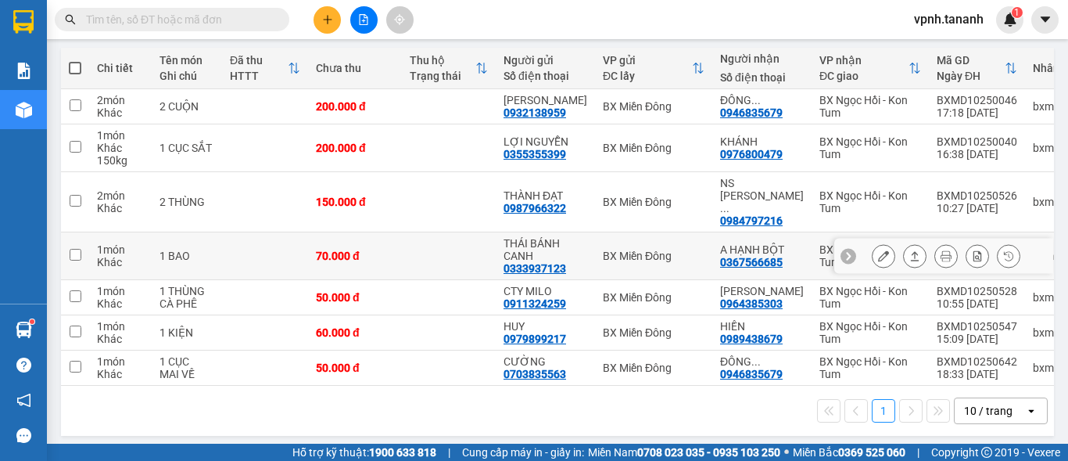
click at [880, 245] on button at bounding box center [884, 255] width 22 height 27
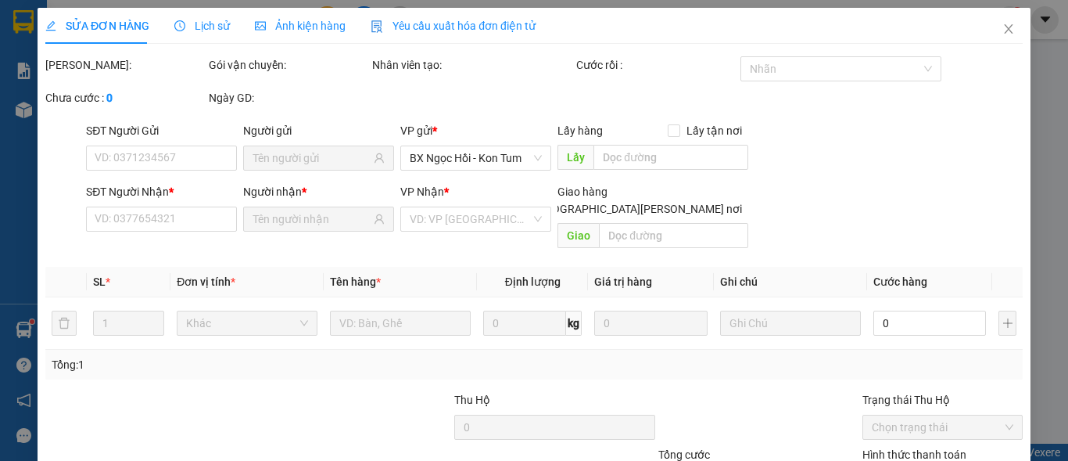
type input "0333937123"
type input "THÁI BÁNH CANH"
type input "0367566685"
type input "A HẠNH BỘT"
type input "70.000"
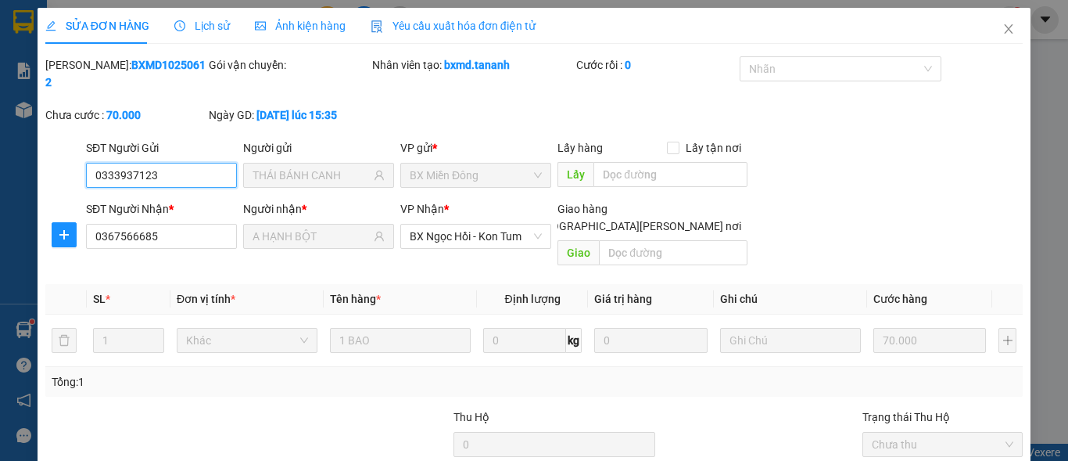
scroll to position [121, 0]
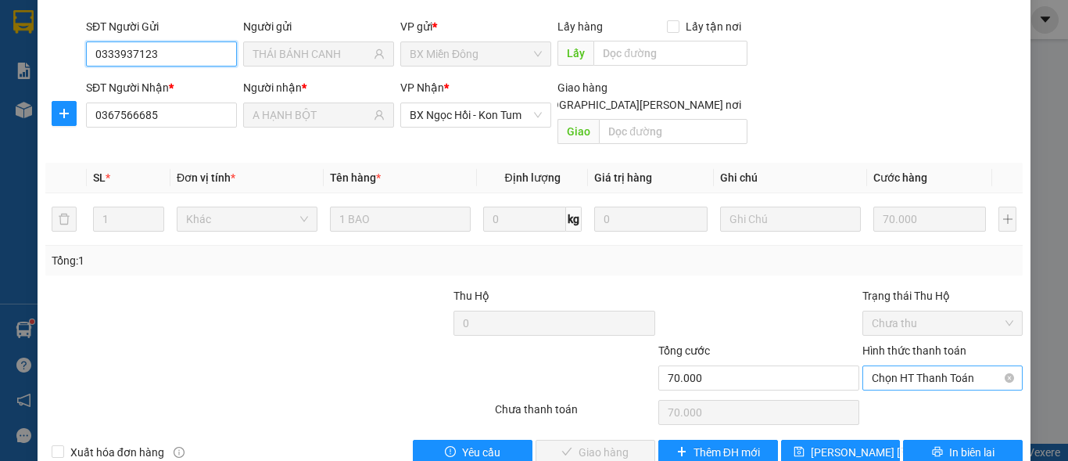
click at [890, 366] on span "Chọn HT Thanh Toán" at bounding box center [943, 377] width 142 height 23
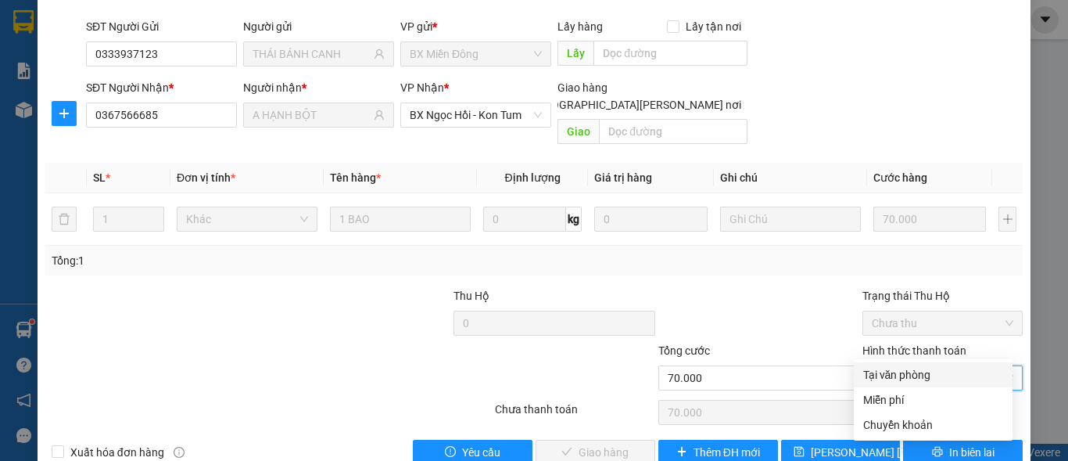
click at [895, 377] on div "Tại văn phòng" at bounding box center [933, 374] width 140 height 17
type input "0"
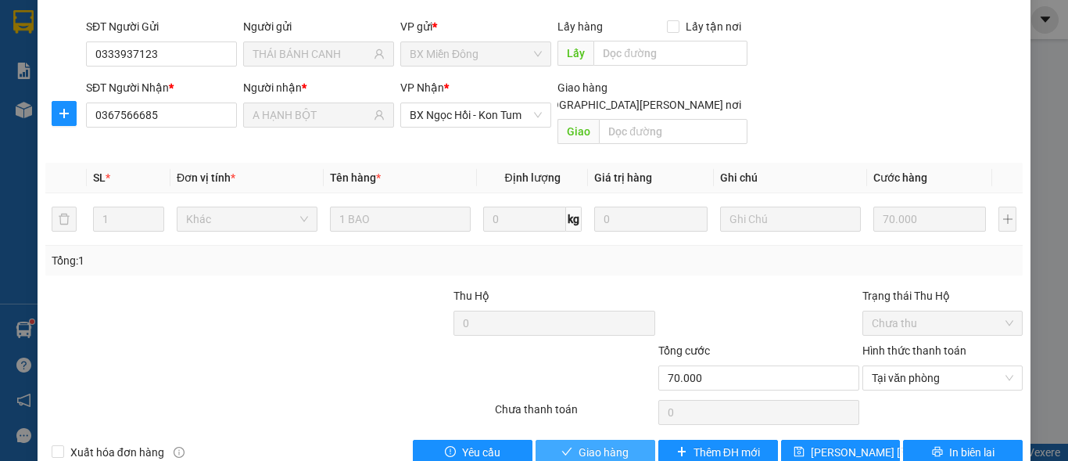
click at [590, 443] on span "Giao hàng" at bounding box center [604, 451] width 50 height 17
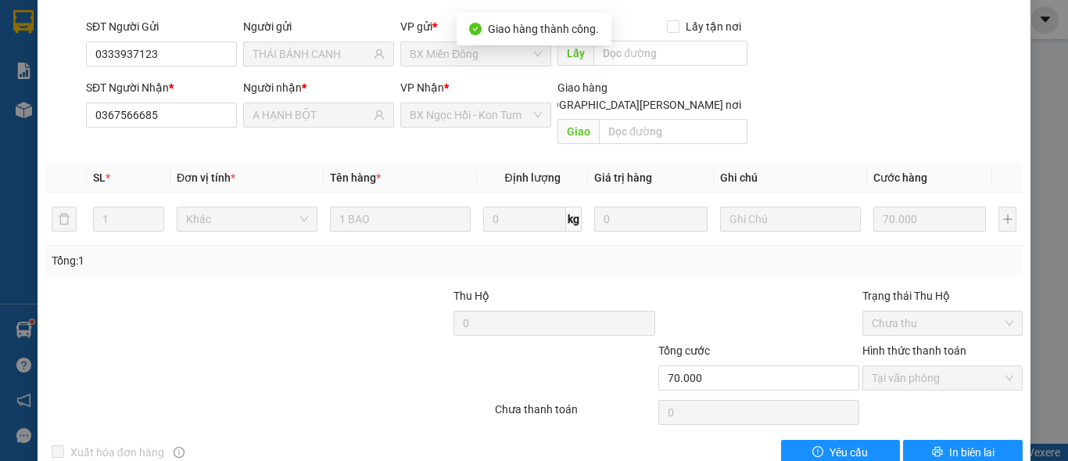
scroll to position [0, 0]
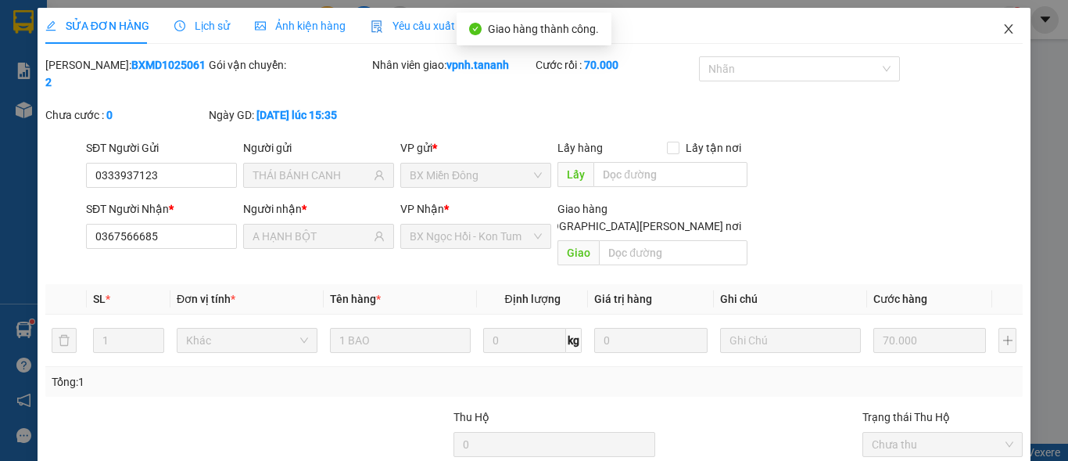
click at [999, 38] on span "Close" at bounding box center [1009, 30] width 44 height 44
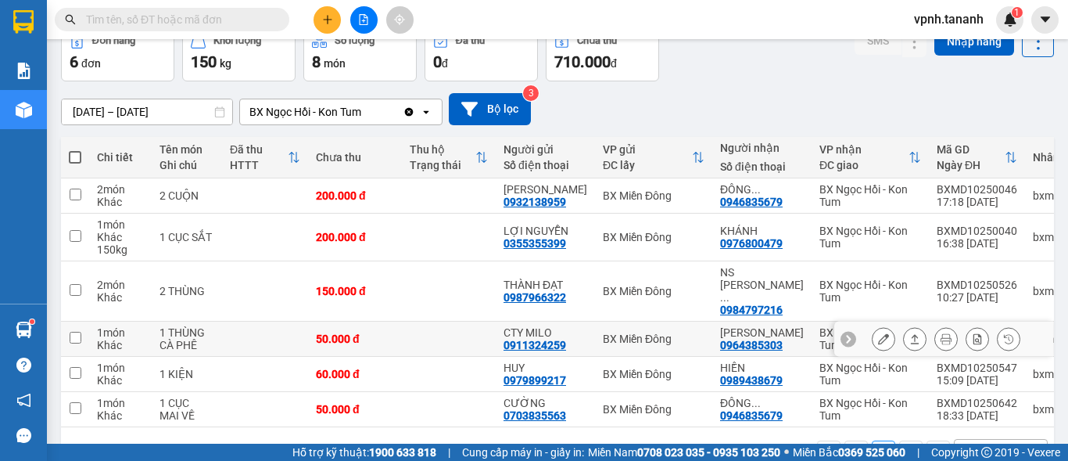
scroll to position [125, 0]
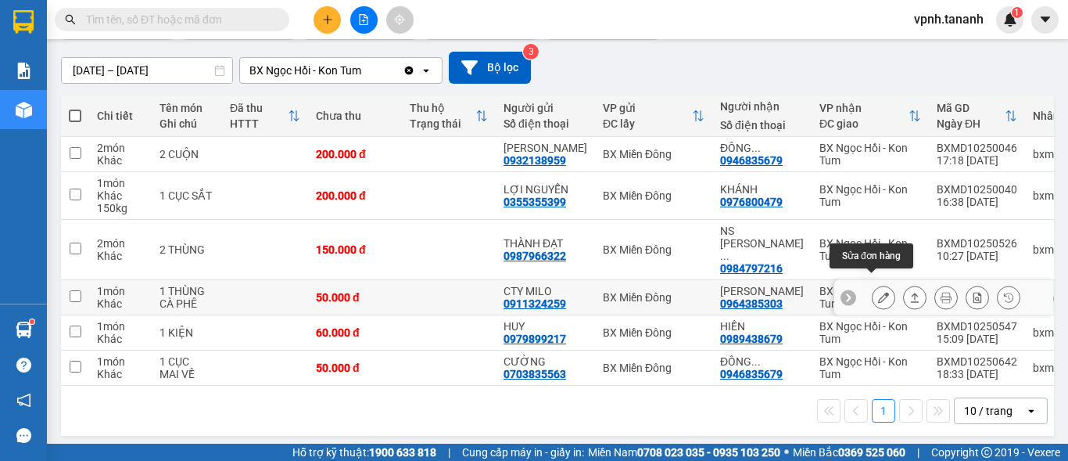
click at [878, 292] on icon at bounding box center [883, 297] width 11 height 11
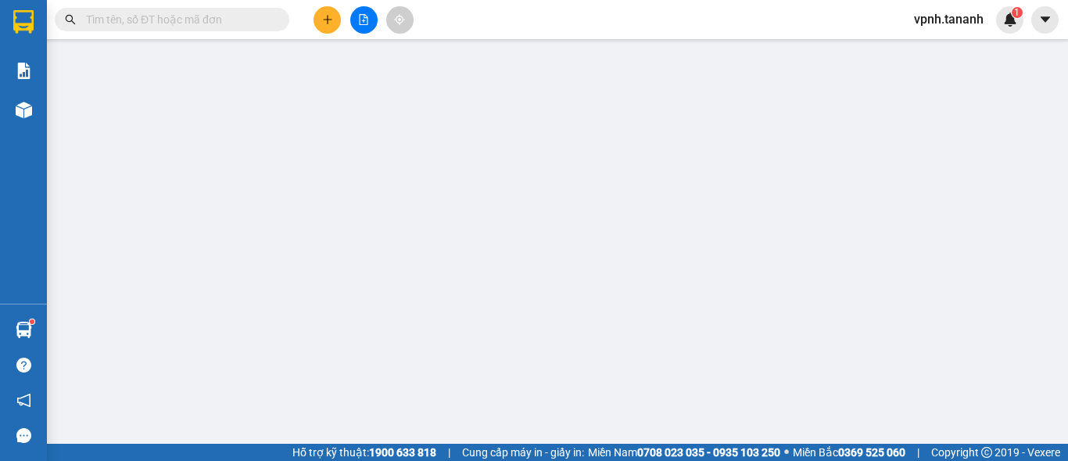
type input "0911324259"
type input "CTY MILO"
type input "0964385303"
type input "[GEOGRAPHIC_DATA]"
type input "50.000"
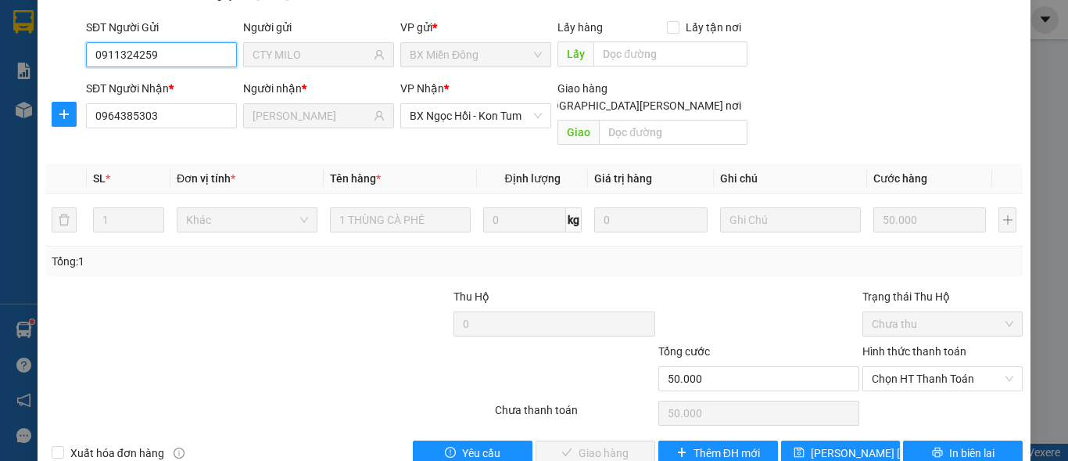
scroll to position [121, 0]
click at [892, 366] on span "Chọn HT Thanh Toán" at bounding box center [943, 377] width 142 height 23
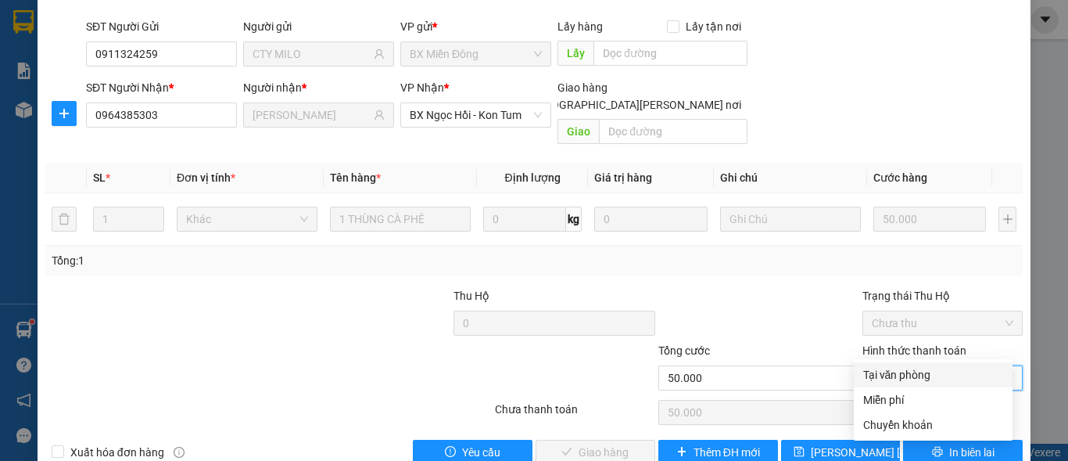
click at [904, 374] on div "Tại văn phòng" at bounding box center [933, 374] width 140 height 17
type input "0"
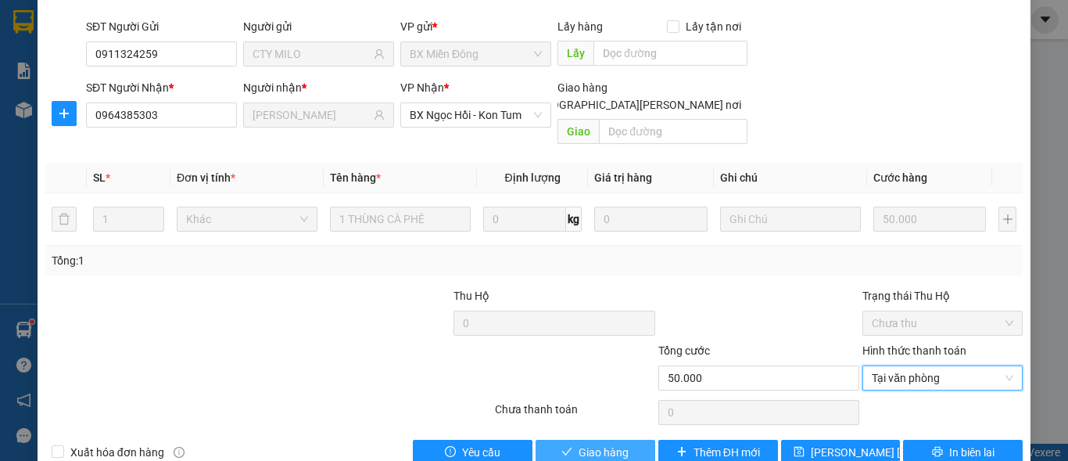
click at [609, 443] on span "Giao hàng" at bounding box center [604, 451] width 50 height 17
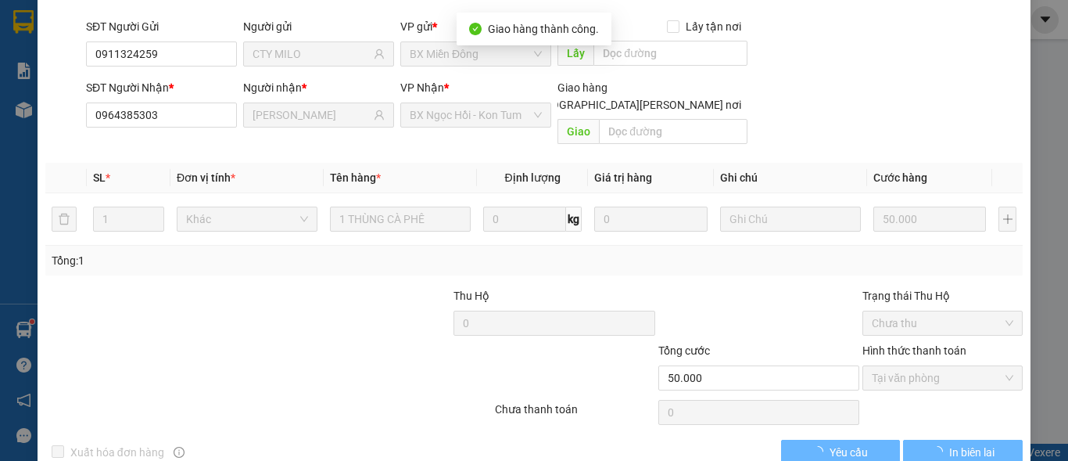
scroll to position [3, 0]
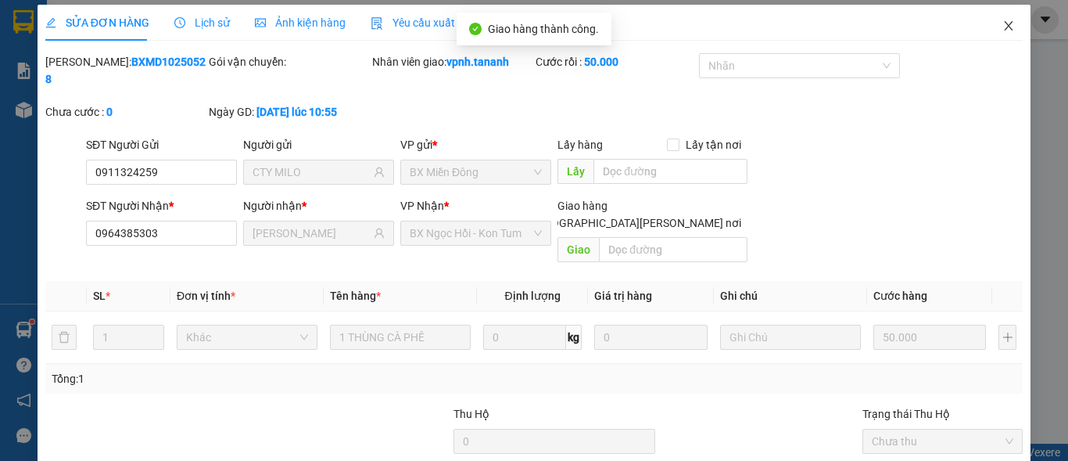
click at [1003, 30] on icon "close" at bounding box center [1009, 26] width 13 height 13
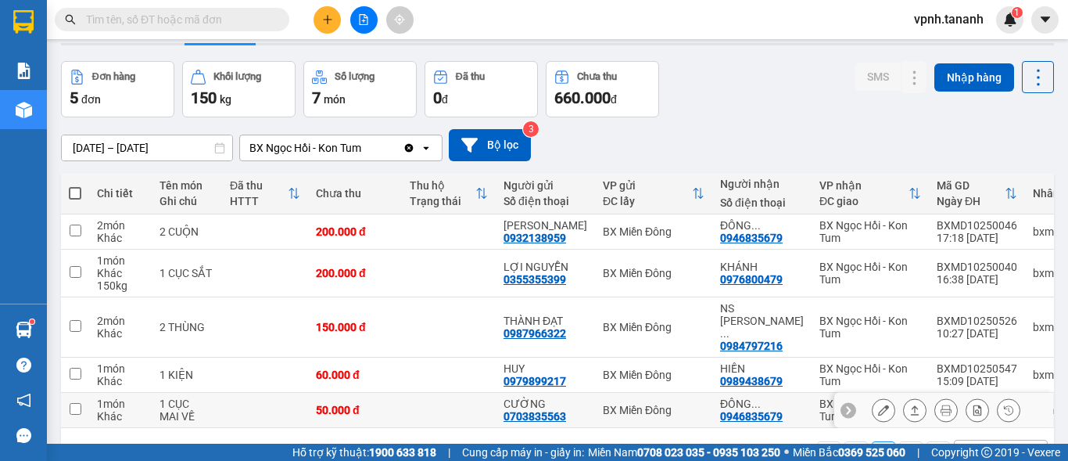
scroll to position [90, 0]
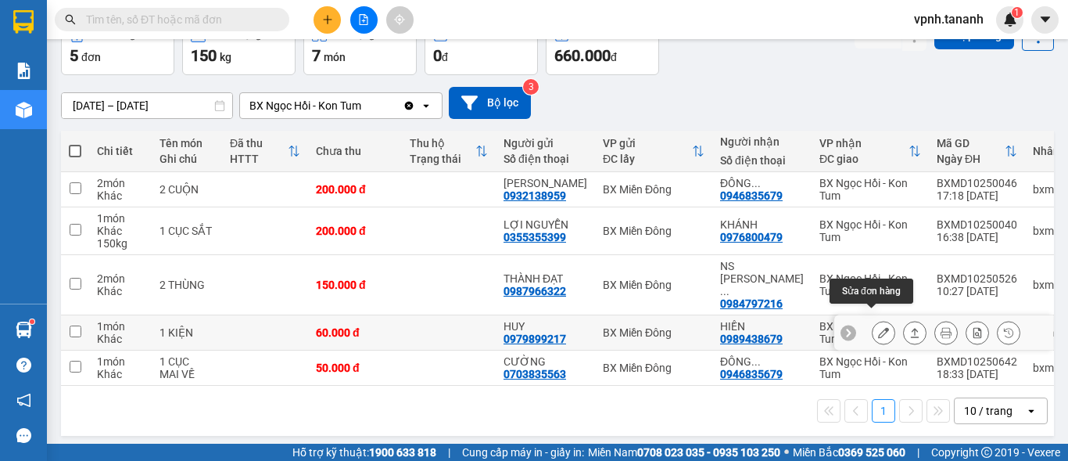
click at [878, 327] on icon at bounding box center [883, 332] width 11 height 11
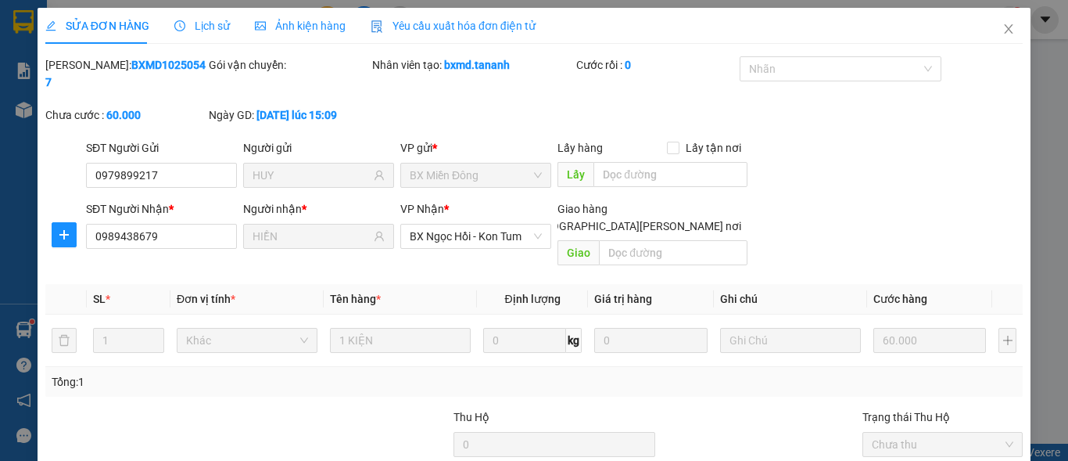
type input "0979899217"
type input "HUY"
type input "0989438679"
type input "HIỀN"
type input "60.000"
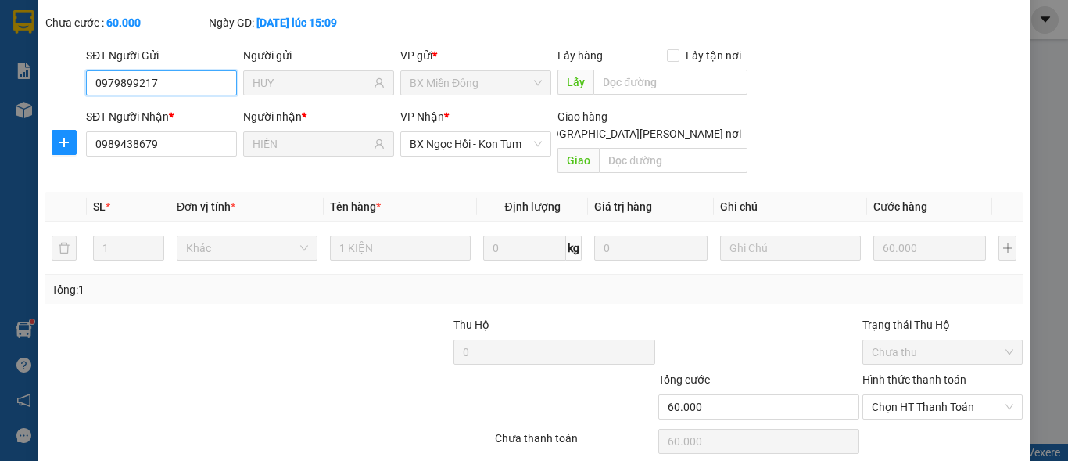
scroll to position [121, 0]
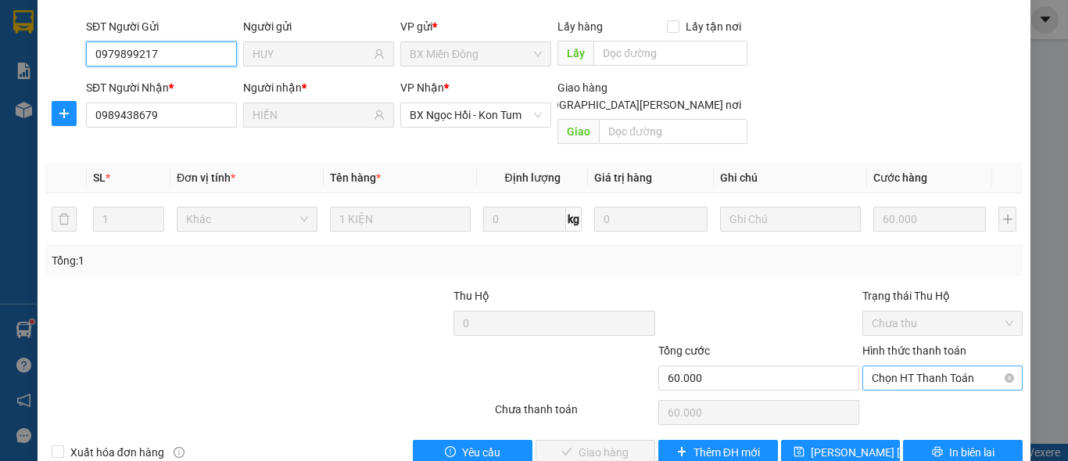
click at [900, 366] on span "Chọn HT Thanh Toán" at bounding box center [943, 377] width 142 height 23
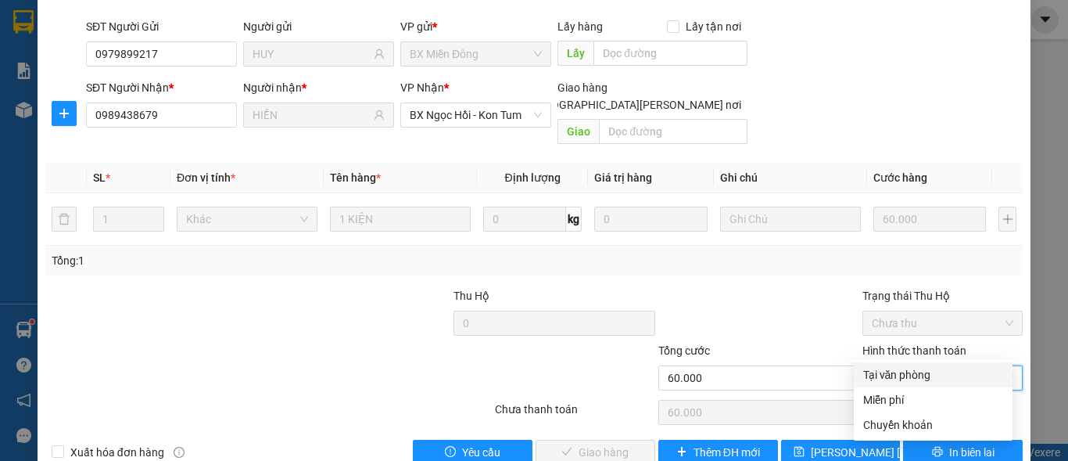
click at [909, 370] on div "Tại văn phòng" at bounding box center [933, 374] width 140 height 17
type input "0"
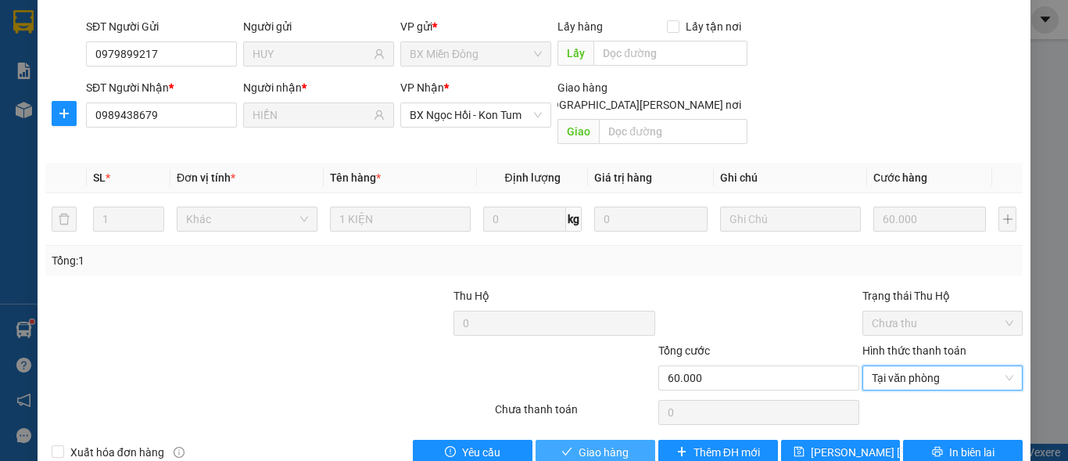
click at [616, 443] on span "Giao hàng" at bounding box center [604, 451] width 50 height 17
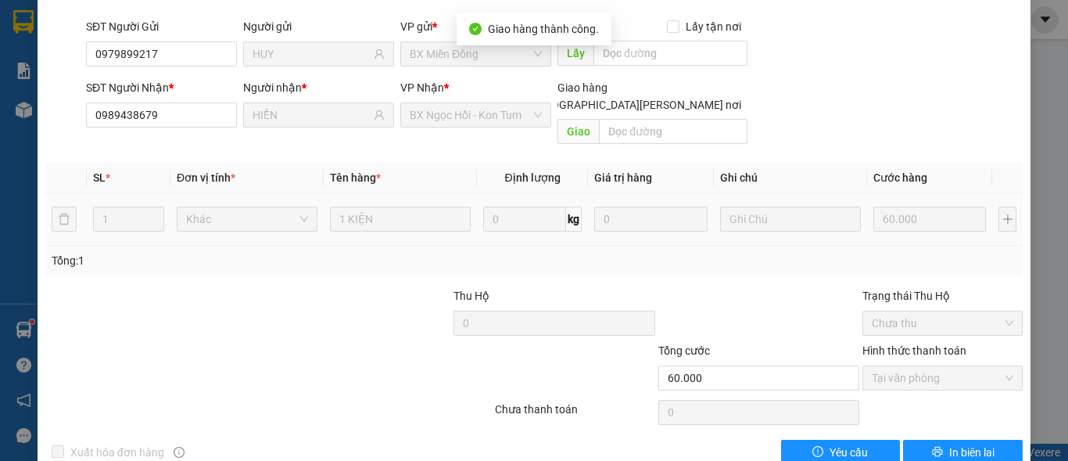
scroll to position [0, 0]
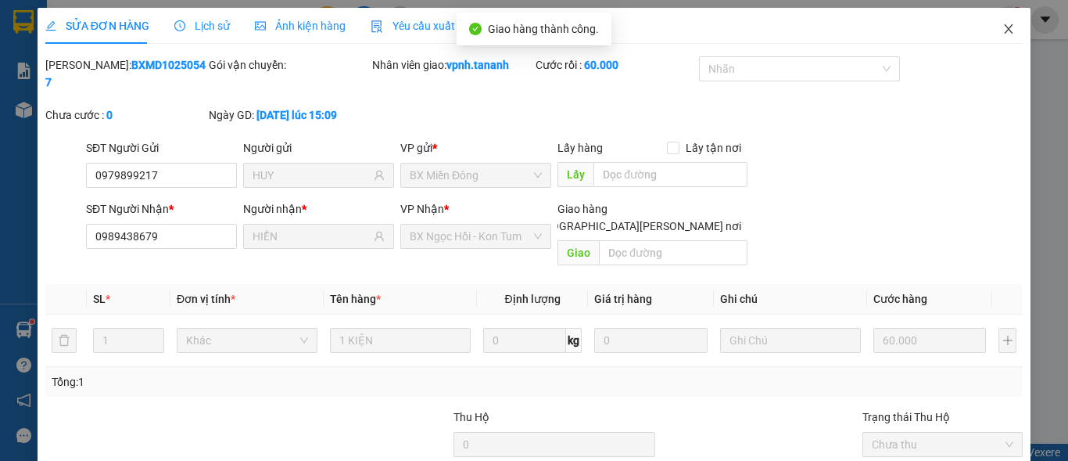
click at [996, 38] on span "Close" at bounding box center [1009, 30] width 44 height 44
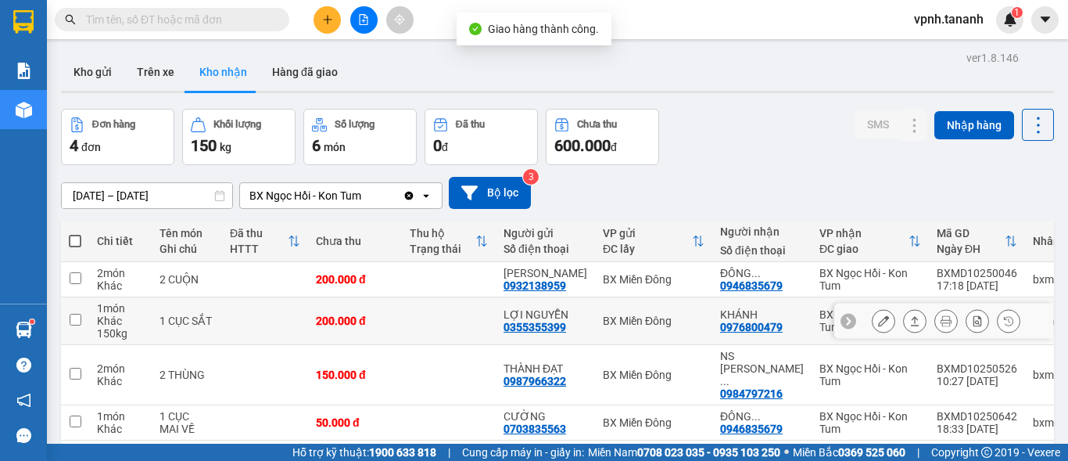
scroll to position [72, 0]
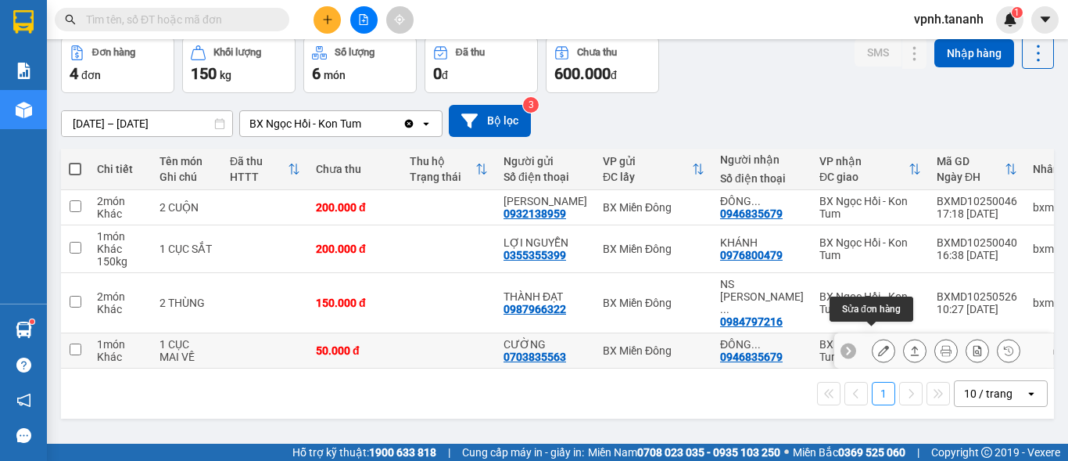
click at [878, 345] on icon at bounding box center [883, 350] width 11 height 11
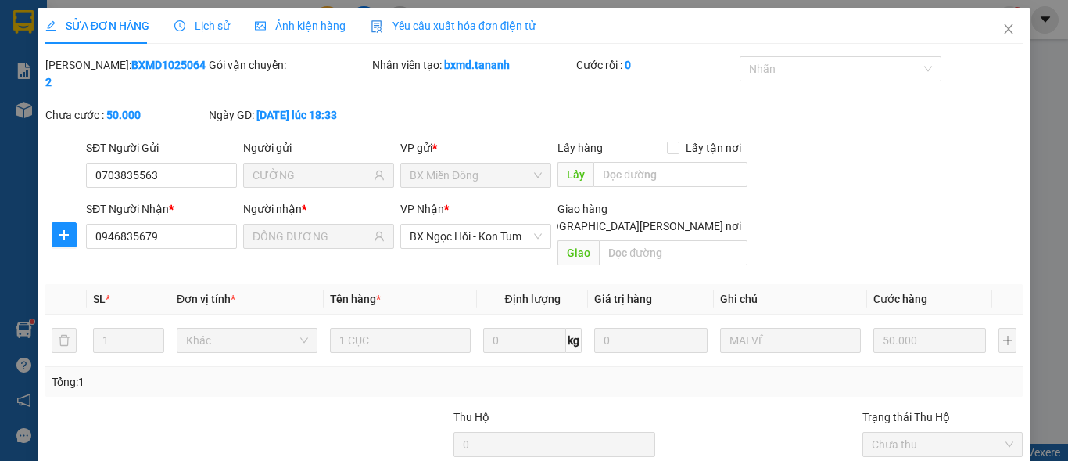
type input "0703835563"
type input "CƯỜNG"
type input "0946835679"
type input "ĐÔNG DƯƠNG"
type input "50.000"
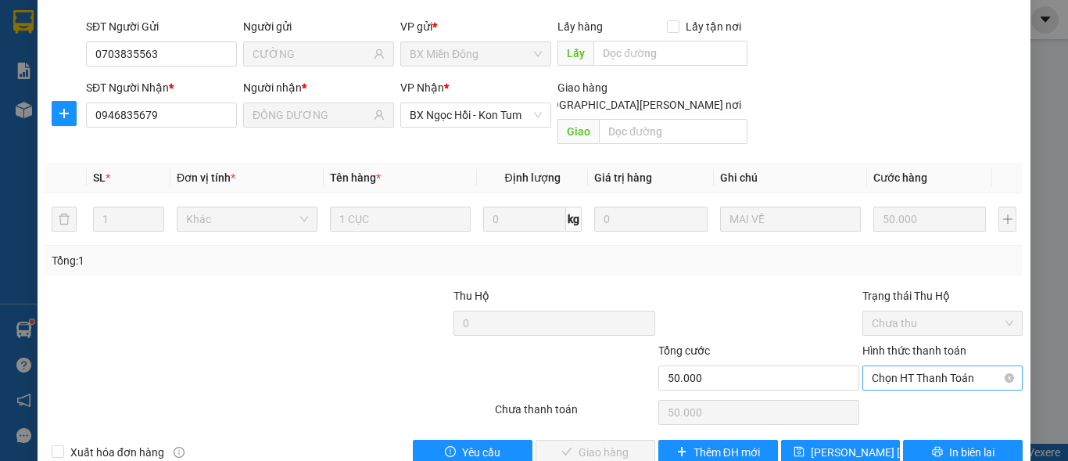
click at [918, 366] on span "Chọn HT Thanh Toán" at bounding box center [943, 377] width 142 height 23
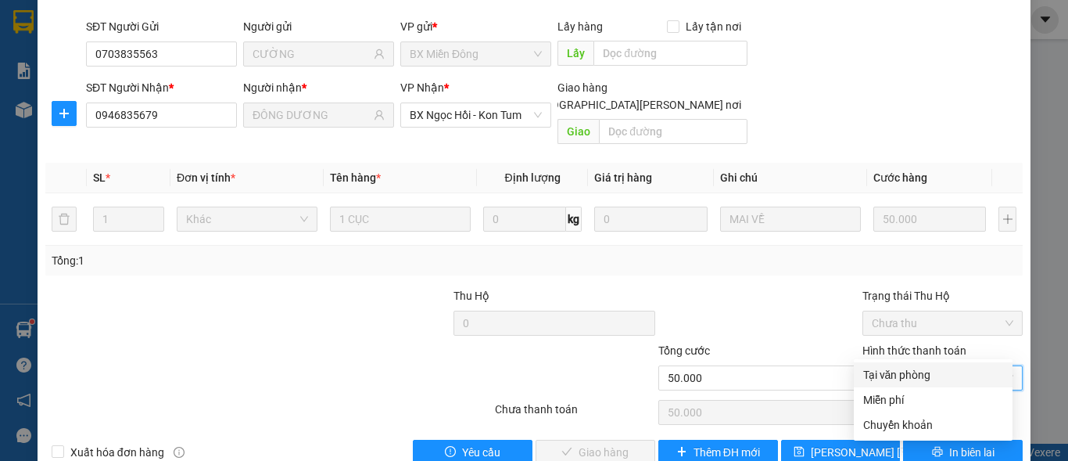
click at [916, 374] on div "Tại văn phòng" at bounding box center [933, 374] width 140 height 17
type input "0"
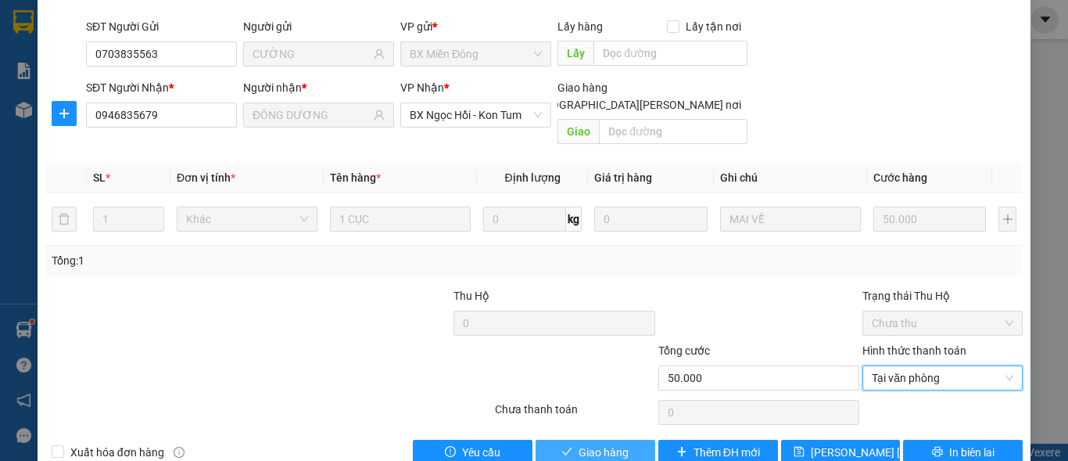
click at [612, 443] on span "Giao hàng" at bounding box center [604, 451] width 50 height 17
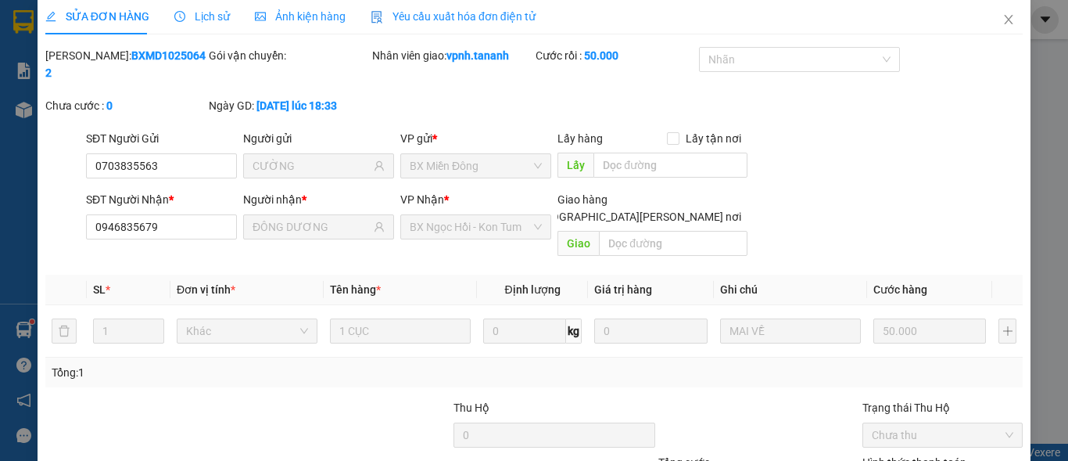
scroll to position [0, 0]
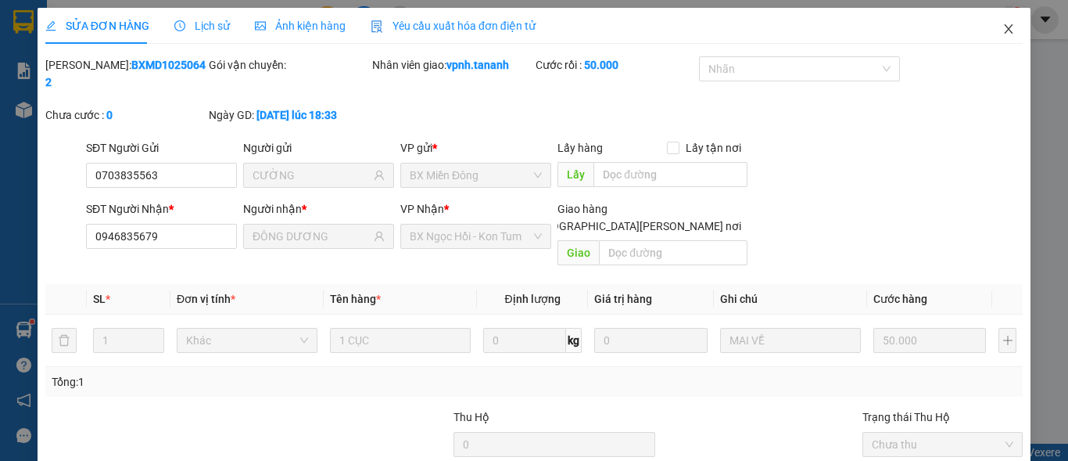
click at [989, 26] on span "Close" at bounding box center [1009, 30] width 44 height 44
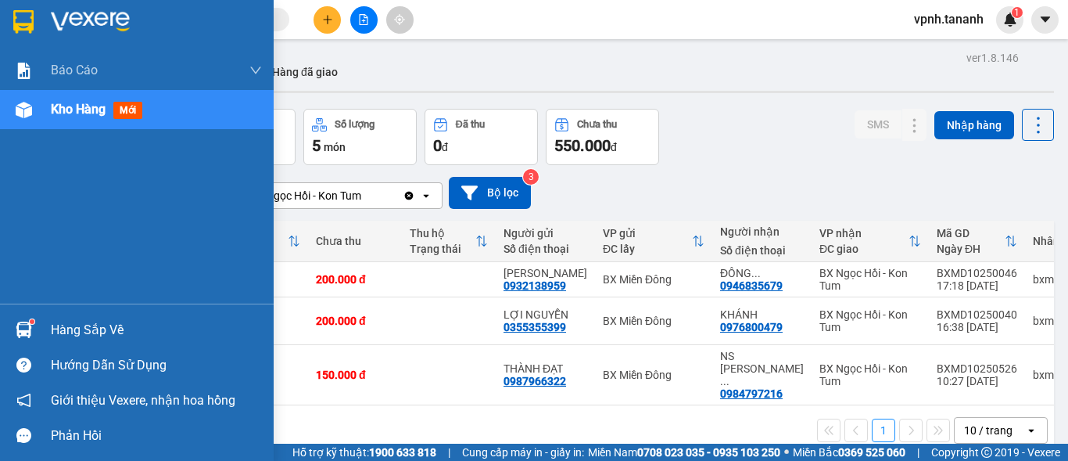
click at [15, 25] on img at bounding box center [23, 21] width 20 height 23
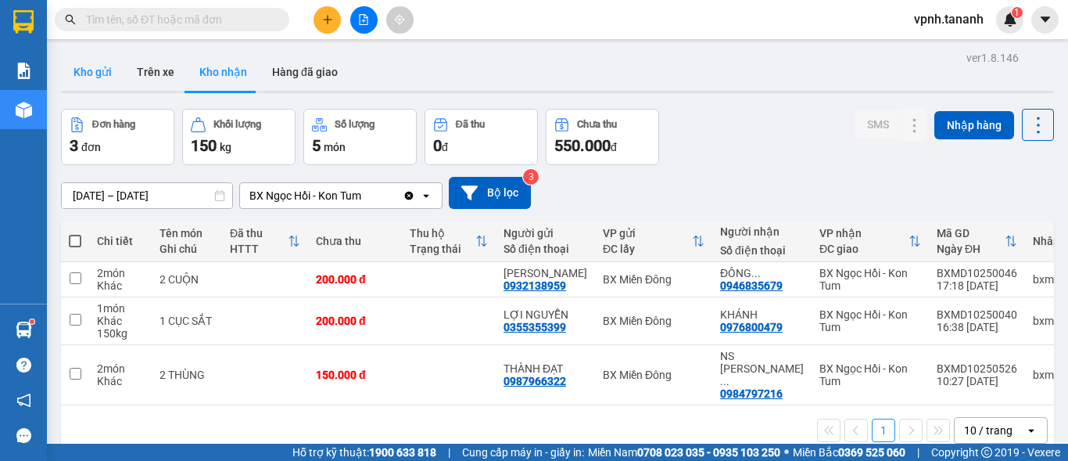
click at [74, 77] on button "Kho gửi" at bounding box center [92, 72] width 63 height 38
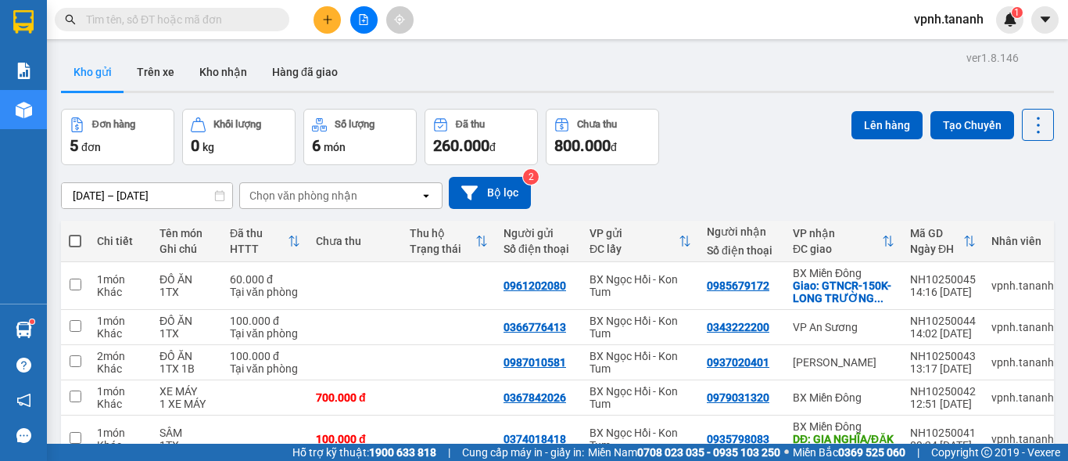
scroll to position [90, 0]
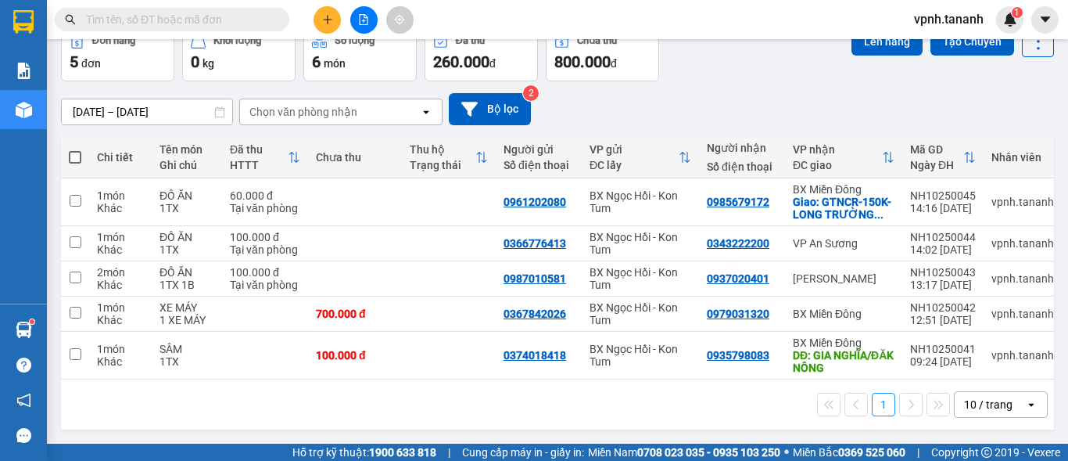
click at [432, 423] on div "1 10 / trang open" at bounding box center [557, 404] width 993 height 50
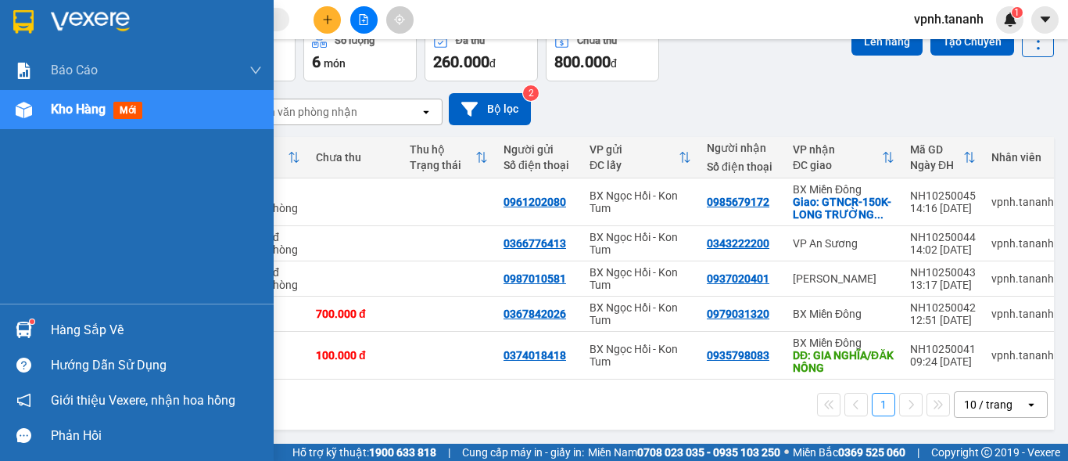
click at [14, 20] on img at bounding box center [23, 21] width 20 height 23
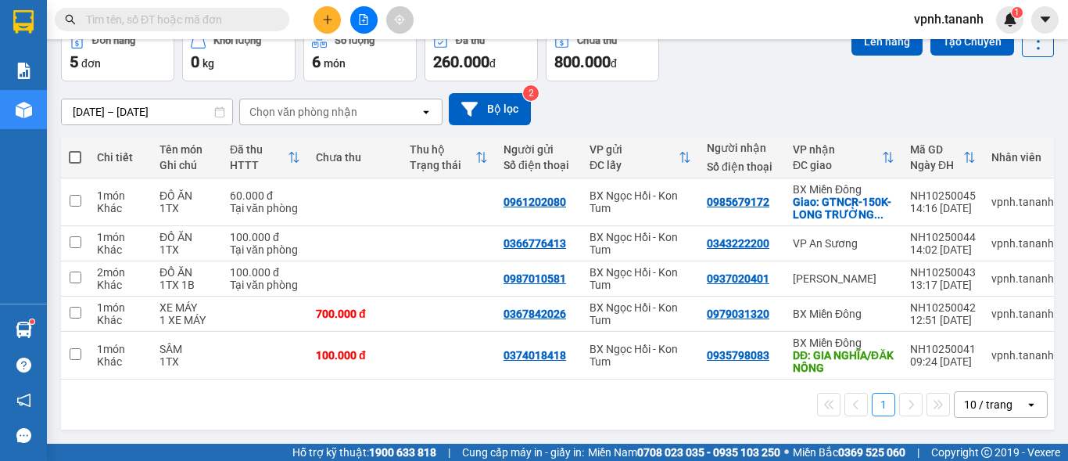
scroll to position [90, 0]
click at [726, 402] on div "1 10 / trang open" at bounding box center [557, 404] width 981 height 27
click at [334, 10] on button at bounding box center [327, 19] width 27 height 27
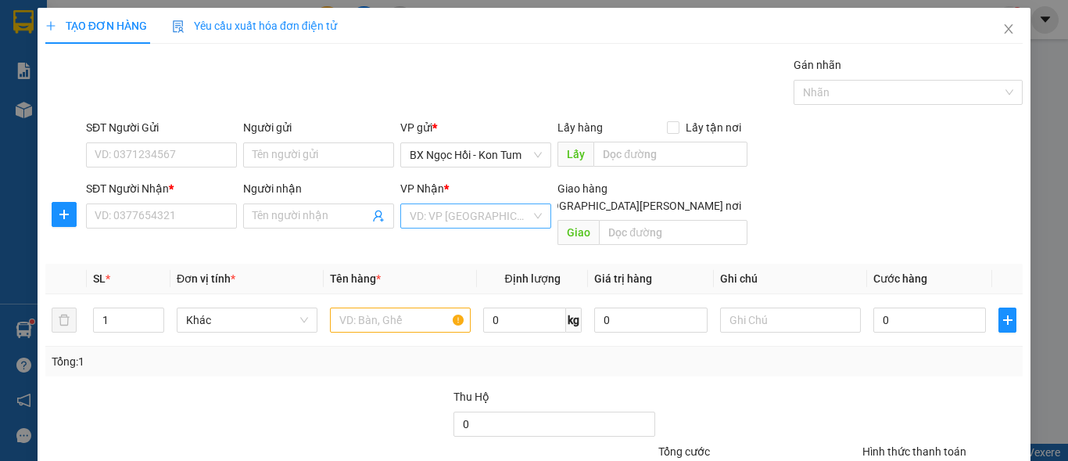
click at [500, 226] on input "search" at bounding box center [470, 215] width 121 height 23
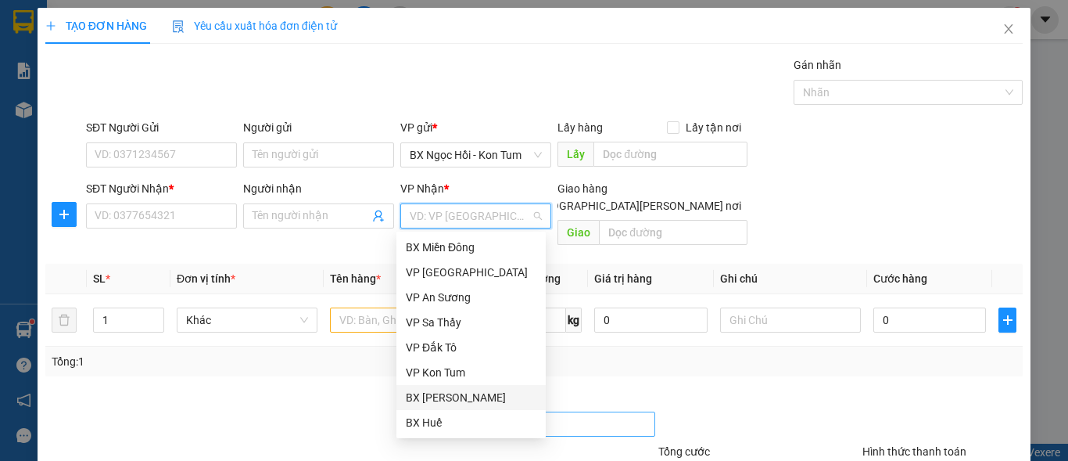
click at [481, 400] on div "BX [PERSON_NAME]" at bounding box center [471, 397] width 131 height 17
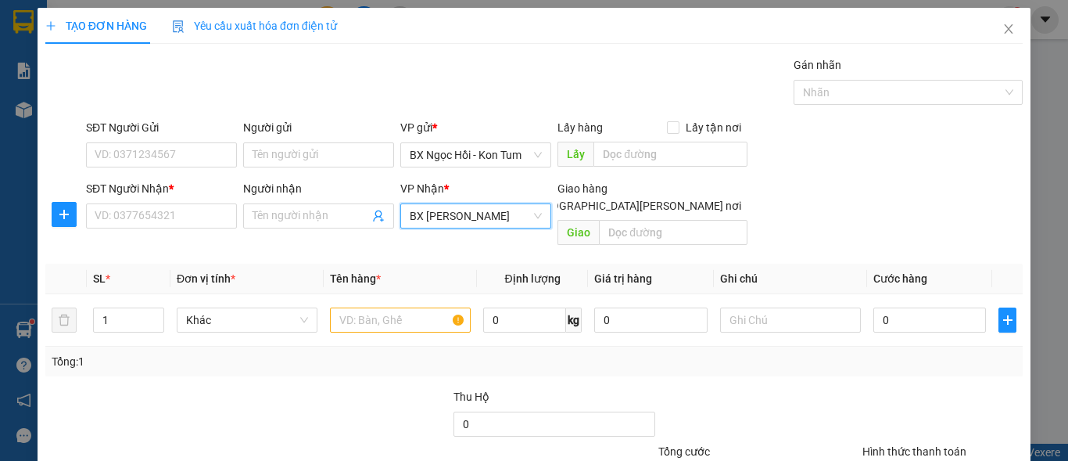
click at [529, 217] on span "BX [PERSON_NAME]" at bounding box center [476, 215] width 132 height 23
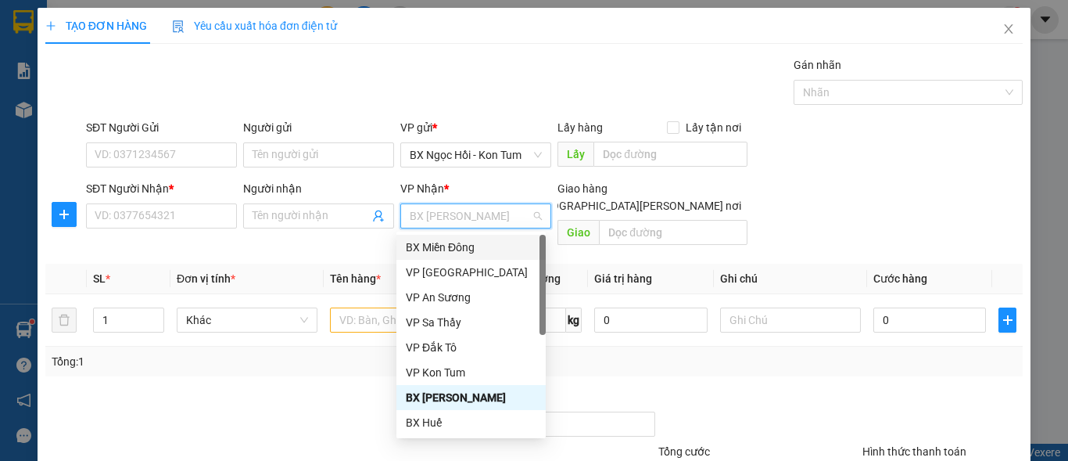
click at [518, 250] on div "BX Miền Đông" at bounding box center [471, 247] width 131 height 17
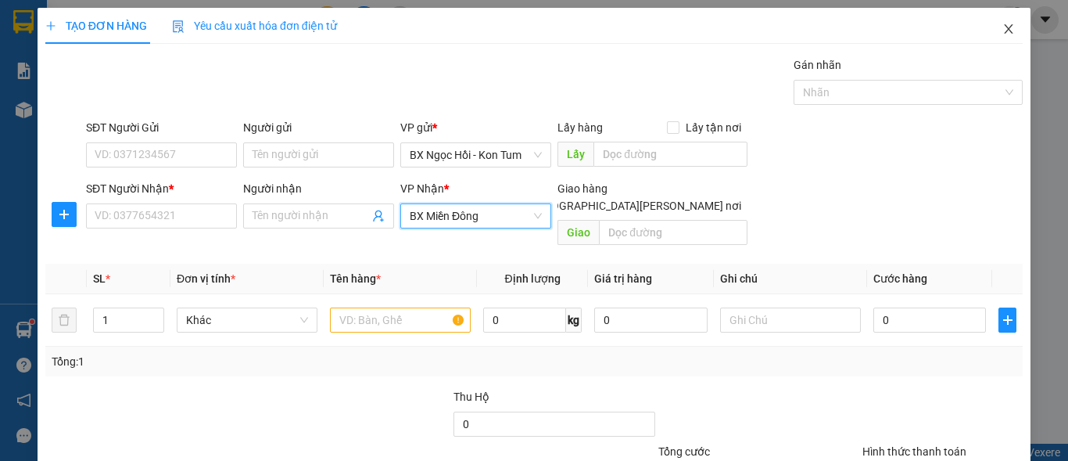
click at [1003, 36] on span "Close" at bounding box center [1009, 30] width 44 height 44
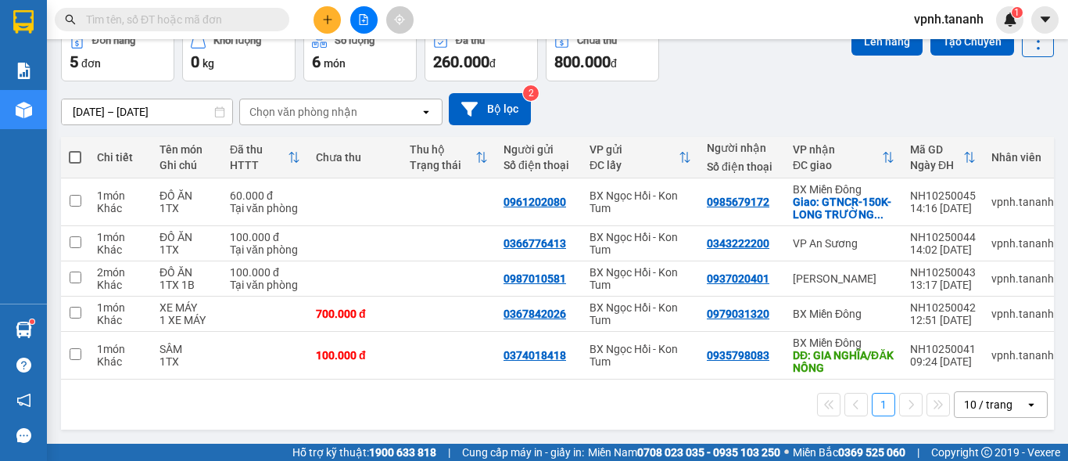
scroll to position [12, 0]
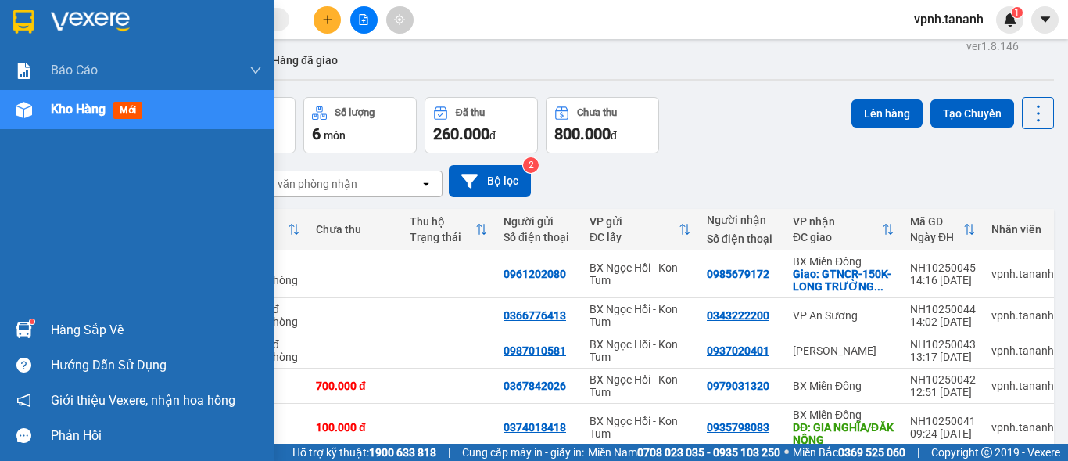
click at [29, 16] on img at bounding box center [23, 21] width 20 height 23
